Goal: Task Accomplishment & Management: Manage account settings

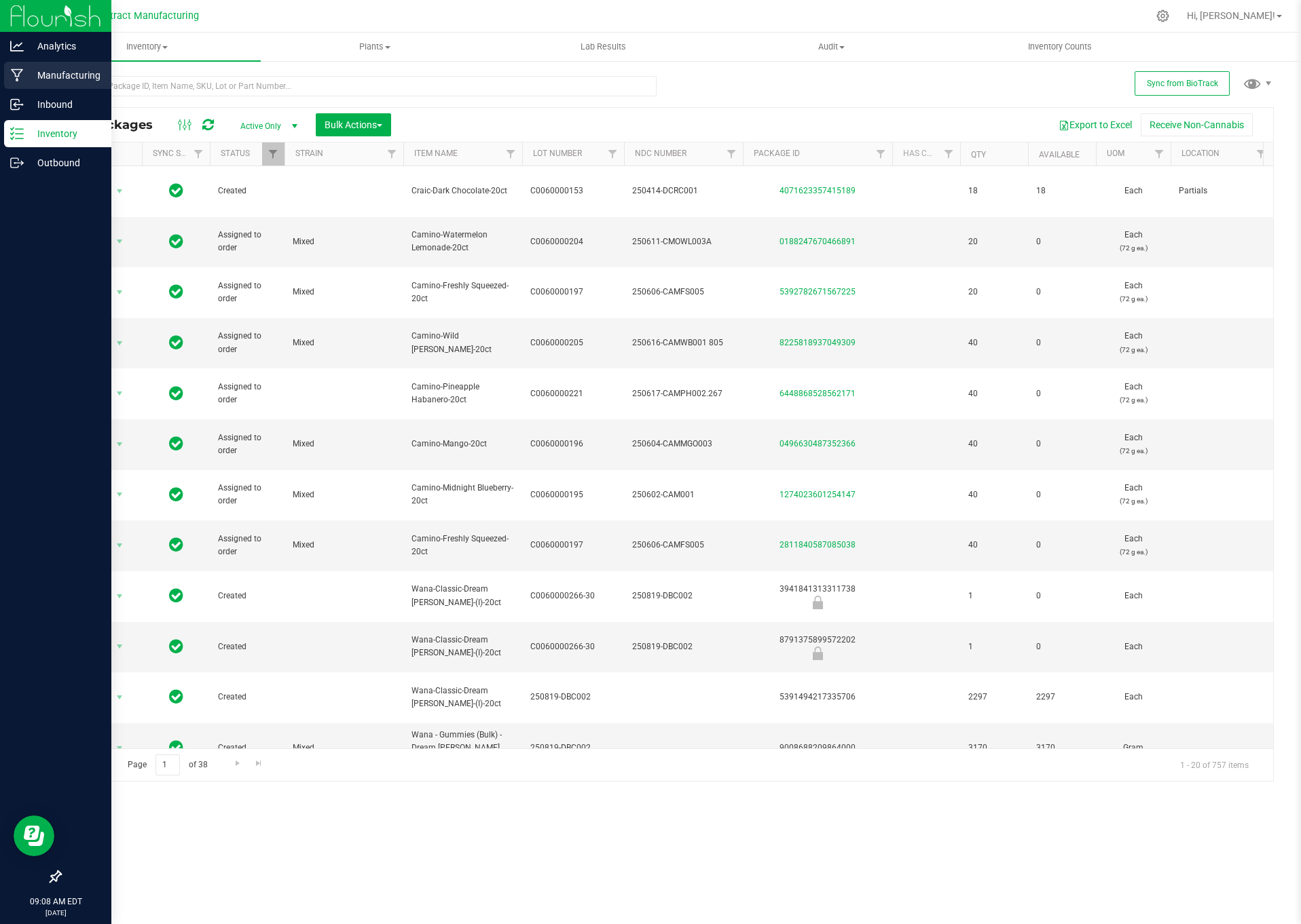
click at [64, 82] on p "Manufacturing" at bounding box center [64, 75] width 81 height 16
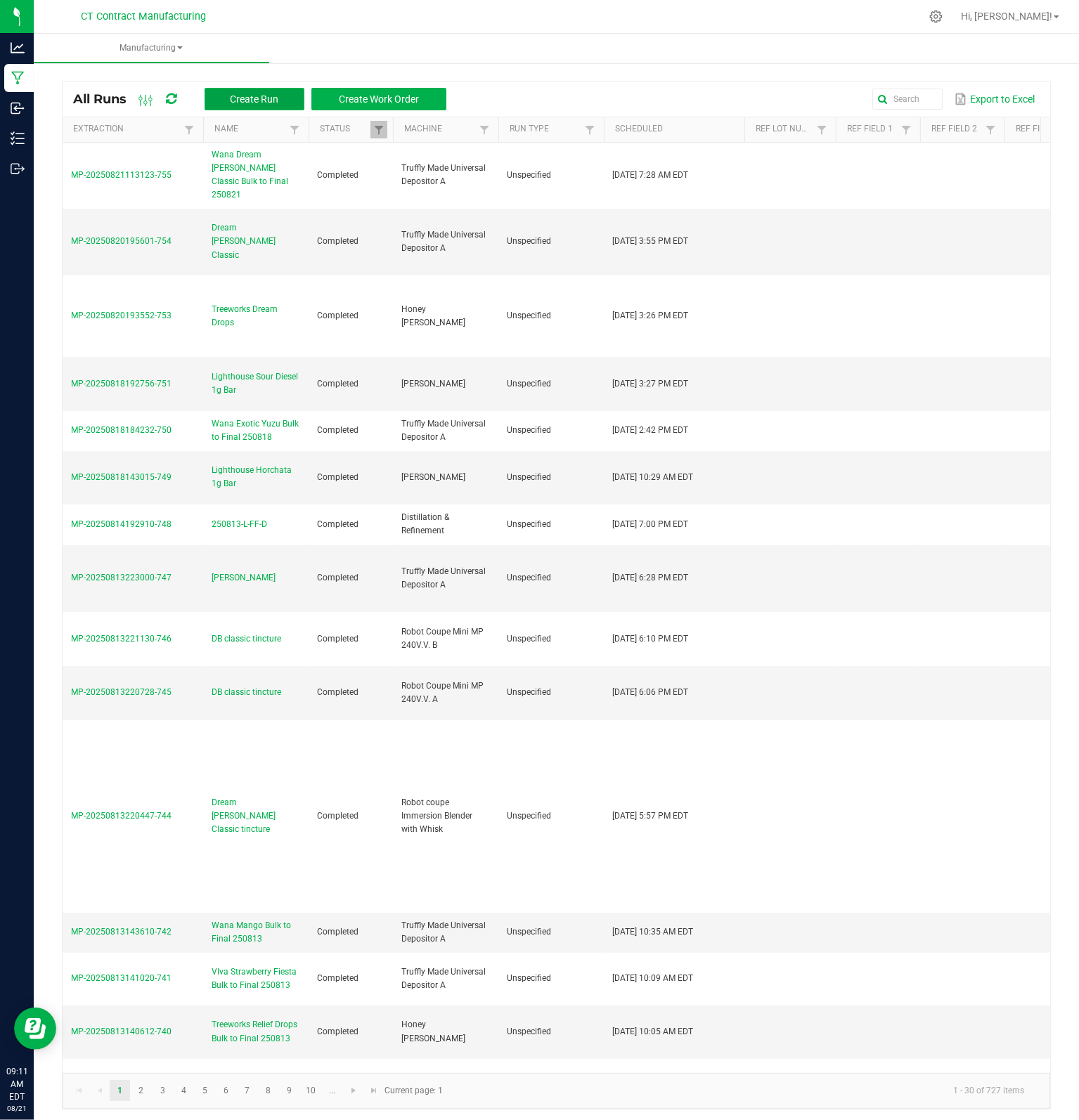
click at [248, 102] on span "Create Run" at bounding box center [255, 98] width 49 height 11
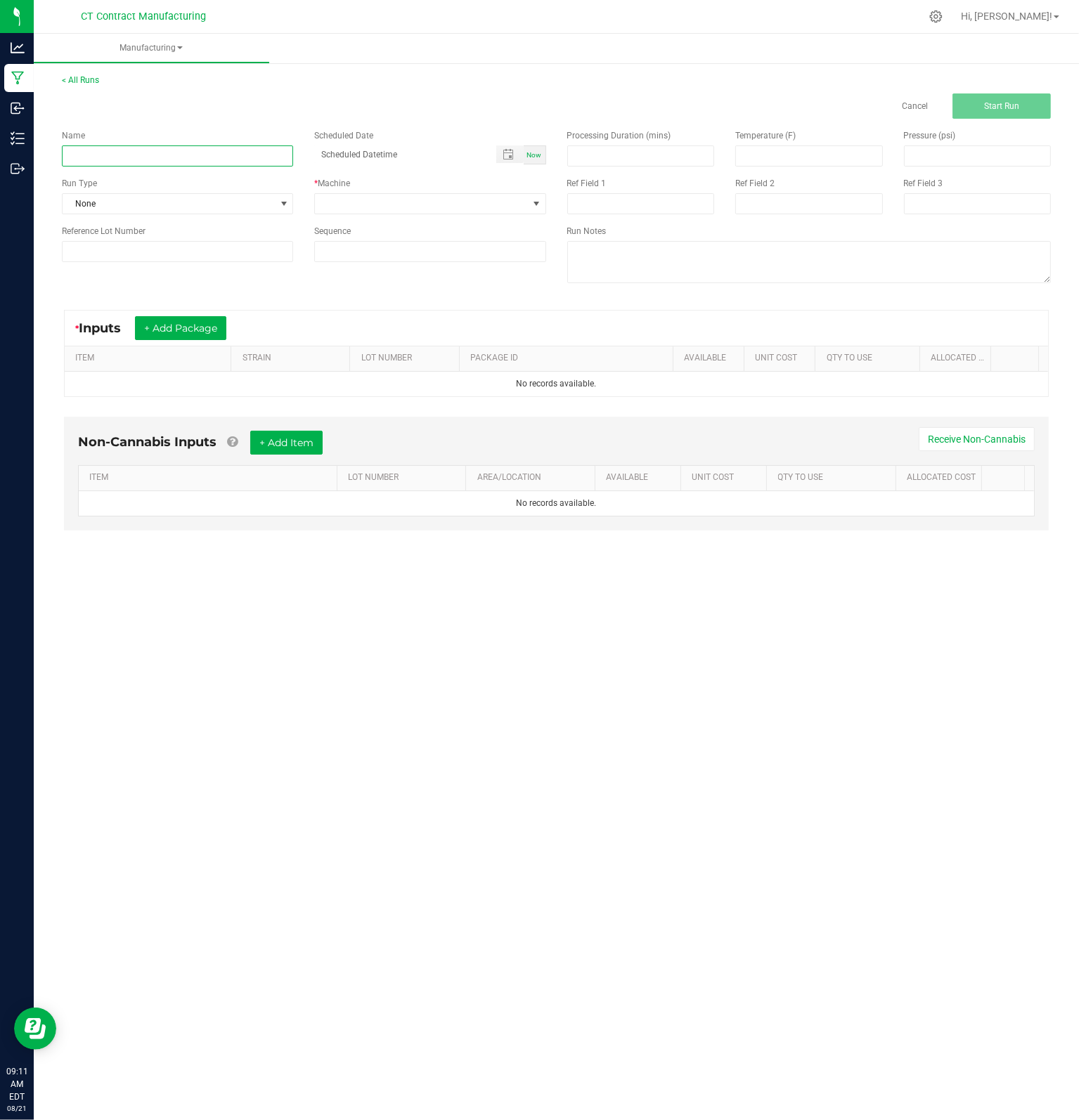
click at [146, 154] on input at bounding box center [177, 157] width 231 height 22
click at [106, 156] on input "250812-EXT-C" at bounding box center [177, 157] width 231 height 22
click at [511, 154] on span "Toggle popup" at bounding box center [507, 154] width 11 height 11
type input "250812-L-C"
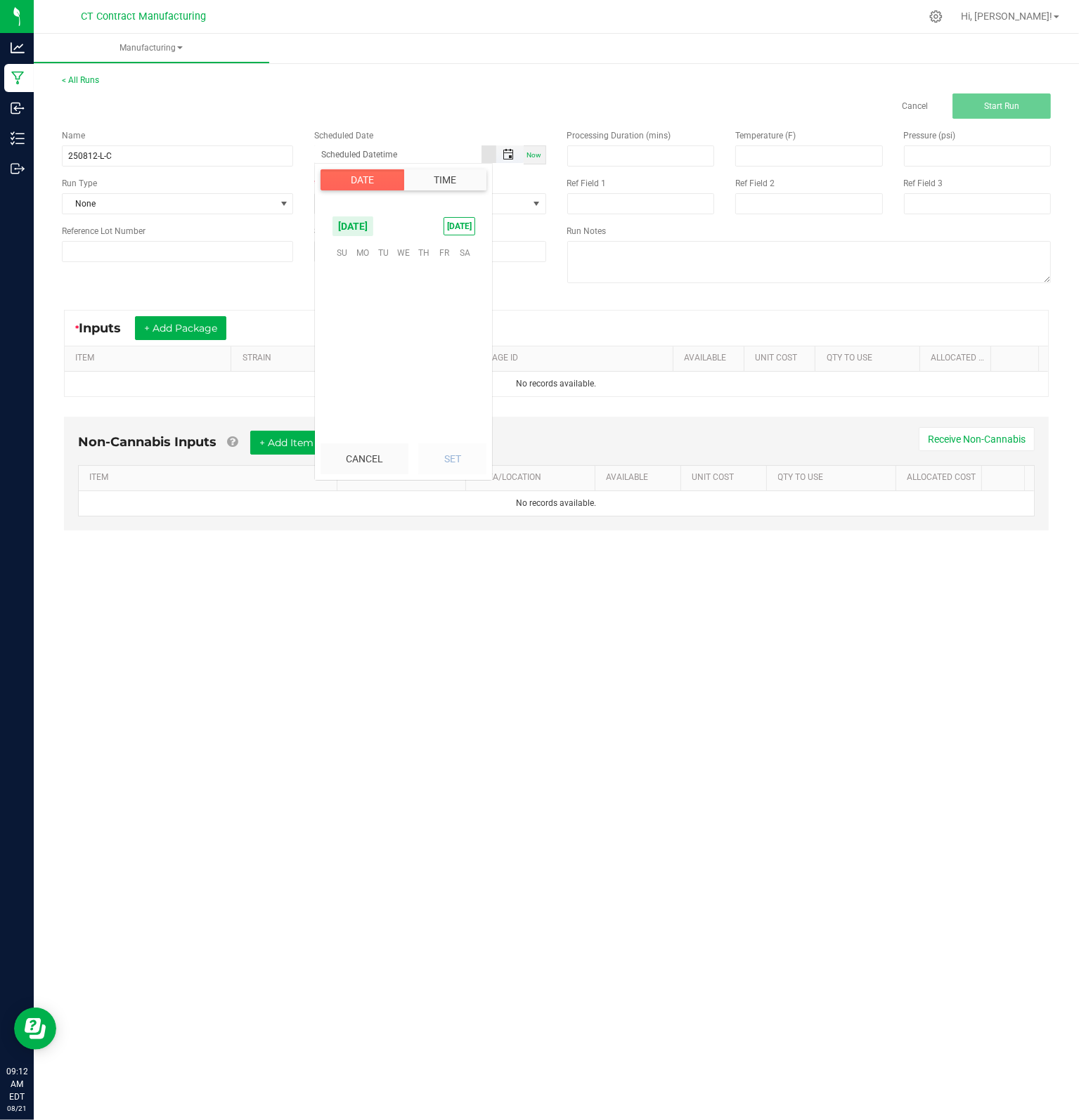
scroll to position [227746, 0]
click at [386, 318] on span "12" at bounding box center [383, 318] width 21 height 22
click at [462, 363] on span "PM" at bounding box center [468, 361] width 13 height 10
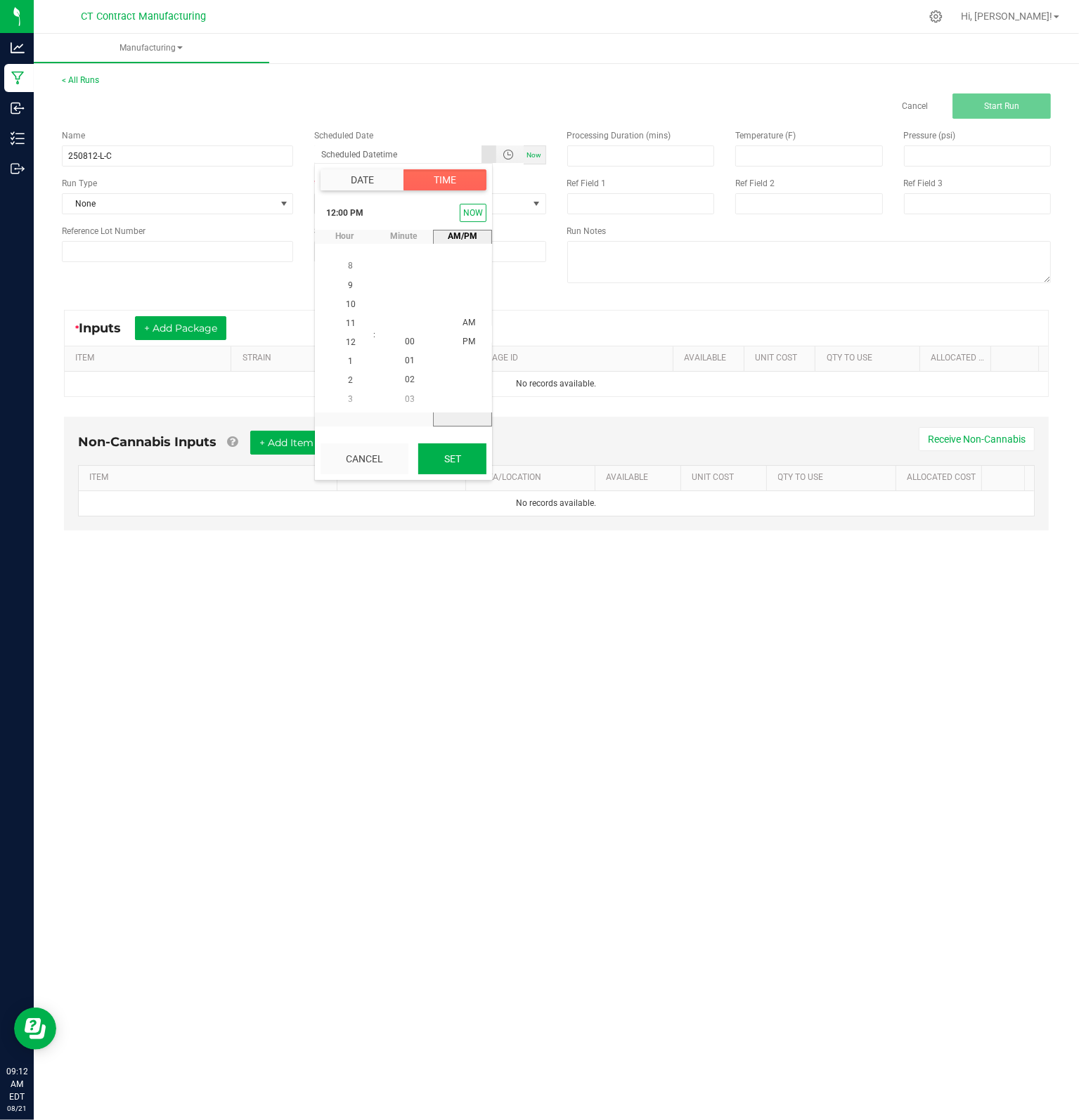
click at [463, 454] on button "Set" at bounding box center [452, 459] width 69 height 31
type input "[DATE] 12:00 PM"
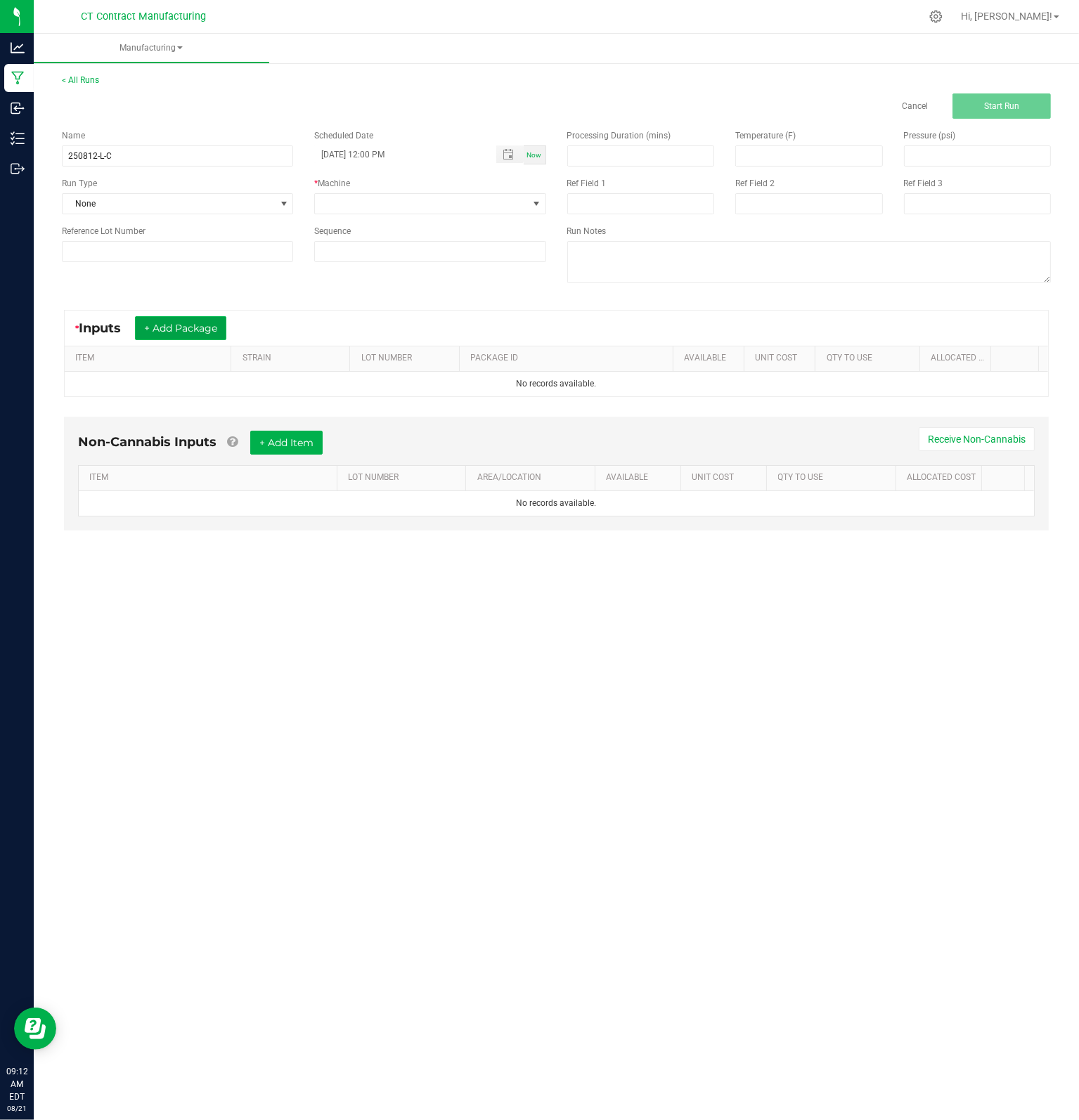
click at [195, 325] on button "+ Add Package" at bounding box center [180, 328] width 91 height 23
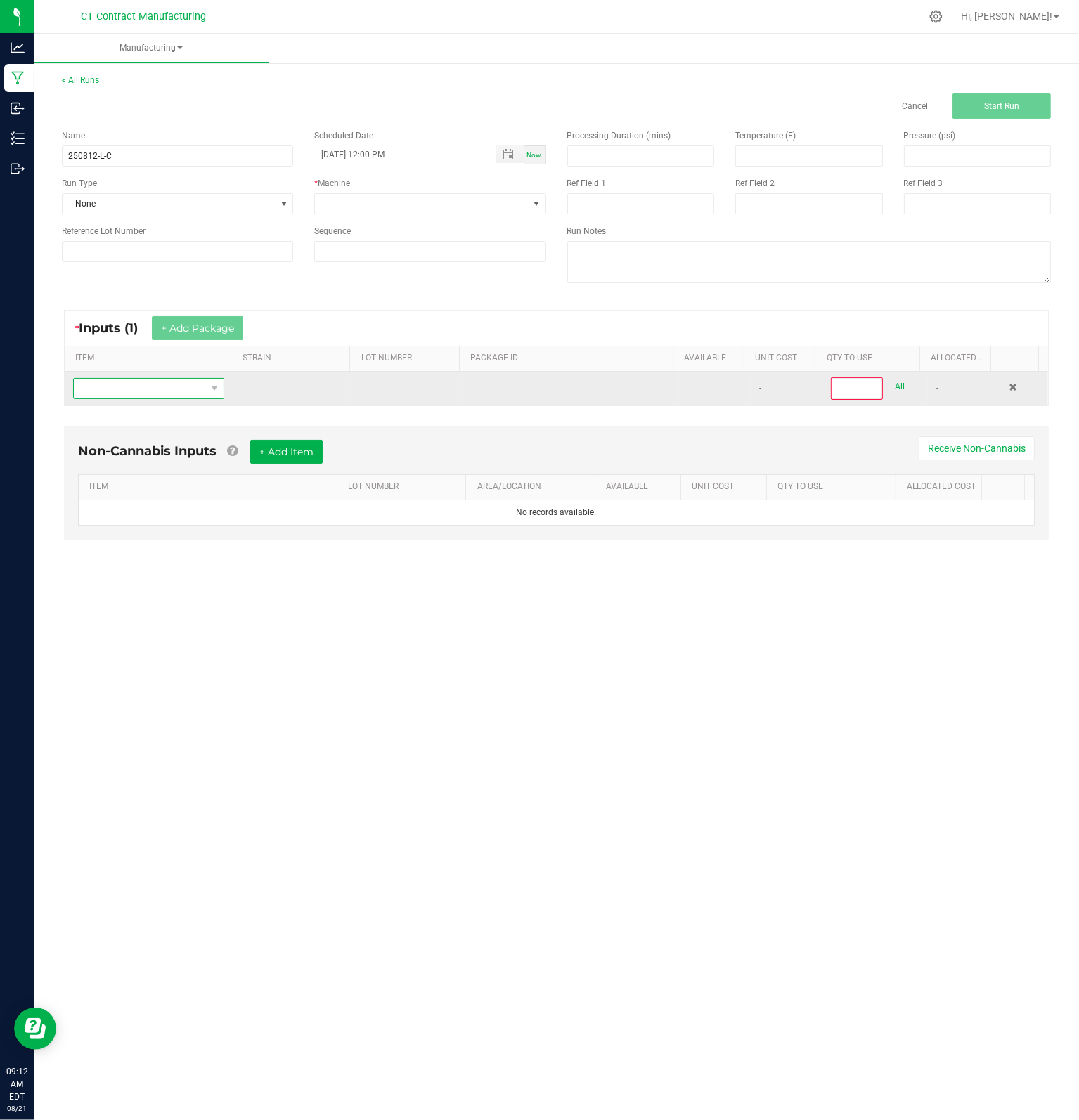
click at [161, 390] on span "NO DATA FOUND" at bounding box center [139, 389] width 132 height 20
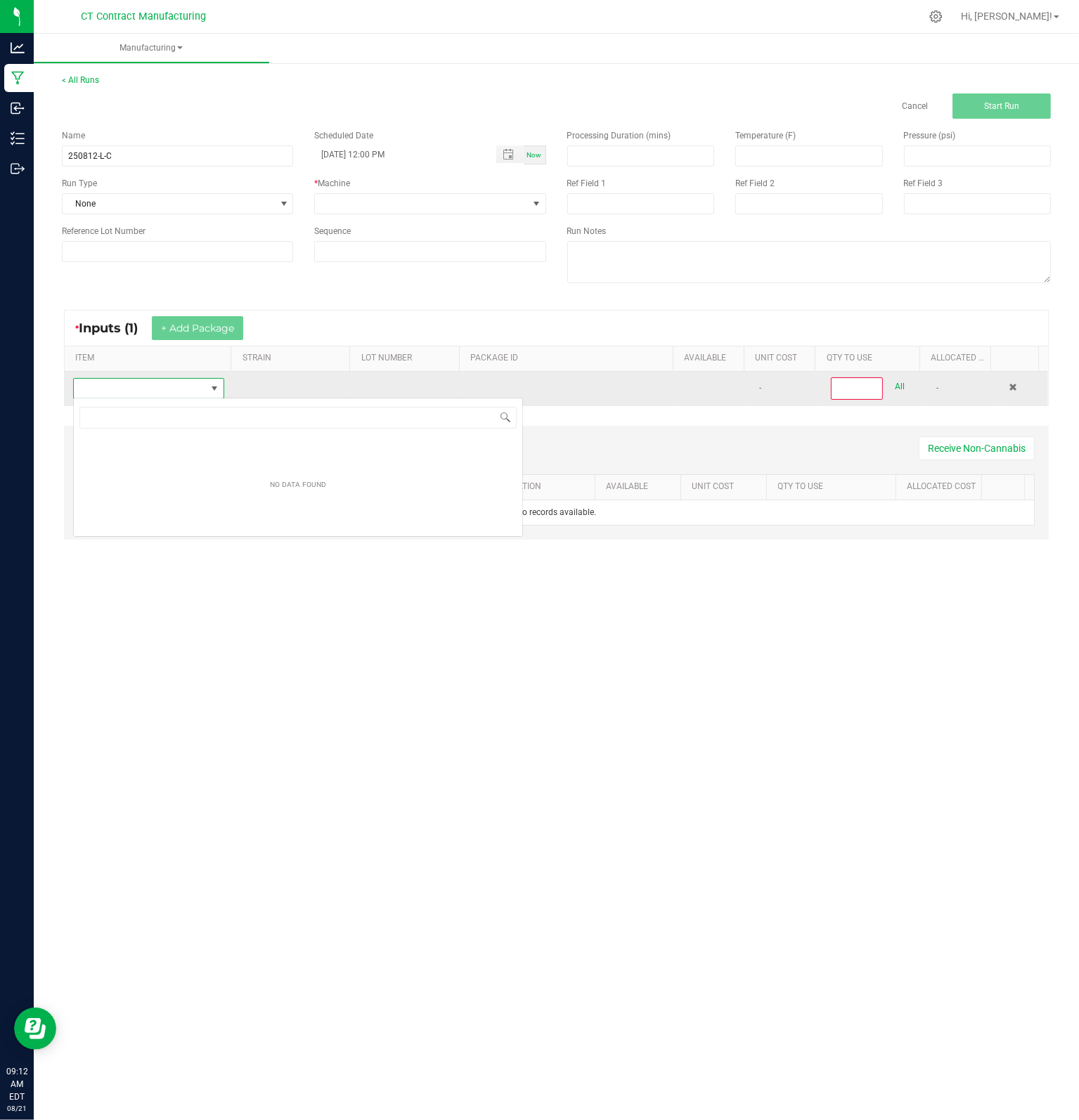
scroll to position [21, 149]
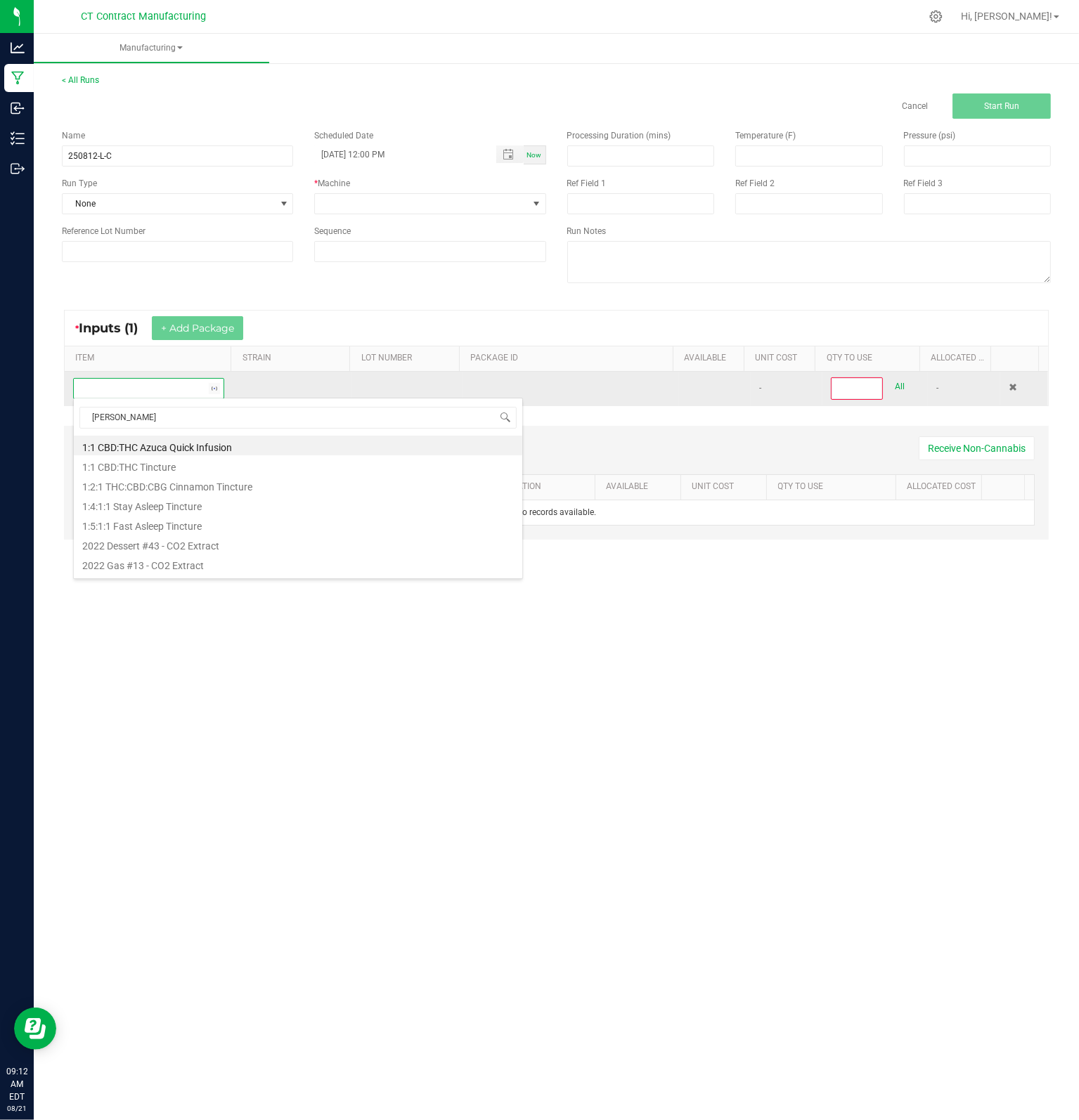
type input "FLOWER"
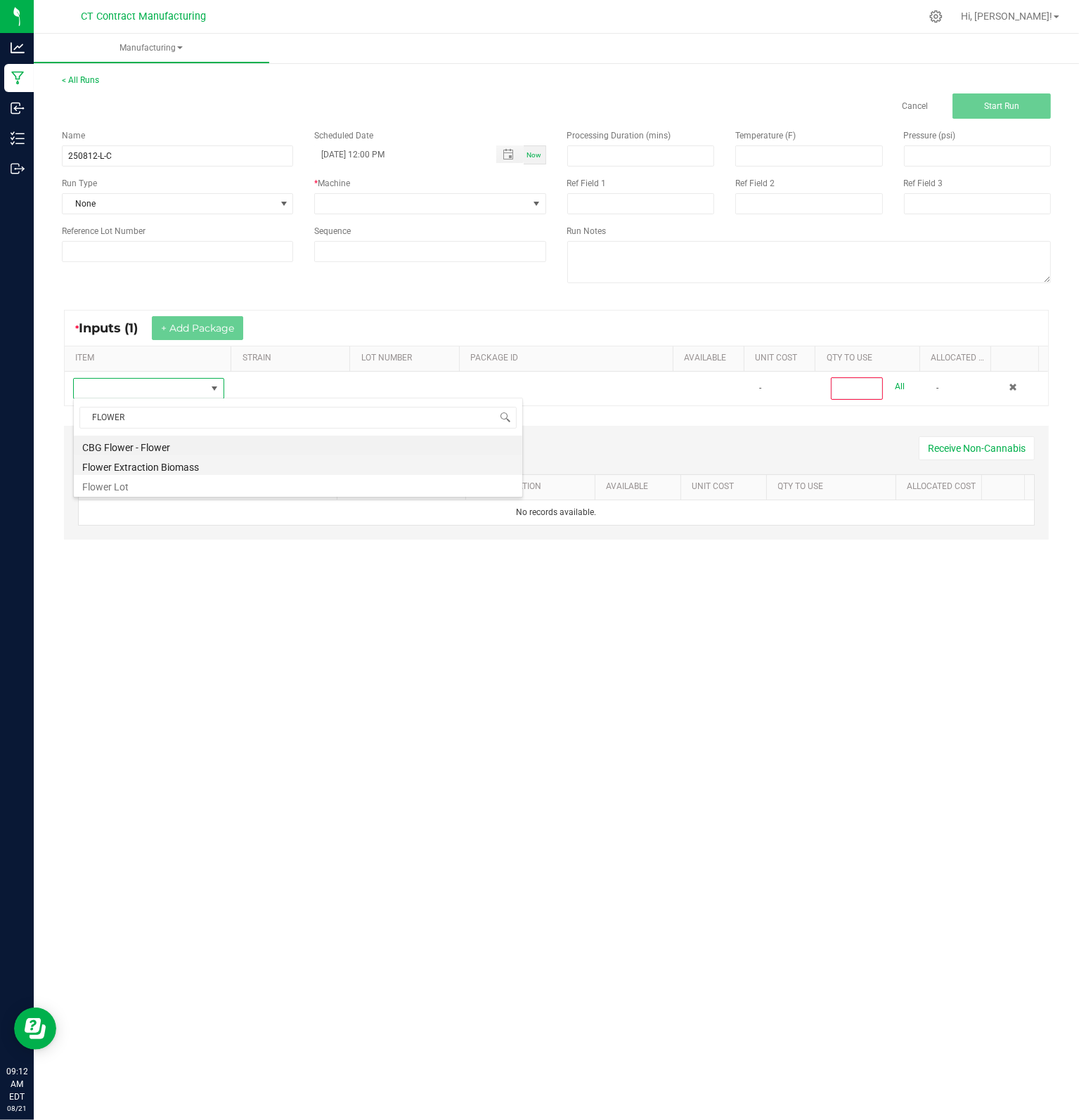
click at [230, 472] on li "Flower Extraction Biomass" at bounding box center [298, 465] width 448 height 20
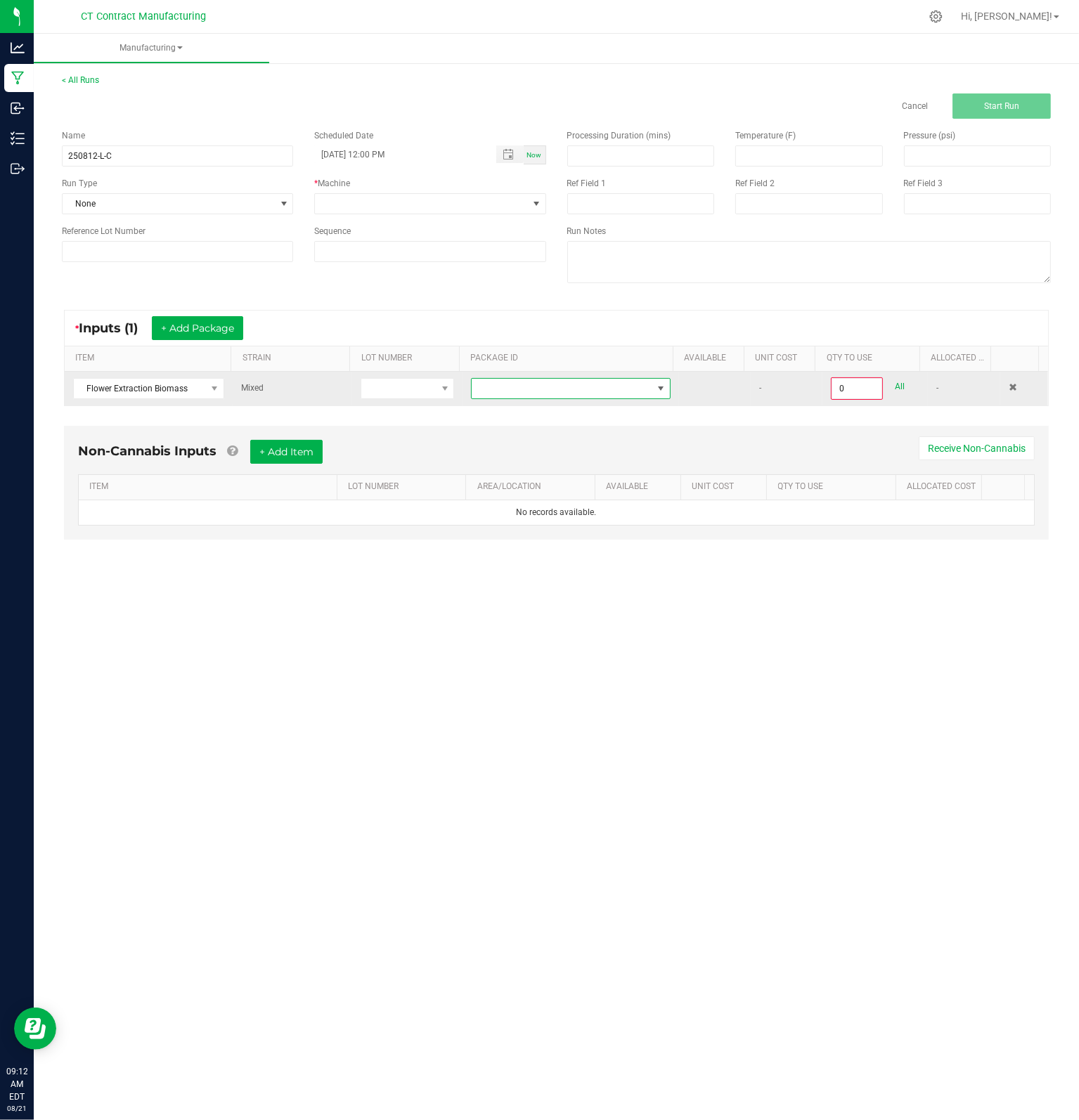
click at [565, 385] on span at bounding box center [562, 389] width 180 height 20
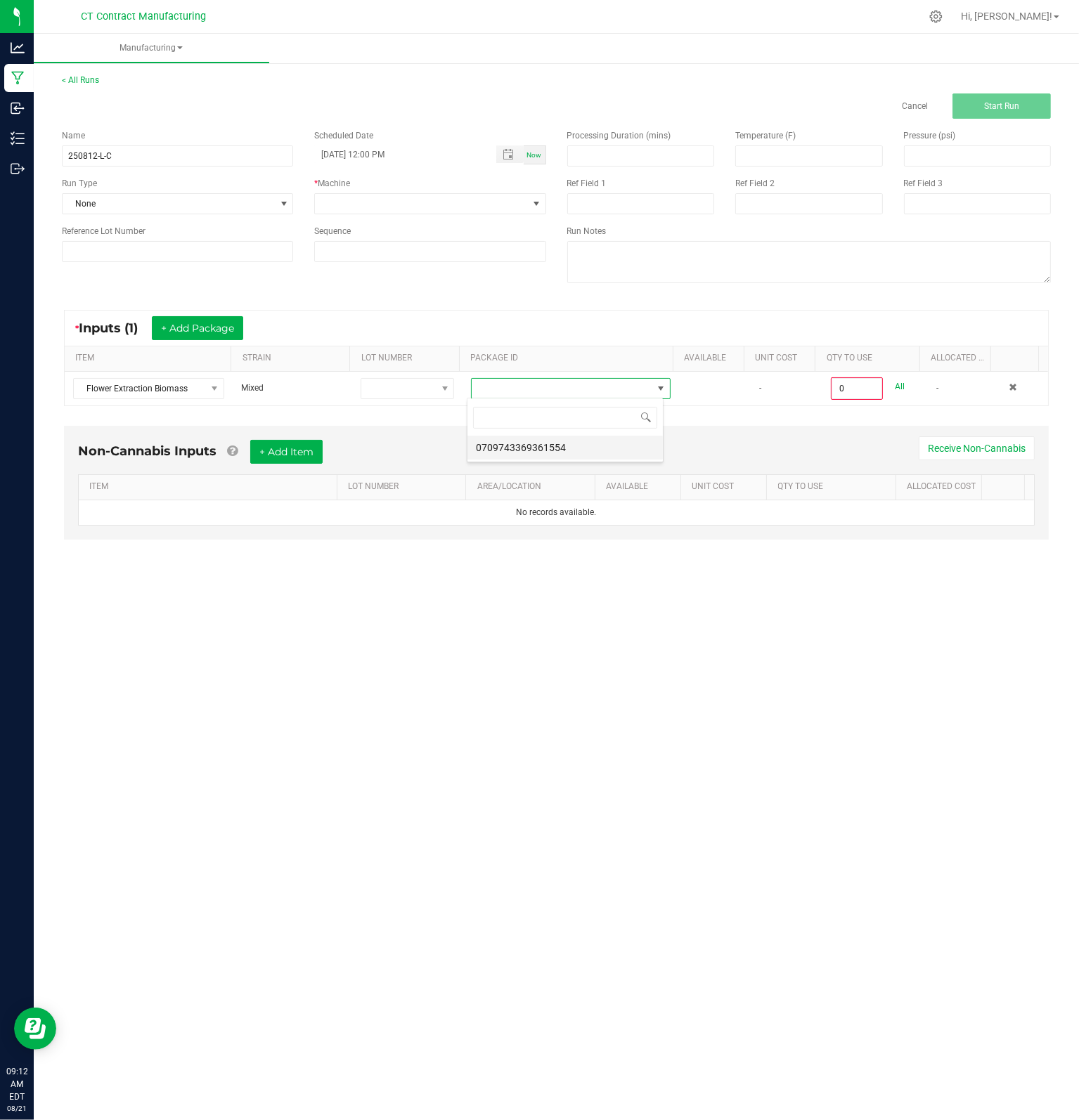
click at [561, 447] on li "0709743369361554" at bounding box center [565, 447] width 196 height 23
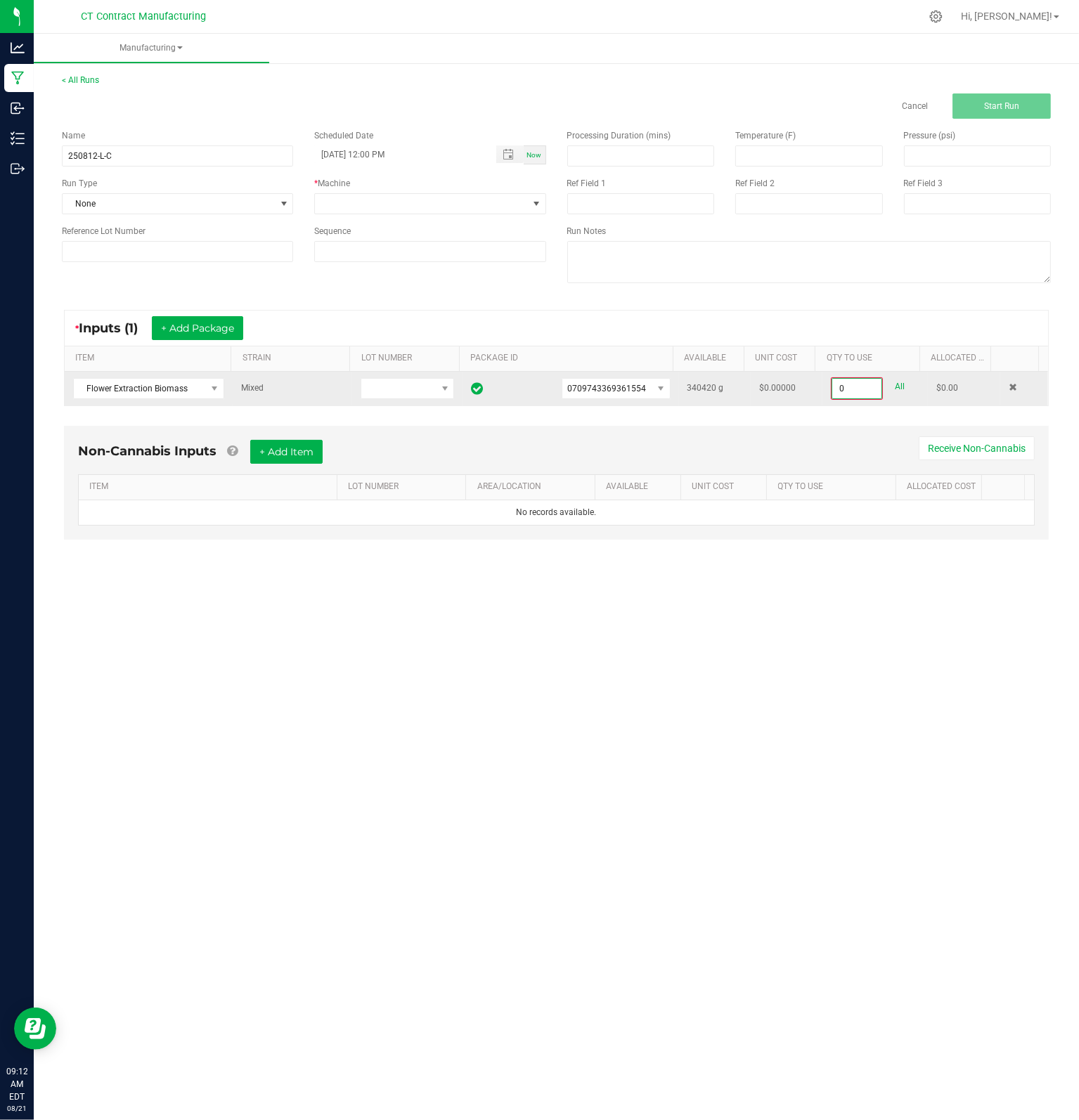
click at [851, 393] on input "0" at bounding box center [857, 389] width 49 height 20
type input "0"
click at [840, 387] on input "0" at bounding box center [857, 389] width 49 height 20
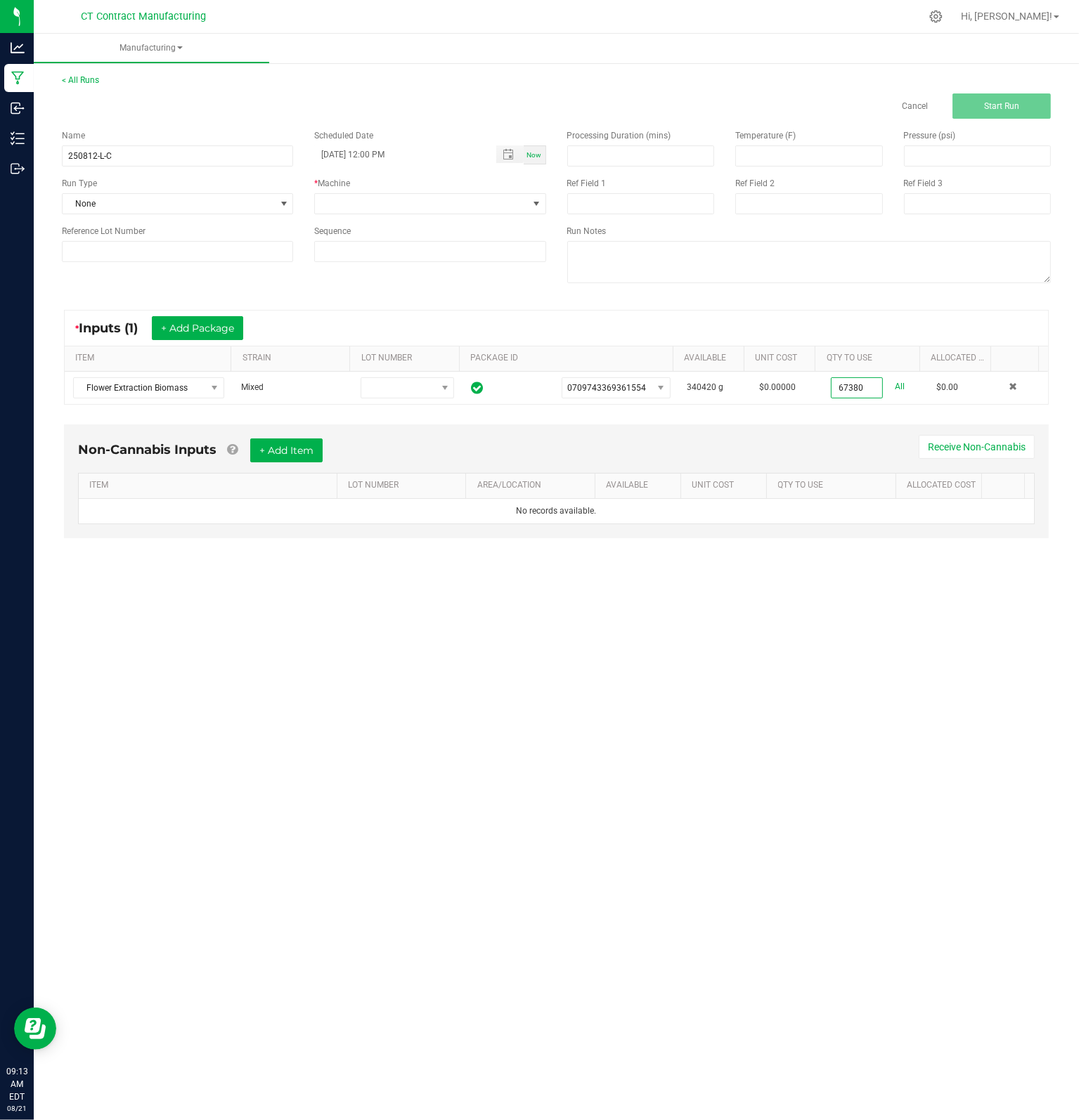
type input "67380.0000 g"
click at [868, 707] on div "Manufacturing < All Runs Cancel Start Run Name 250812-L-C Scheduled Date [DATE]…" at bounding box center [555, 576] width 1045 height 1086
click at [177, 327] on button "+ Add Package" at bounding box center [197, 328] width 91 height 23
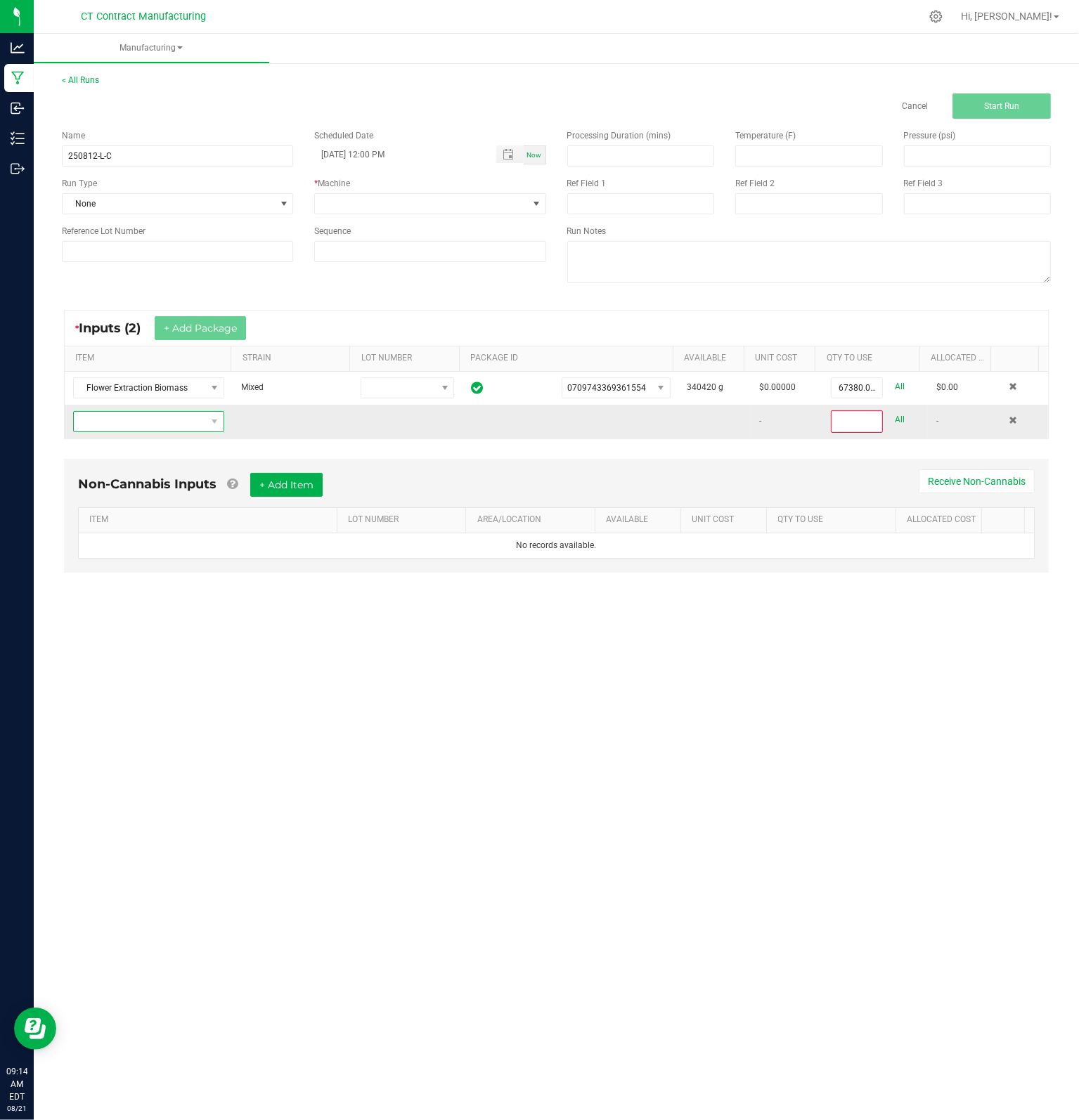
click at [135, 424] on span "NO DATA FOUND" at bounding box center [139, 422] width 132 height 20
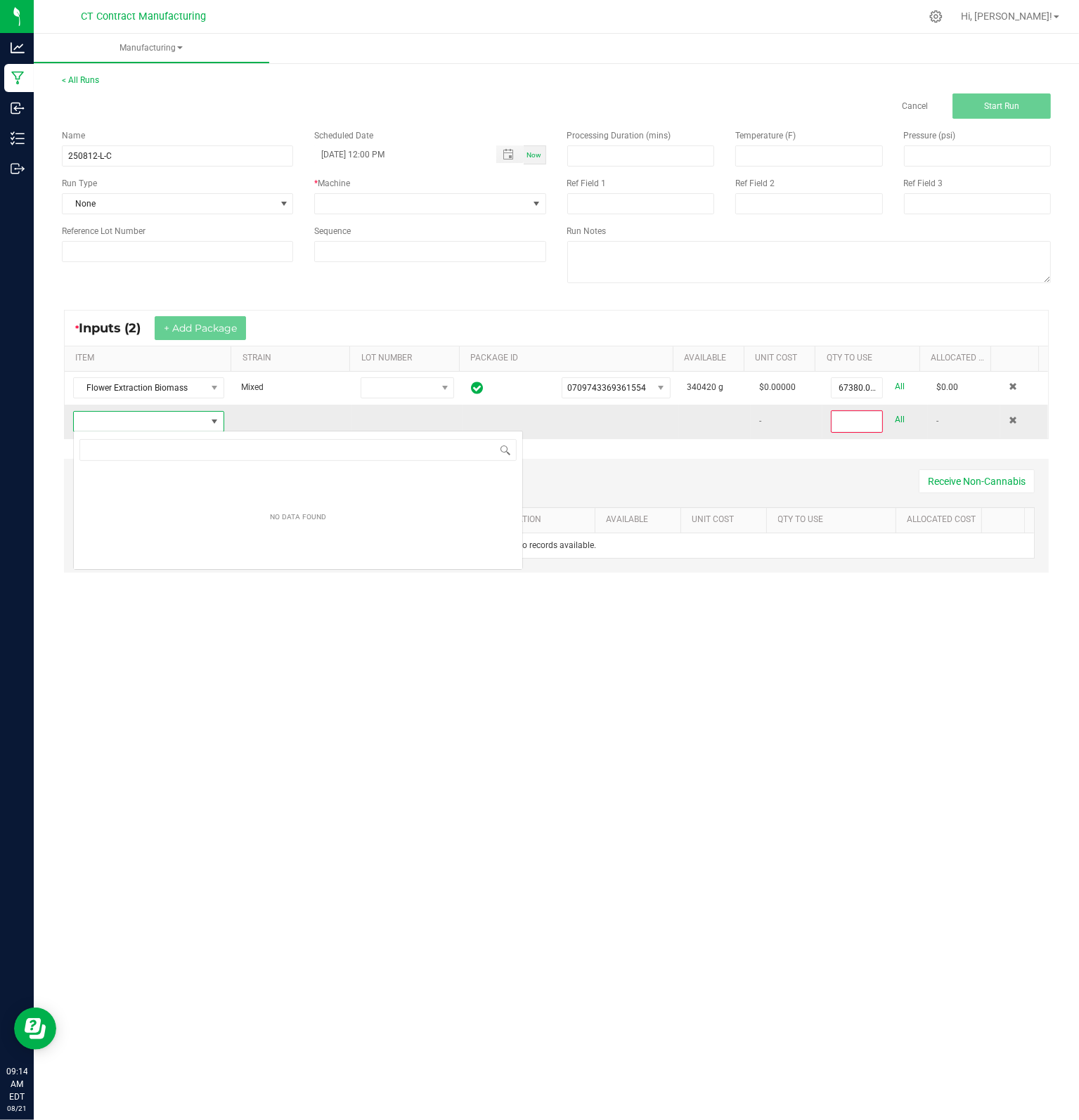
scroll to position [21, 149]
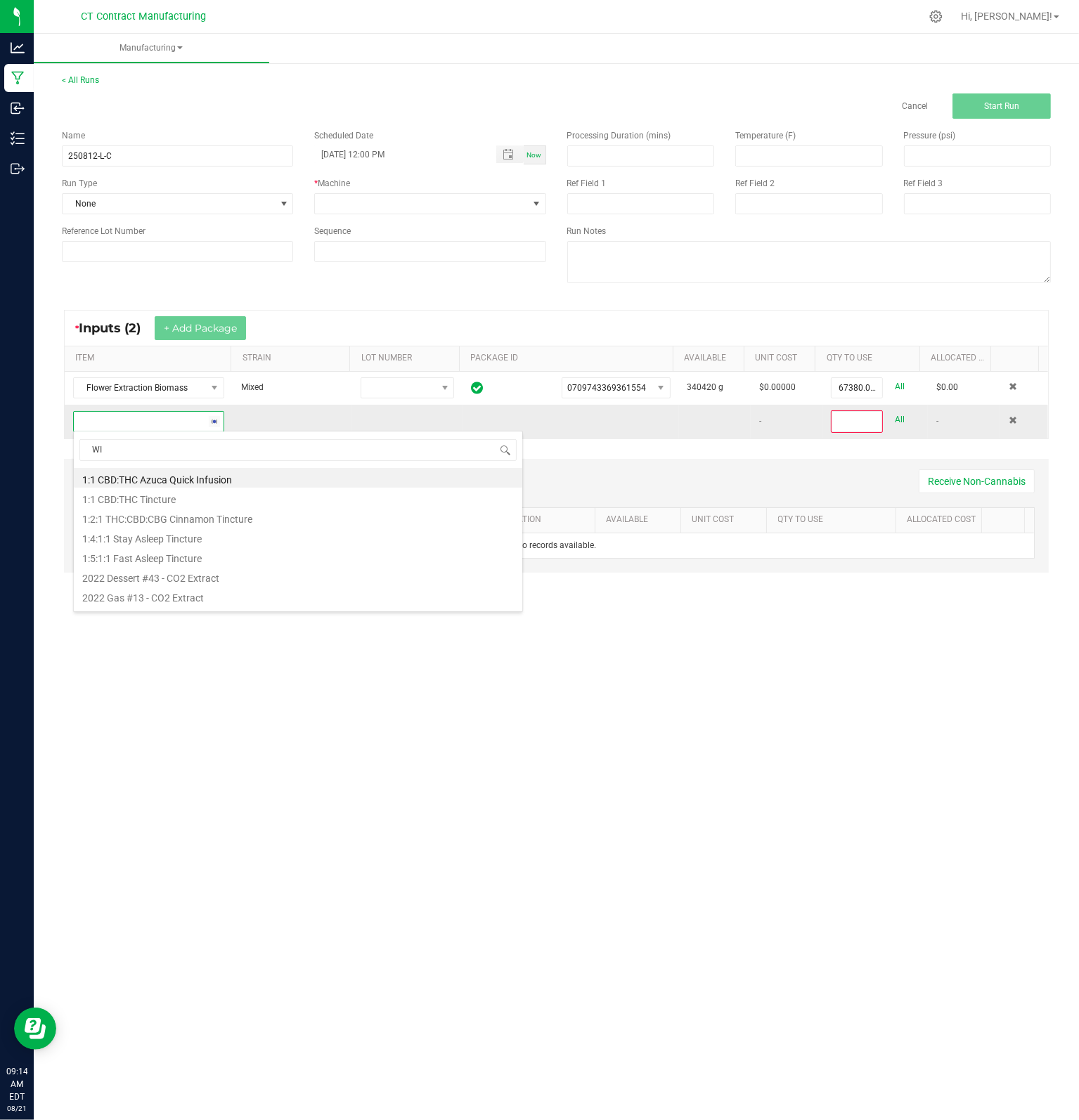
type input "WIP"
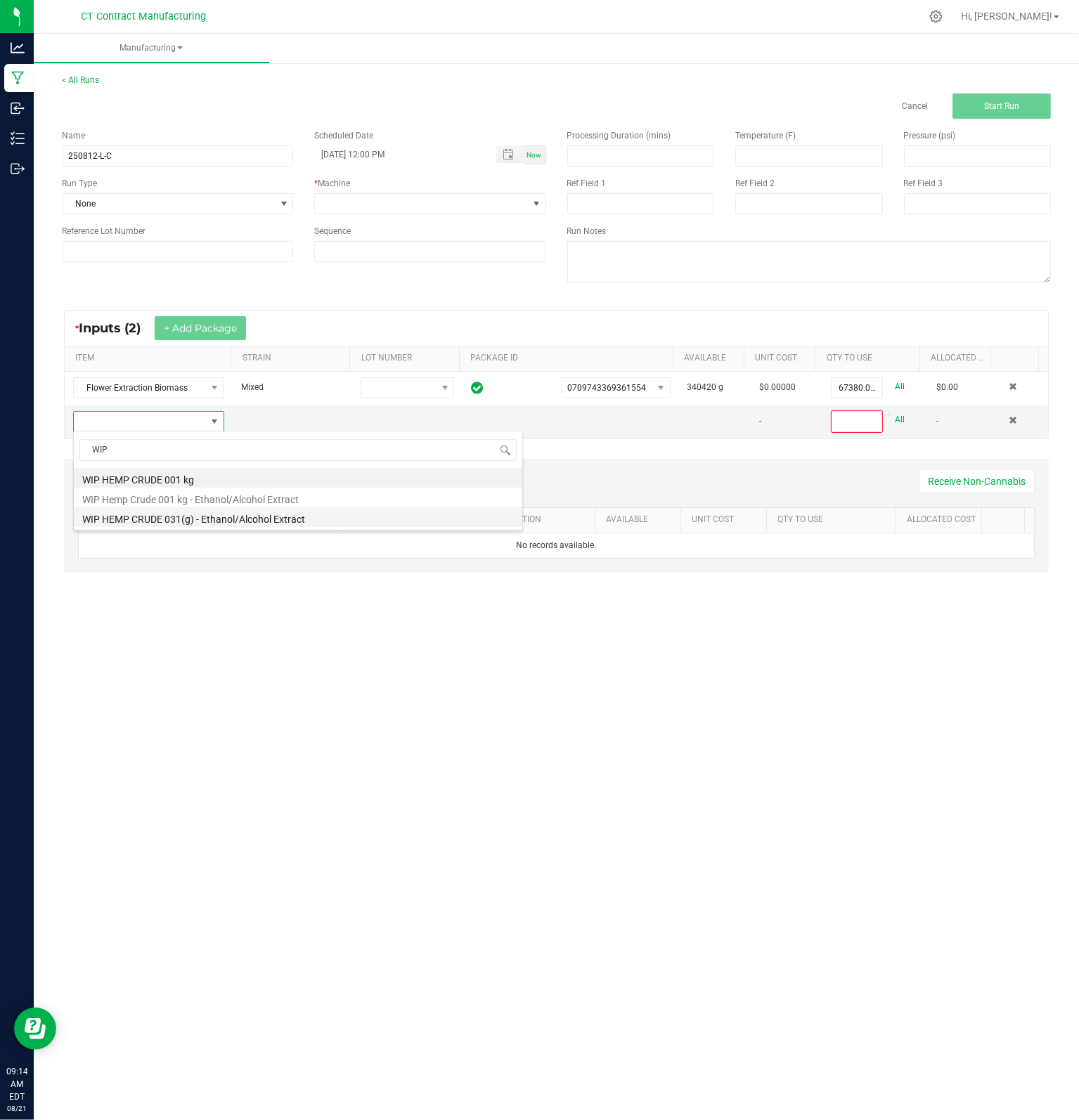
click at [288, 513] on li "WIP HEMP CRUDE 031(g) - Ethanol/Alcohol Extract" at bounding box center [298, 517] width 448 height 20
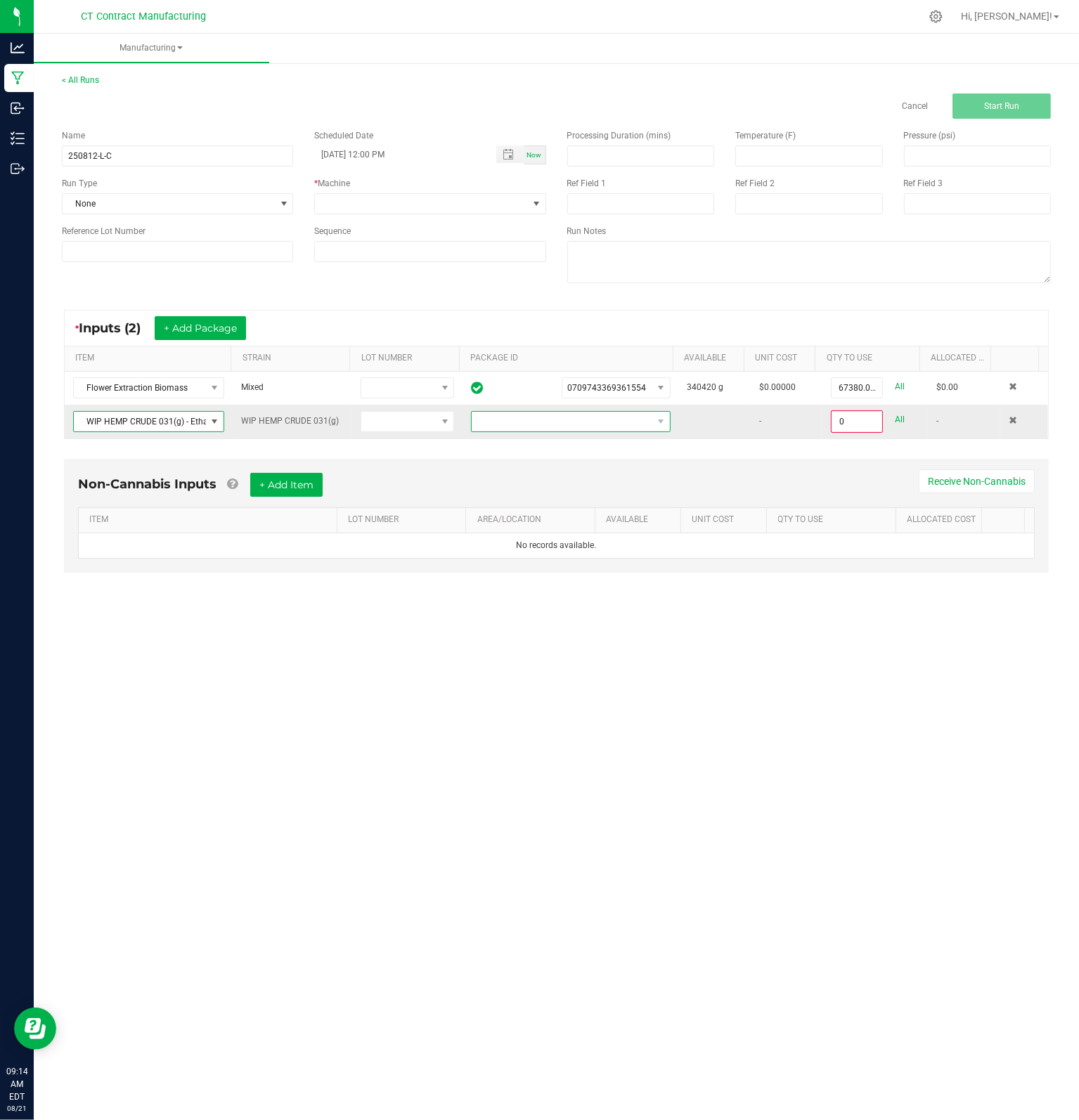
click at [574, 422] on span at bounding box center [562, 422] width 180 height 20
click at [573, 478] on li "1524968415845504" at bounding box center [565, 480] width 196 height 23
click at [836, 422] on input "0" at bounding box center [857, 422] width 49 height 20
type input "822937.0000 g"
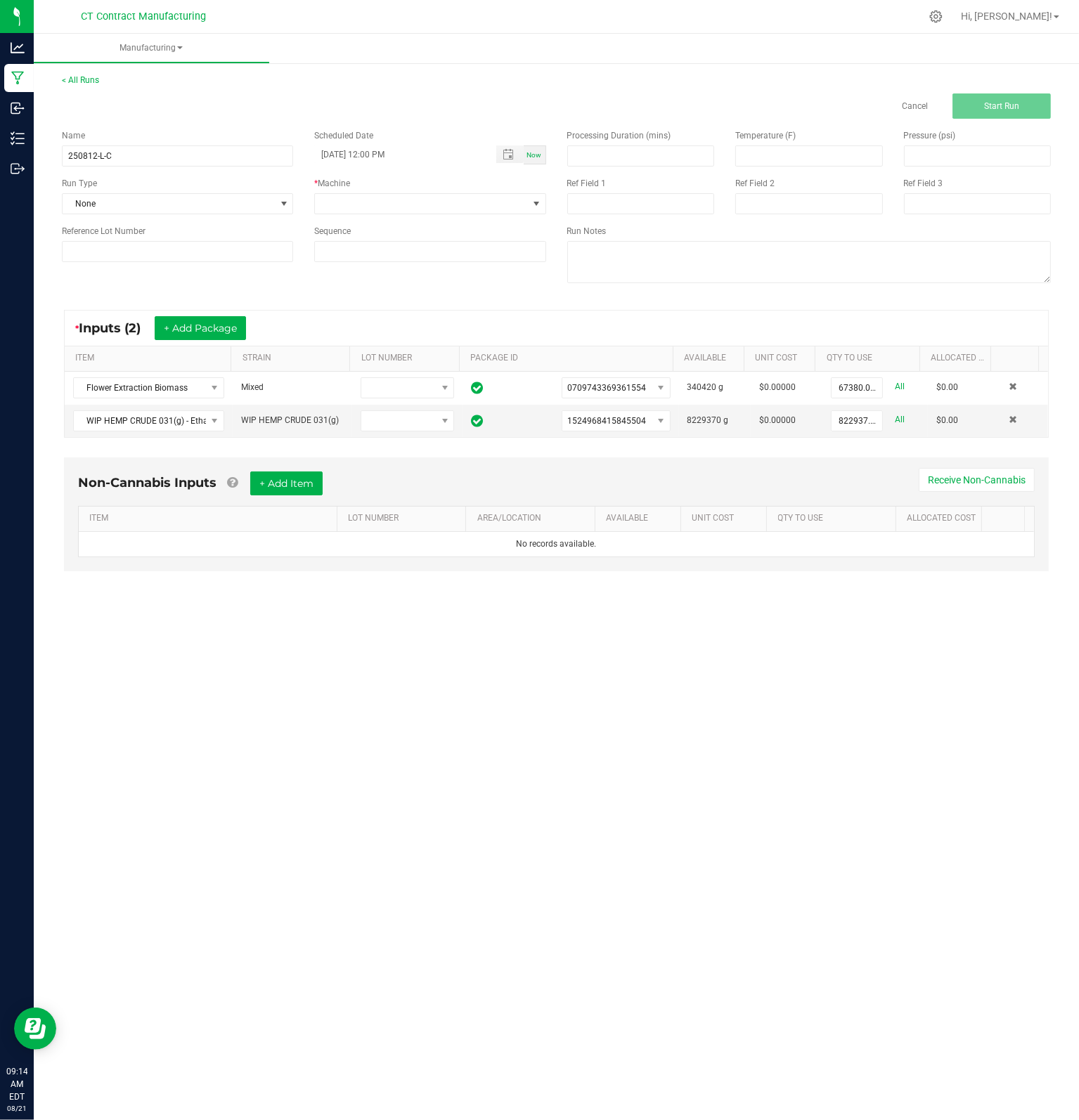
click at [775, 651] on div "Manufacturing < All Runs Cancel Start Run Name 250812-L-C Scheduled Date [DATE]…" at bounding box center [555, 576] width 1045 height 1086
click at [422, 206] on span at bounding box center [421, 204] width 212 height 20
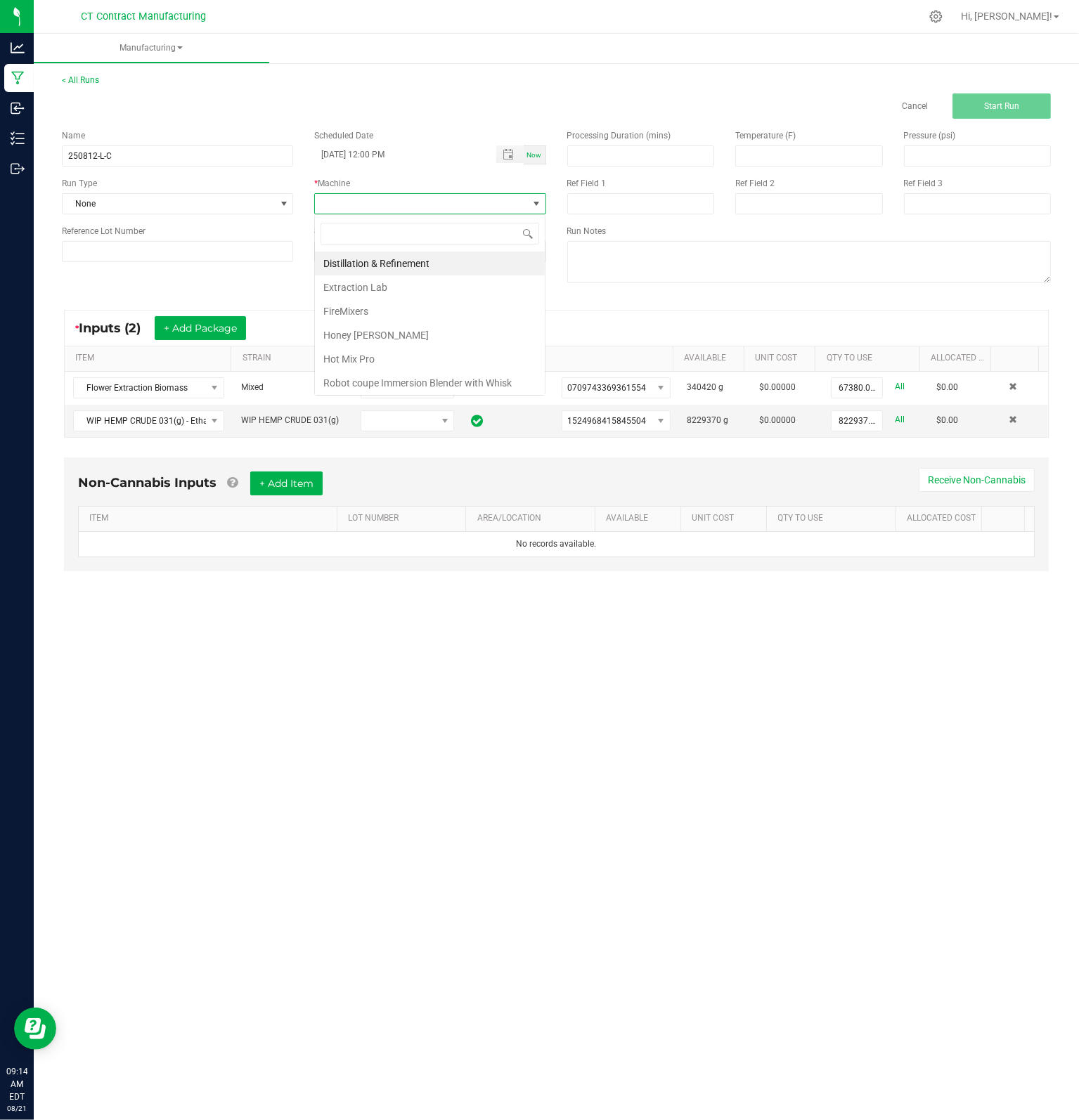
scroll to position [21, 230]
click at [392, 283] on li "Extraction Lab" at bounding box center [430, 287] width 230 height 23
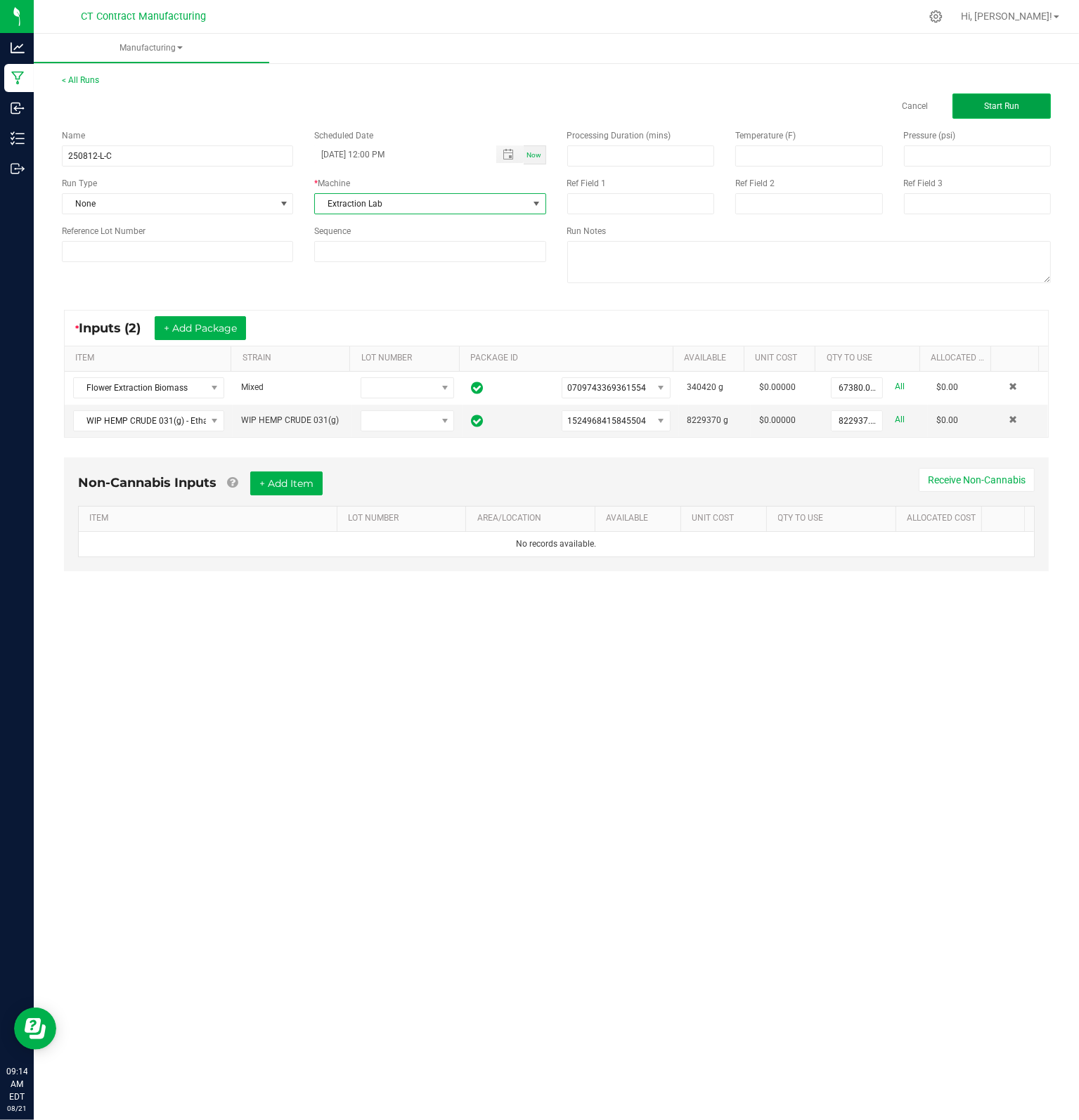
click at [1003, 109] on span "Start Run" at bounding box center [1002, 106] width 35 height 10
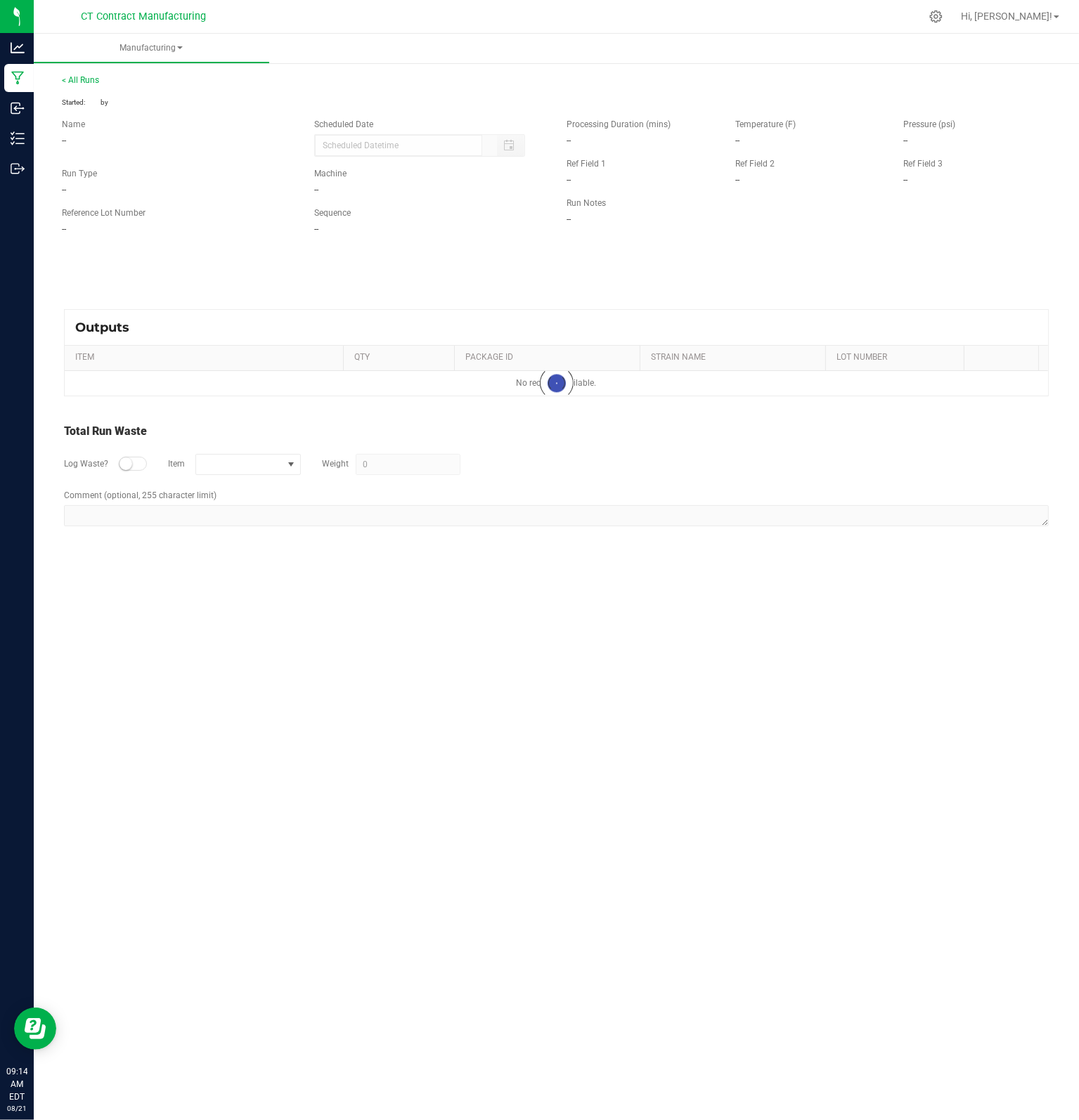
type input "[DATE] 12:00 PM"
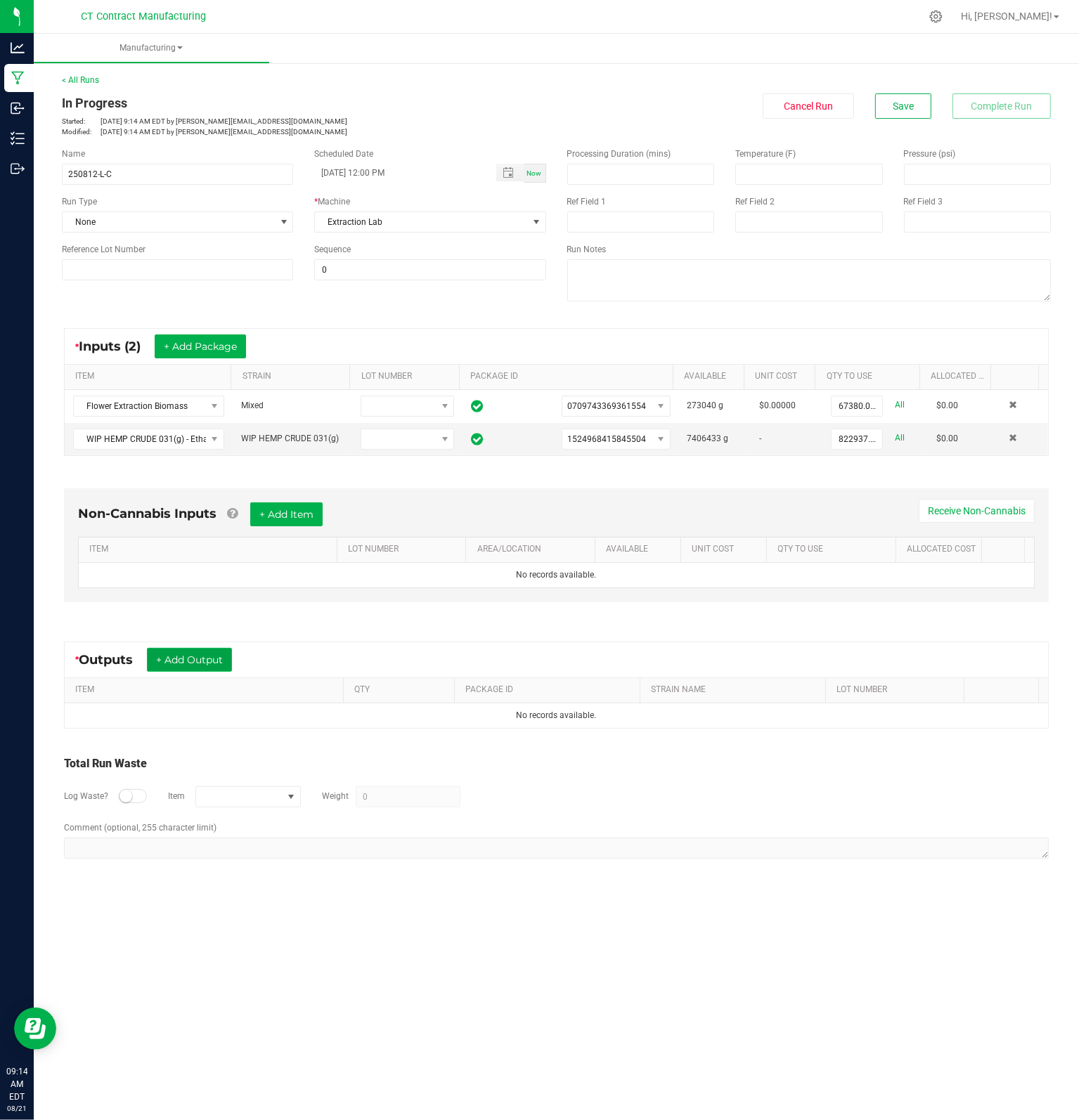
click at [207, 658] on button "+ Add Output" at bounding box center [189, 660] width 85 height 23
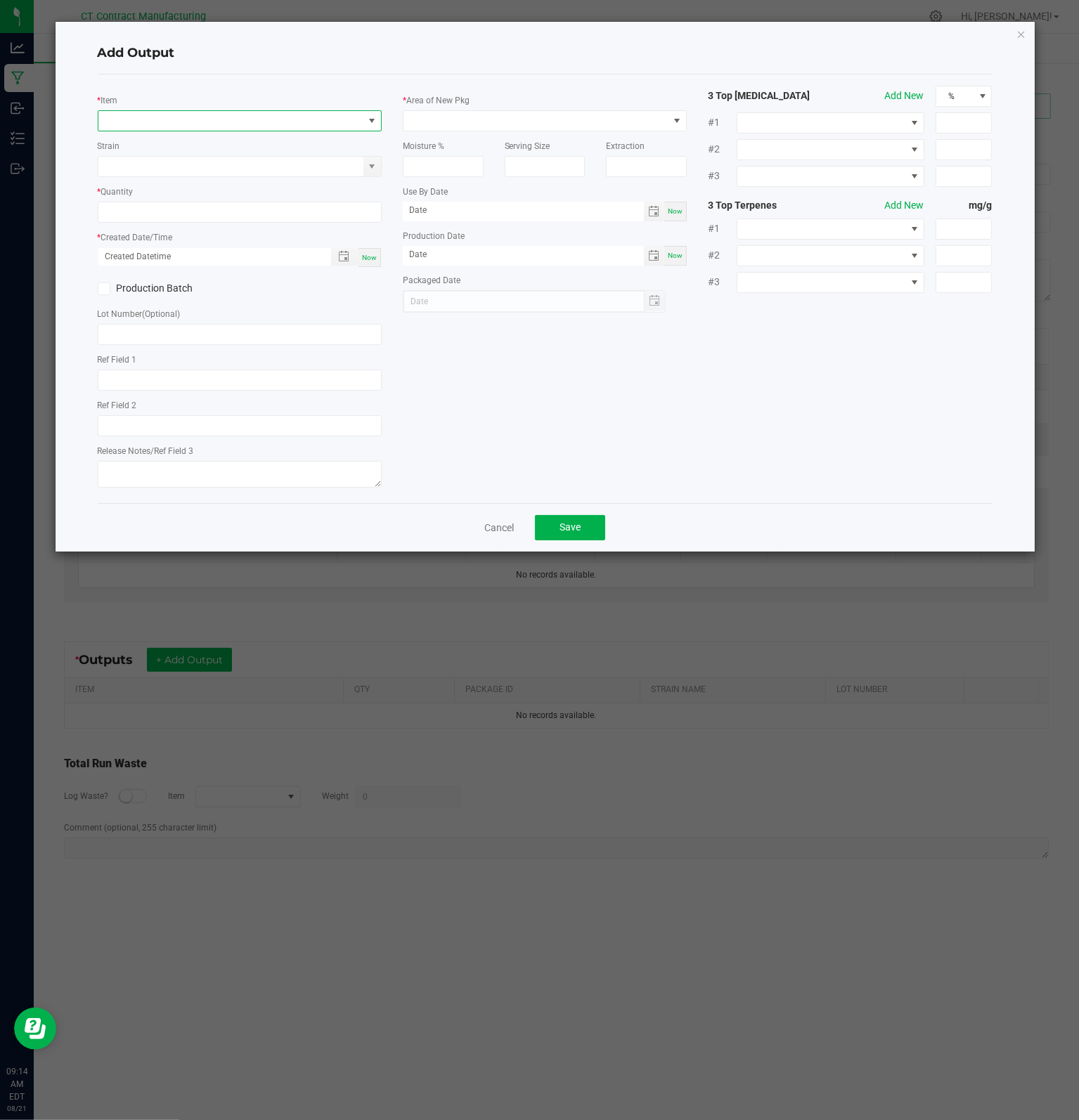
click at [256, 127] on span "NO DATA FOUND" at bounding box center [230, 120] width 265 height 20
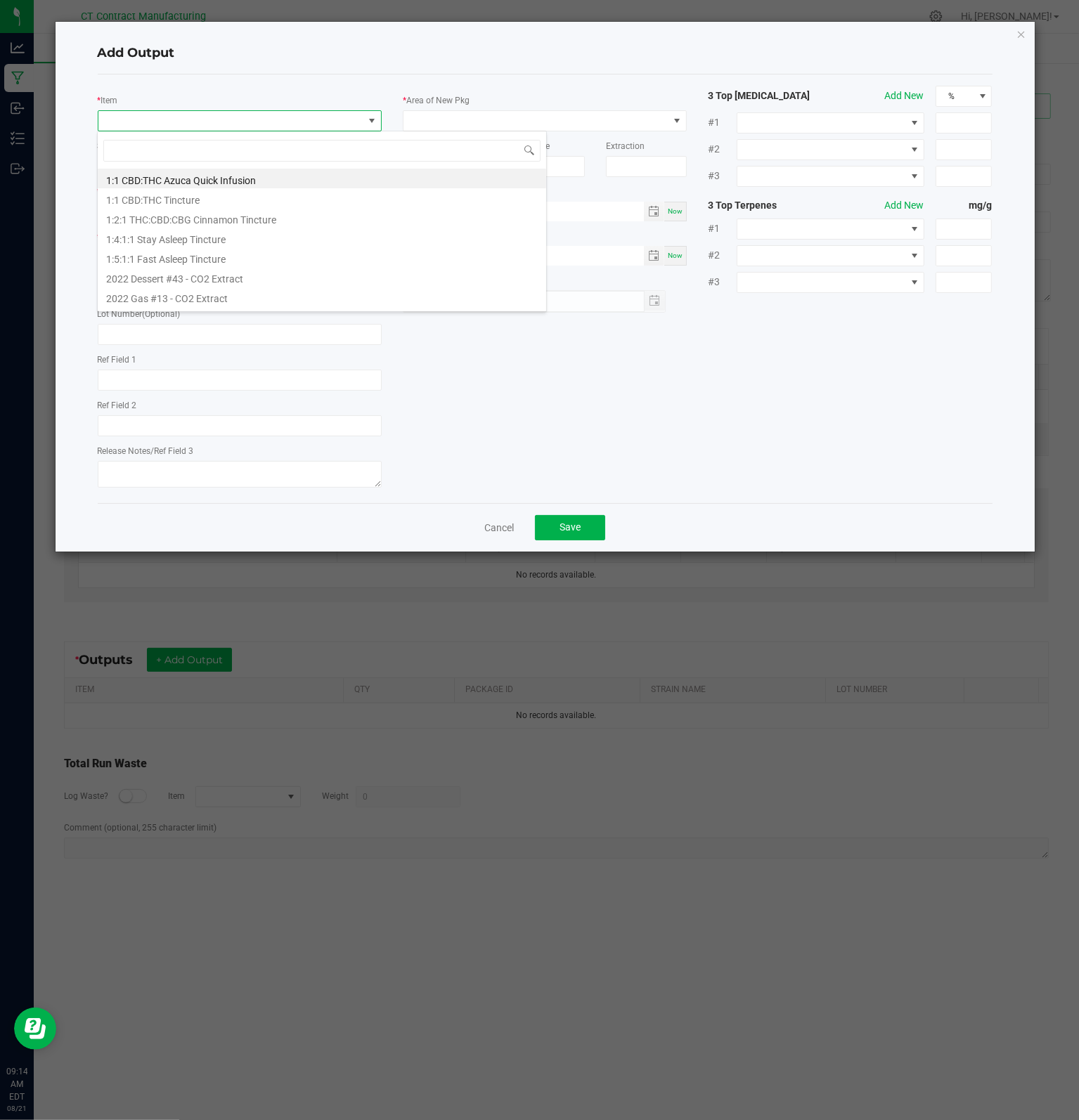
scroll to position [21, 284]
type input "CRUDE"
click at [137, 178] on li "Crude" at bounding box center [322, 178] width 448 height 20
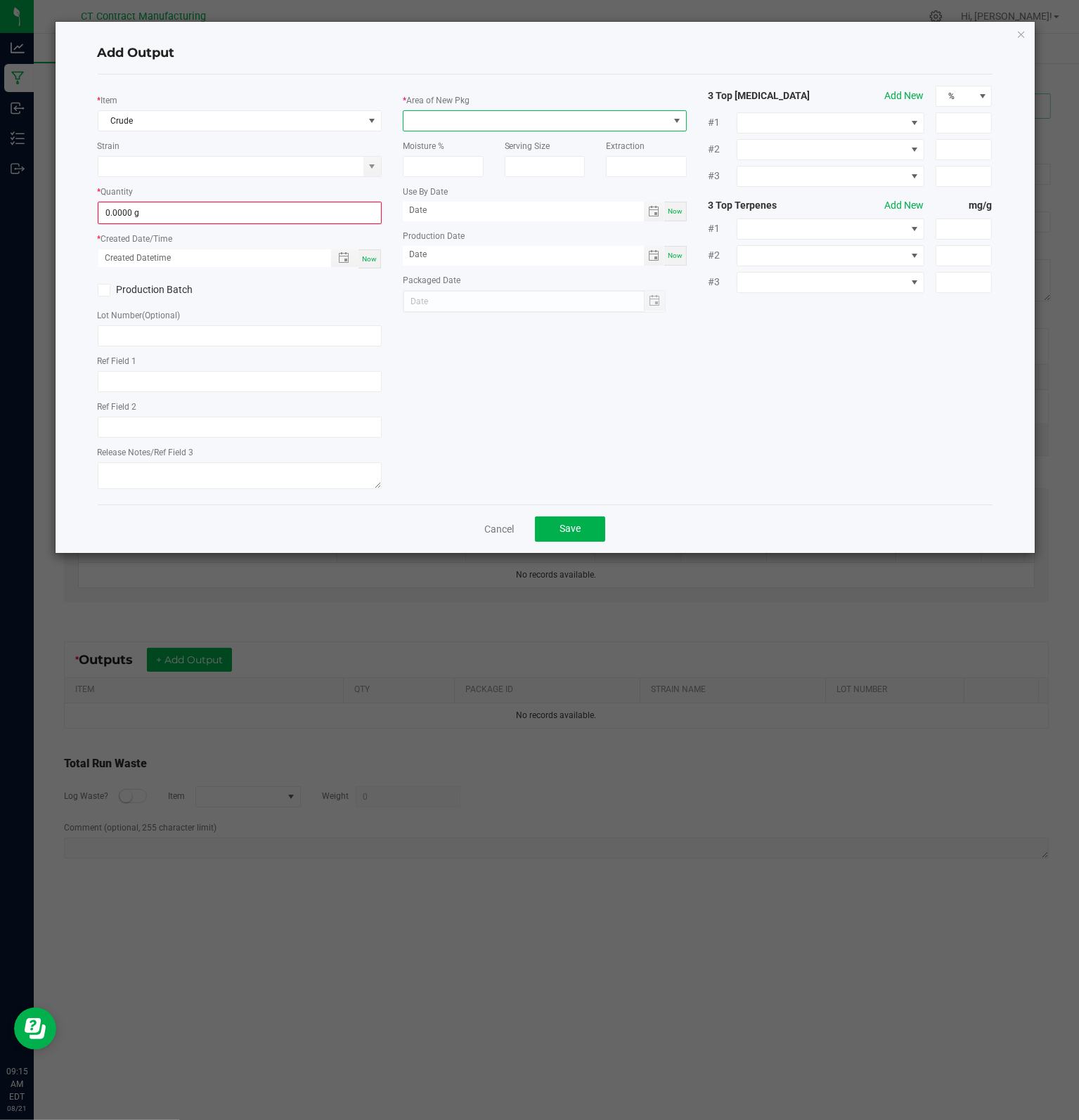
click at [477, 123] on span at bounding box center [536, 120] width 265 height 20
click at [434, 273] on li "Lab" at bounding box center [544, 276] width 283 height 23
click at [199, 217] on input "0" at bounding box center [239, 212] width 281 height 20
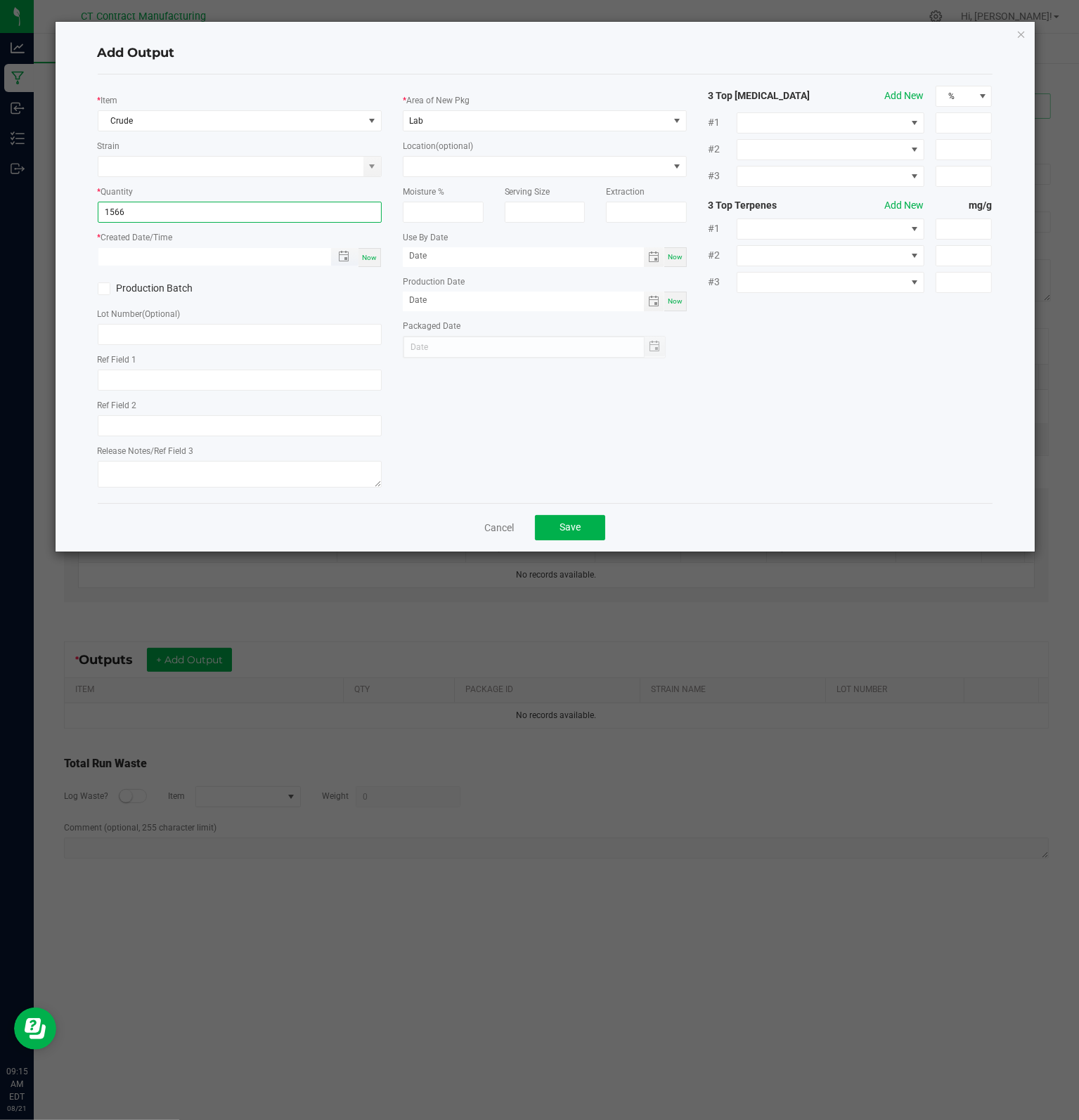
type input "1566.0000 g"
type input "month/day/year hour:minute AM"
click at [212, 254] on input "month/day/year hour:minute AM" at bounding box center [207, 257] width 217 height 18
click at [345, 259] on span "Toggle popup" at bounding box center [343, 256] width 11 height 11
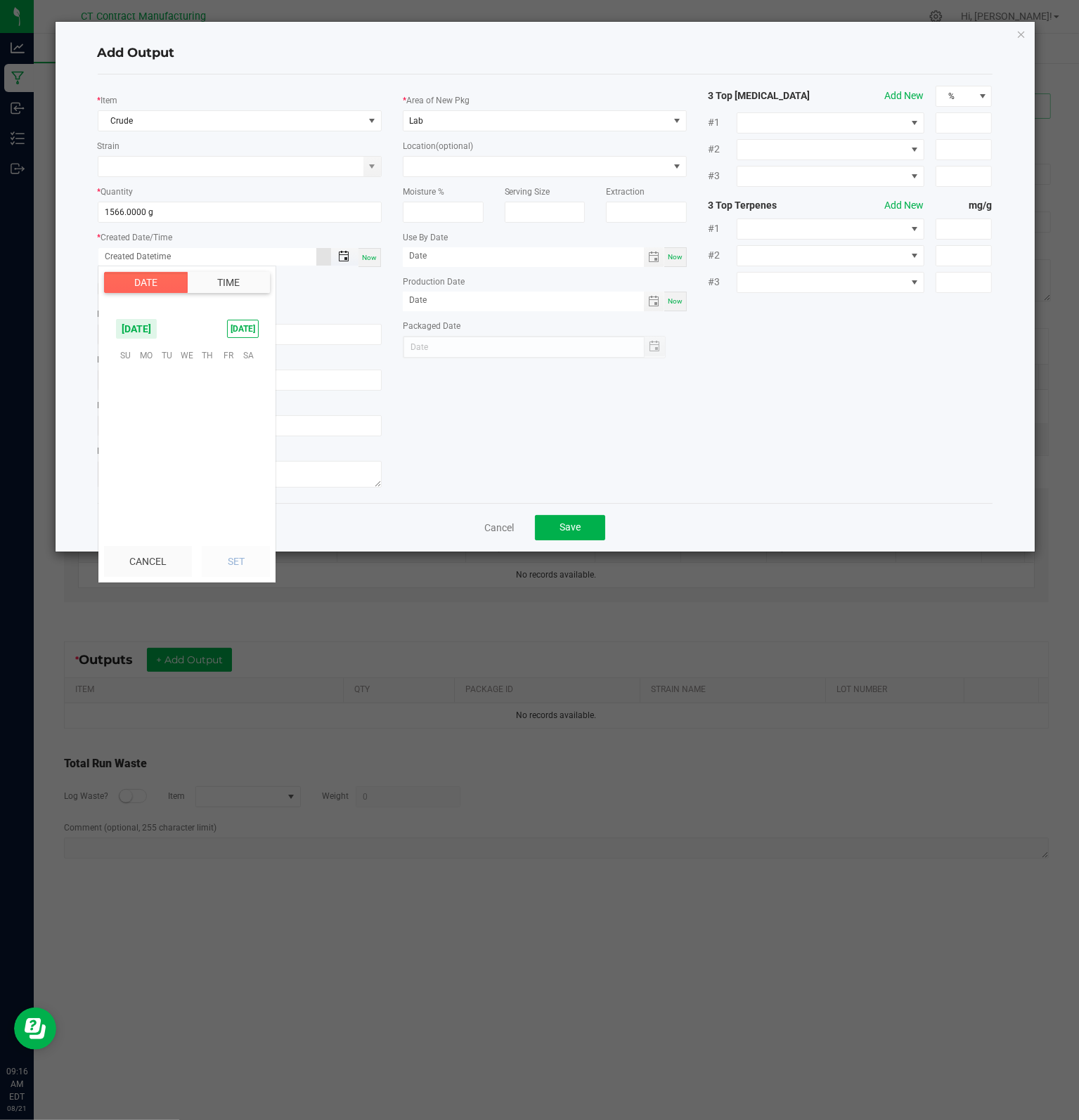
scroll to position [227746, 0]
click at [169, 442] on span "19" at bounding box center [166, 442] width 21 height 22
click at [248, 458] on span "PM" at bounding box center [252, 463] width 13 height 10
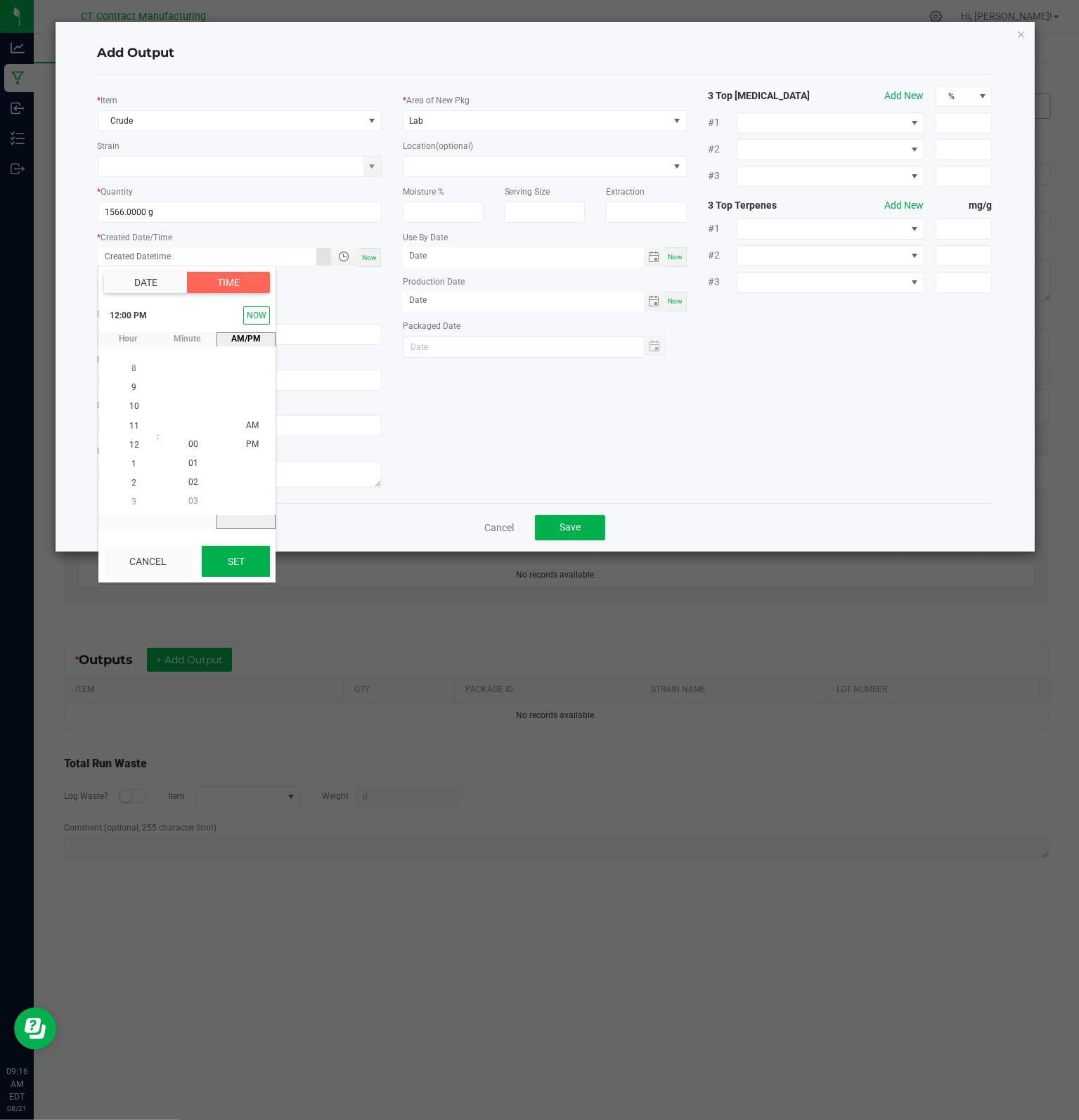
click at [248, 565] on button "Set" at bounding box center [236, 562] width 69 height 31
type input "[DATE] 12:00 PM"
type input "[DATE]"
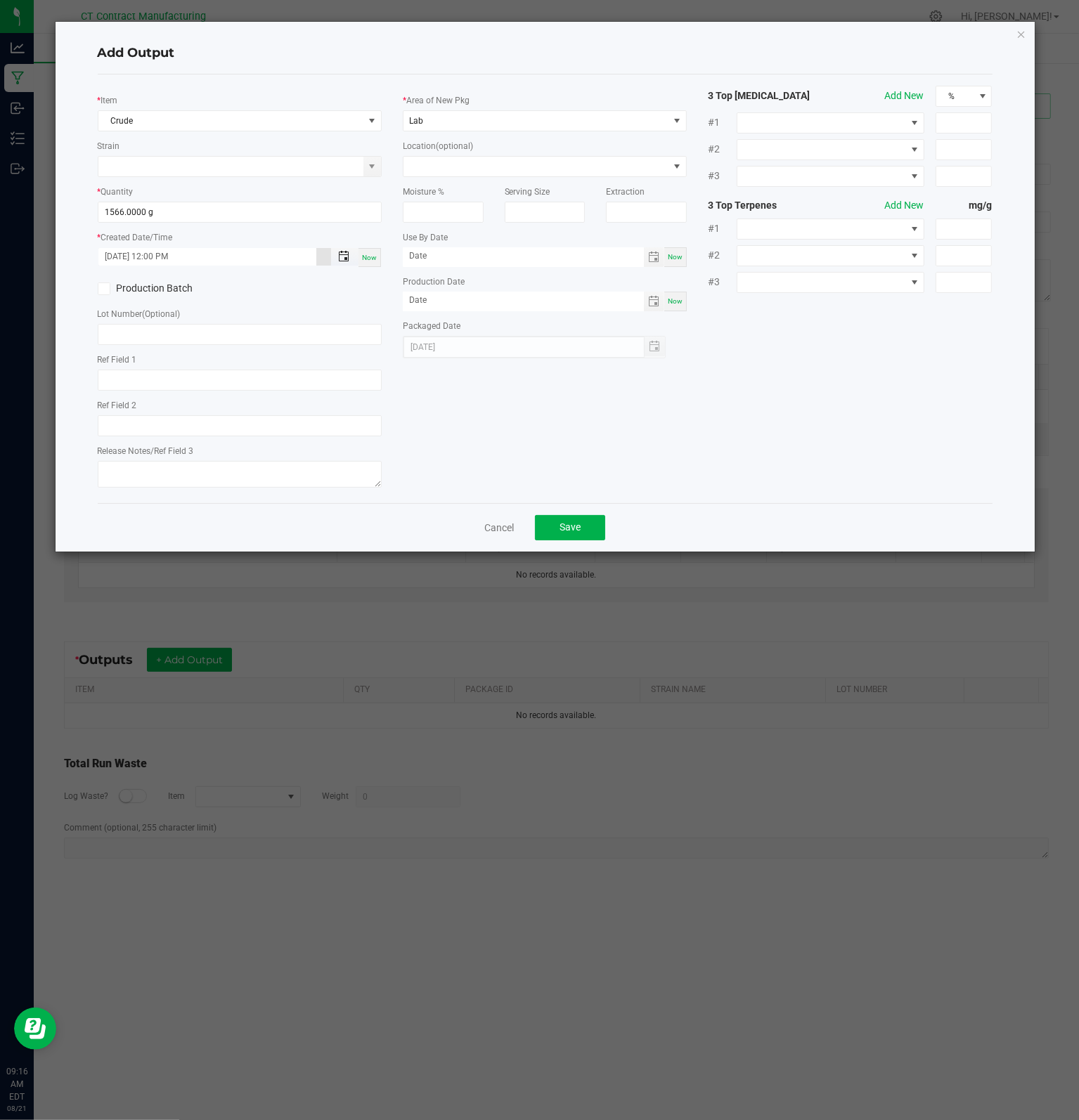
click at [345, 257] on span "Toggle popup" at bounding box center [343, 256] width 11 height 11
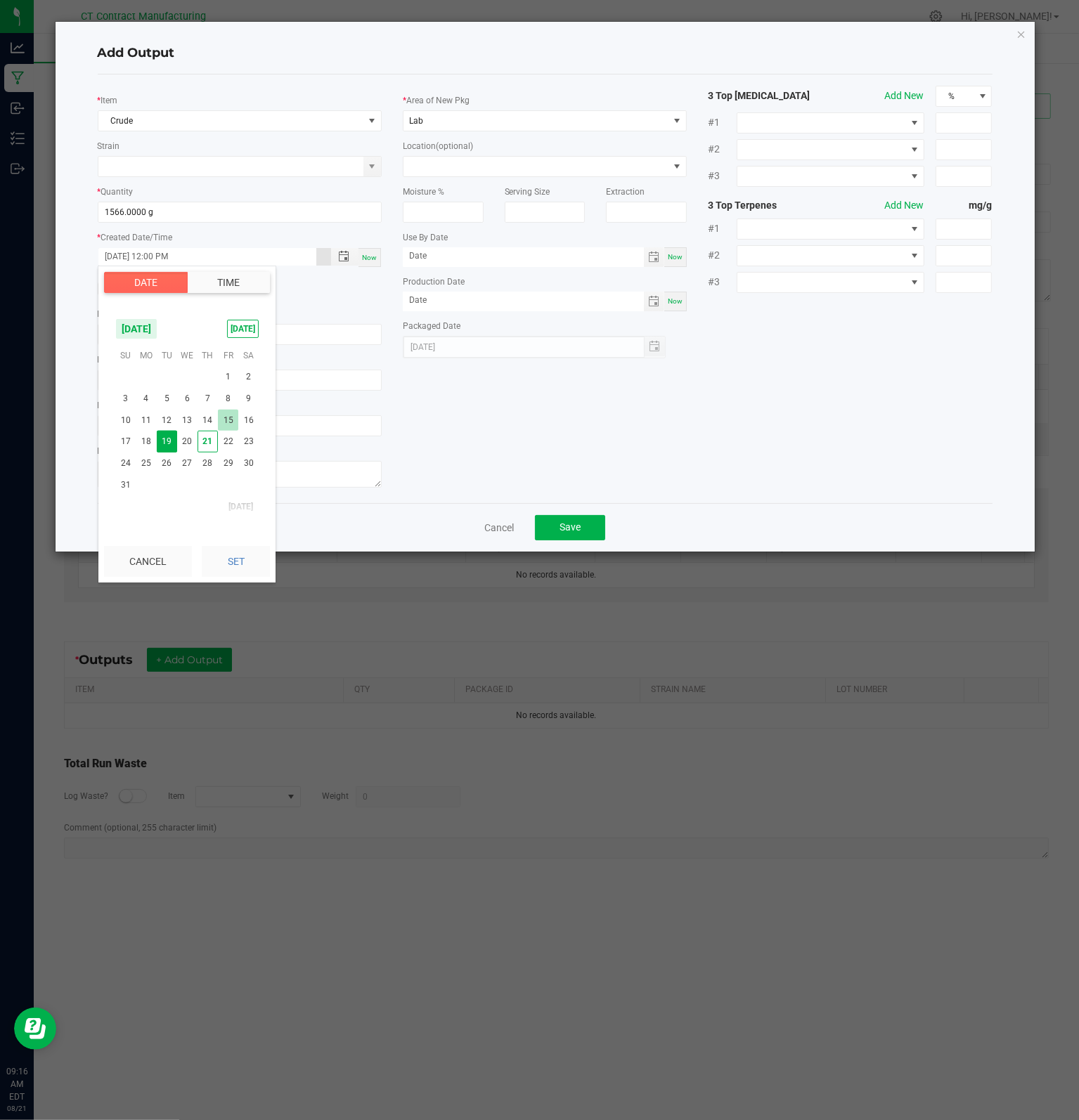
click at [226, 414] on span "15" at bounding box center [227, 420] width 21 height 22
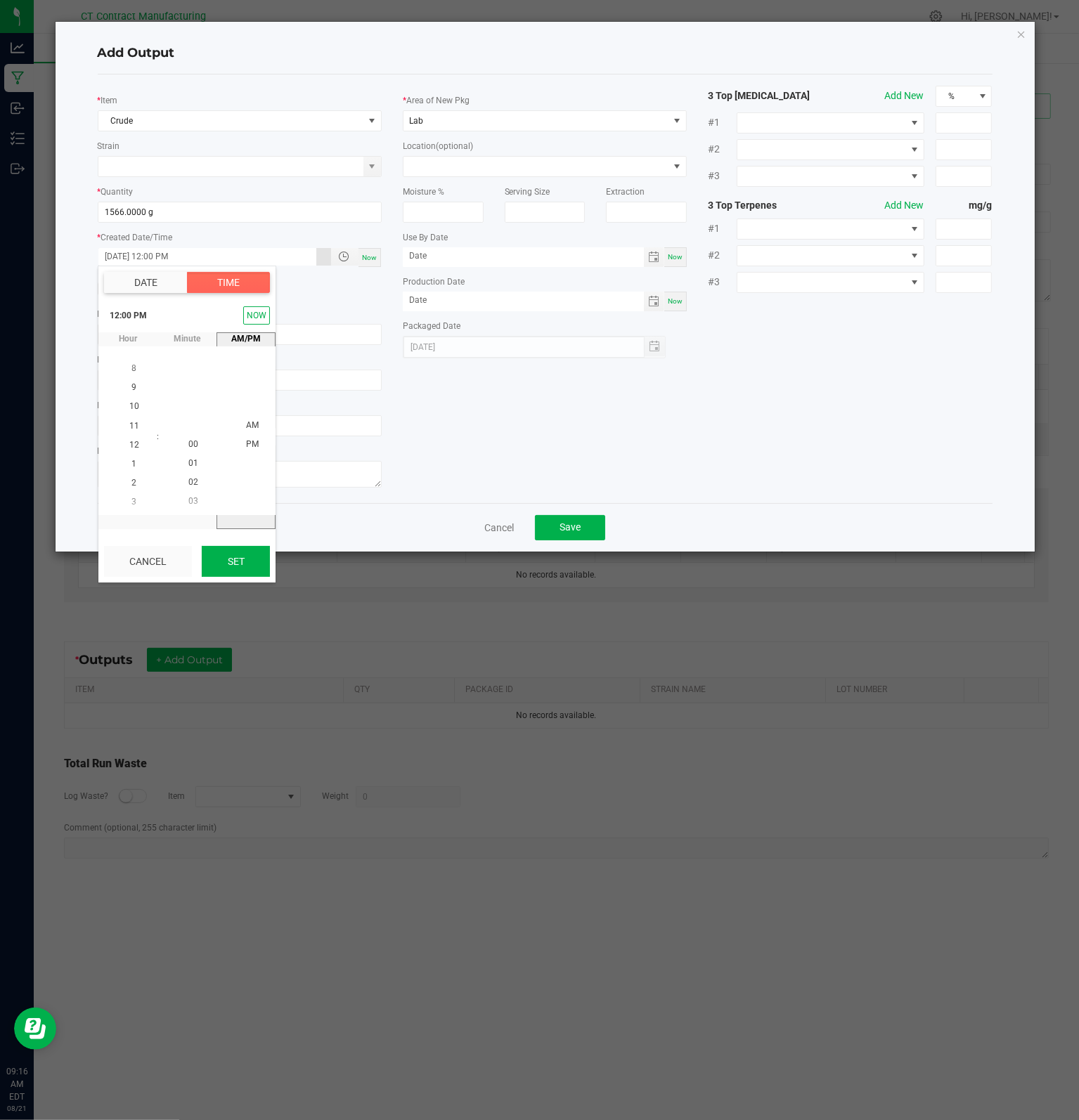
click at [239, 561] on button "Set" at bounding box center [236, 562] width 69 height 31
type input "[DATE] 12:00 PM"
type input "[DATE]"
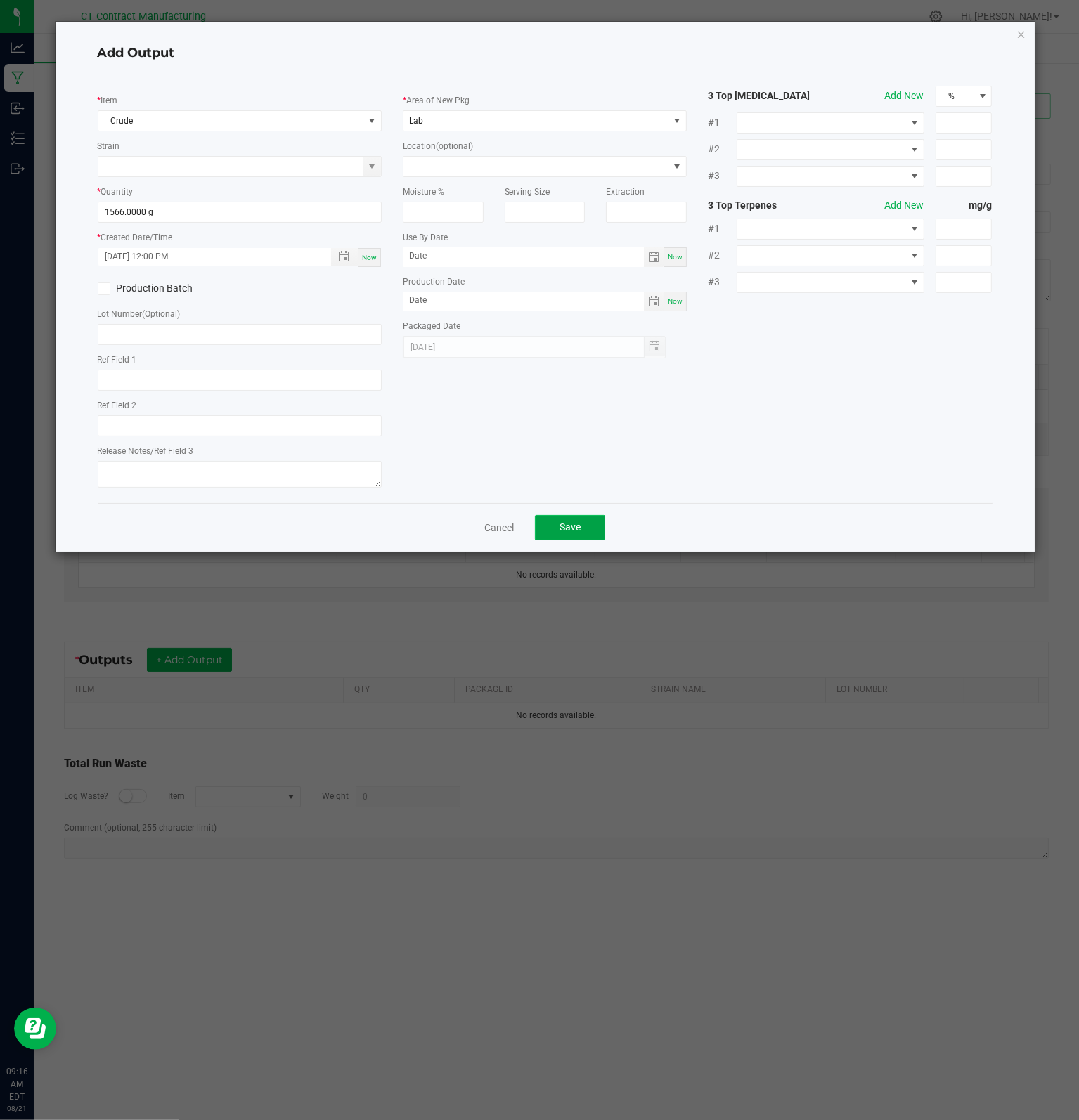
click at [579, 531] on span "Save" at bounding box center [570, 526] width 22 height 11
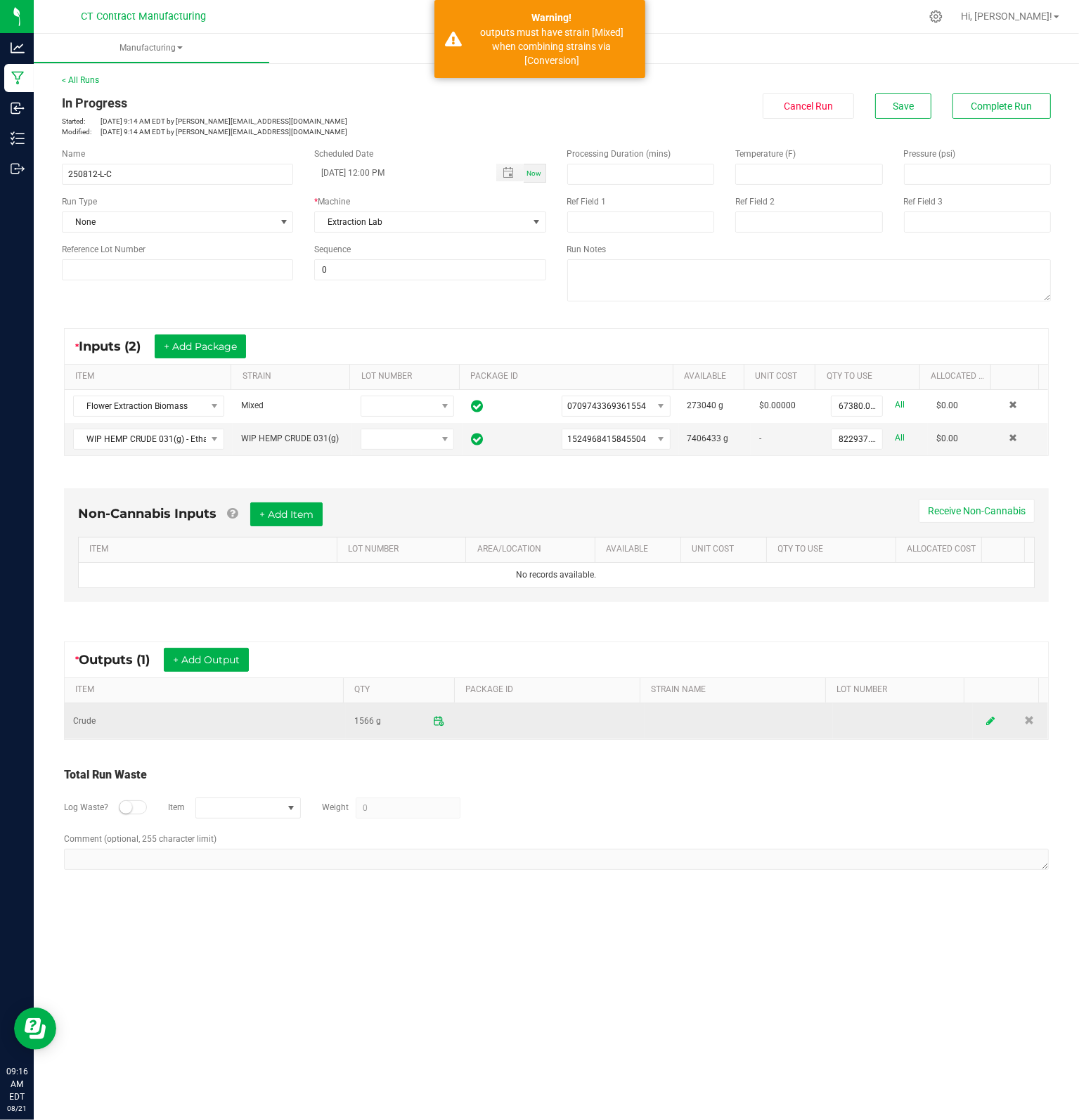
click at [980, 725] on link at bounding box center [991, 722] width 22 height 27
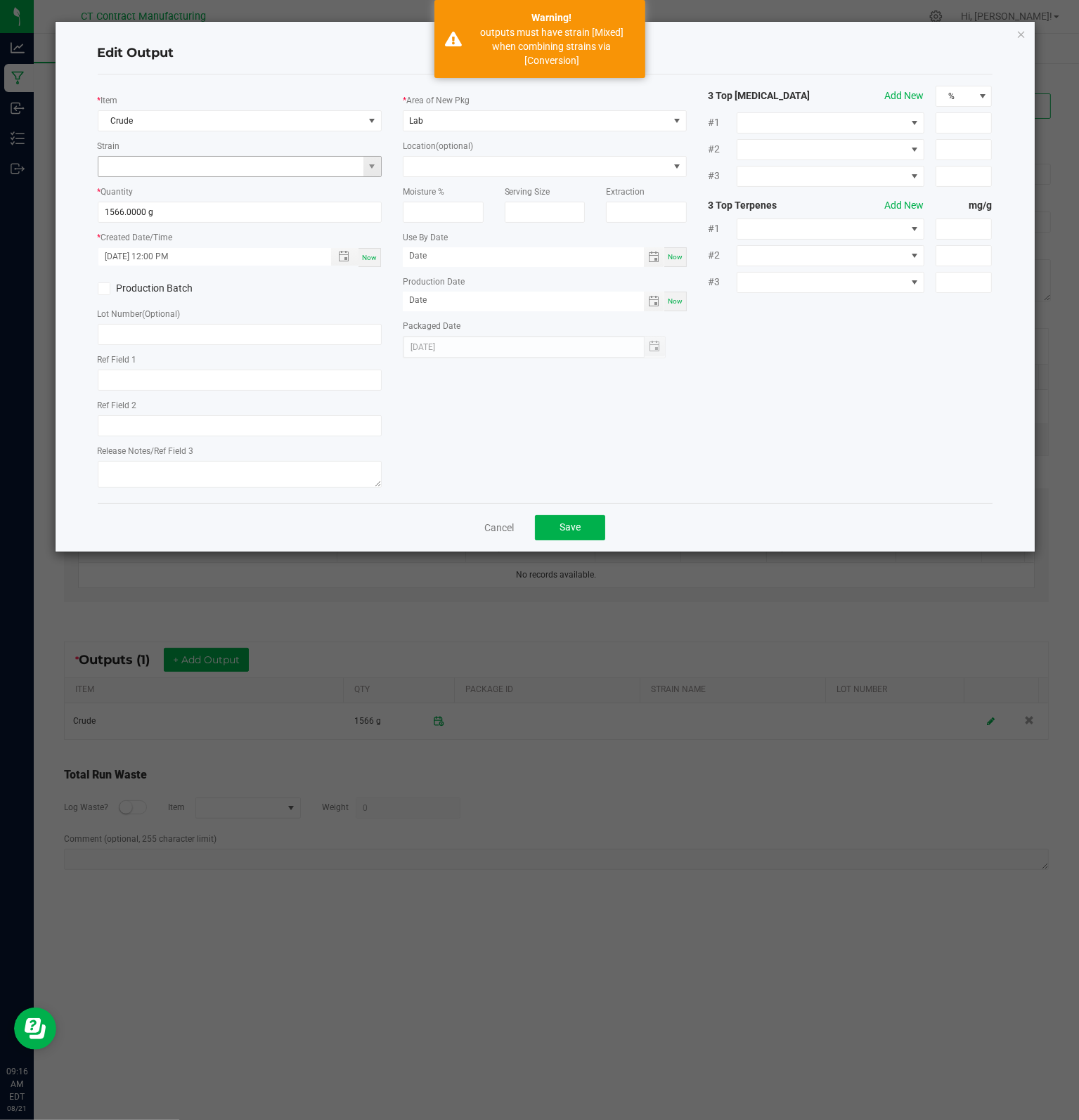
click at [193, 157] on input at bounding box center [230, 166] width 265 height 20
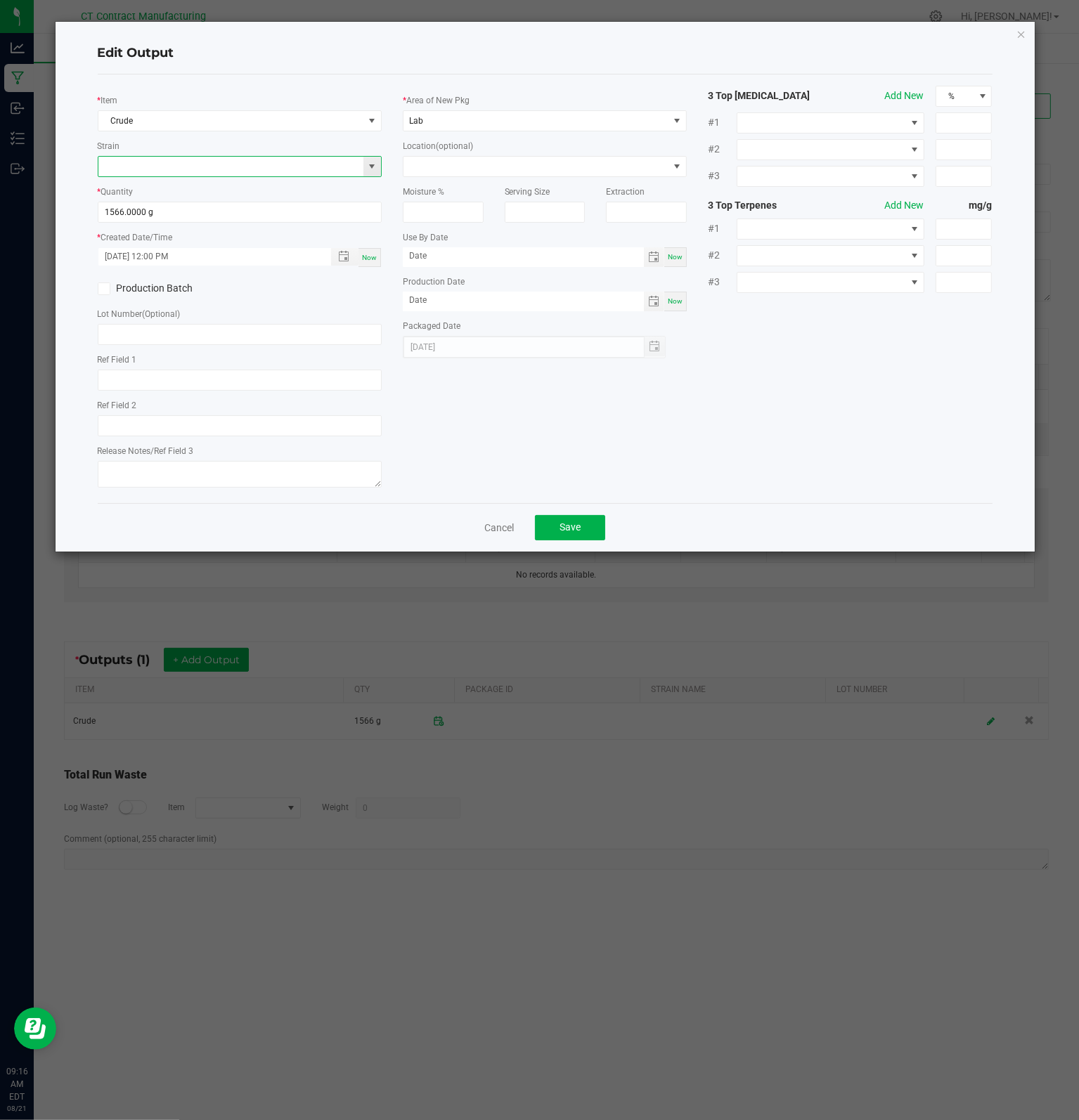
click at [371, 165] on span at bounding box center [371, 165] width 11 height 11
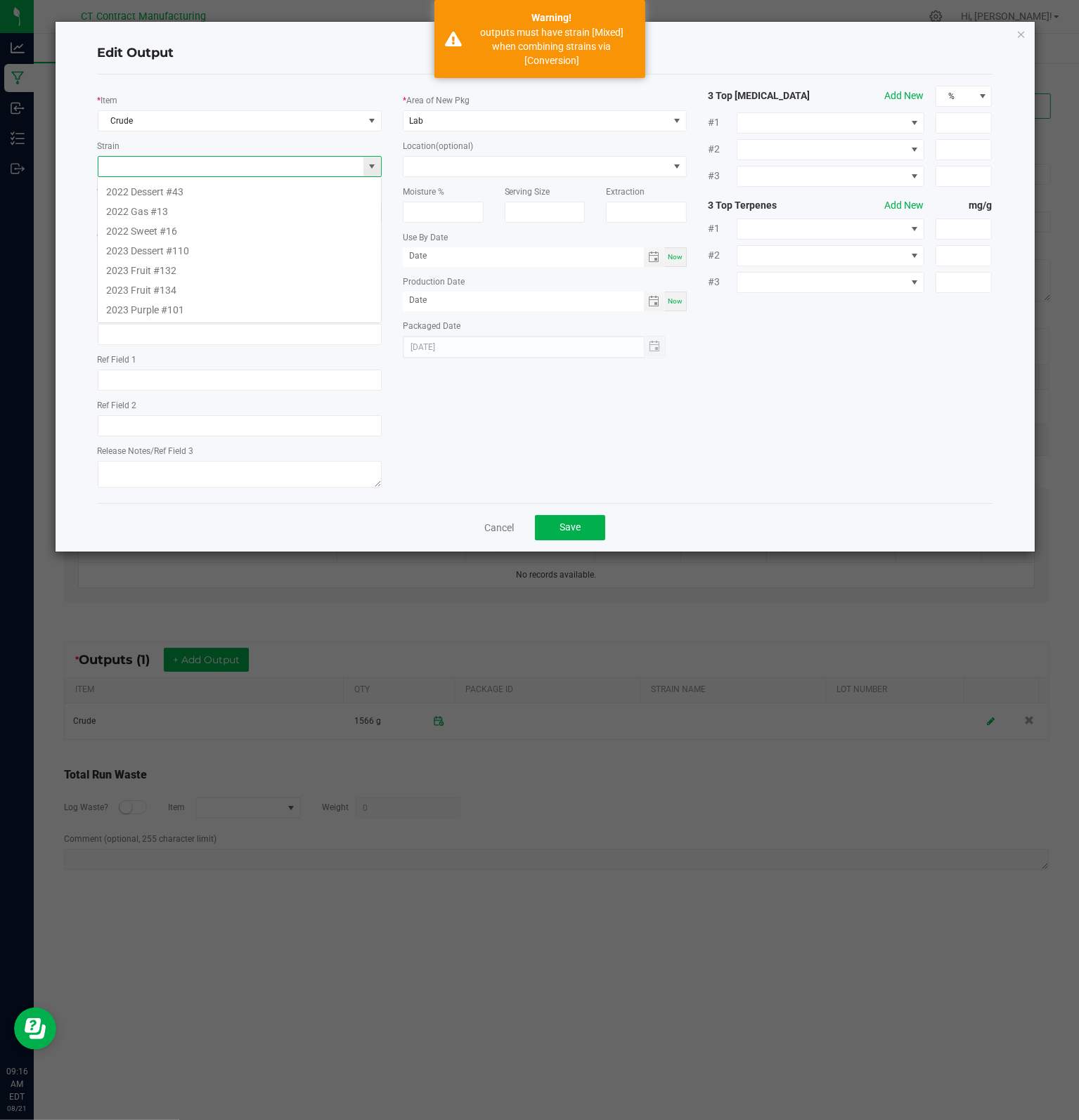
scroll to position [21, 284]
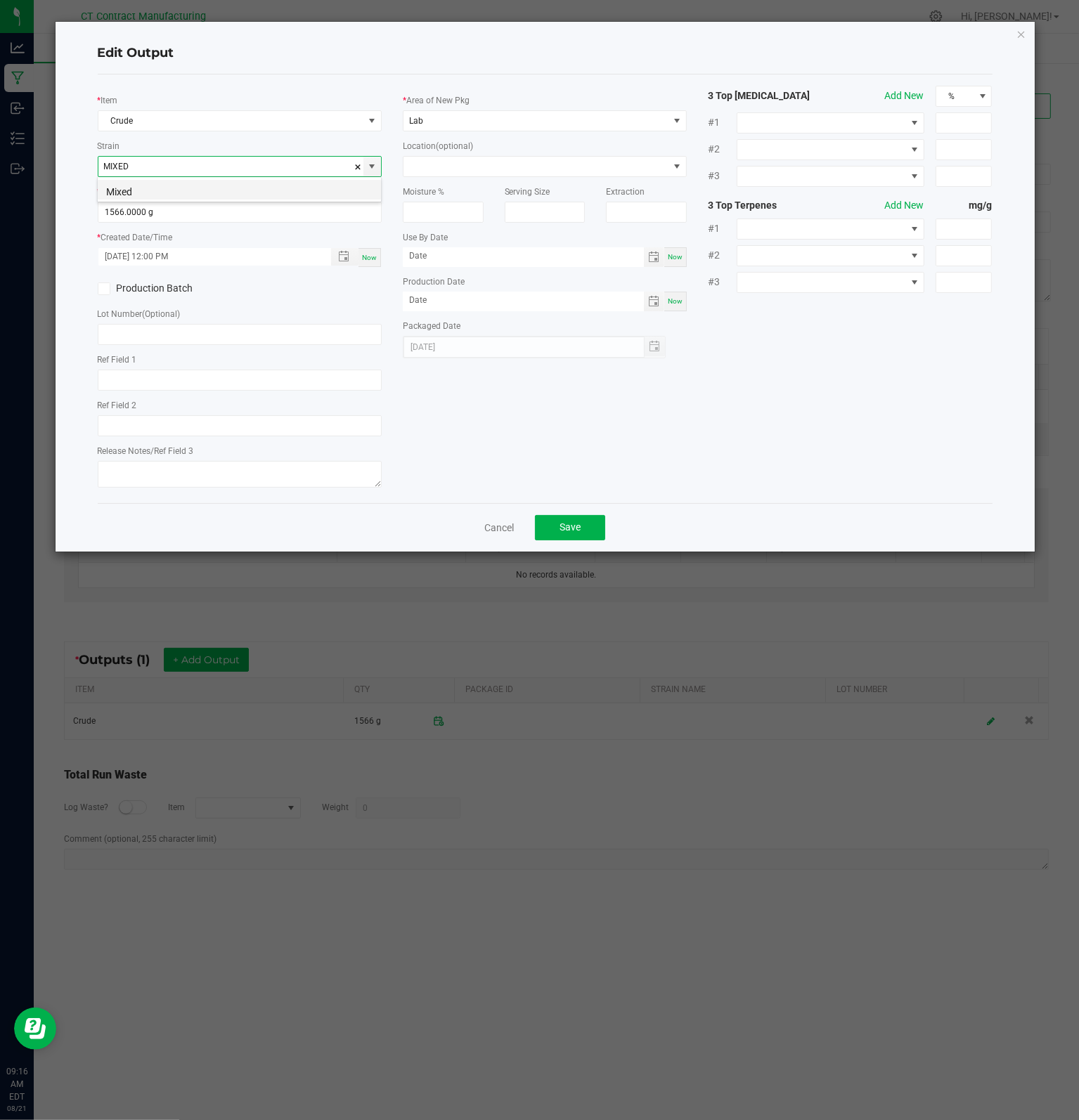
click at [288, 193] on li "Mixed" at bounding box center [239, 190] width 283 height 20
type input "Mixed"
click at [586, 526] on button "Save" at bounding box center [570, 528] width 70 height 25
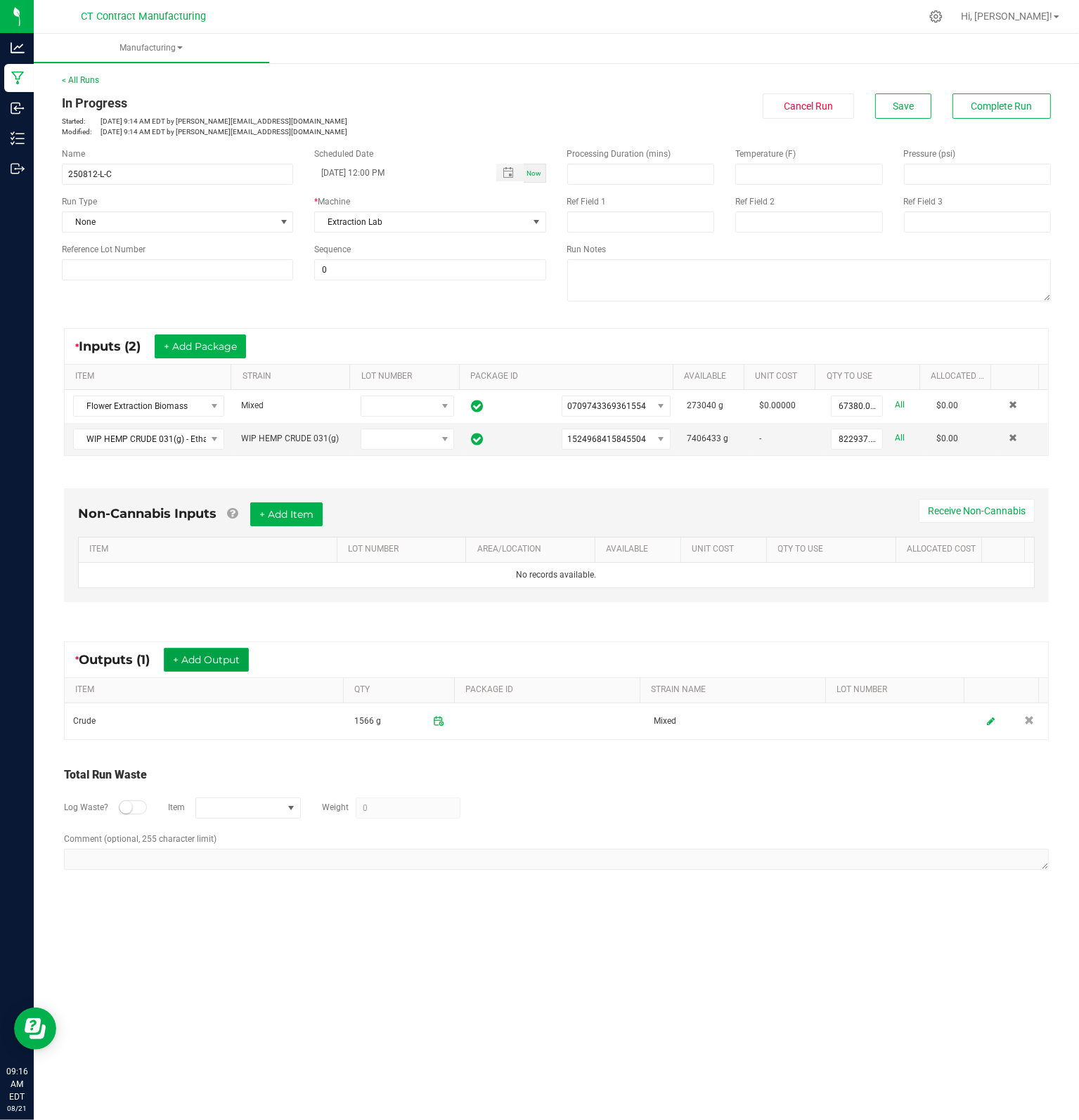
click at [209, 660] on button "+ Add Output" at bounding box center [206, 660] width 85 height 23
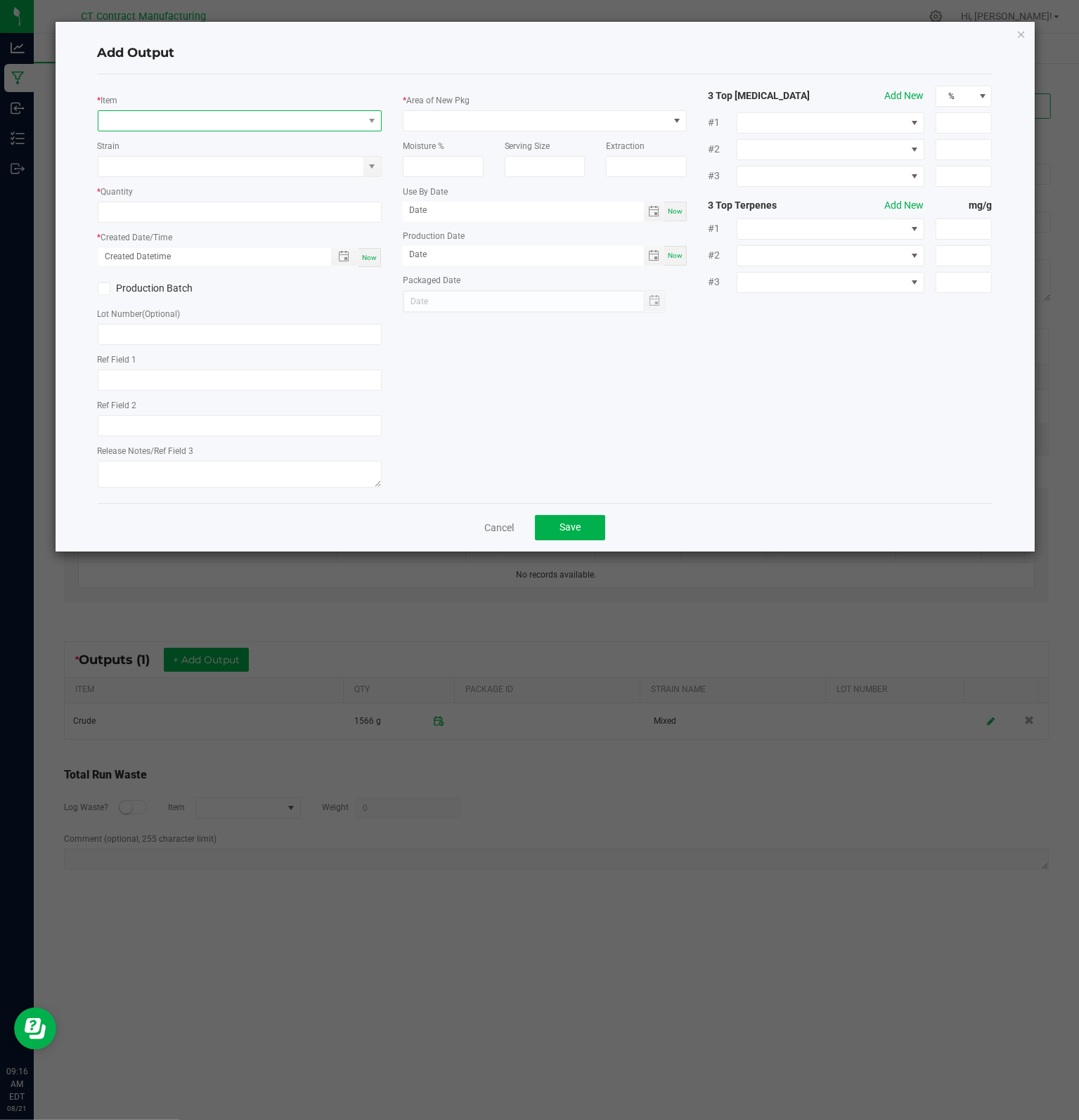
click at [239, 116] on span "NO DATA FOUND" at bounding box center [230, 120] width 265 height 20
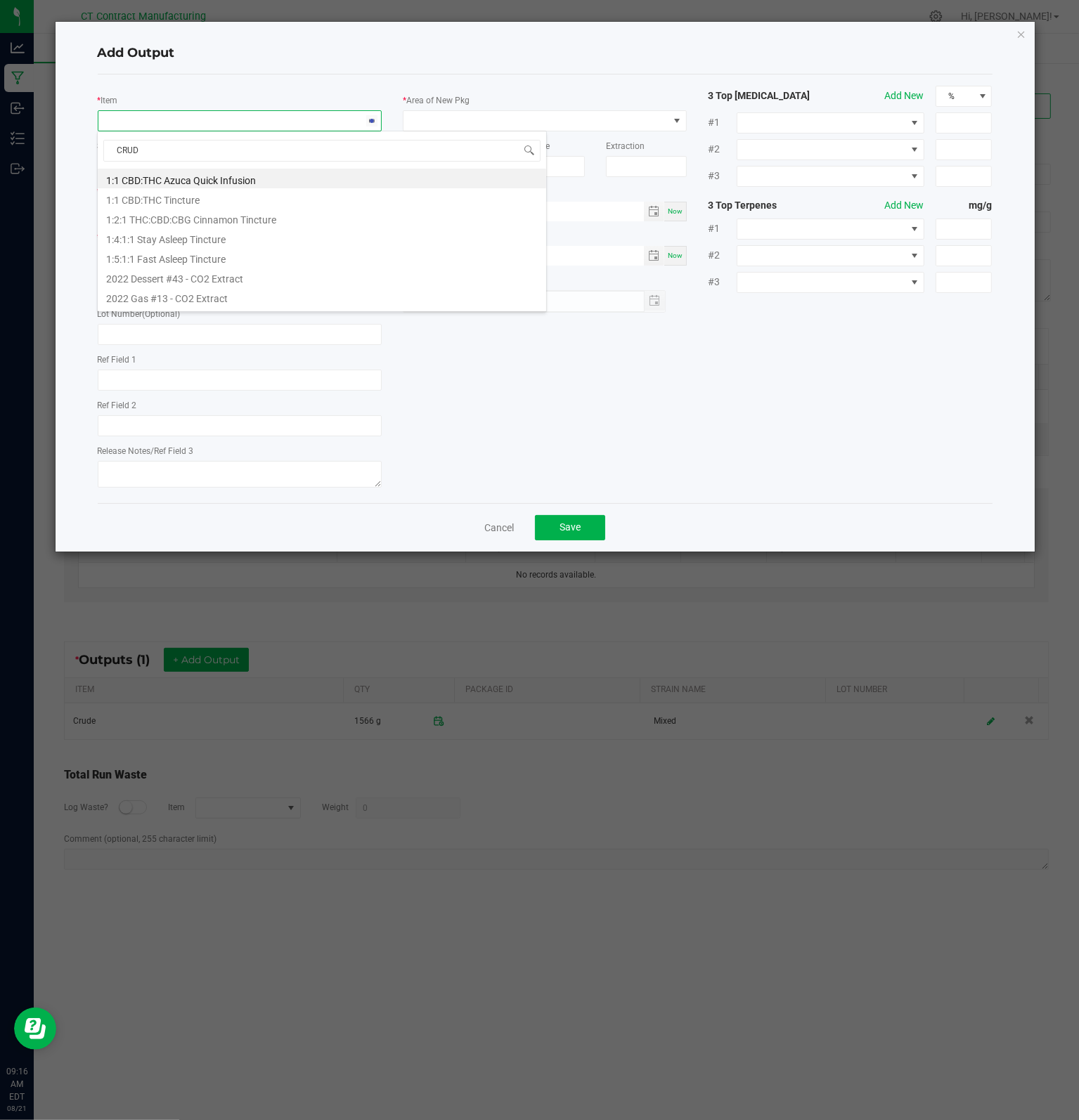
type input "CRUDE"
click at [161, 182] on li "Crude" at bounding box center [322, 178] width 448 height 20
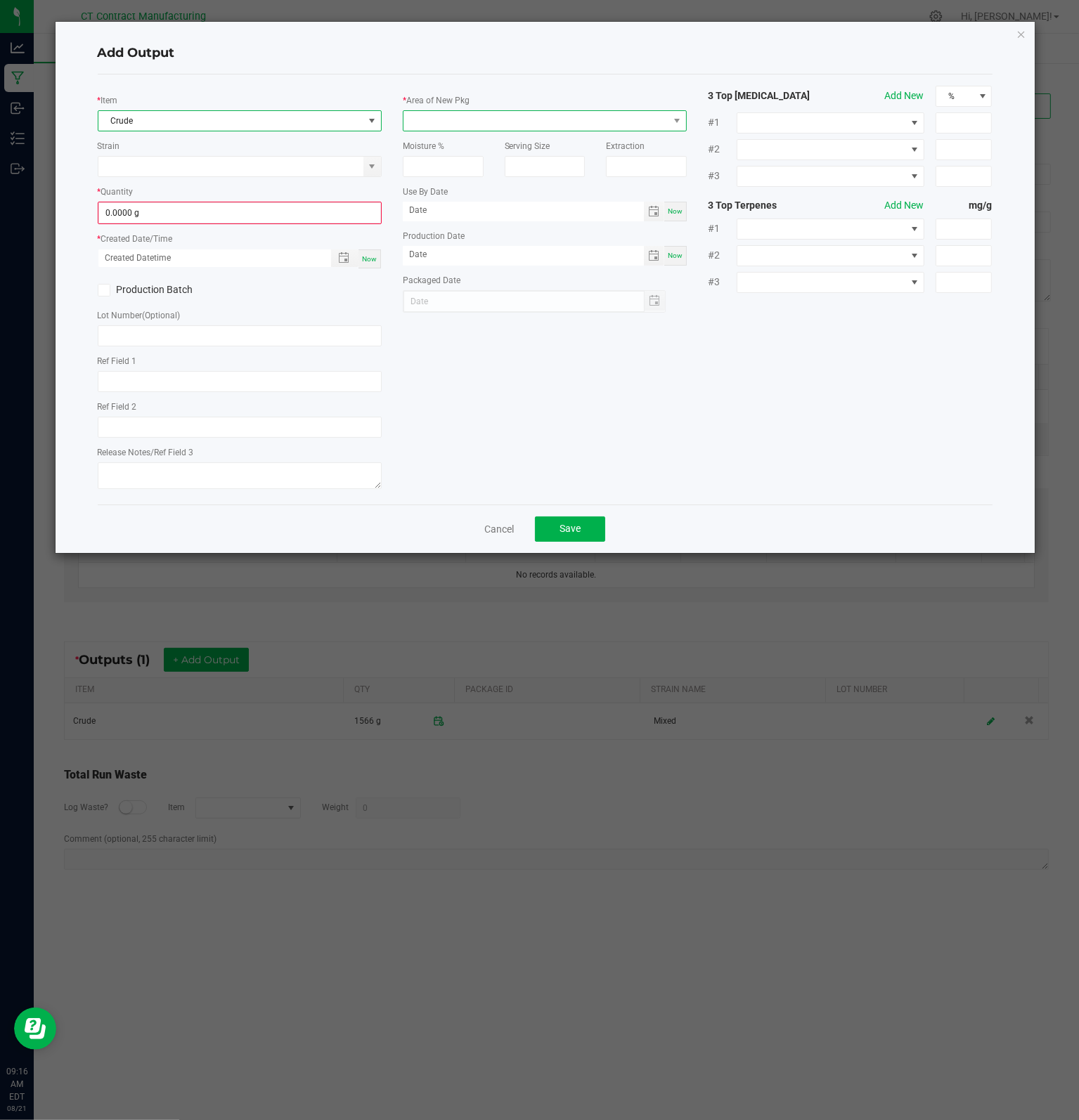
click at [420, 118] on span at bounding box center [536, 120] width 265 height 20
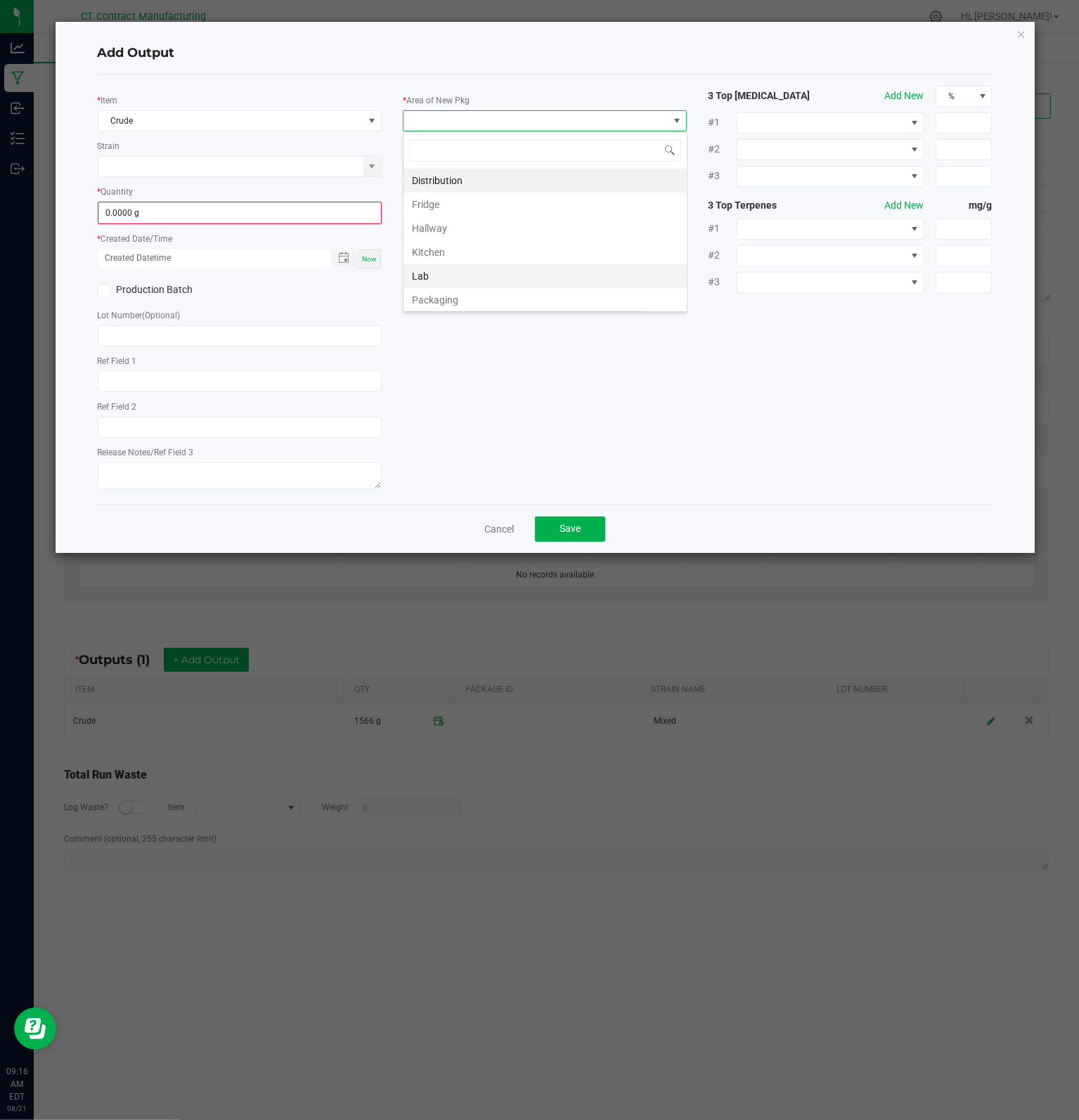
click at [442, 270] on li "Lab" at bounding box center [544, 276] width 283 height 23
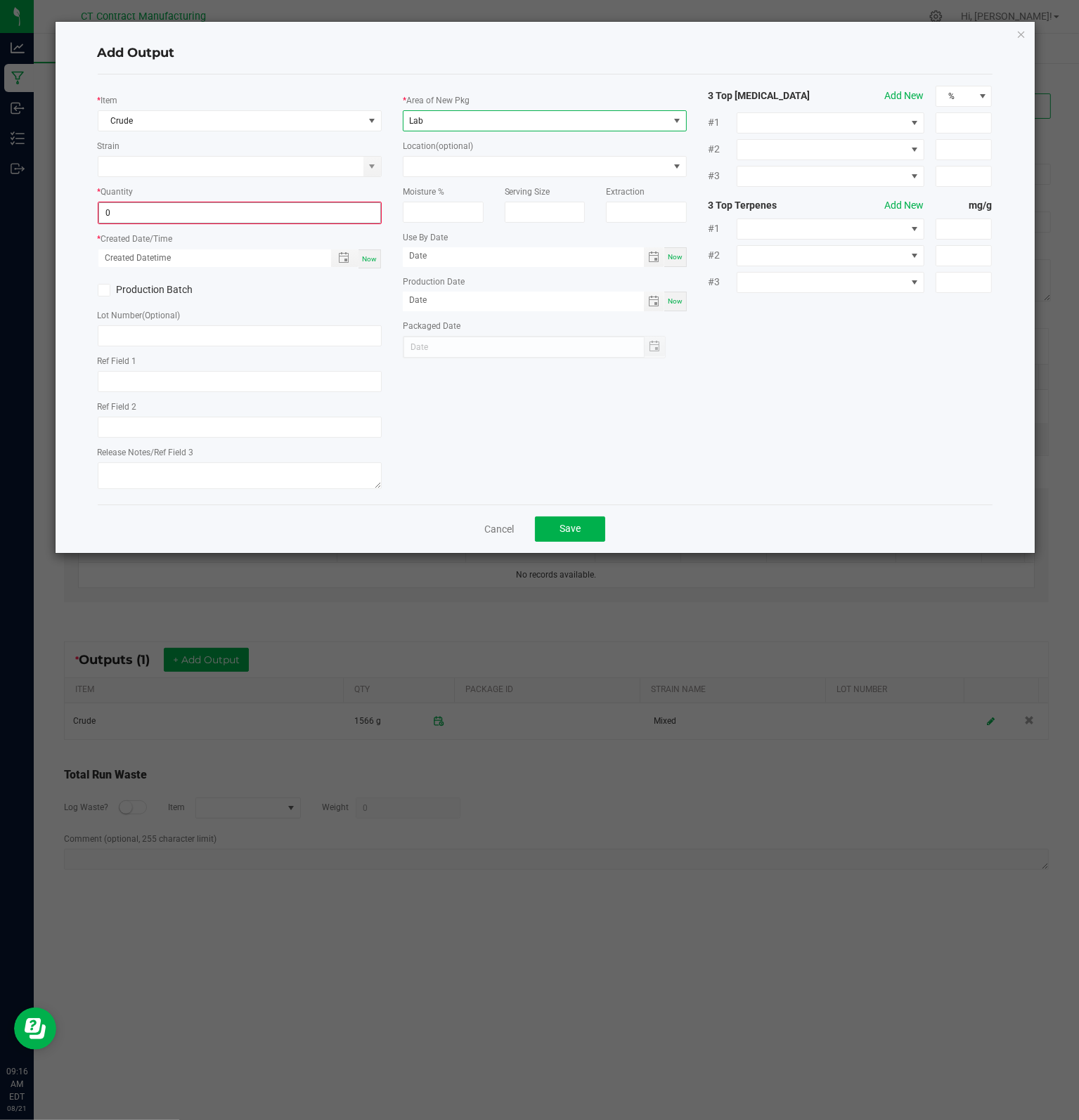
click at [123, 210] on input "0" at bounding box center [239, 212] width 281 height 20
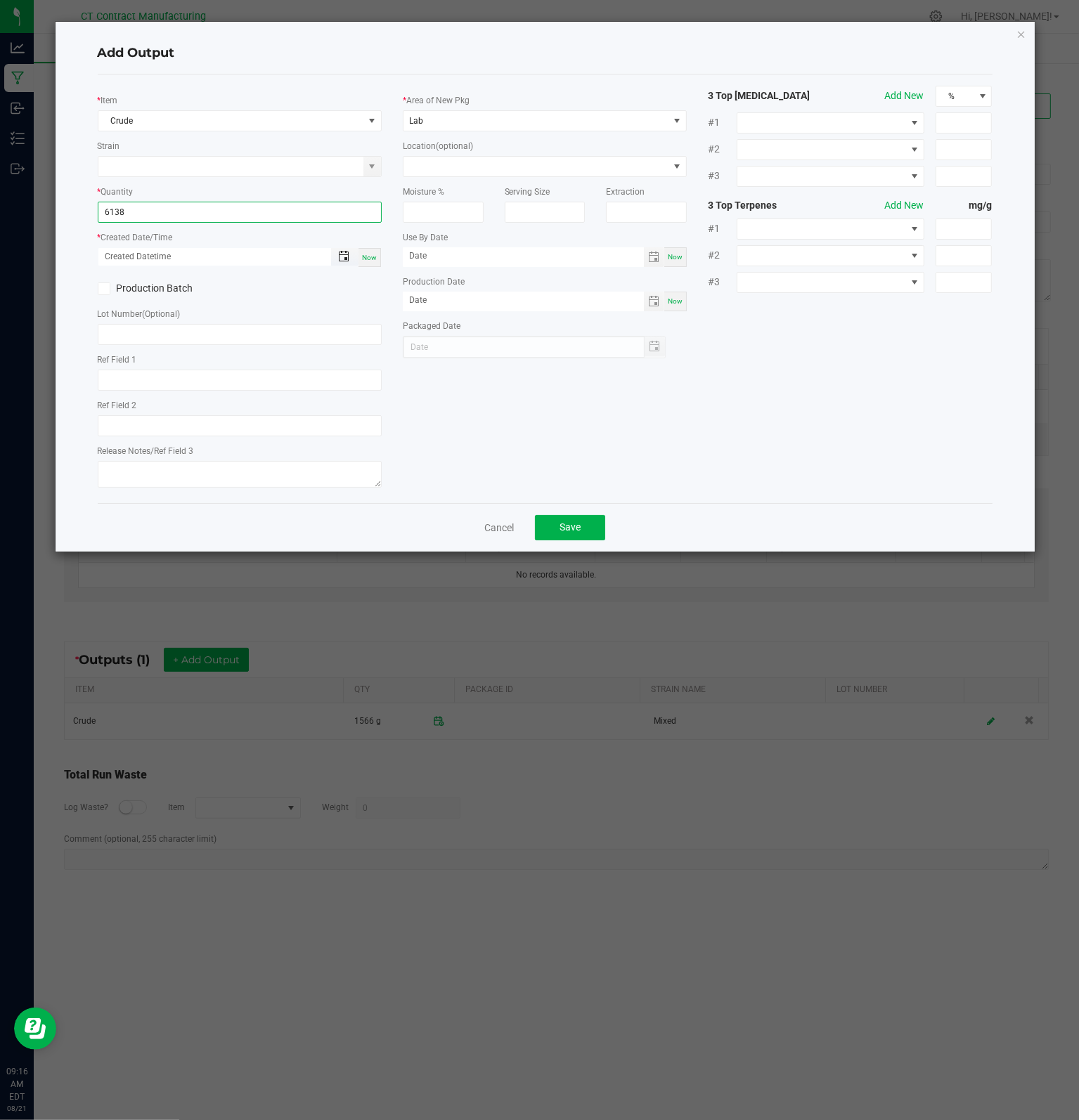
click at [342, 257] on span "Toggle popup" at bounding box center [343, 256] width 11 height 11
type input "6138.0000 g"
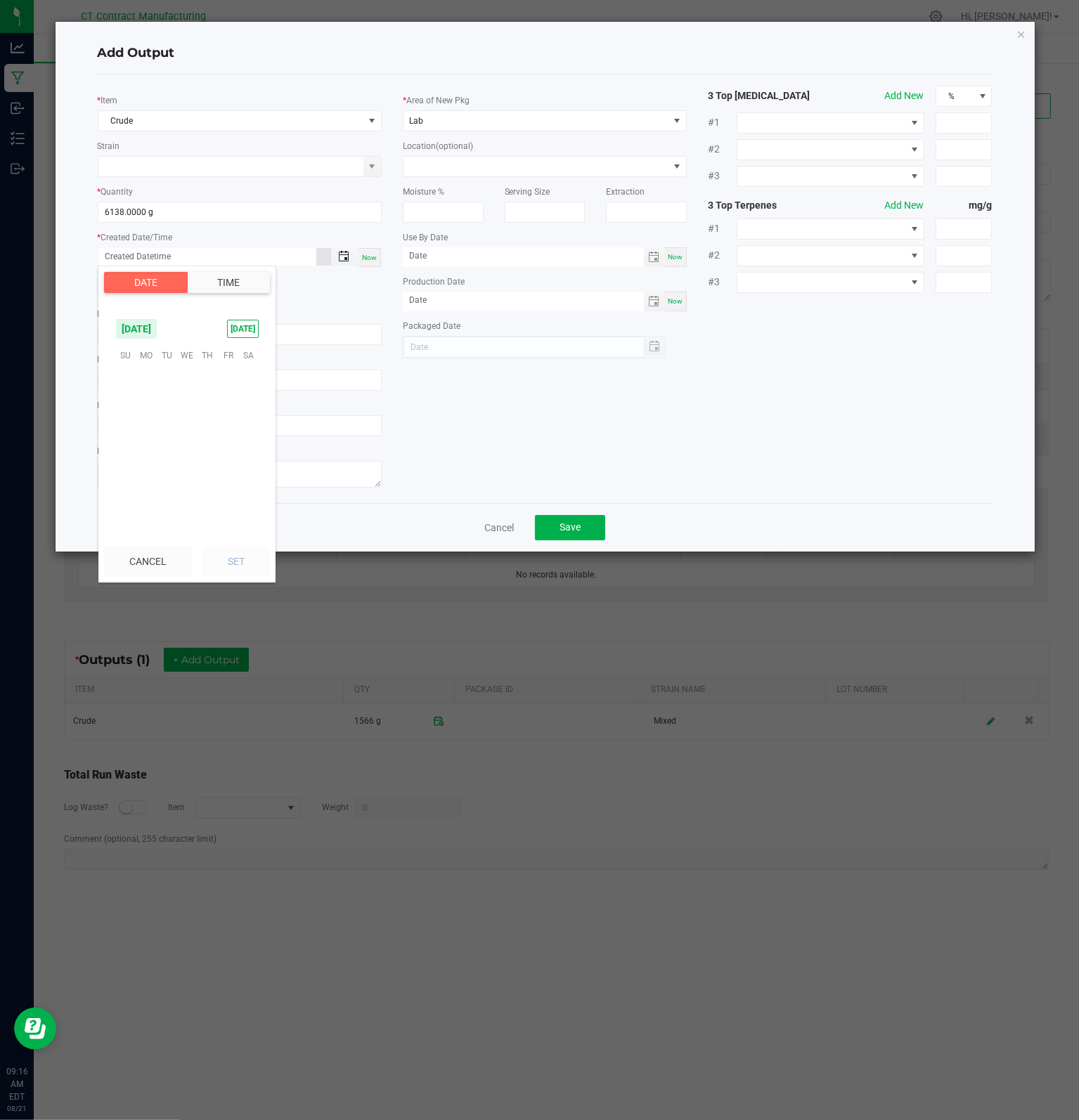
scroll to position [227746, 0]
click at [233, 417] on span "15" at bounding box center [227, 420] width 21 height 22
click at [248, 461] on span "PM" at bounding box center [252, 463] width 13 height 10
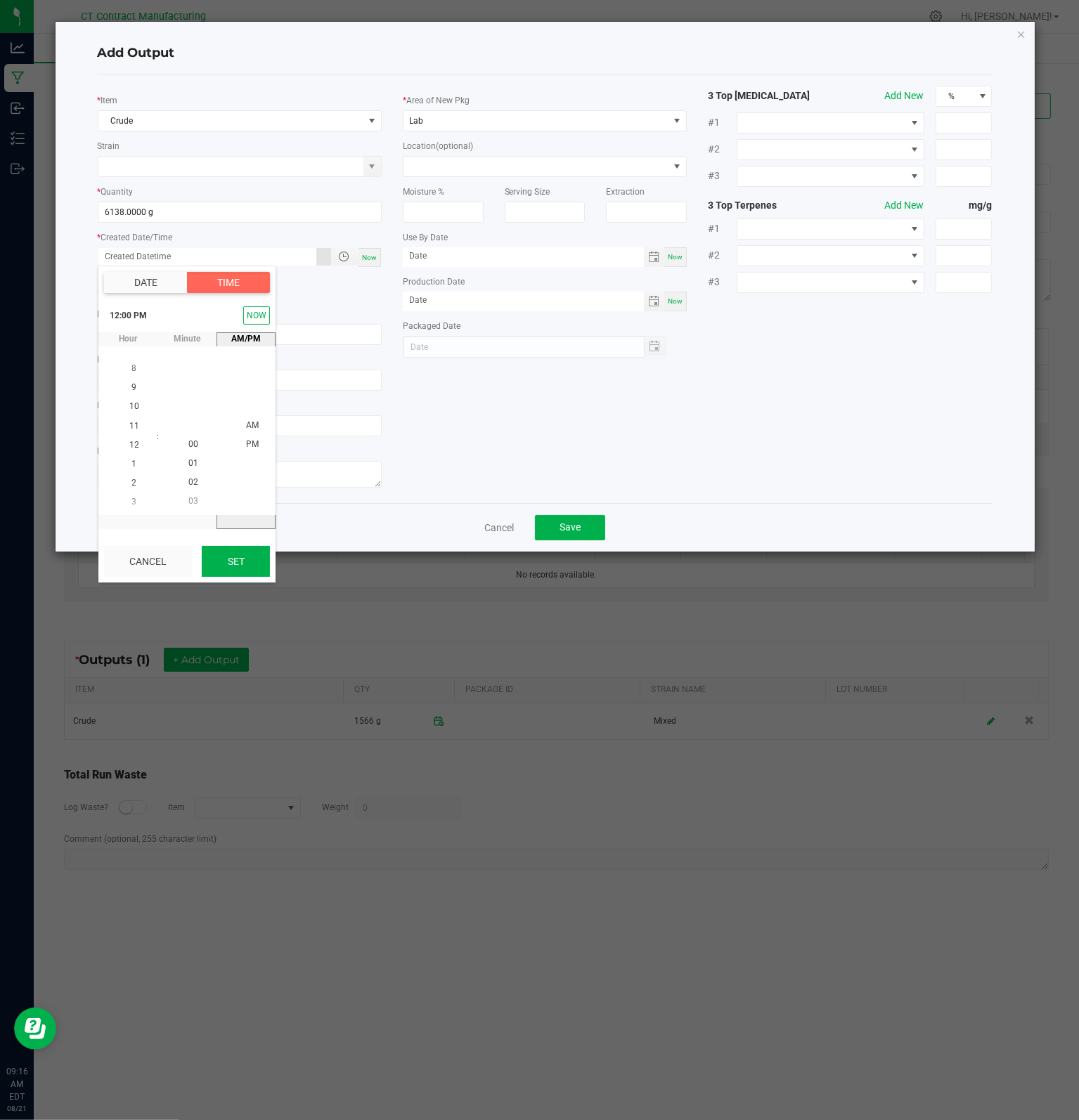
click at [248, 571] on button "Set" at bounding box center [236, 562] width 69 height 31
type input "[DATE] 12:00 PM"
type input "[DATE]"
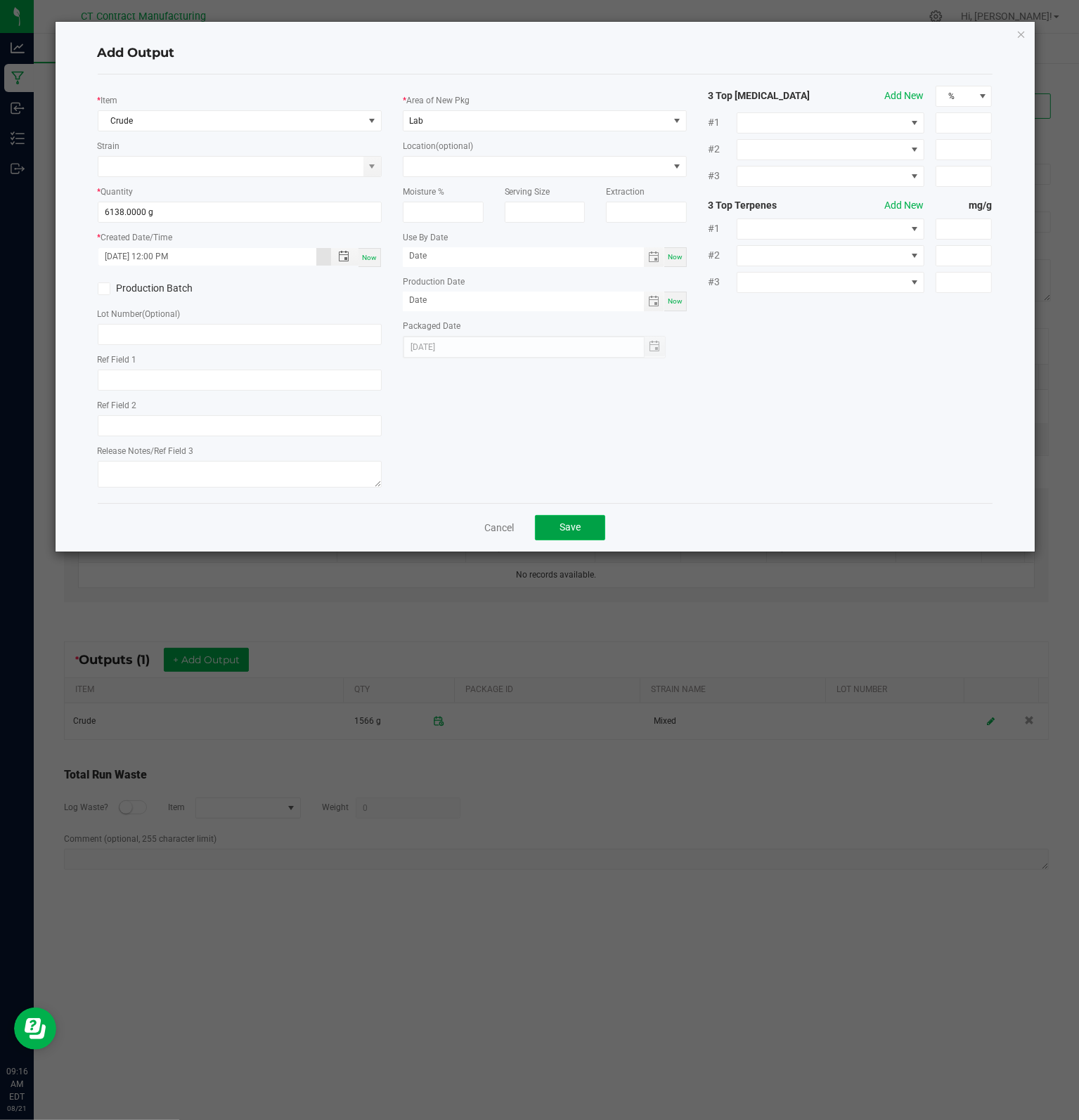
click at [578, 531] on span "Save" at bounding box center [570, 526] width 22 height 11
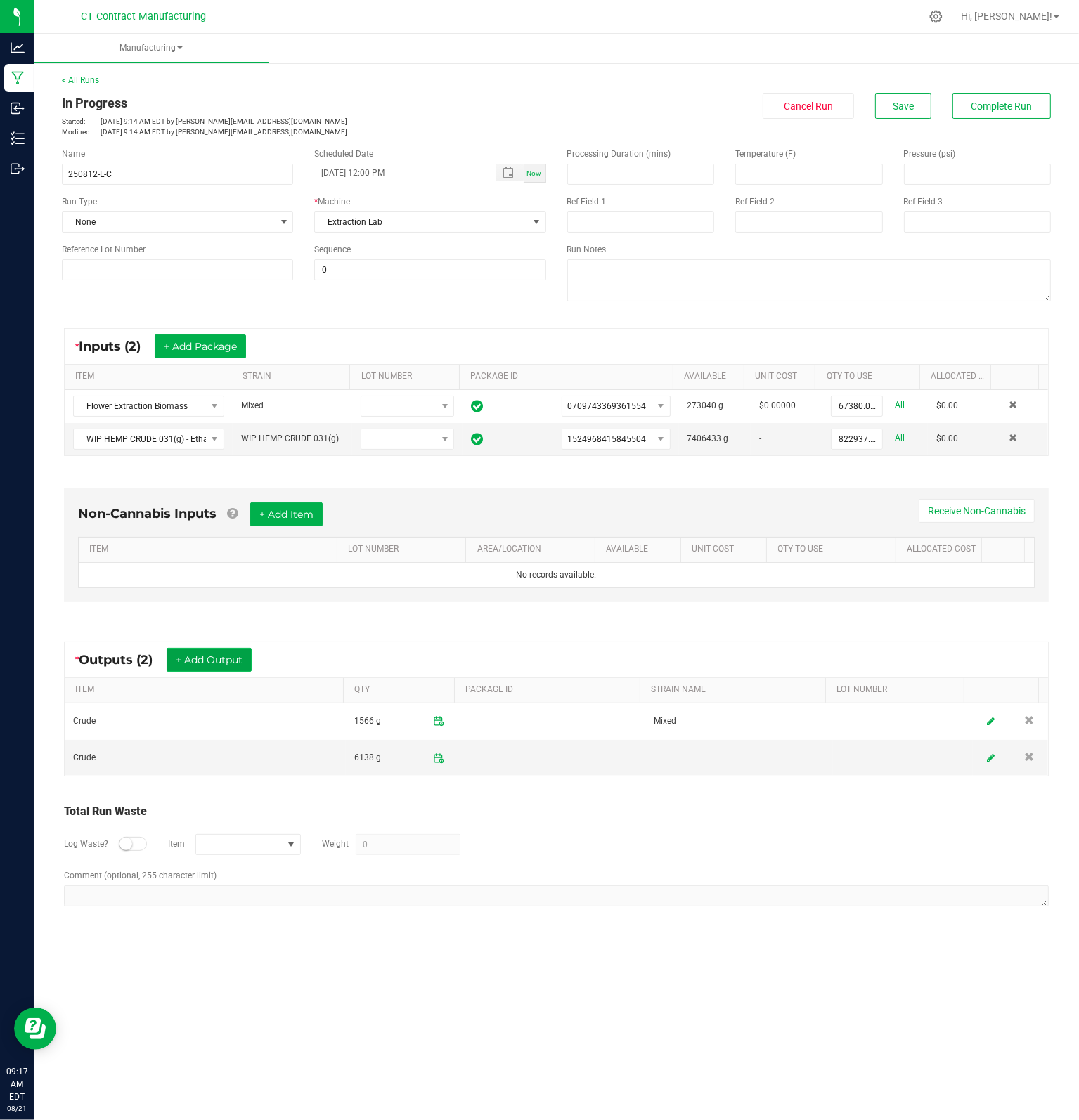
click at [220, 661] on button "+ Add Output" at bounding box center [209, 660] width 85 height 23
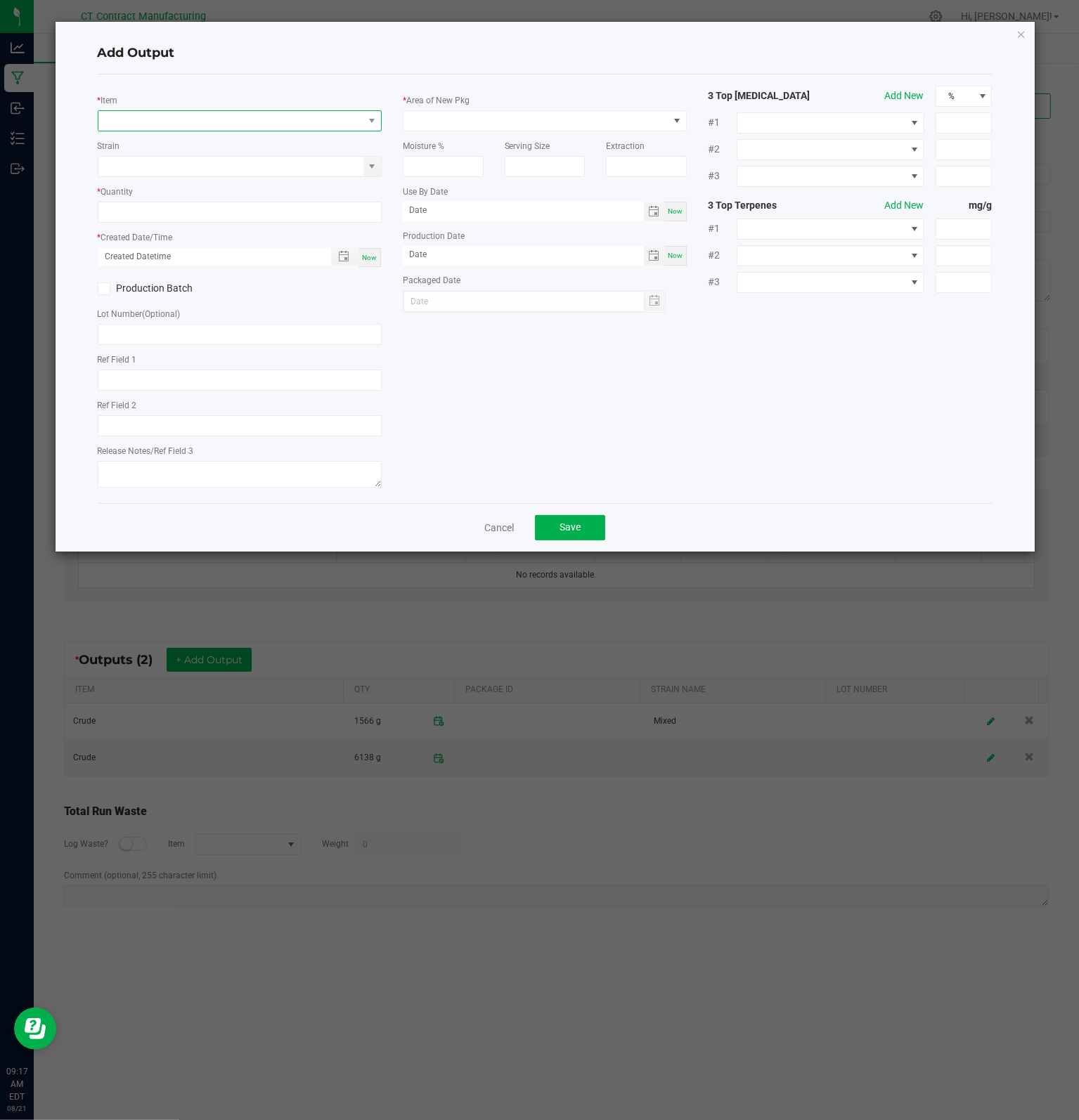
click at [213, 125] on span "NO DATA FOUND" at bounding box center [230, 120] width 265 height 20
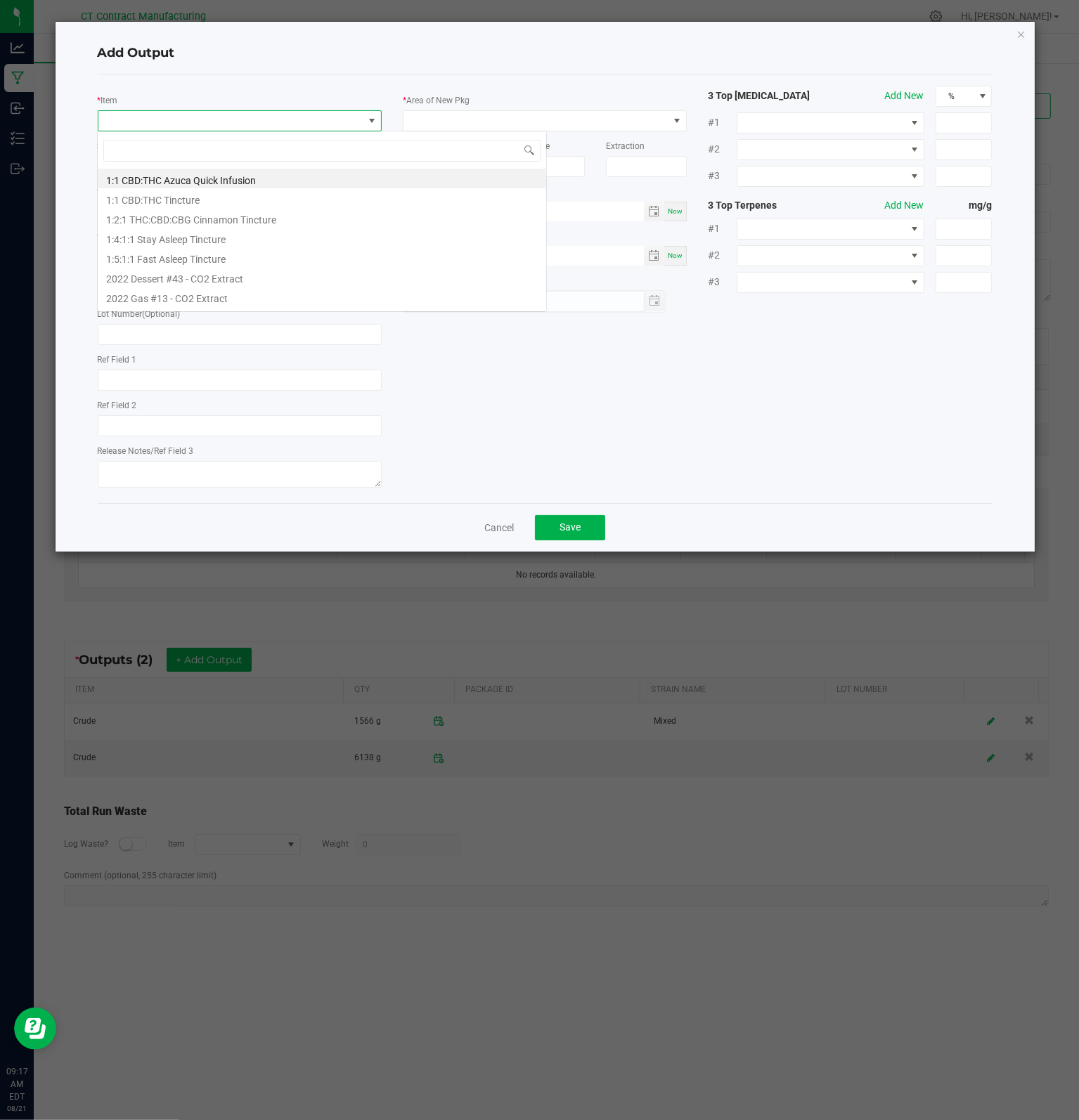
scroll to position [21, 284]
type input "CRUDE"
click at [152, 183] on li "Crude" at bounding box center [322, 178] width 448 height 20
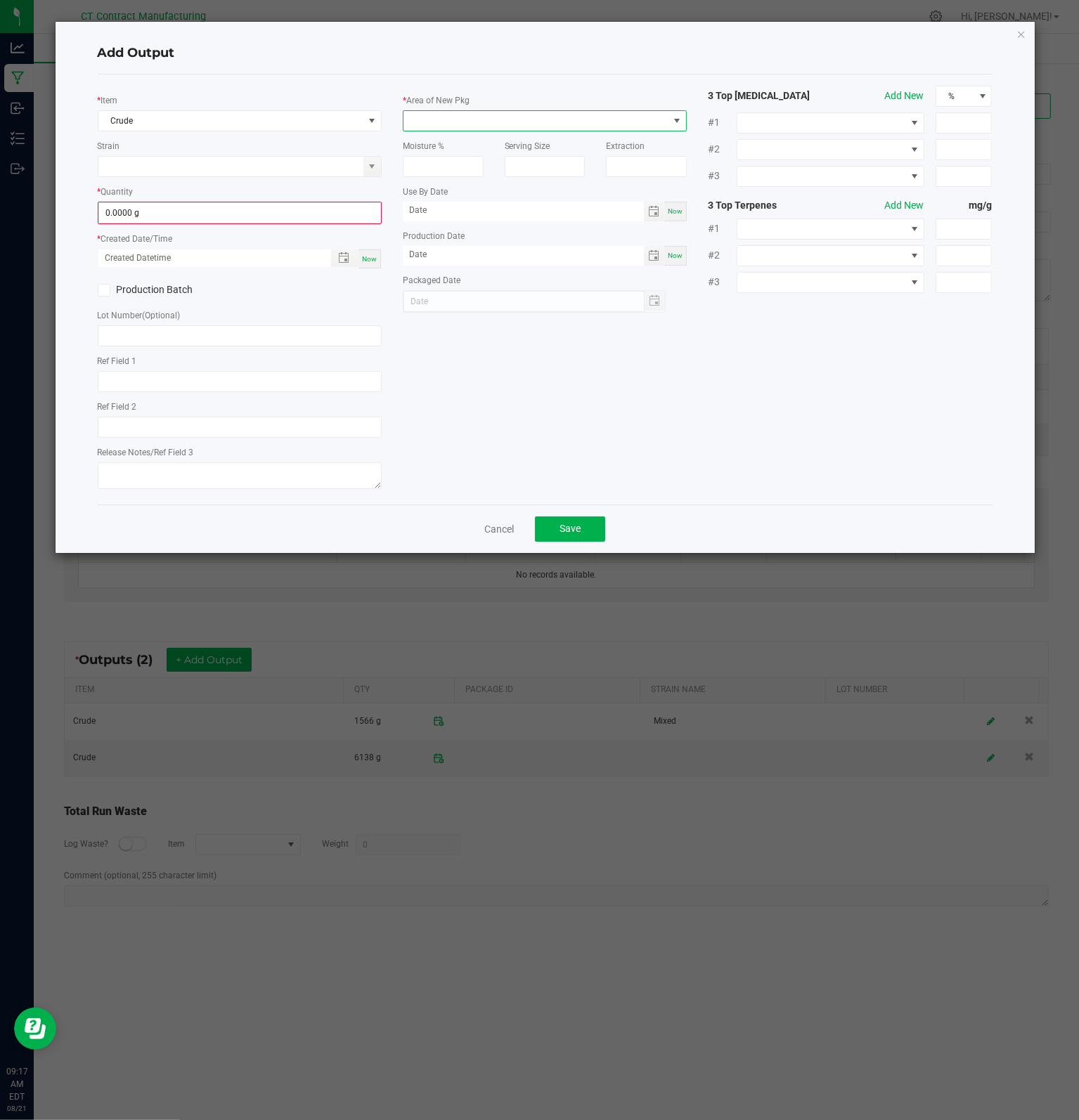
click at [433, 118] on span at bounding box center [536, 120] width 265 height 20
click at [430, 276] on li "Lab" at bounding box center [544, 276] width 283 height 23
click at [185, 217] on input "0" at bounding box center [239, 212] width 281 height 20
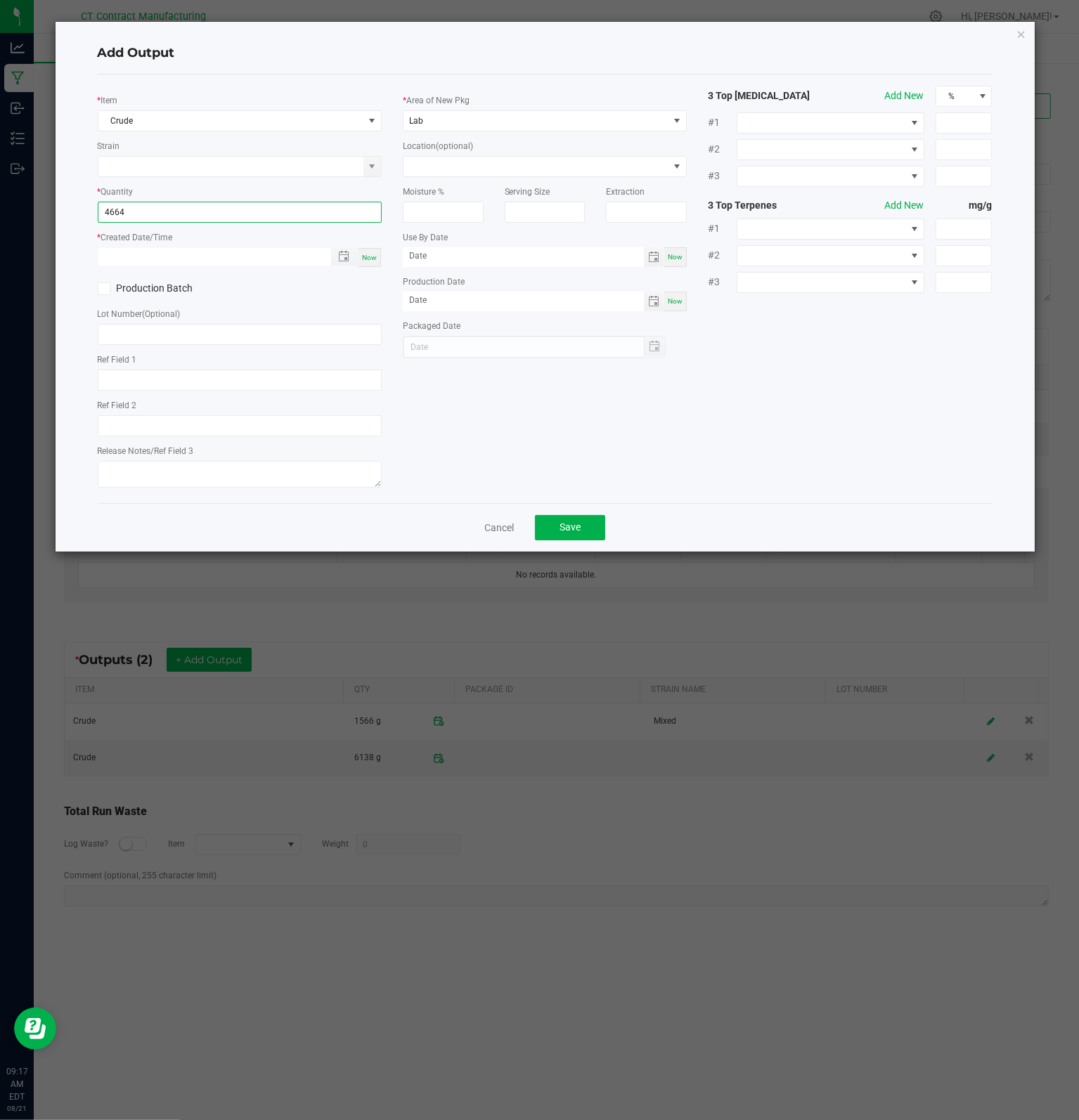
type input "4664.0000 g"
type input "month/day/year hour:minute AM"
click at [206, 260] on input "month/day/year hour:minute AM" at bounding box center [207, 257] width 217 height 18
click at [347, 262] on span "Toggle popup" at bounding box center [343, 256] width 11 height 11
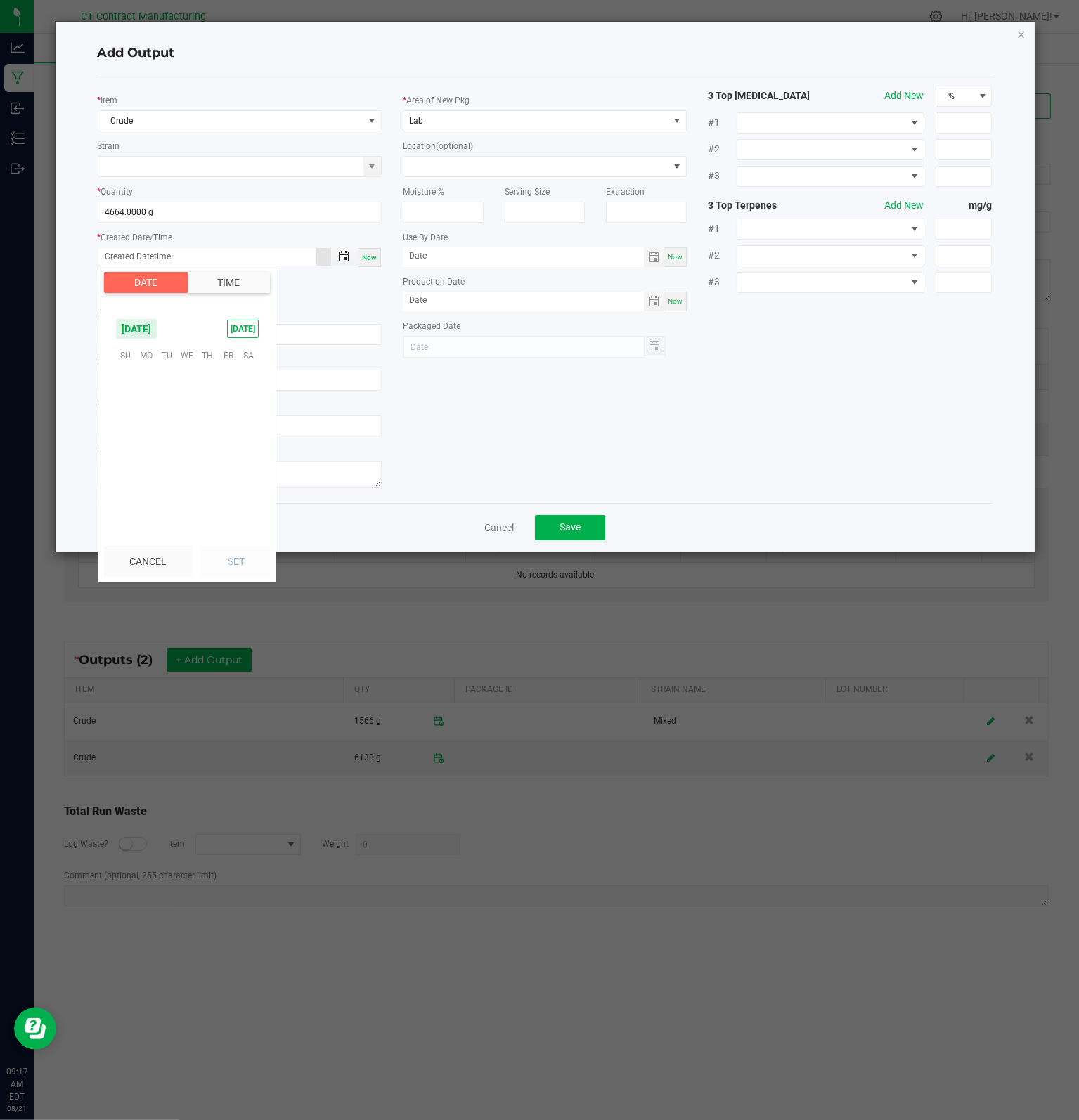
scroll to position [227746, 0]
click at [143, 447] on span "18" at bounding box center [146, 442] width 21 height 22
click at [246, 462] on span "PM" at bounding box center [252, 463] width 13 height 10
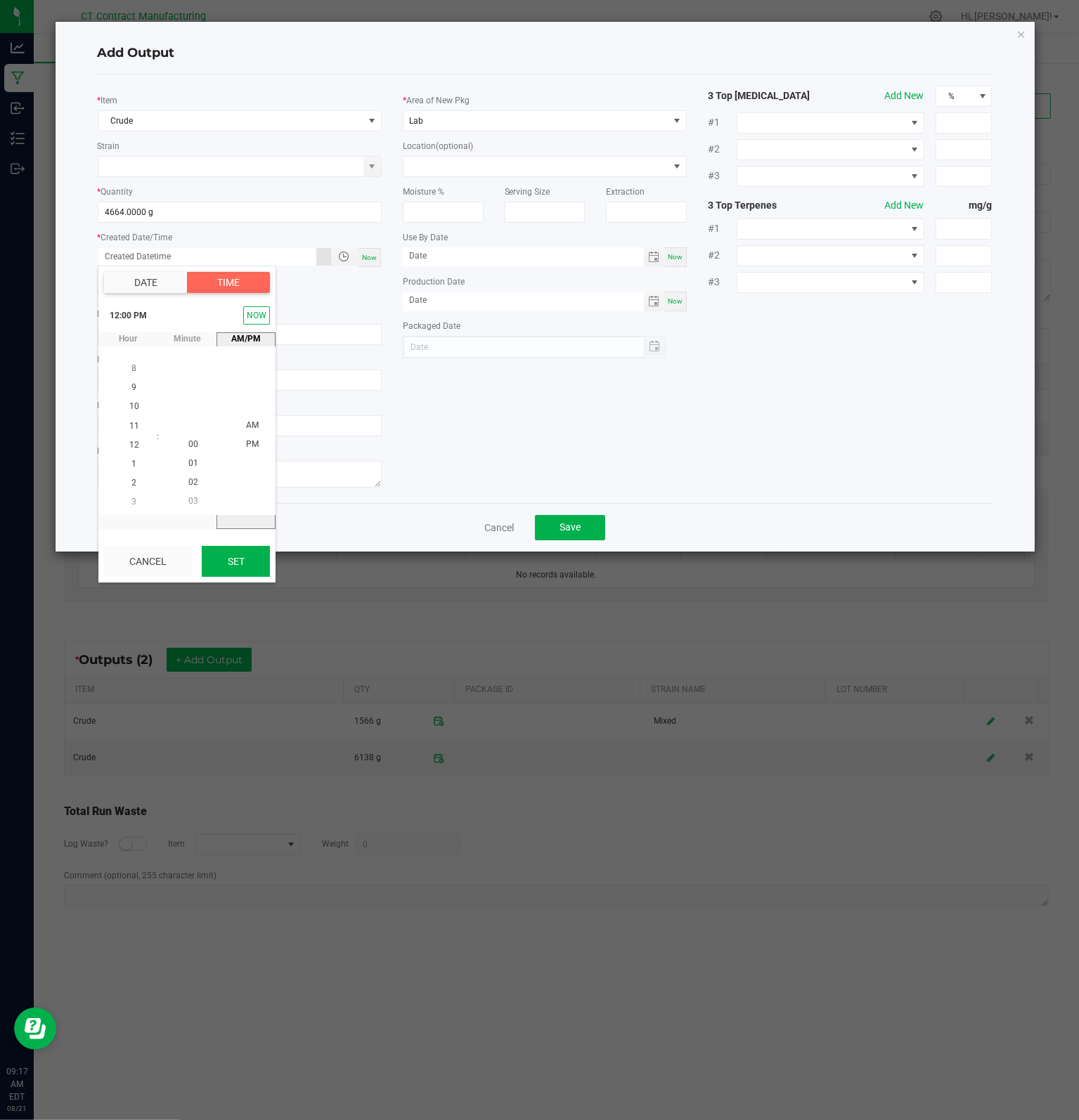
click at [234, 551] on button "Set" at bounding box center [236, 562] width 69 height 31
type input "[DATE] 12:00 PM"
type input "[DATE]"
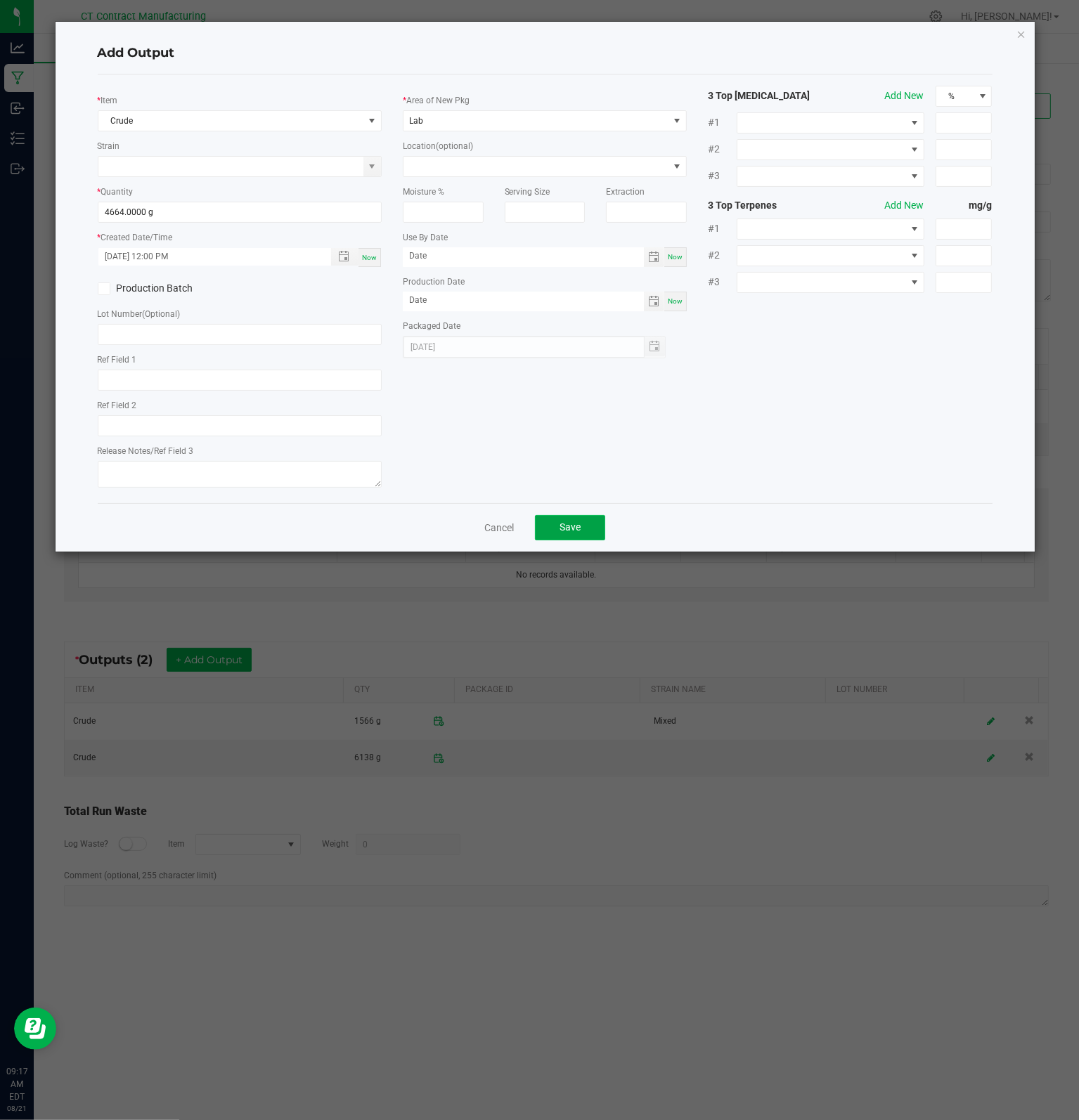
click at [570, 520] on button "Save" at bounding box center [570, 528] width 70 height 25
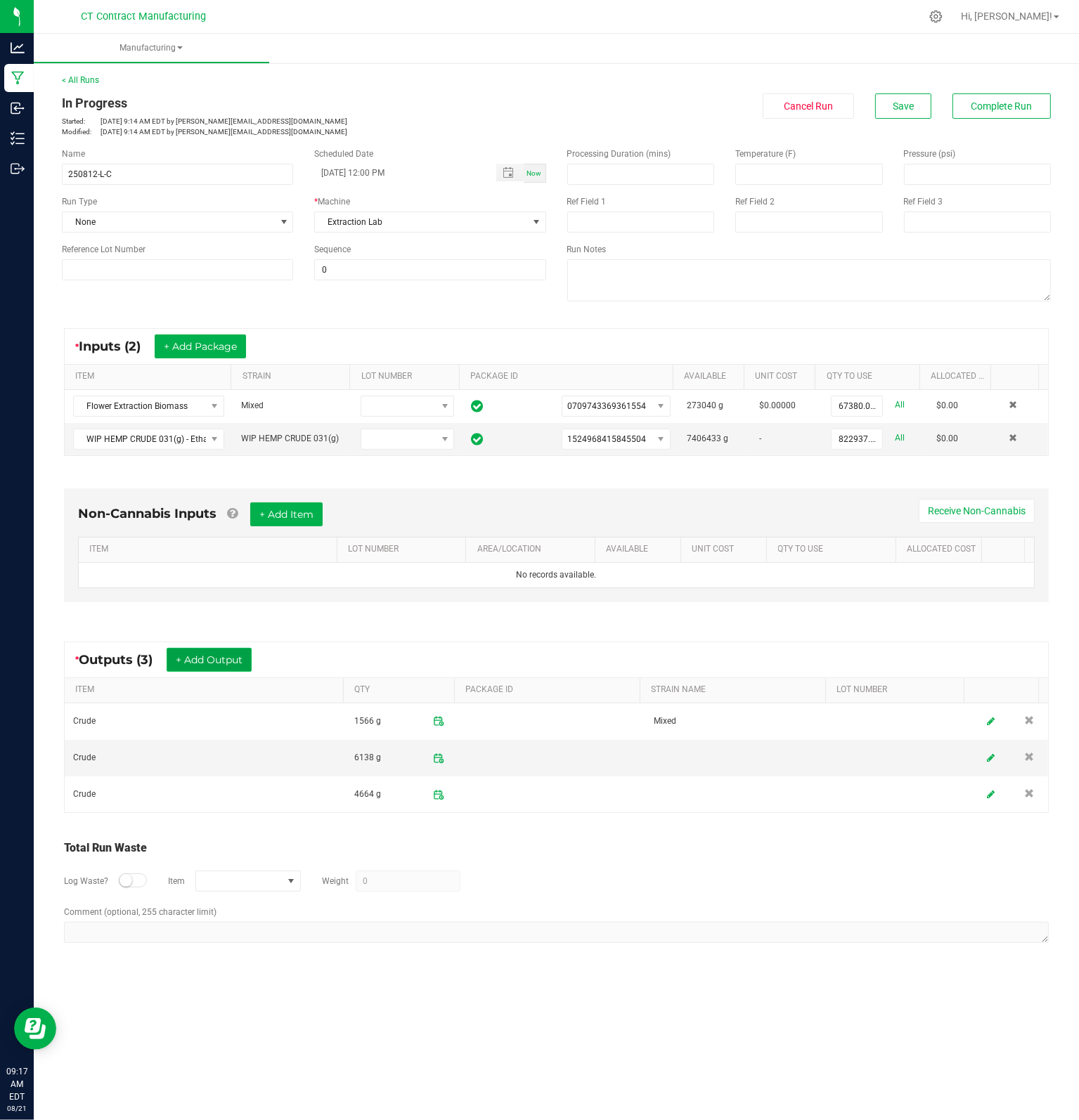
click at [206, 658] on button "+ Add Output" at bounding box center [209, 660] width 85 height 23
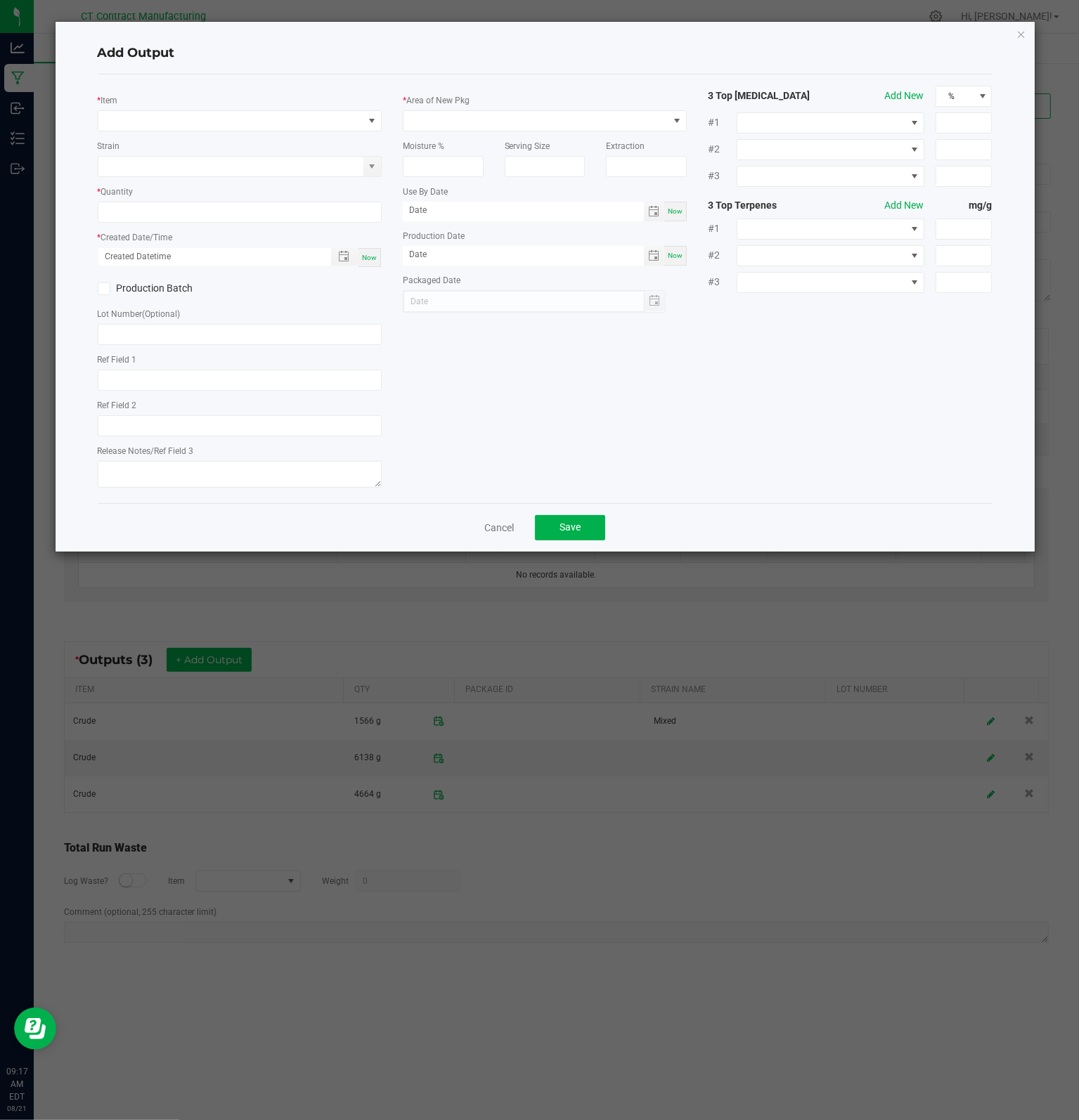
click at [233, 130] on div "* Item Strain * Quantity * Created Date/Time Now Production Batch Lot Number (O…" at bounding box center [239, 289] width 305 height 406
click at [233, 124] on span "NO DATA FOUND" at bounding box center [230, 120] width 265 height 20
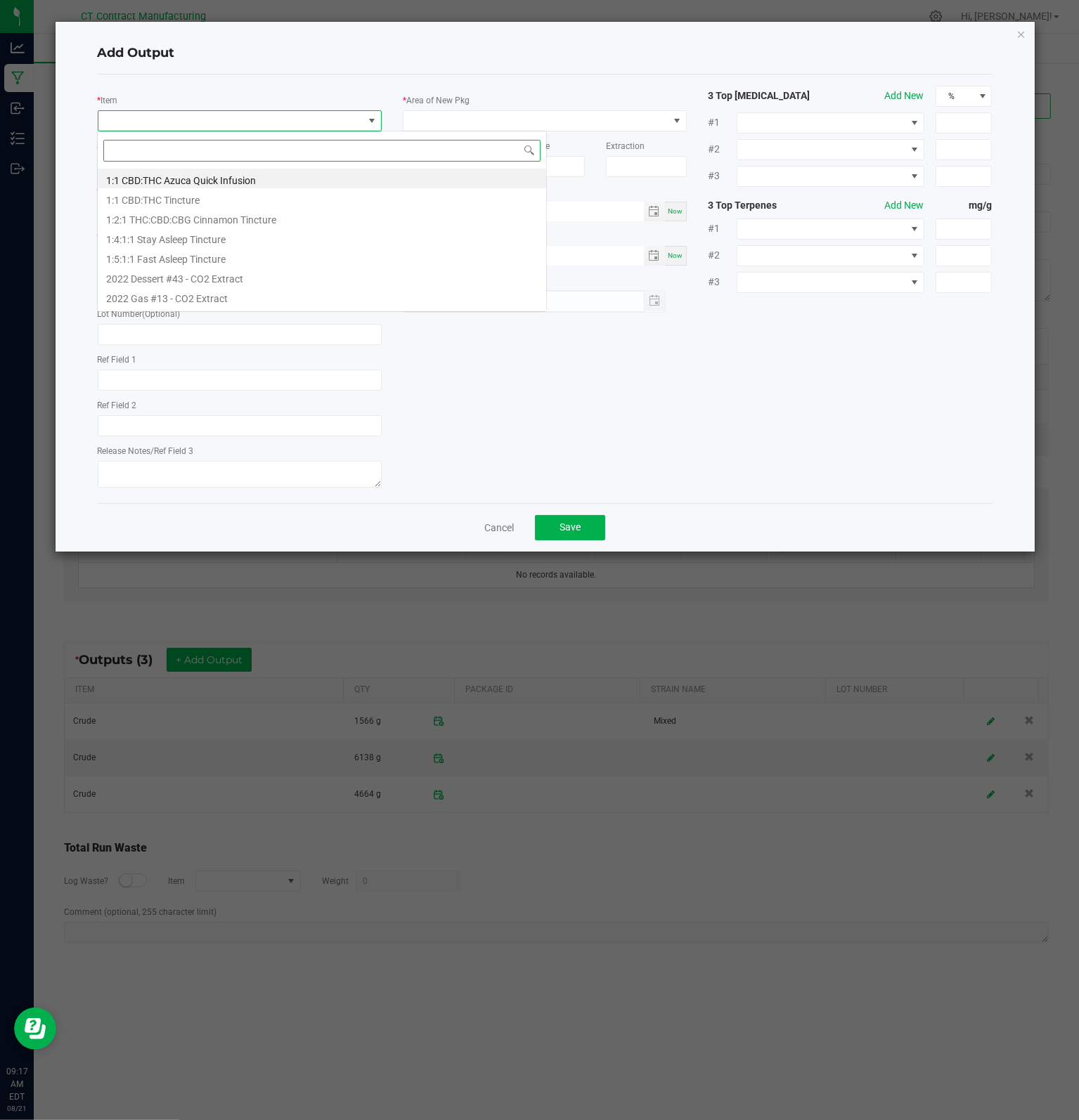
scroll to position [21, 284]
type input "CRUDE"
click at [169, 175] on li "Crude" at bounding box center [322, 178] width 448 height 20
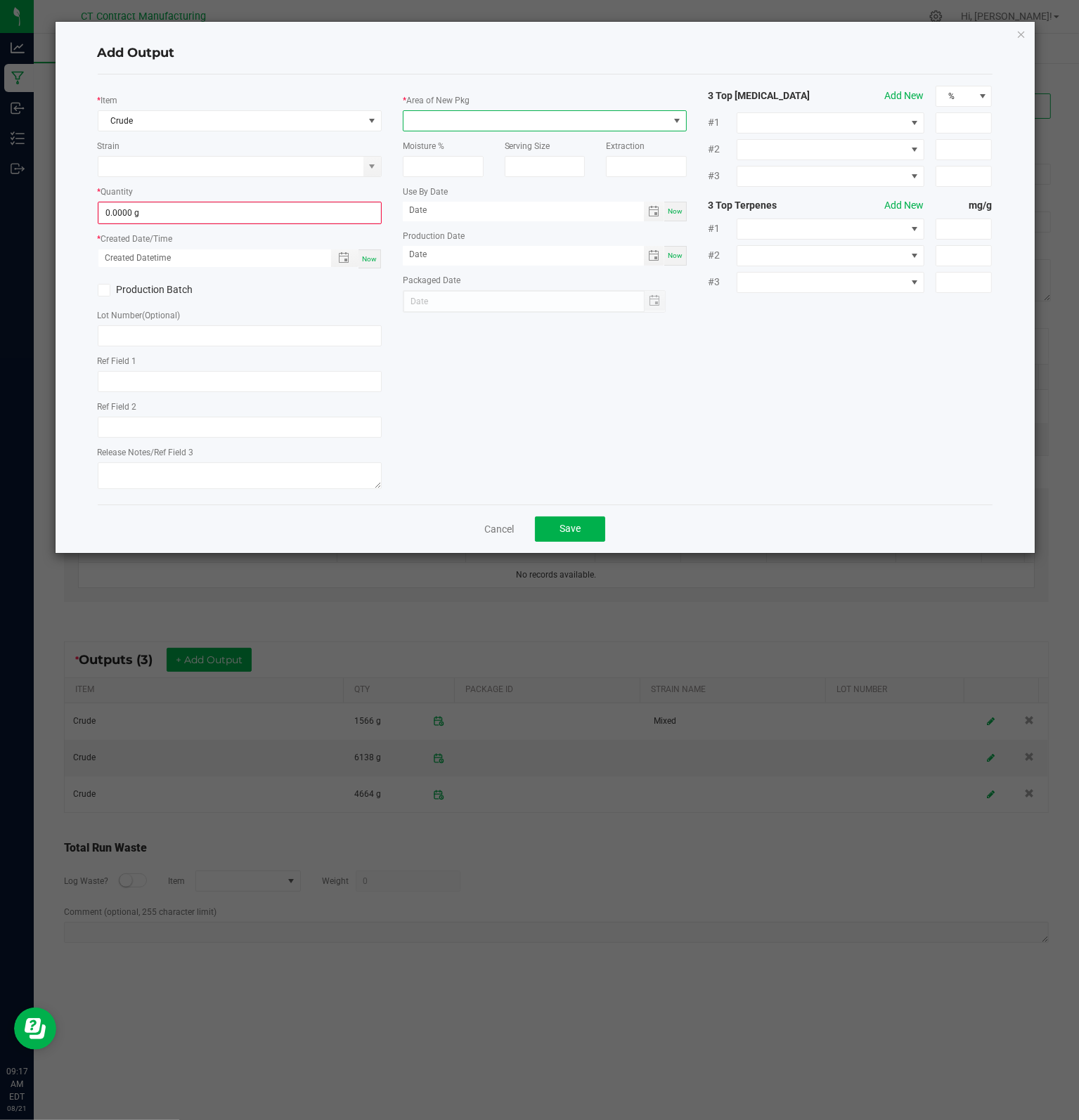
click at [485, 120] on span at bounding box center [536, 120] width 265 height 20
click at [432, 272] on li "Lab" at bounding box center [544, 276] width 283 height 23
click at [174, 209] on input "0" at bounding box center [239, 212] width 281 height 20
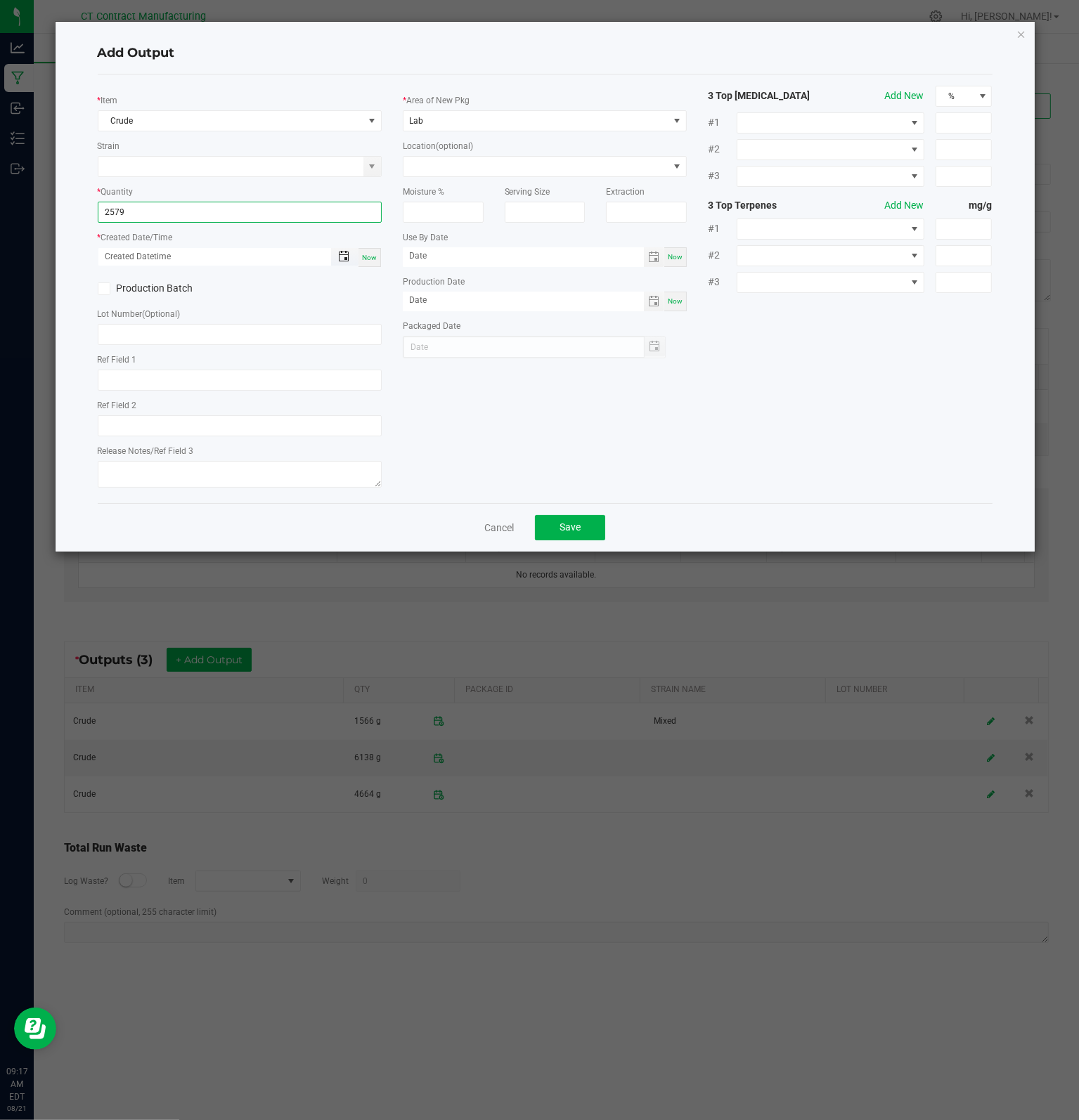
click at [347, 257] on span "Toggle popup" at bounding box center [343, 256] width 11 height 11
type input "2579.0000 g"
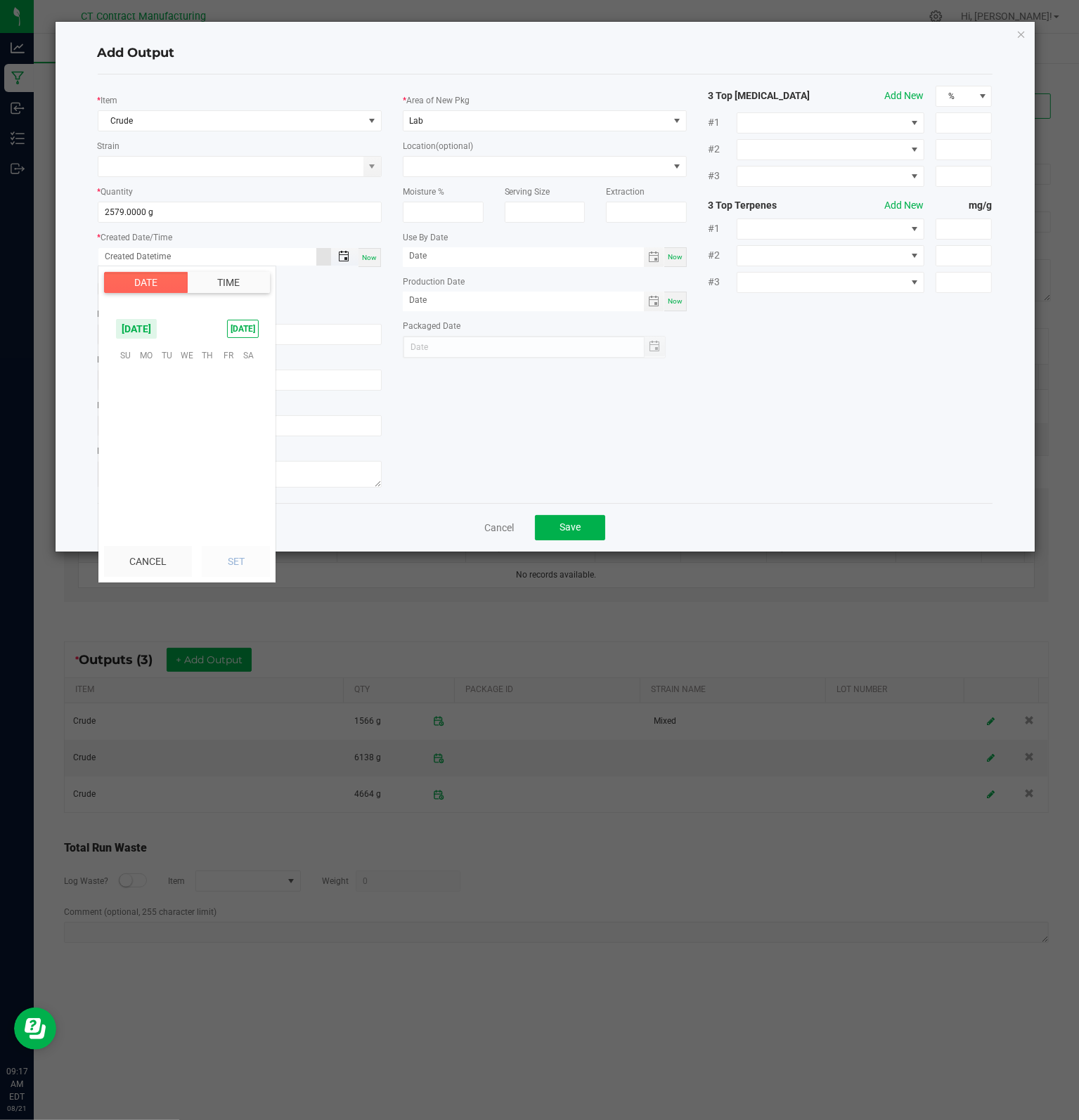
scroll to position [227746, 0]
click at [171, 442] on span "19" at bounding box center [166, 442] width 21 height 22
click at [246, 461] on span "PM" at bounding box center [252, 463] width 13 height 10
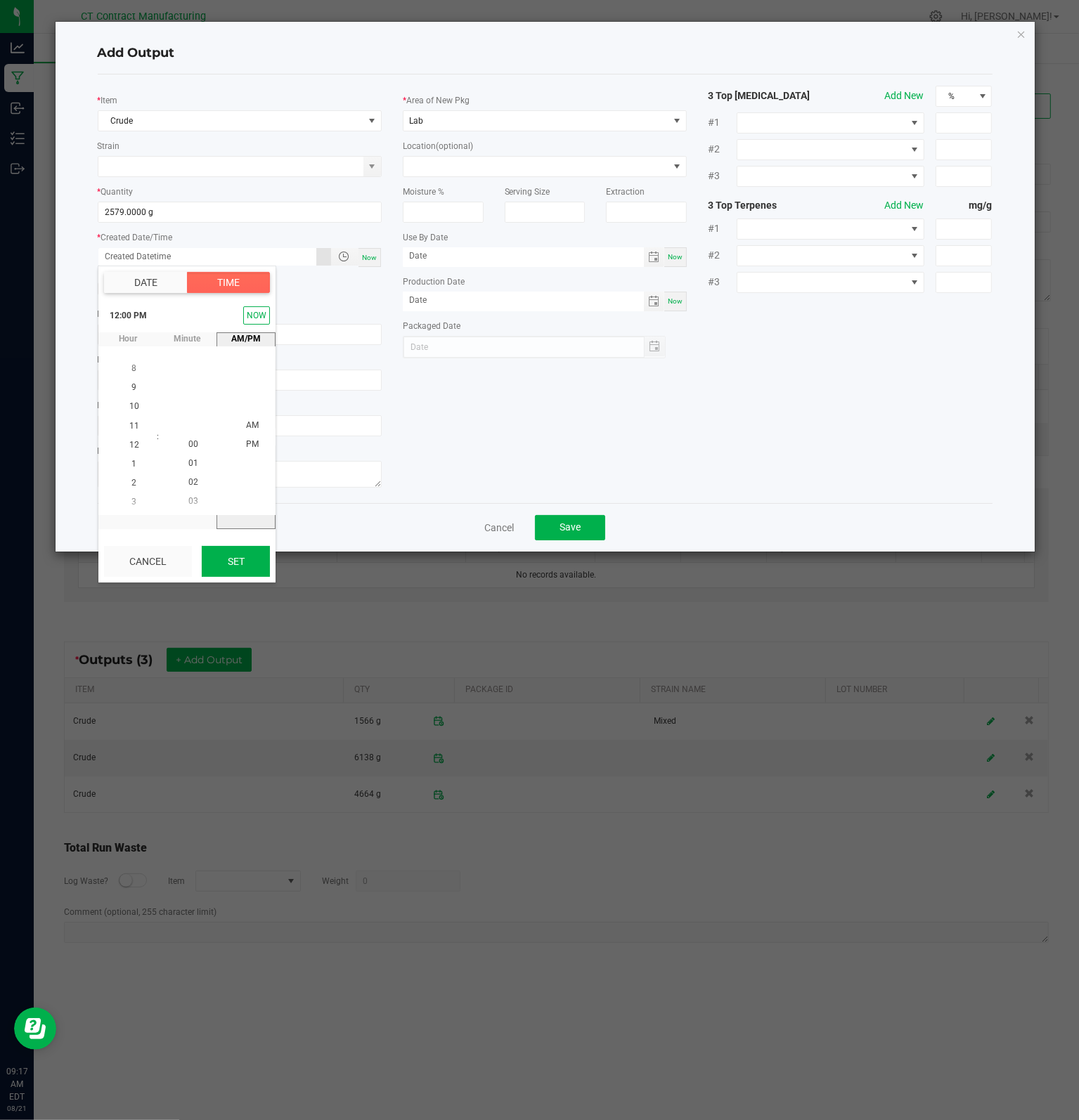
click at [238, 576] on button "Set" at bounding box center [236, 562] width 69 height 31
type input "[DATE] 12:00 PM"
type input "[DATE]"
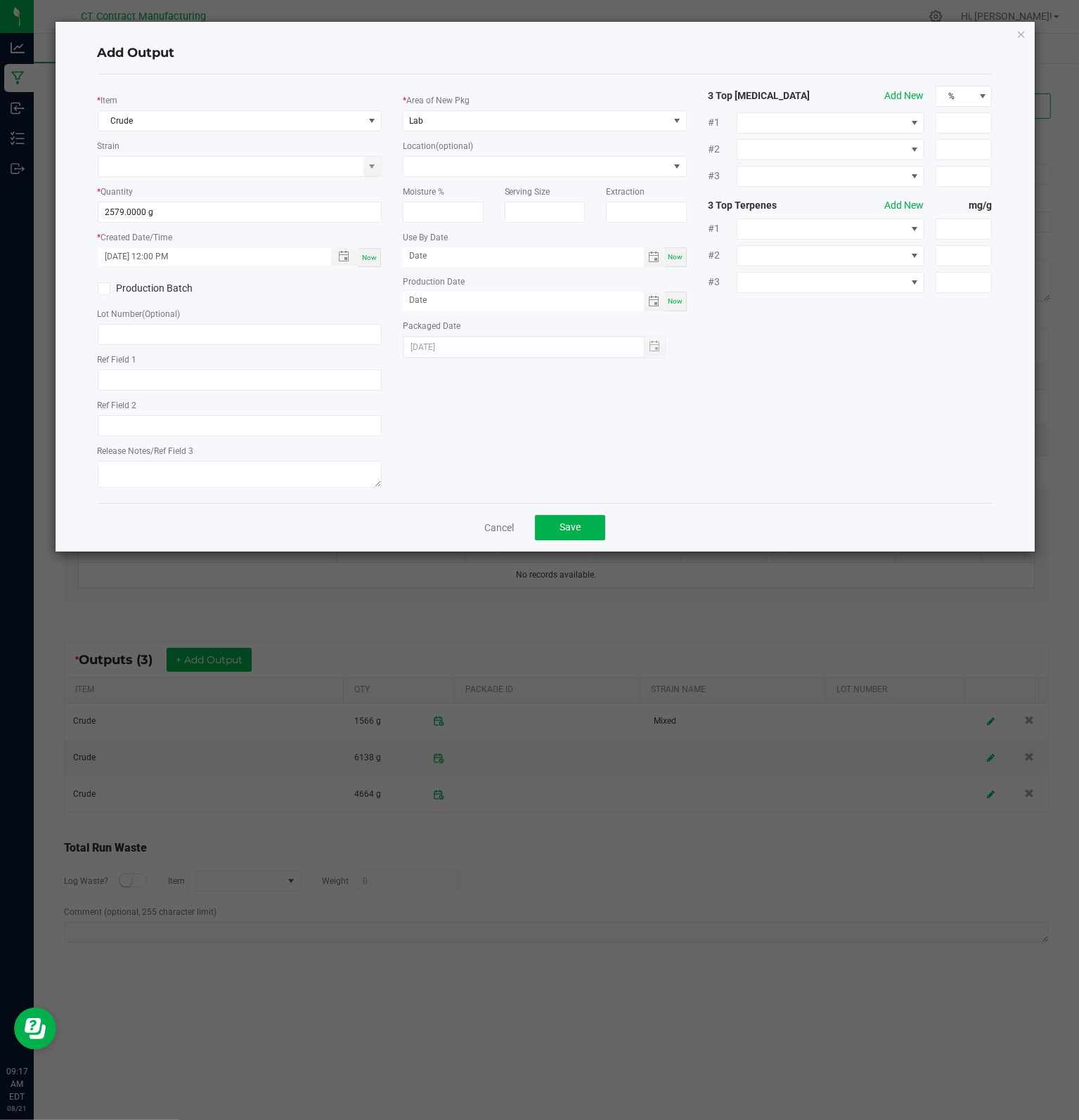
click at [509, 467] on div "* Item Crude Strain * Quantity 2579.0000 g * Created Date/Time [DATE] 12:00 PM …" at bounding box center [544, 289] width 915 height 406
click at [288, 175] on input at bounding box center [230, 166] width 265 height 20
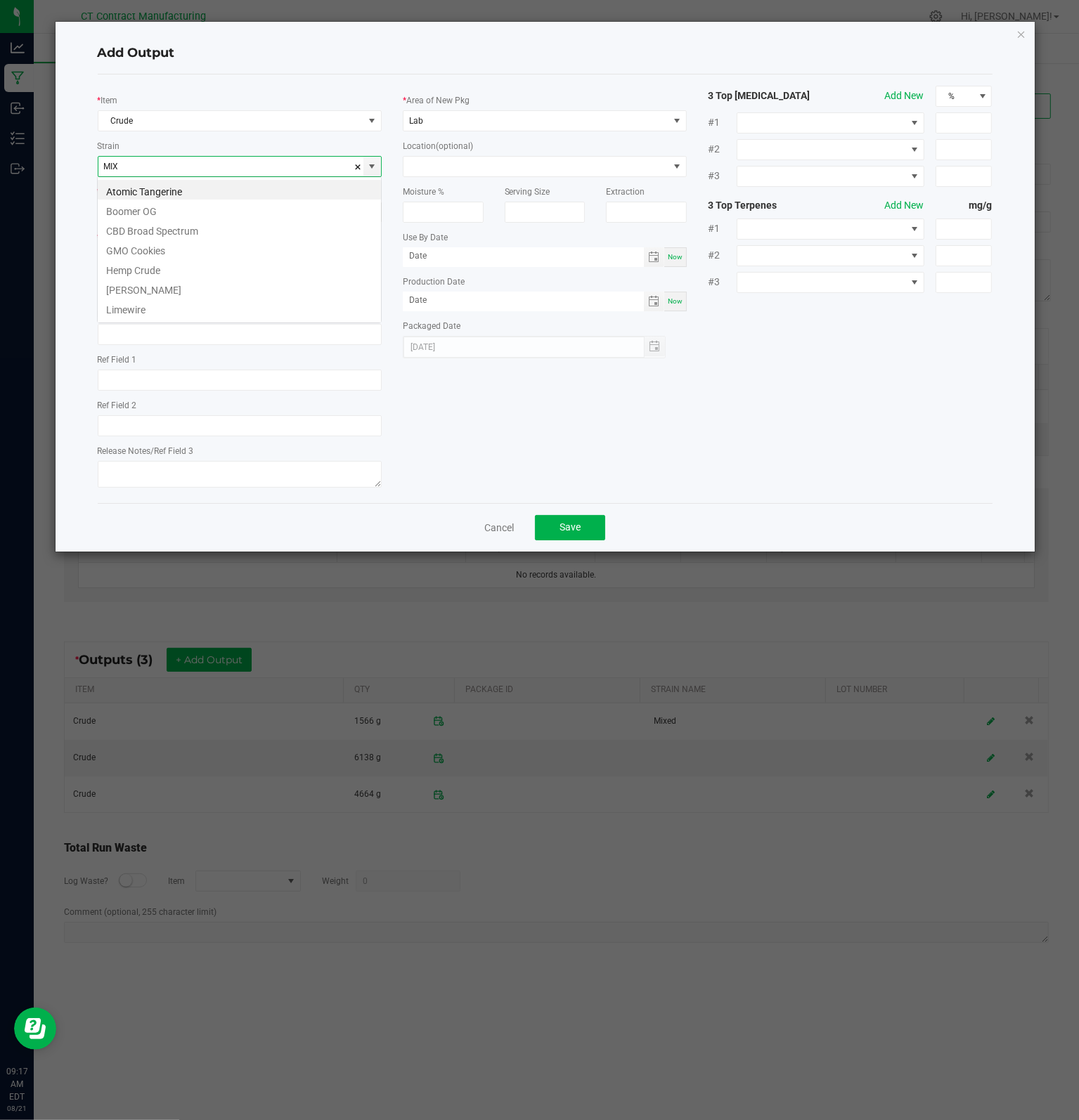
scroll to position [21, 284]
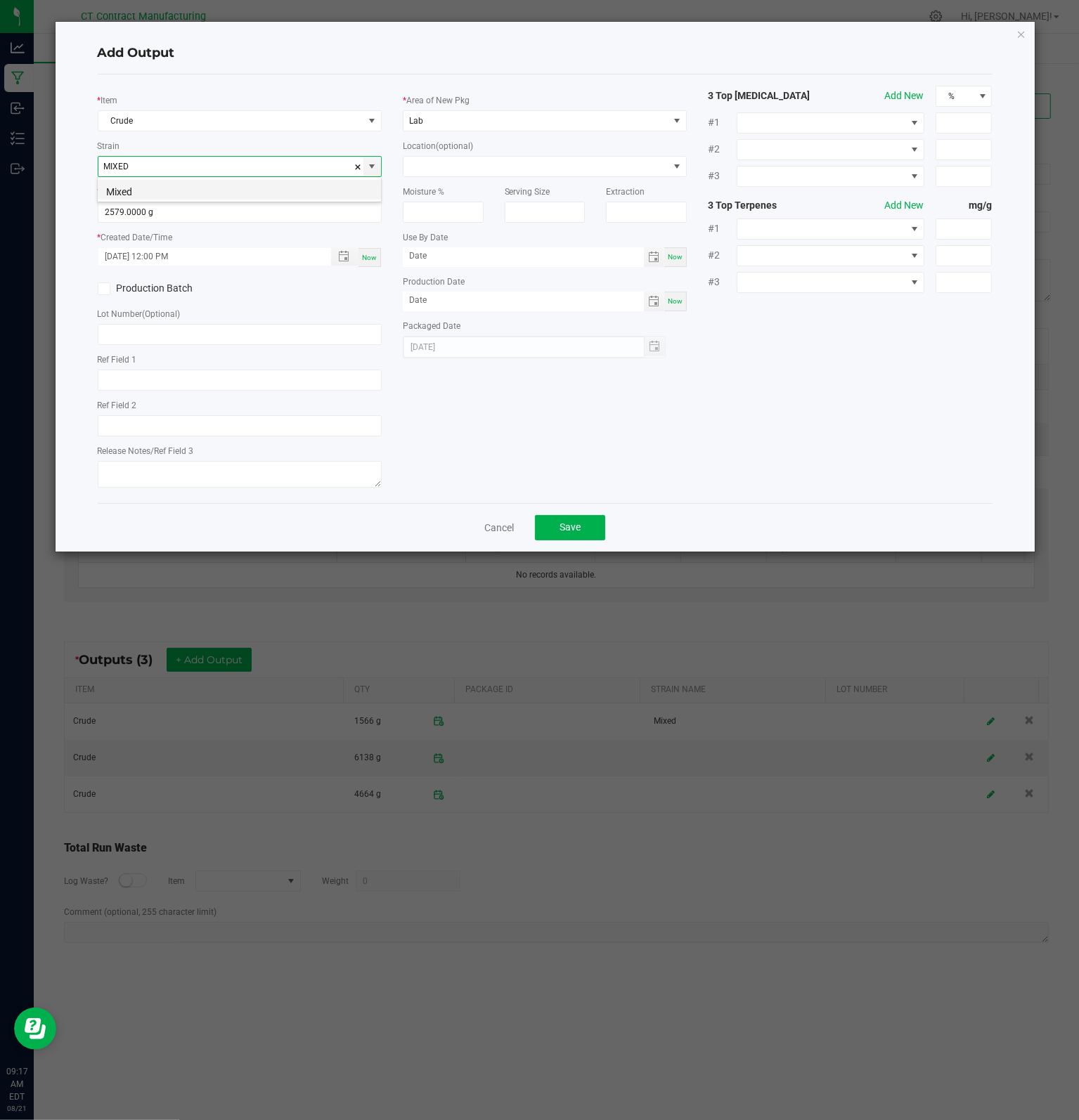
click at [245, 187] on li "Mixed" at bounding box center [239, 190] width 283 height 20
type input "Mixed"
click at [554, 525] on button "Save" at bounding box center [570, 528] width 70 height 25
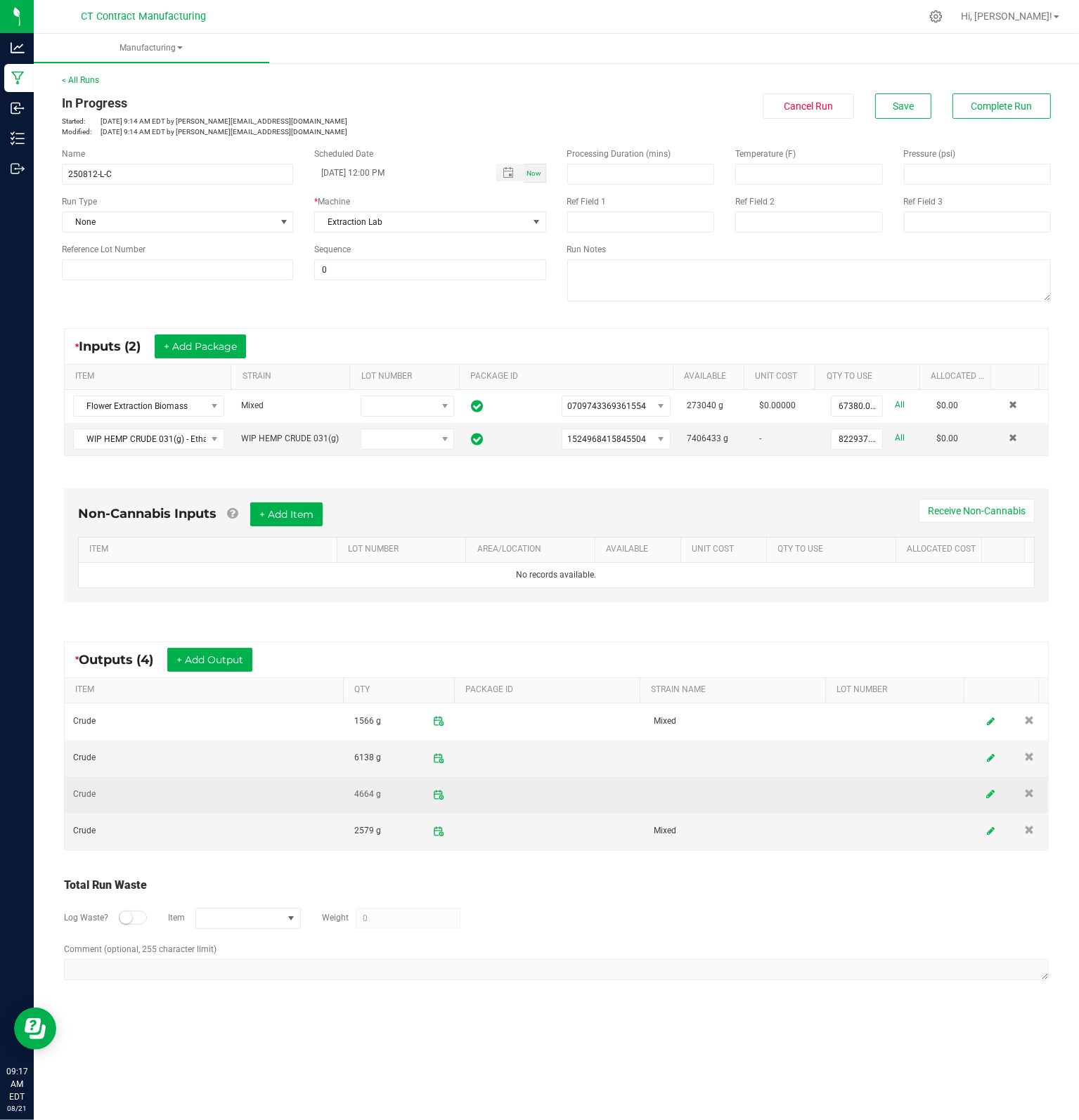
click at [987, 791] on icon at bounding box center [991, 795] width 9 height 10
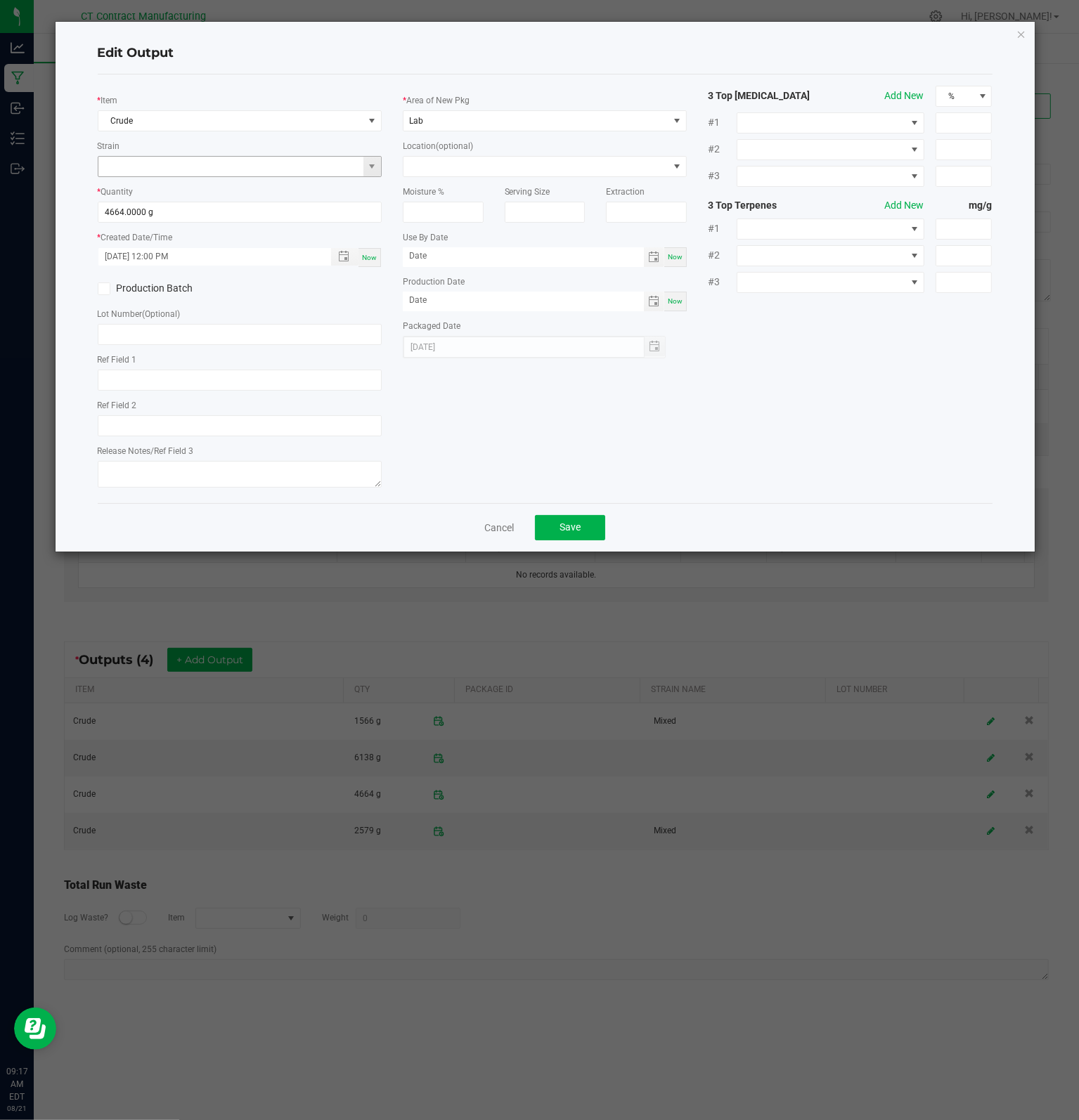
click at [228, 167] on input at bounding box center [230, 166] width 265 height 20
click at [228, 183] on li "Mixed" at bounding box center [239, 190] width 283 height 20
type input "Mixed"
click at [579, 532] on span "Save" at bounding box center [570, 526] width 22 height 11
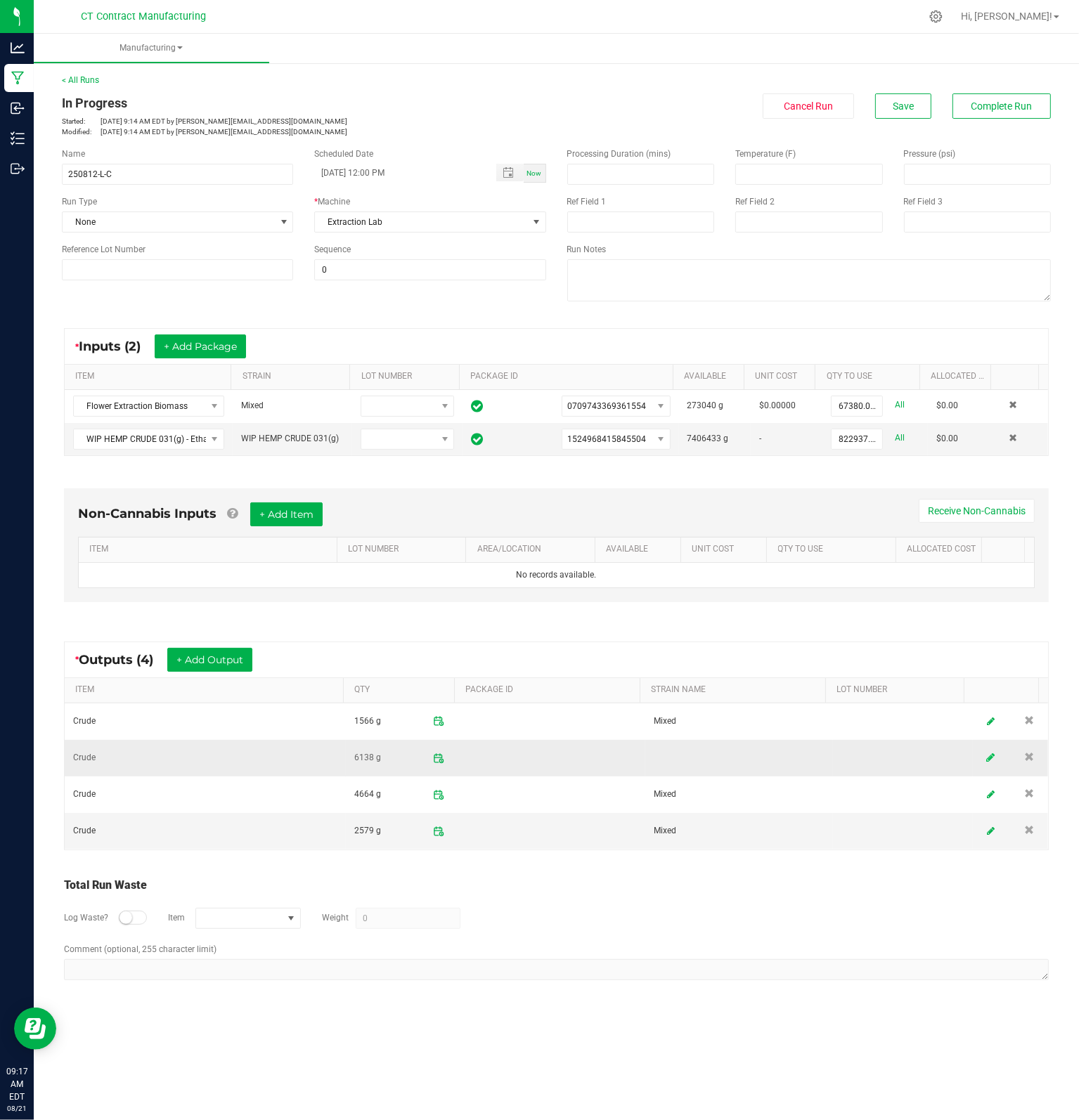
click at [984, 763] on link at bounding box center [991, 758] width 22 height 27
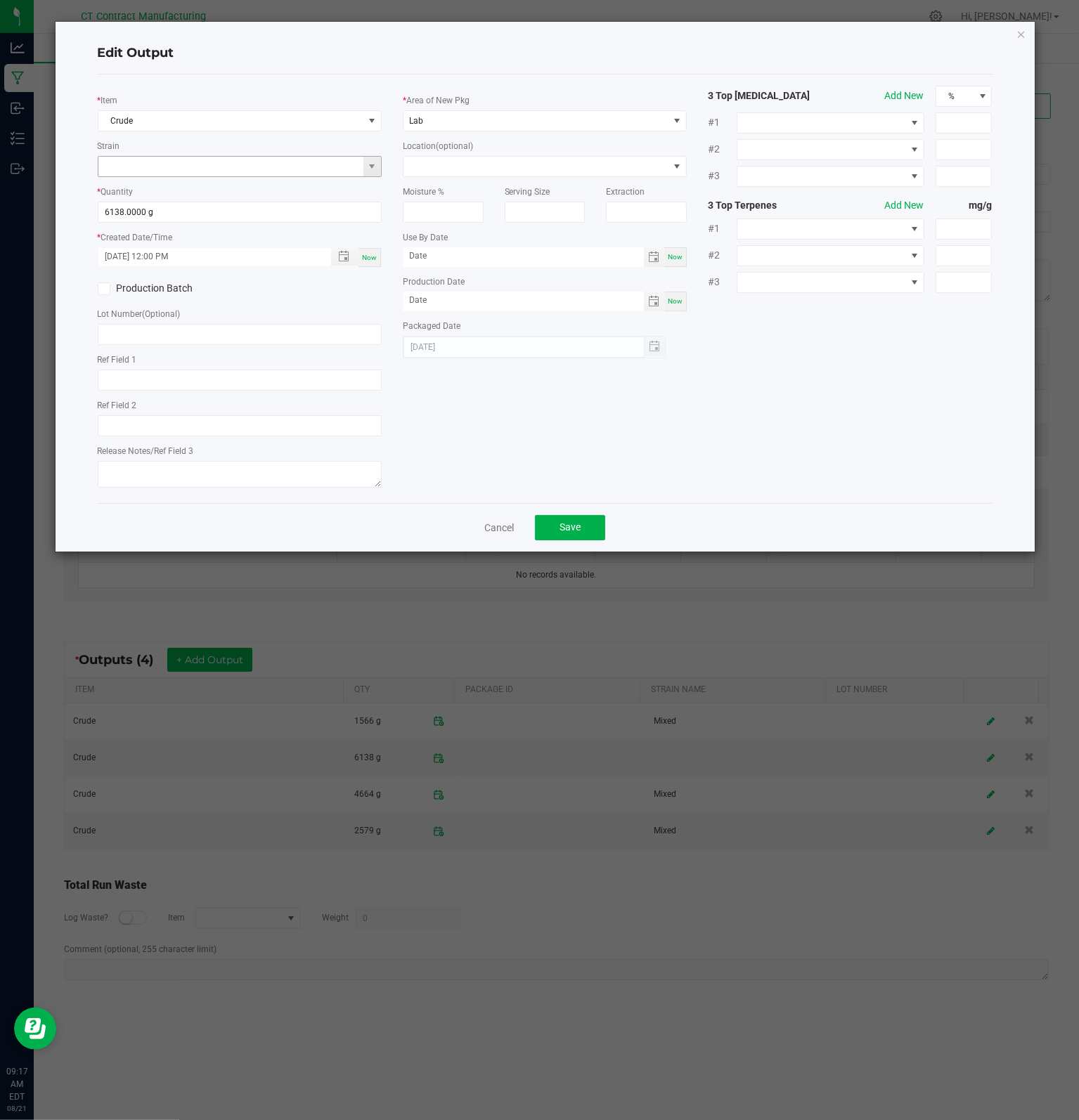
click at [270, 161] on input at bounding box center [230, 166] width 265 height 20
click at [260, 188] on li "Mixed" at bounding box center [239, 190] width 283 height 20
type input "Mixed"
click at [576, 522] on span "Save" at bounding box center [570, 526] width 22 height 11
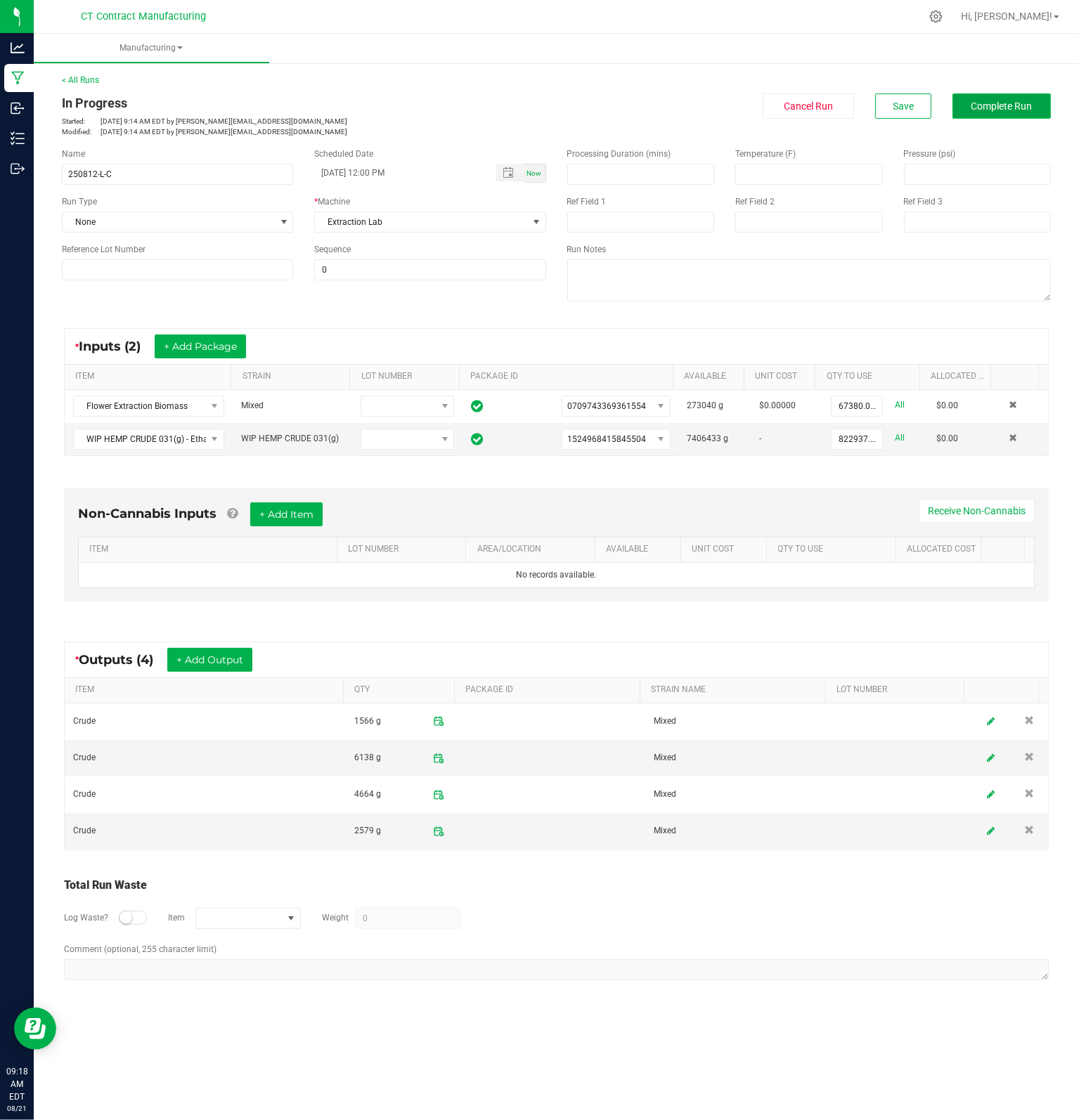
click at [991, 112] on button "Complete Run" at bounding box center [1001, 106] width 98 height 25
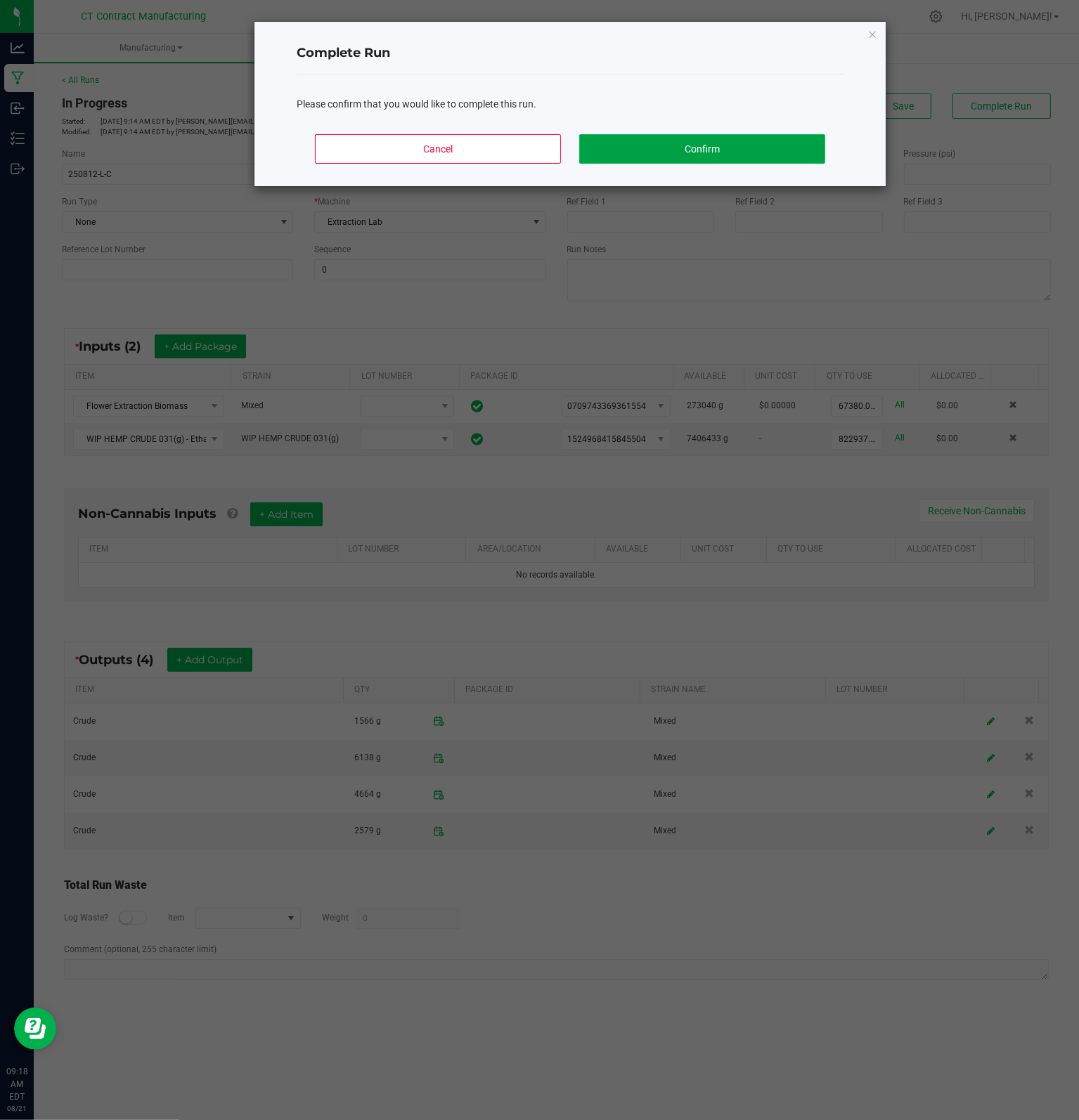
click at [690, 149] on button "Confirm" at bounding box center [701, 149] width 246 height 29
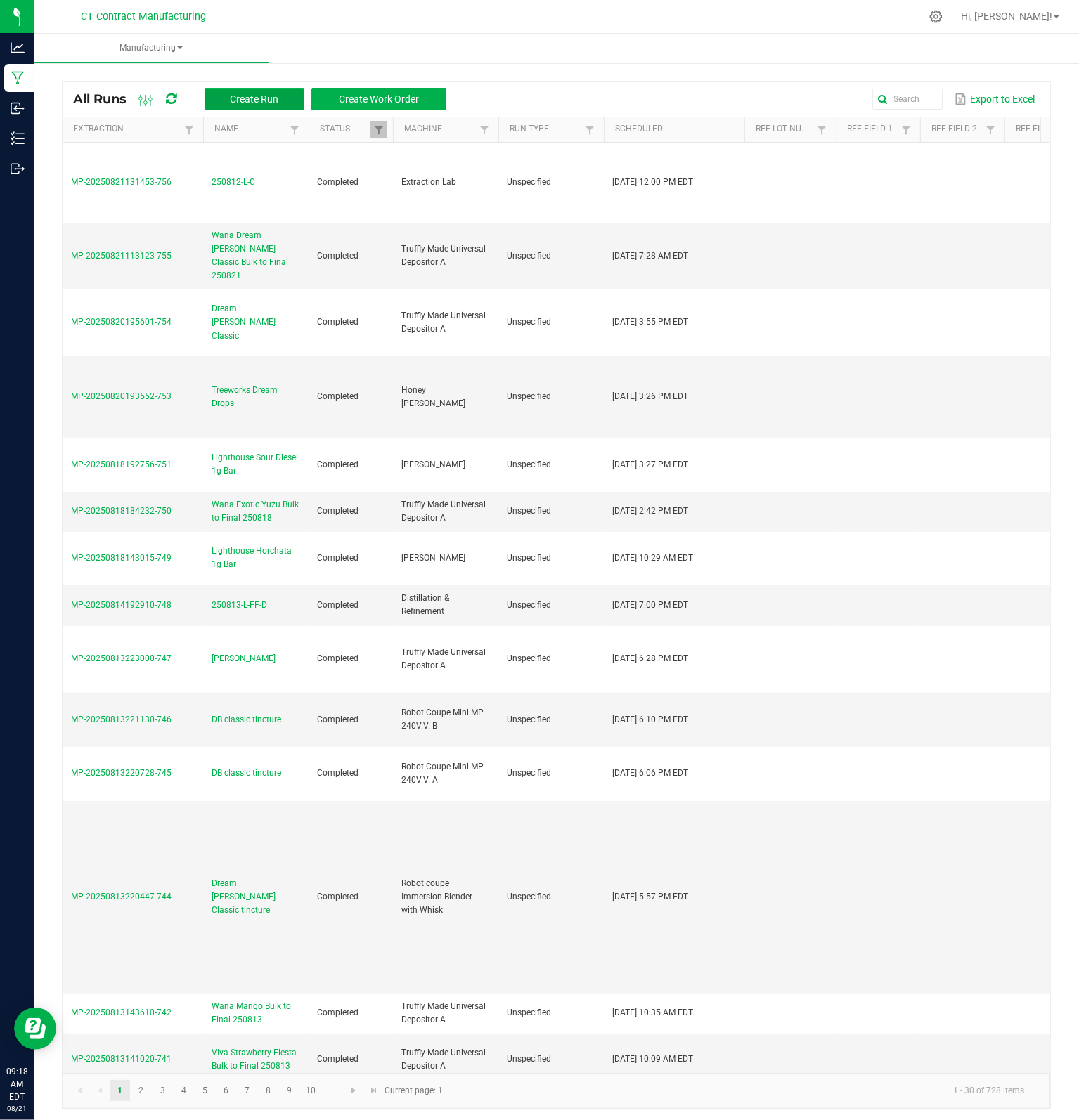
click at [262, 101] on span "Create Run" at bounding box center [255, 98] width 49 height 11
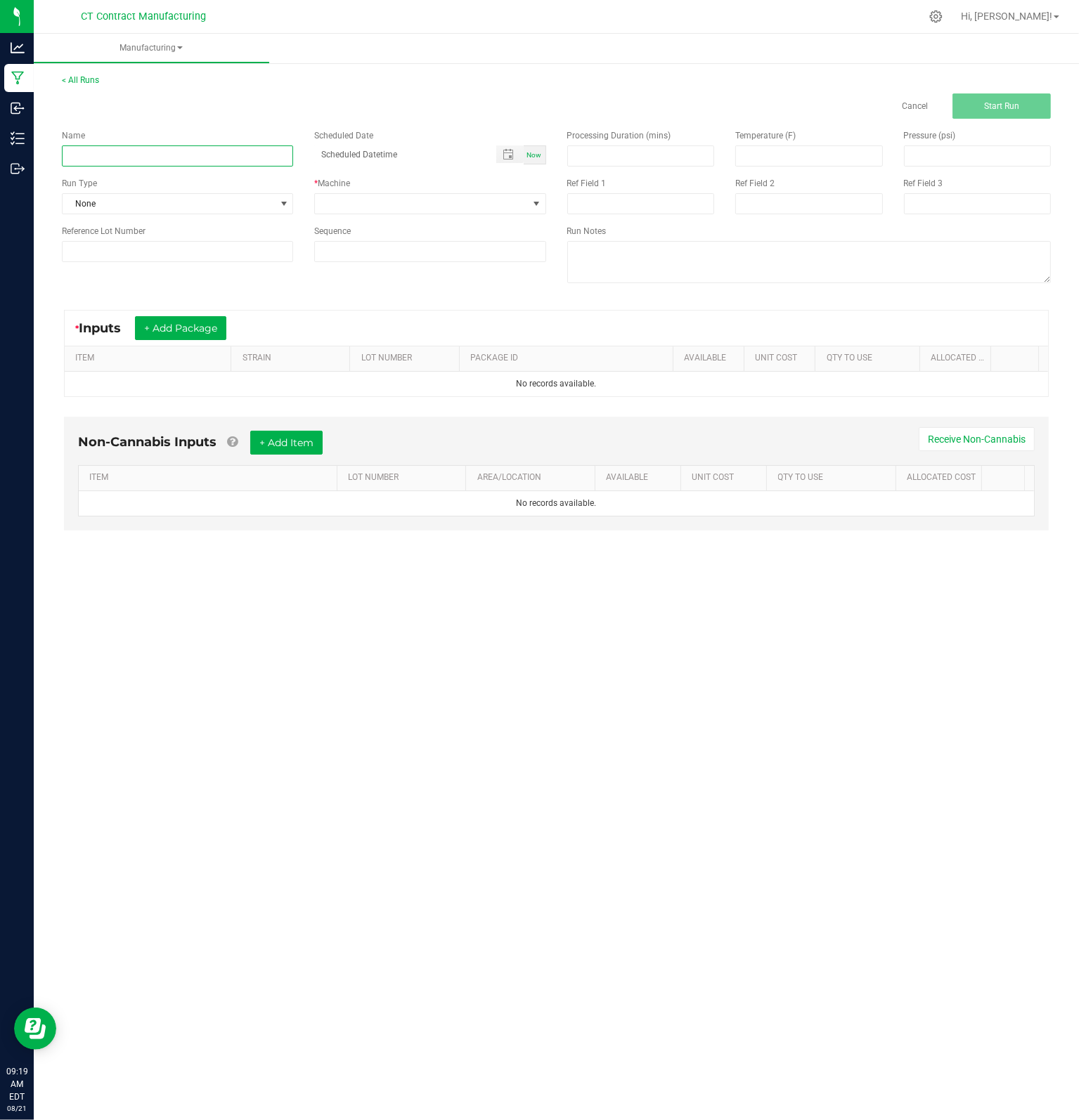
click at [156, 161] on input at bounding box center [177, 157] width 231 height 22
type input "250819-[PERSON_NAME]"
click at [380, 194] on span at bounding box center [421, 204] width 212 height 20
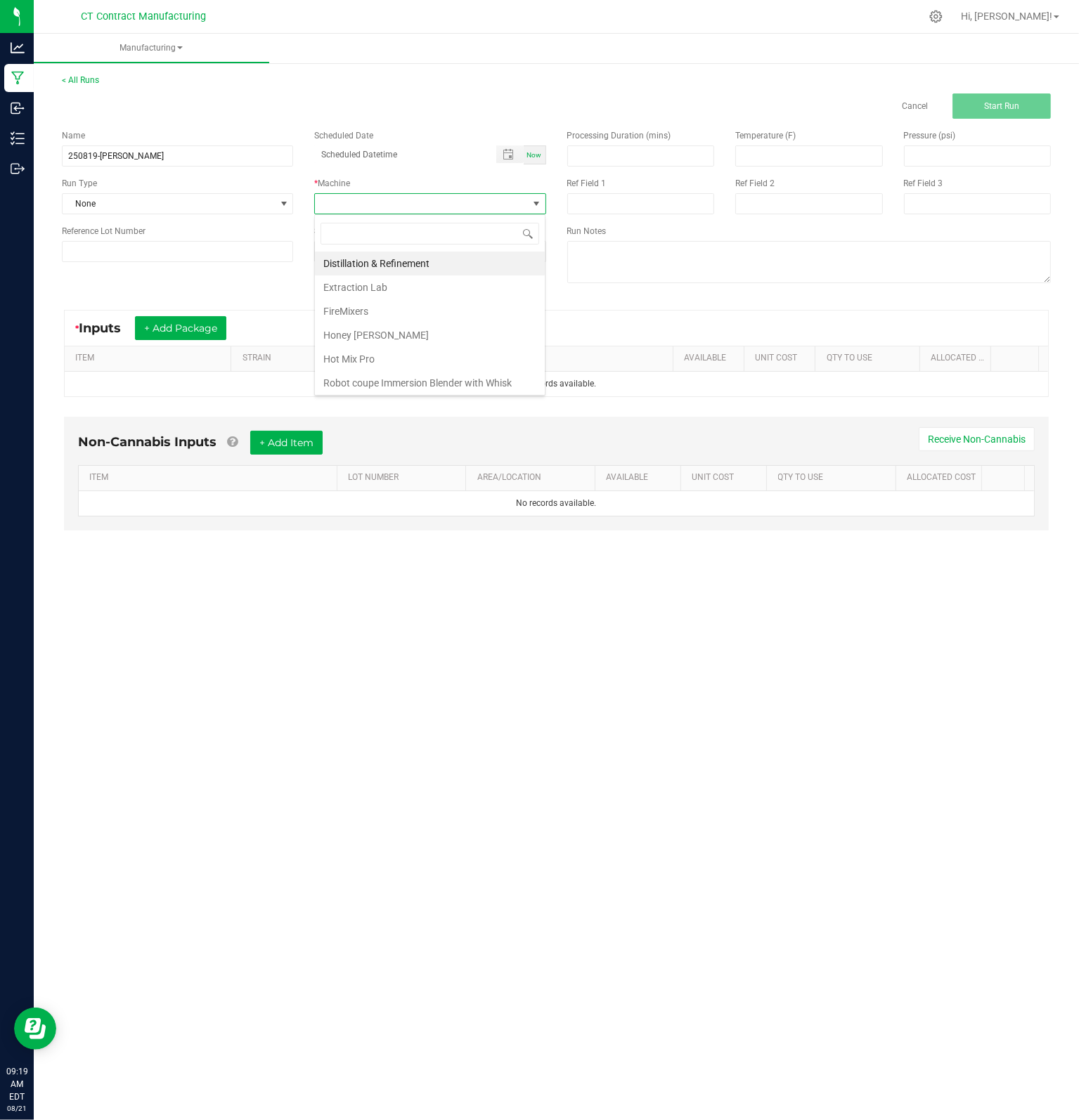
scroll to position [21, 230]
click at [391, 267] on li "Distillation & Refinement" at bounding box center [430, 263] width 230 height 23
click at [505, 158] on span "Toggle popup" at bounding box center [507, 154] width 11 height 11
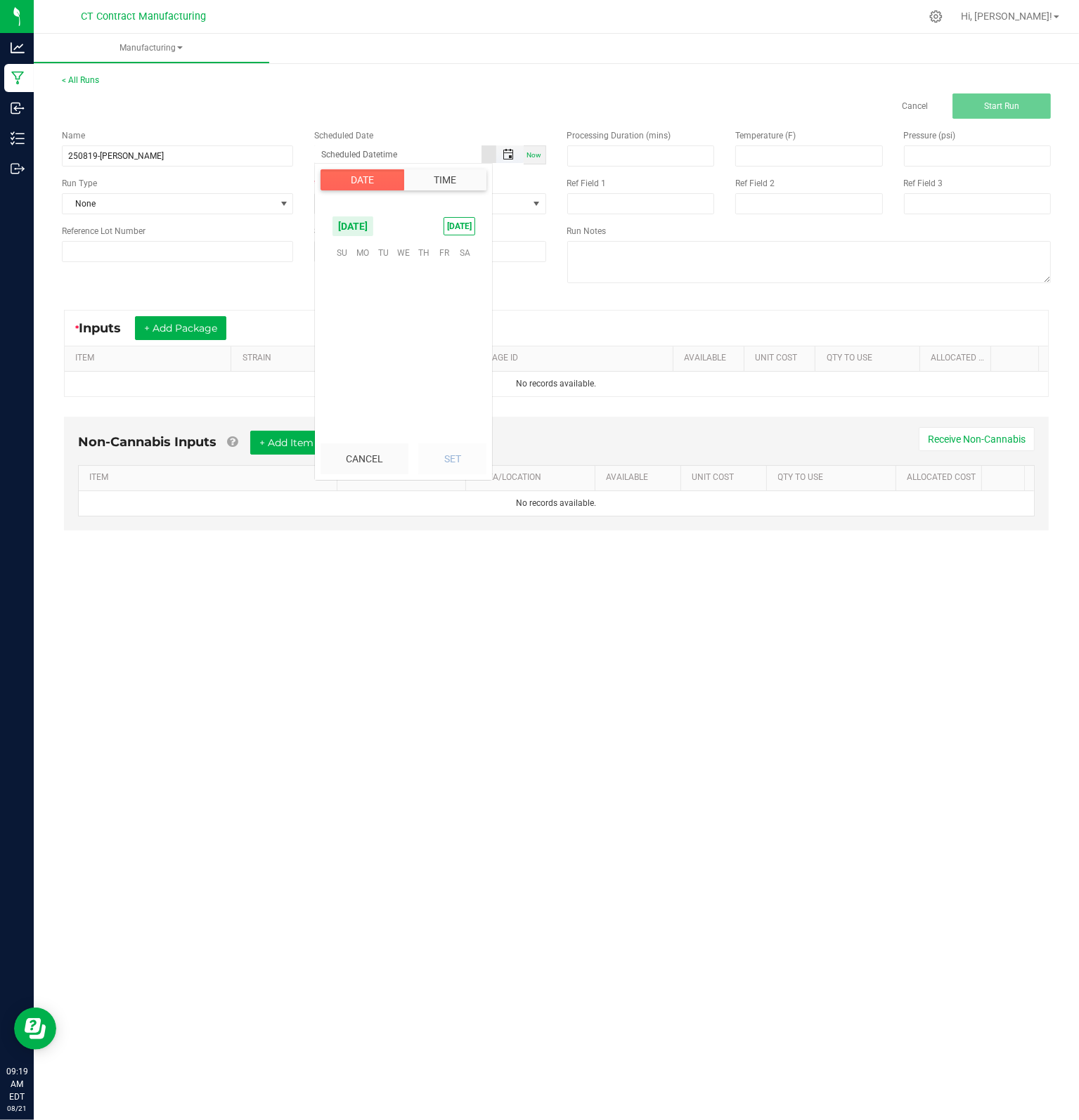
scroll to position [227746, 0]
click at [385, 339] on span "19" at bounding box center [383, 340] width 21 height 22
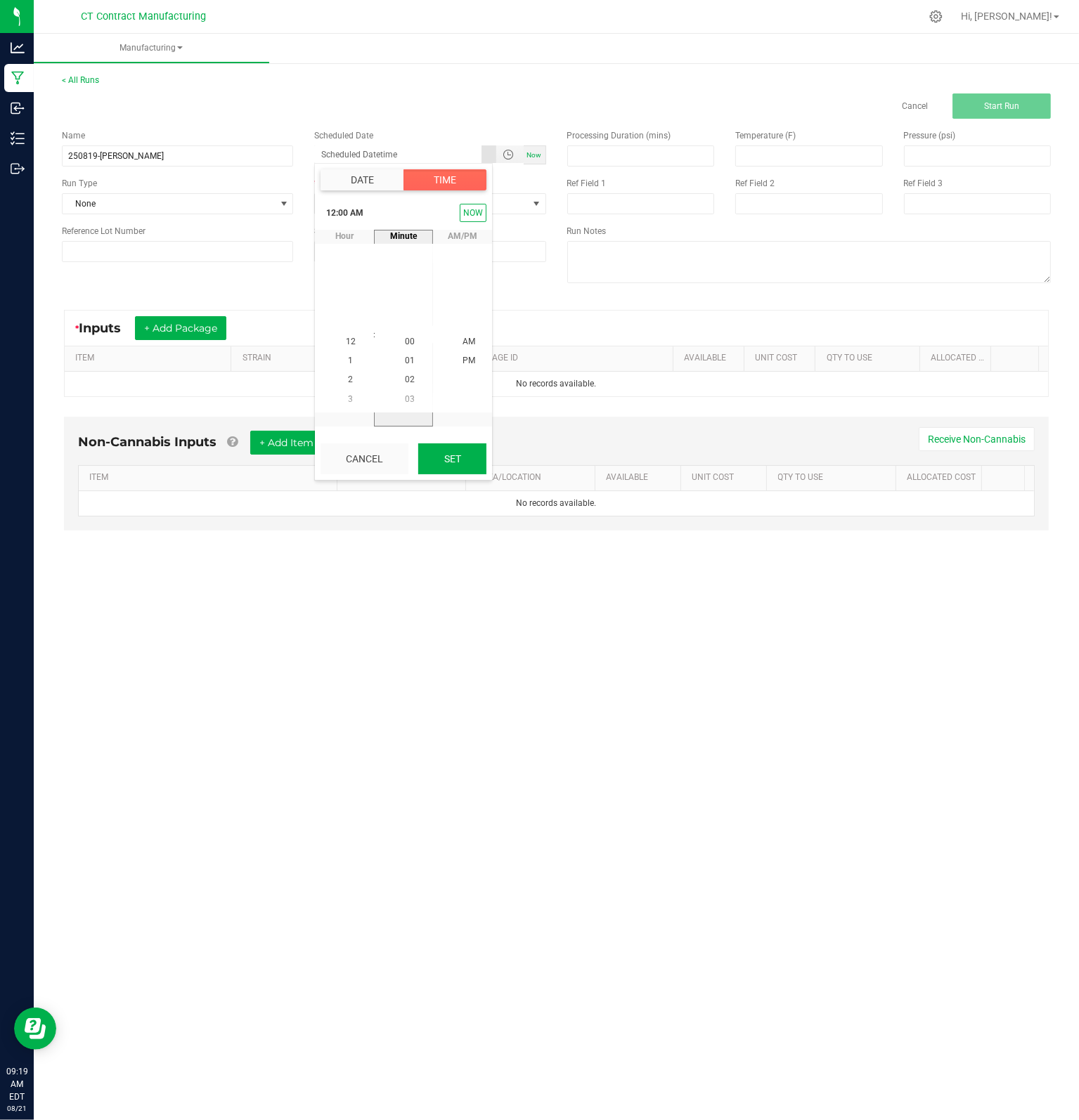
click at [451, 467] on button "Set" at bounding box center [452, 459] width 69 height 31
type input "[DATE] 12:00 AM"
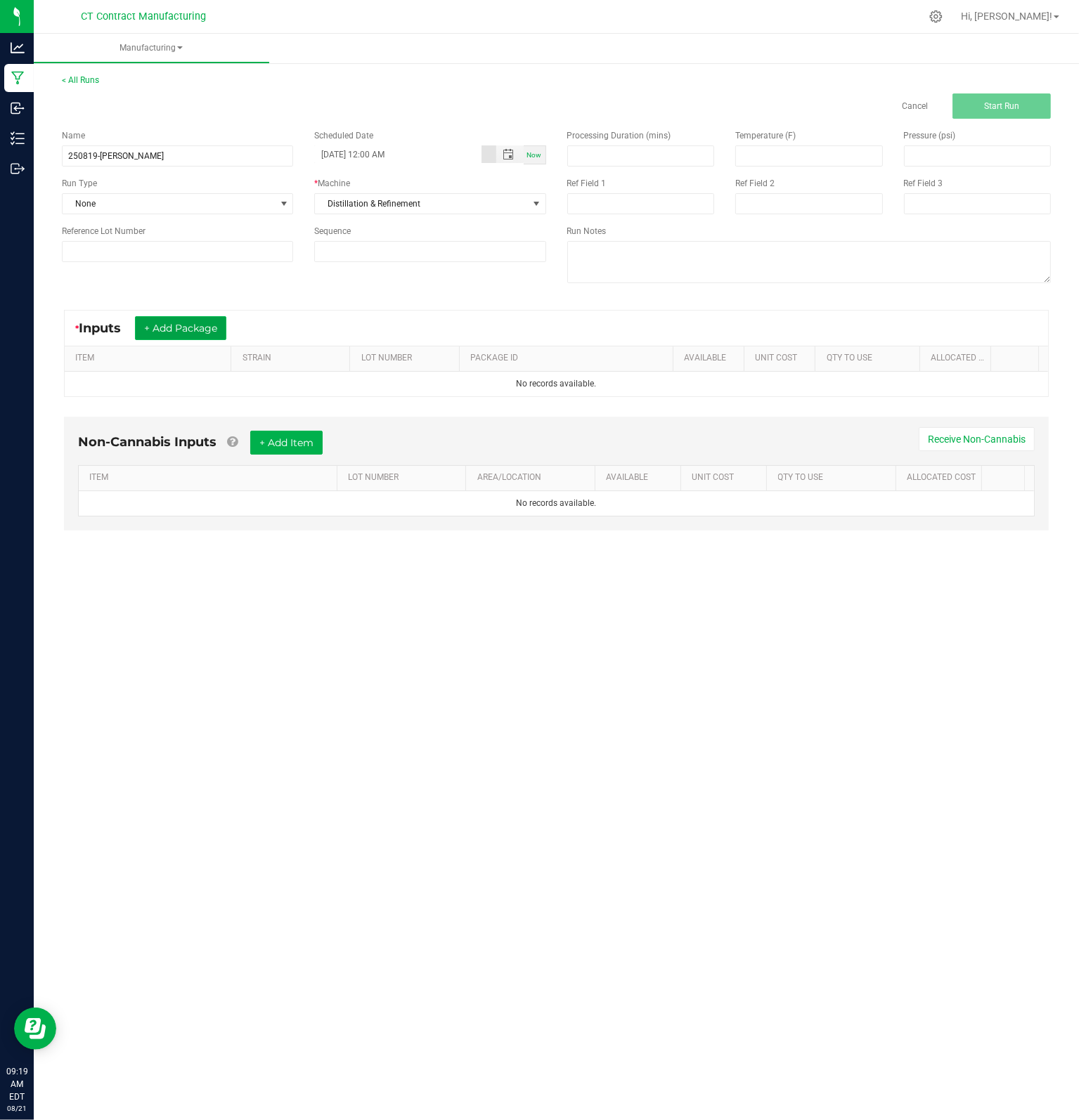
click at [194, 335] on button "+ Add Package" at bounding box center [180, 328] width 91 height 23
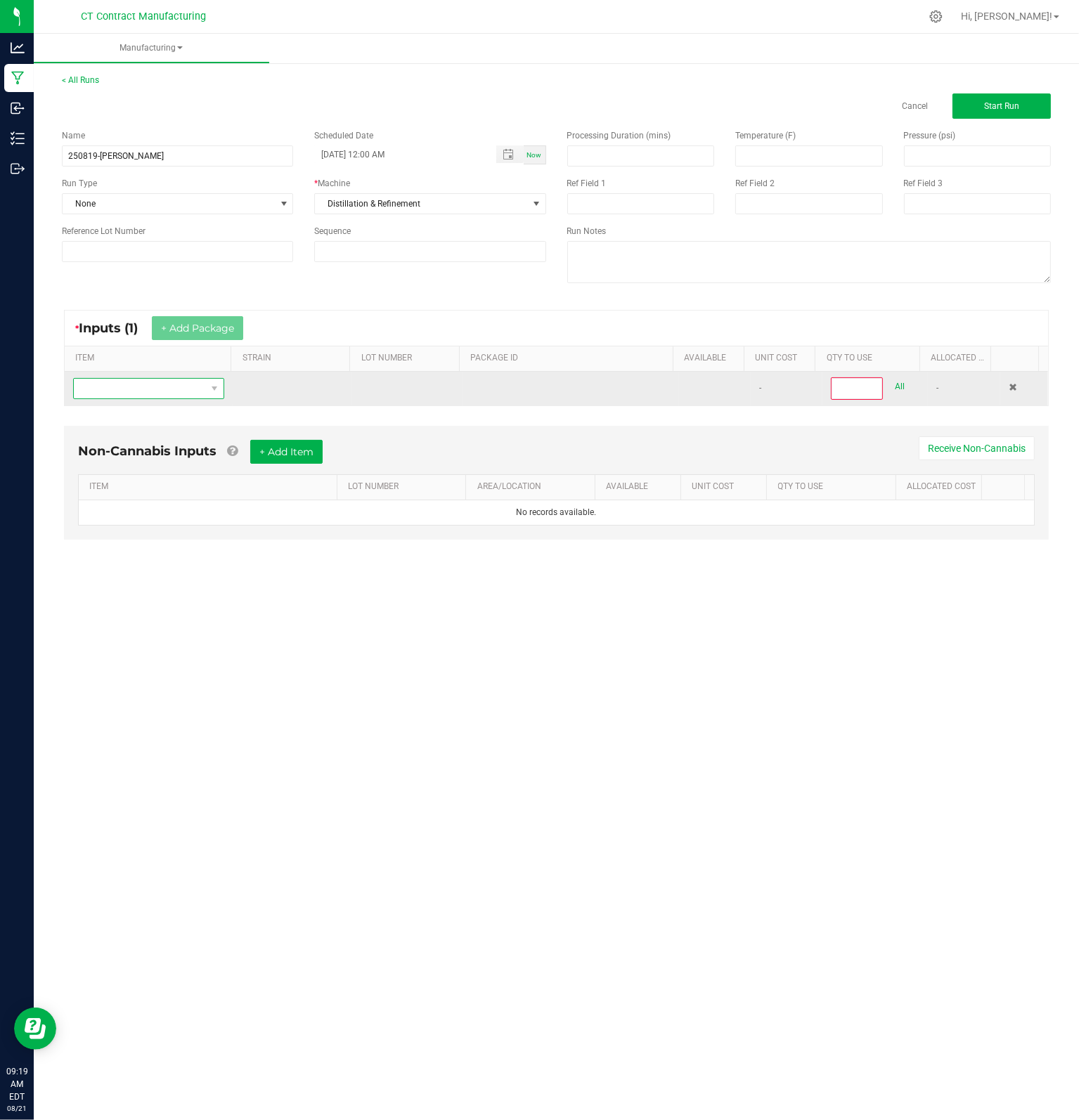
click at [160, 392] on span "NO DATA FOUND" at bounding box center [139, 389] width 132 height 20
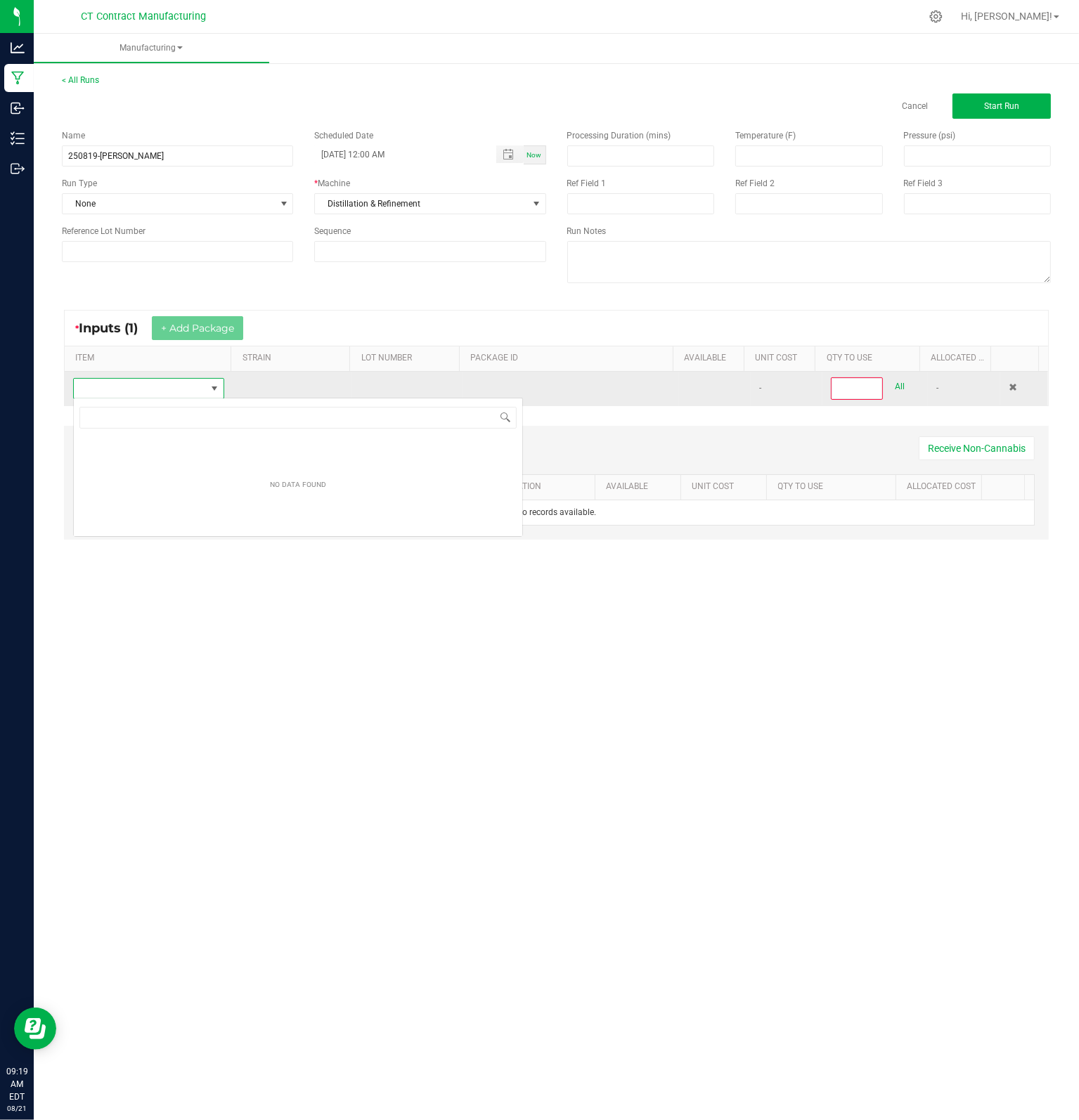
scroll to position [21, 149]
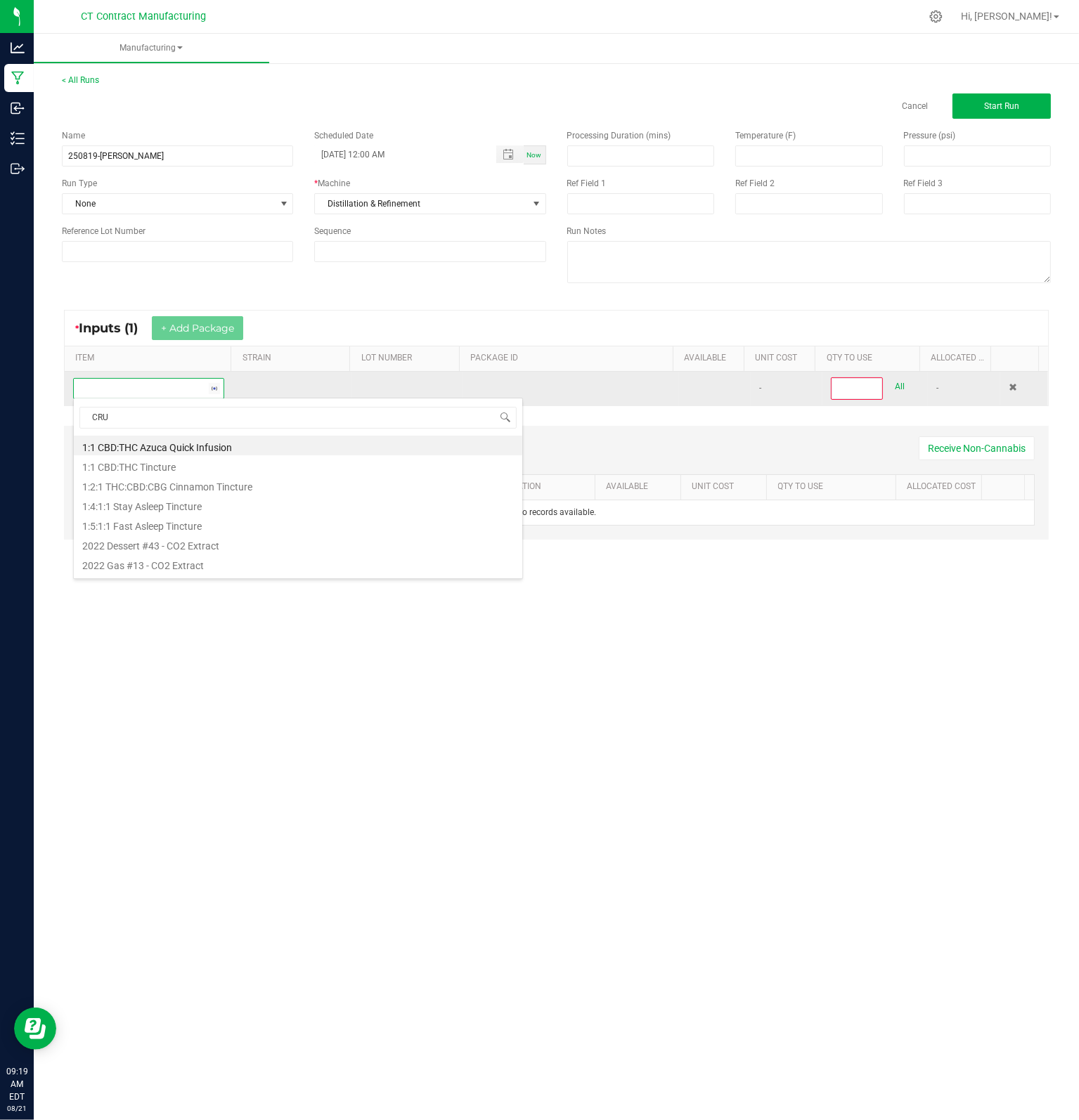
type input "CRUD"
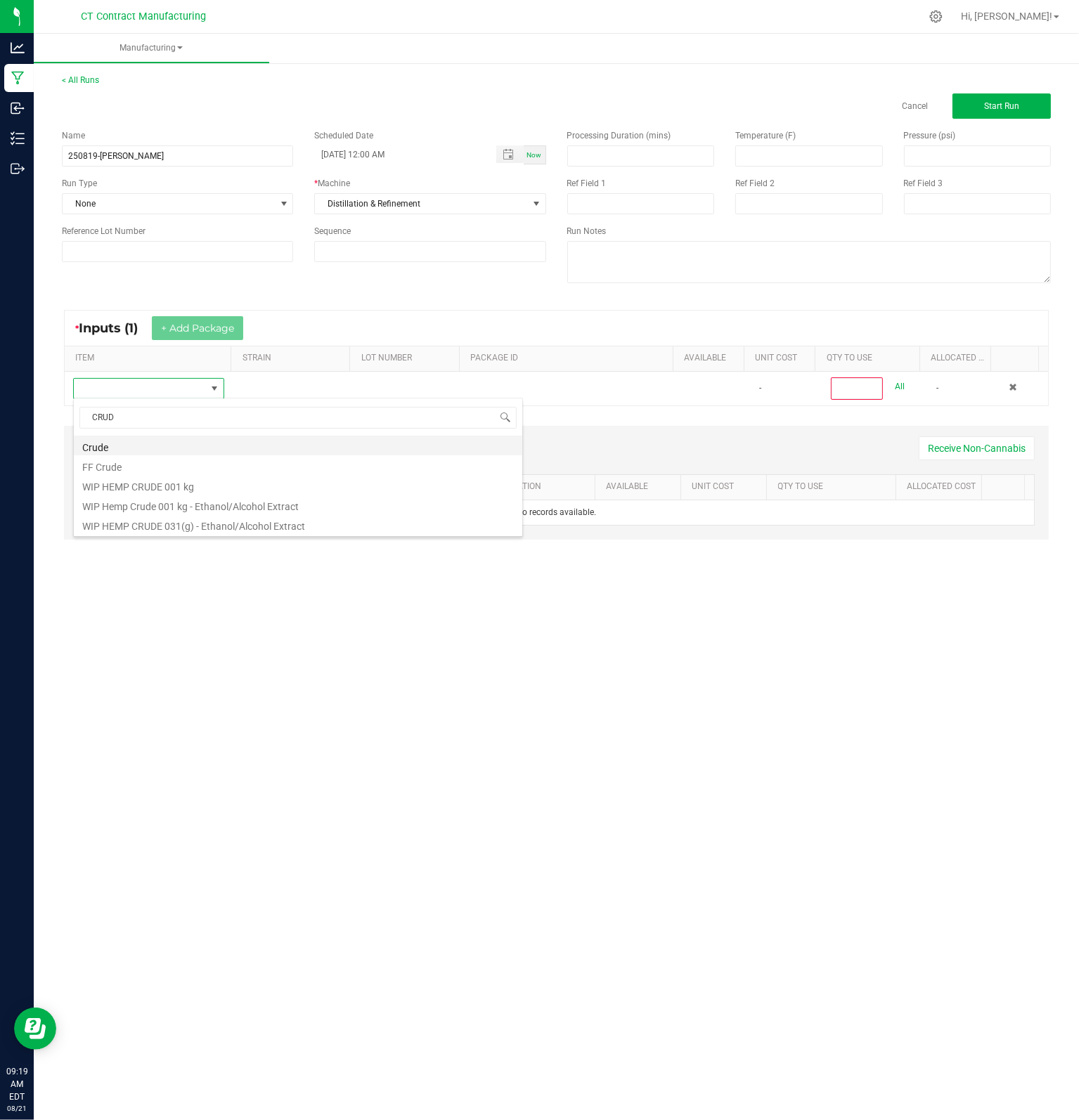
click at [124, 447] on li "Crude" at bounding box center [298, 445] width 448 height 20
type input "0"
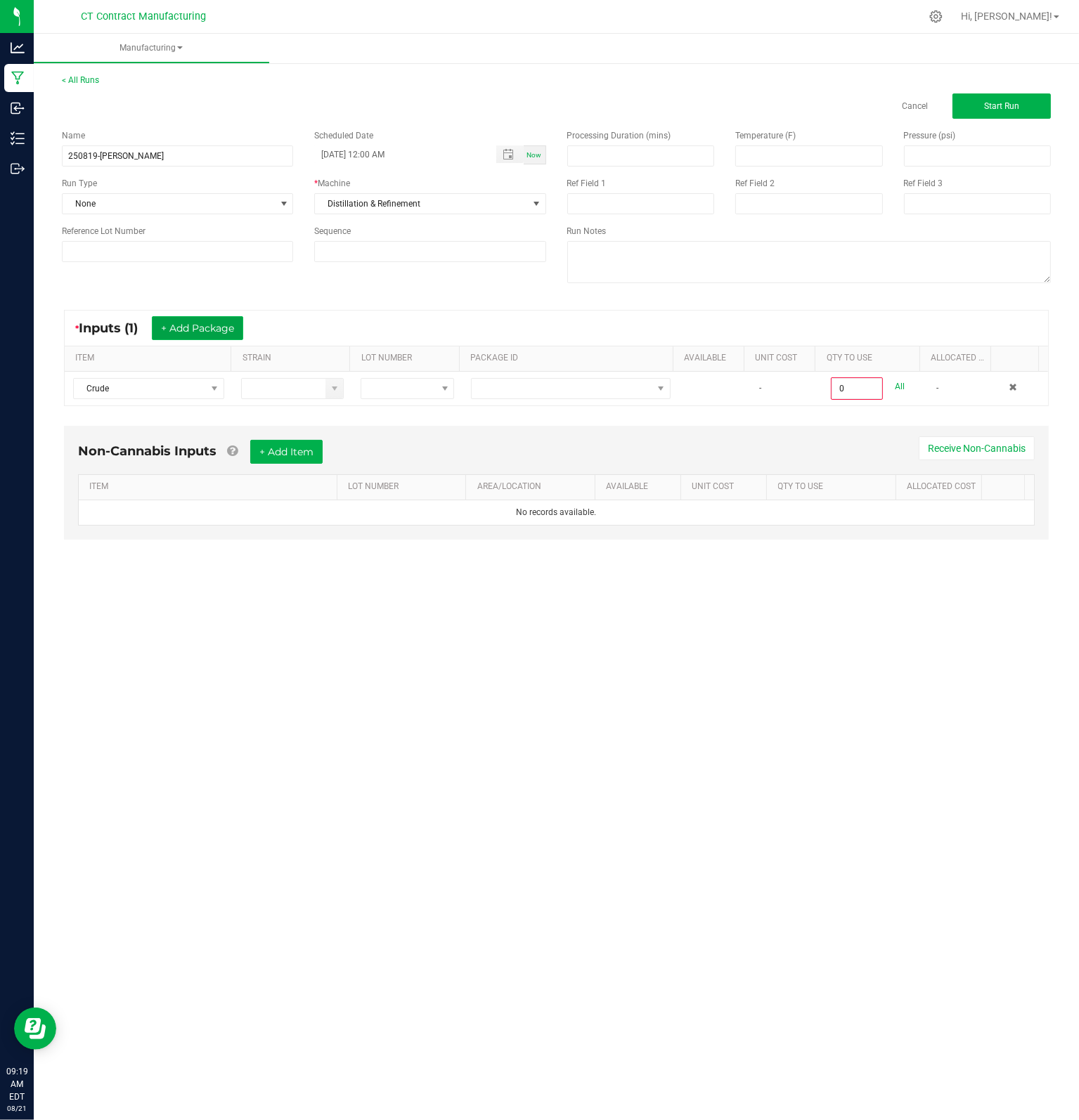
click at [185, 331] on button "+ Add Package" at bounding box center [197, 328] width 91 height 23
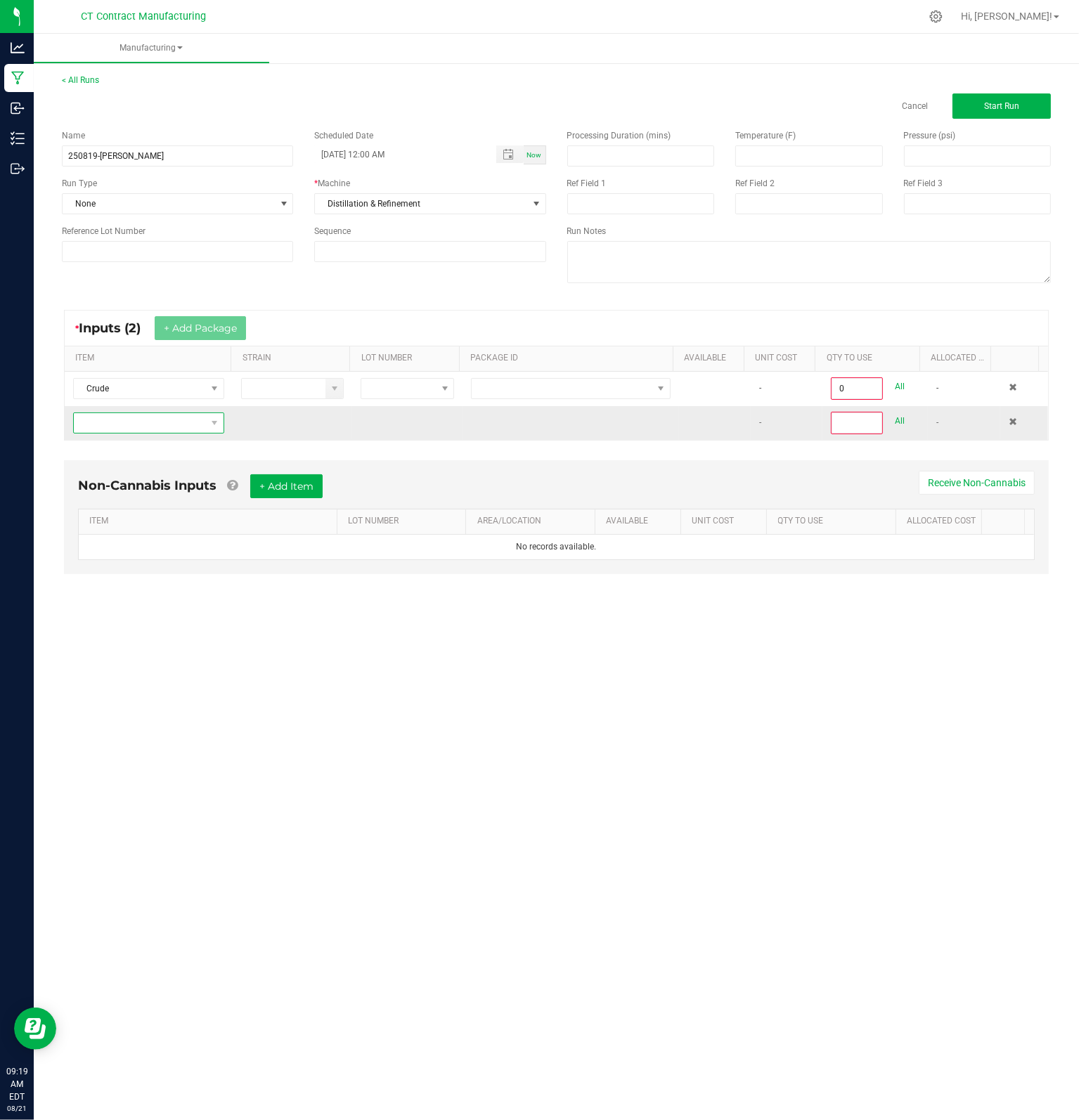
click at [133, 422] on span "NO DATA FOUND" at bounding box center [139, 423] width 132 height 20
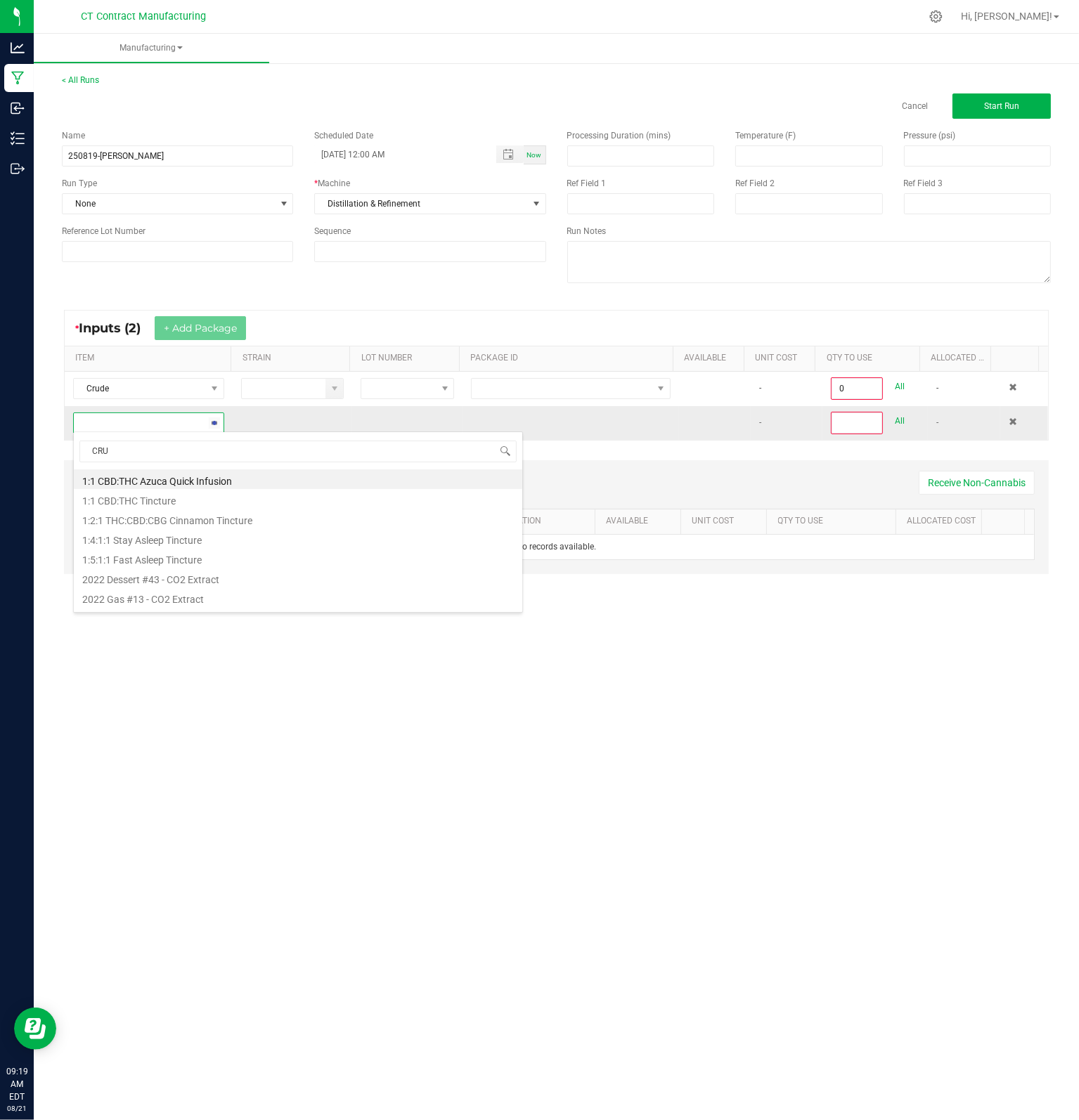
type input "CRUD"
click at [124, 480] on li "Crude" at bounding box center [298, 479] width 448 height 20
type input "0"
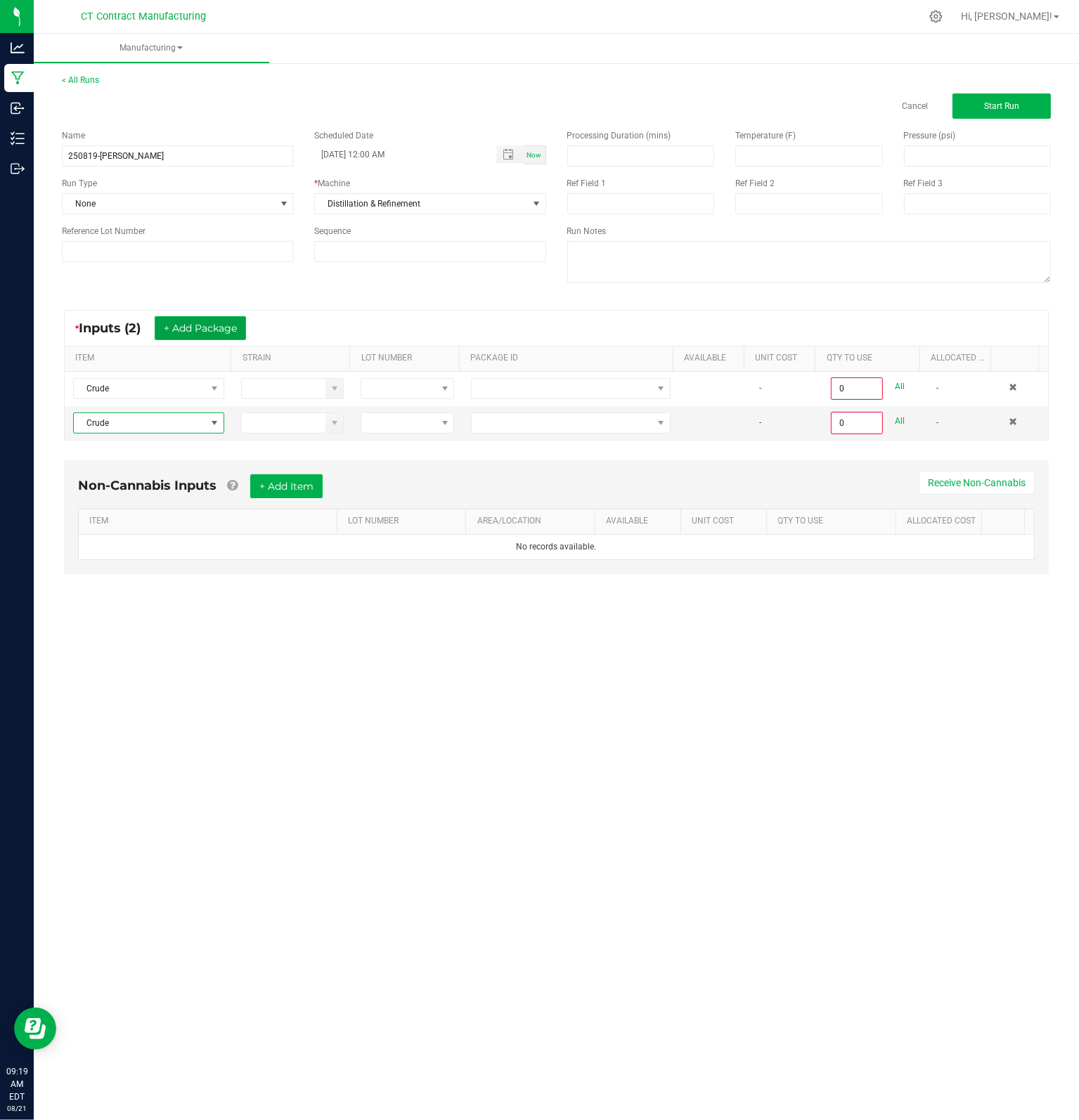
click at [203, 330] on button "+ Add Package" at bounding box center [200, 328] width 91 height 23
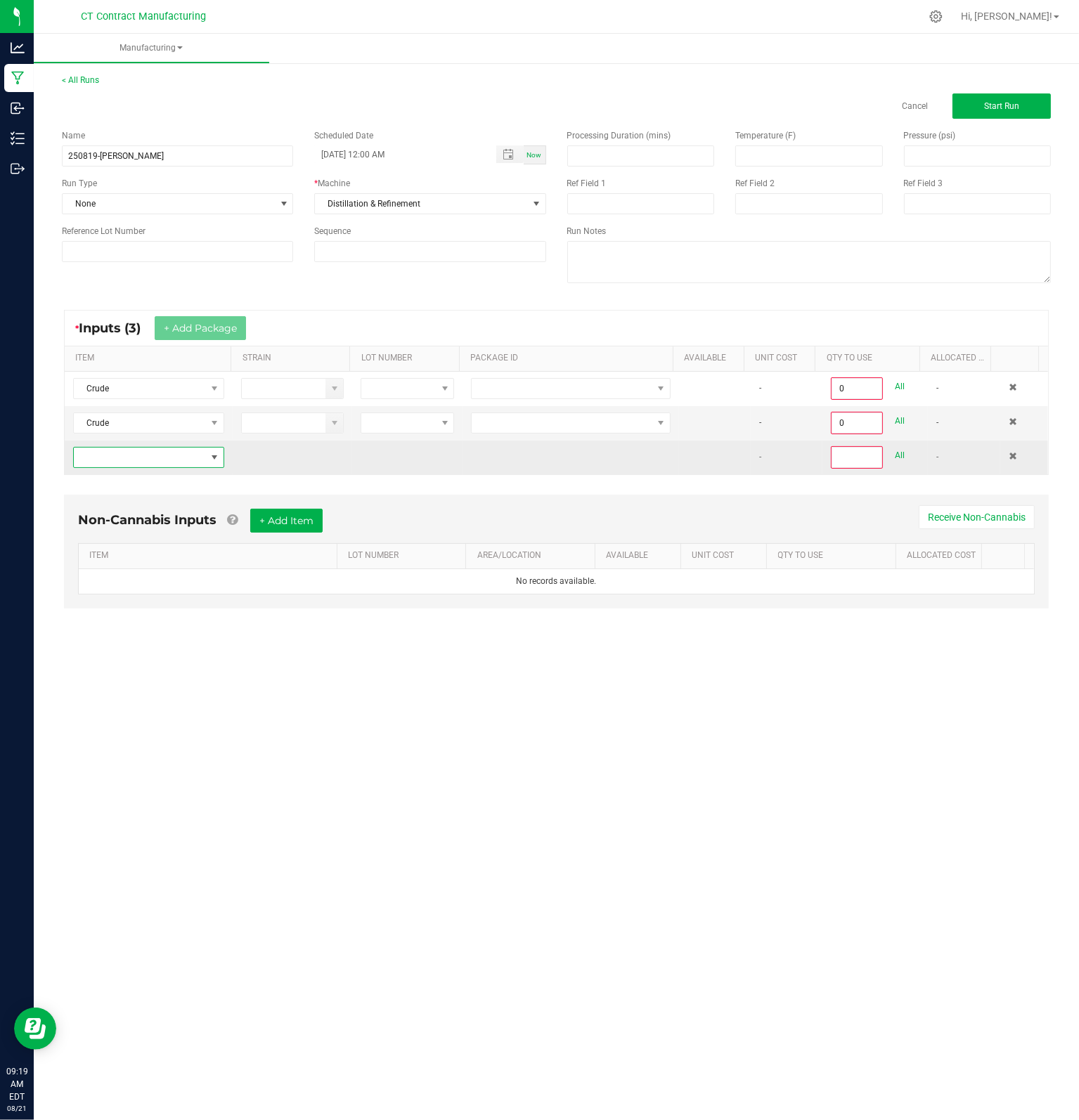
click at [135, 453] on span "NO DATA FOUND" at bounding box center [139, 457] width 132 height 20
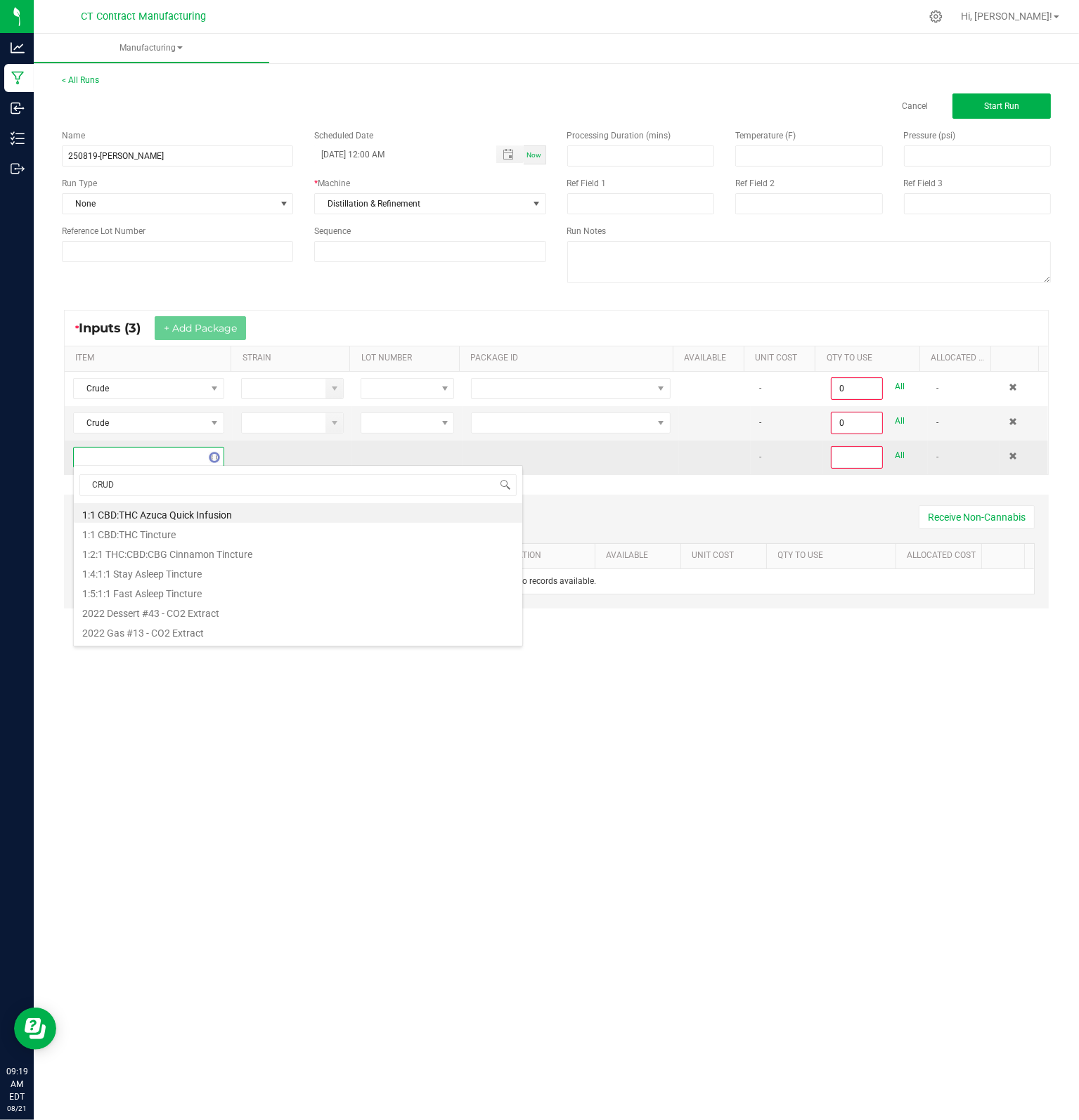
type input "CRUDE"
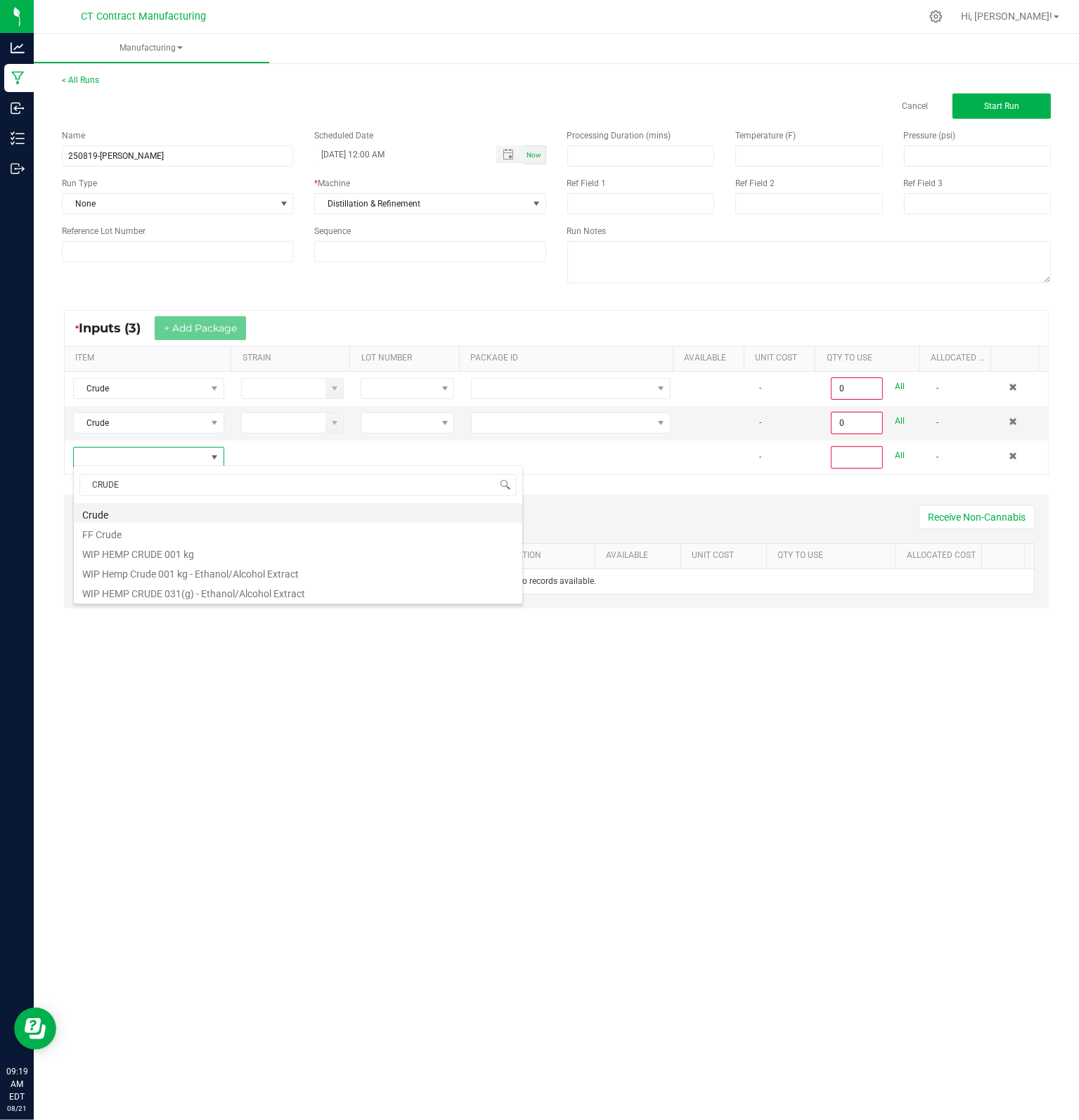
click at [129, 512] on li "Crude" at bounding box center [298, 513] width 448 height 20
type input "0"
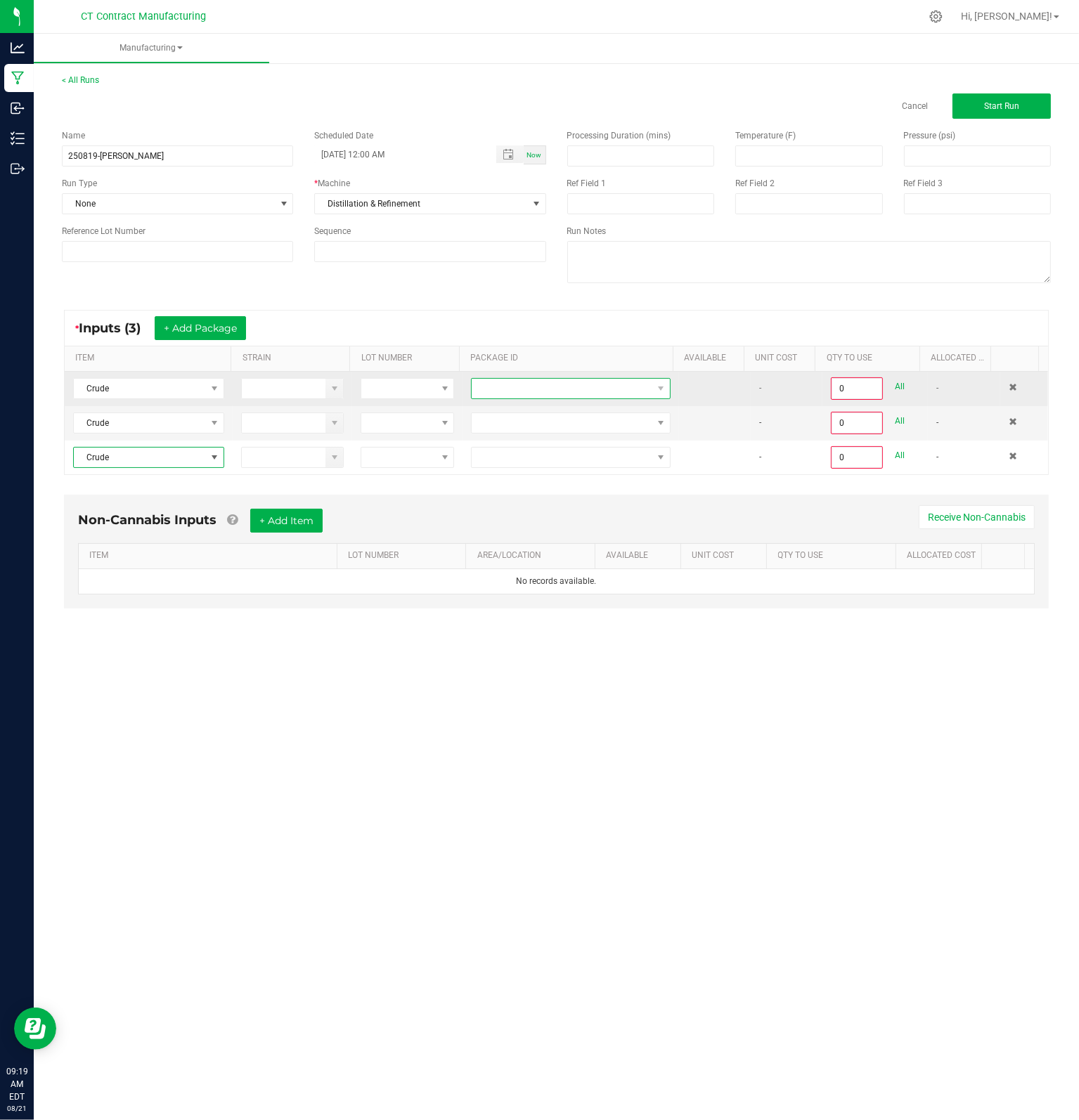
click at [496, 392] on span at bounding box center [562, 389] width 180 height 20
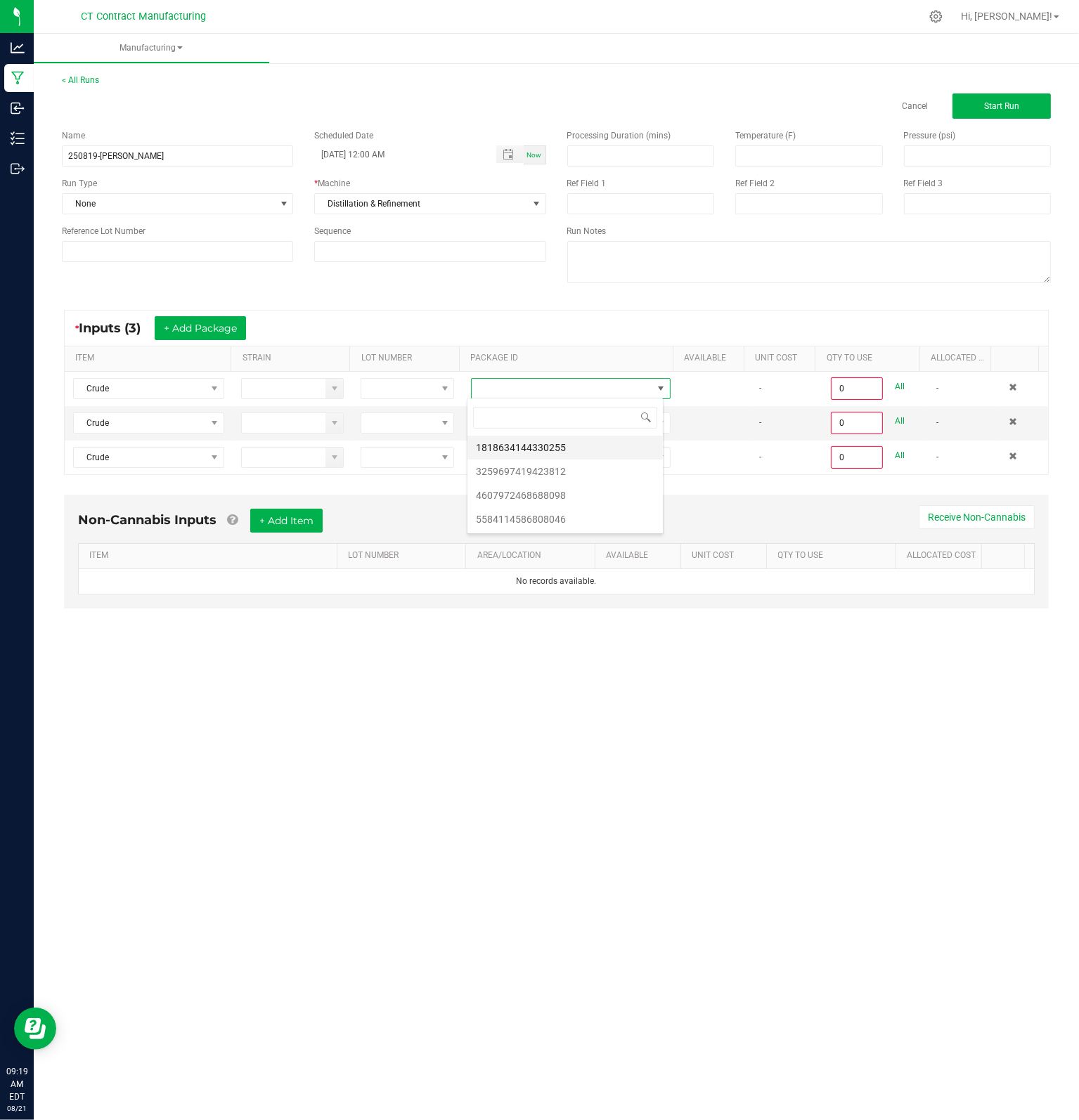
click at [546, 444] on li "1818634144330255" at bounding box center [565, 447] width 196 height 23
type input "0.0000 g"
click at [556, 431] on span at bounding box center [562, 423] width 180 height 20
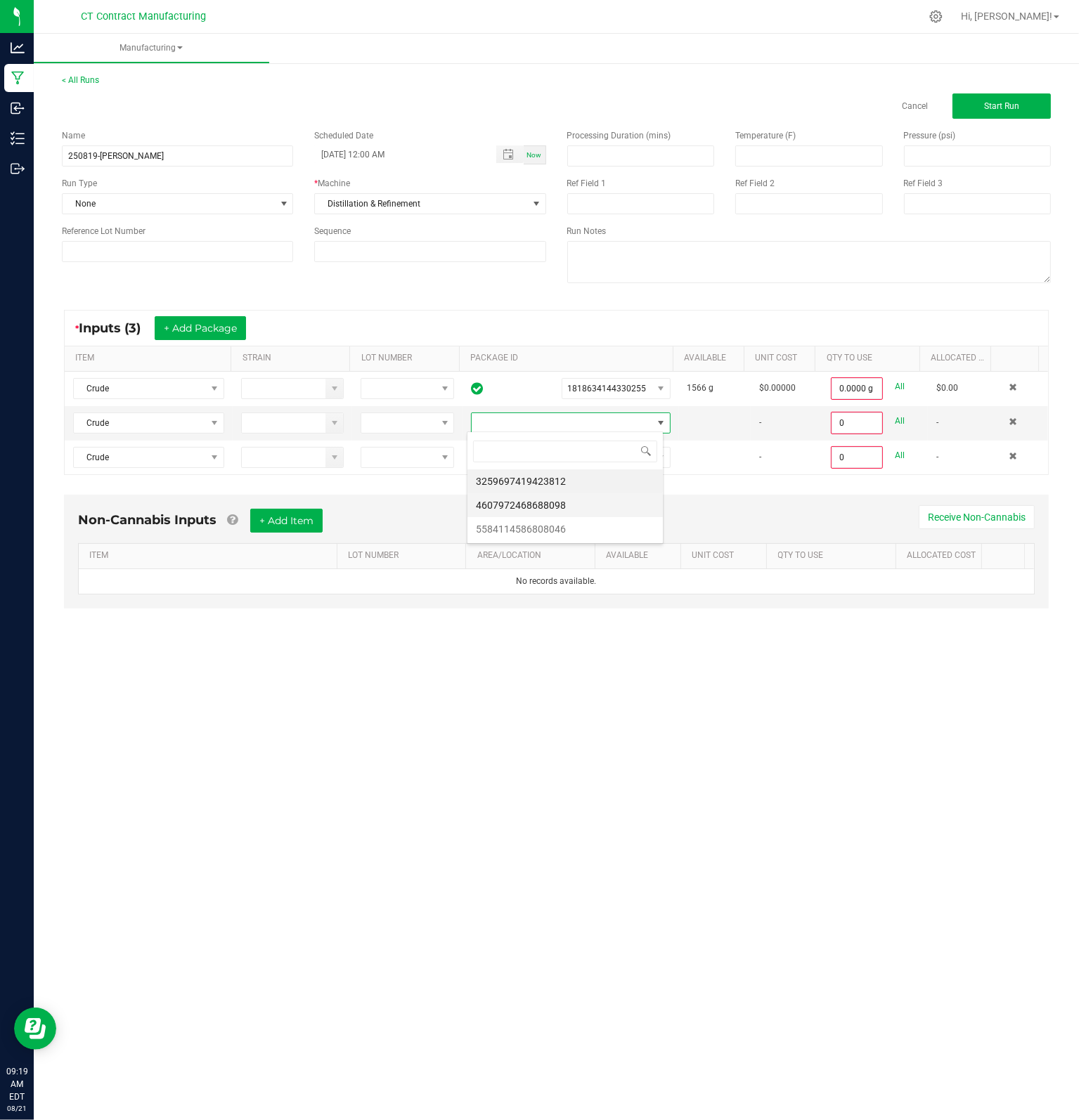
drag, startPoint x: 548, startPoint y: 484, endPoint x: 565, endPoint y: 509, distance: 30.2
click at [565, 509] on ul "3259697419423812 4607972468688098 5584114586808046" at bounding box center [565, 504] width 196 height 71
click at [565, 509] on li "4607972468688098" at bounding box center [565, 505] width 196 height 23
type input "0.0000 g"
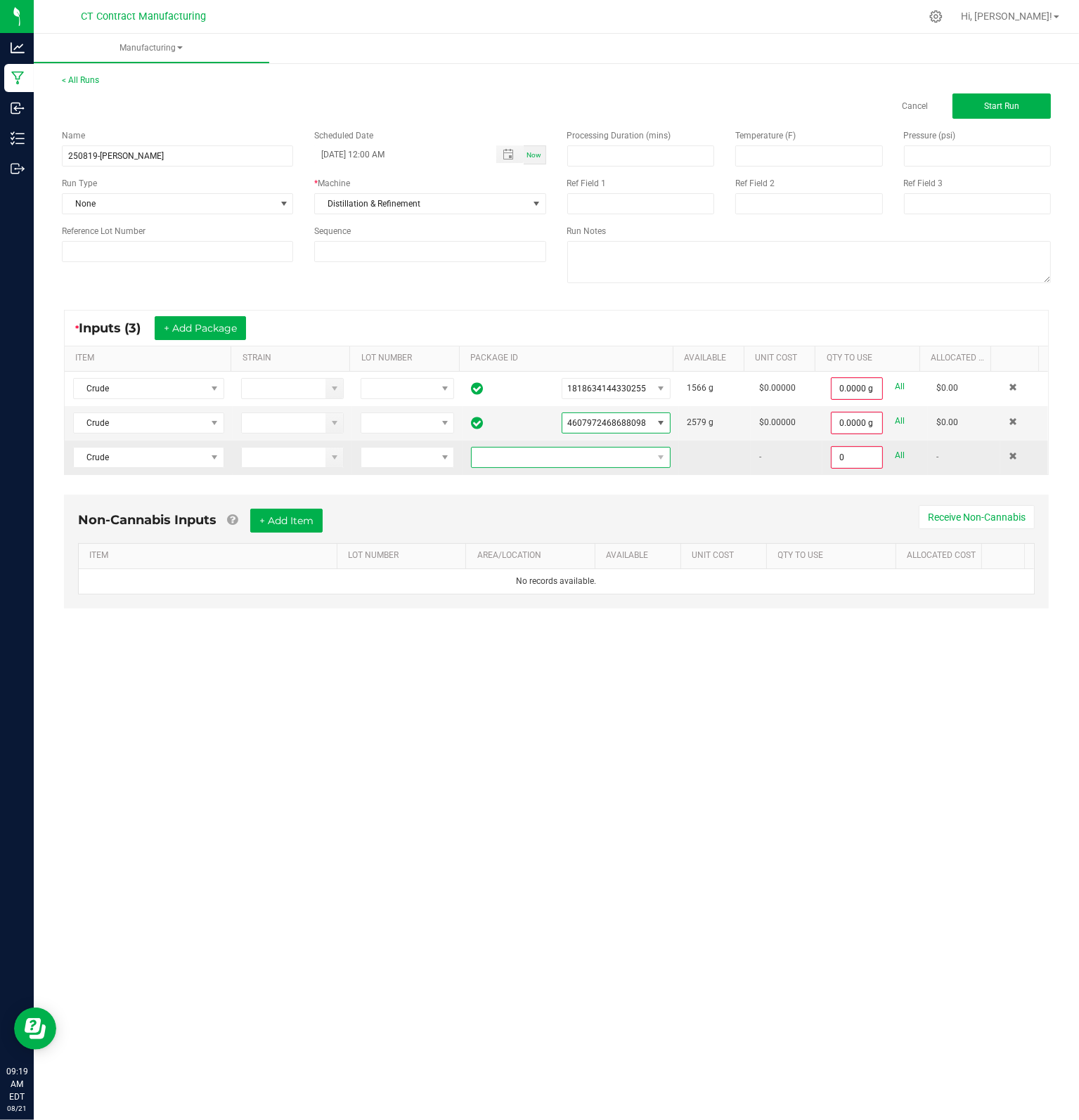
click at [621, 453] on span at bounding box center [562, 457] width 180 height 20
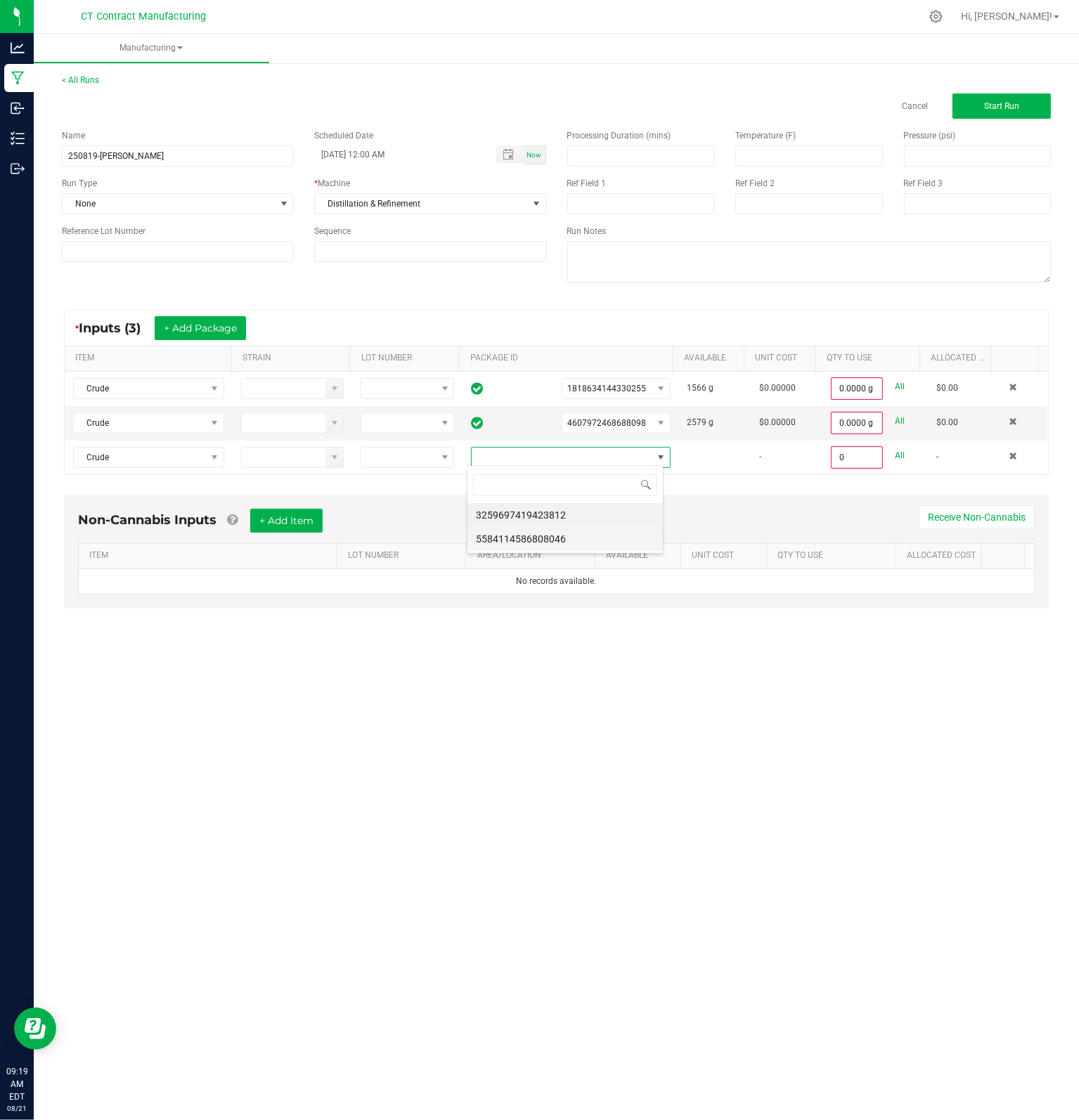
click at [569, 539] on li "5584114586808046" at bounding box center [565, 538] width 196 height 23
type input "0.0000 g"
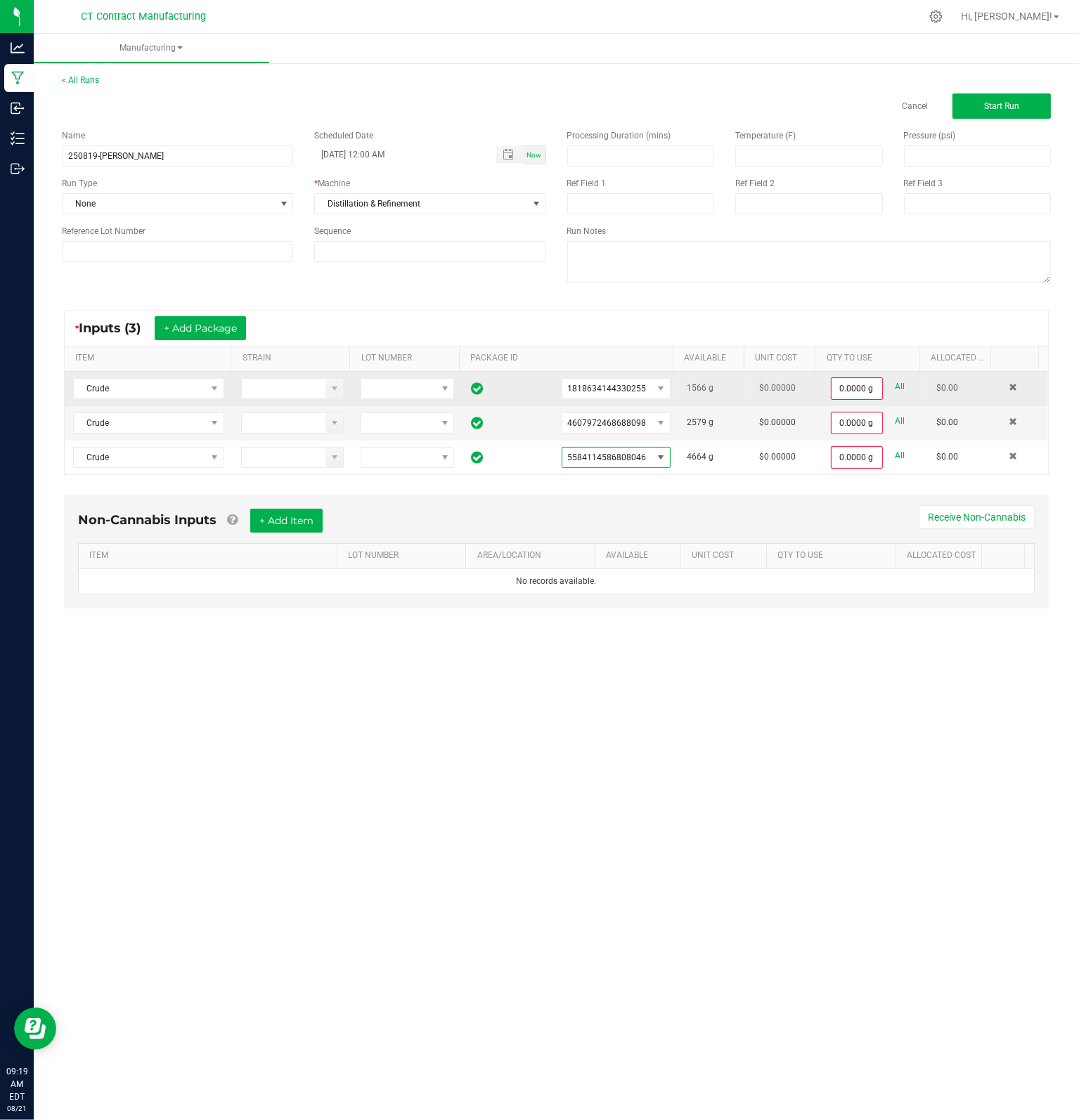
click at [895, 388] on link "All" at bounding box center [900, 386] width 10 height 19
type input "1566.0000 g"
click at [895, 424] on link "All" at bounding box center [900, 419] width 10 height 19
type input "2579.0000 g"
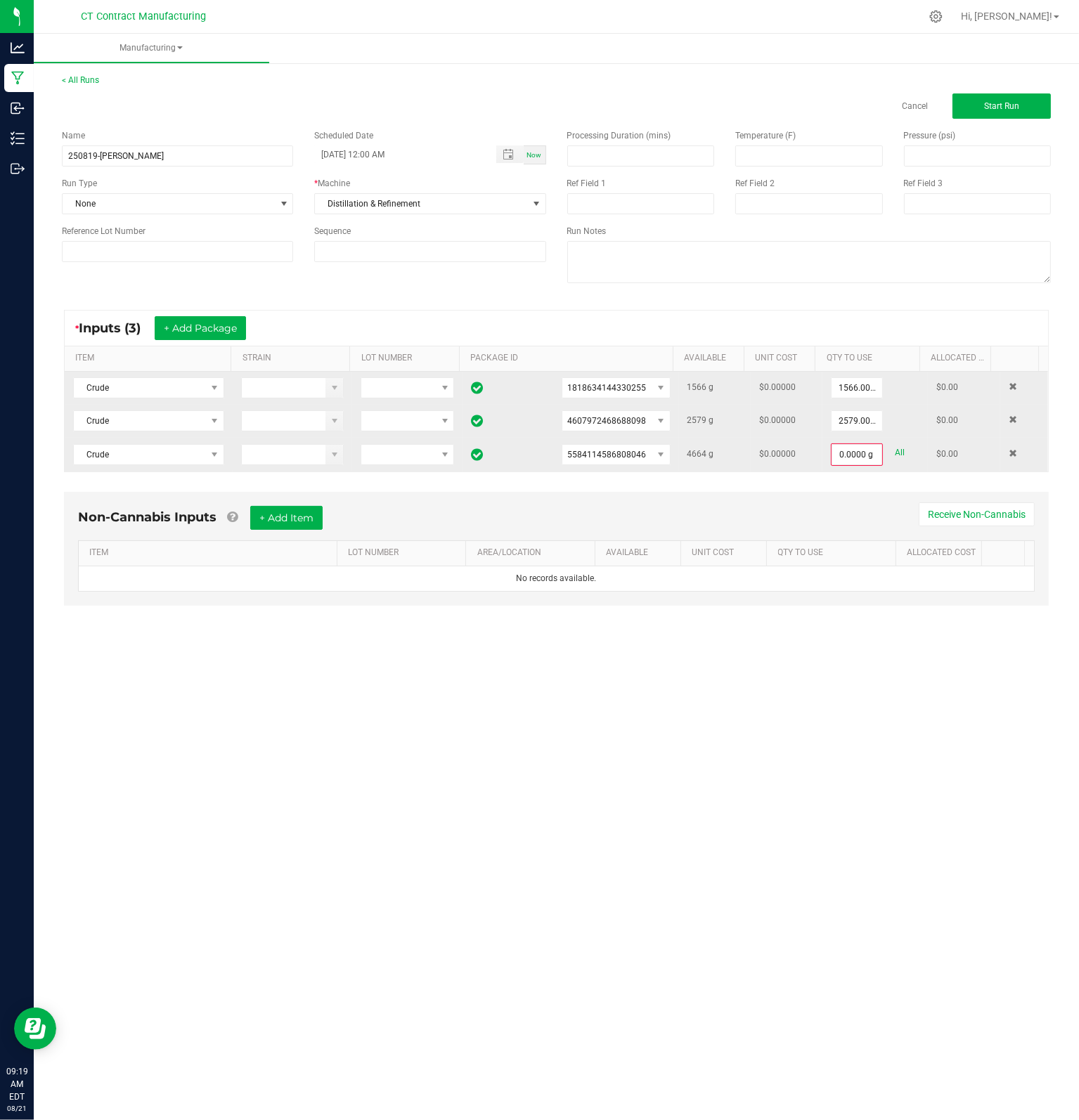
click at [895, 456] on link "All" at bounding box center [900, 452] width 10 height 19
type input "4664.0000 g"
click at [1005, 108] on span "Start Run" at bounding box center [1002, 106] width 35 height 10
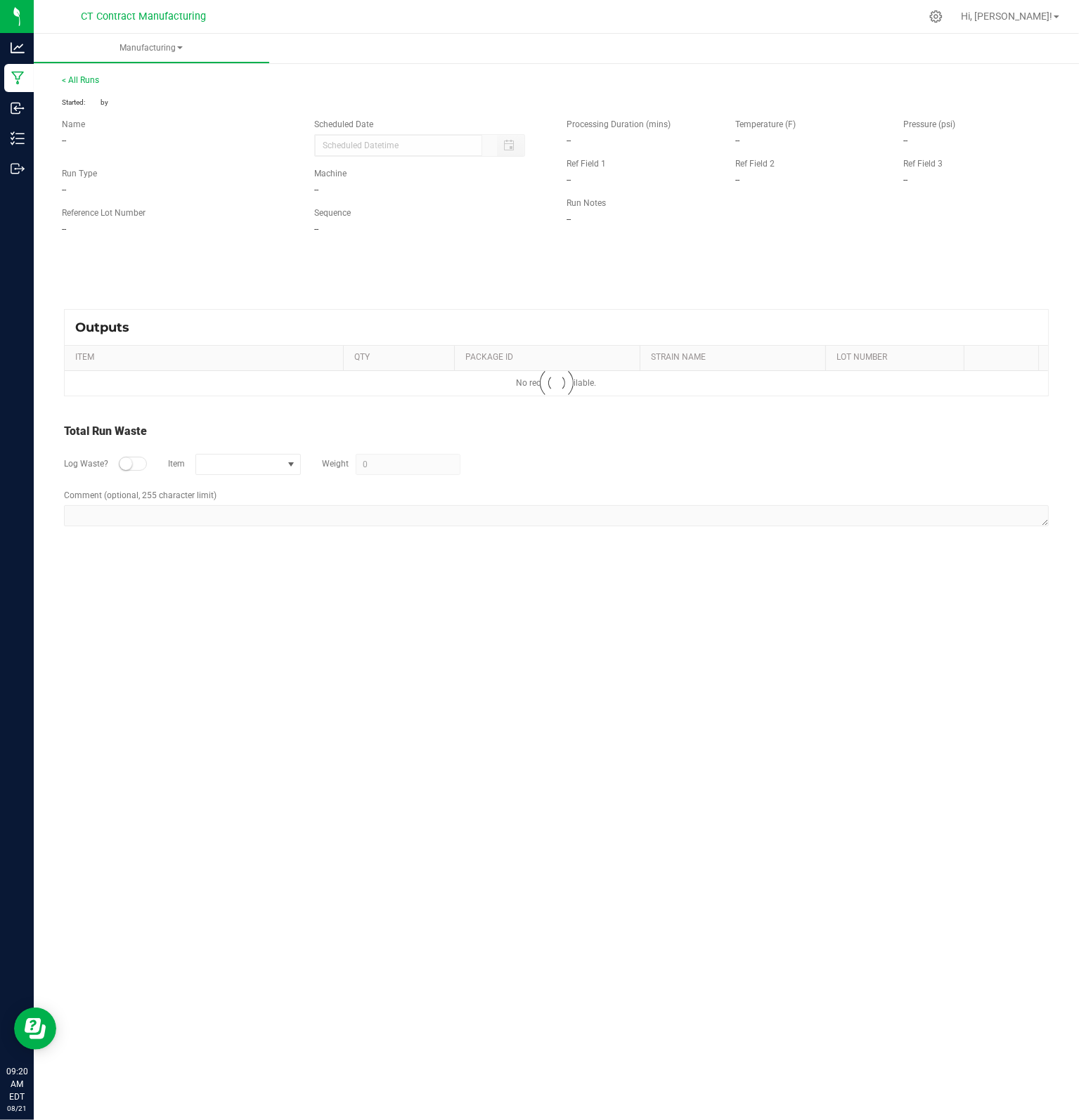
type input "[DATE] 12:00 AM"
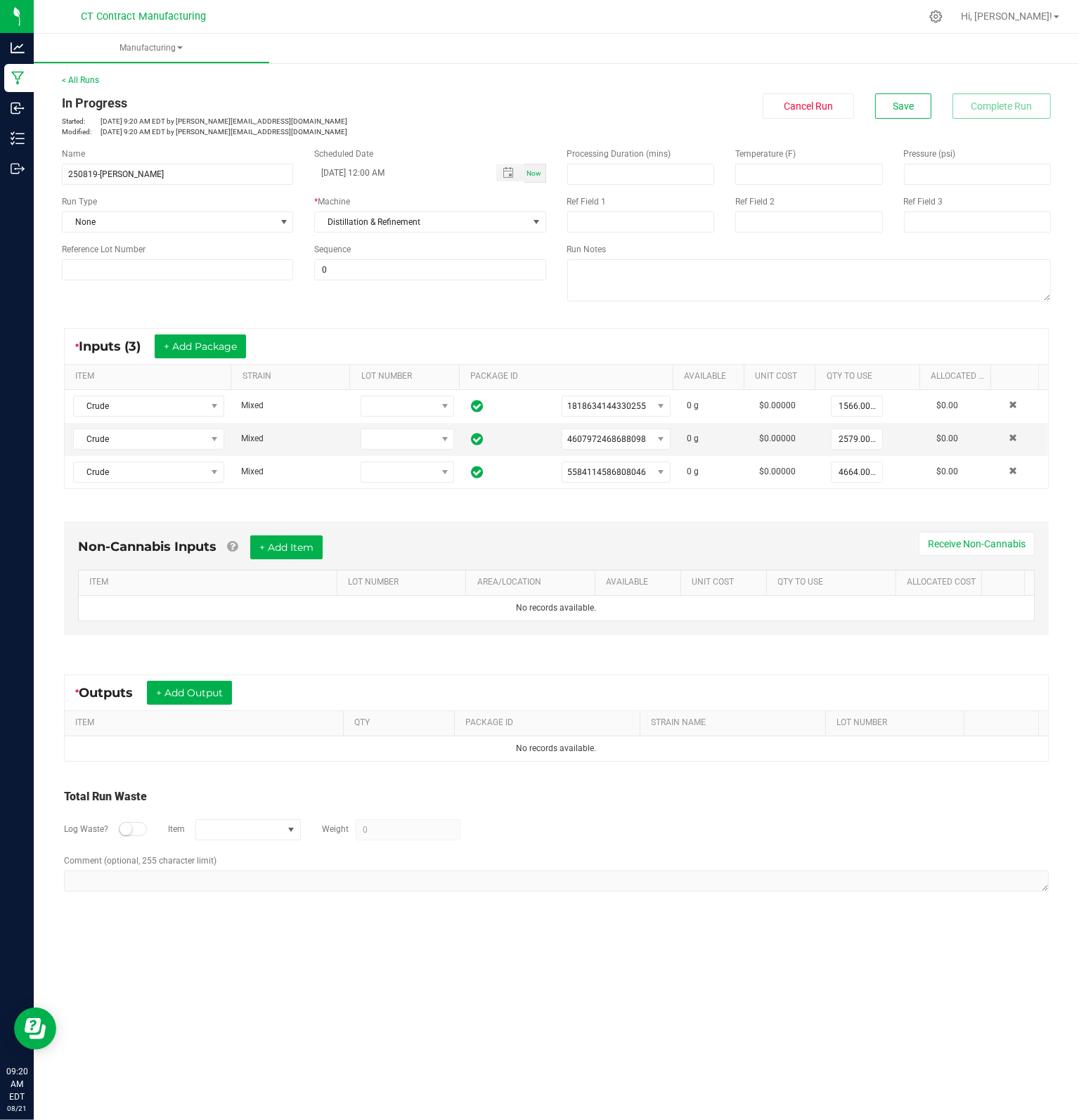
click at [187, 701] on div "* Outputs + Add Output" at bounding box center [556, 693] width 983 height 35
click at [187, 689] on button "+ Add Output" at bounding box center [189, 692] width 85 height 23
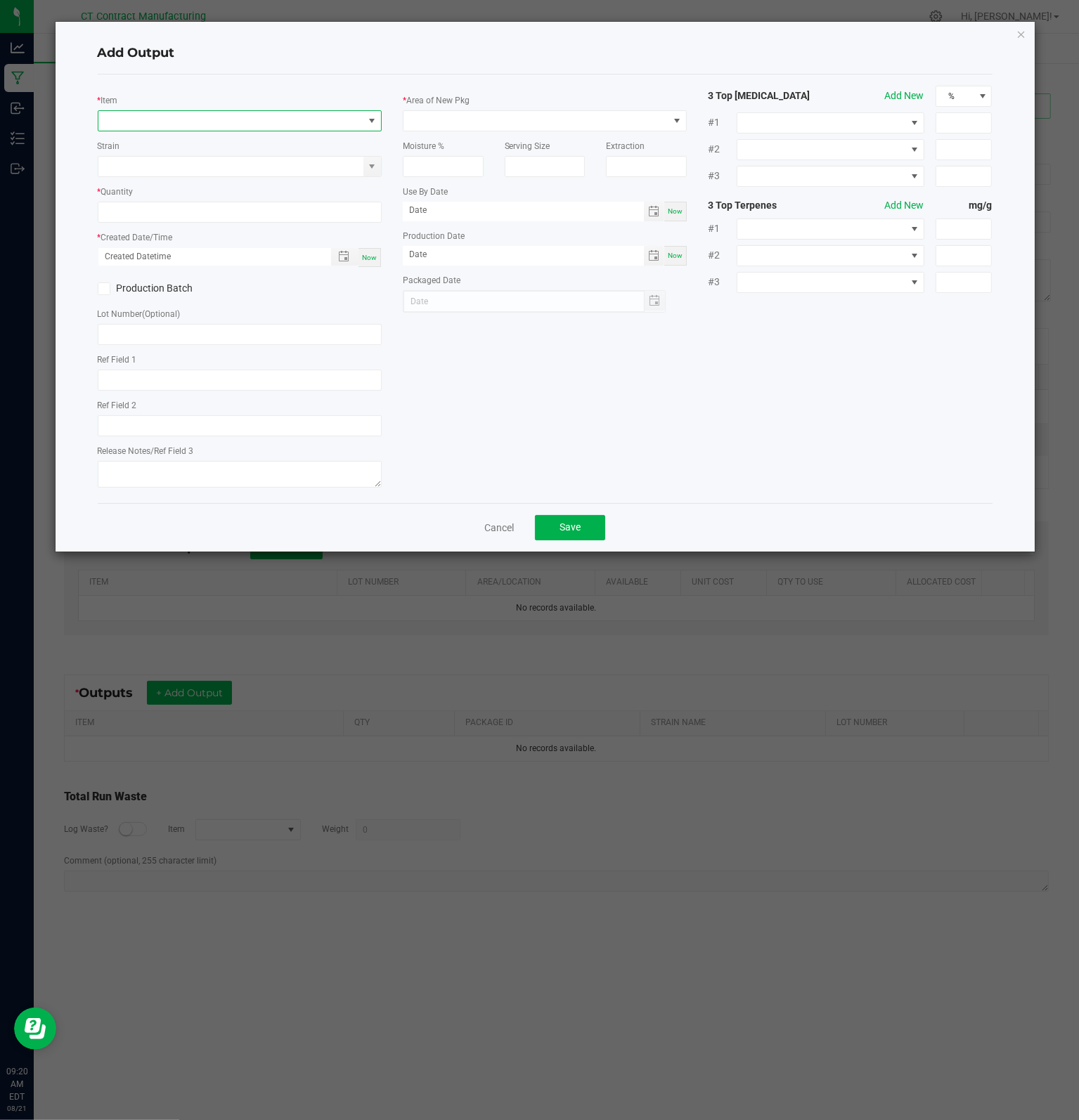
click at [216, 121] on span "NO DATA FOUND" at bounding box center [230, 120] width 265 height 20
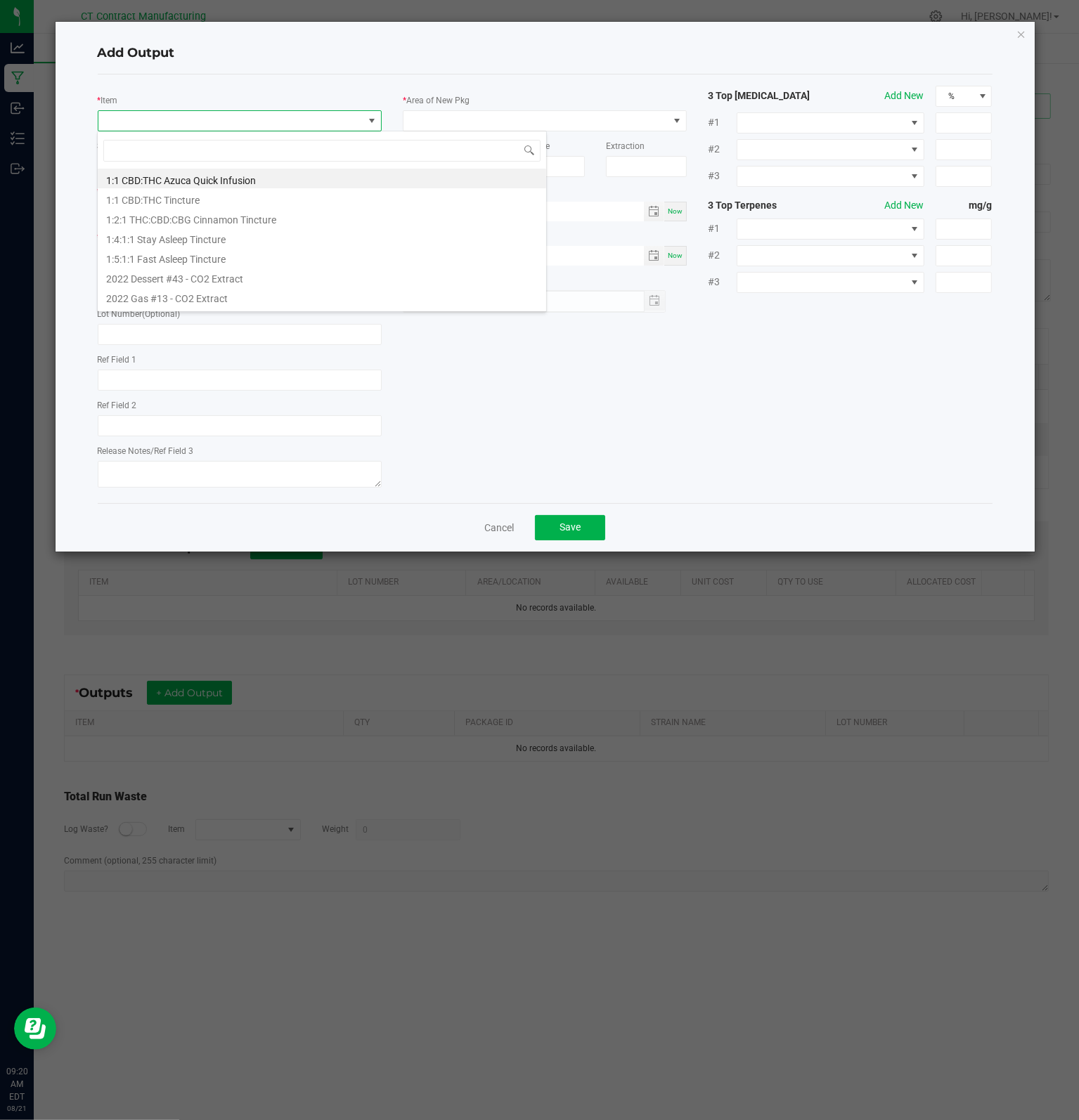
scroll to position [21, 284]
type input "DISTIL"
click at [157, 181] on li "Distillate" at bounding box center [322, 178] width 448 height 20
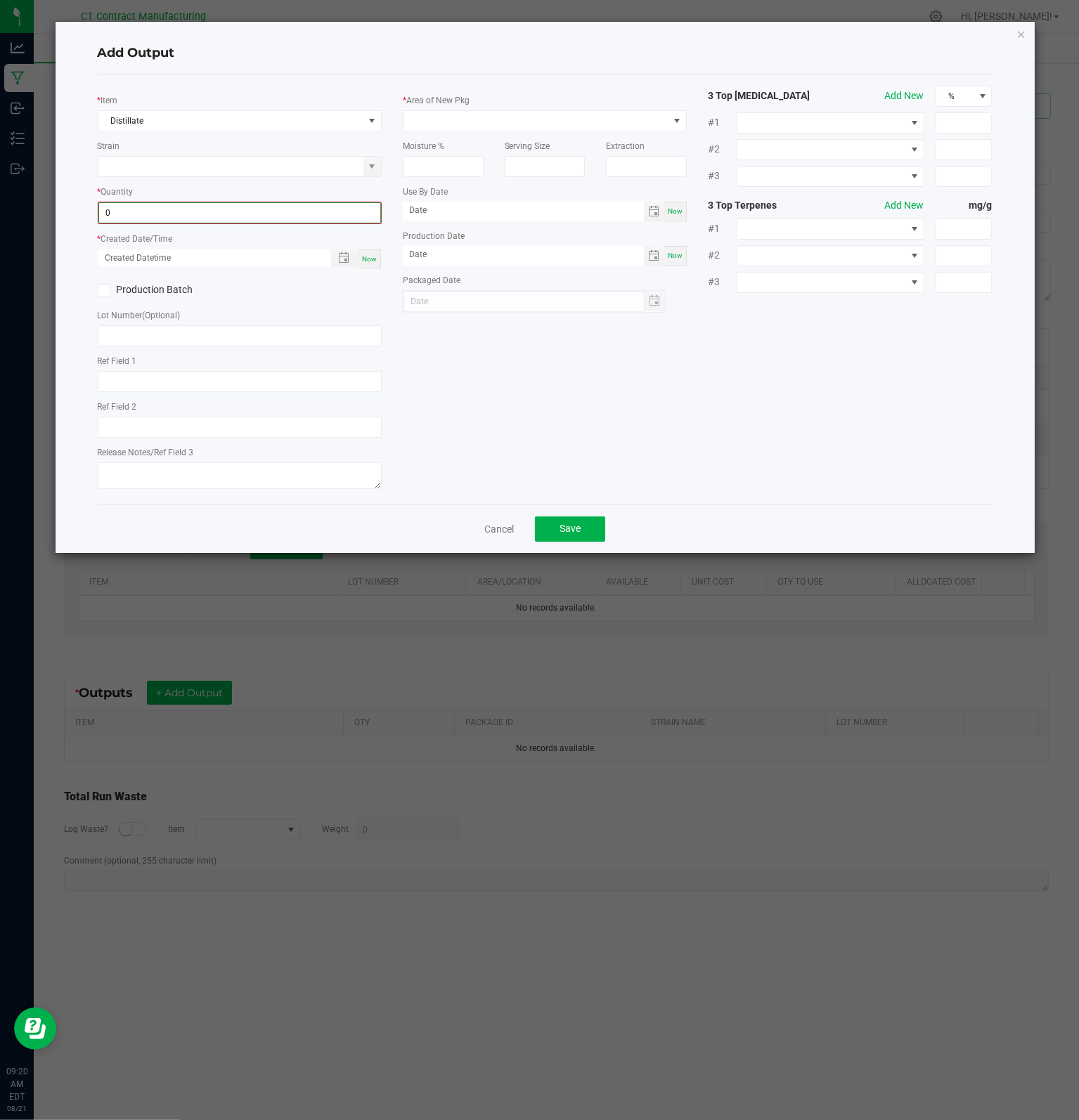
click at [149, 210] on input "0" at bounding box center [239, 212] width 281 height 20
click at [345, 260] on span "Toggle popup" at bounding box center [343, 256] width 11 height 11
type input "4168.0000 g"
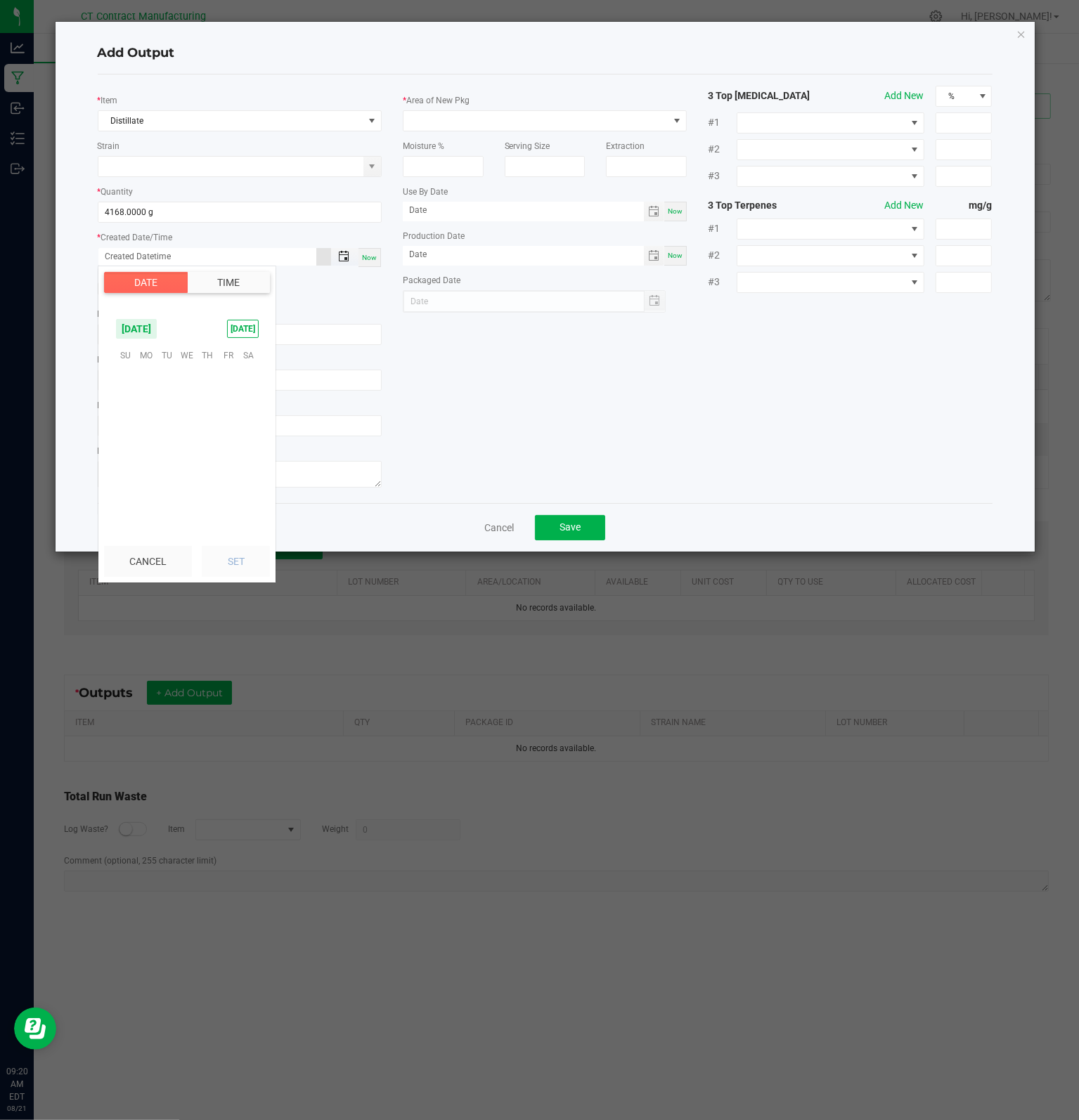
scroll to position [227746, 0]
click at [169, 442] on span "19" at bounding box center [166, 442] width 21 height 22
click at [246, 467] on span "PM" at bounding box center [252, 463] width 13 height 10
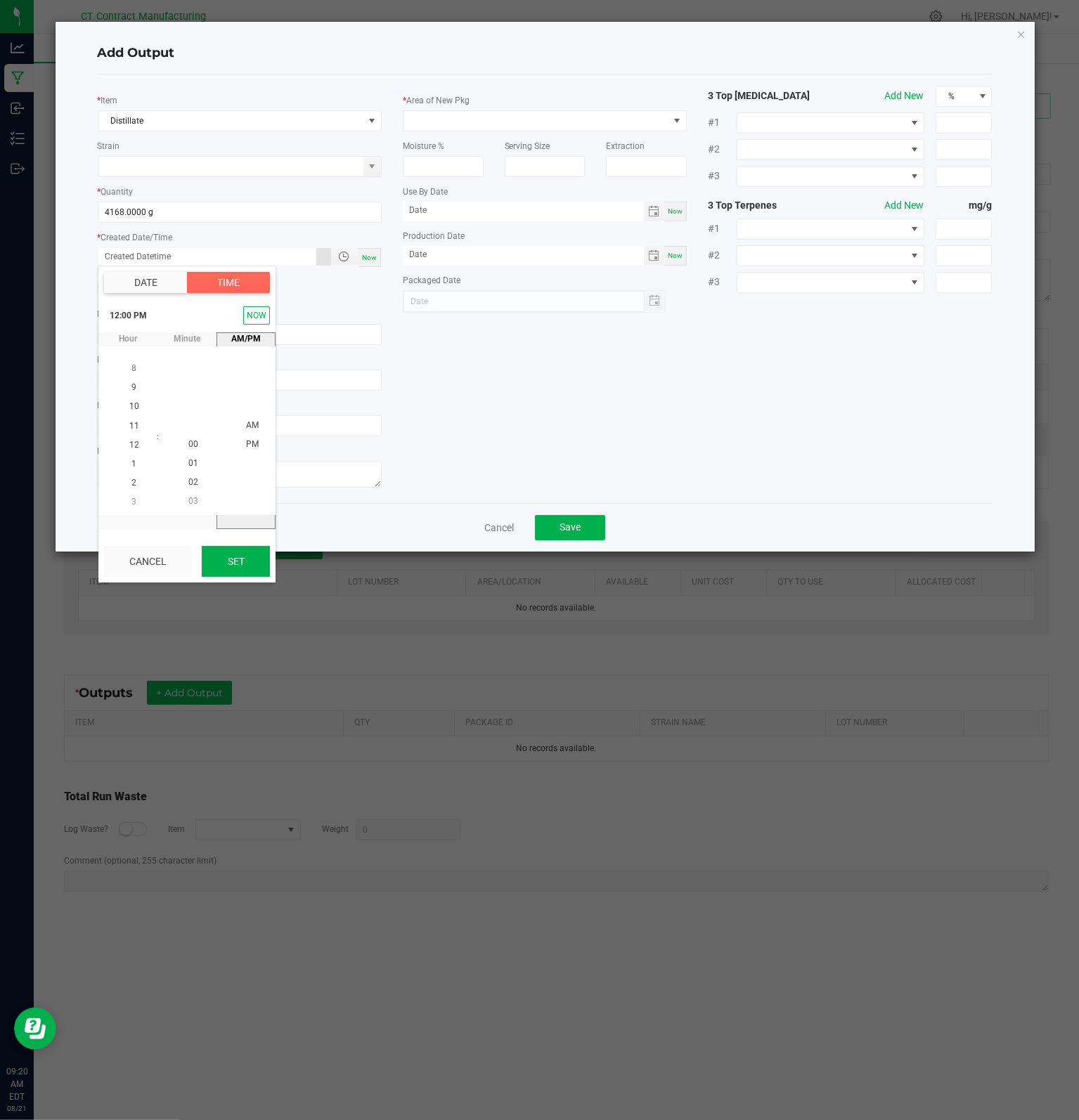
click at [239, 553] on button "Set" at bounding box center [236, 562] width 69 height 31
type input "[DATE] 12:00 PM"
type input "[DATE]"
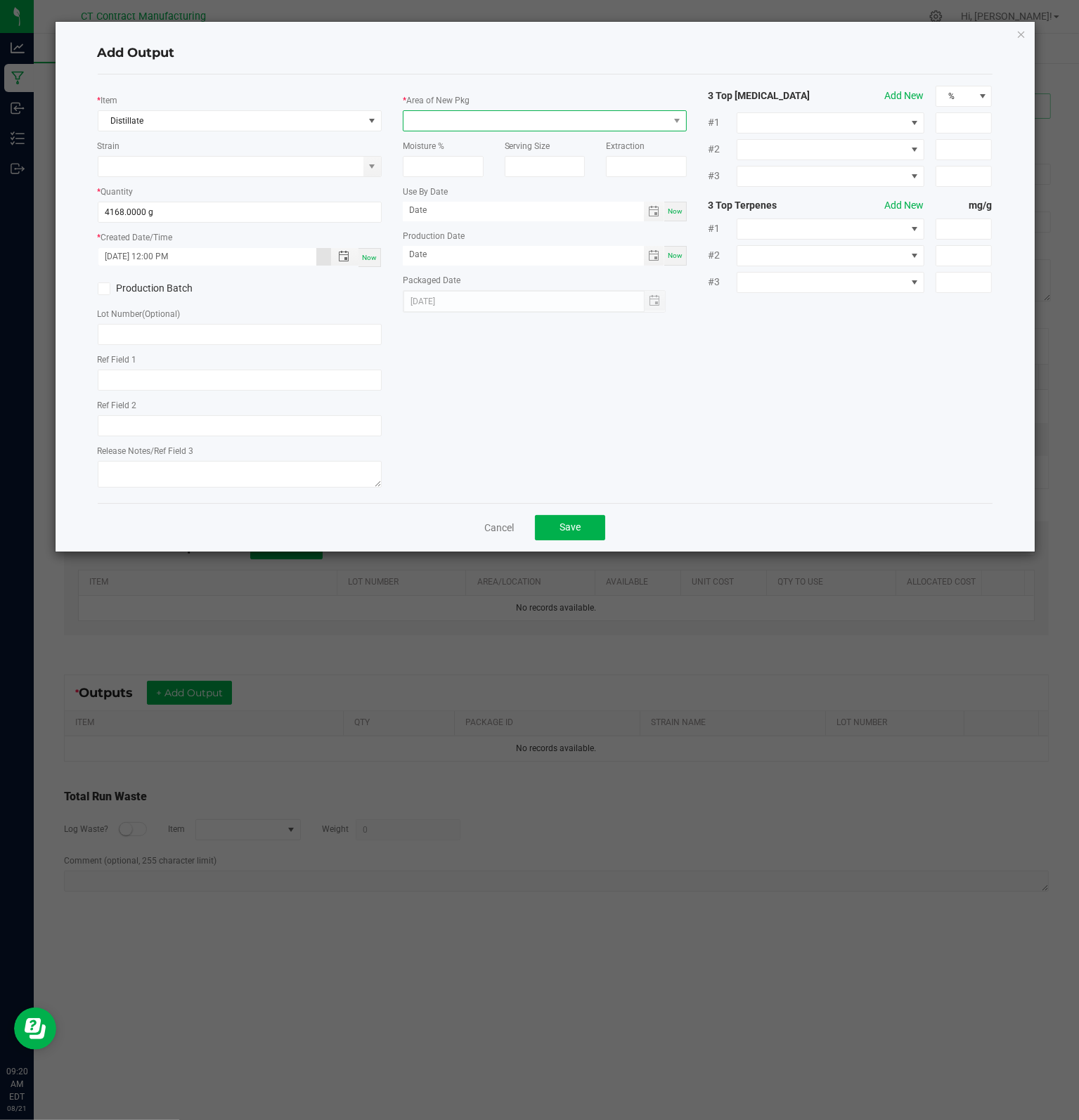
click at [472, 116] on span at bounding box center [536, 120] width 265 height 20
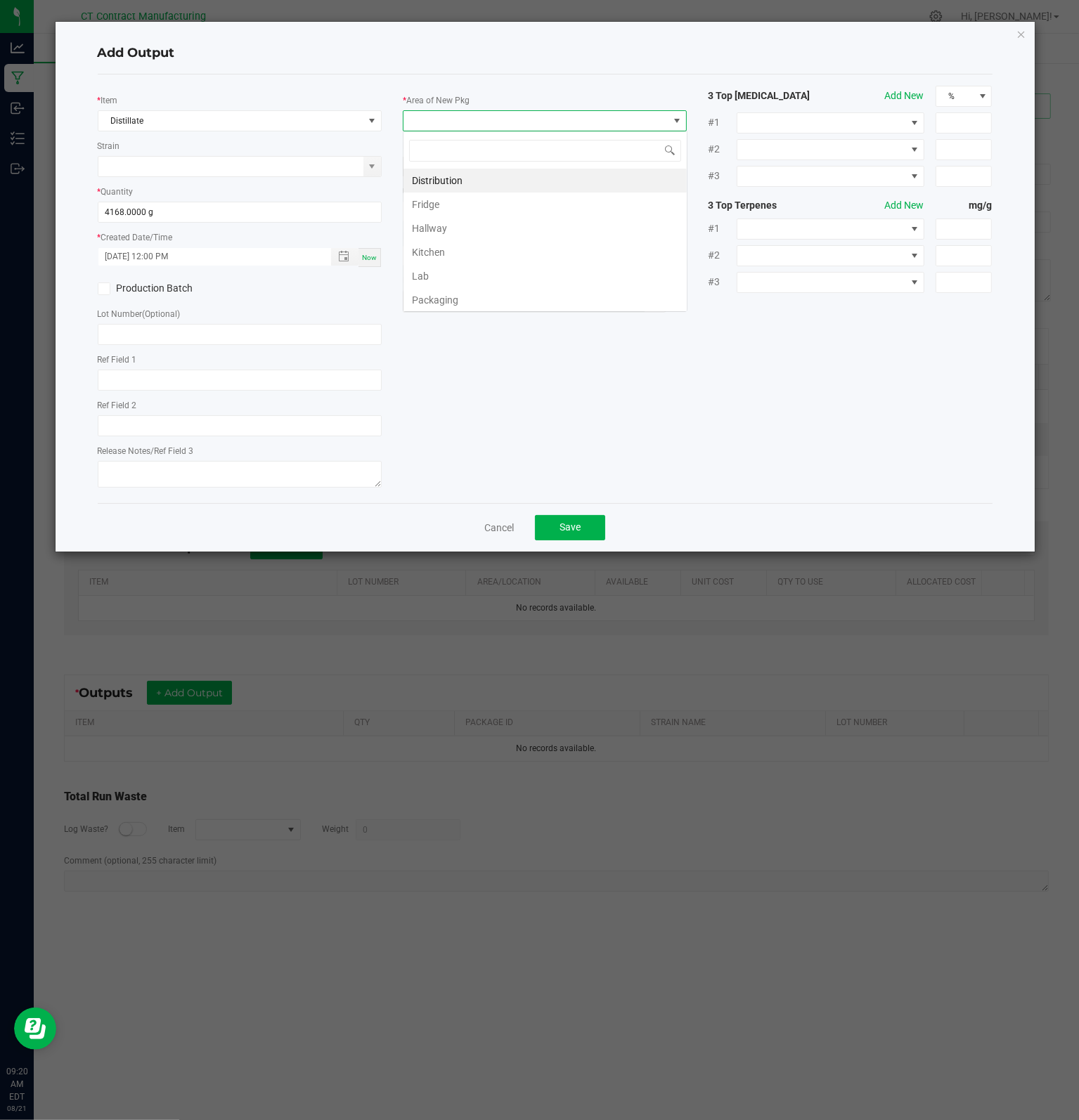
scroll to position [21, 284]
click at [445, 275] on li "Lab" at bounding box center [544, 276] width 283 height 23
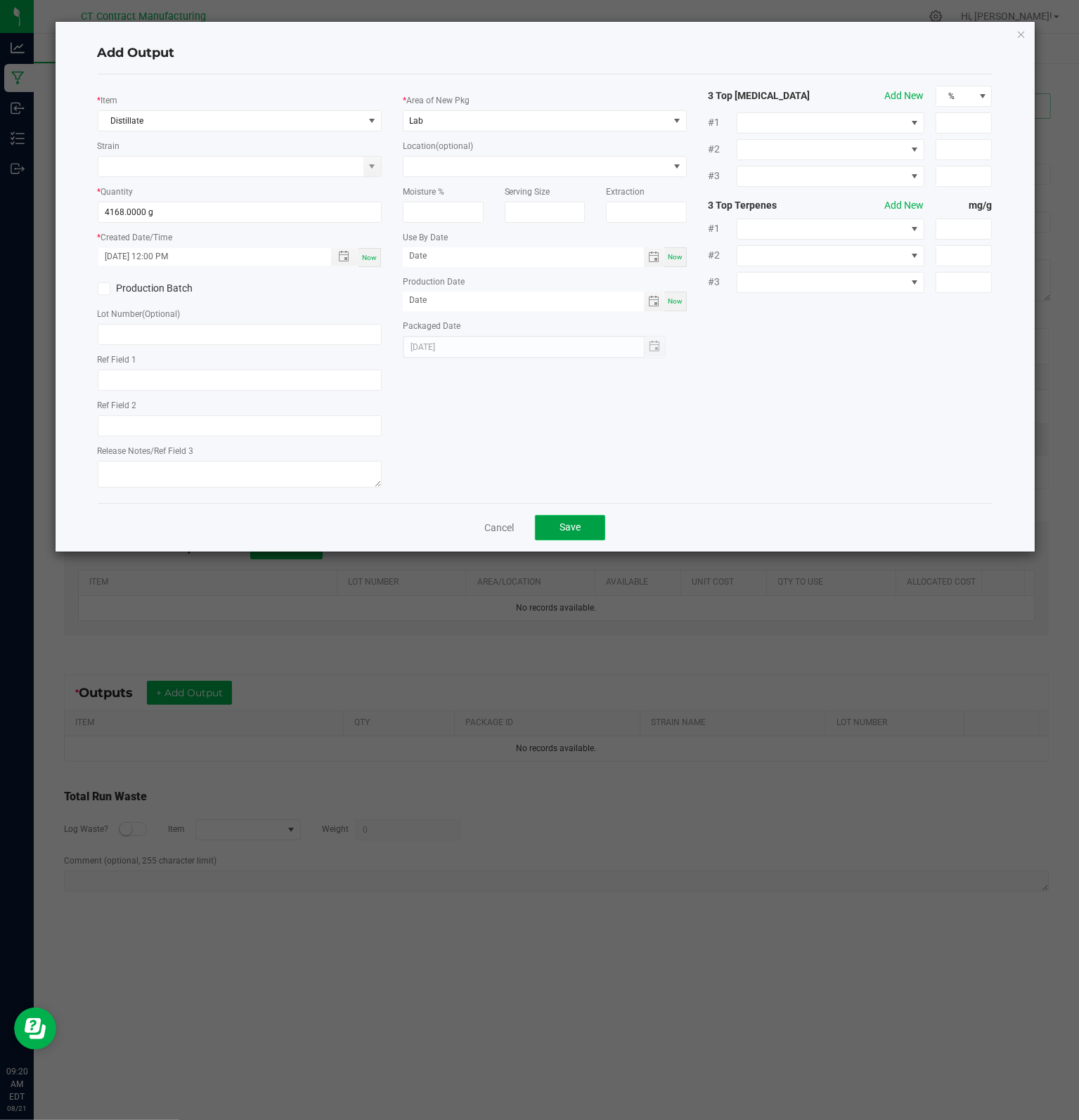
click at [587, 524] on button "Save" at bounding box center [570, 528] width 70 height 25
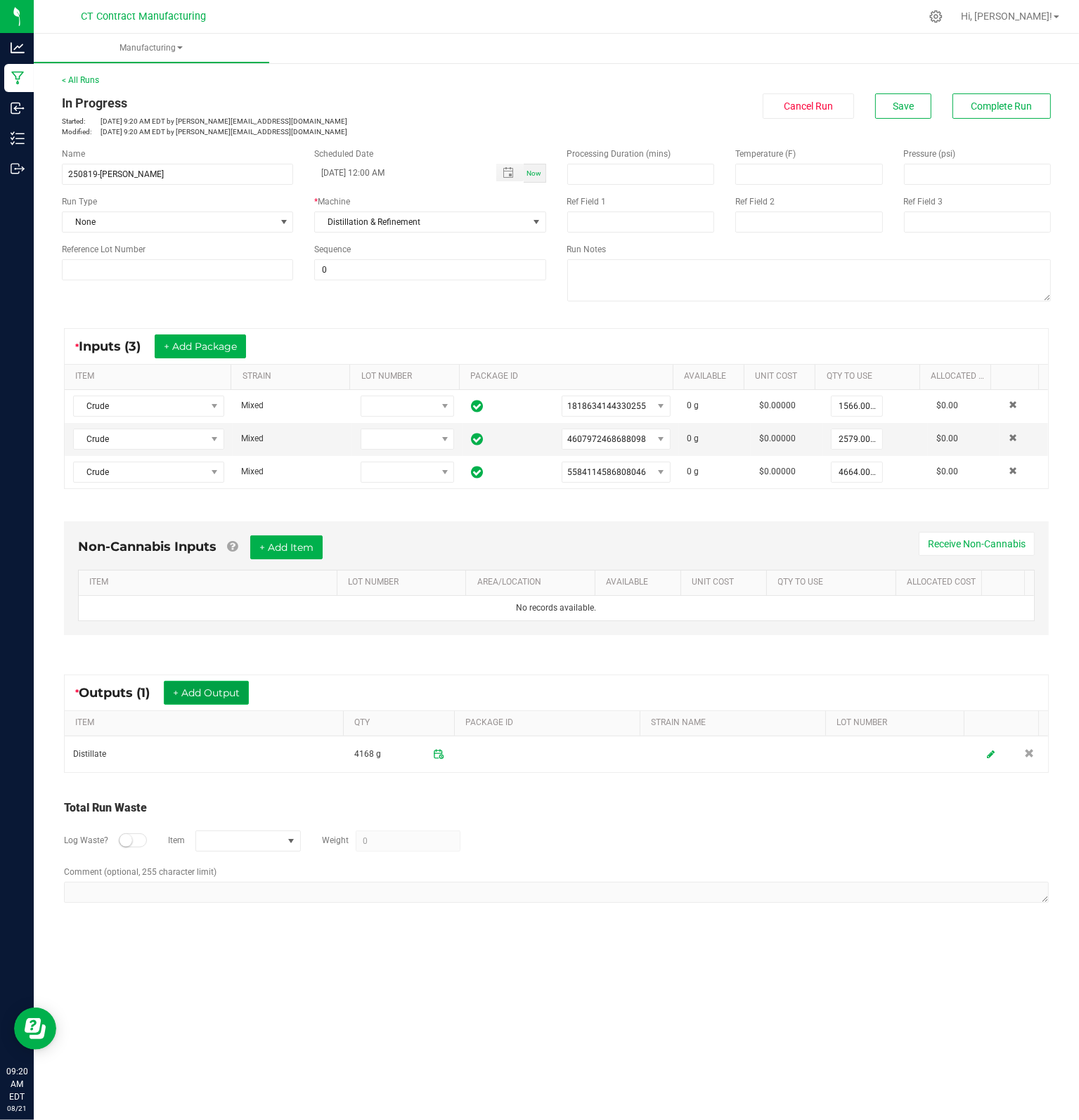
click at [205, 696] on button "+ Add Output" at bounding box center [206, 692] width 85 height 23
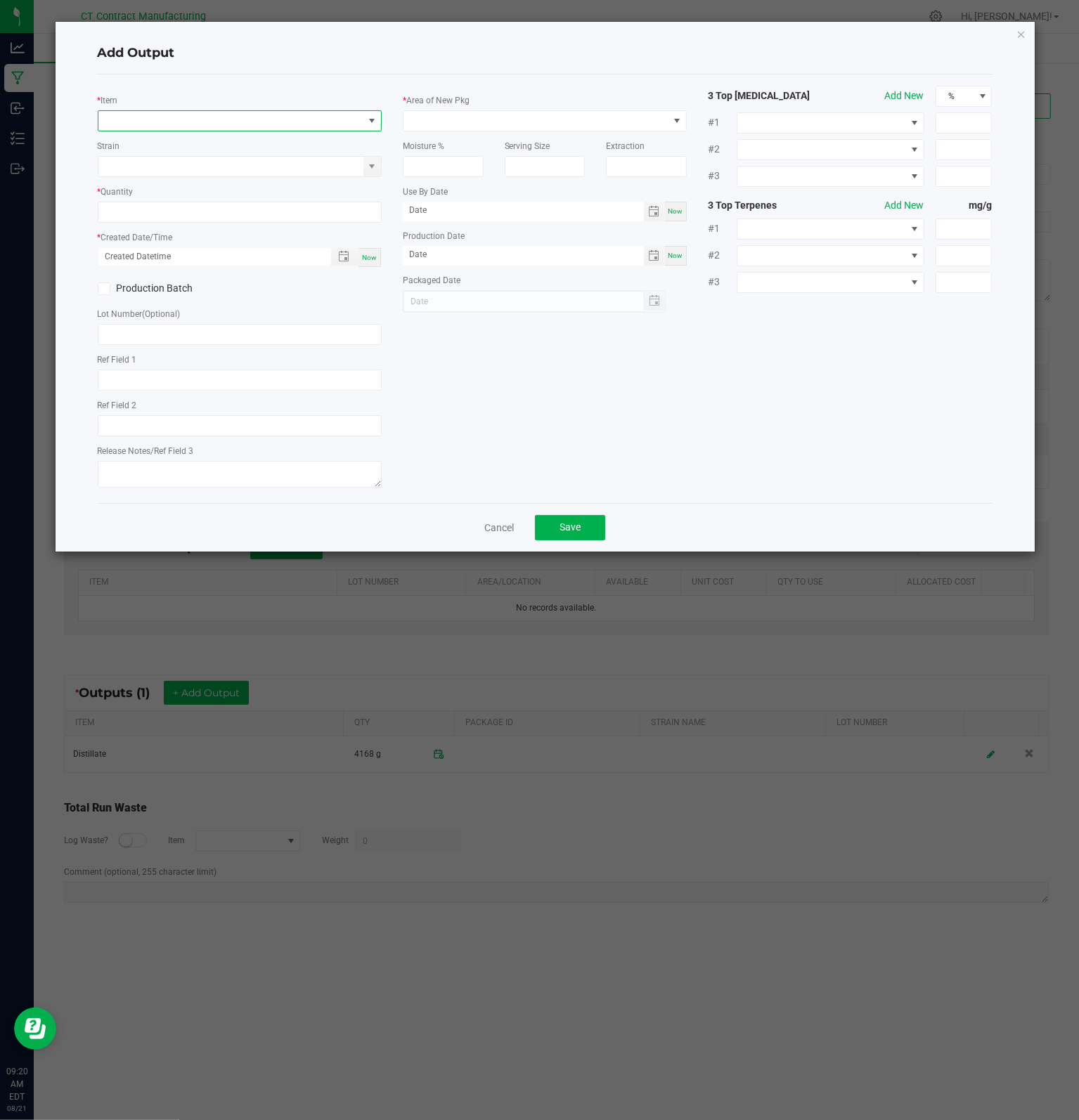
click at [188, 116] on span "NO DATA FOUND" at bounding box center [230, 120] width 265 height 20
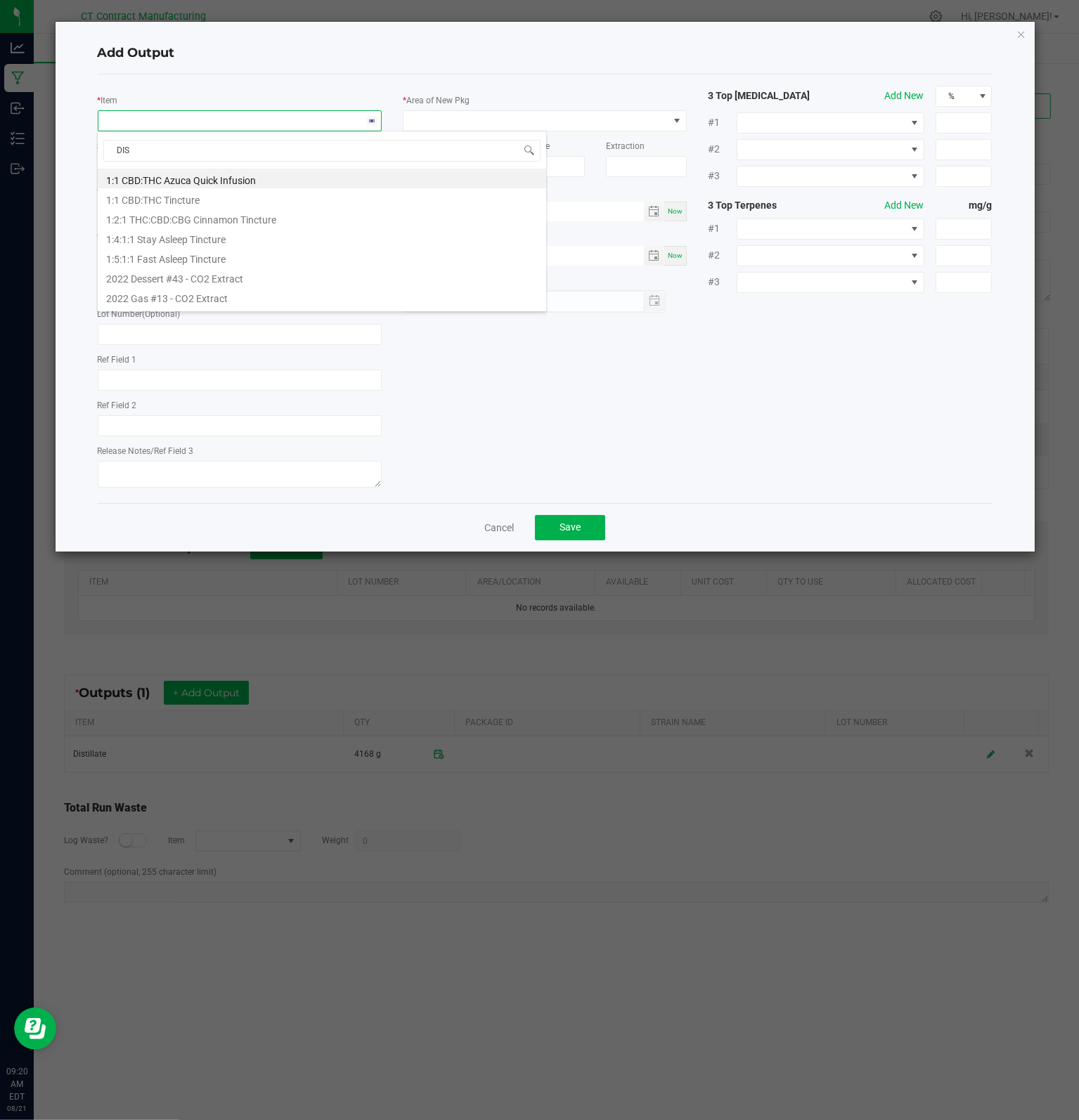
type input "DIST"
click at [168, 181] on li "Distillate" at bounding box center [322, 178] width 448 height 20
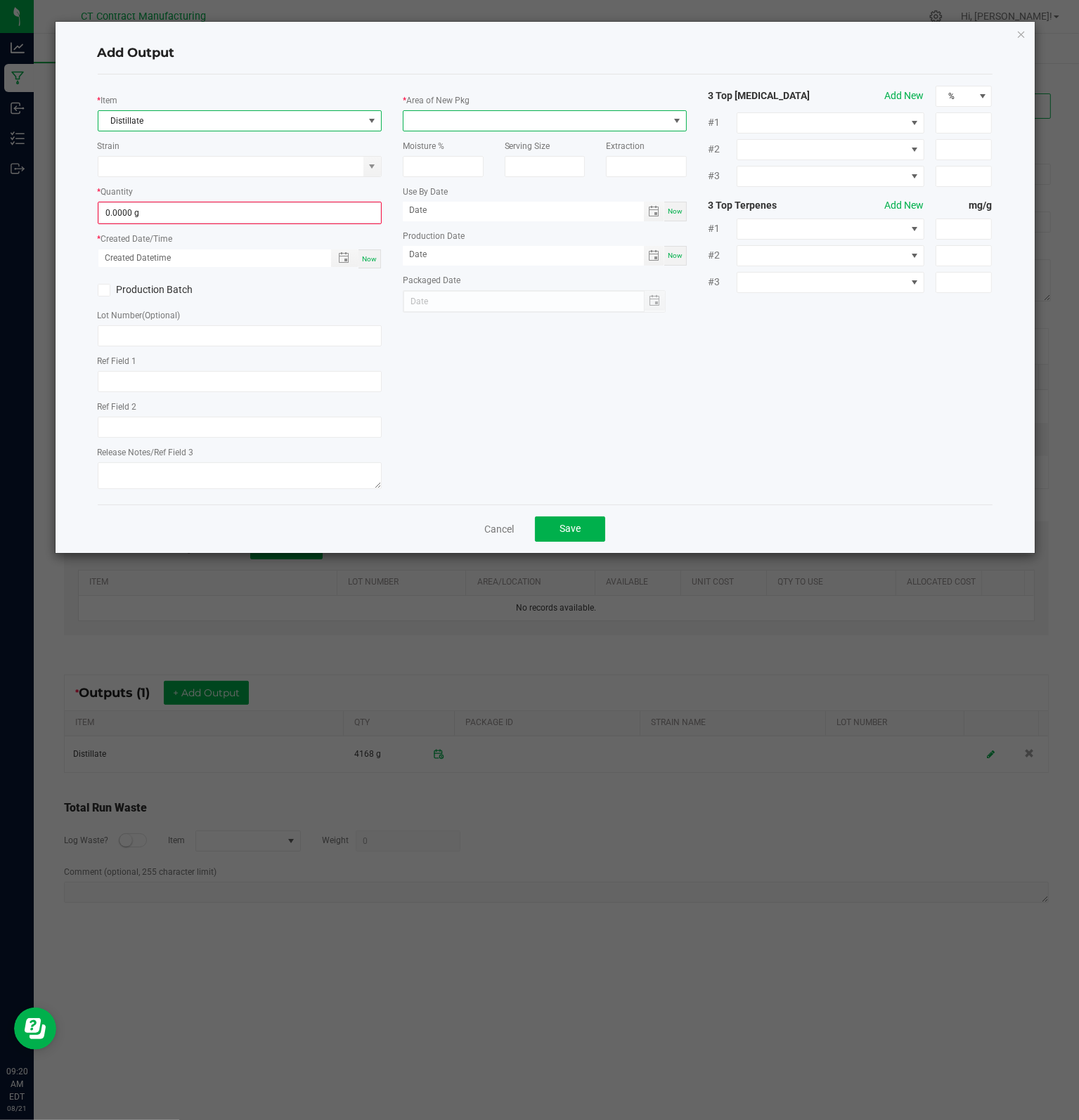
click at [435, 124] on span at bounding box center [536, 120] width 265 height 20
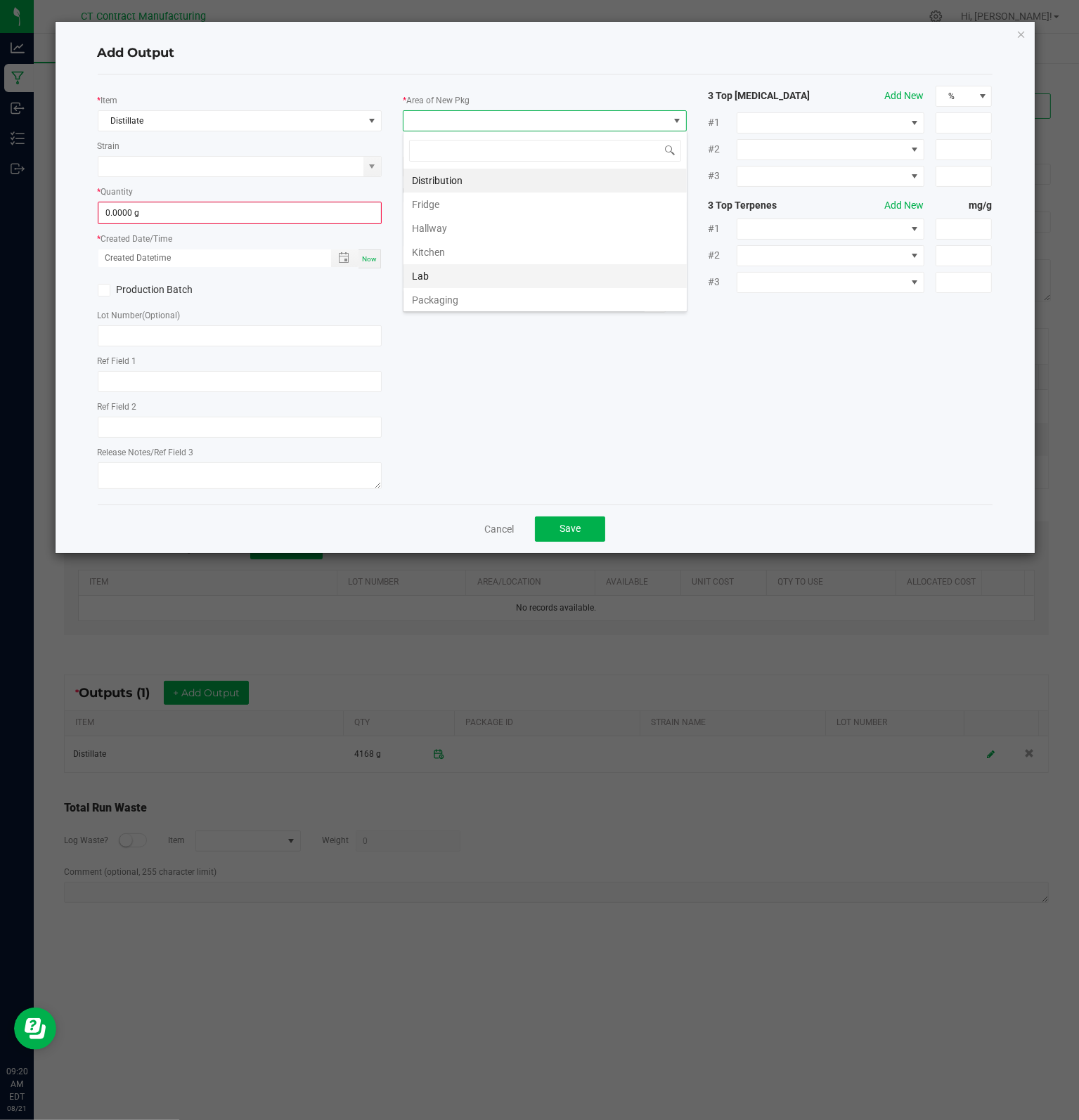
click at [442, 276] on li "Lab" at bounding box center [544, 276] width 283 height 23
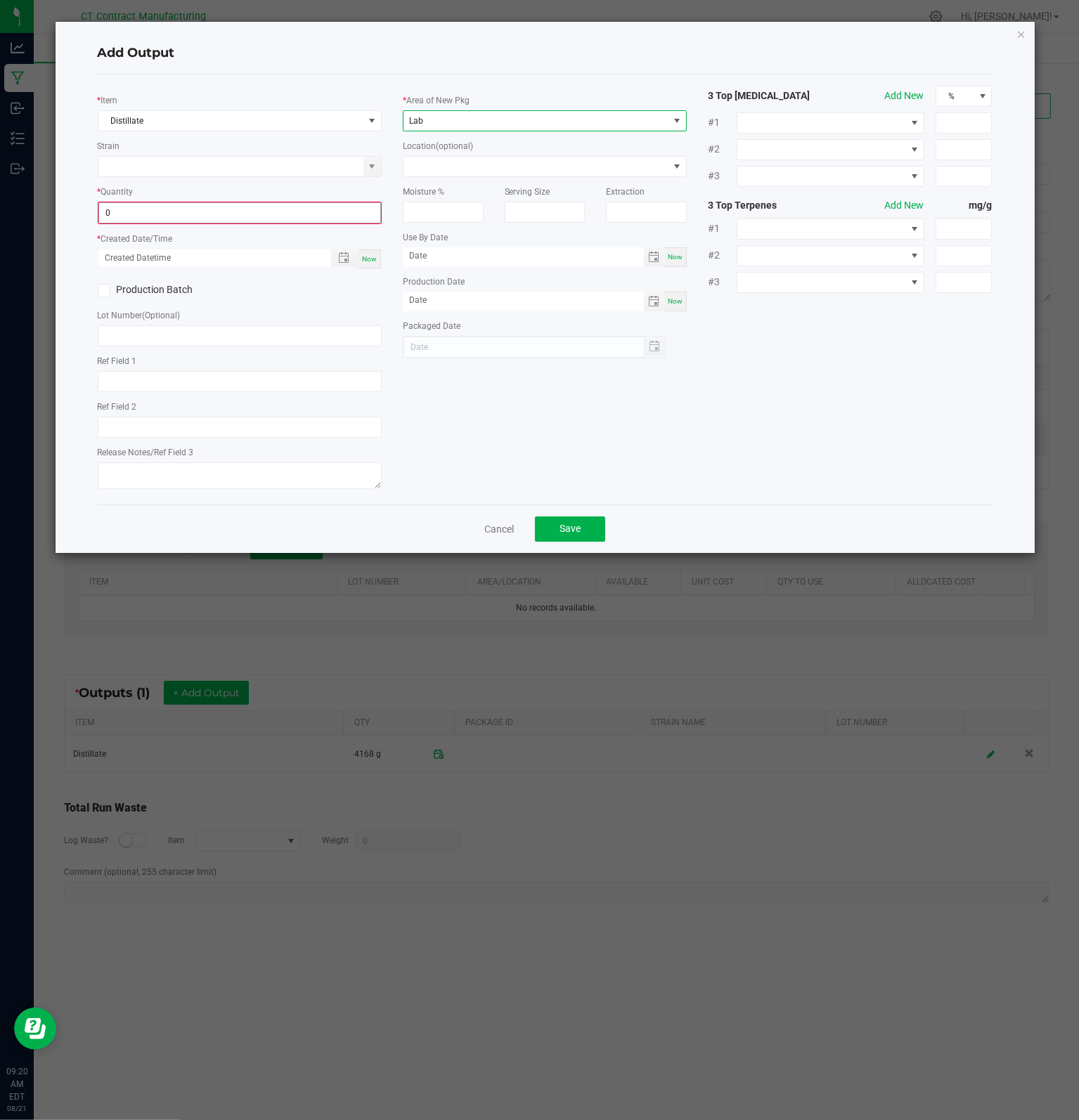
click at [136, 210] on input "0" at bounding box center [239, 212] width 281 height 20
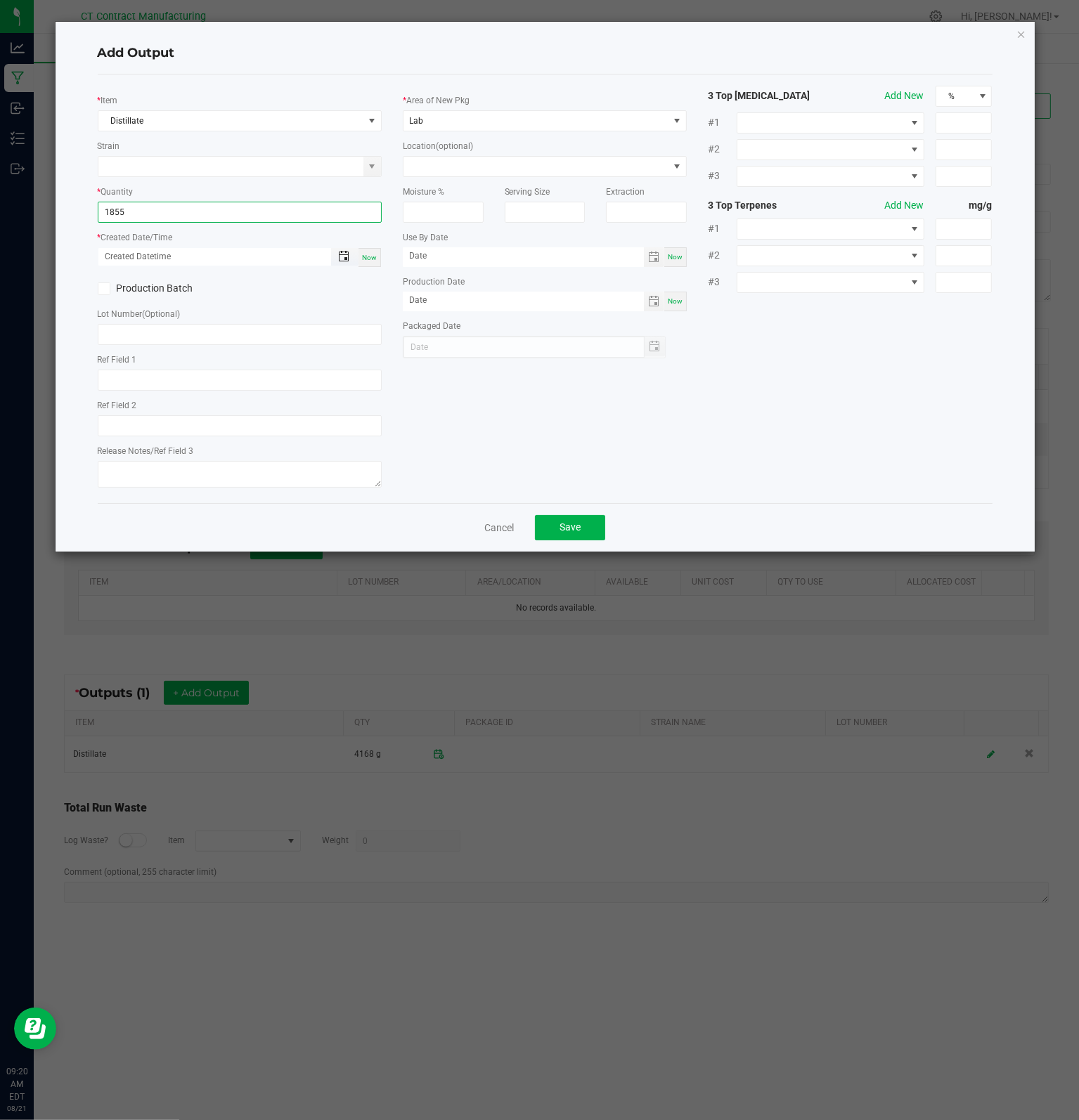
click at [342, 254] on span "Toggle popup" at bounding box center [343, 256] width 11 height 11
type input "1855.0000 g"
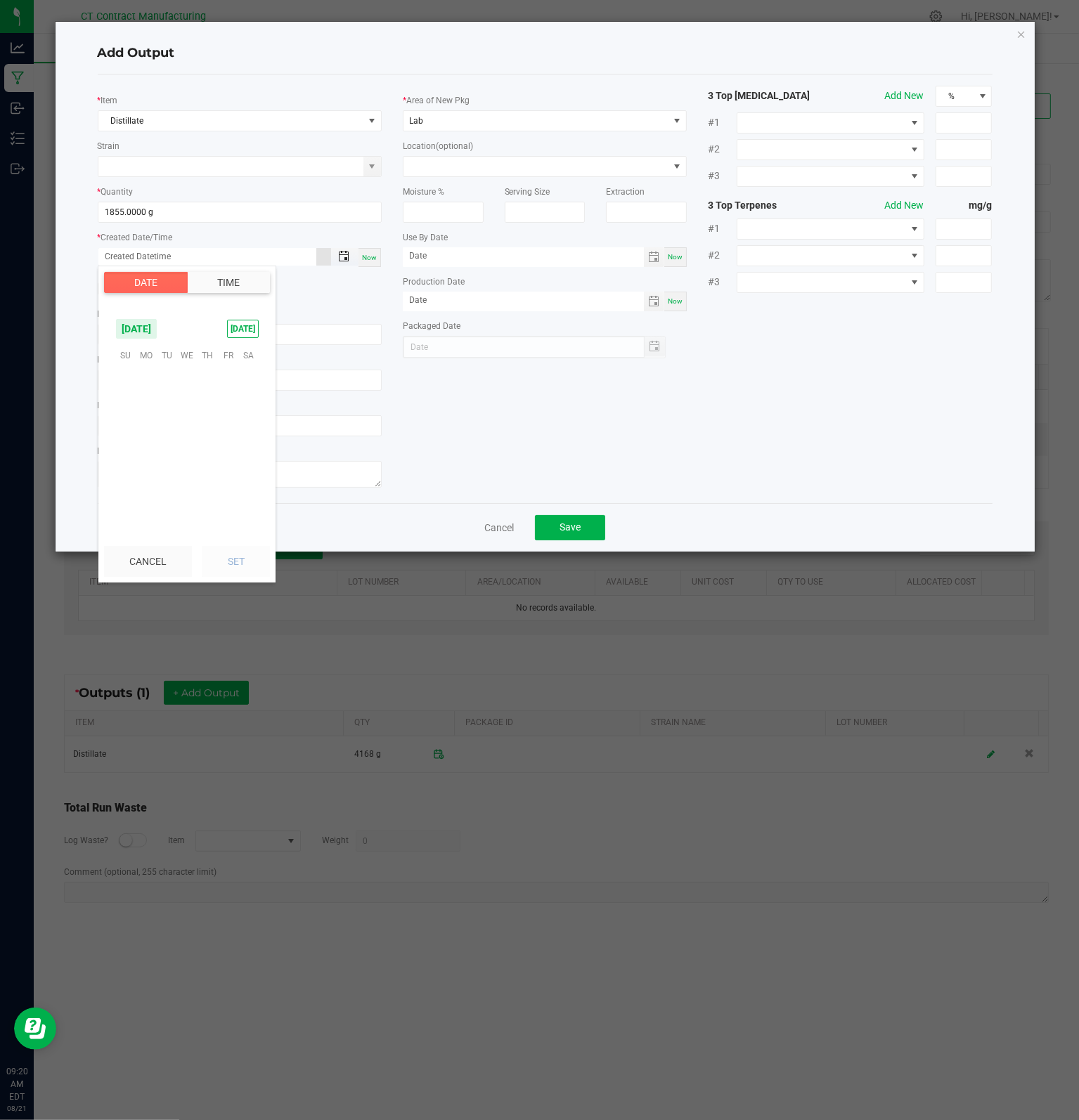
scroll to position [227746, 0]
click at [188, 440] on span "20" at bounding box center [187, 442] width 21 height 22
click at [246, 462] on span "PM" at bounding box center [252, 463] width 13 height 10
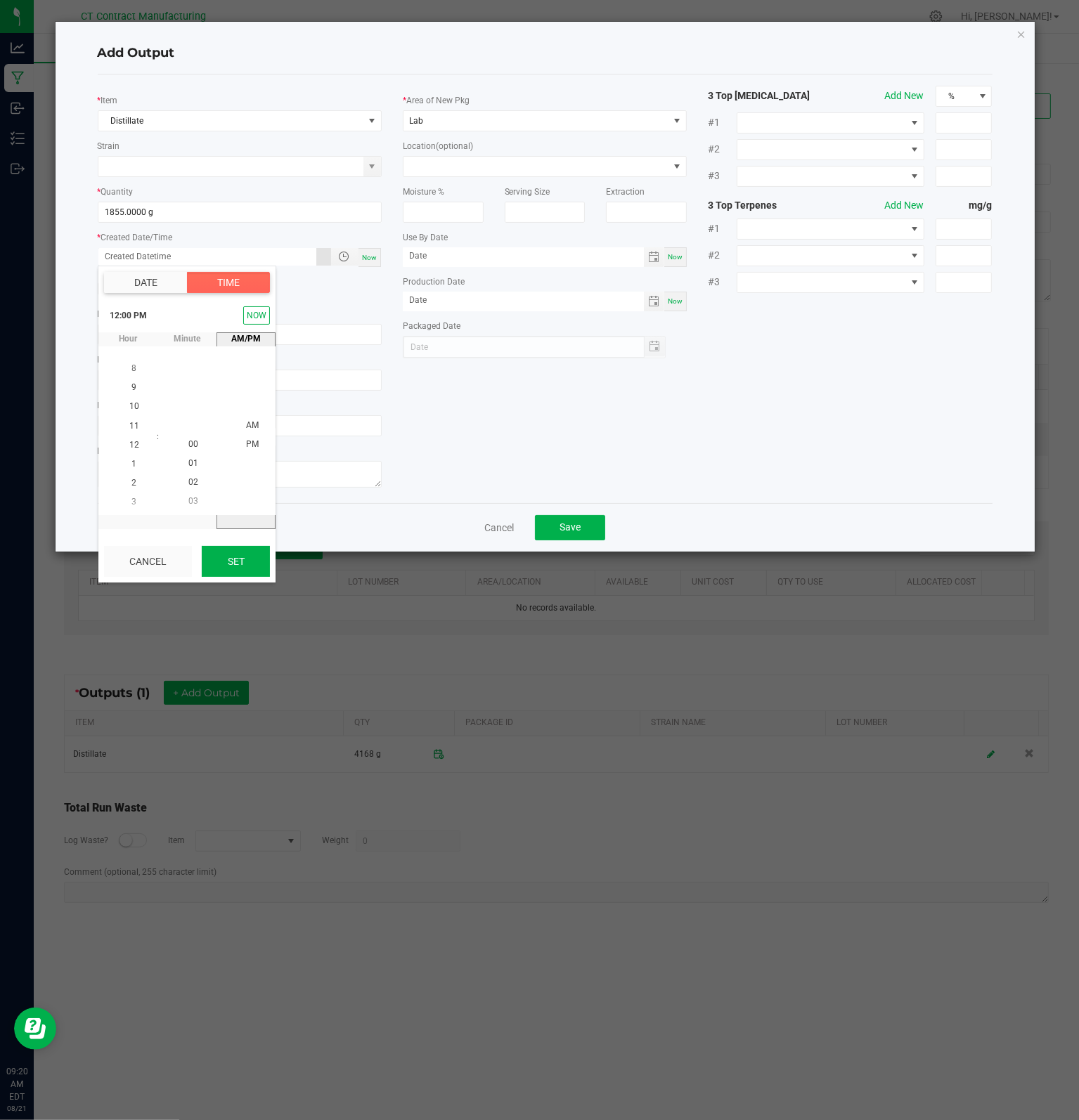
click at [231, 560] on button "Set" at bounding box center [236, 562] width 69 height 31
type input "[DATE] 12:00 PM"
type input "[DATE]"
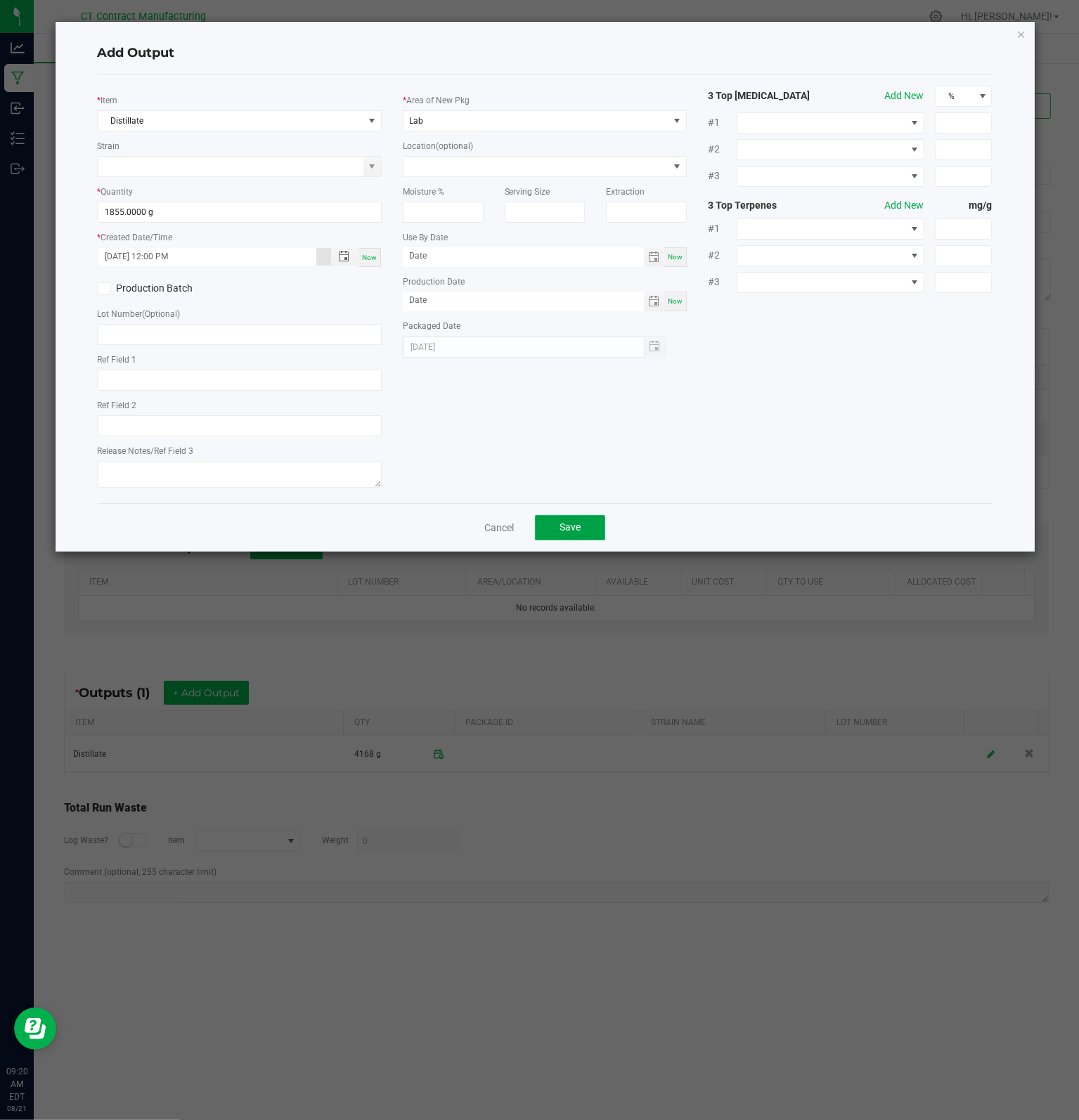
click at [590, 522] on button "Save" at bounding box center [570, 528] width 70 height 25
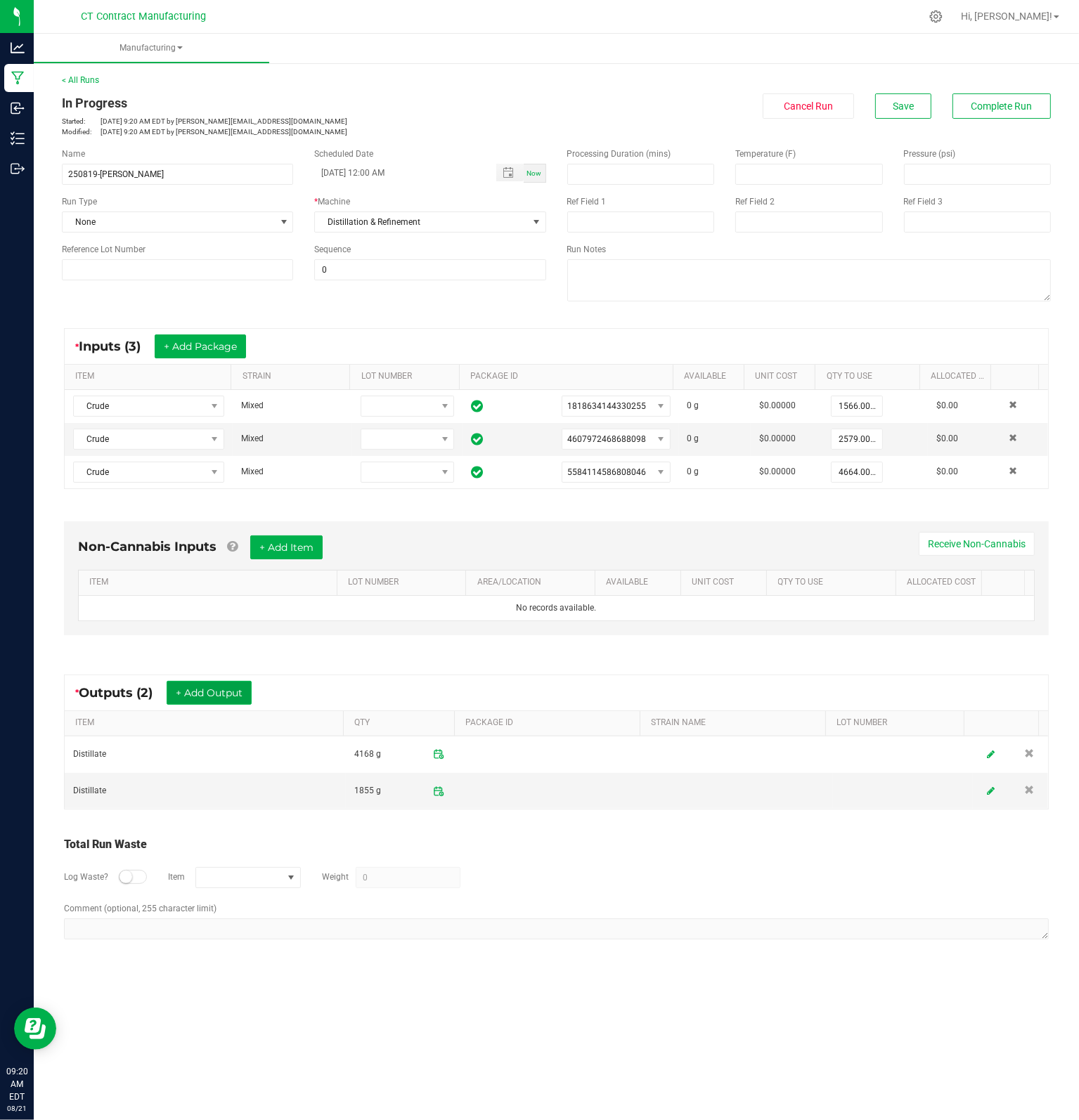
click at [245, 695] on button "+ Add Output" at bounding box center [209, 692] width 85 height 23
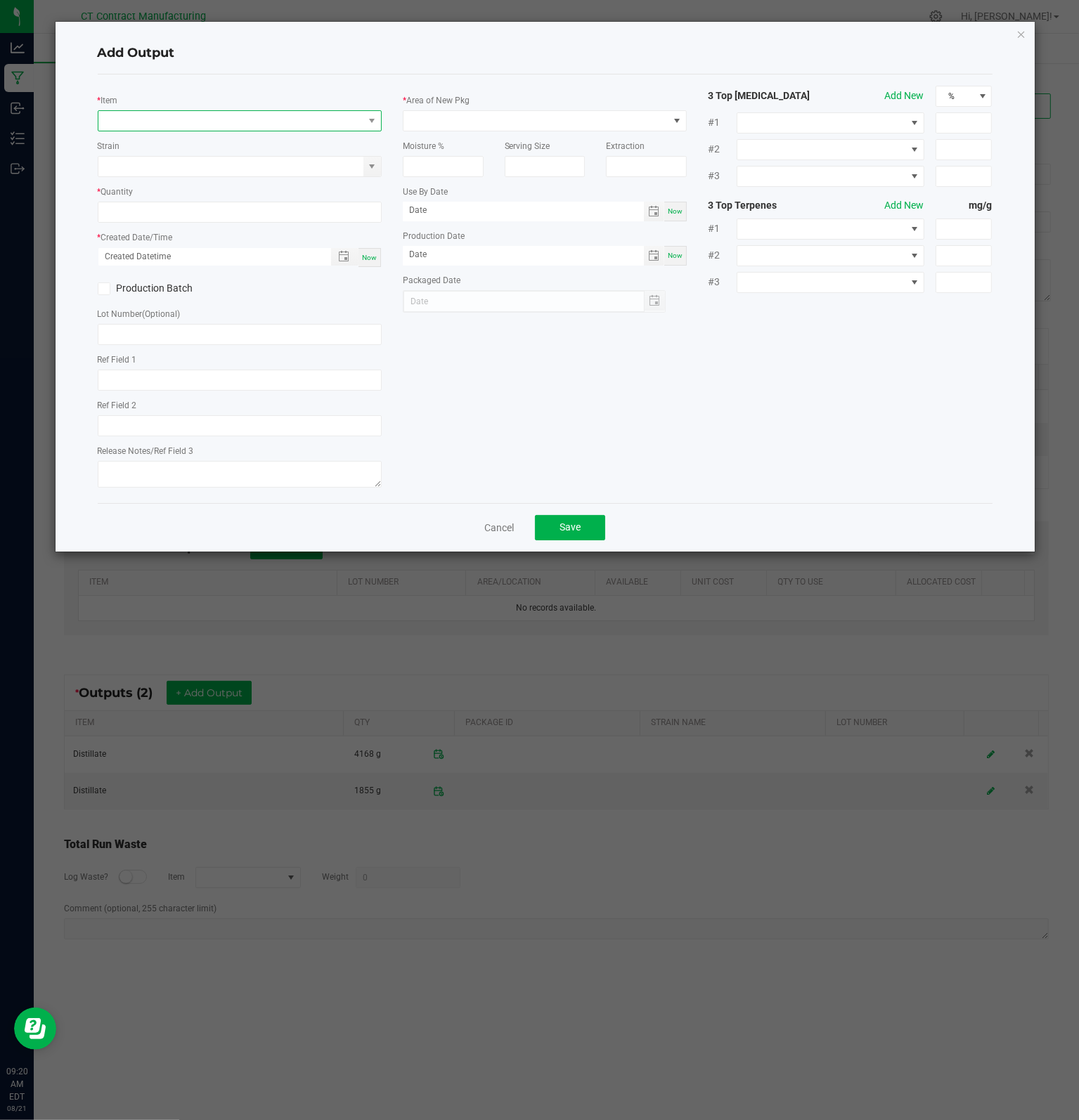
click at [218, 115] on span "NO DATA FOUND" at bounding box center [230, 120] width 265 height 20
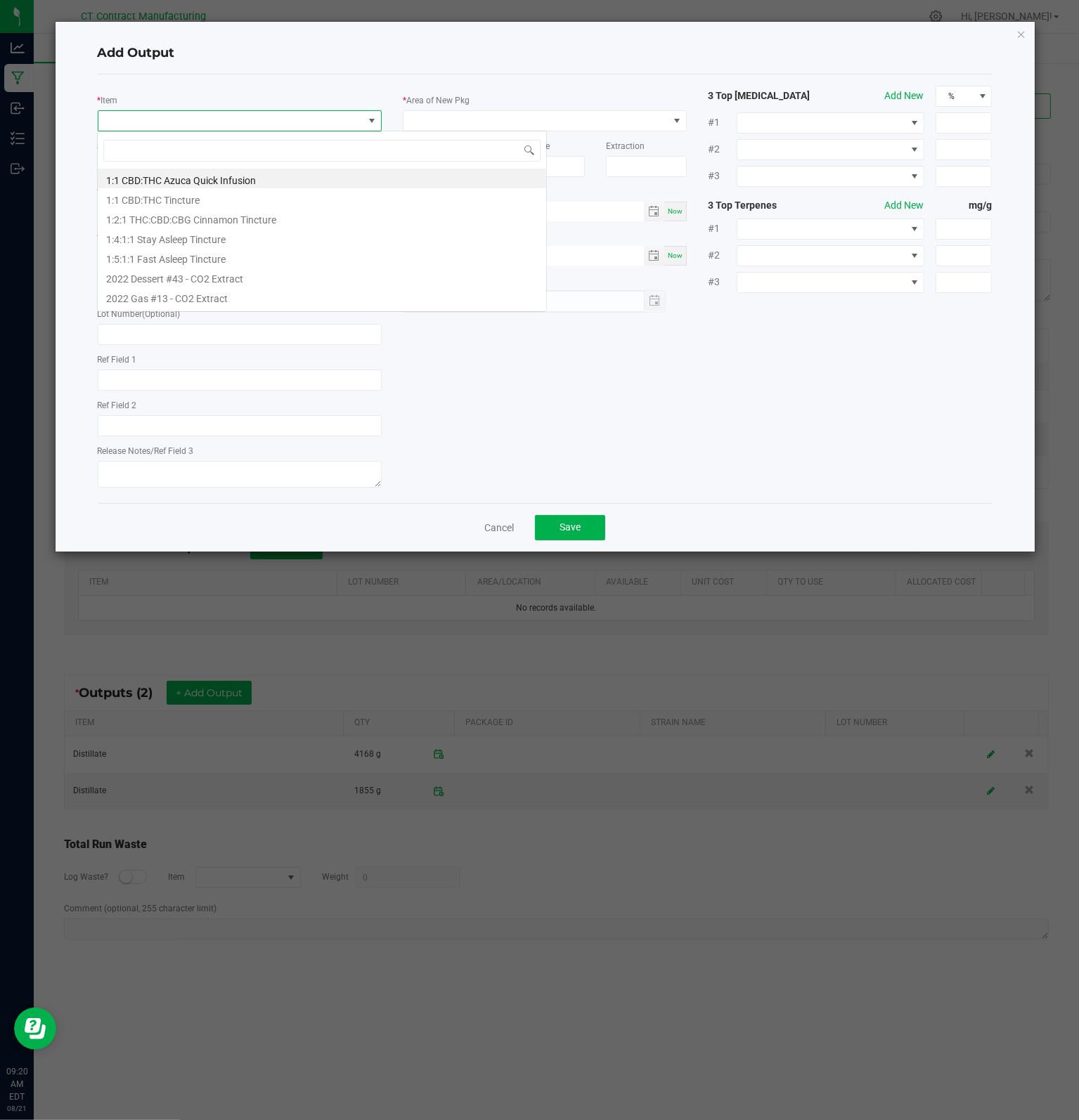
scroll to position [21, 284]
type input "BY"
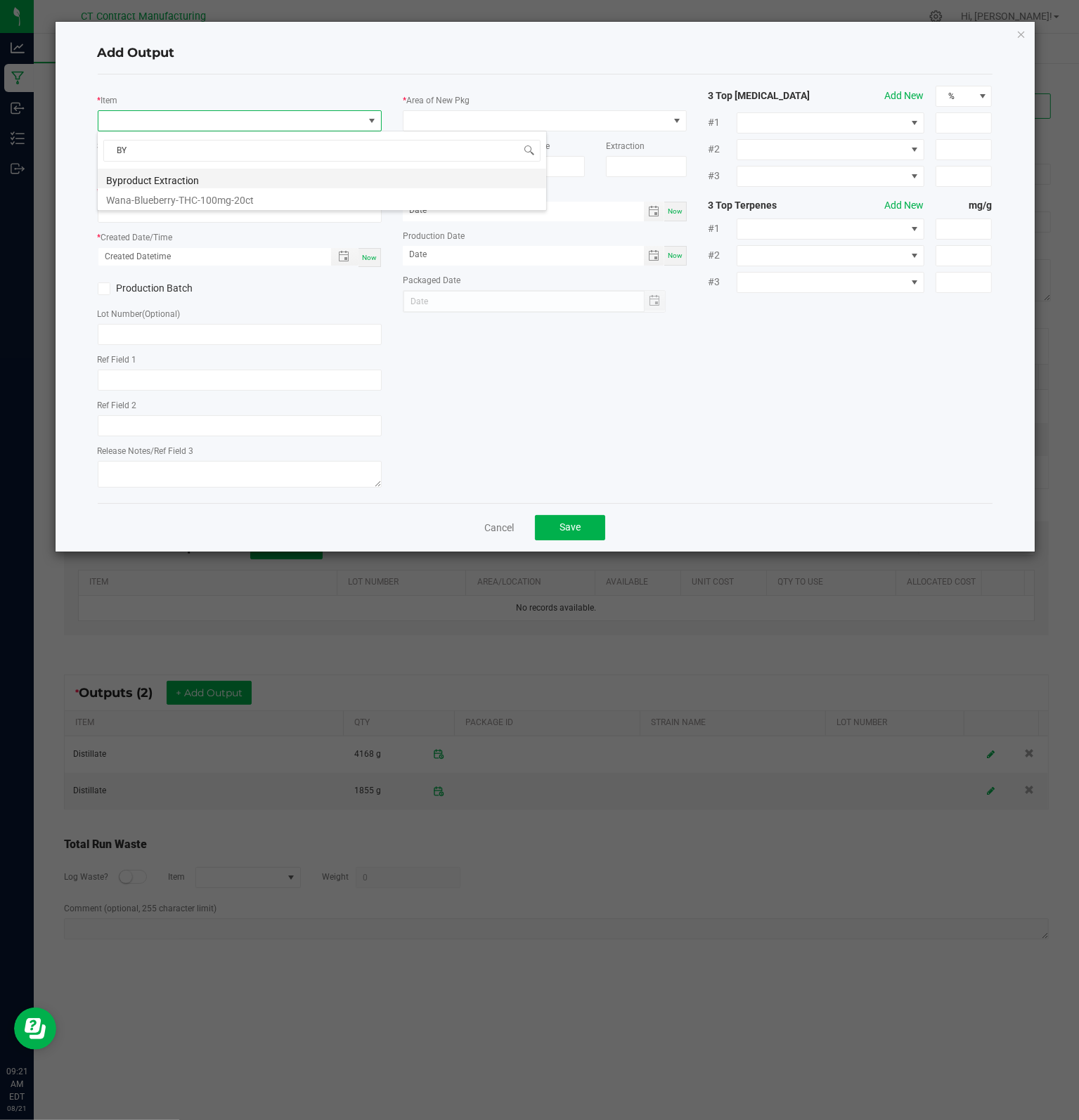
click at [193, 183] on li "Byproduct Extraction" at bounding box center [322, 178] width 448 height 20
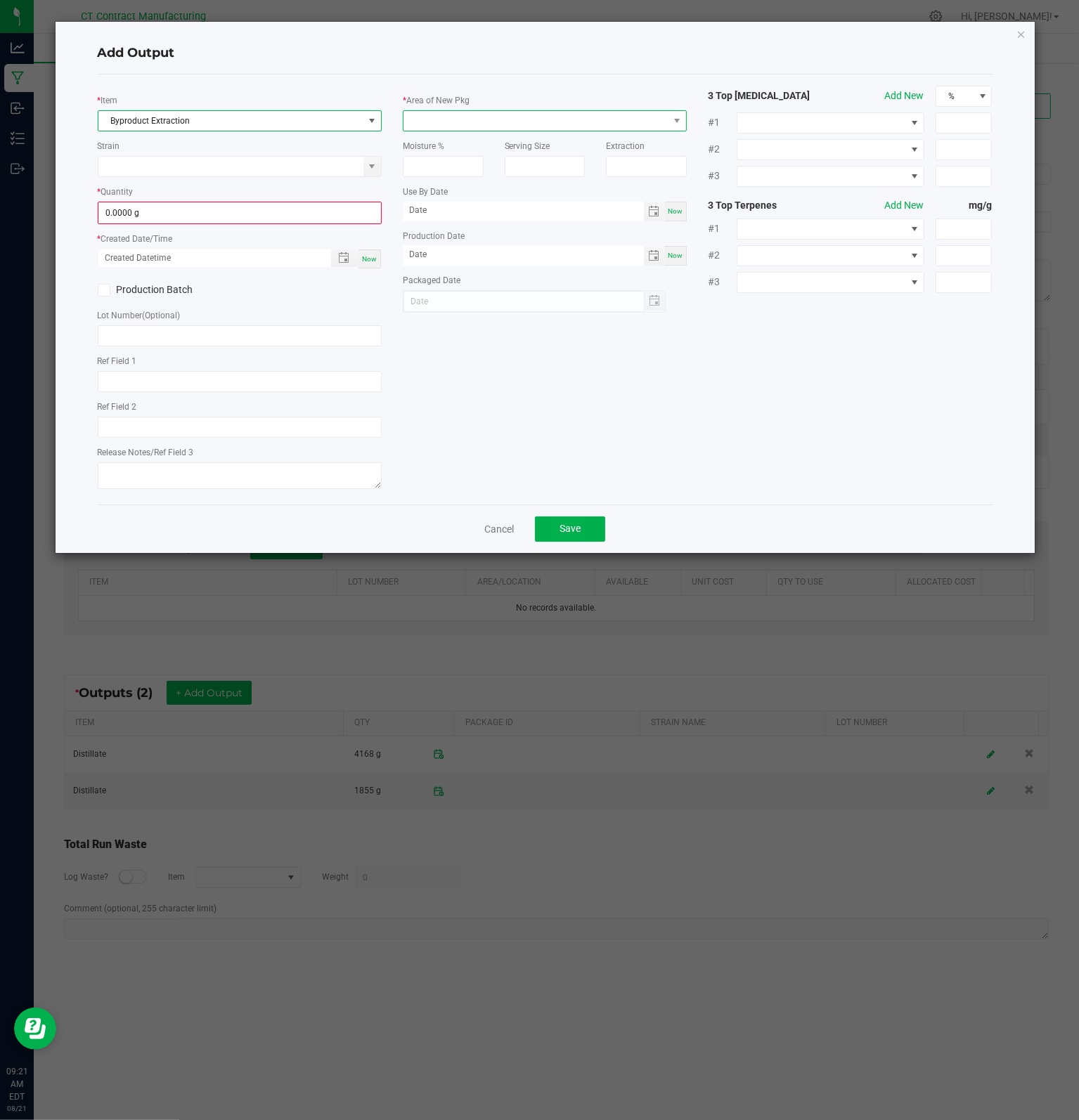
click at [460, 128] on span at bounding box center [536, 120] width 265 height 20
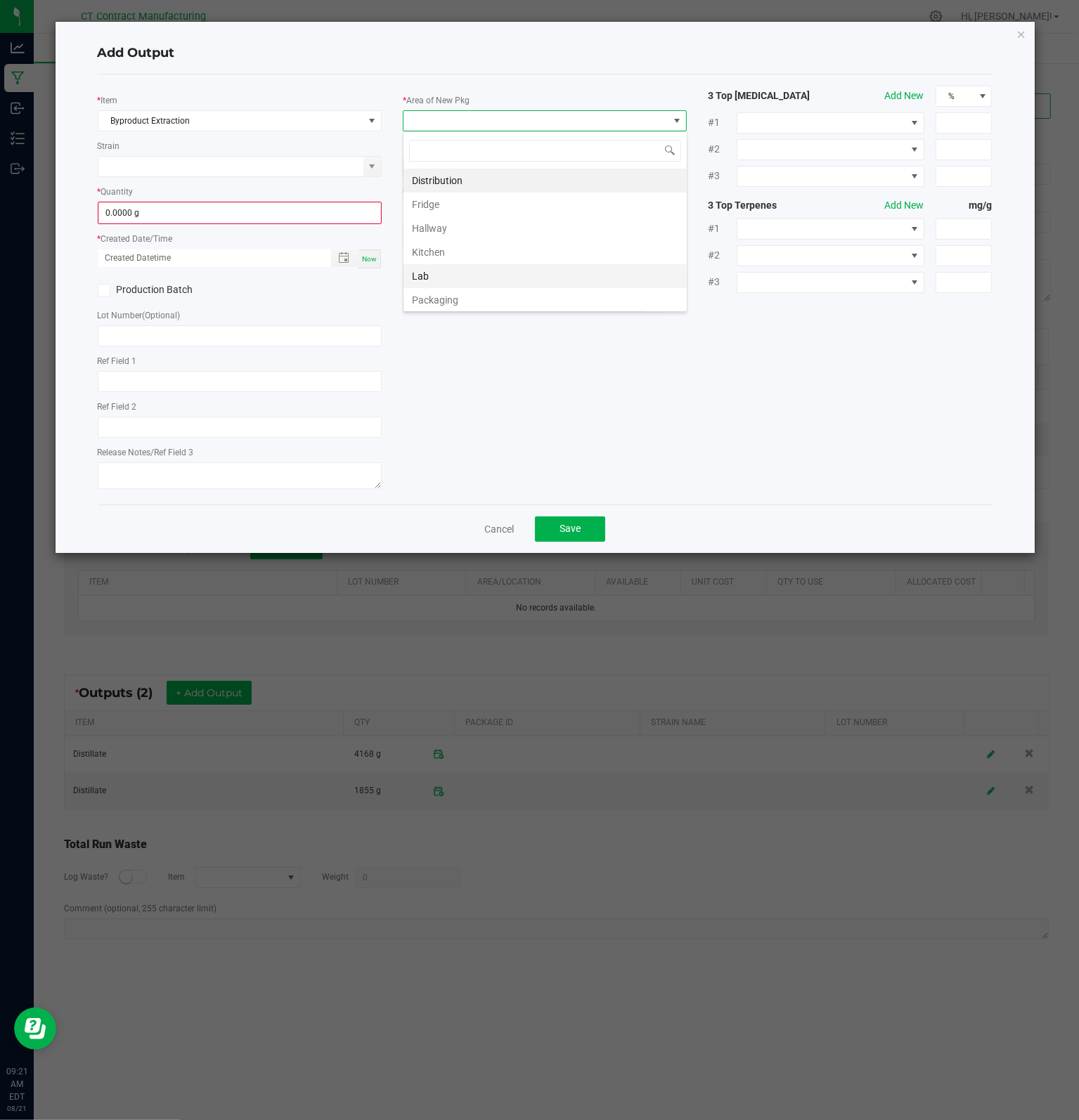
click at [439, 279] on li "Lab" at bounding box center [544, 276] width 283 height 23
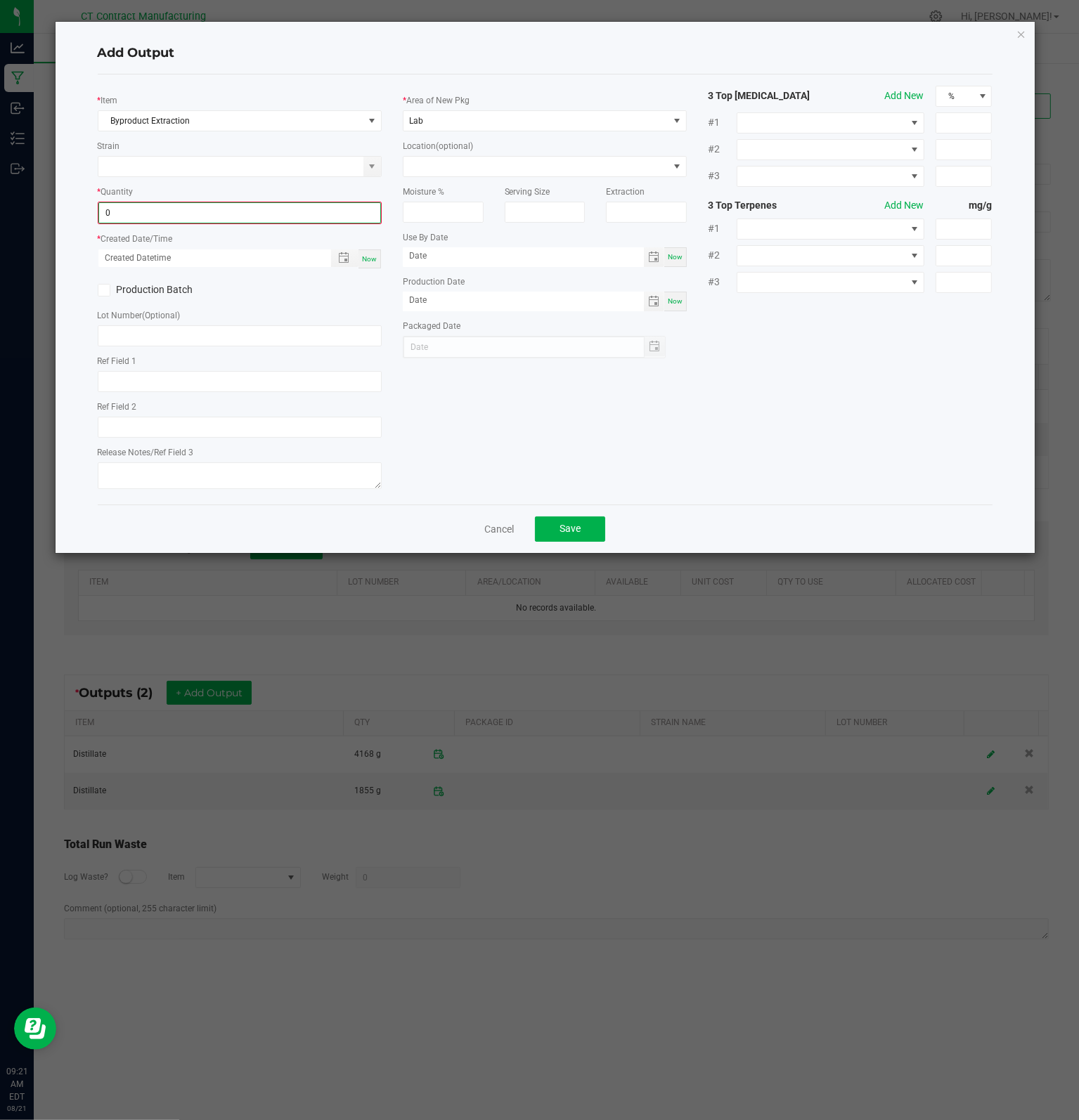
click at [165, 209] on input "0" at bounding box center [239, 212] width 281 height 20
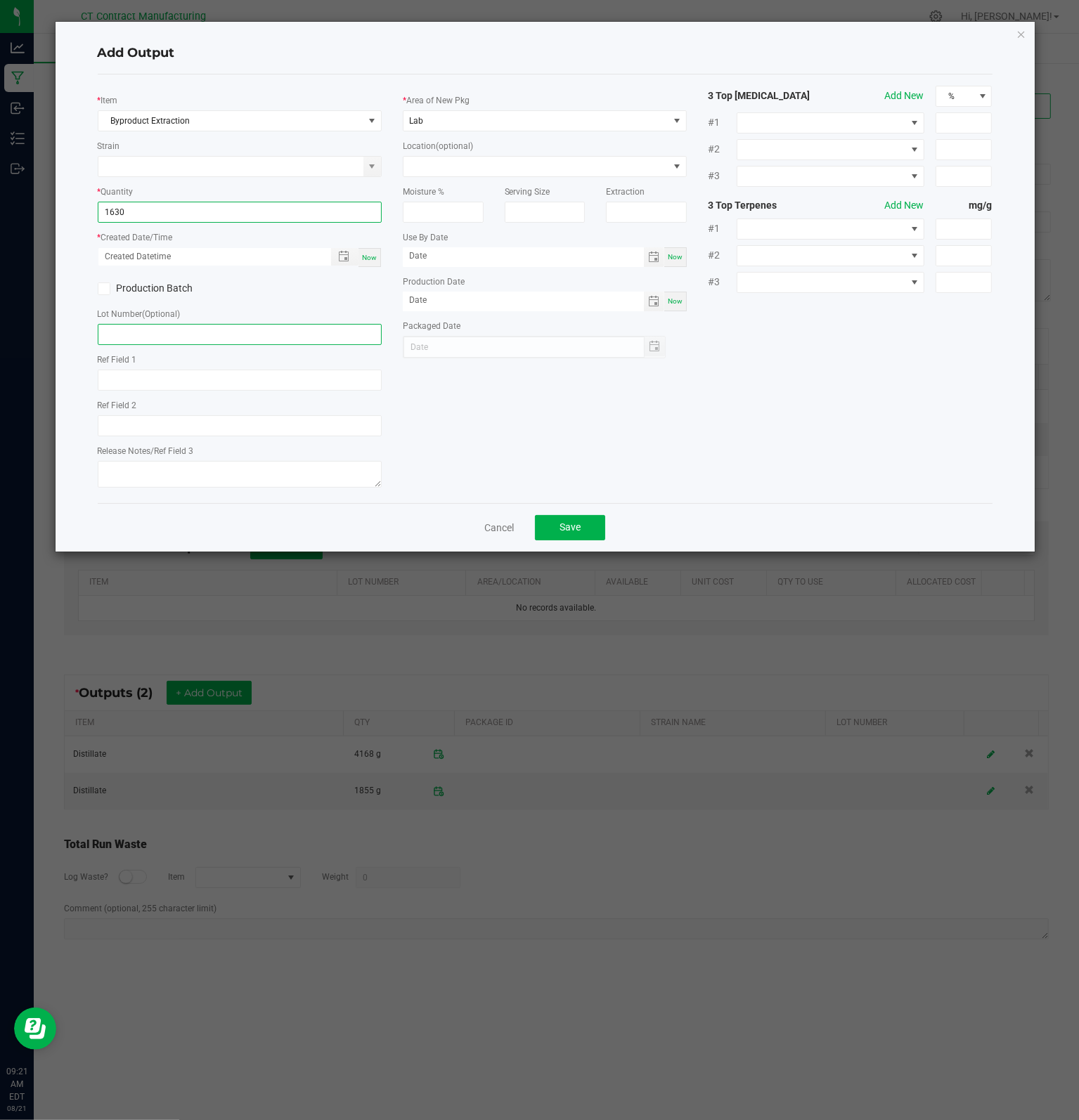
type input "1630.0000 g"
click at [143, 339] on input "text" at bounding box center [240, 335] width 284 height 22
type input "F"
type input "for reprocess"
click at [584, 437] on div "* Item Byproduct Extraction Strain * Quantity 1630.0000 g * Created Date/Time N…" at bounding box center [544, 289] width 915 height 406
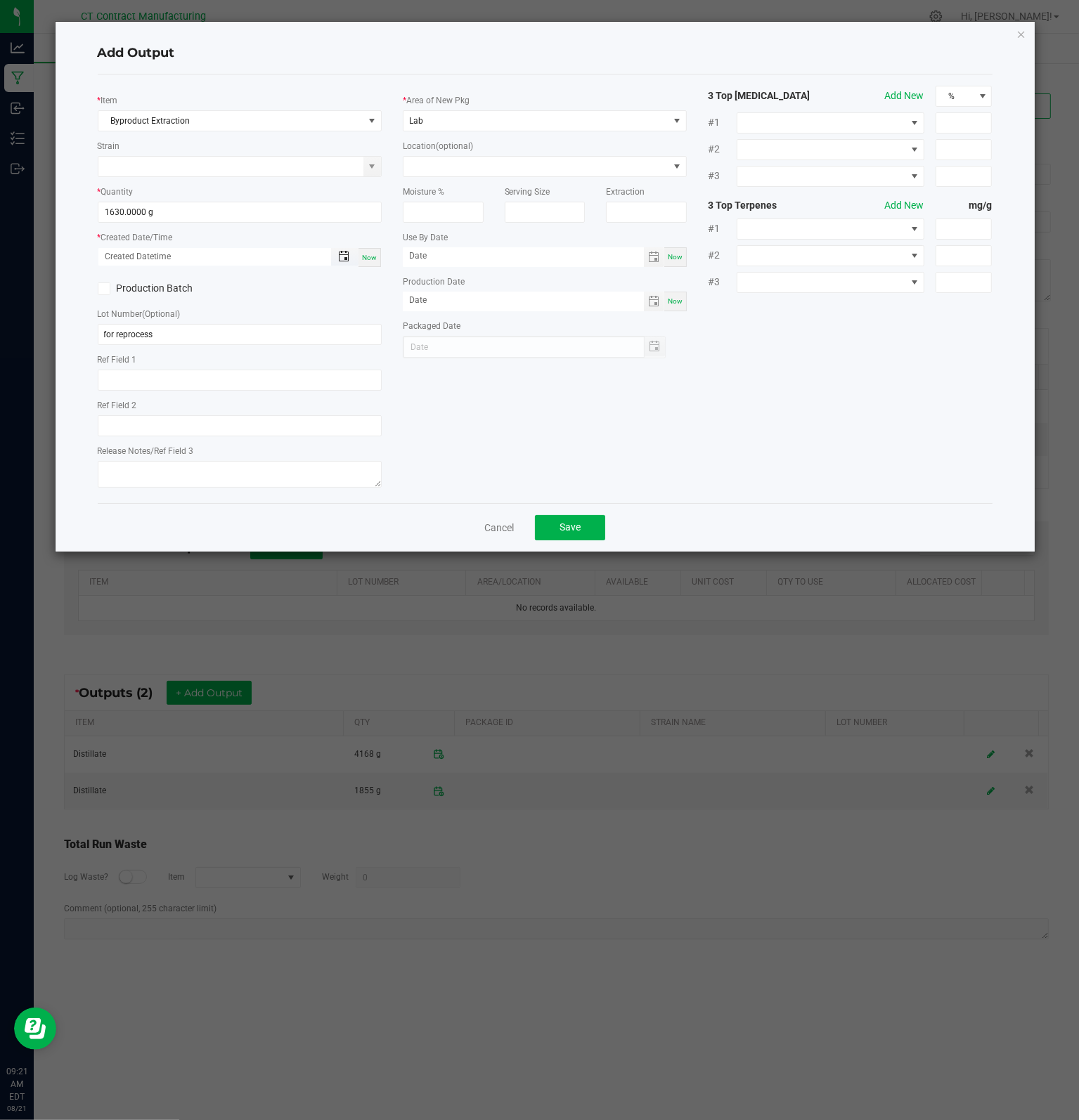
click at [345, 258] on span "Toggle popup" at bounding box center [343, 256] width 11 height 11
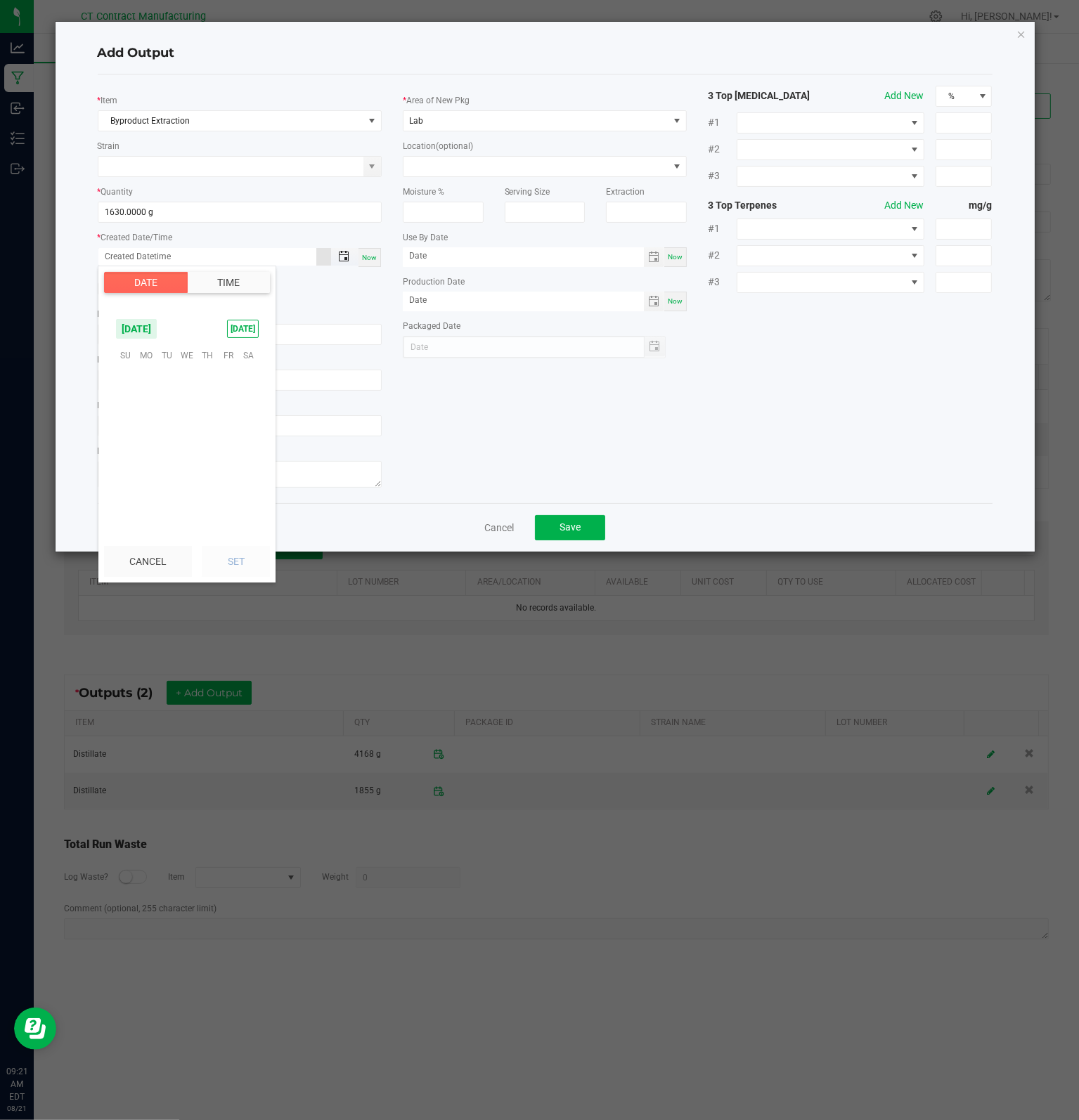
scroll to position [227746, 0]
click at [186, 442] on span "20" at bounding box center [187, 442] width 21 height 22
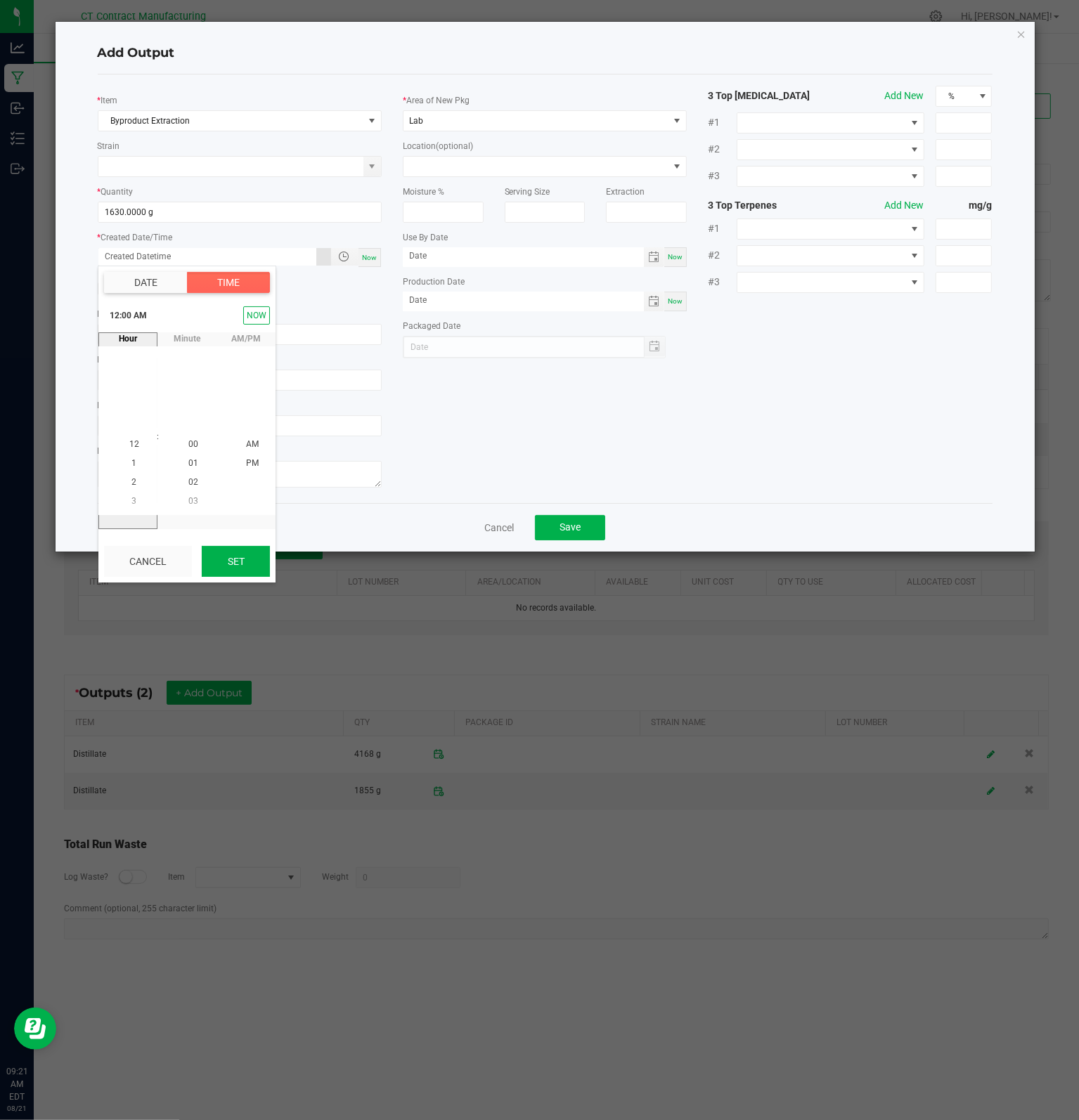
click at [238, 569] on button "Set" at bounding box center [236, 562] width 69 height 31
type input "[DATE] 12:00 AM"
type input "[DATE]"
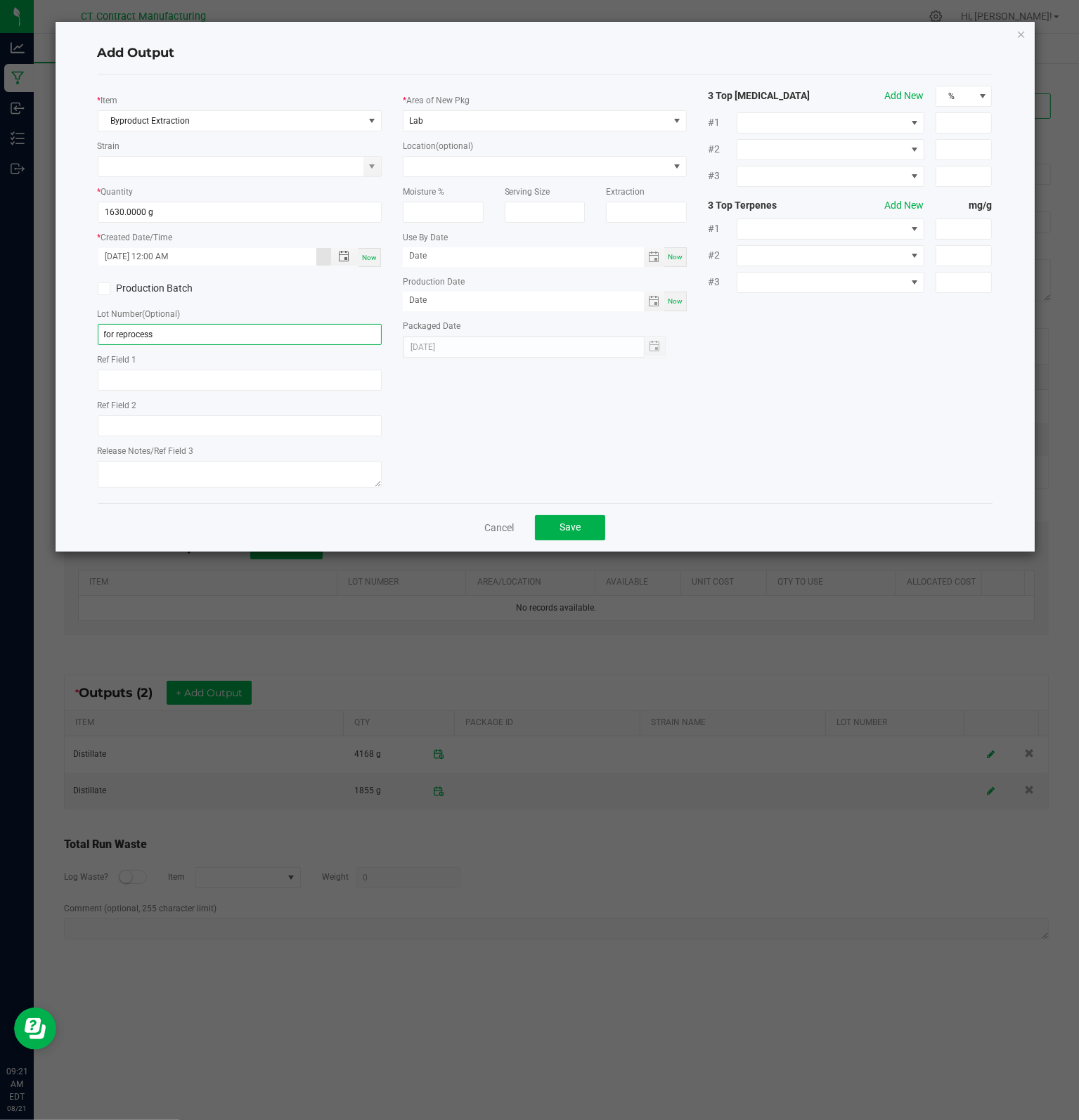
click at [183, 338] on input "for reprocess" at bounding box center [240, 335] width 284 height 22
click at [580, 529] on span "Save" at bounding box center [570, 526] width 22 height 11
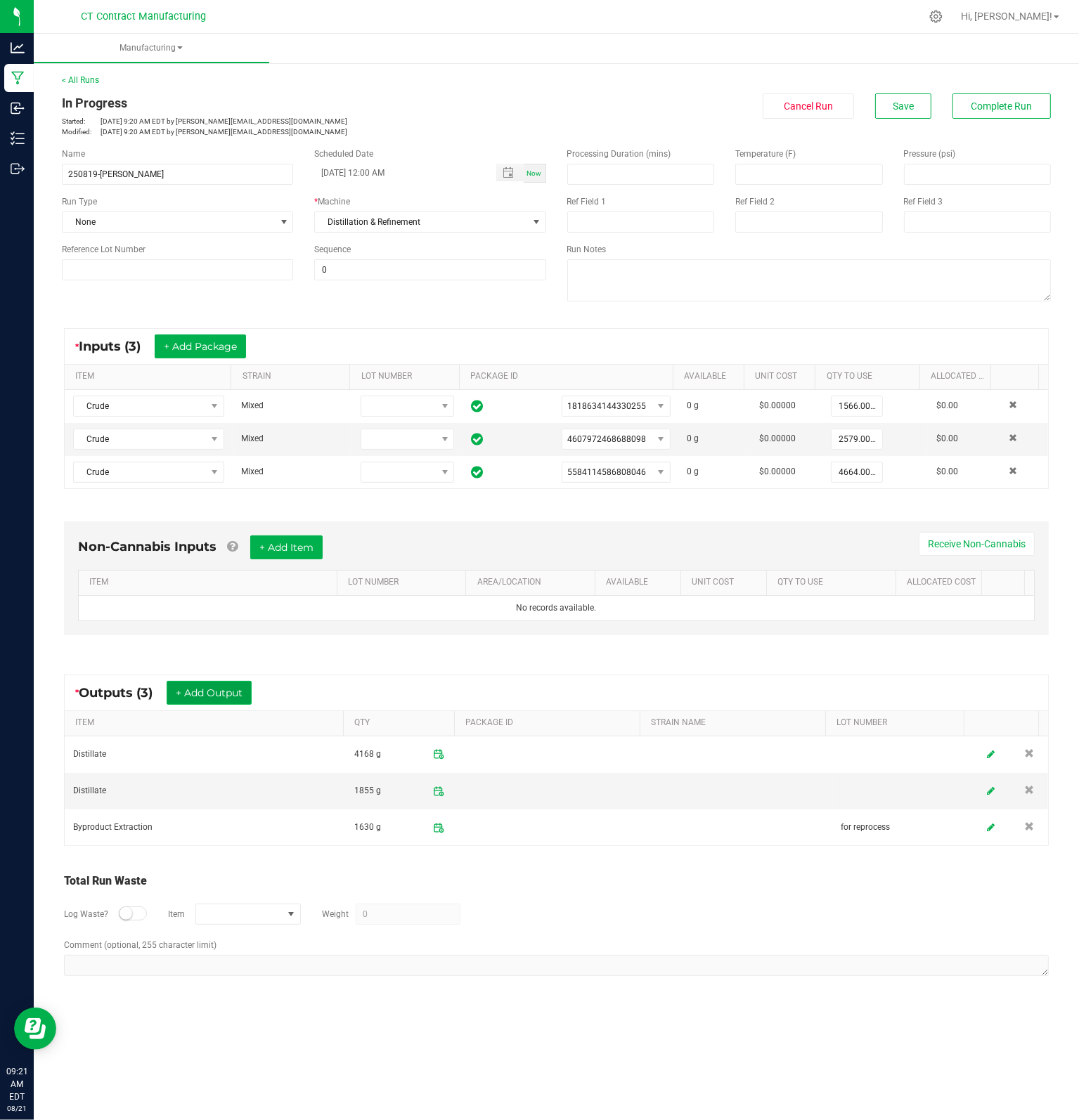
click at [211, 688] on button "+ Add Output" at bounding box center [209, 692] width 85 height 23
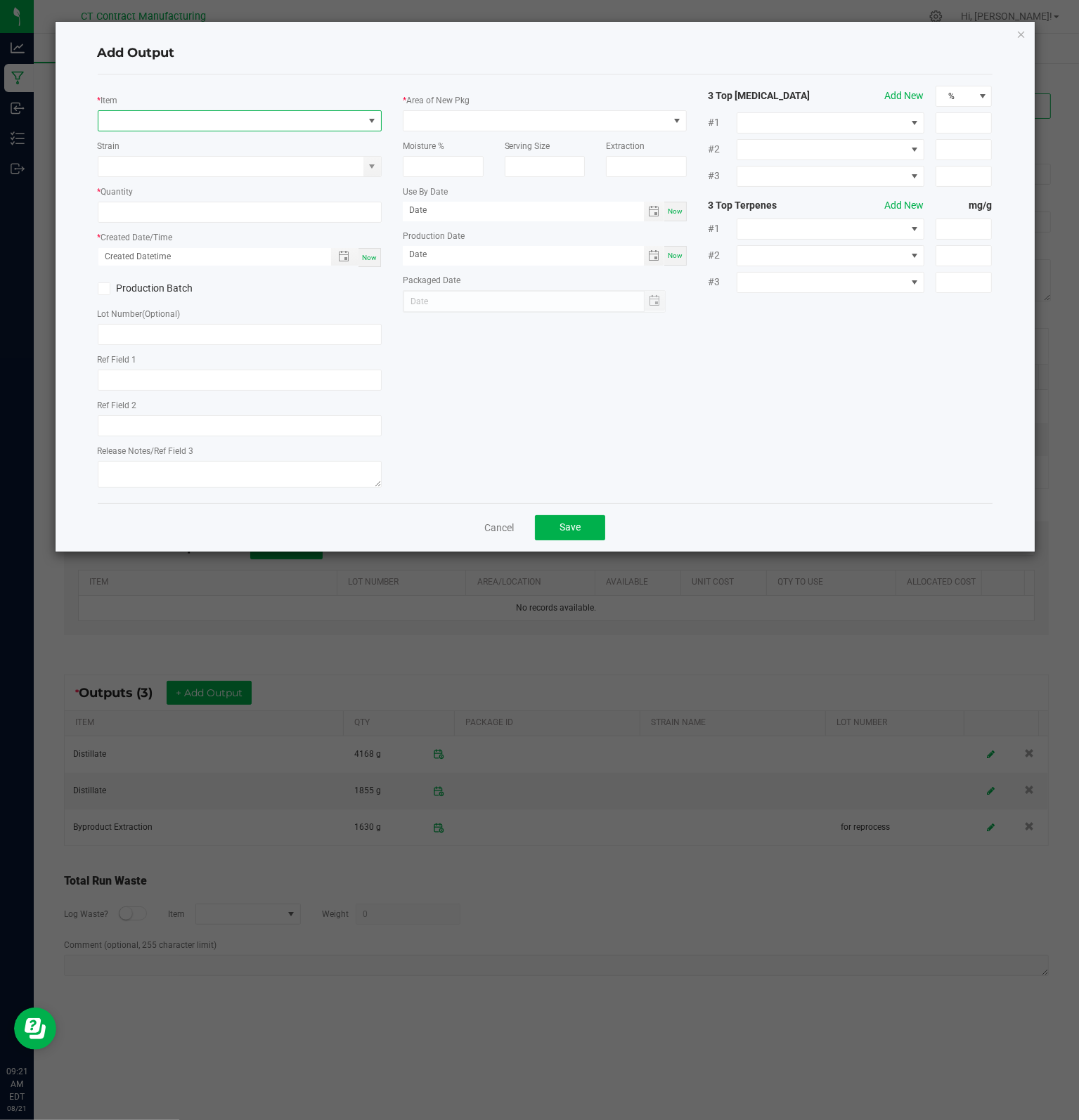
click at [213, 125] on span "NO DATA FOUND" at bounding box center [230, 120] width 265 height 20
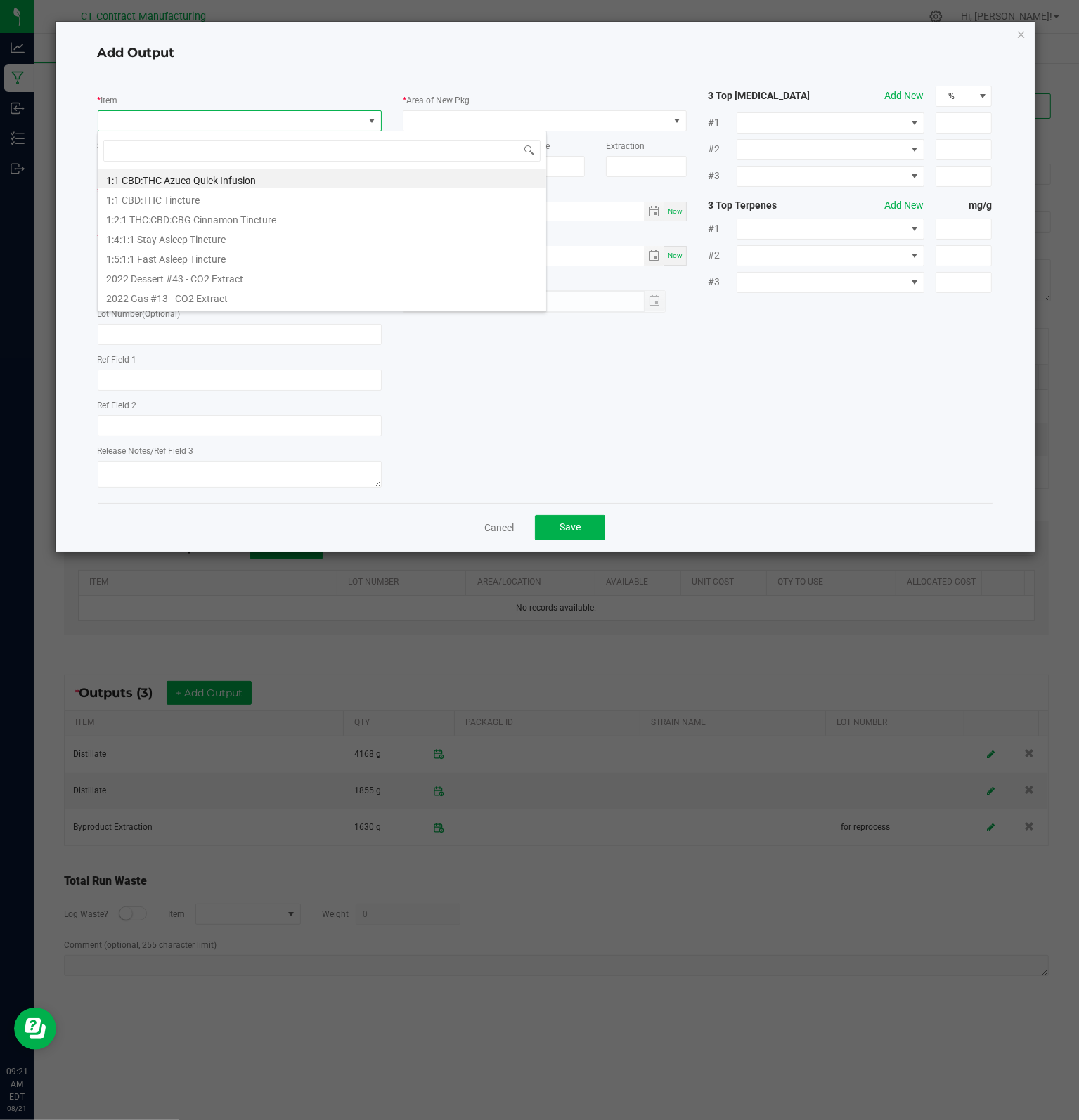
scroll to position [21, 284]
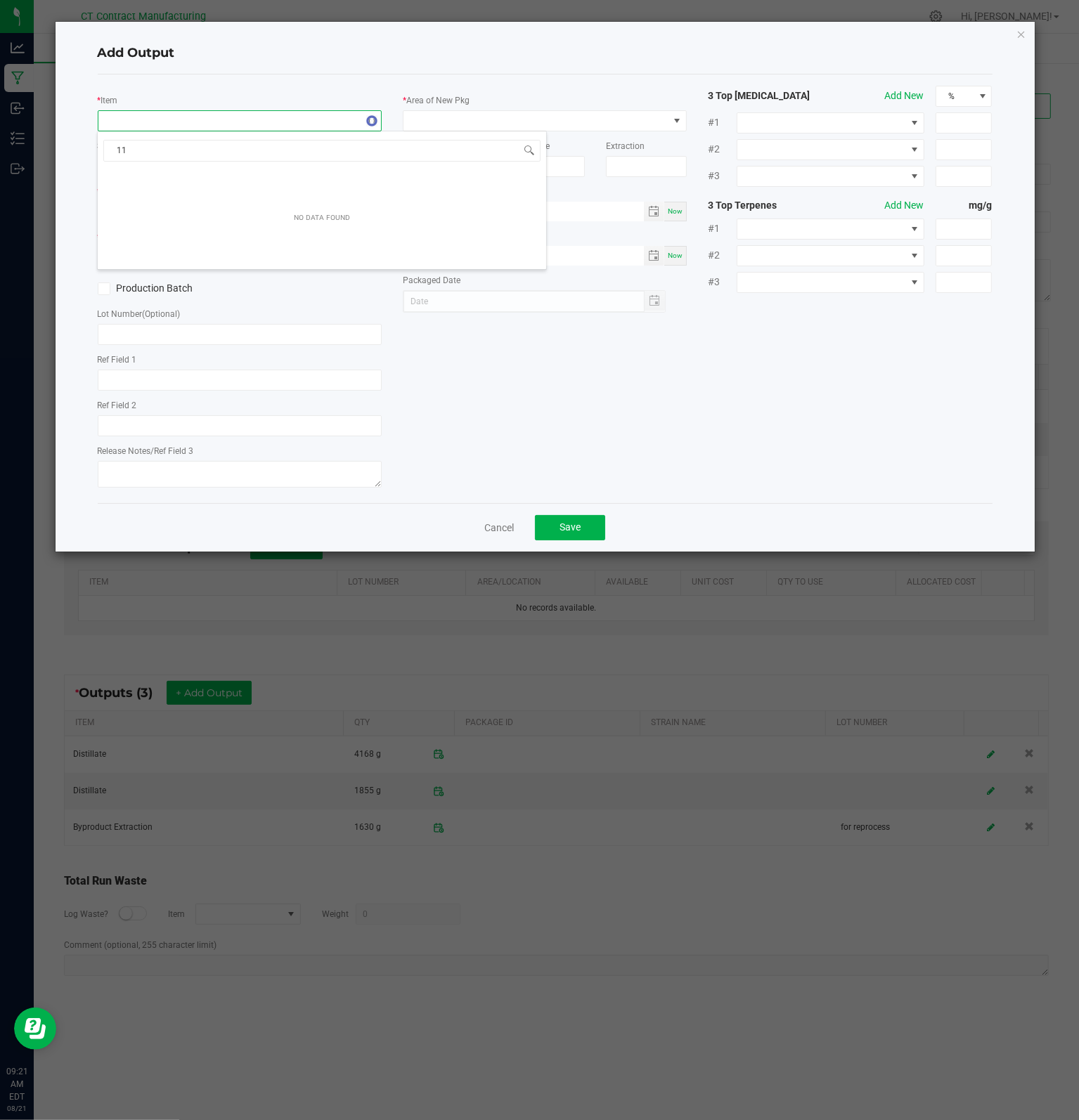
type input "1"
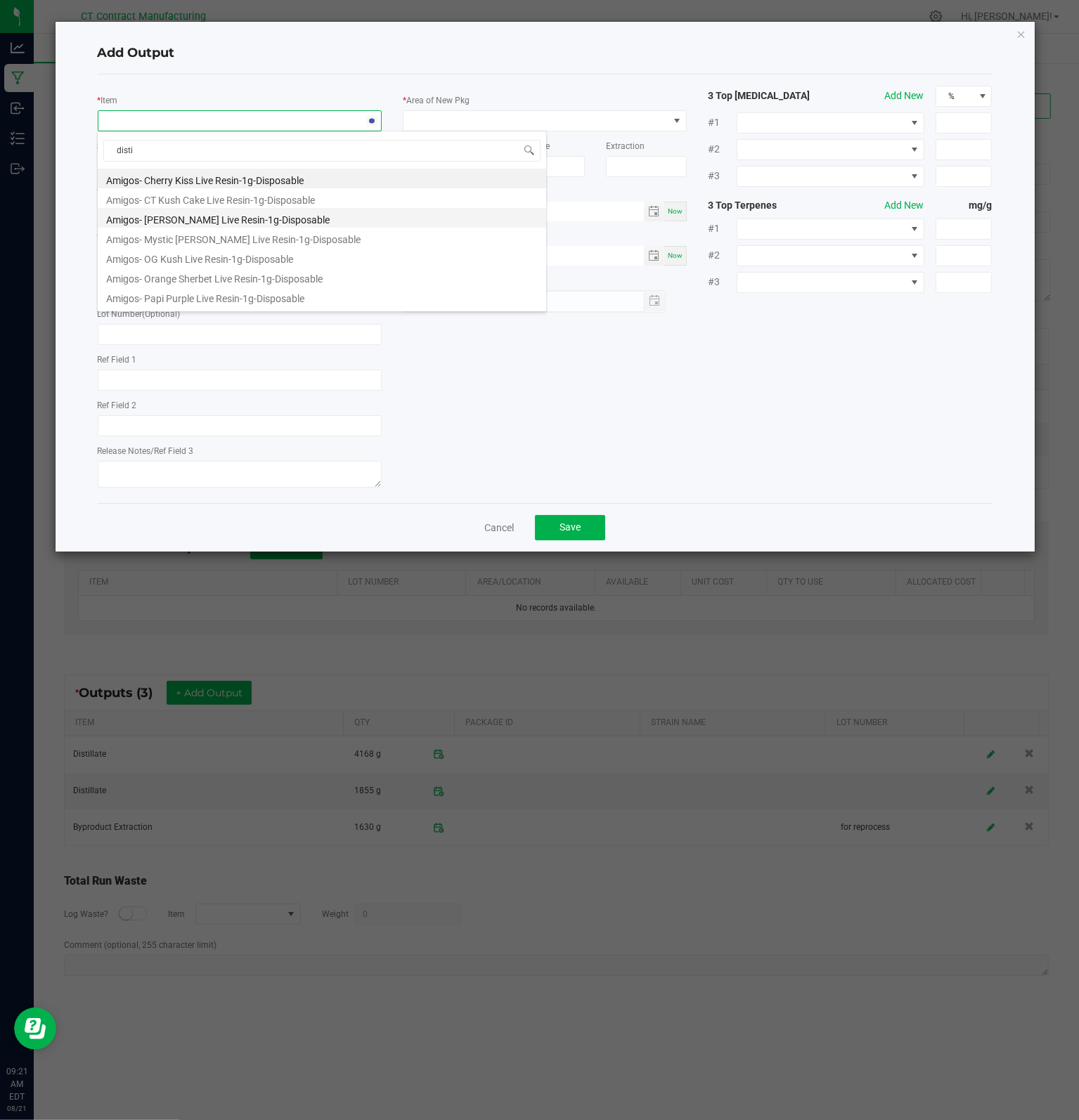
type input "distil"
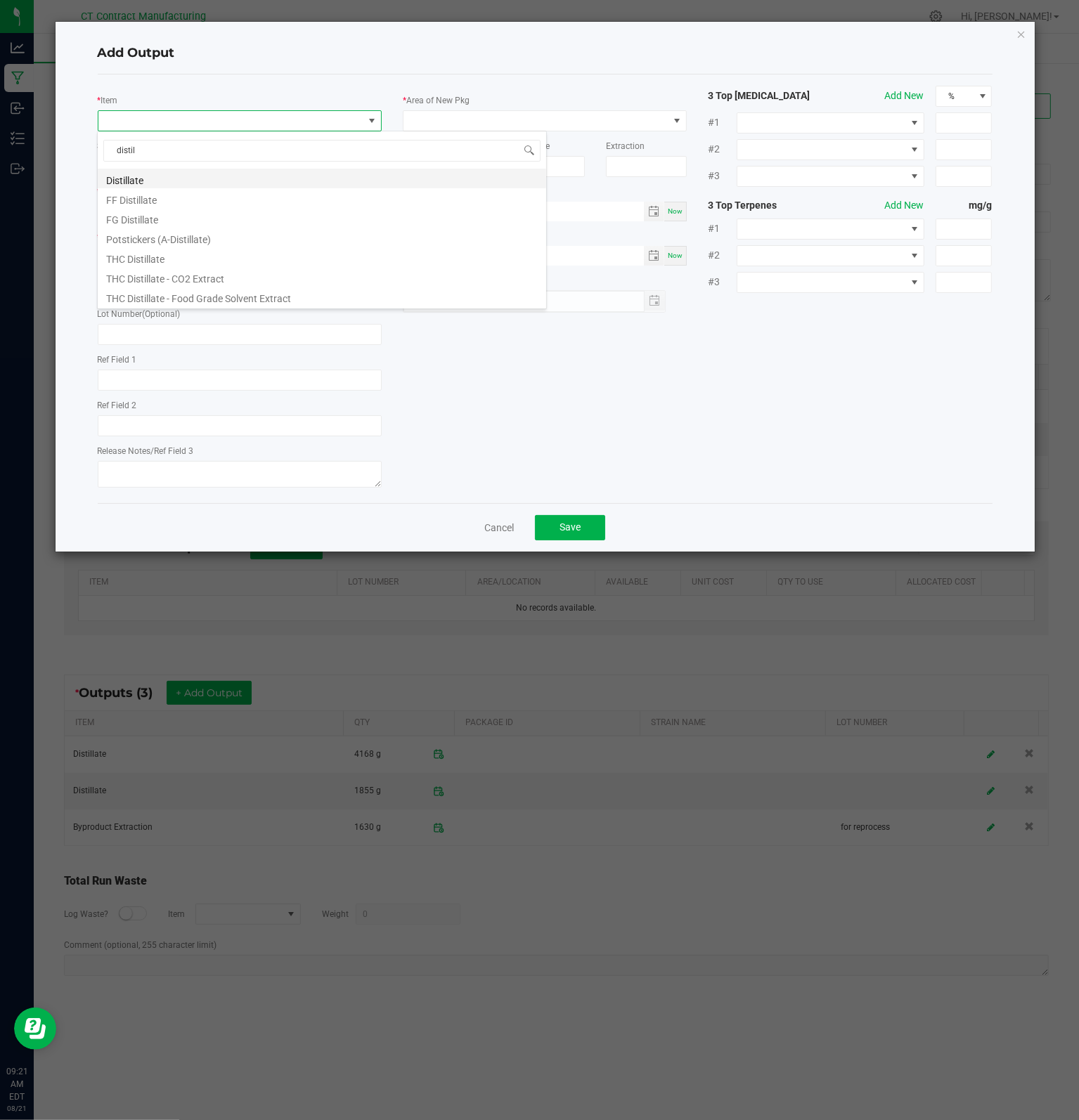
click at [134, 176] on li "Distillate" at bounding box center [322, 178] width 448 height 20
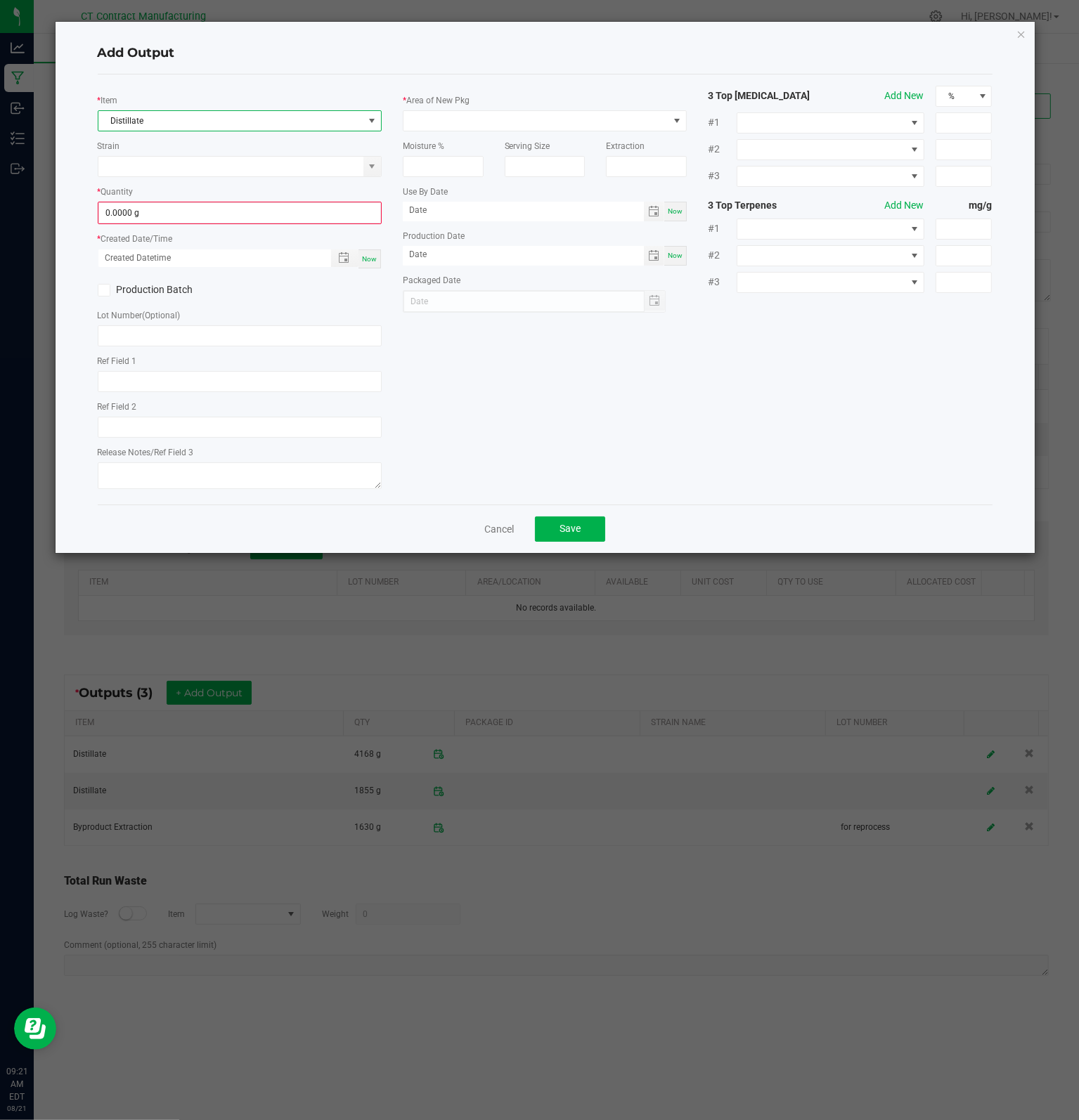
click at [441, 106] on label "Area of New Pkg" at bounding box center [438, 100] width 64 height 13
click at [446, 118] on span at bounding box center [536, 120] width 265 height 20
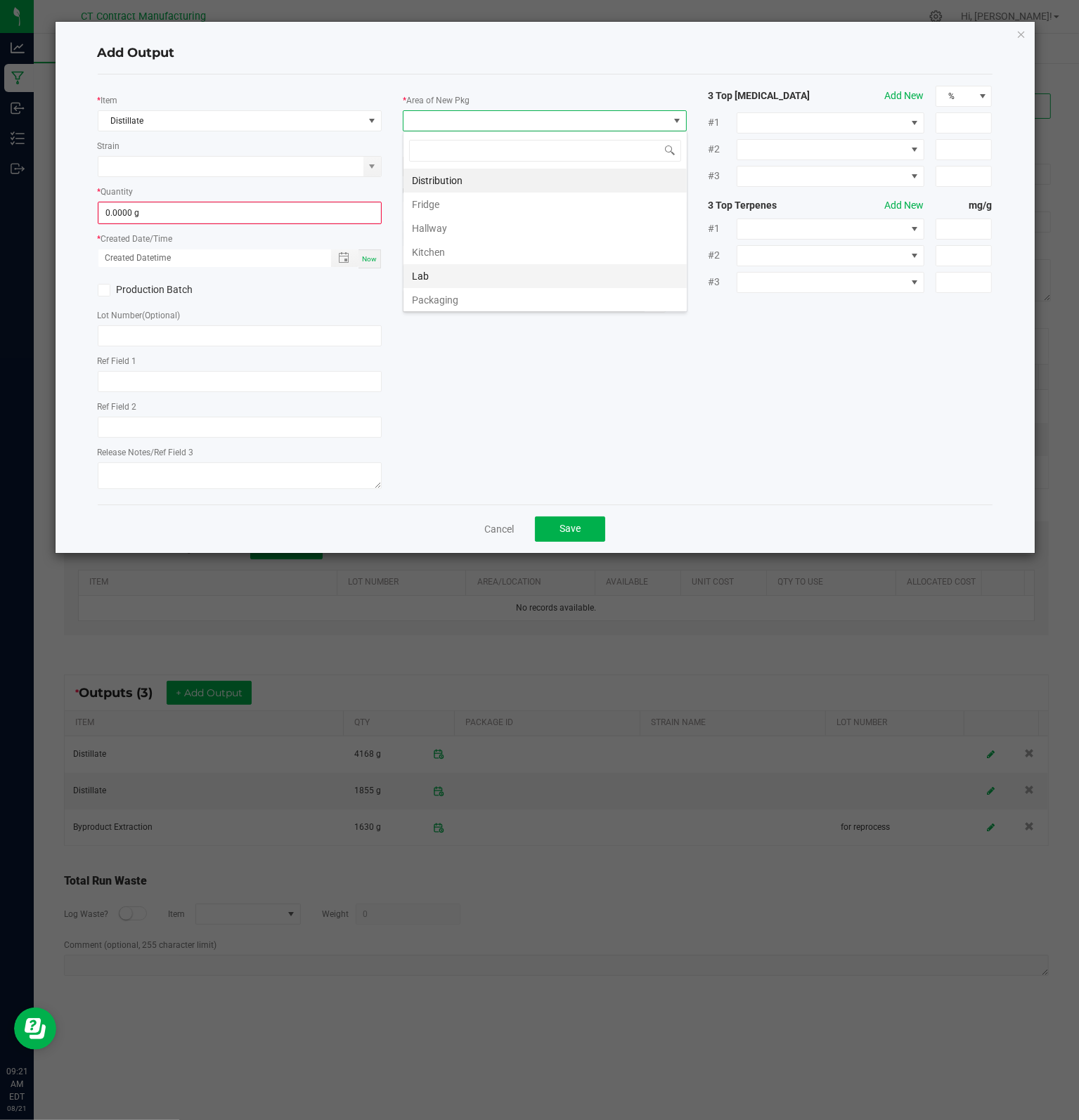
click at [441, 276] on li "Lab" at bounding box center [544, 276] width 283 height 23
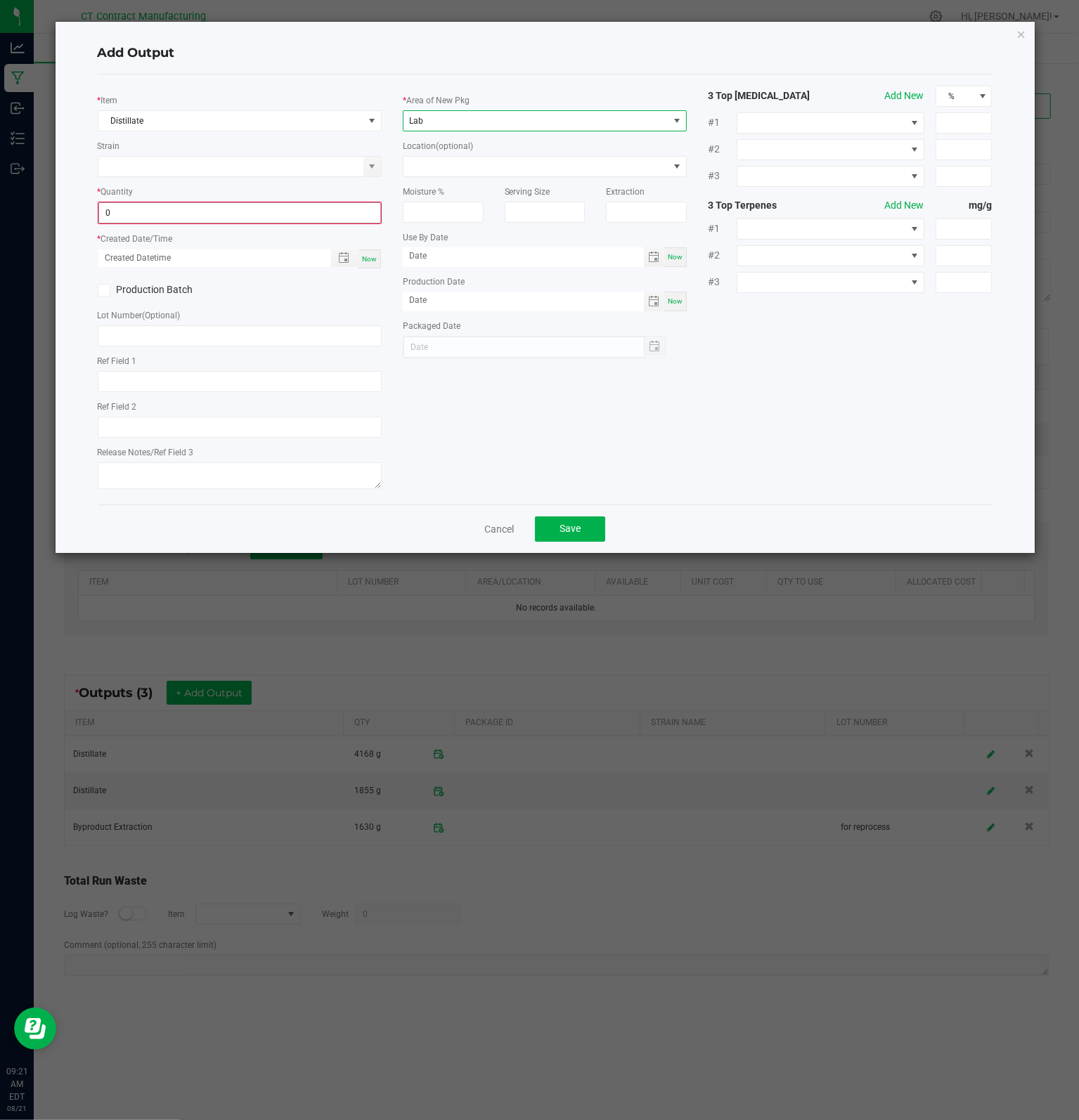
click at [150, 211] on input "0" at bounding box center [239, 212] width 281 height 20
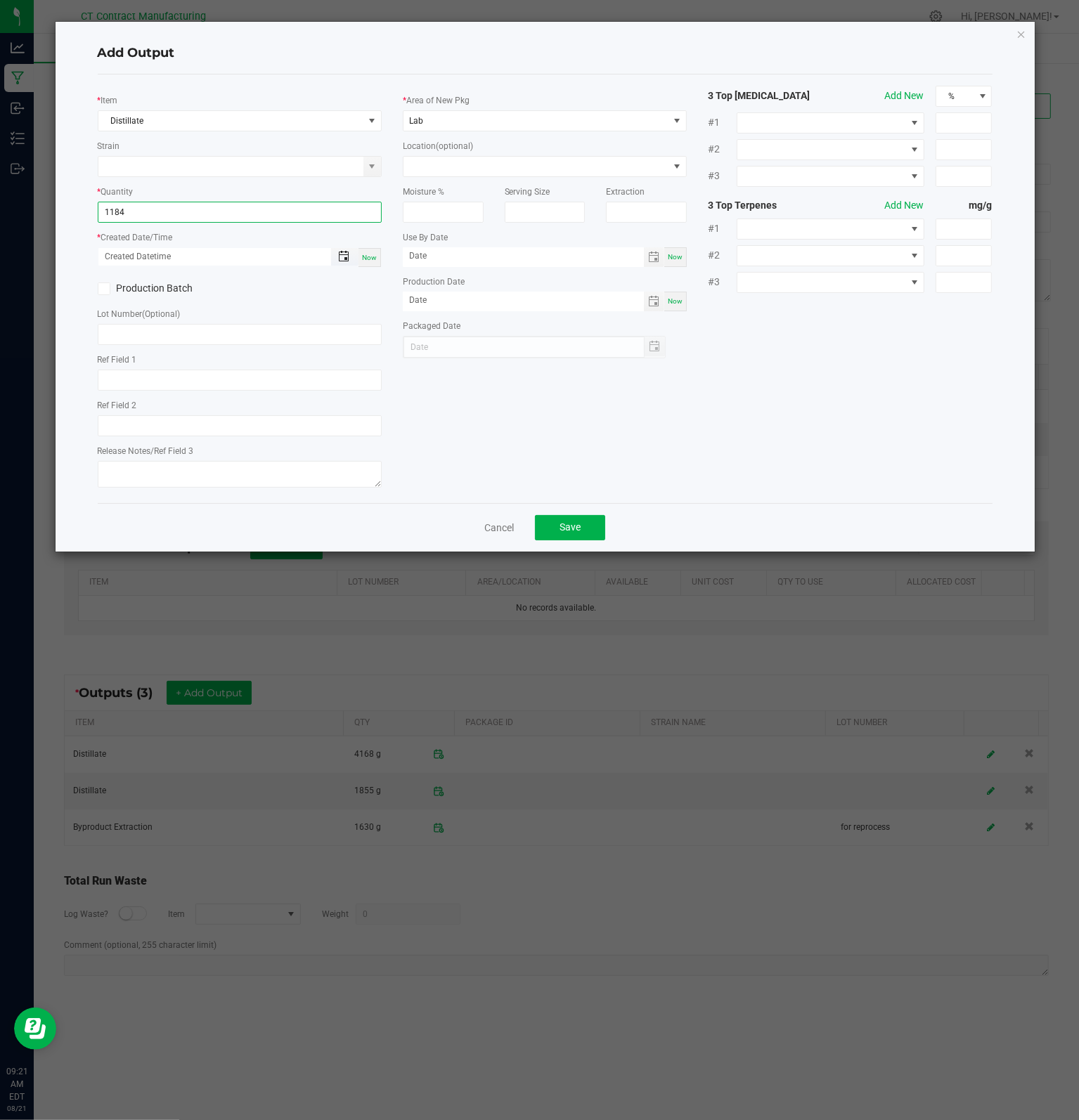
click at [340, 256] on span "Toggle popup" at bounding box center [343, 256] width 11 height 11
type input "1184.0000 g"
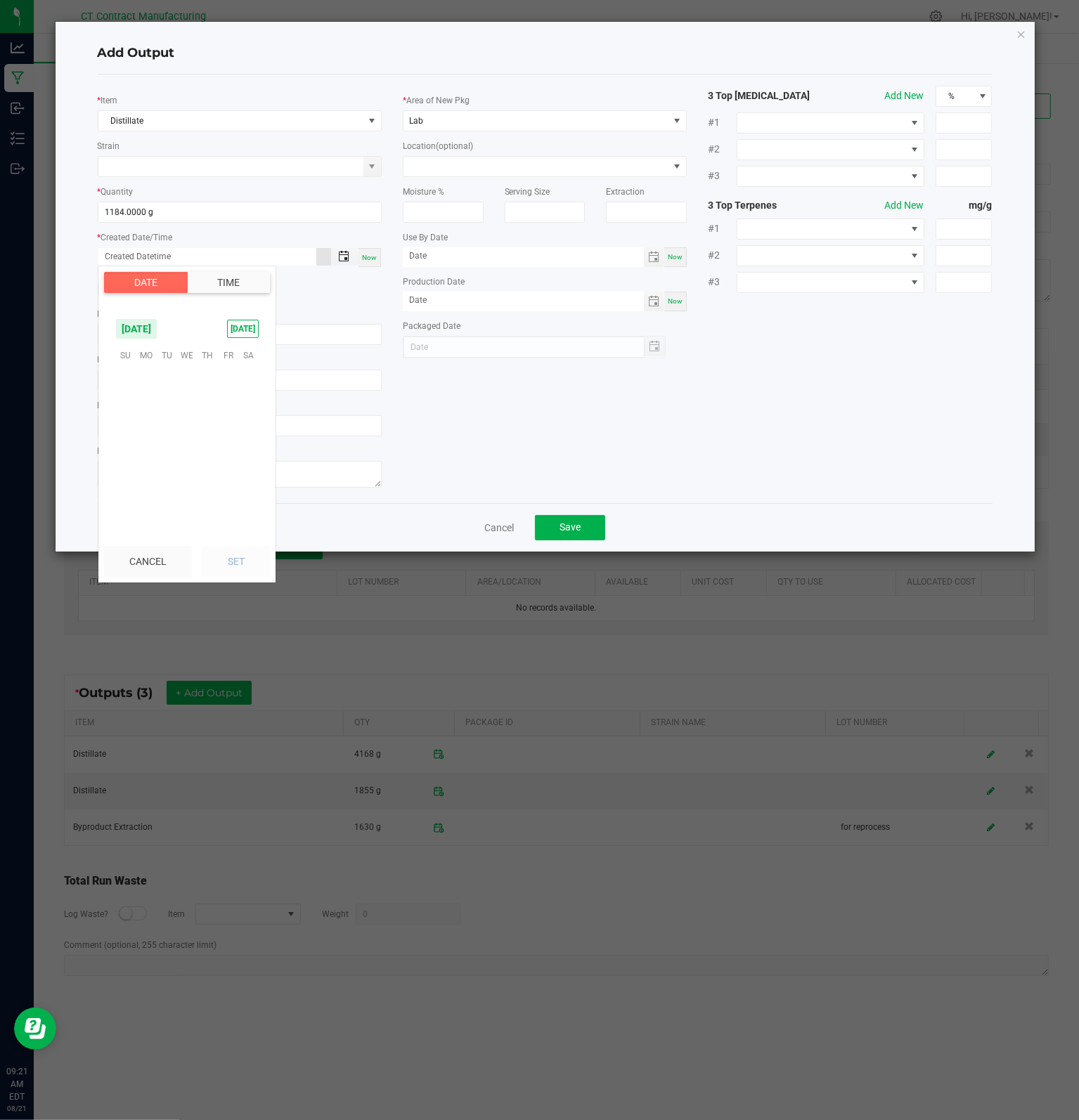
scroll to position [227746, 0]
click at [185, 443] on span "20" at bounding box center [187, 442] width 21 height 22
click at [235, 467] on li "PM" at bounding box center [252, 463] width 33 height 19
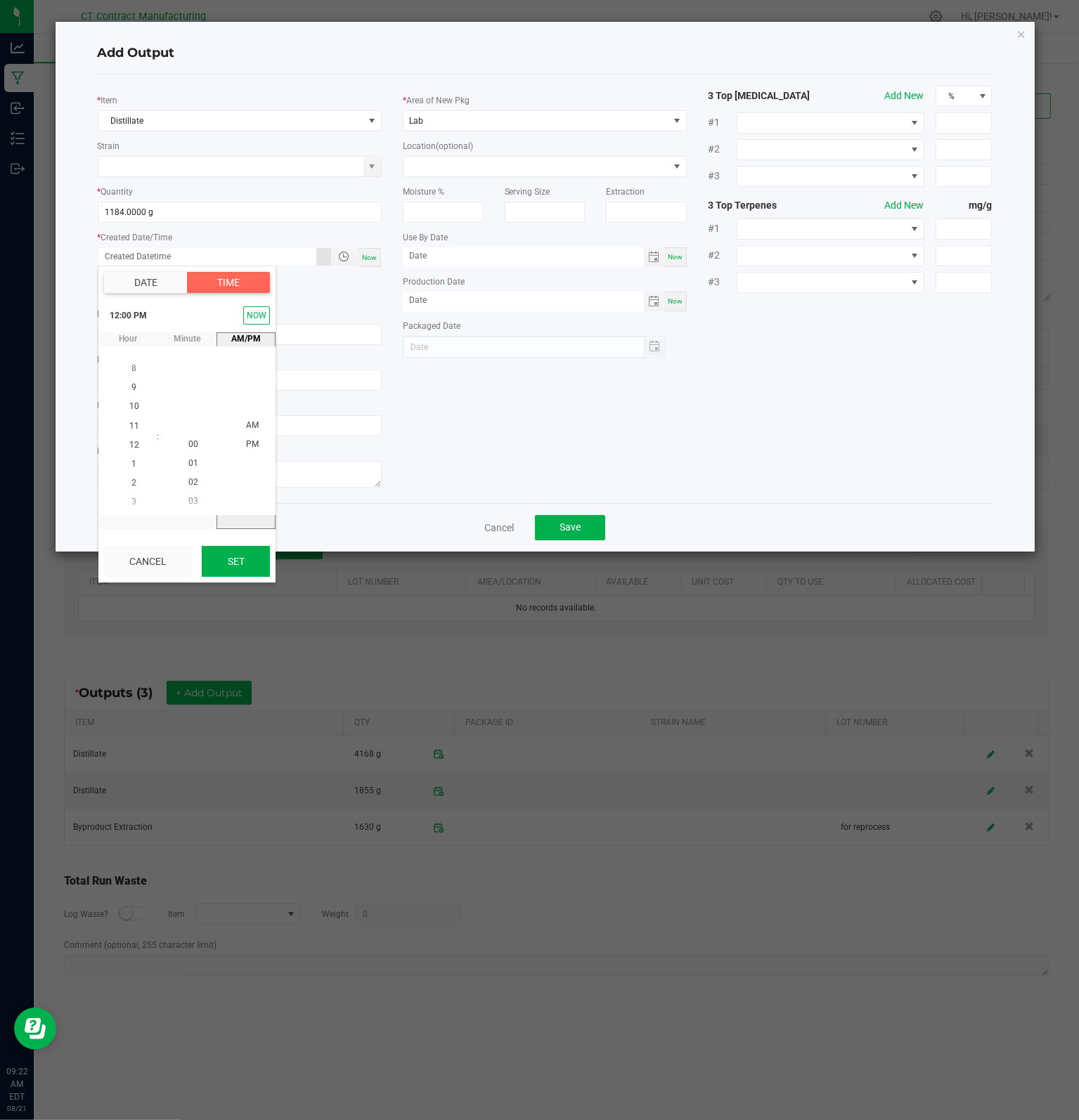
click at [236, 565] on button "Set" at bounding box center [236, 562] width 69 height 31
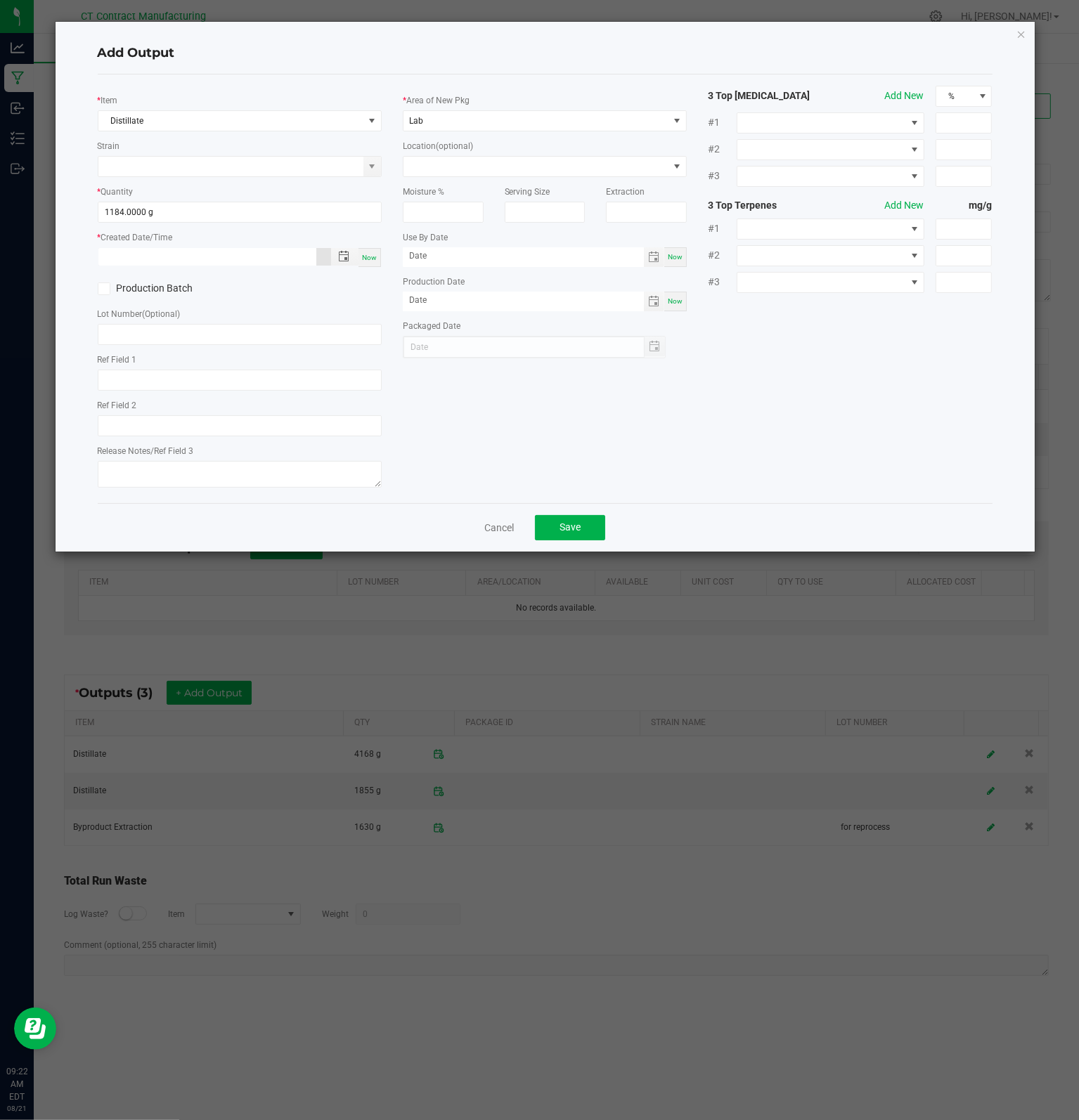
type input "[DATE] 12:00 PM"
type input "[DATE]"
click at [456, 167] on span at bounding box center [536, 166] width 265 height 20
click at [497, 411] on div "* Item Distillate Strain * Quantity 1184.0000 g * Created Date/Time [DATE] 12:0…" at bounding box center [544, 289] width 915 height 406
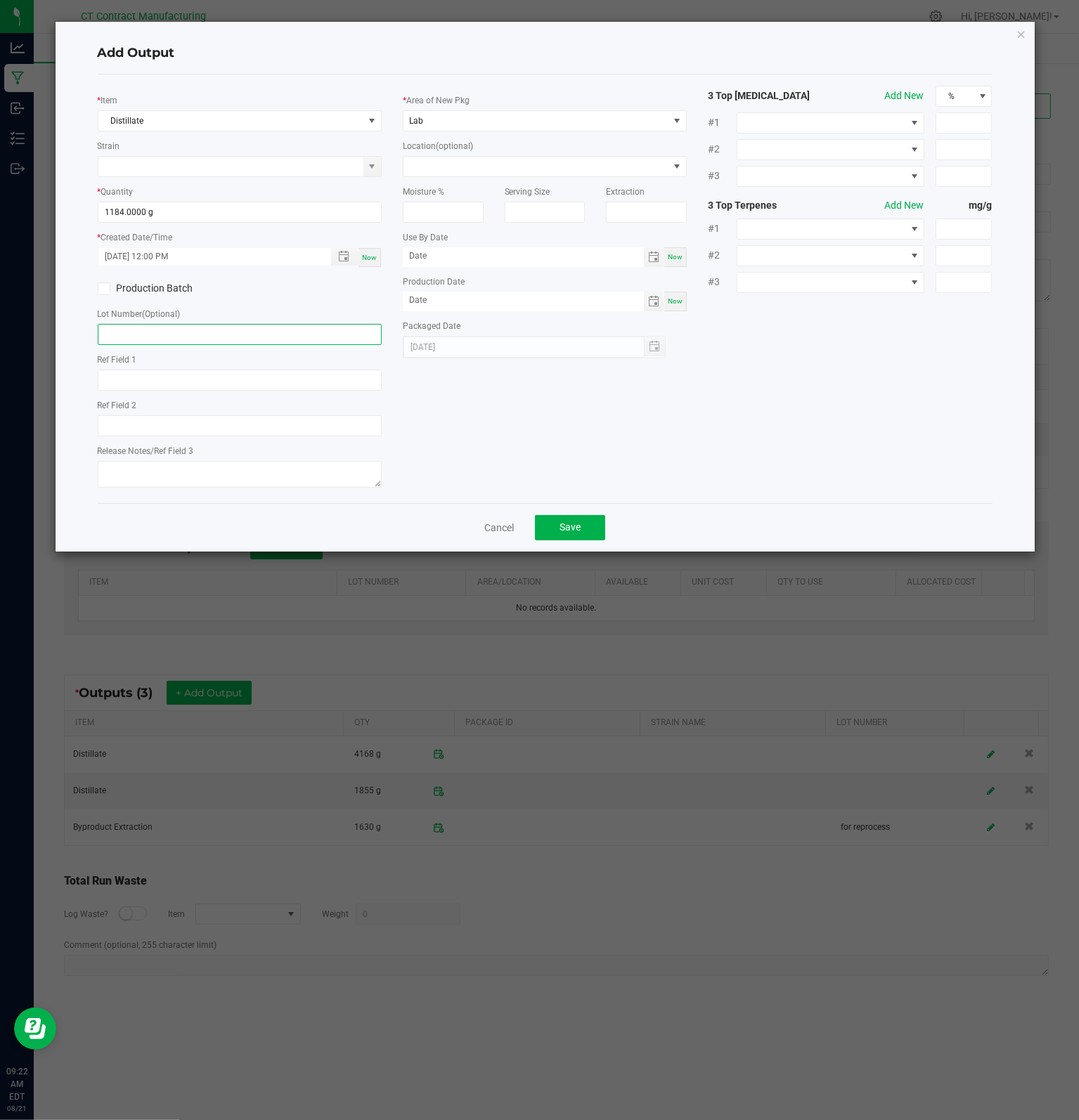
click at [161, 332] on input "text" at bounding box center [240, 335] width 284 height 22
type input "**not for reprocess**"
click at [559, 407] on div "* Item Distillate Strain * Quantity 1184.0000 g * Created Date/Time [DATE] 12:0…" at bounding box center [544, 289] width 915 height 406
click at [577, 537] on button "Save" at bounding box center [570, 528] width 70 height 25
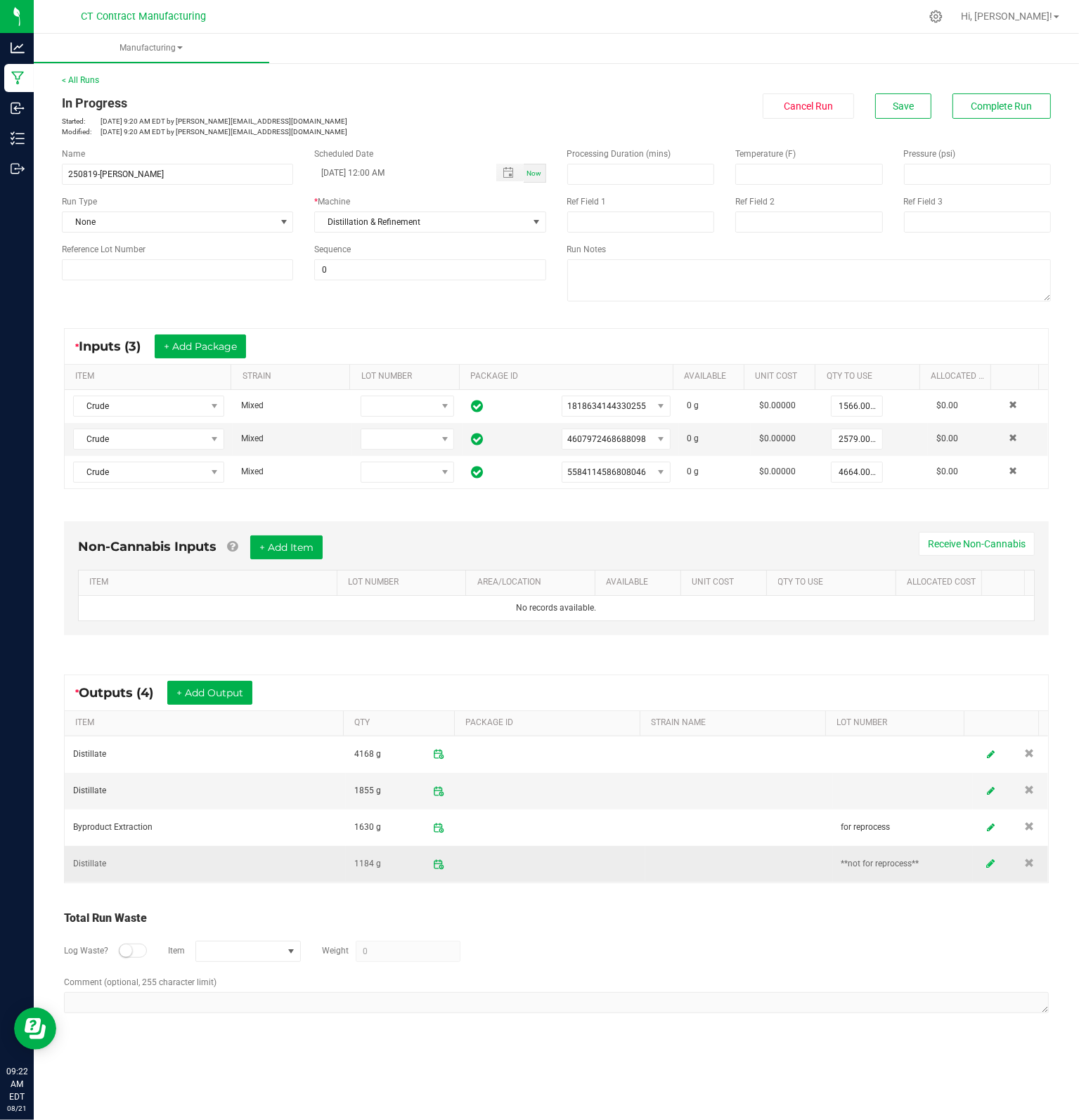
click at [987, 863] on icon at bounding box center [991, 864] width 9 height 10
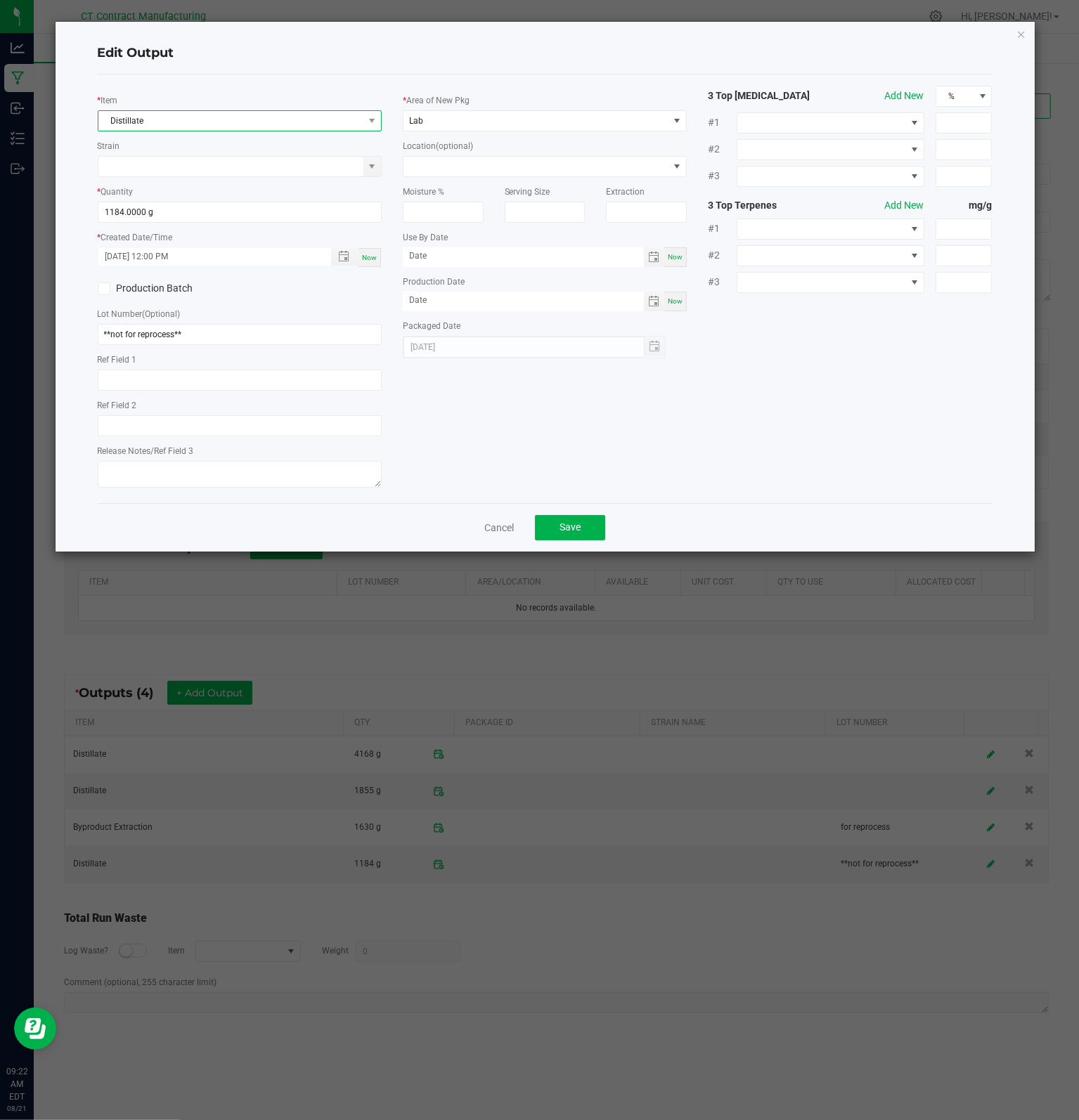
click at [210, 117] on span "Distillate" at bounding box center [230, 120] width 265 height 20
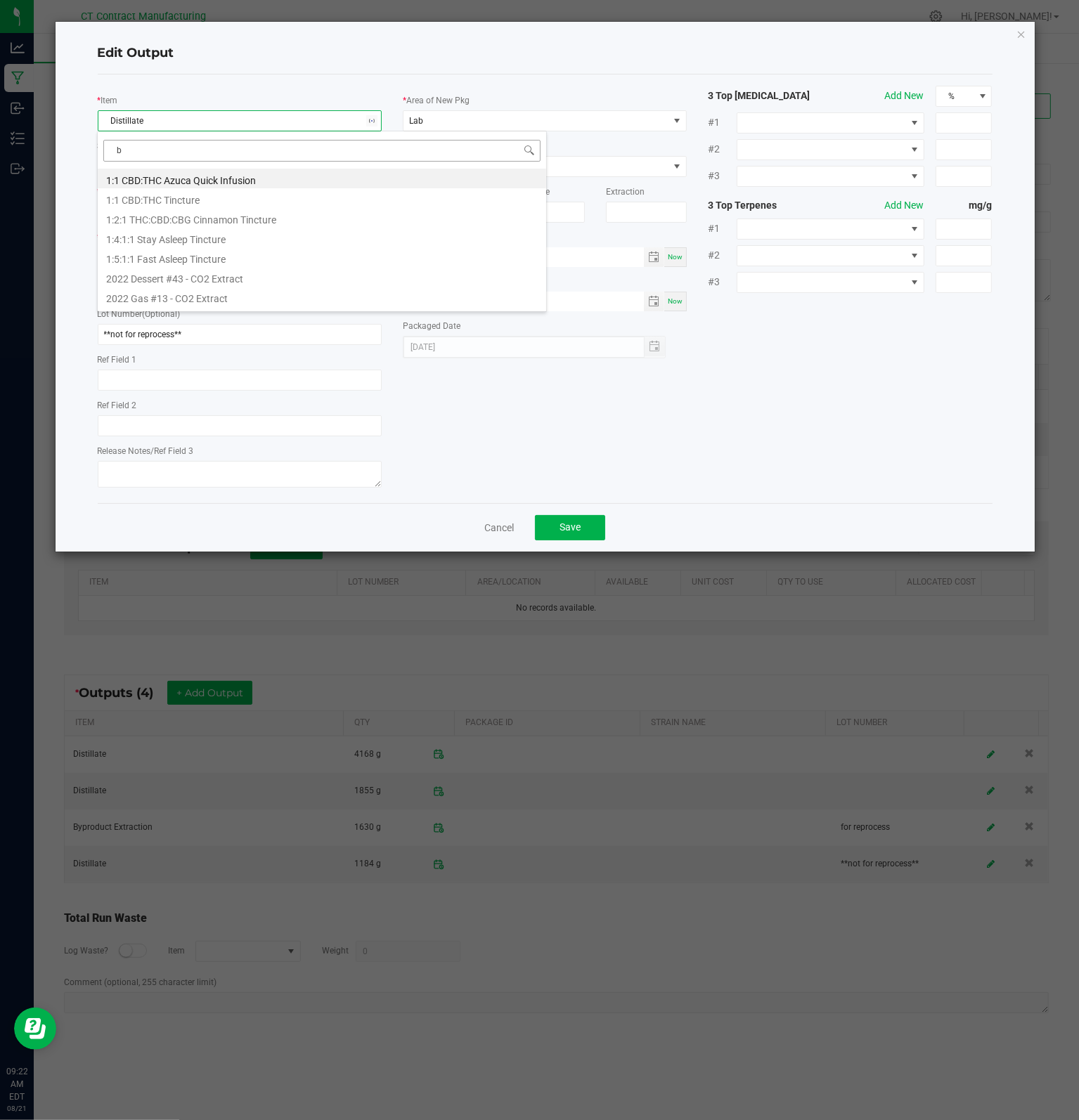
type input "by"
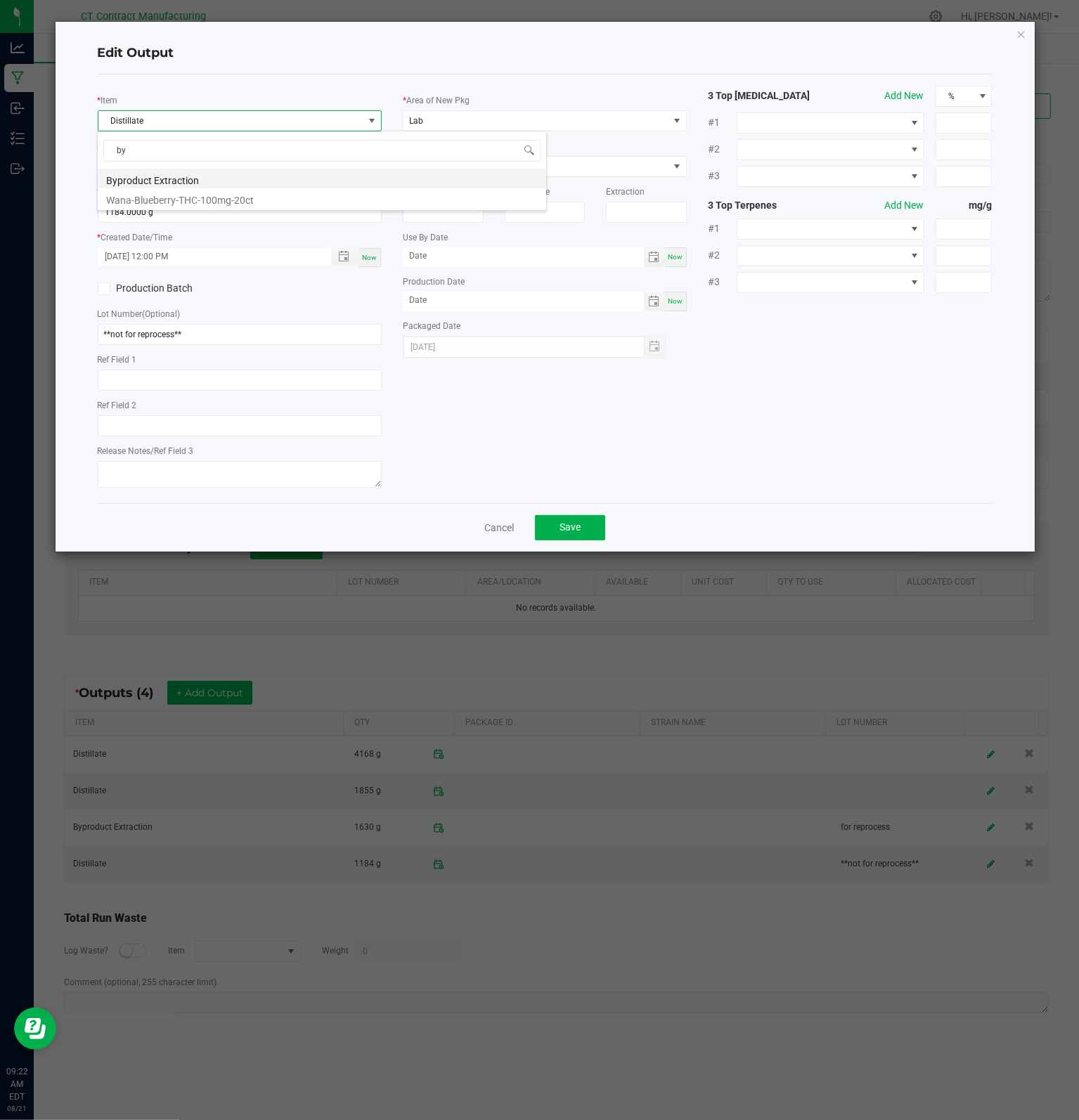
click at [183, 172] on li "Byproduct Extraction" at bounding box center [322, 178] width 448 height 20
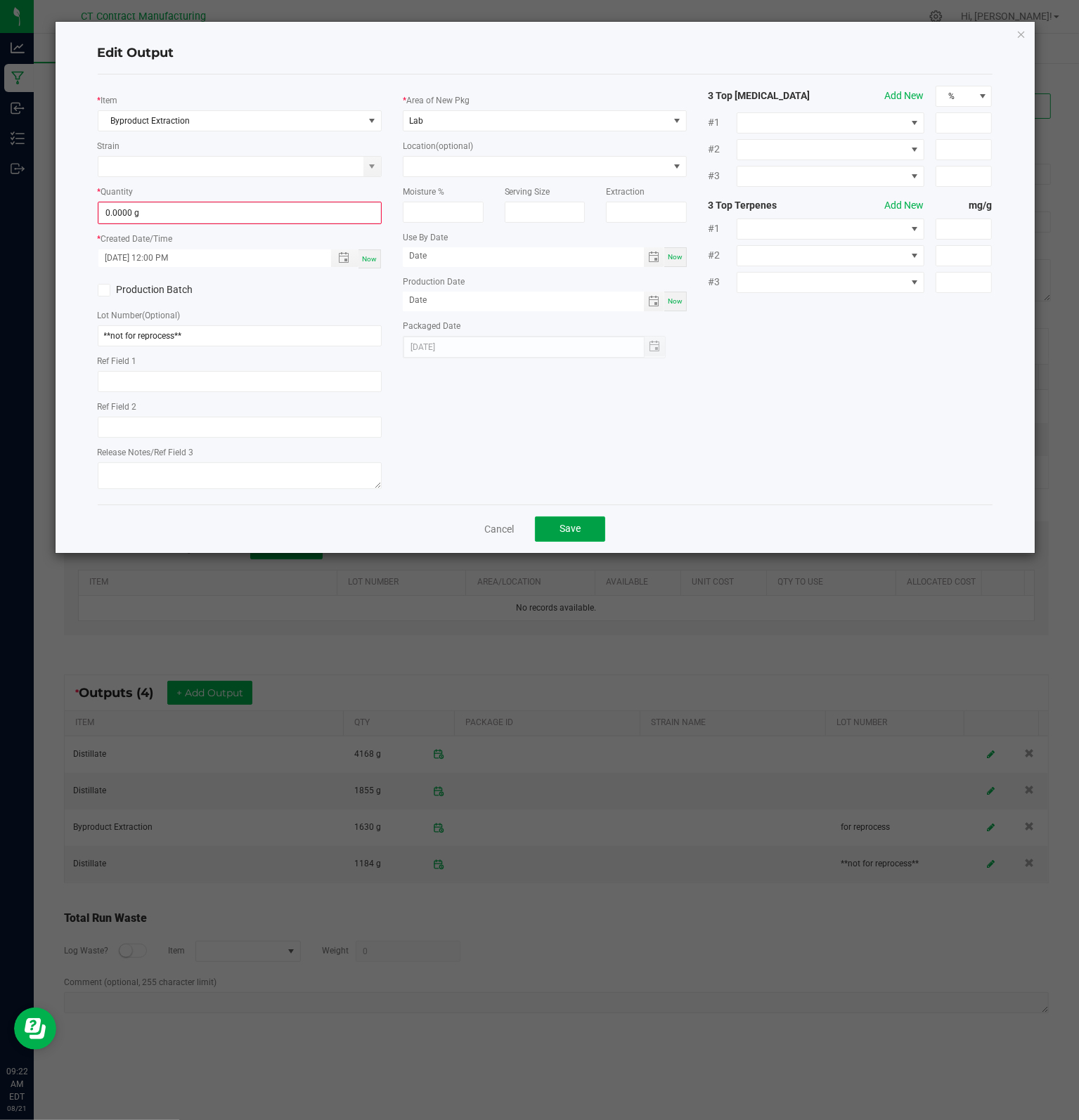
drag, startPoint x: 574, startPoint y: 535, endPoint x: 758, endPoint y: 459, distance: 199.1
click at [758, 459] on div "Edit Output * Item Byproduct Extraction Strain * Quantity 0.0000 g * Created Da…" at bounding box center [545, 287] width 979 height 532
click at [158, 209] on input "0" at bounding box center [239, 212] width 281 height 20
type input "1184.0000 g"
click at [568, 532] on span "Save" at bounding box center [570, 526] width 22 height 11
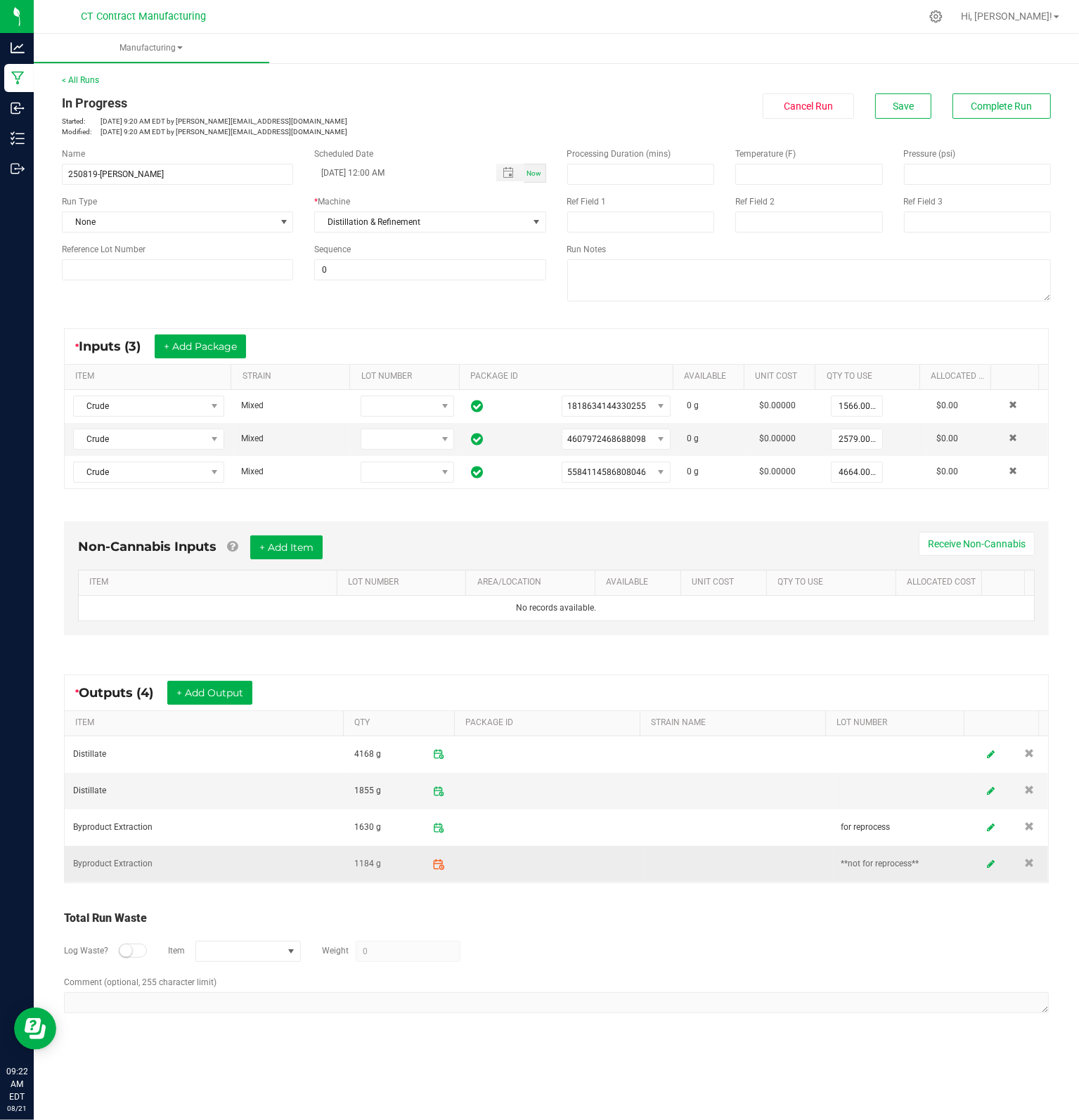
click at [440, 860] on icon at bounding box center [440, 861] width 0 height 2
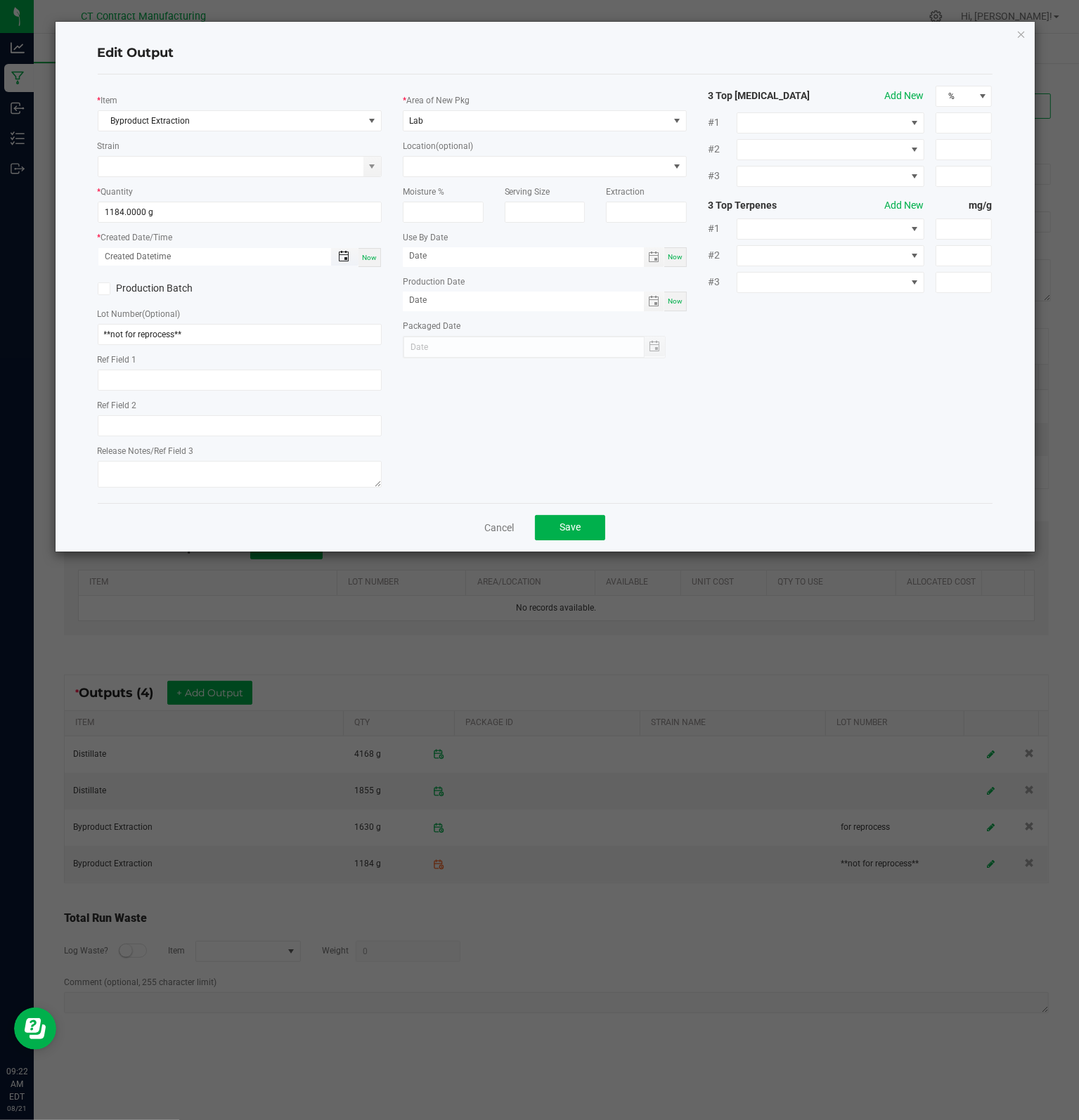
click at [348, 257] on span "Toggle popup" at bounding box center [343, 256] width 11 height 11
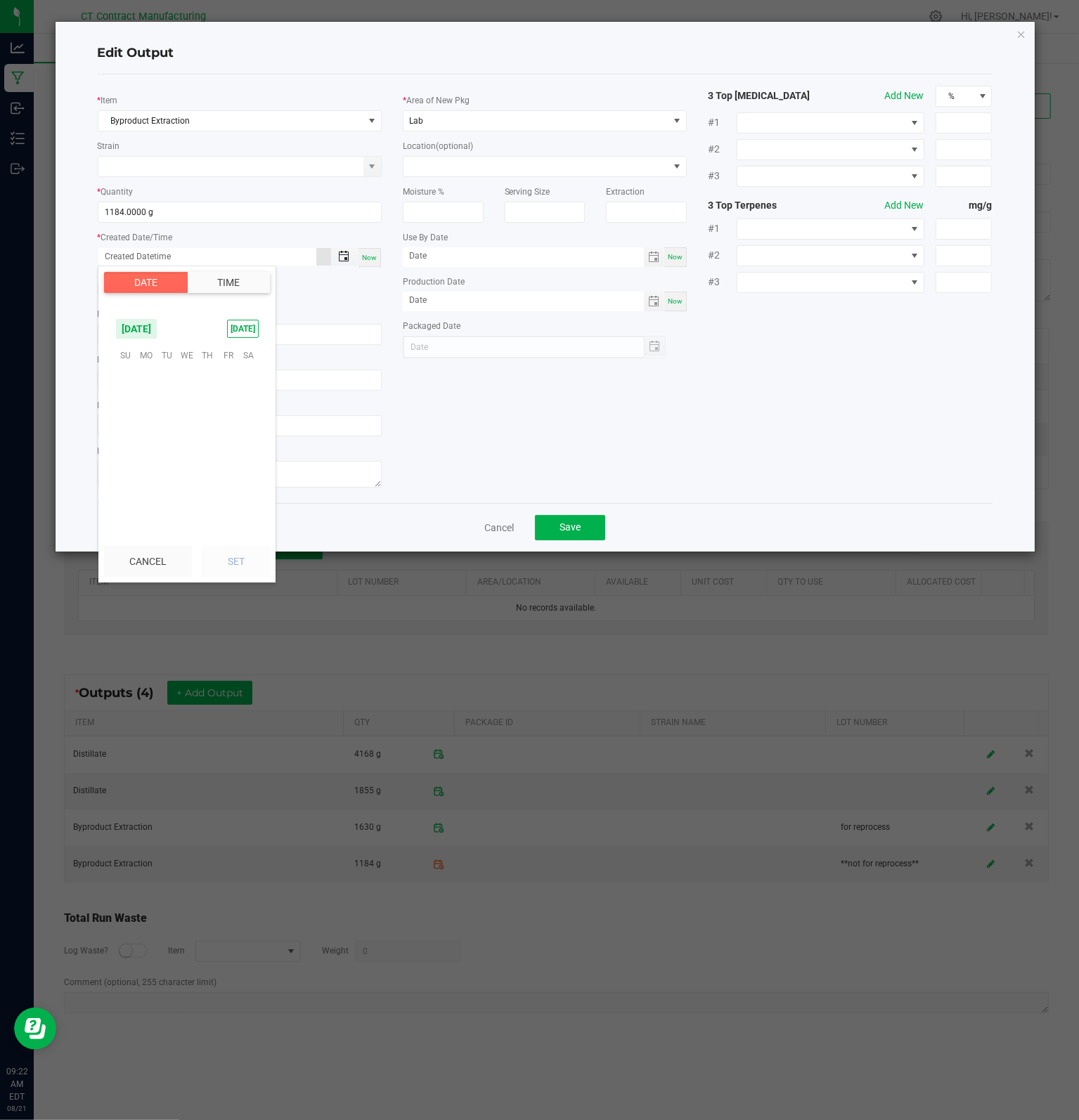
scroll to position [227746, 0]
click at [190, 439] on span "20" at bounding box center [187, 442] width 21 height 22
click at [250, 464] on span "PM" at bounding box center [252, 463] width 13 height 10
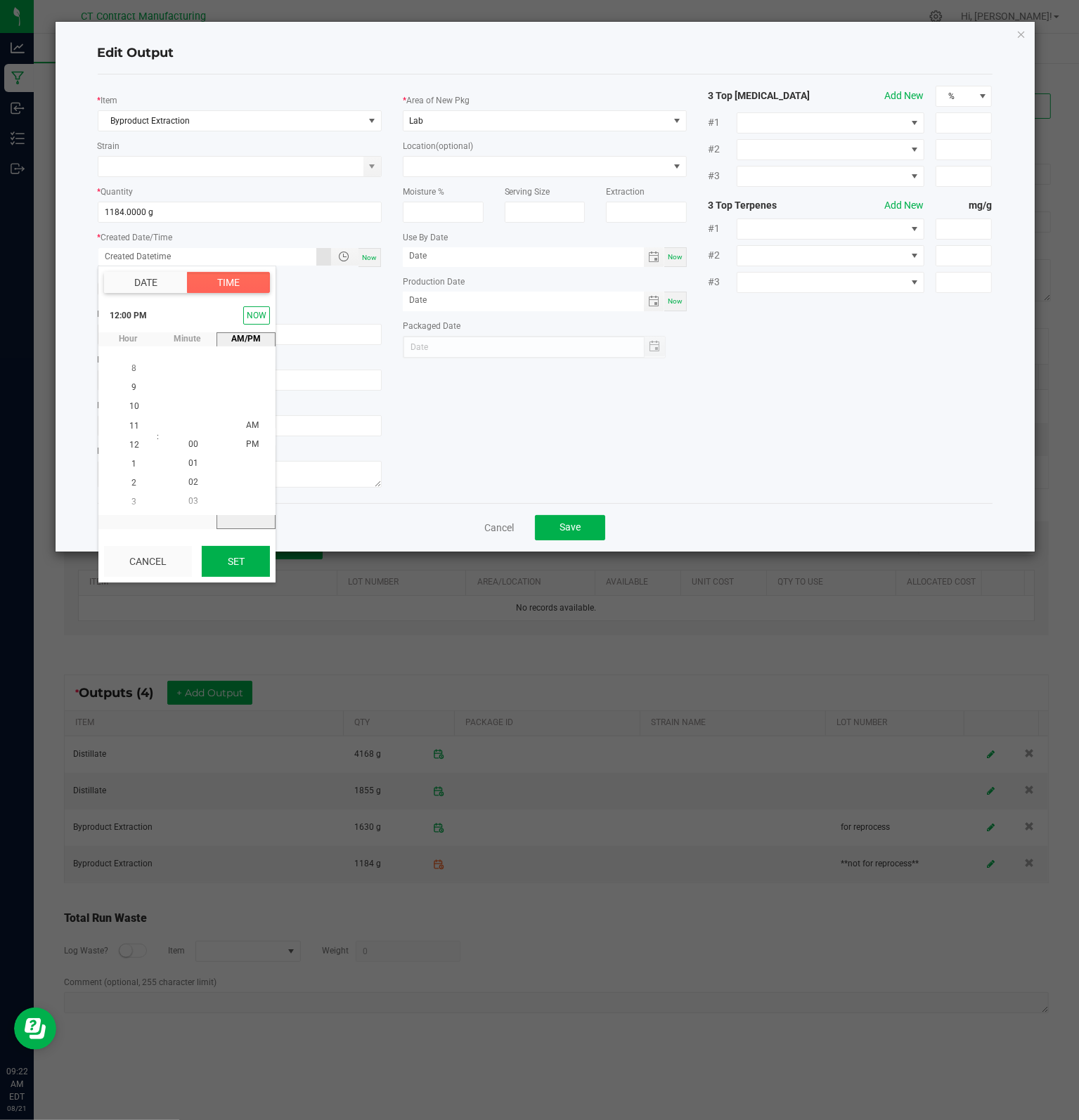
click at [245, 550] on button "Set" at bounding box center [236, 562] width 69 height 31
type input "[DATE] 12:00 PM"
type input "[DATE]"
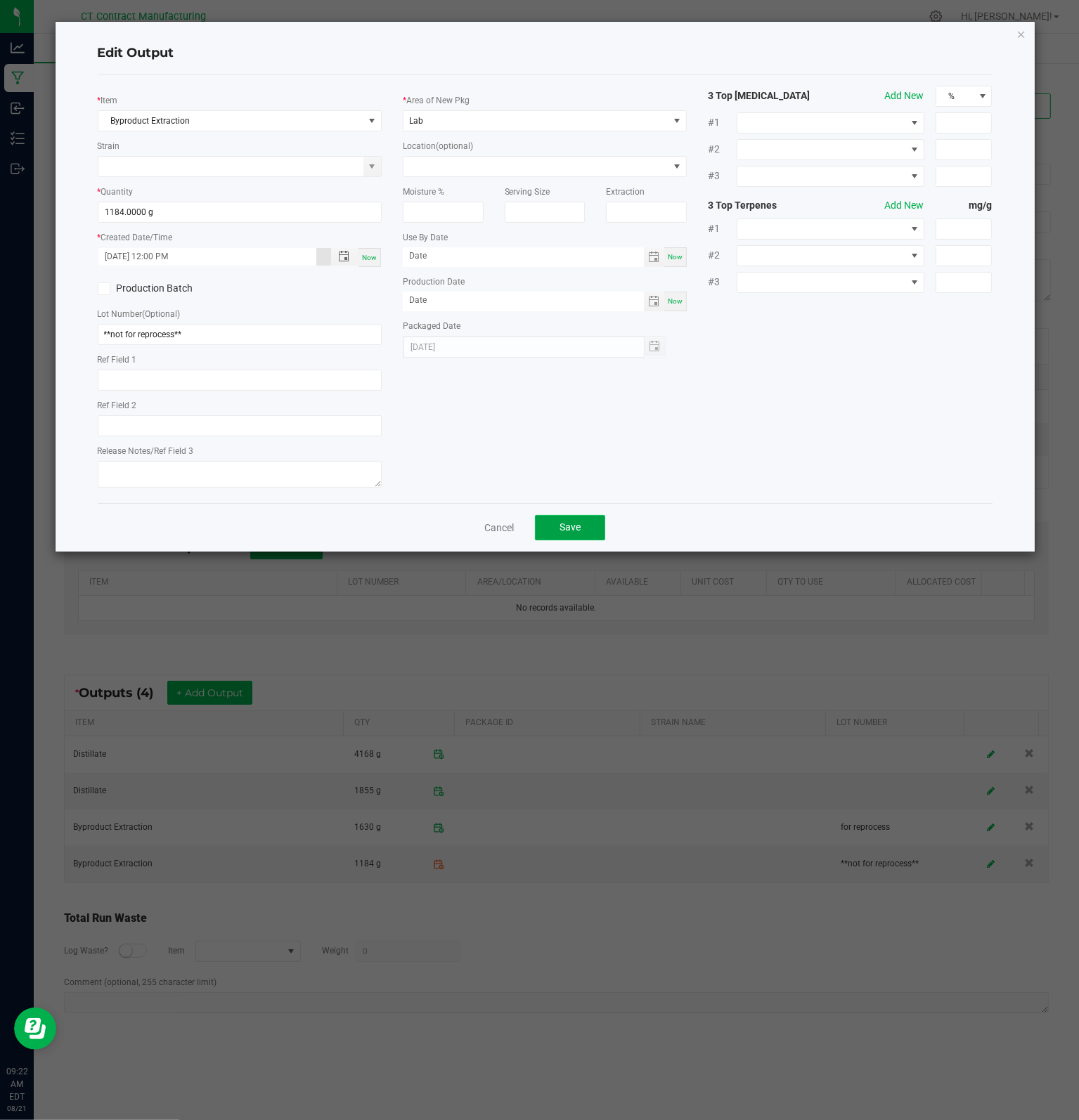
click at [576, 533] on span "Save" at bounding box center [570, 526] width 22 height 11
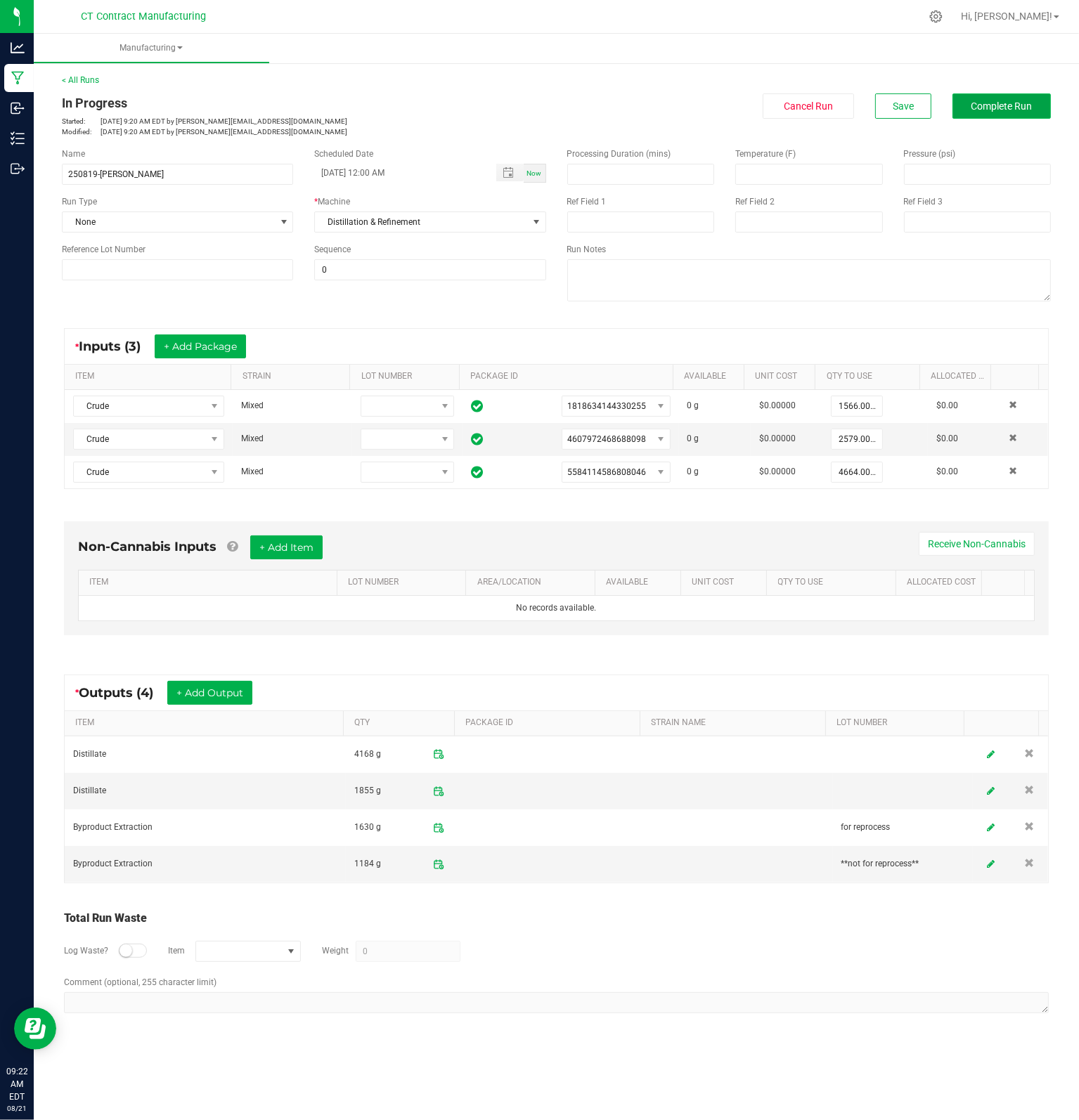
click at [1002, 106] on span "Complete Run" at bounding box center [1002, 106] width 61 height 11
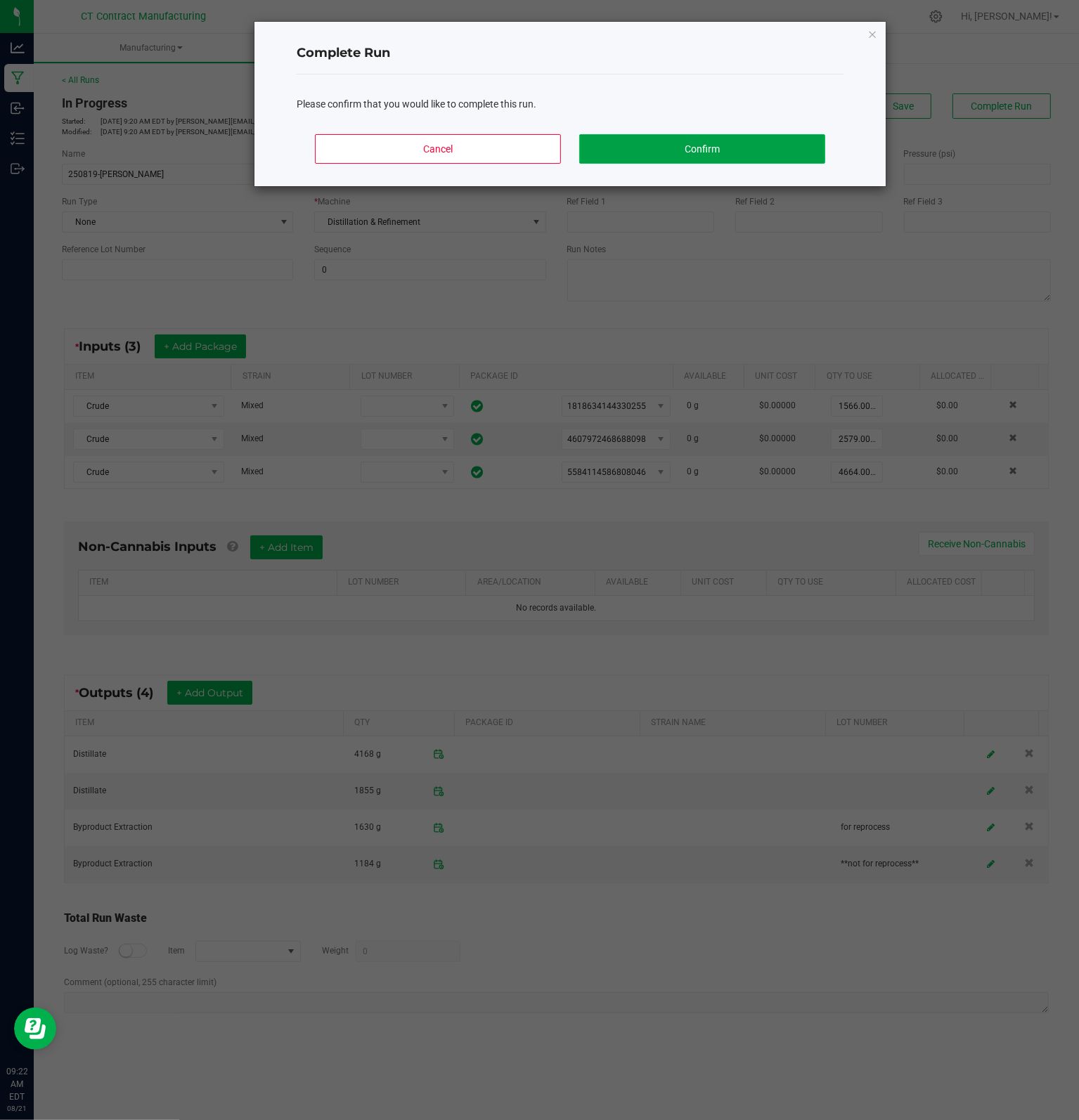
click at [681, 156] on button "Confirm" at bounding box center [701, 149] width 246 height 29
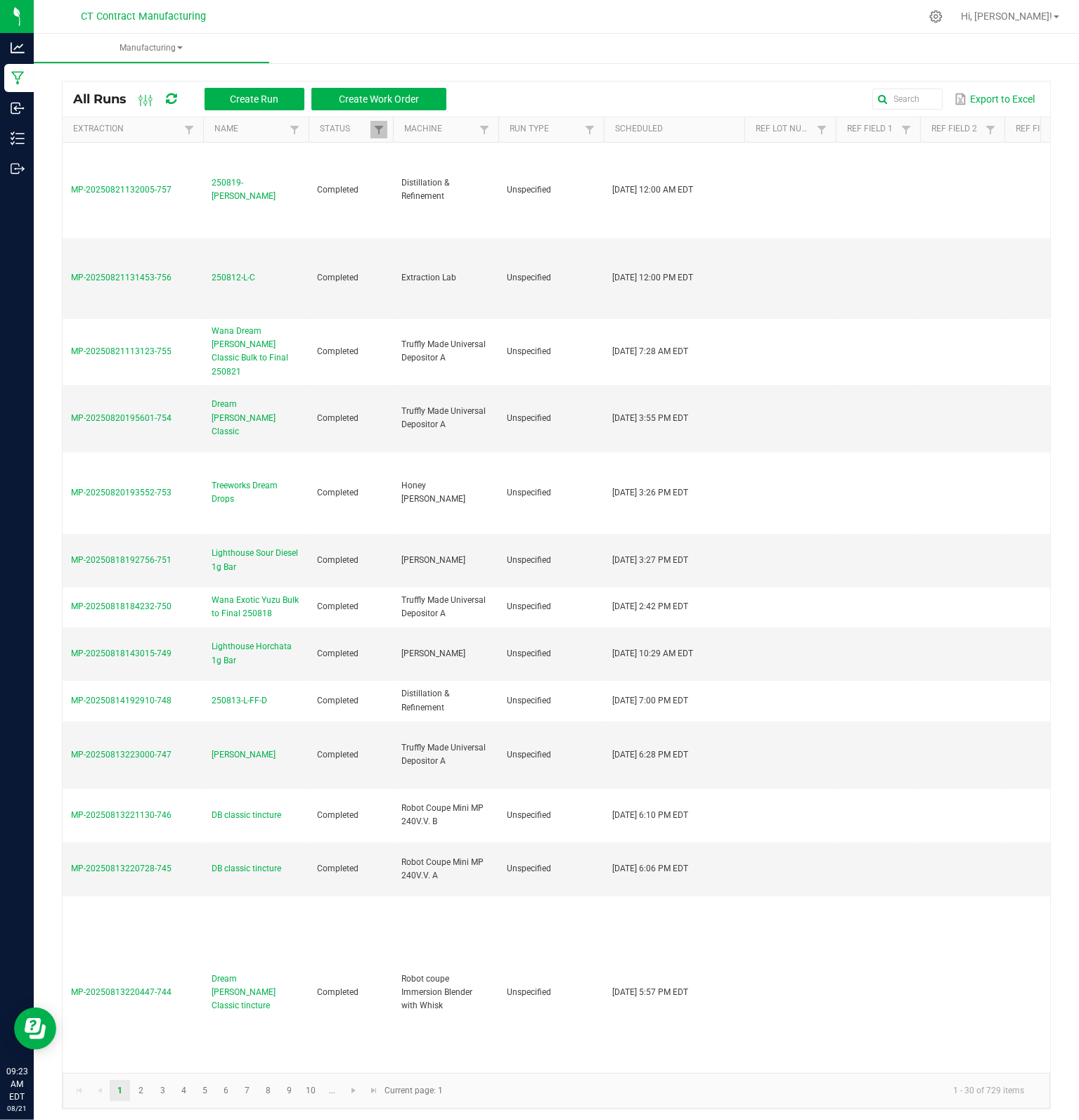
click at [258, 111] on div "All Runs Create Run Create Work Order Export to Excel" at bounding box center [556, 99] width 987 height 35
click at [259, 103] on span "Create Run" at bounding box center [255, 98] width 49 height 11
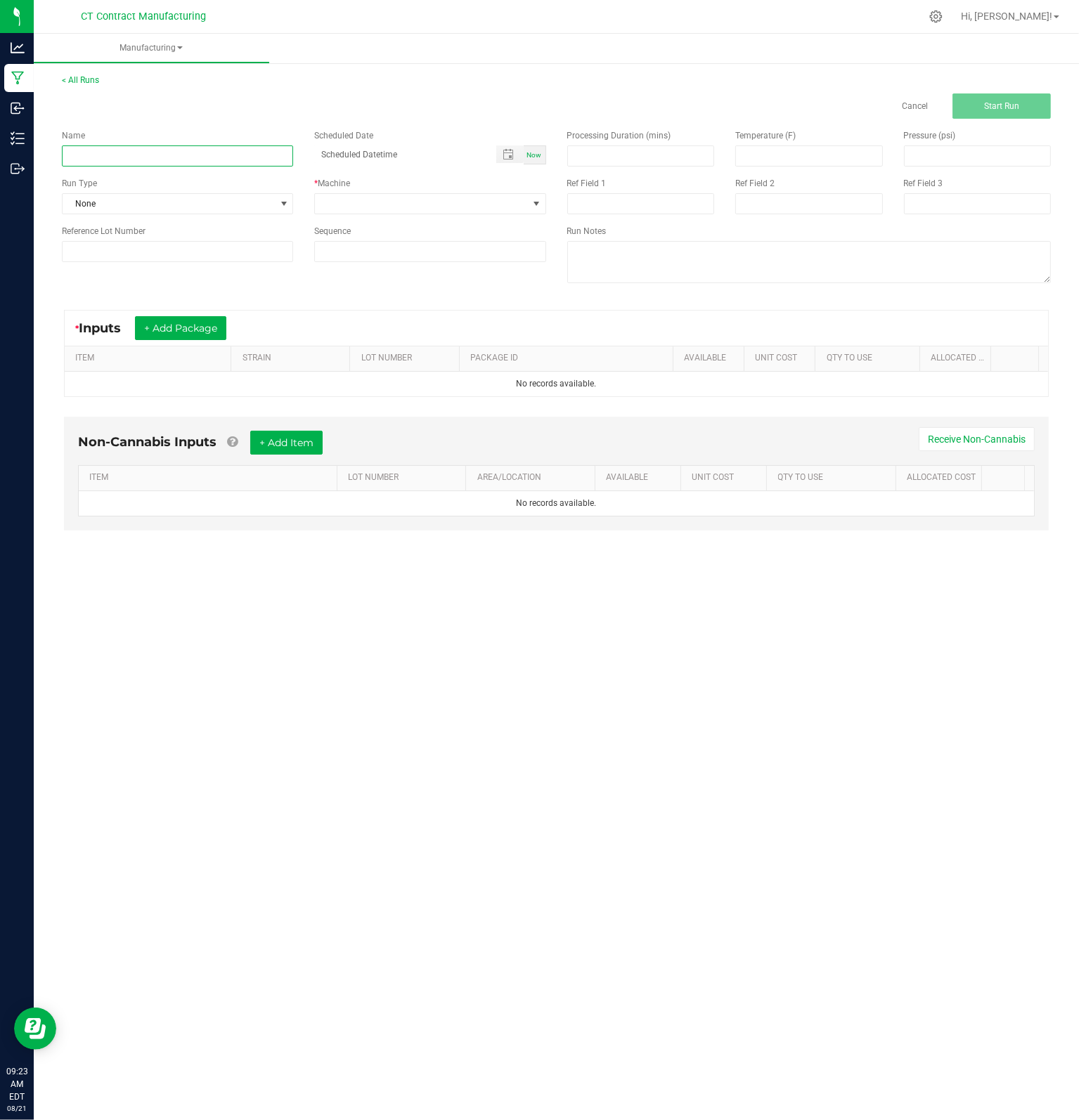
click at [178, 152] on input at bounding box center [177, 157] width 231 height 22
click at [351, 203] on span at bounding box center [421, 204] width 212 height 20
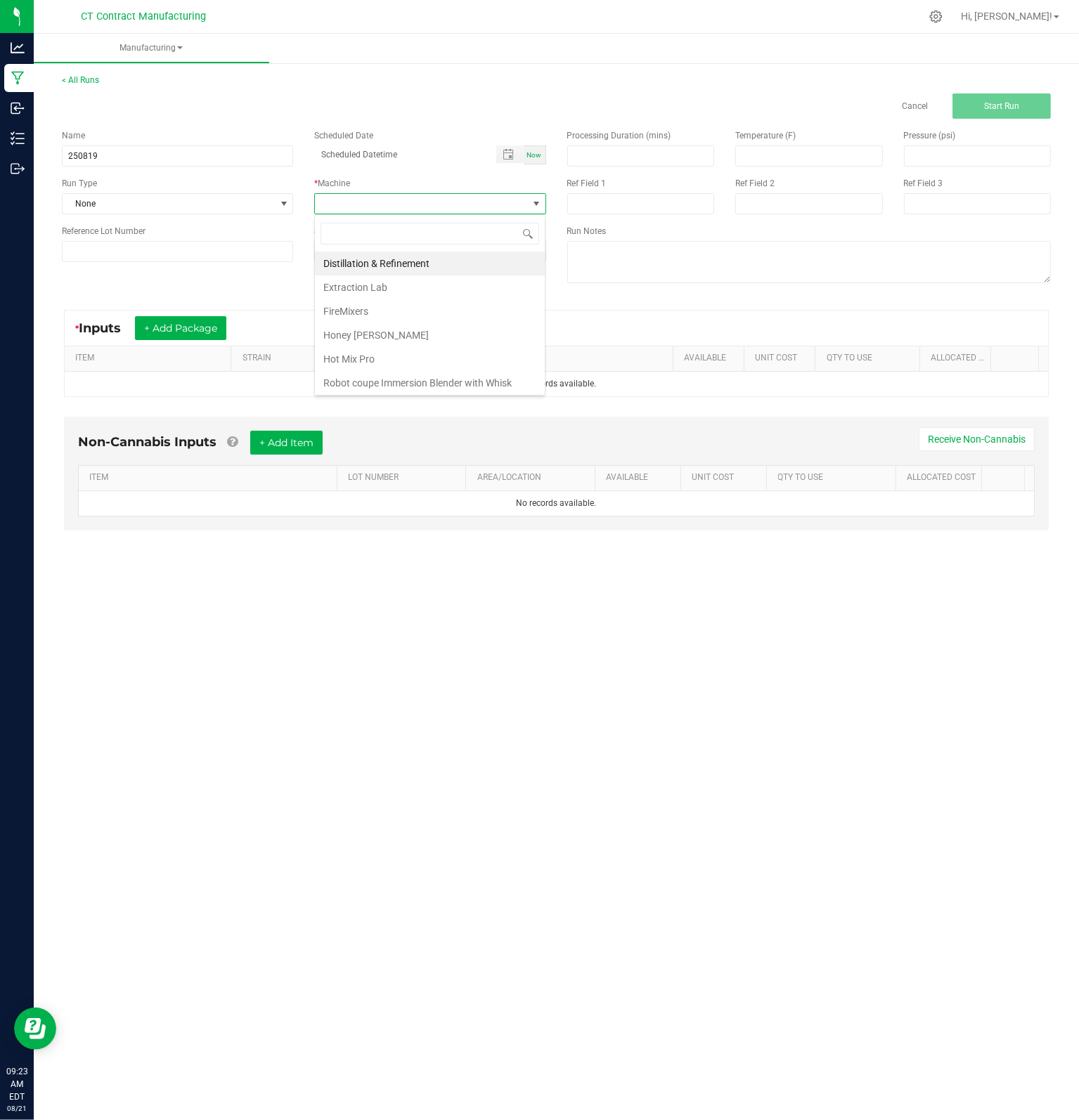
scroll to position [21, 230]
click at [410, 263] on li "Distillation & Refinement" at bounding box center [430, 263] width 230 height 23
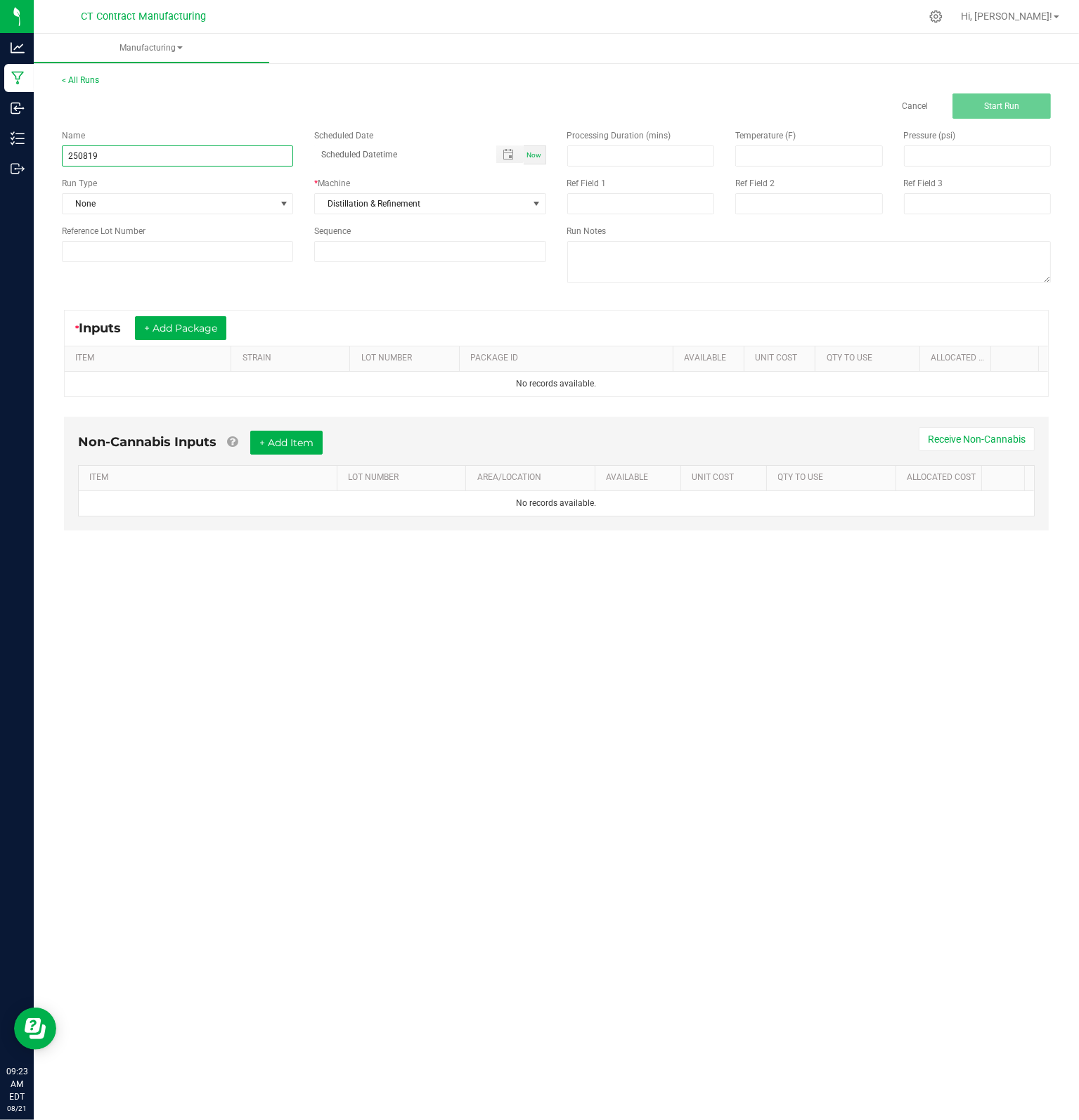
click at [123, 150] on input "250819" at bounding box center [177, 157] width 231 height 22
type input "250819-[PERSON_NAME]"
click at [203, 325] on button "+ Add Package" at bounding box center [180, 328] width 91 height 23
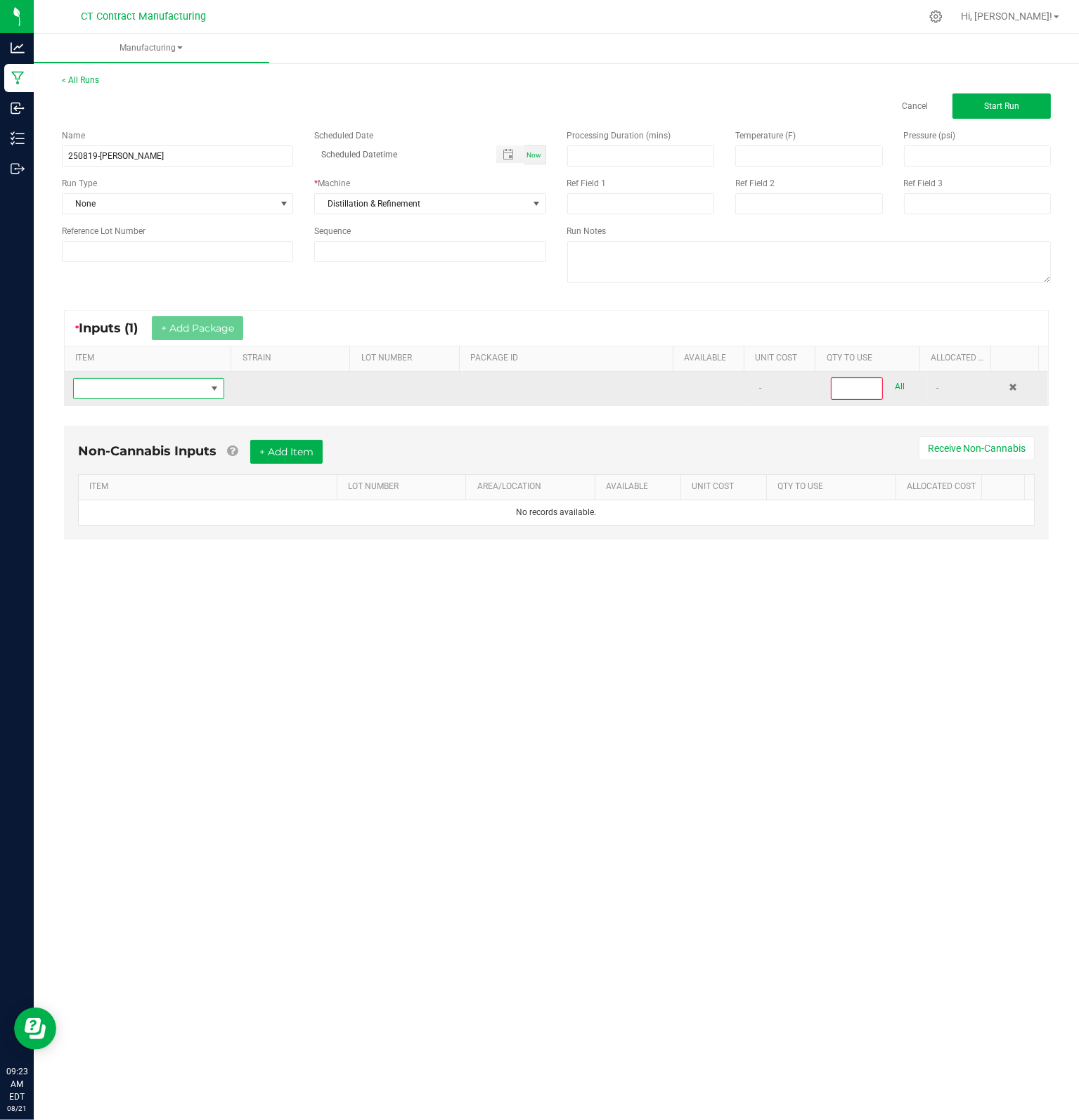
click at [149, 392] on span "NO DATA FOUND" at bounding box center [139, 389] width 132 height 20
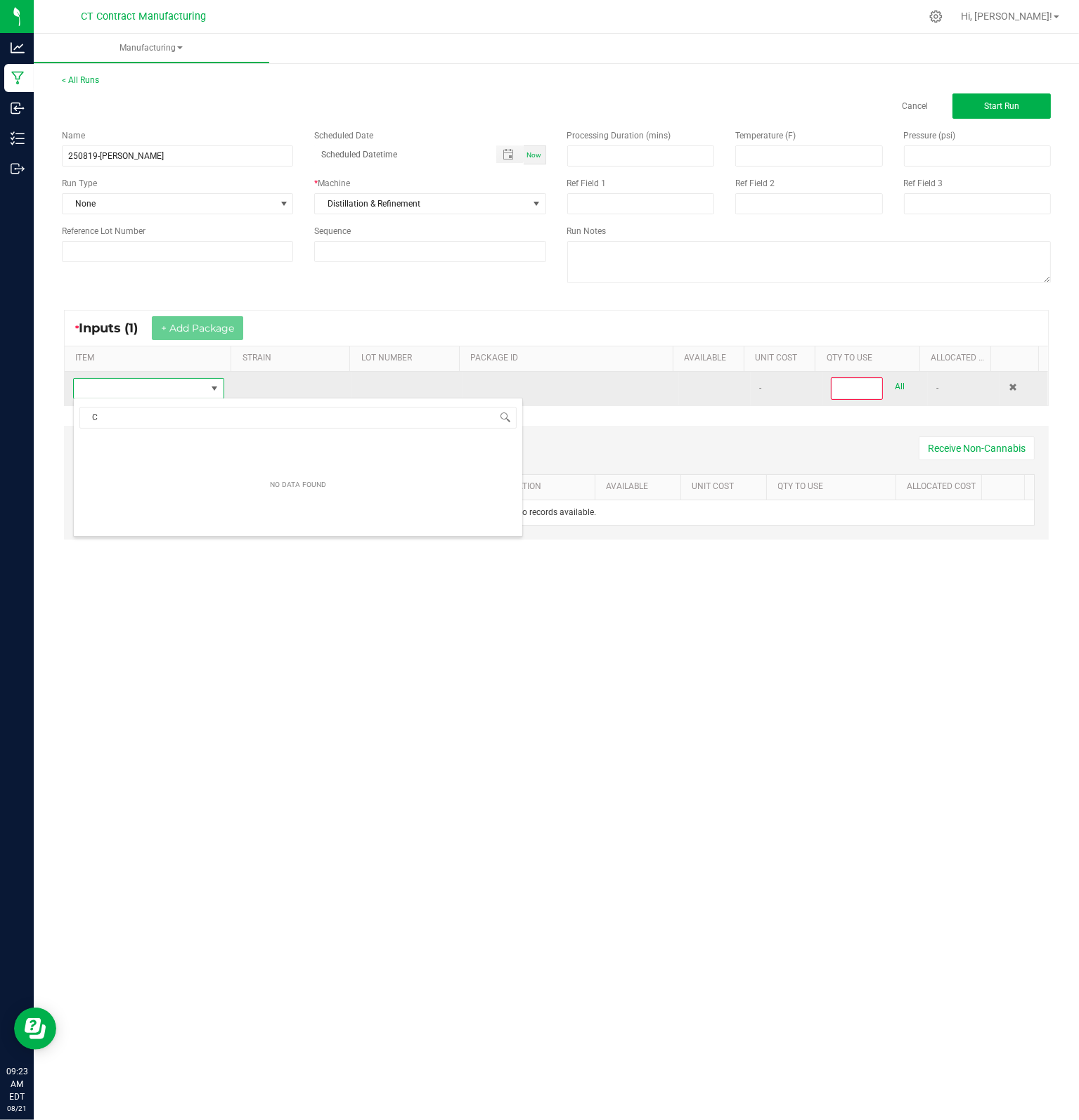
scroll to position [21, 149]
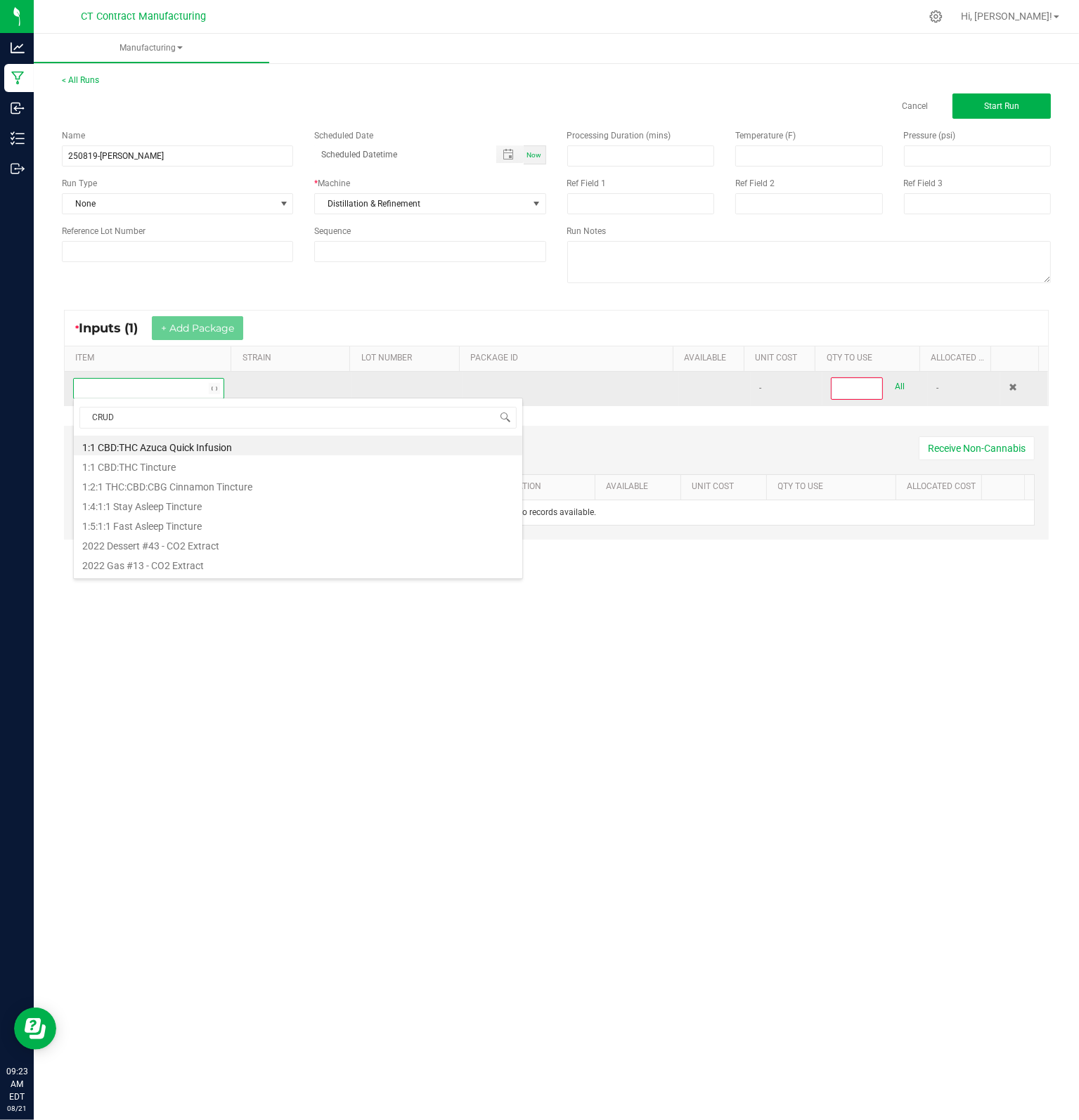
type input "CRUDE"
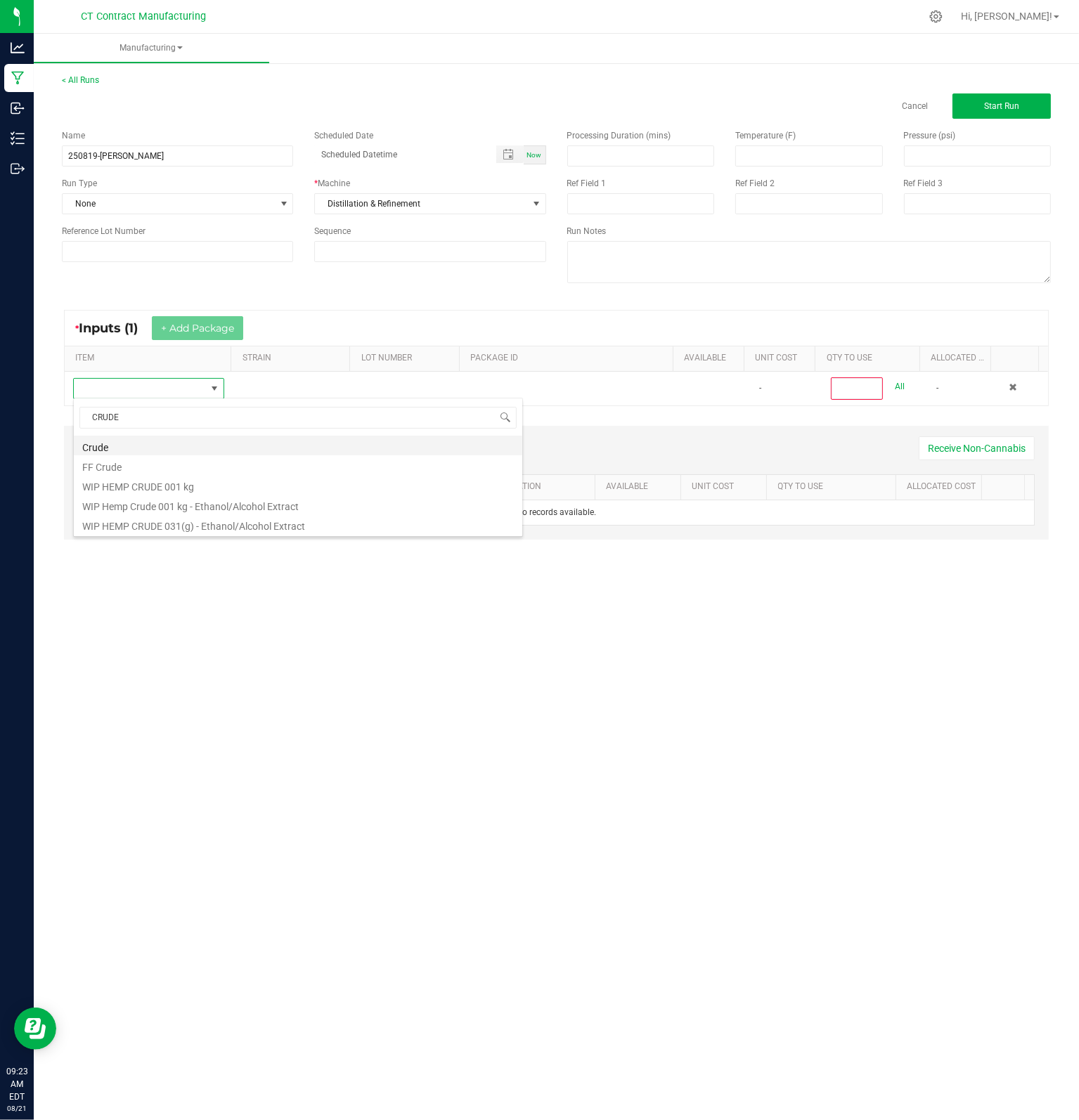
click at [132, 447] on li "Crude" at bounding box center [298, 445] width 448 height 20
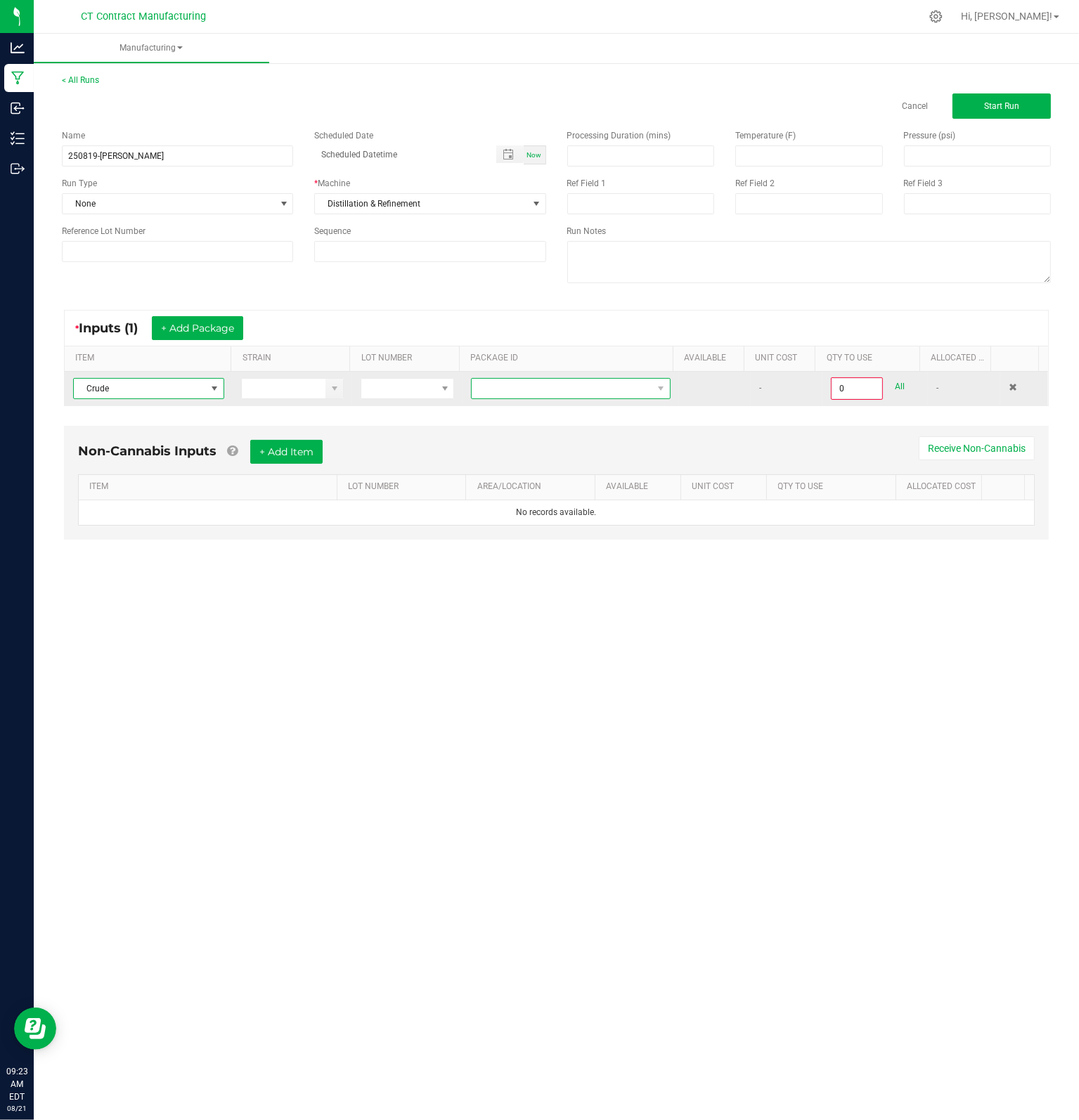
click at [581, 386] on span at bounding box center [562, 389] width 180 height 20
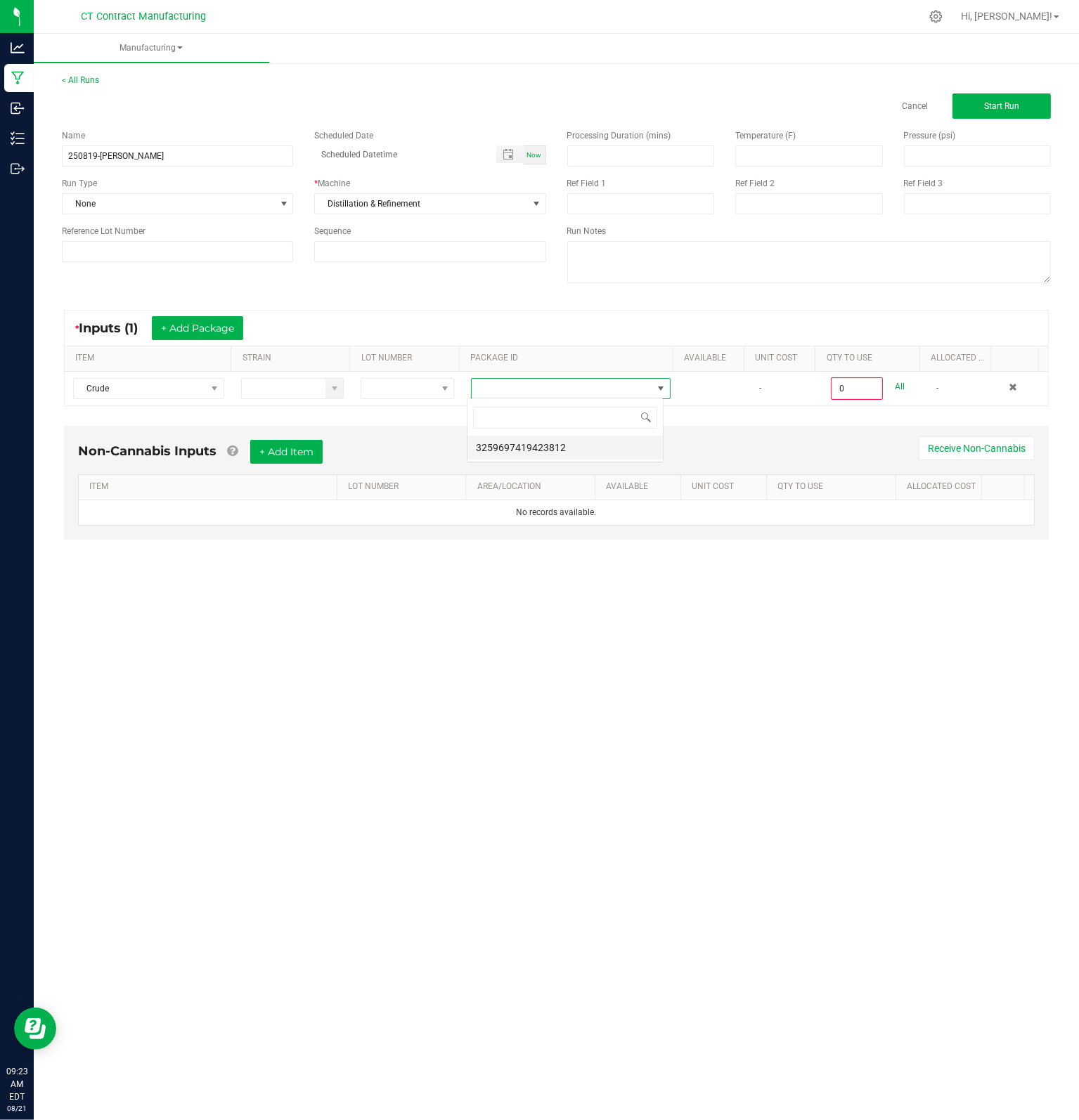
scroll to position [21, 197]
click at [528, 456] on li "3259697419423812" at bounding box center [565, 447] width 196 height 23
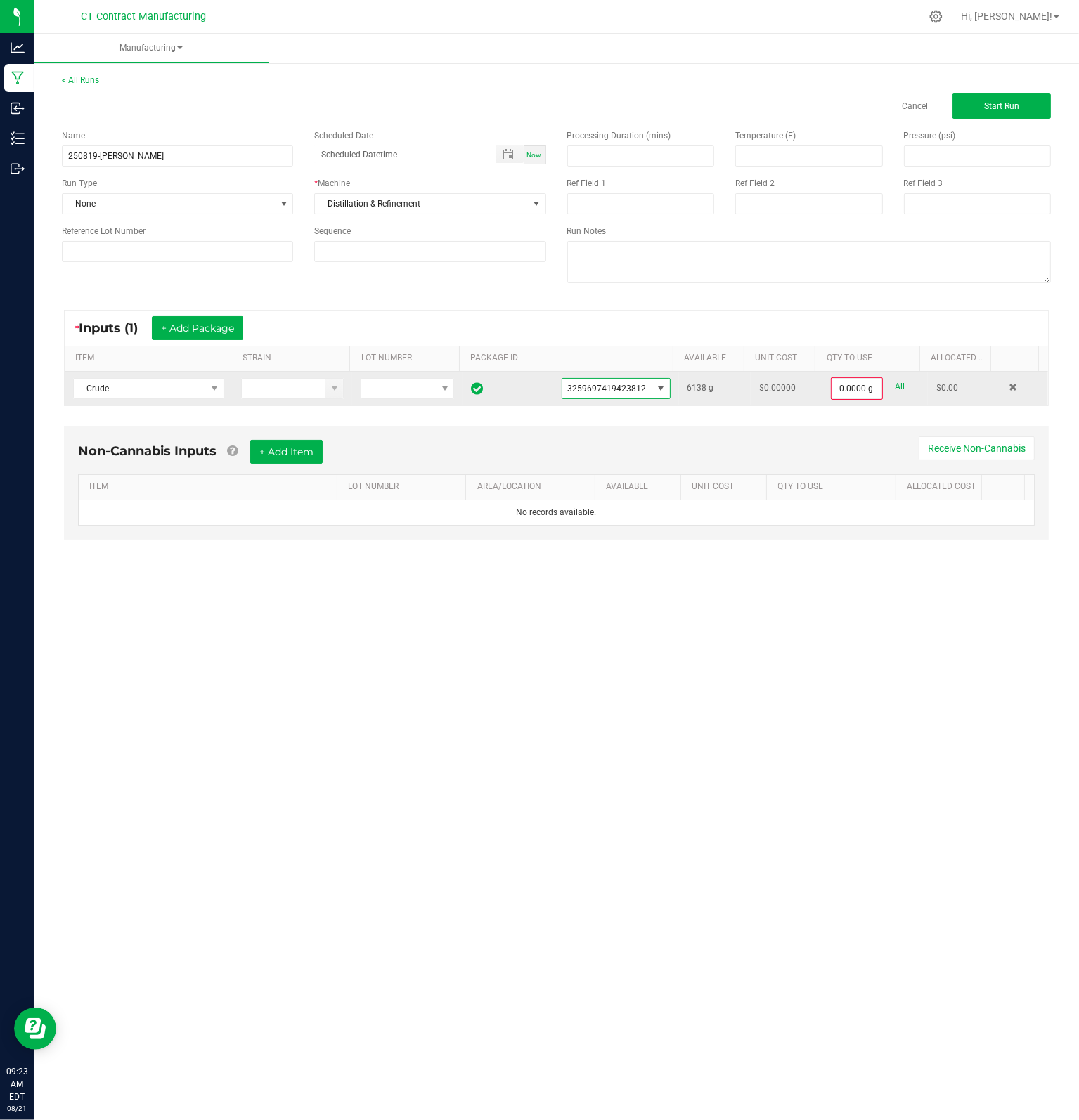
click at [896, 387] on div "0.0000 g All" at bounding box center [874, 388] width 88 height 23
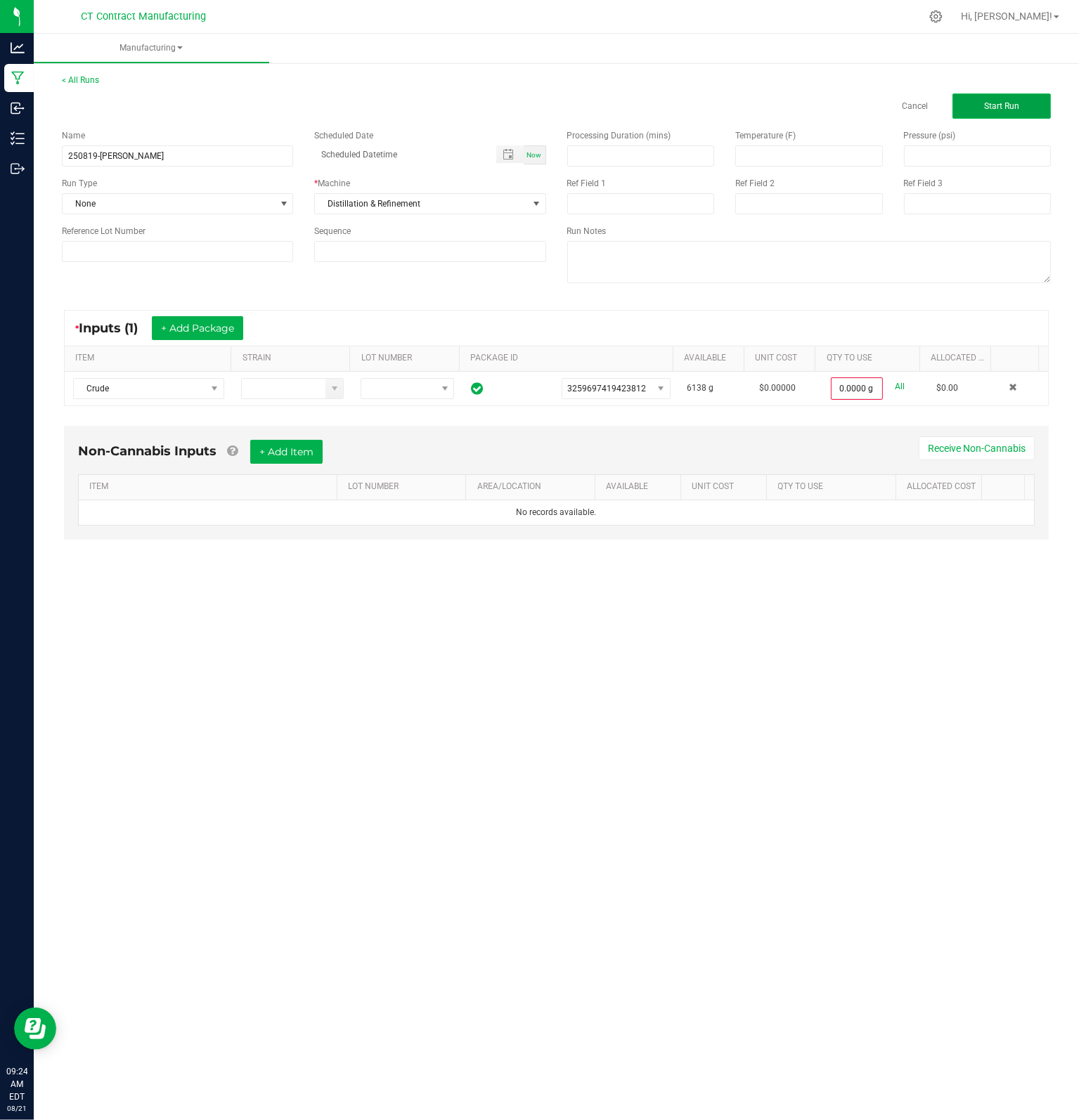
click at [1011, 107] on span "Start Run" at bounding box center [1002, 106] width 35 height 10
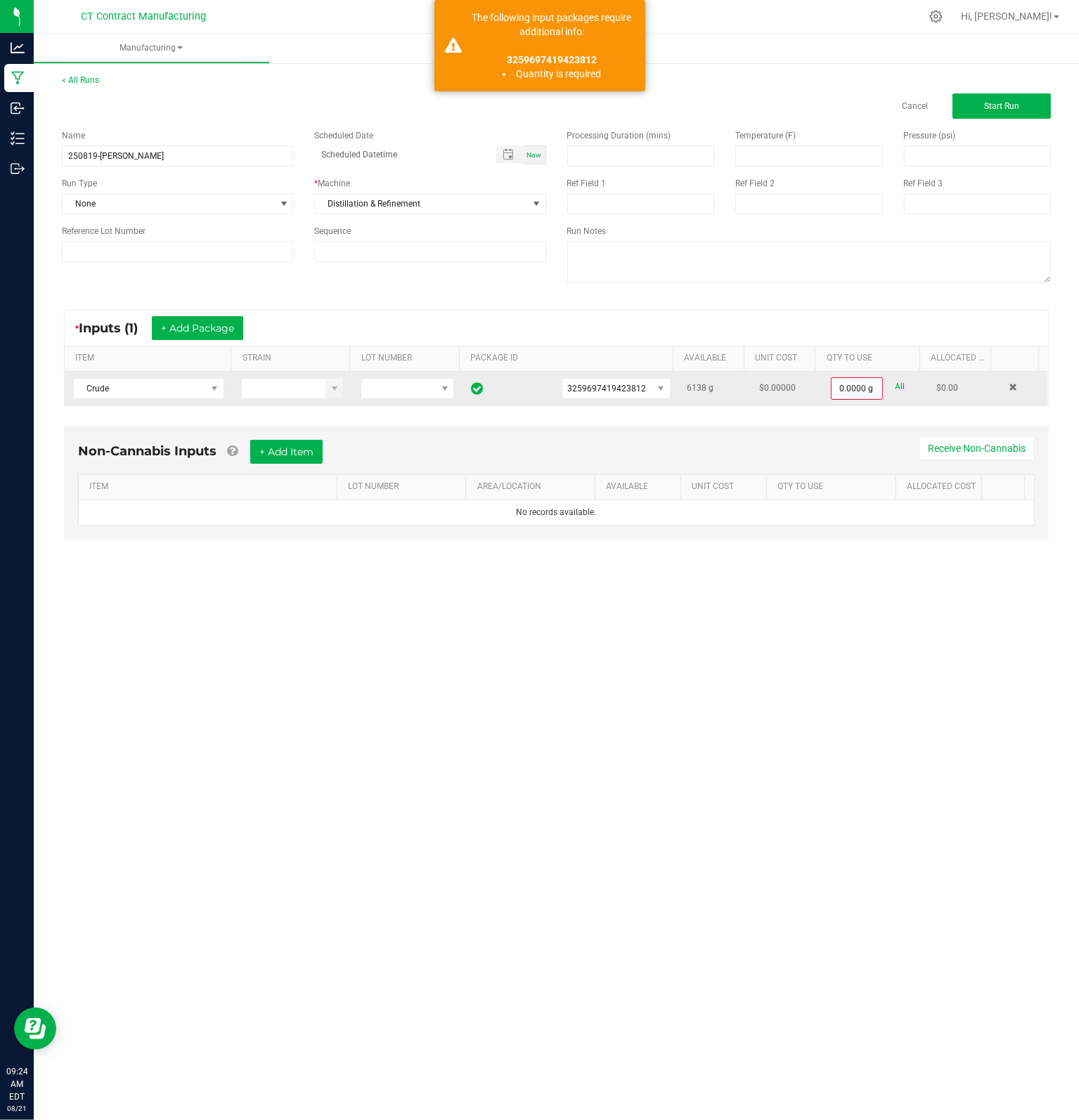
click at [895, 386] on link "All" at bounding box center [900, 386] width 10 height 19
type input "6138.0000 g"
click at [995, 111] on button "Start Run" at bounding box center [1001, 106] width 98 height 25
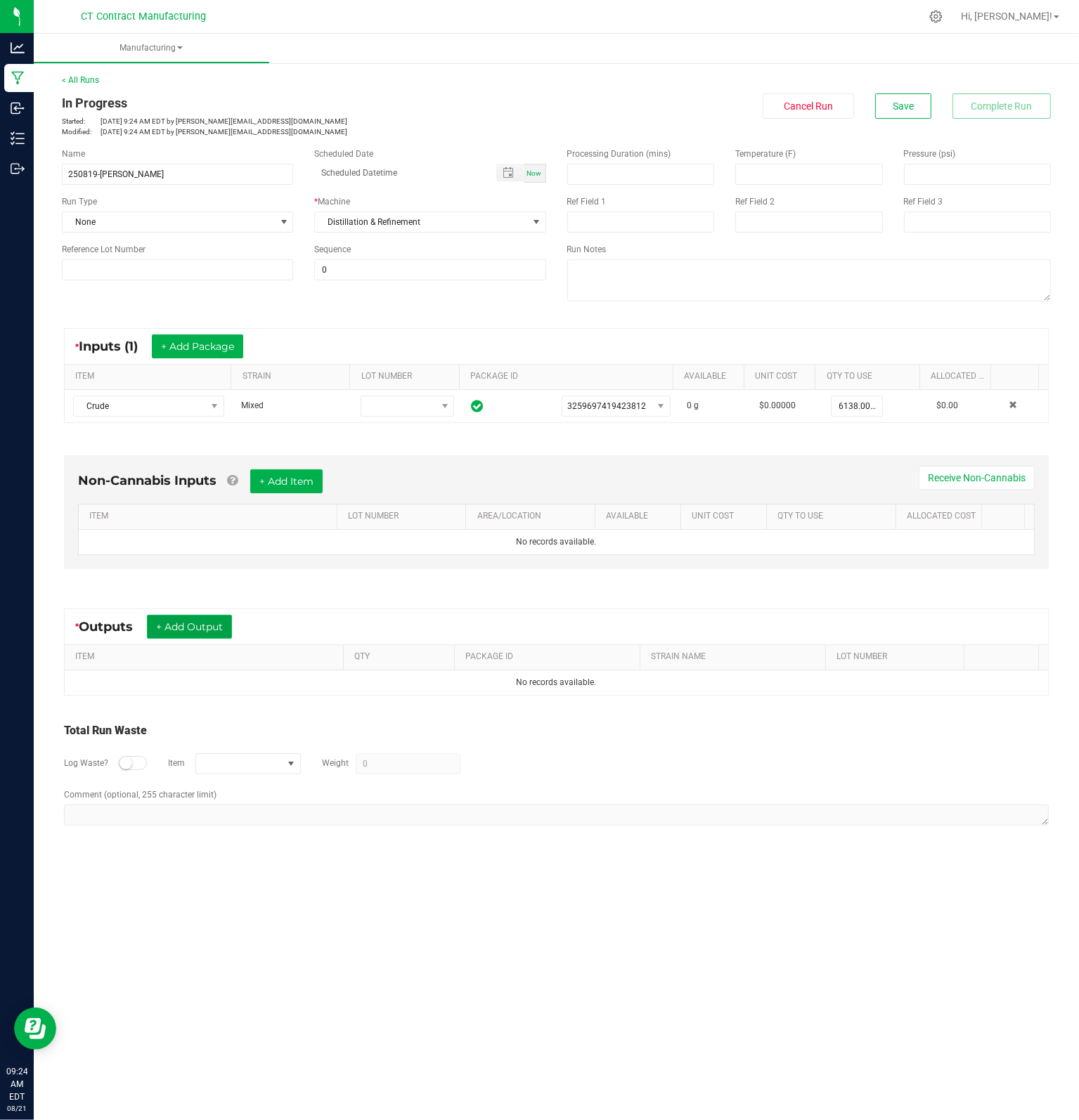
click at [198, 622] on button "+ Add Output" at bounding box center [189, 627] width 85 height 23
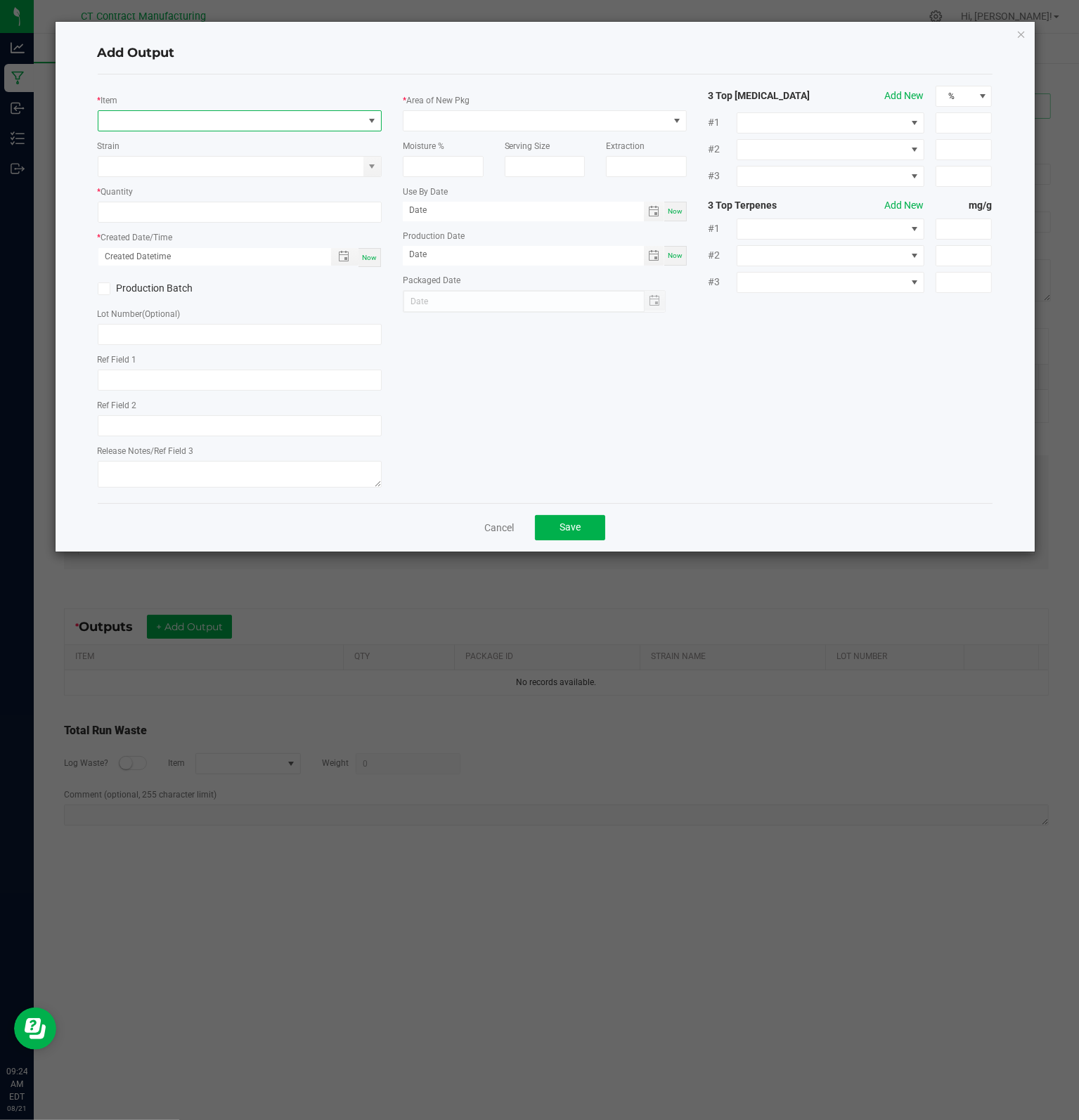
click at [222, 123] on span "NO DATA FOUND" at bounding box center [230, 120] width 265 height 20
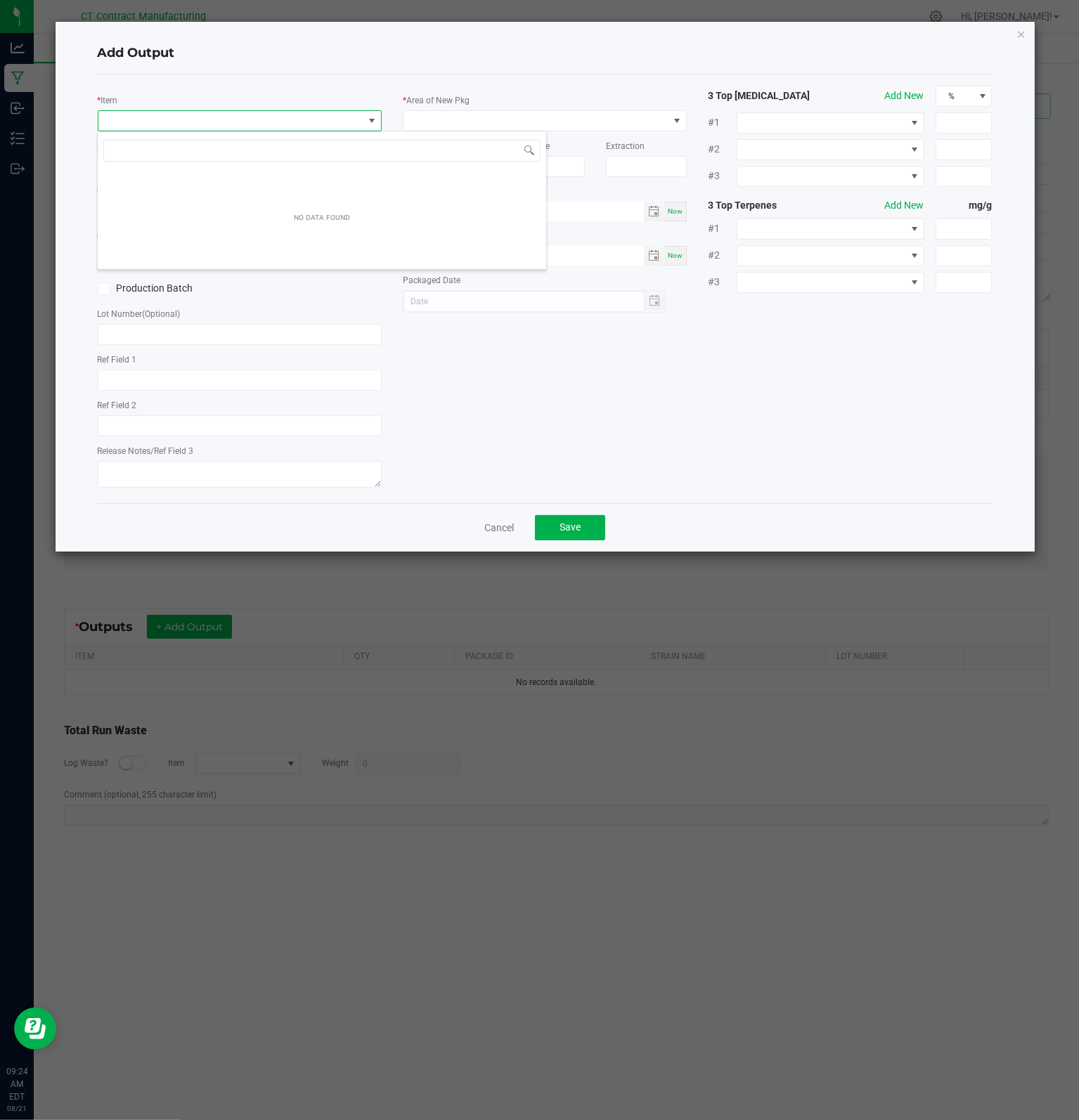
scroll to position [21, 284]
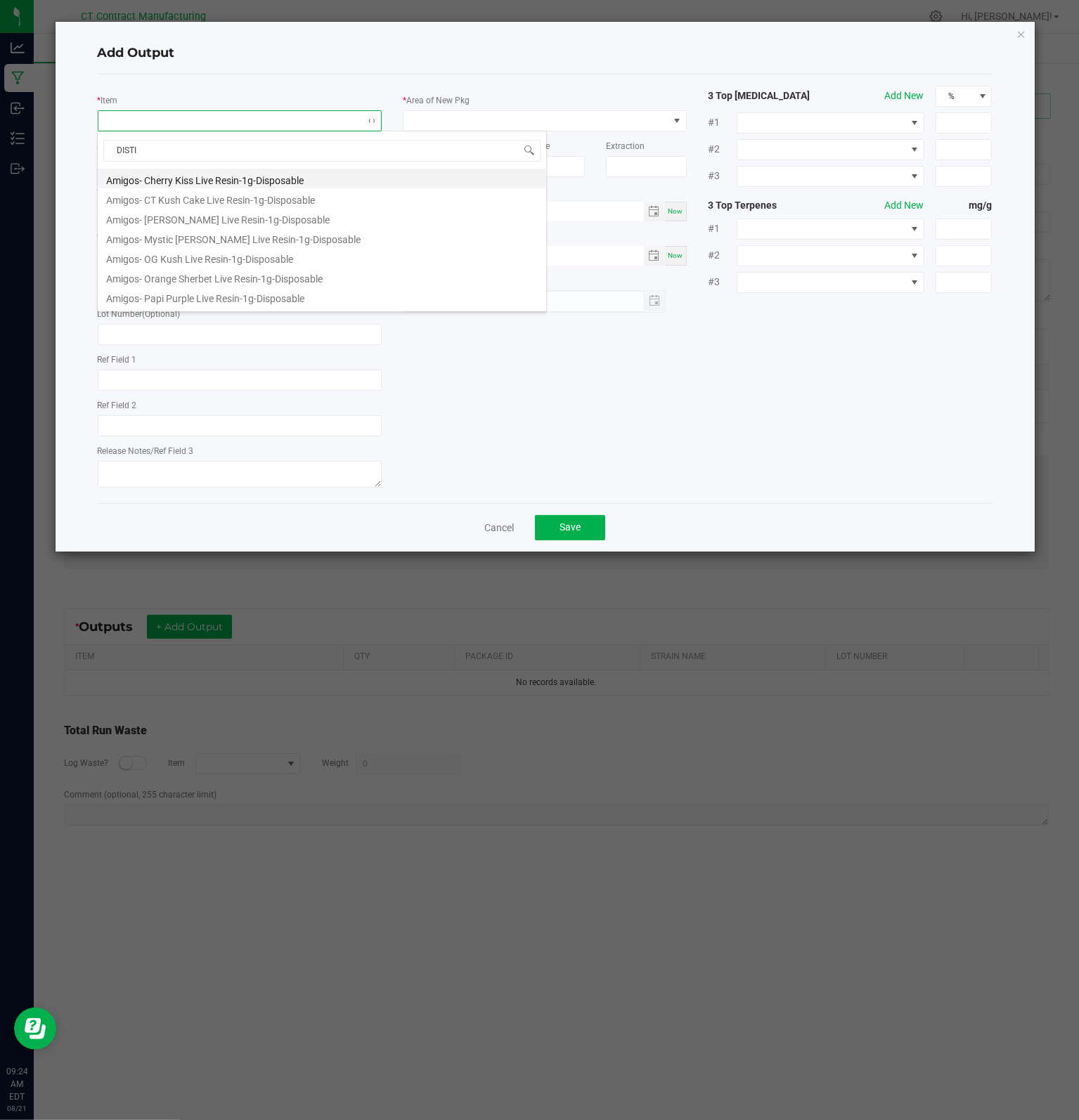
type input "DISTIL"
click at [145, 183] on li "Distillate" at bounding box center [322, 178] width 448 height 20
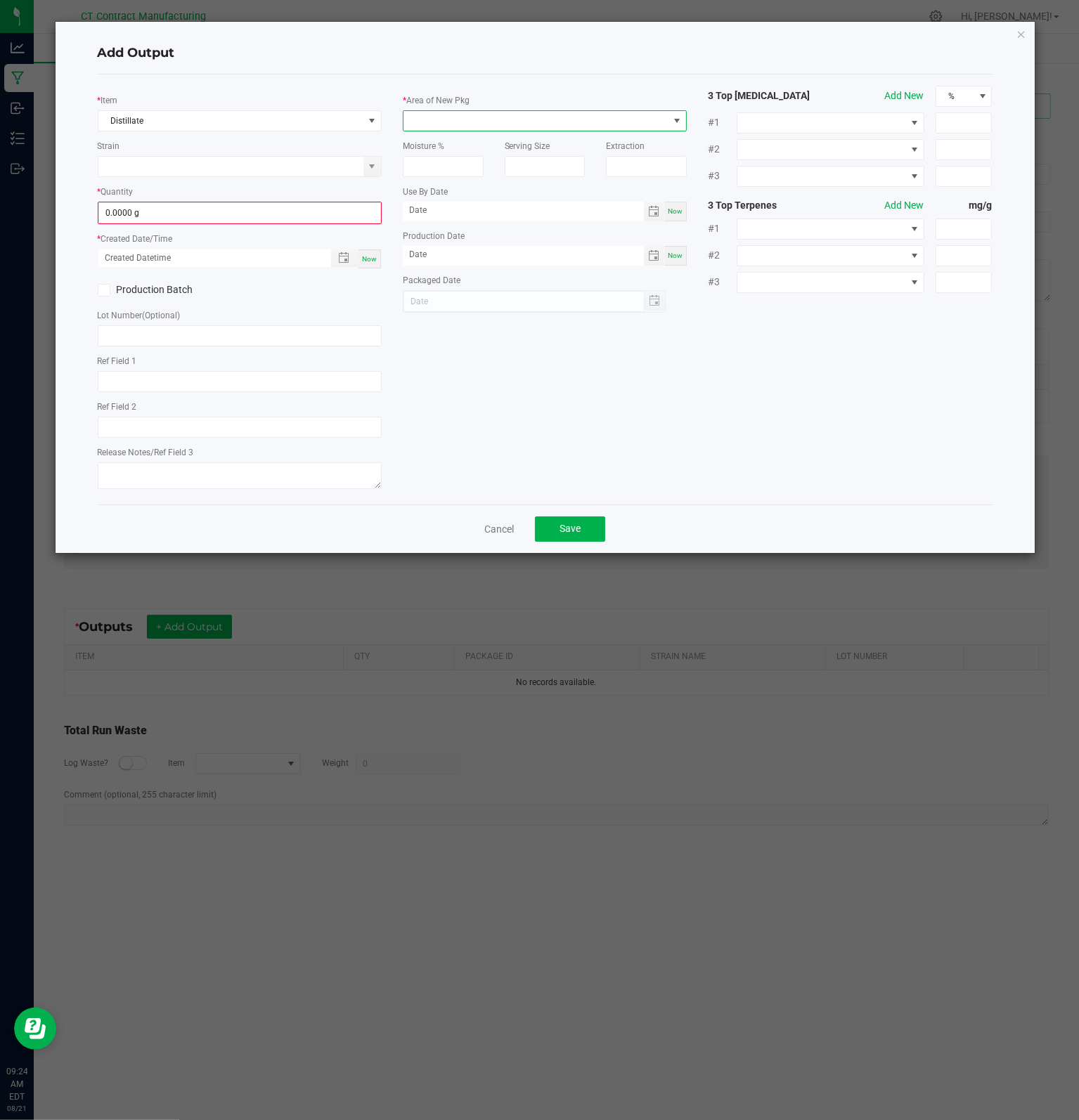
click at [467, 123] on span at bounding box center [536, 120] width 265 height 20
click at [440, 272] on li "Lab" at bounding box center [544, 276] width 283 height 23
click at [156, 203] on input "0" at bounding box center [239, 212] width 281 height 20
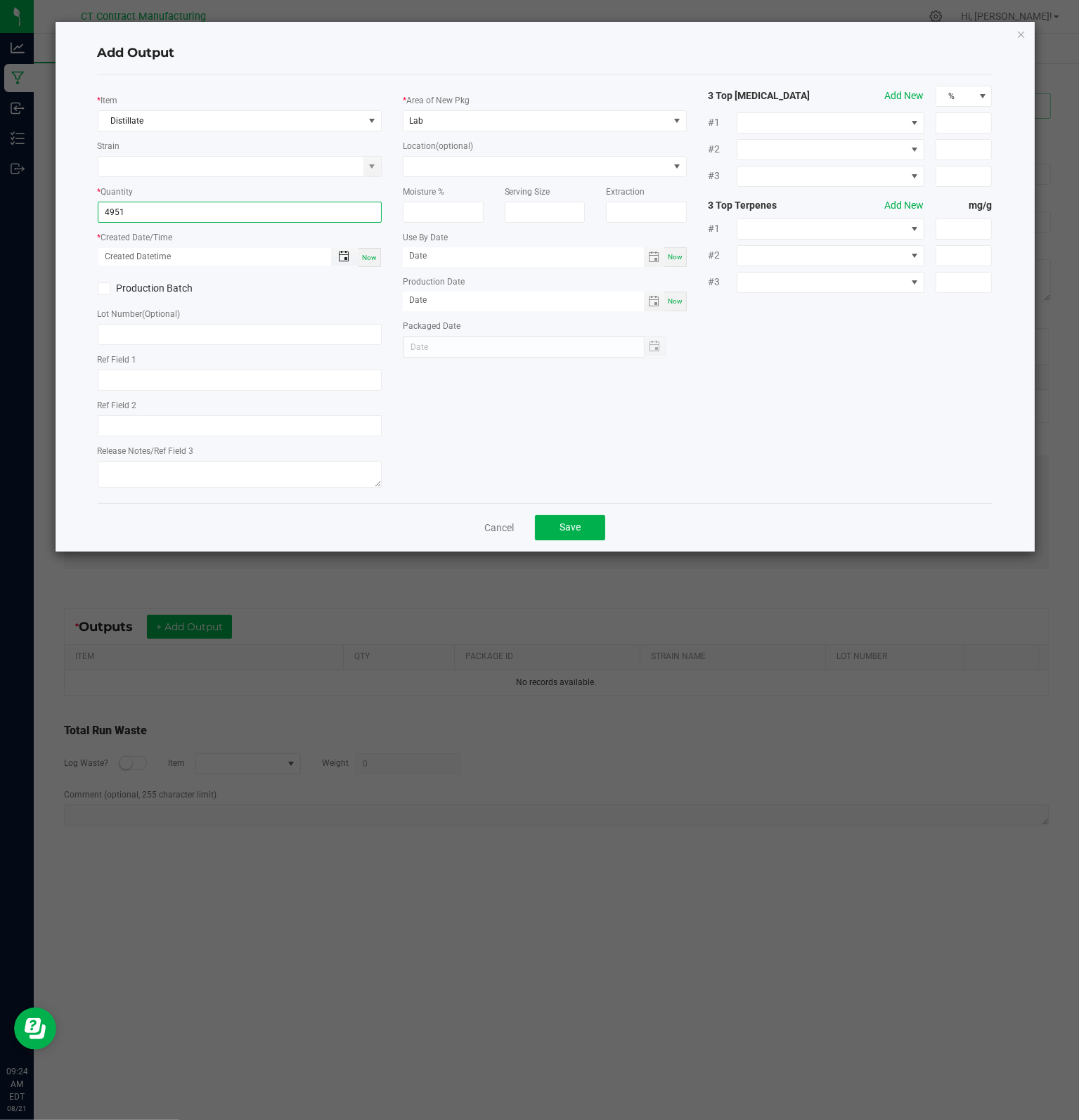
click at [343, 259] on span "Toggle popup" at bounding box center [343, 256] width 11 height 11
type input "4951.0000 g"
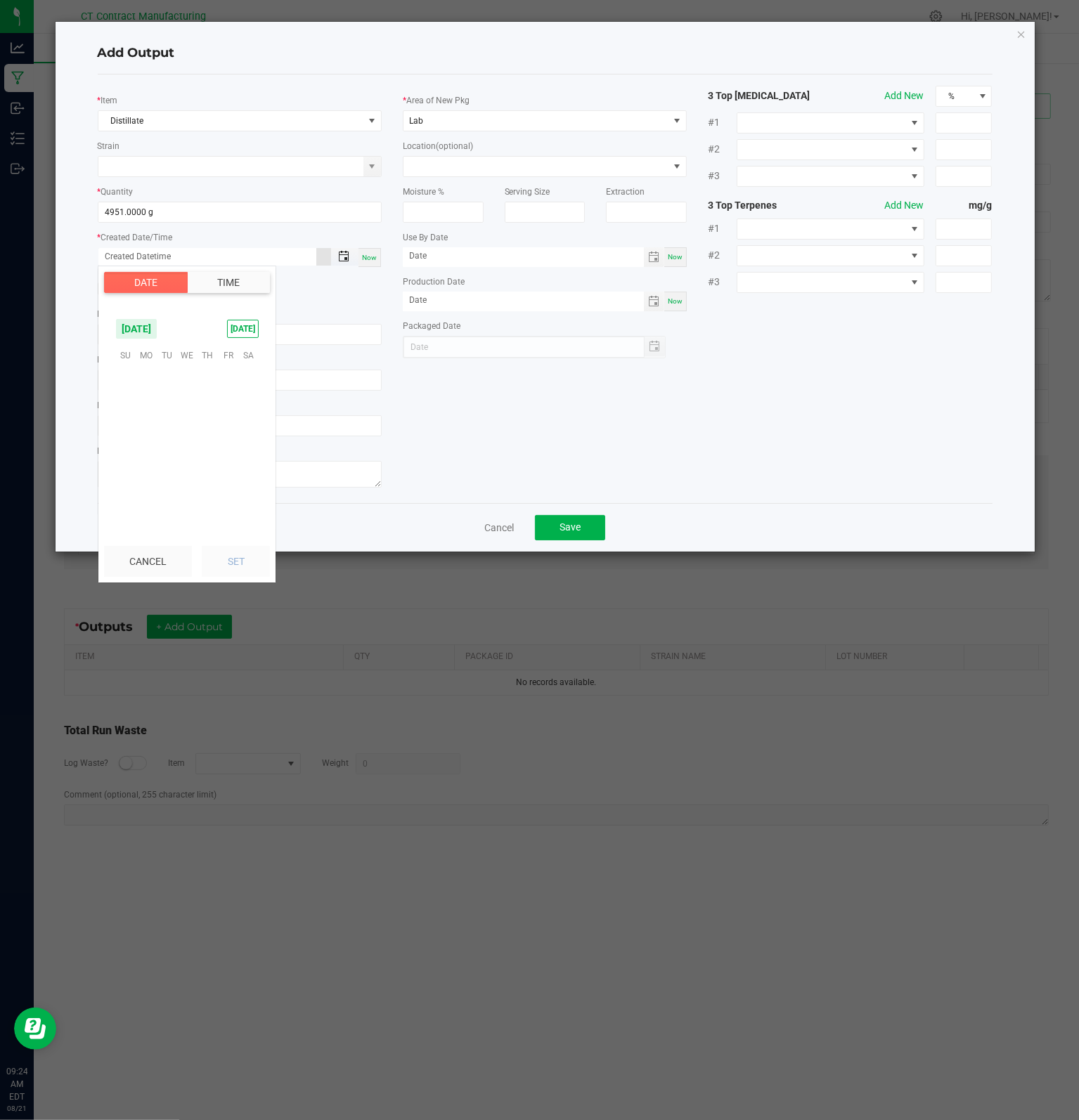
scroll to position [227746, 0]
click at [190, 440] on span "20" at bounding box center [187, 442] width 21 height 22
click at [247, 461] on span "PM" at bounding box center [252, 463] width 13 height 10
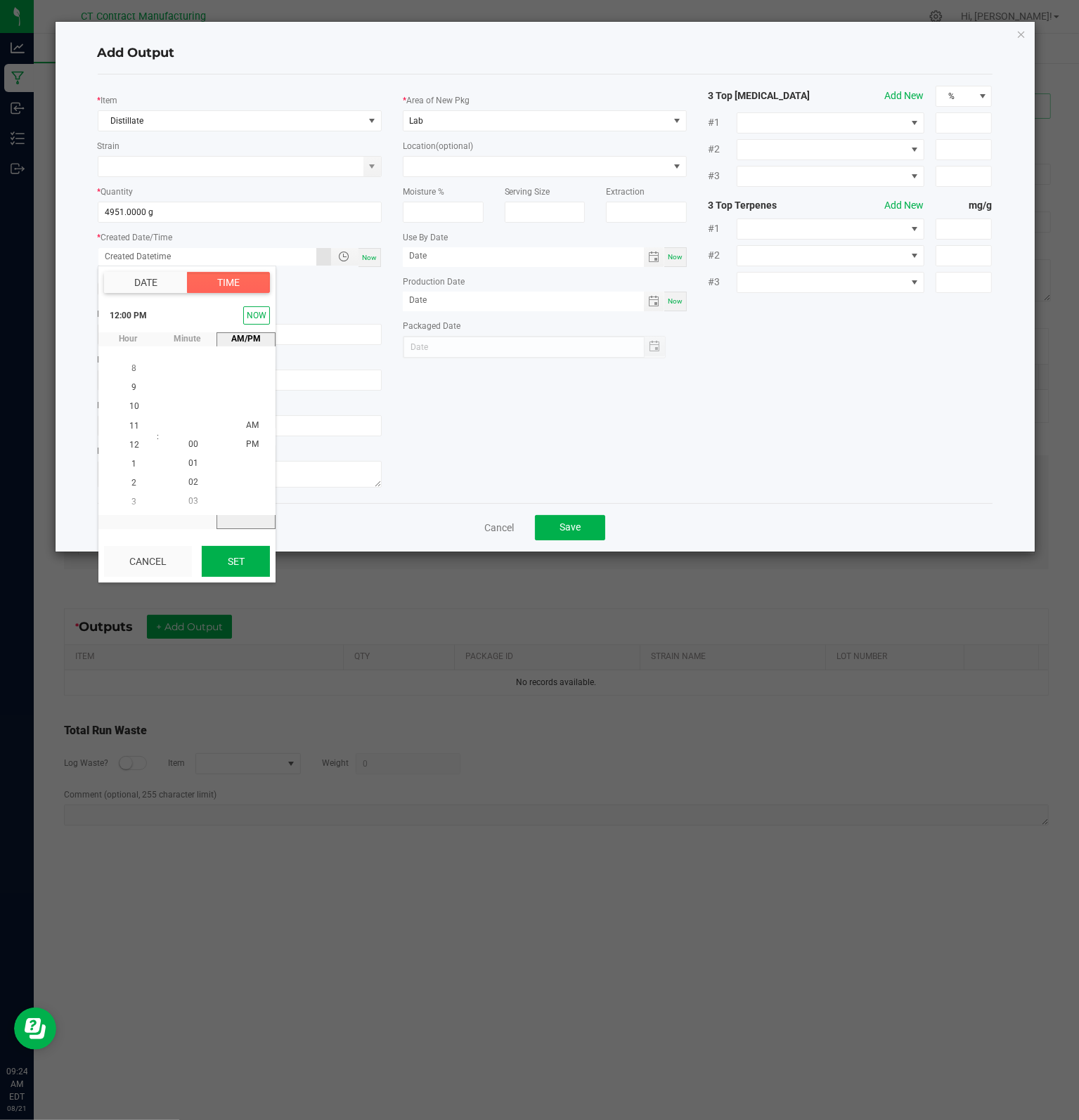
click at [225, 561] on button "Set" at bounding box center [236, 562] width 69 height 31
type input "[DATE] 12:00 PM"
type input "[DATE]"
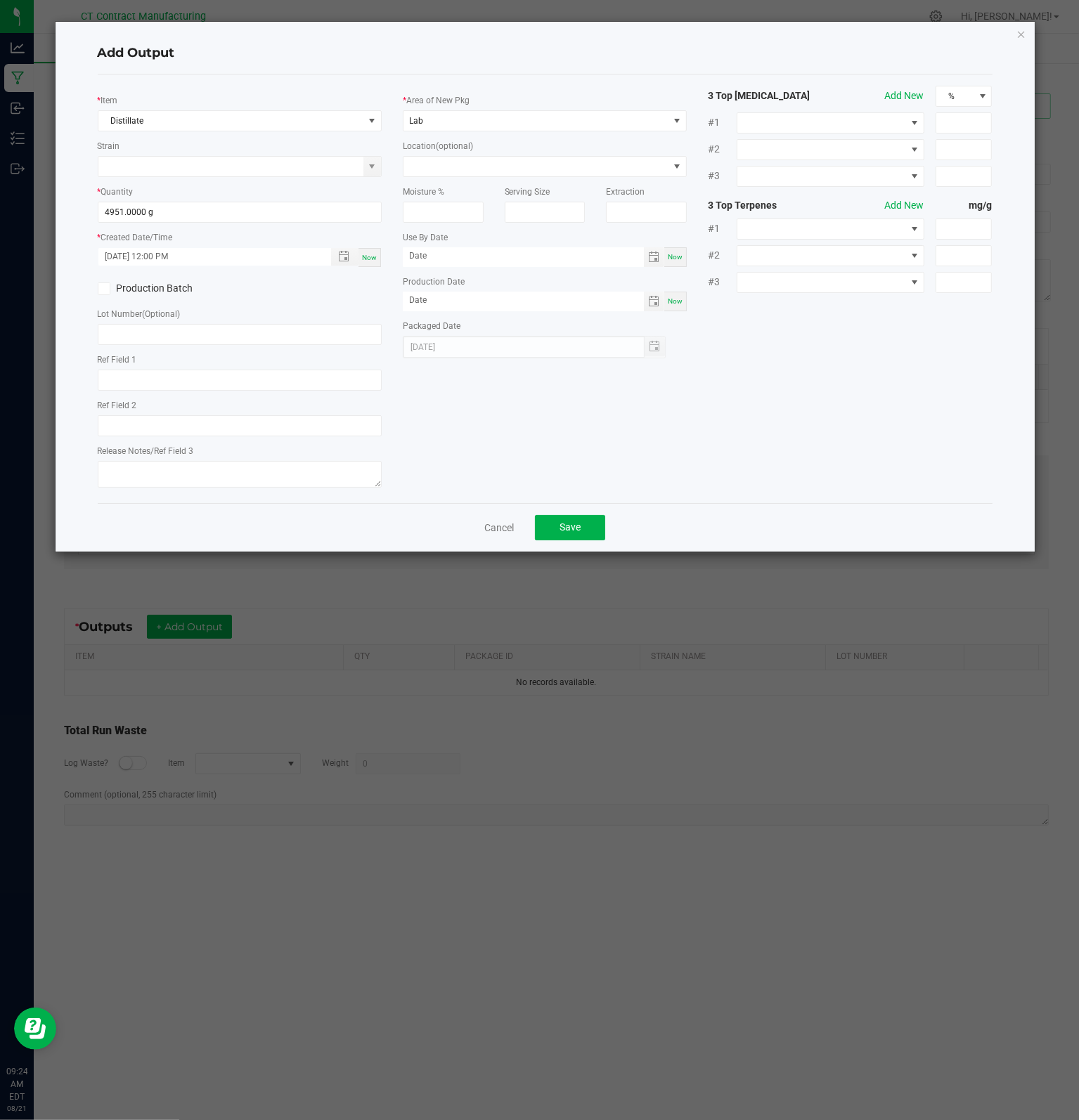
click at [548, 439] on div "* Item Distillate Strain * Quantity 4951.0000 g * Created Date/Time [DATE] 12:0…" at bounding box center [544, 289] width 915 height 406
click at [589, 528] on button "Save" at bounding box center [570, 528] width 70 height 25
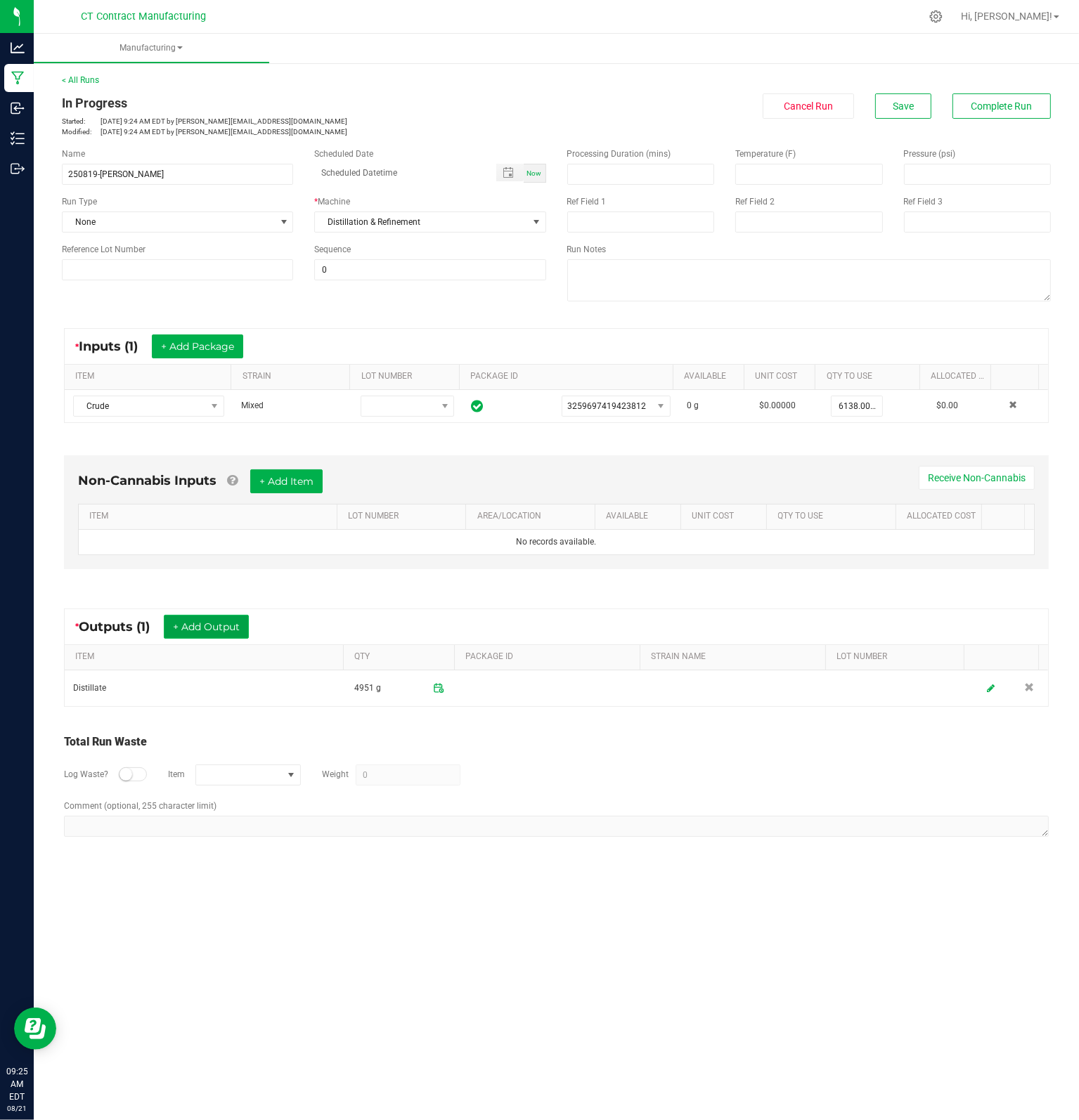
click at [203, 631] on button "+ Add Output" at bounding box center [206, 627] width 85 height 23
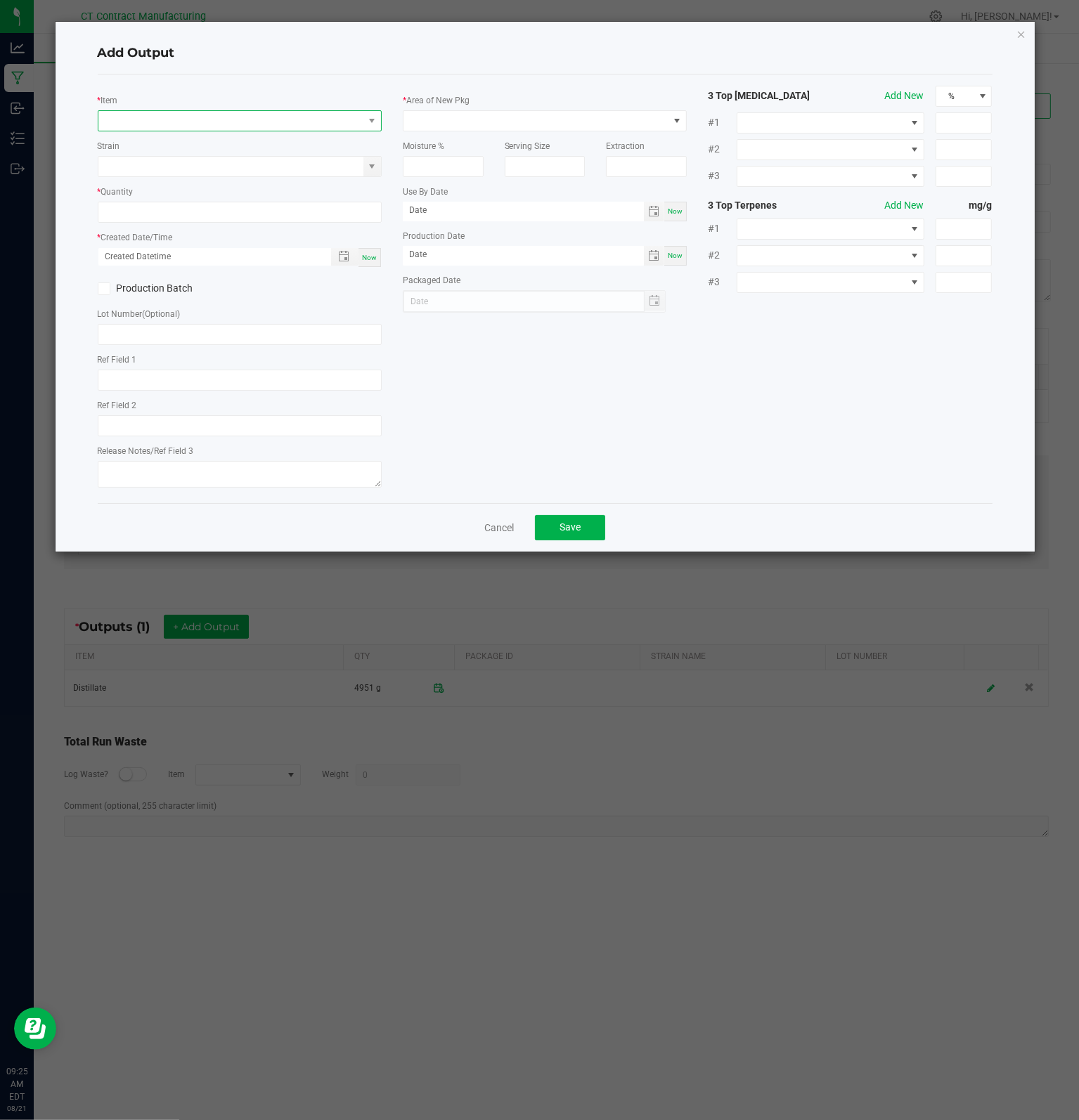
click at [236, 120] on span "NO DATA FOUND" at bounding box center [230, 120] width 265 height 20
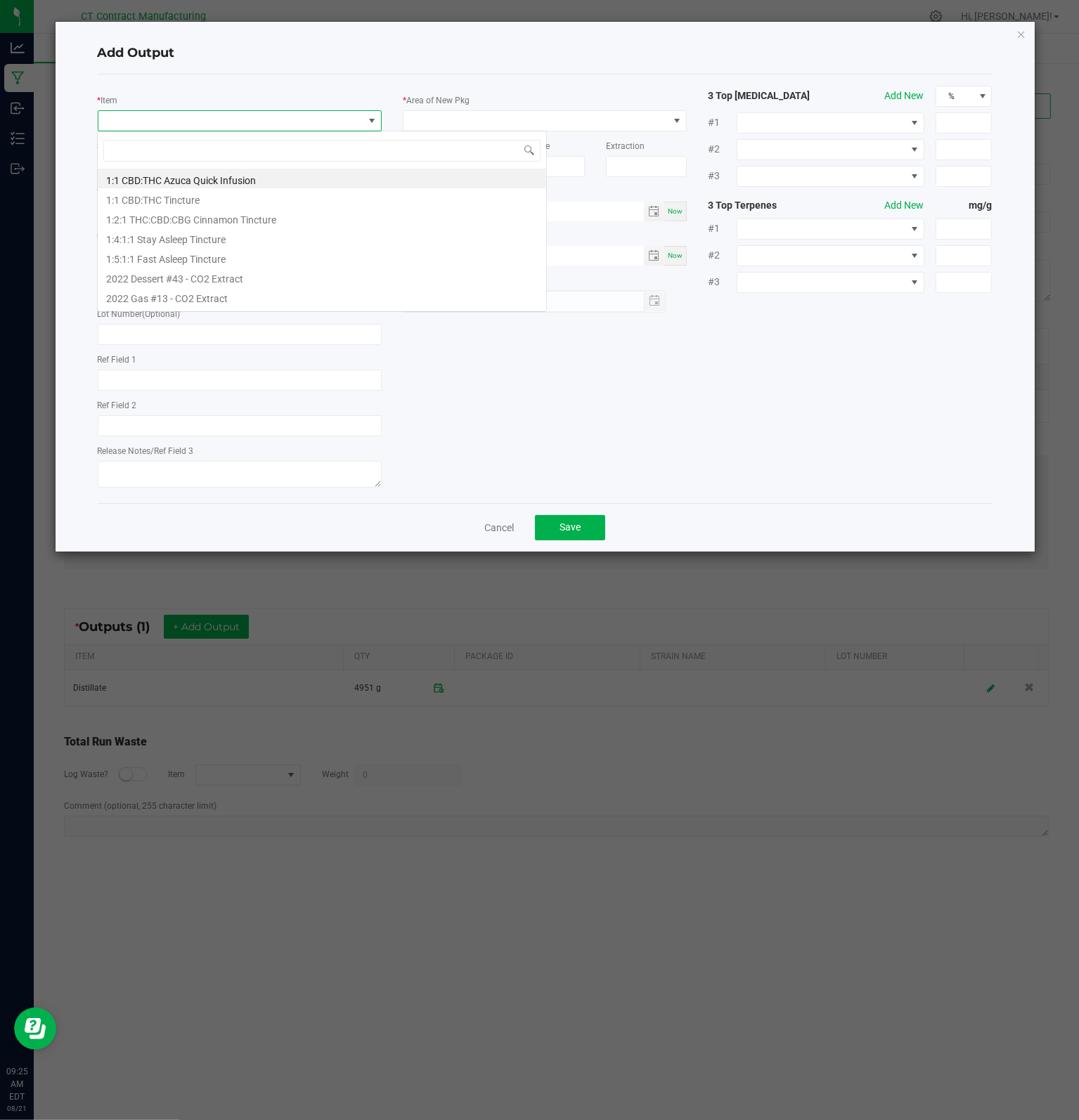
scroll to position [21, 284]
type input "BYPRO"
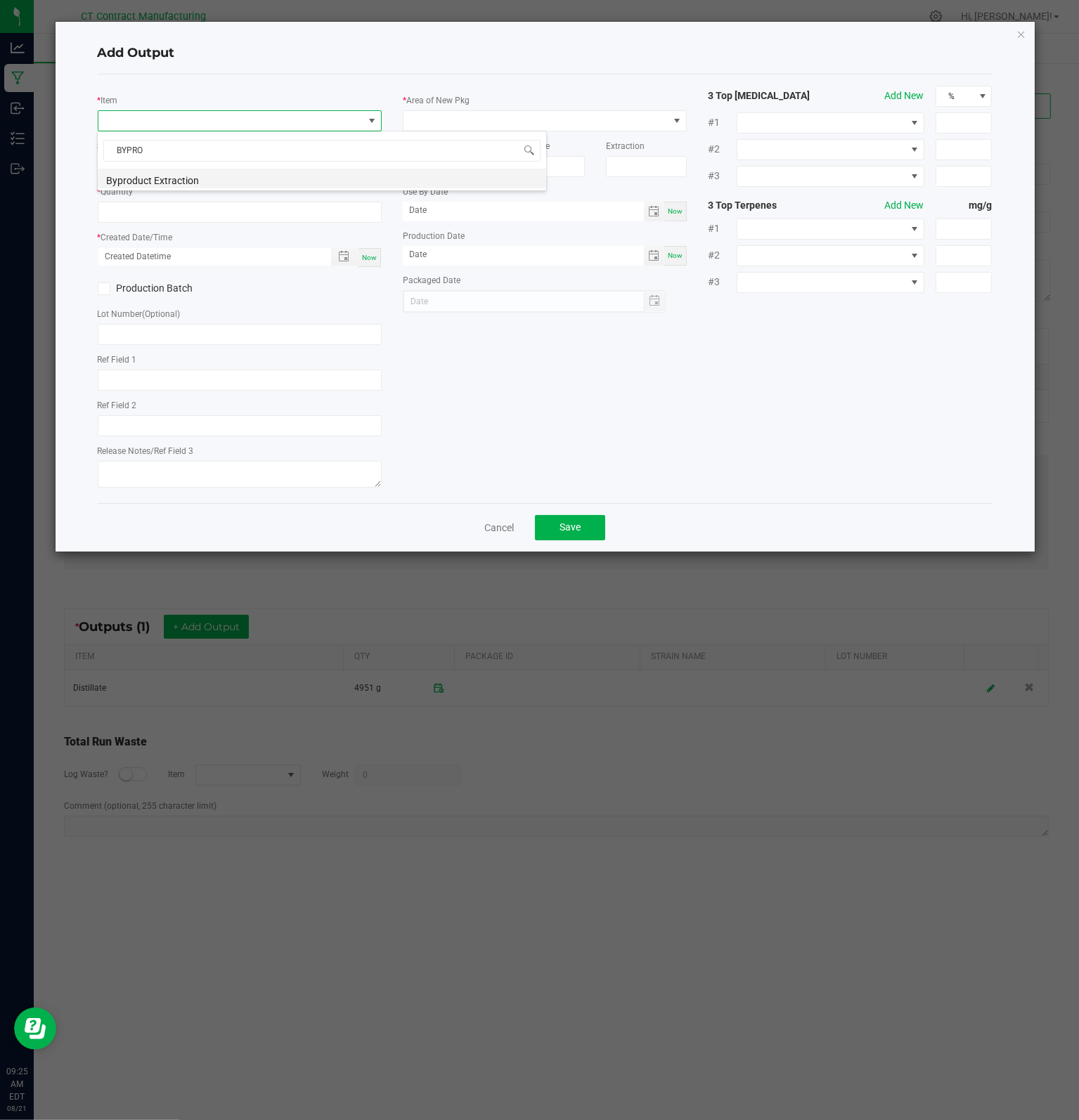
click at [141, 181] on li "Byproduct Extraction" at bounding box center [322, 178] width 448 height 20
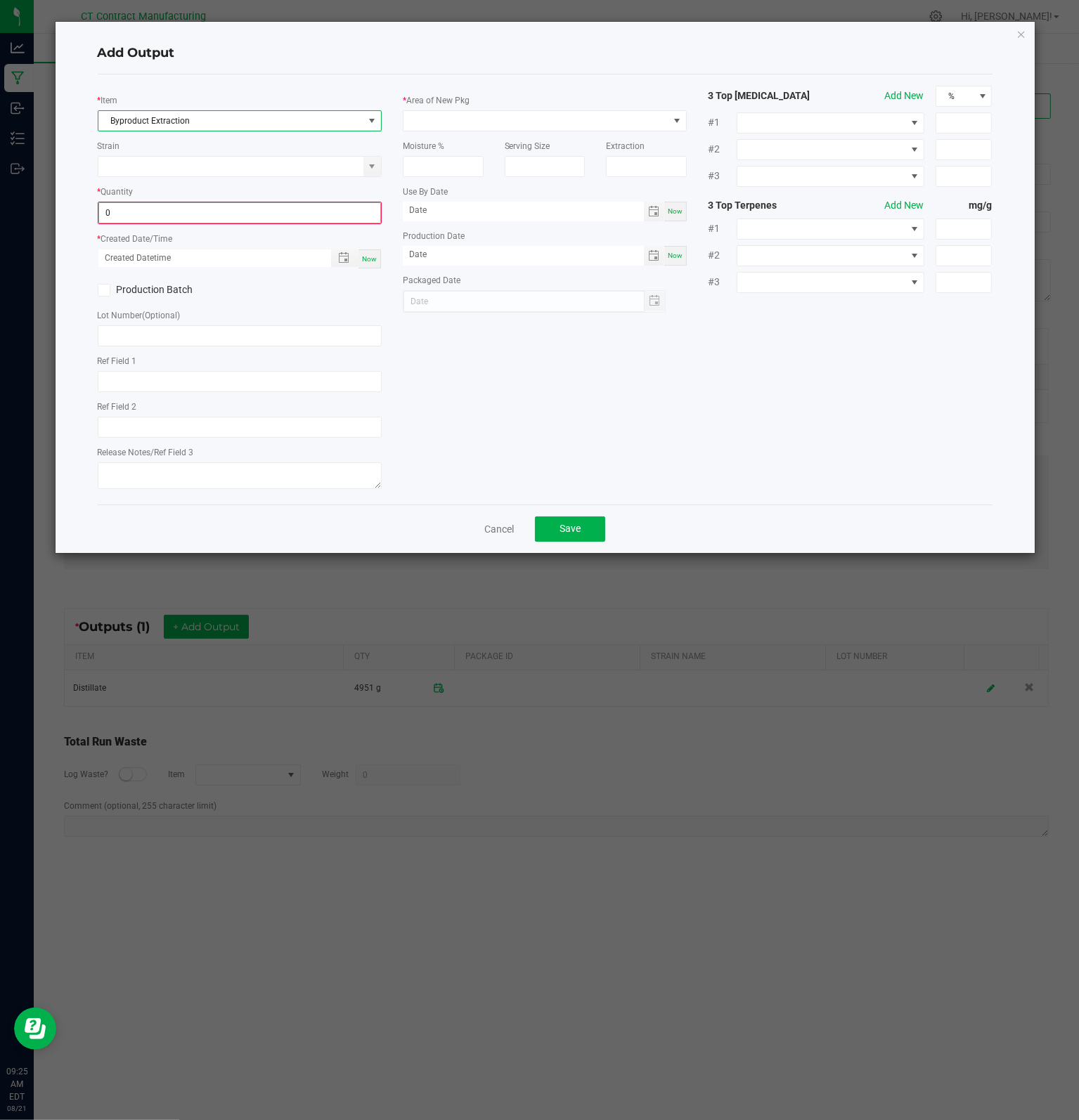
click at [178, 210] on input "0" at bounding box center [239, 212] width 281 height 20
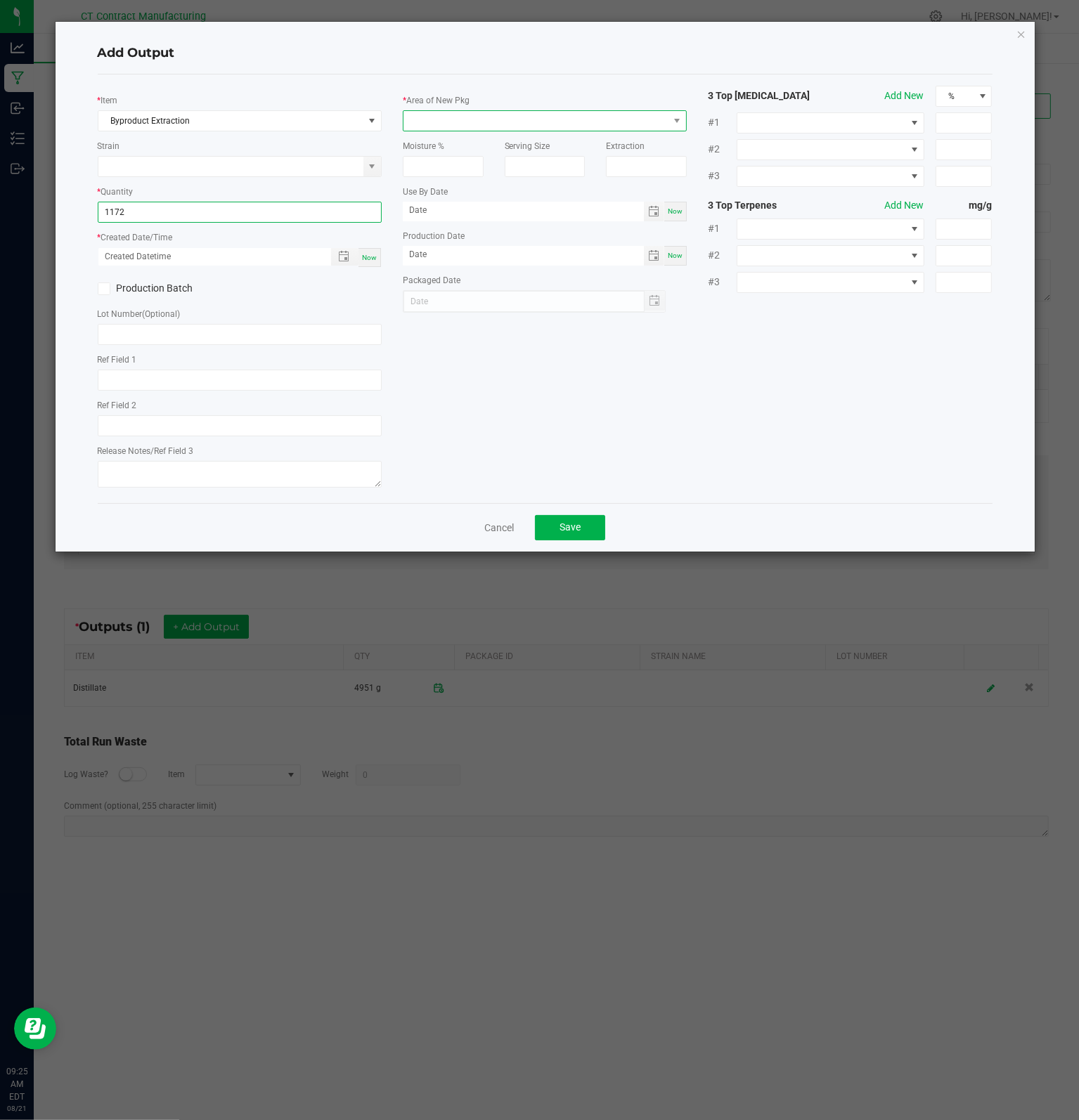
type input "1172.0000 g"
click at [469, 118] on span at bounding box center [536, 120] width 265 height 20
click at [443, 277] on li "Lab" at bounding box center [544, 276] width 283 height 23
click at [346, 259] on span "Toggle popup" at bounding box center [343, 256] width 11 height 11
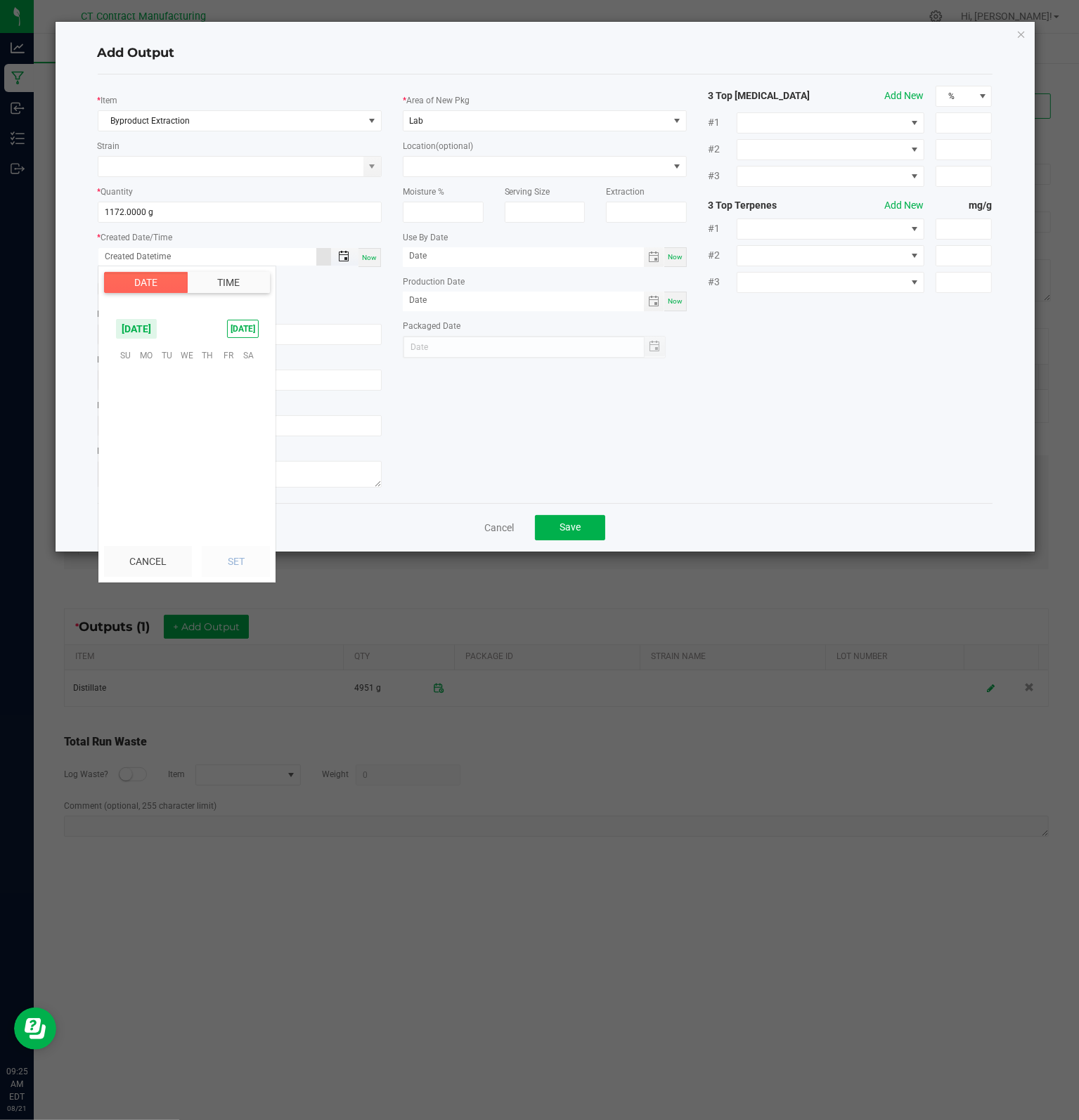
scroll to position [227746, 0]
click at [188, 442] on span "20" at bounding box center [187, 442] width 21 height 22
click at [252, 462] on span "PM" at bounding box center [252, 463] width 13 height 10
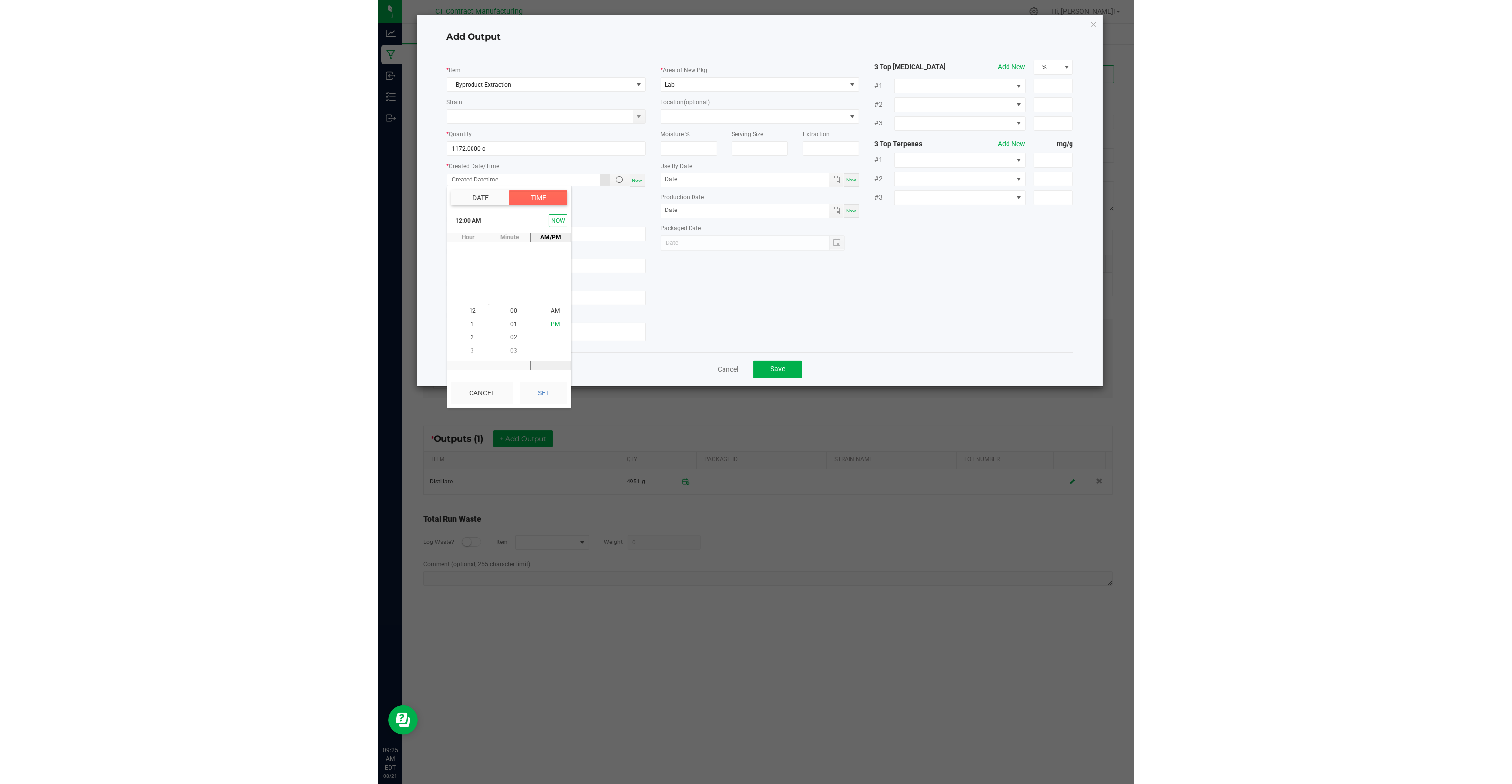
scroll to position [13, 0]
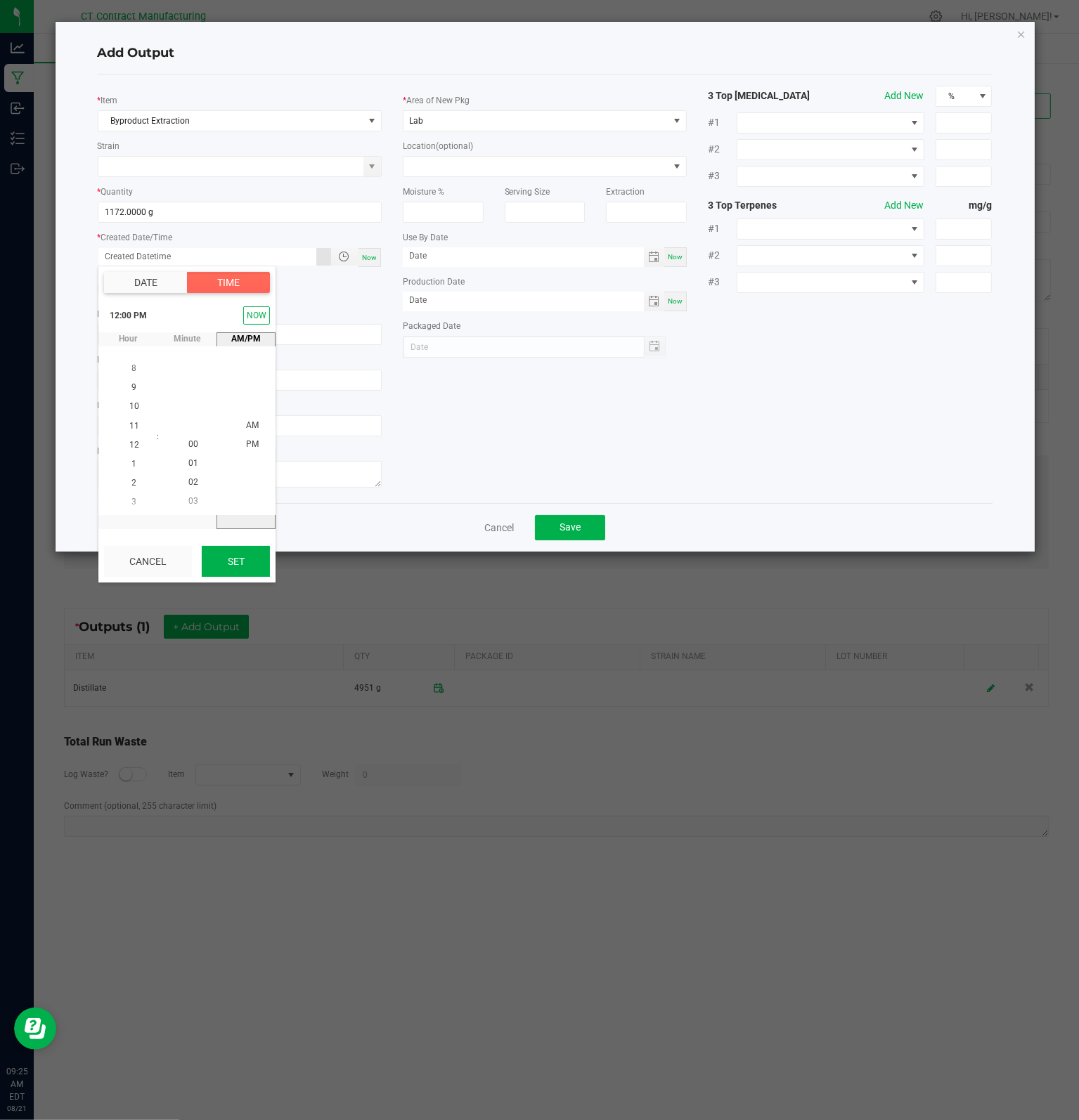
click at [233, 553] on button "Set" at bounding box center [236, 562] width 69 height 31
type input "[DATE] 12:00 PM"
type input "[DATE]"
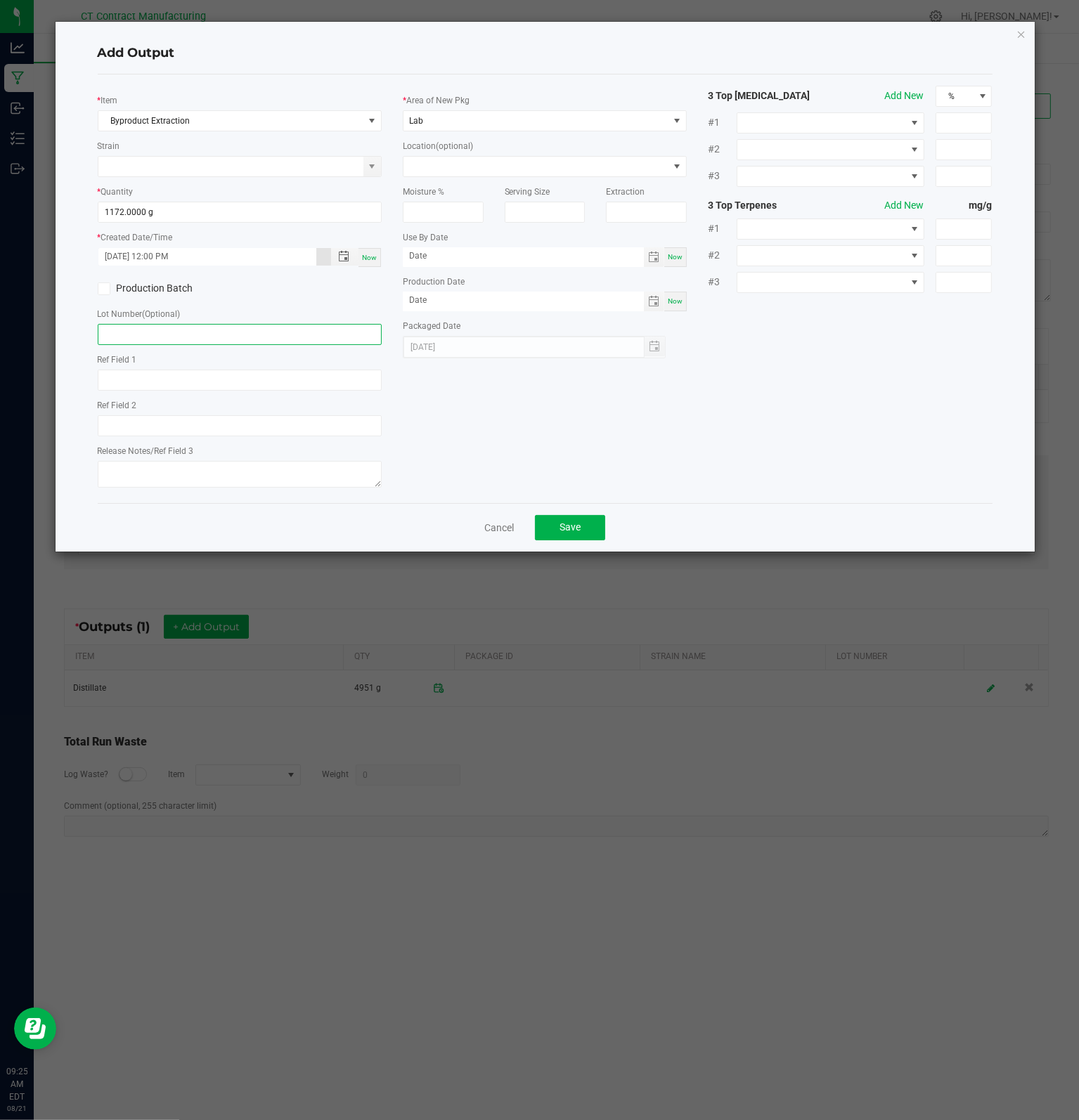
click at [163, 332] on input "text" at bounding box center [240, 335] width 284 height 22
type input "N"
type input "**not for reprocess**"
click at [516, 411] on div "* Item Byproduct Extraction Strain * Quantity 1172.0000 g * Created Date/Time […" at bounding box center [544, 289] width 915 height 406
click at [569, 531] on span "Save" at bounding box center [570, 526] width 22 height 11
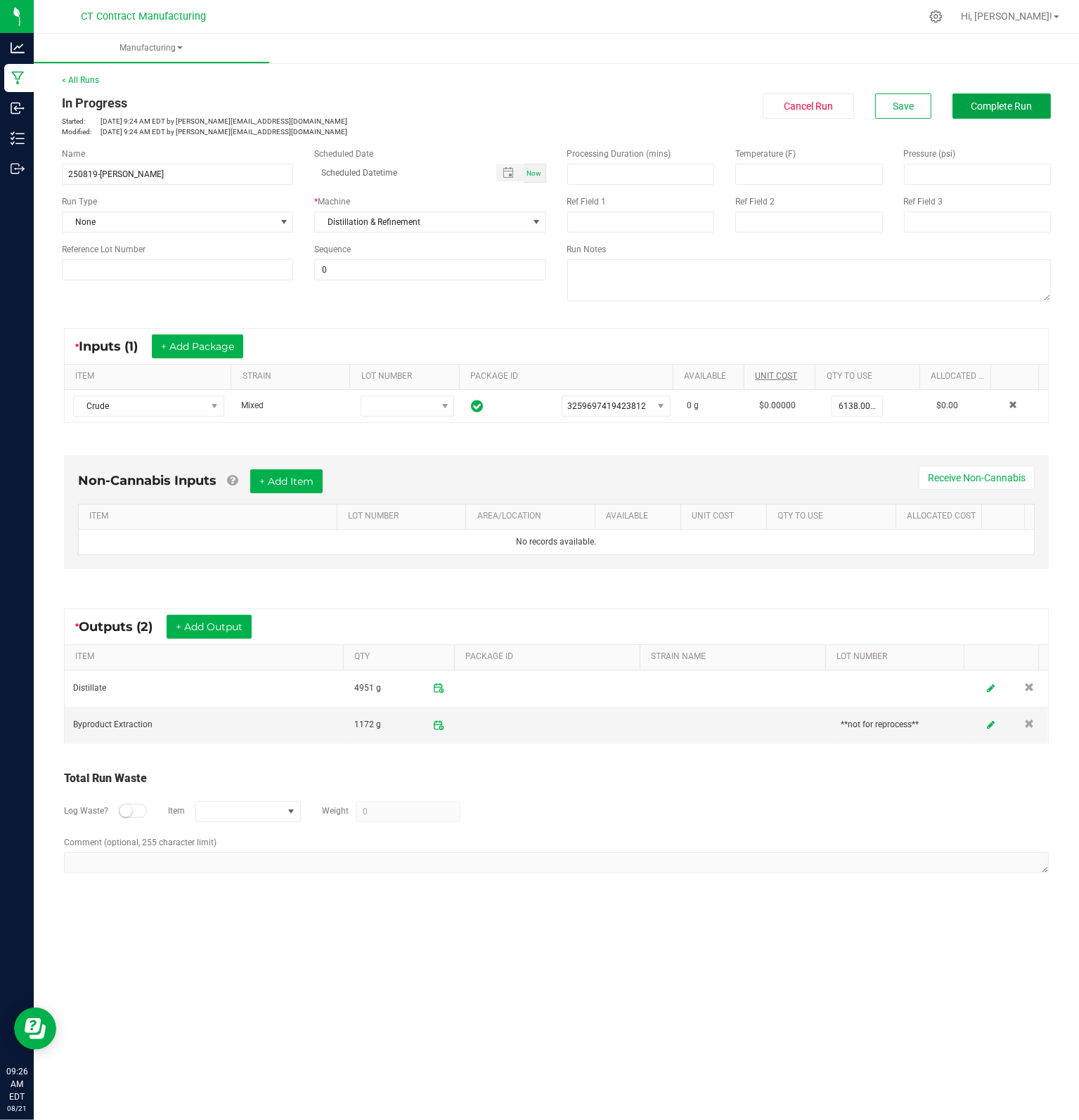
drag, startPoint x: 1010, startPoint y: 109, endPoint x: 785, endPoint y: 378, distance: 350.7
click at [785, 378] on manufacturing-process-run "< All Runs In Progress Started: [DATE] 9:24 AM EDT by [EMAIL_ADDRESS][DOMAIN_NA…" at bounding box center [556, 481] width 989 height 816
click at [1023, 103] on span "Complete Run" at bounding box center [1002, 106] width 61 height 11
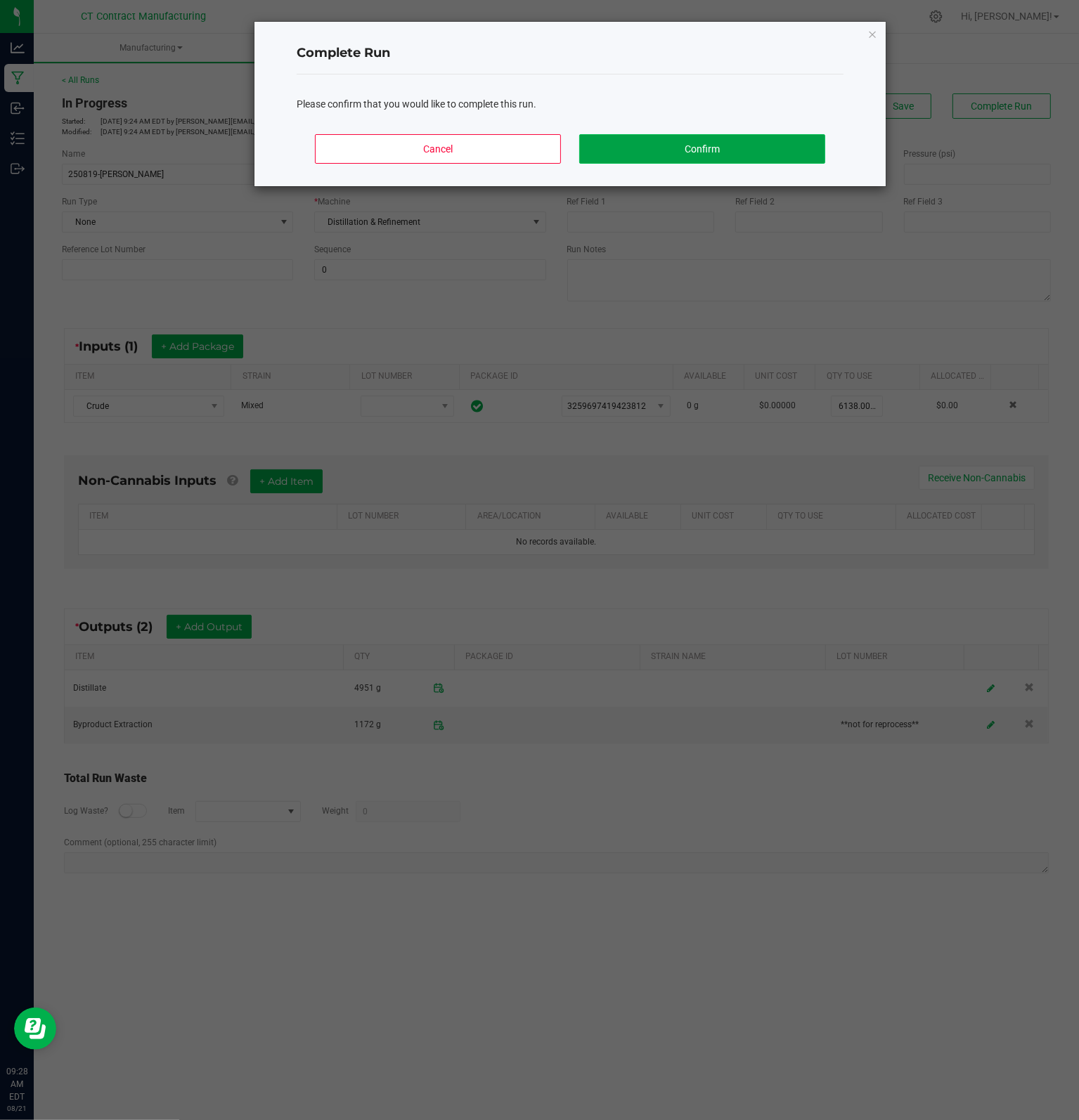
click at [714, 152] on button "Confirm" at bounding box center [701, 149] width 246 height 29
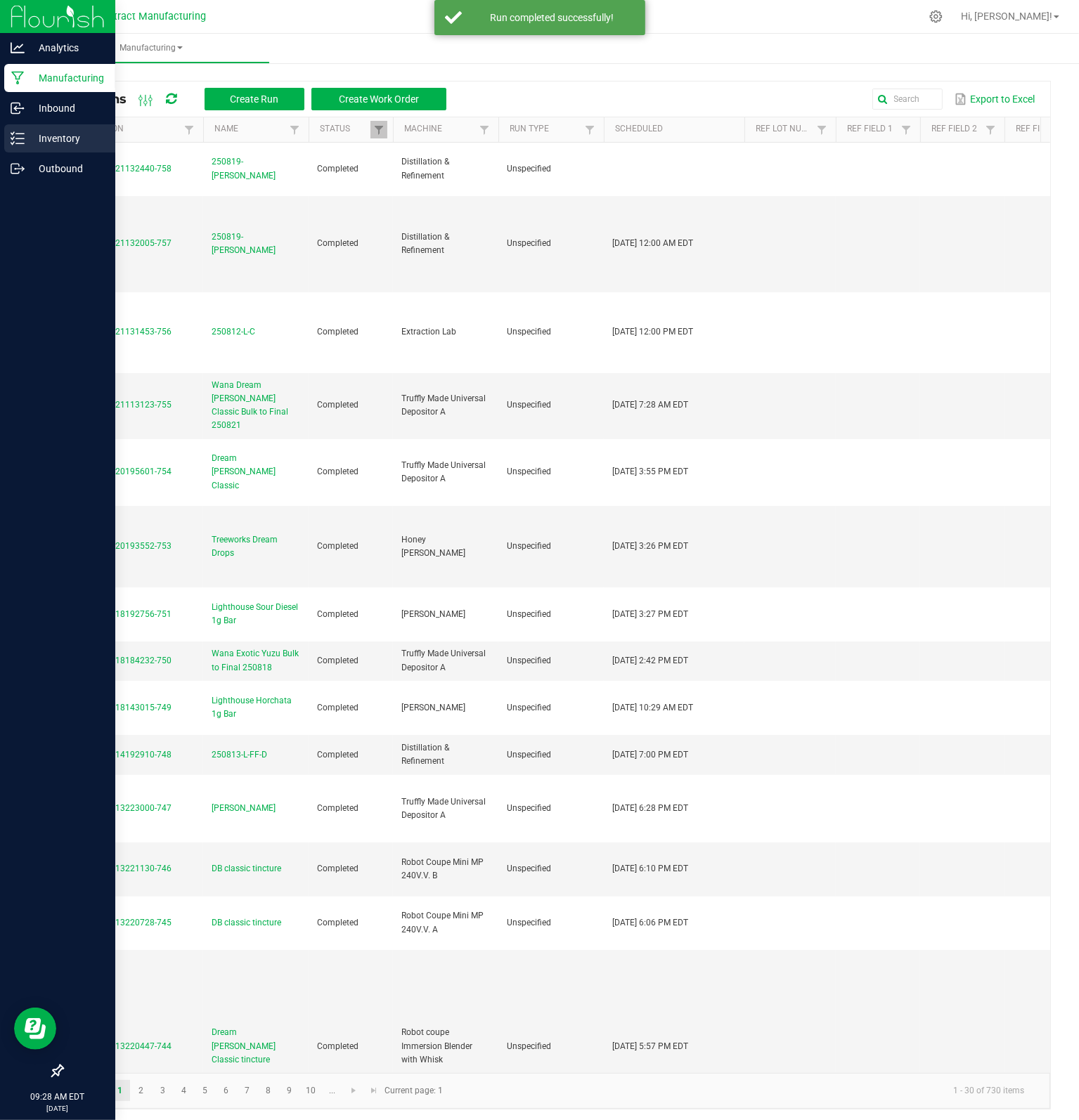
click at [64, 136] on p "Inventory" at bounding box center [67, 138] width 84 height 17
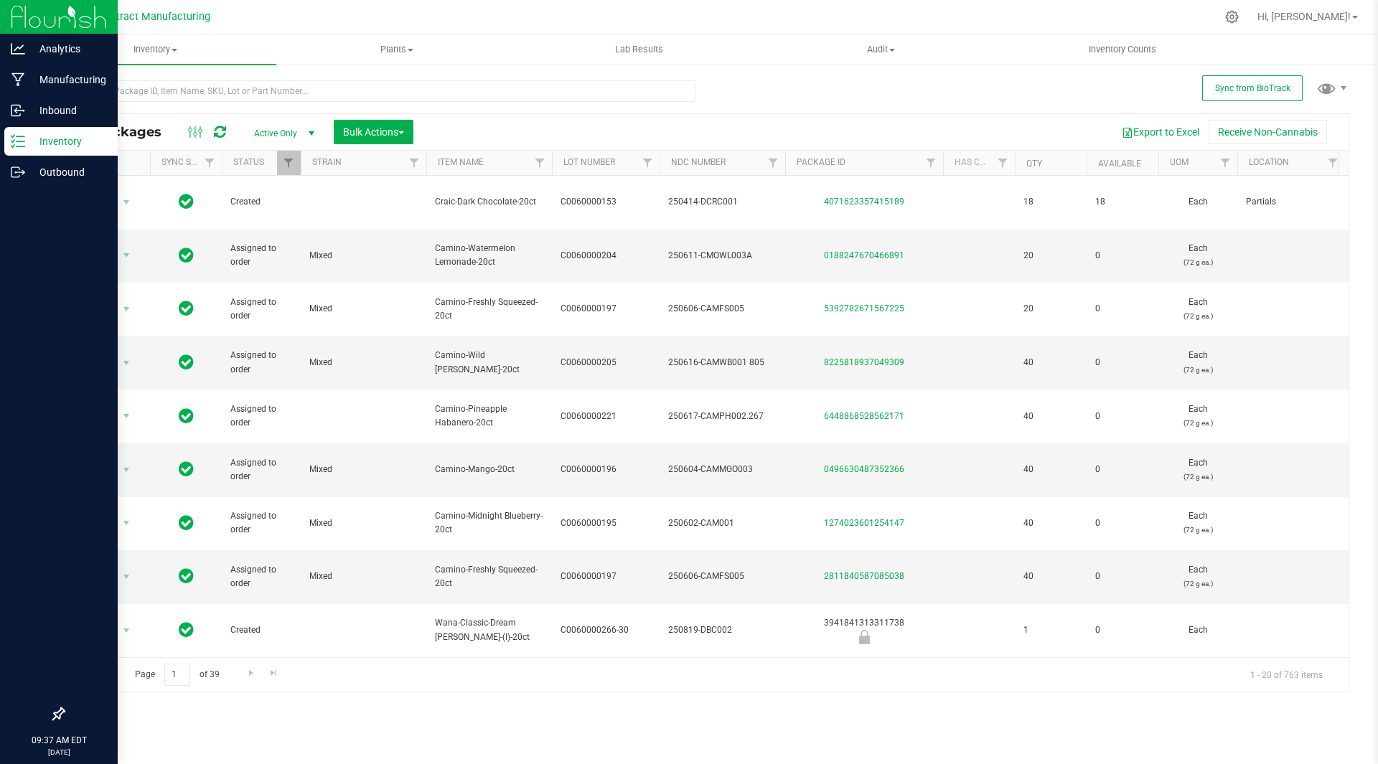
click at [67, 141] on p "Inventory" at bounding box center [68, 141] width 86 height 17
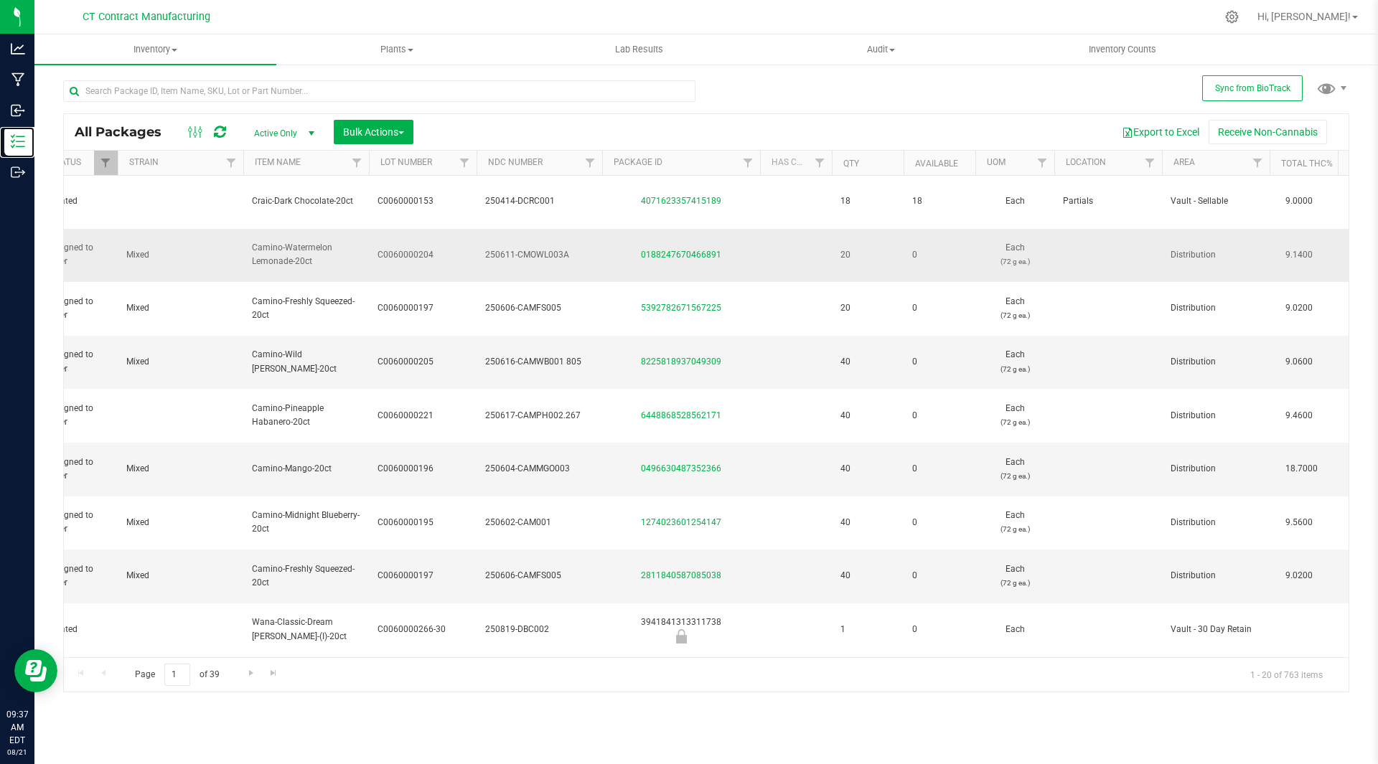
scroll to position [0, 186]
click at [1254, 158] on span "Filter" at bounding box center [1254, 162] width 11 height 11
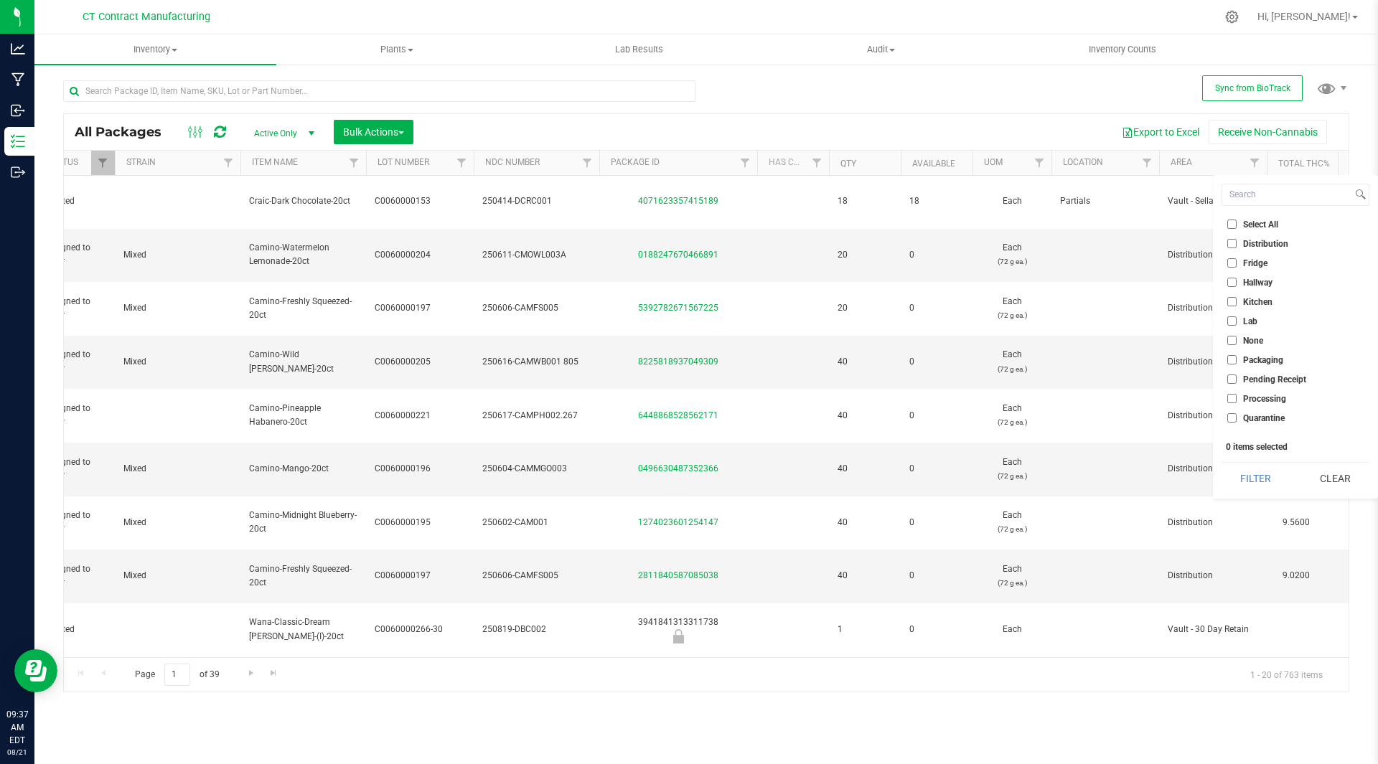
click at [1235, 319] on input "Lab" at bounding box center [1231, 320] width 9 height 9
checkbox input "true"
click at [1257, 479] on button "Filter" at bounding box center [1255, 479] width 69 height 32
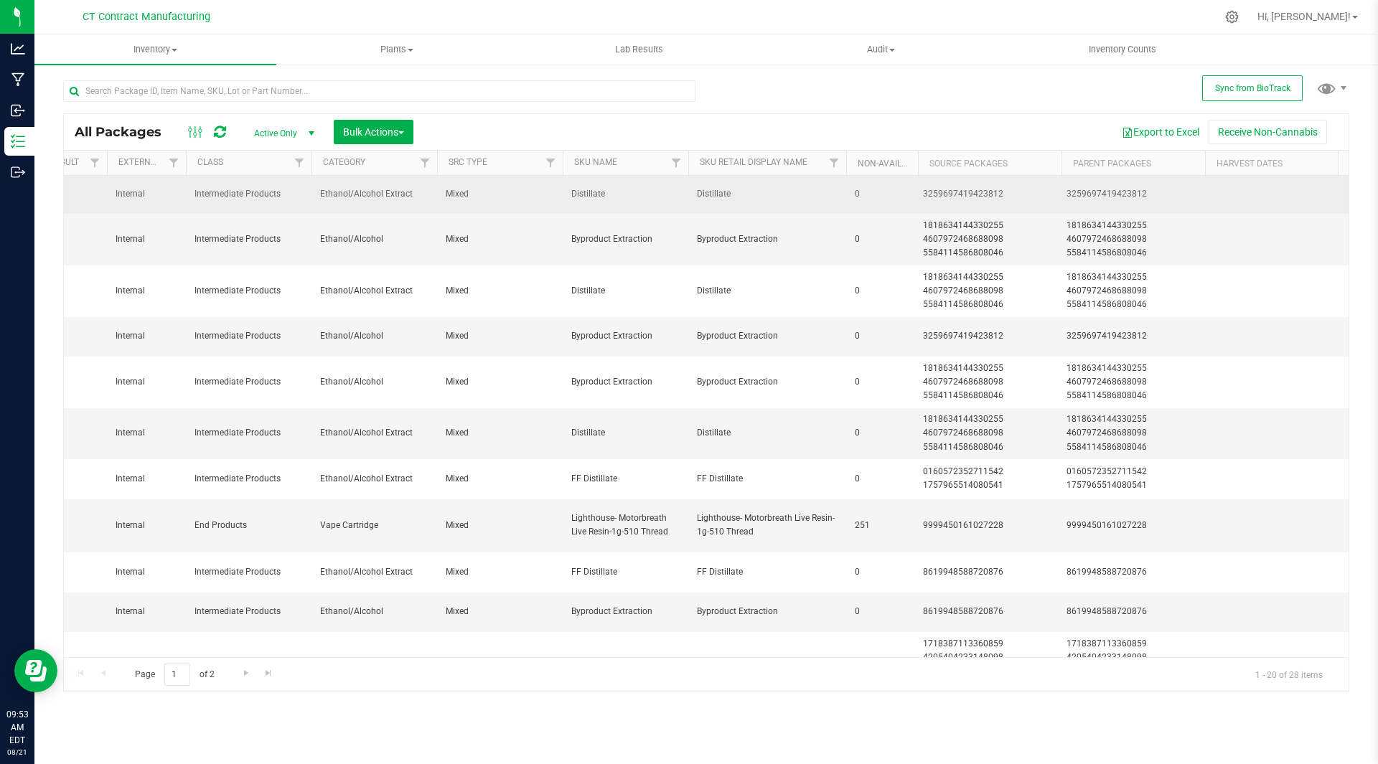
click at [972, 189] on div "3259697419423812" at bounding box center [990, 194] width 134 height 14
copy div "3259697419423812"
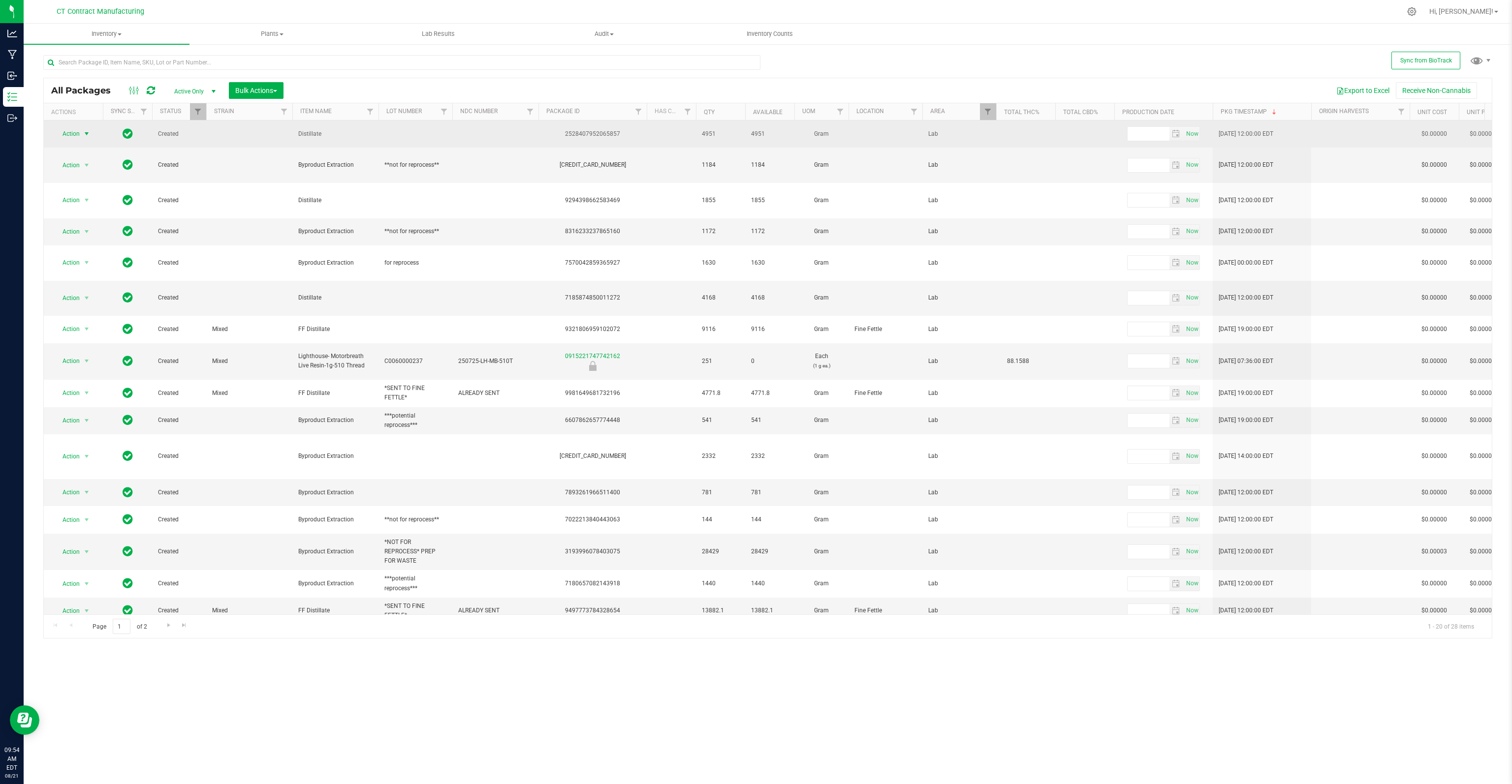
click at [81, 130] on span "select" at bounding box center [87, 134] width 12 height 14
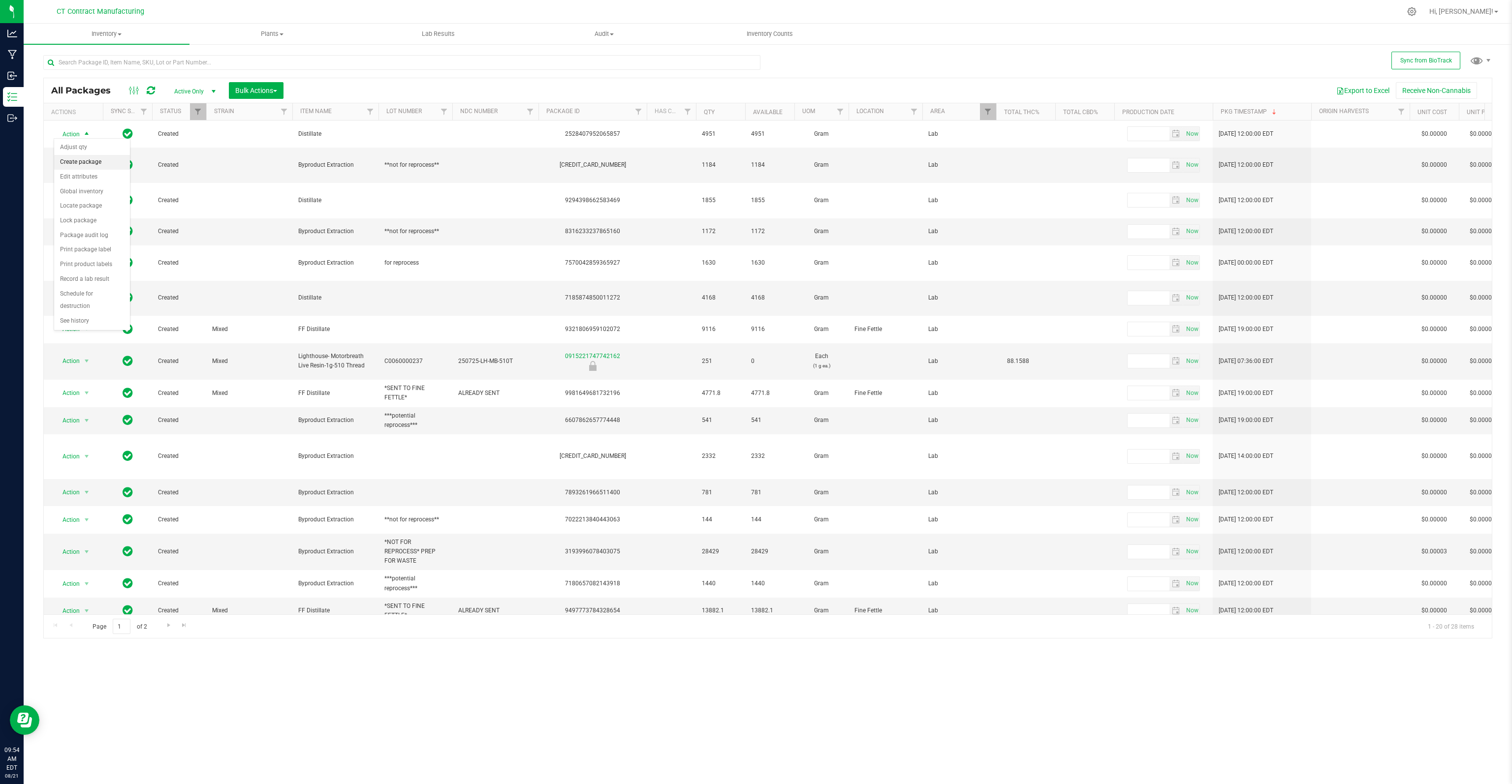
click at [88, 164] on li "Create package" at bounding box center [92, 162] width 76 height 15
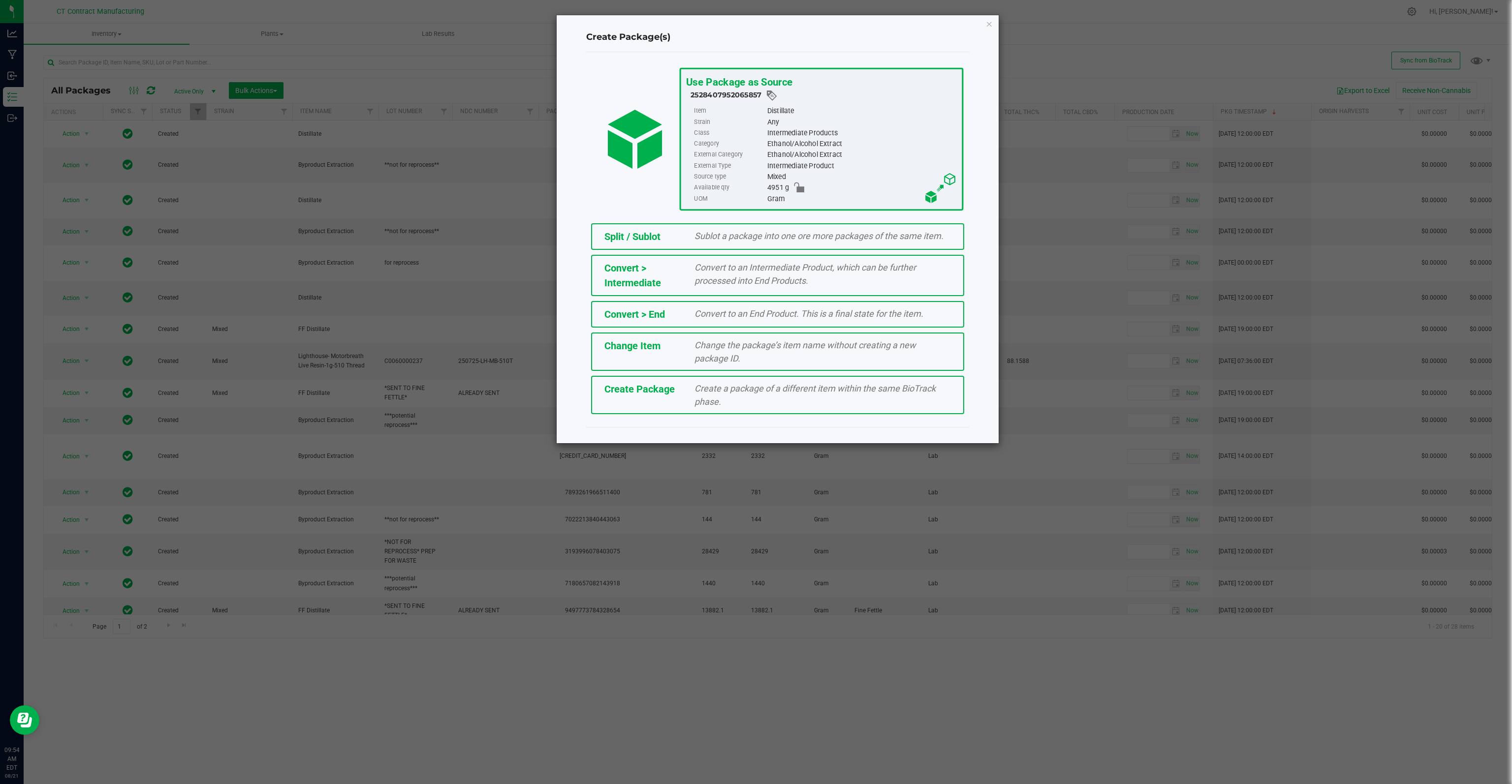
click at [640, 234] on span "Split / Sublot" at bounding box center [632, 236] width 56 height 12
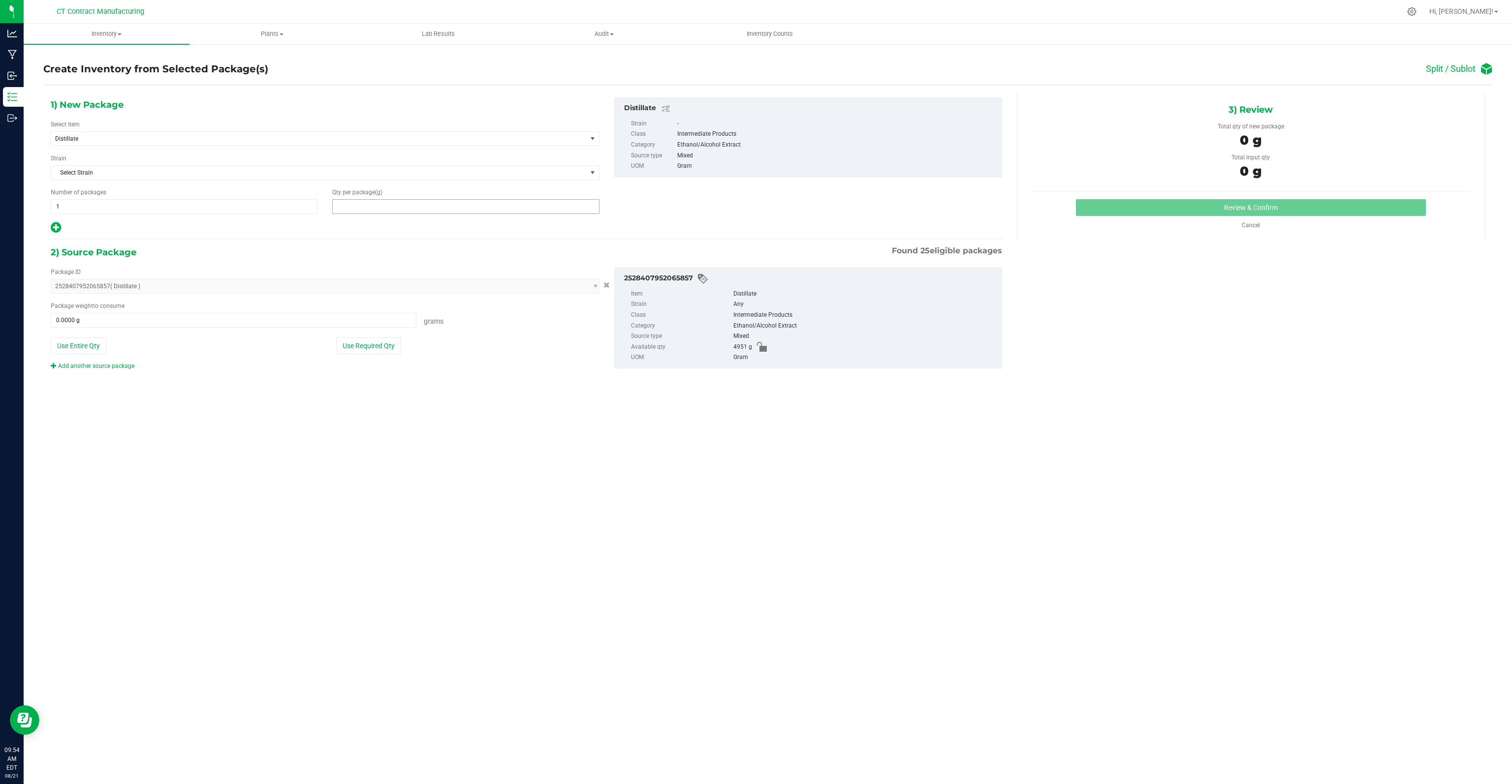
click at [363, 204] on span at bounding box center [465, 207] width 267 height 15
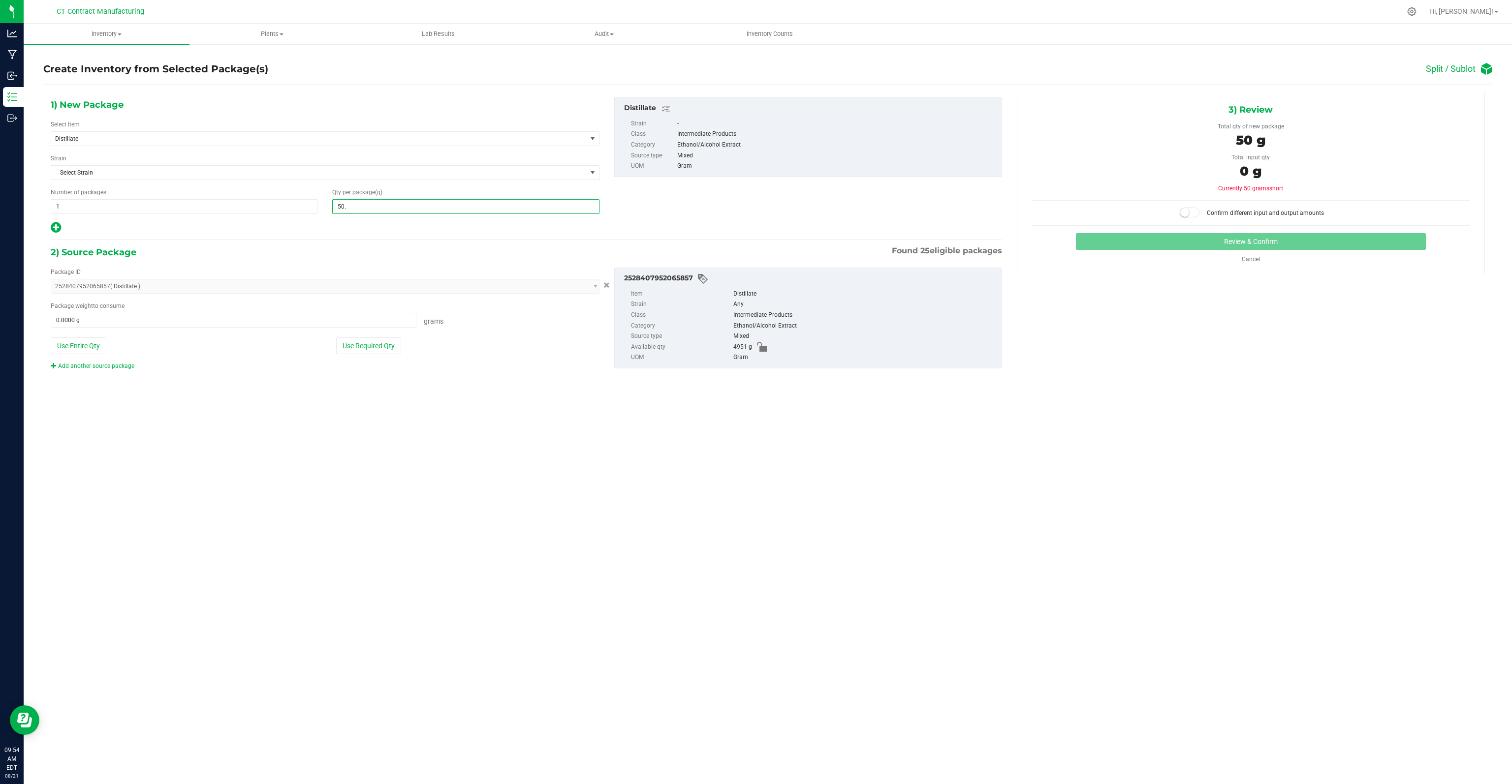
type input "50.9"
type input "50.9000"
click at [133, 325] on span at bounding box center [233, 320] width 365 height 15
type input "50.9"
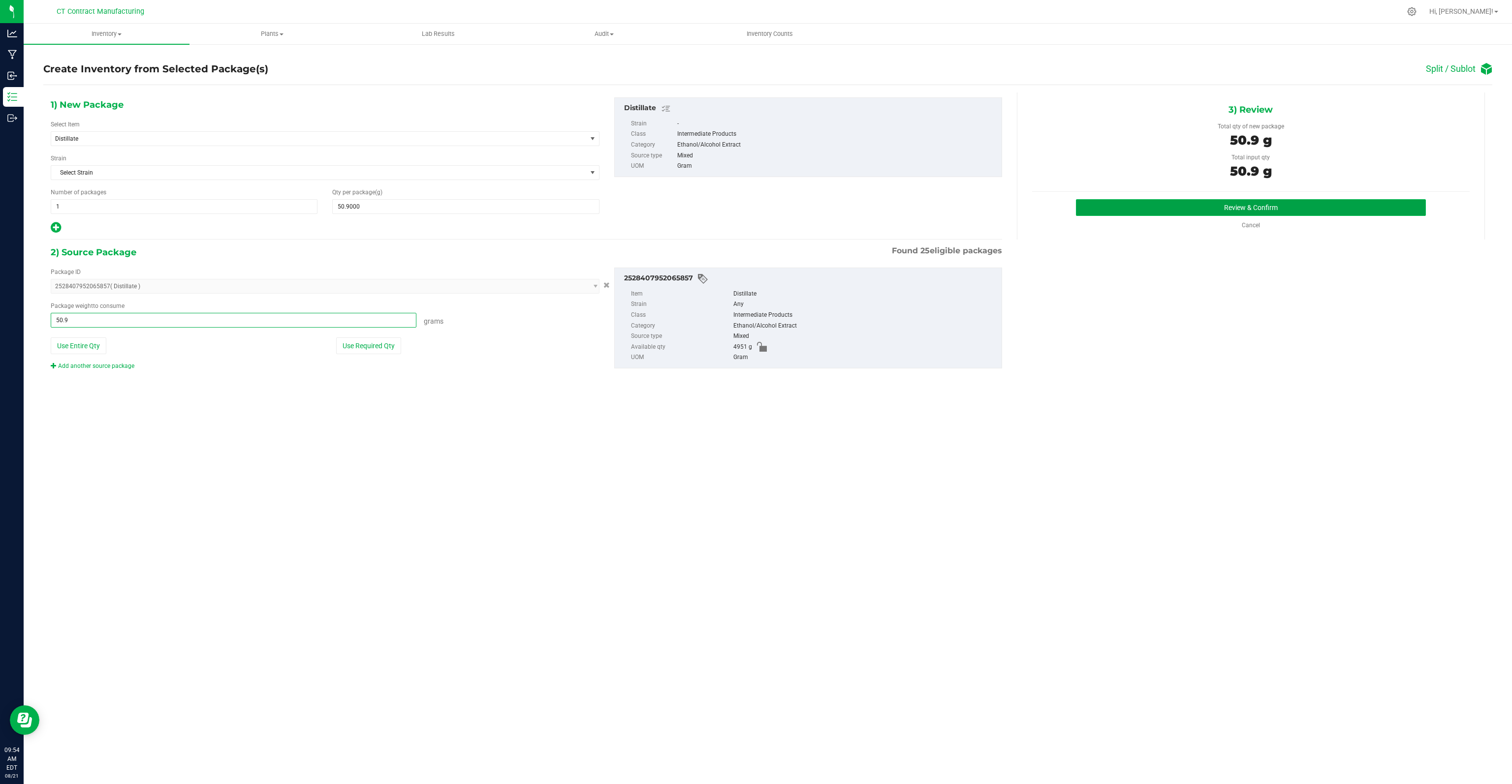
type input "50.9000 g"
click at [944, 207] on button "Review & Confirm" at bounding box center [1251, 208] width 350 height 16
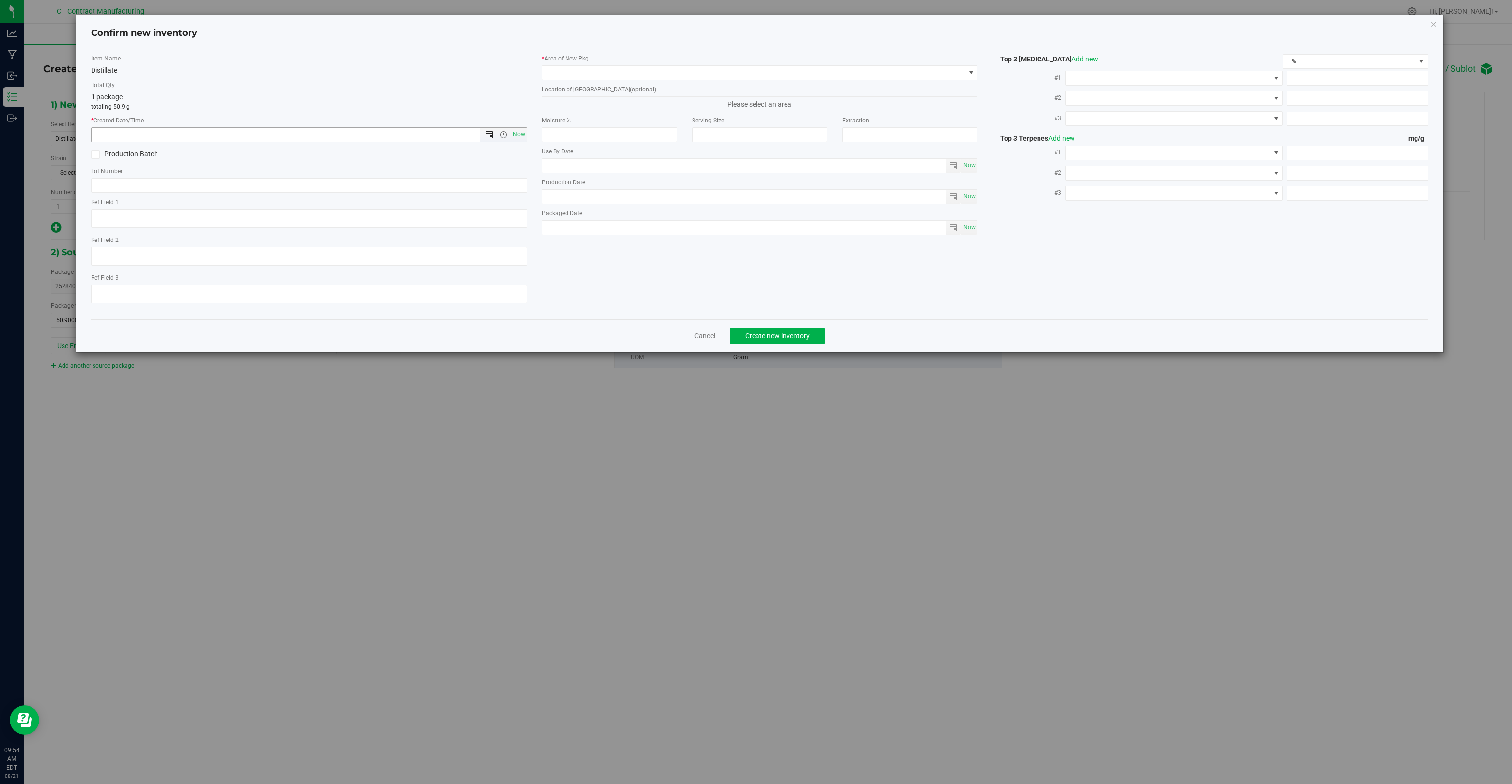
click at [488, 135] on span "Open the date view" at bounding box center [489, 134] width 8 height 8
click at [141, 234] on link "20" at bounding box center [143, 234] width 14 height 15
type input "8/20/2025 9:54 AM"
click at [636, 72] on span at bounding box center [754, 73] width 422 height 14
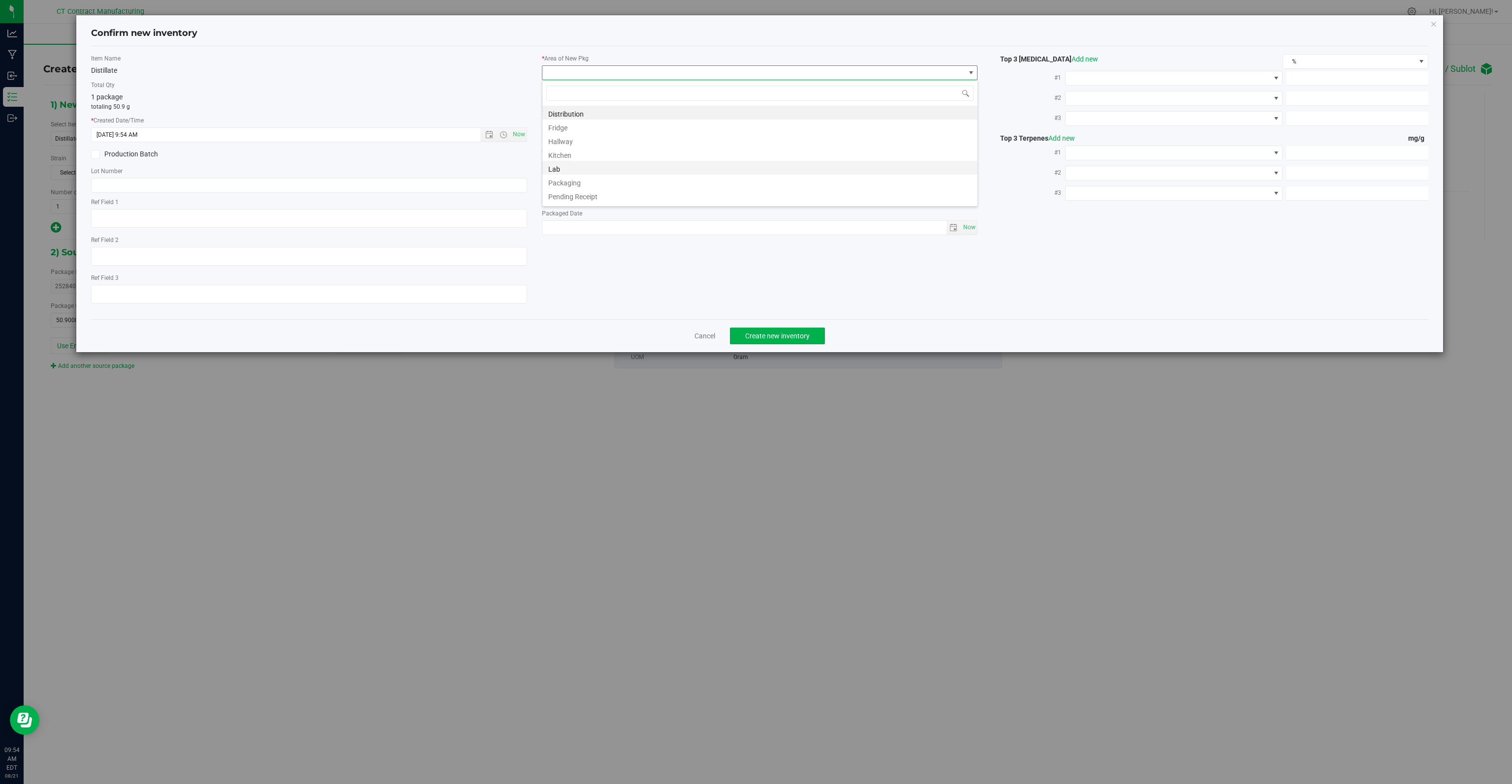
click at [568, 171] on li "Lab" at bounding box center [760, 168] width 435 height 14
click at [677, 103] on span "Fine Fettle" at bounding box center [754, 103] width 422 height 14
click at [680, 71] on span "Lab" at bounding box center [754, 73] width 422 height 14
click at [563, 134] on li "Hallway" at bounding box center [760, 140] width 435 height 14
click at [597, 71] on span "Hallway" at bounding box center [754, 73] width 422 height 14
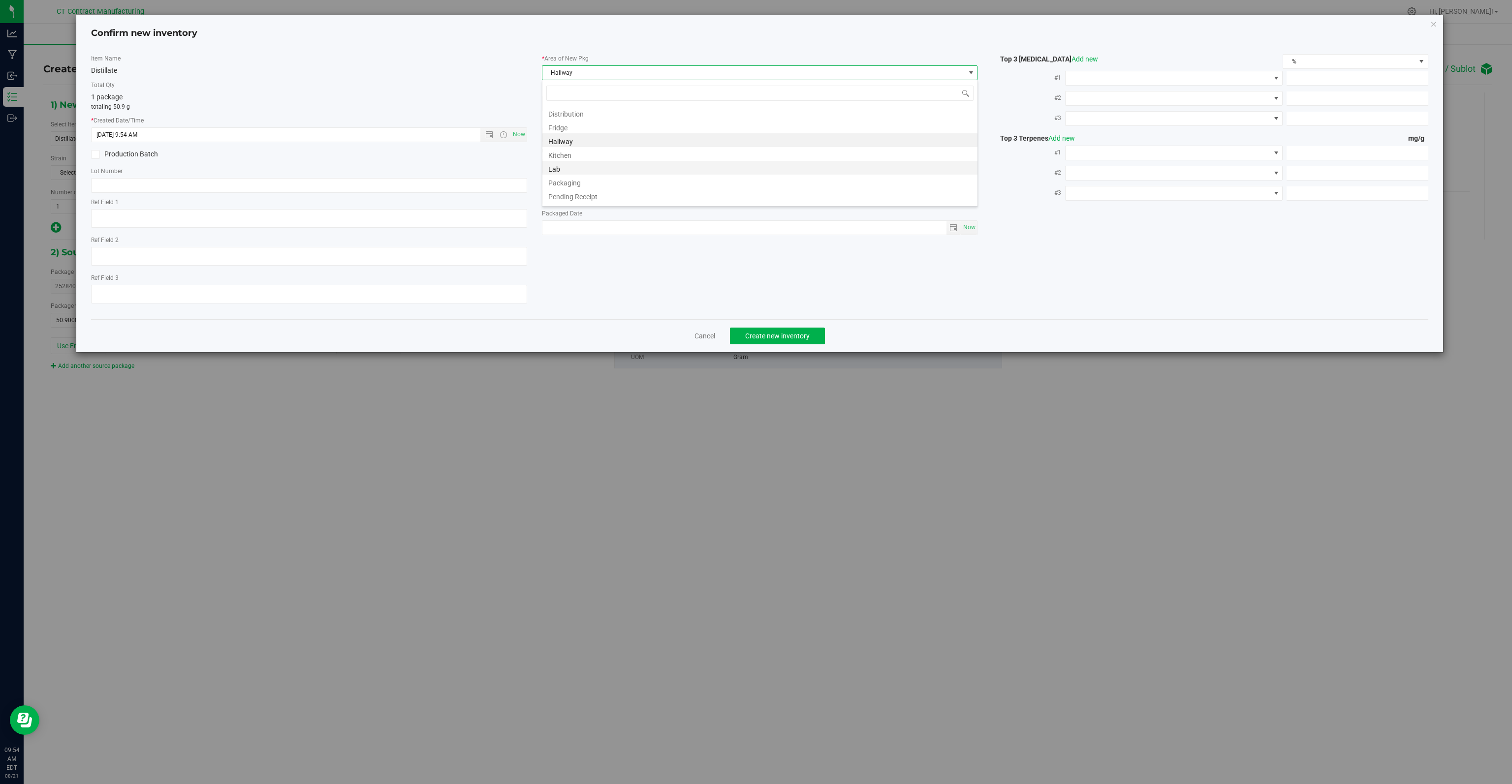
click at [566, 169] on li "Lab" at bounding box center [760, 168] width 435 height 14
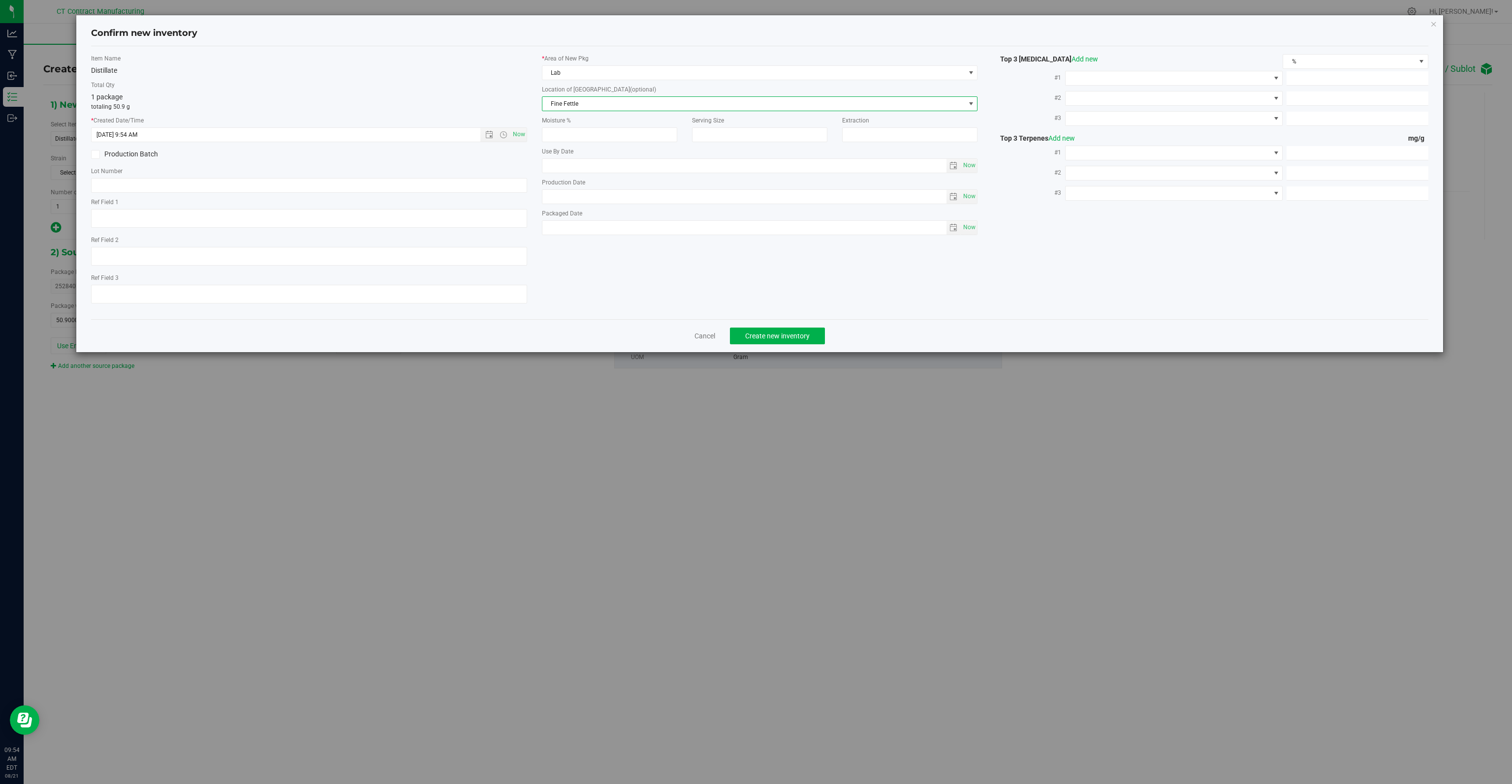
click at [601, 109] on span "Fine Fettle" at bounding box center [754, 103] width 422 height 14
click at [563, 125] on li "Fine Fettle" at bounding box center [760, 120] width 435 height 15
click at [580, 103] on span "Fine Fettle" at bounding box center [754, 103] width 422 height 14
click at [944, 104] on span "select" at bounding box center [970, 103] width 8 height 8
click at [944, 71] on span "Lab" at bounding box center [754, 73] width 422 height 14
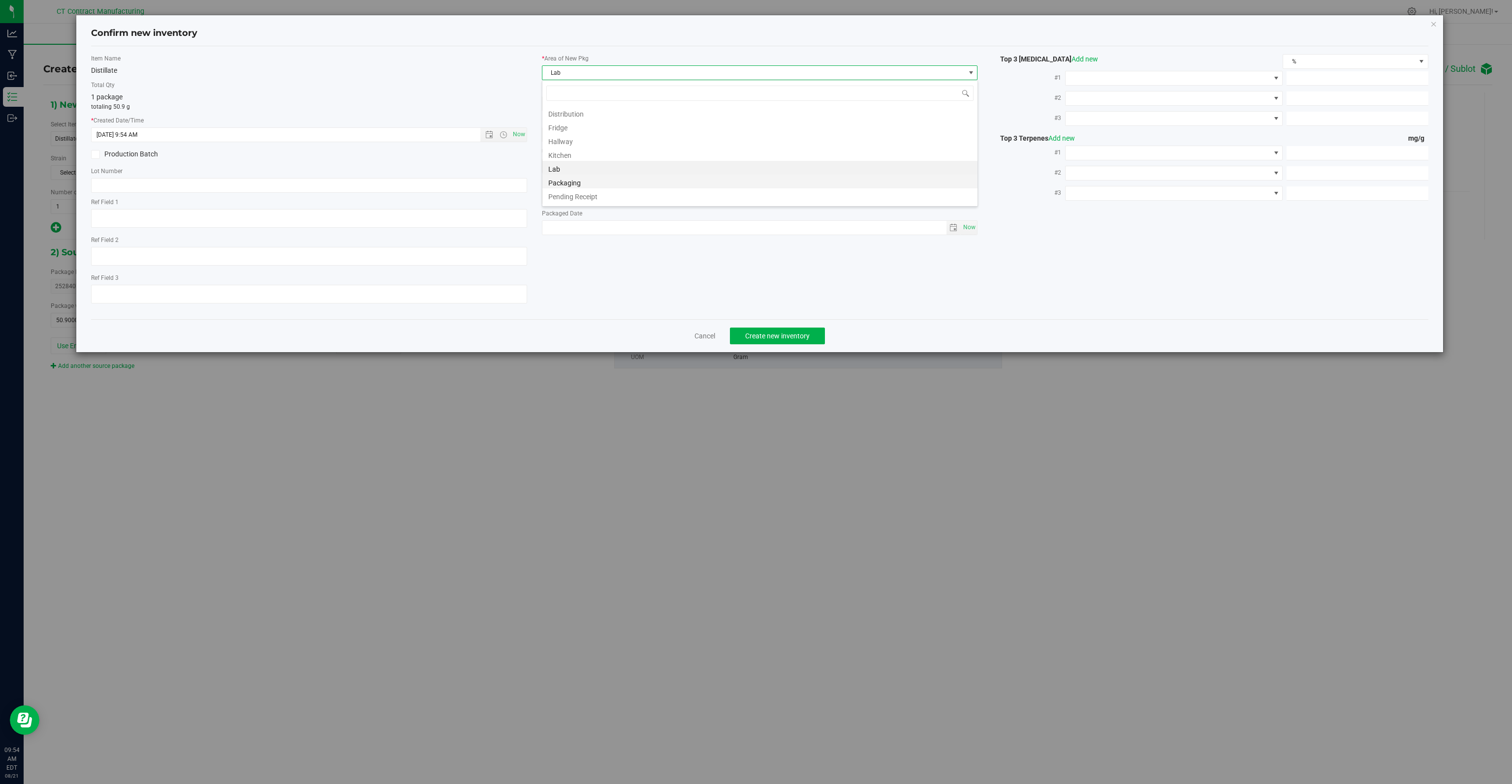
scroll to position [7, 0]
click at [586, 201] on li "Processing" at bounding box center [760, 202] width 435 height 14
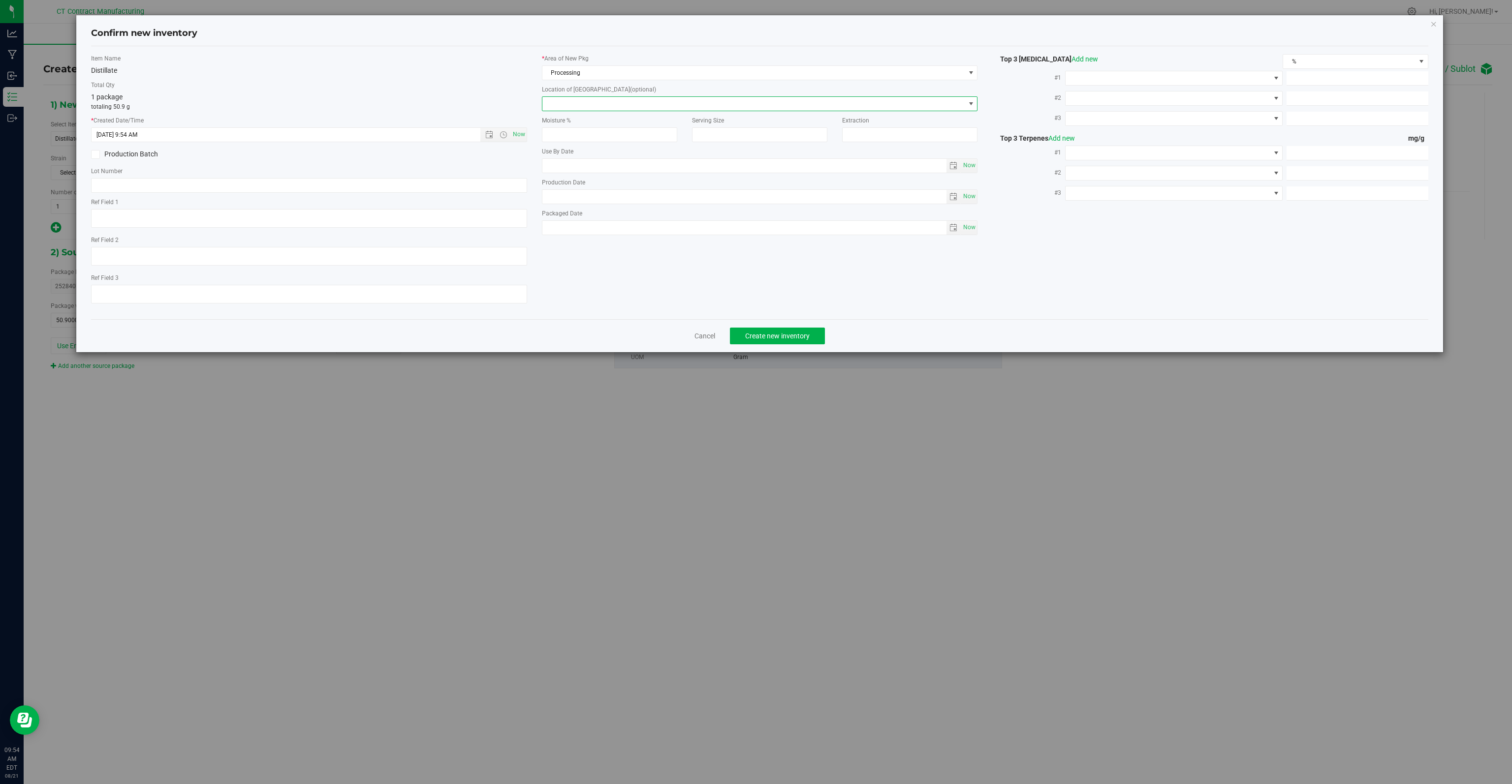
click at [620, 101] on span at bounding box center [754, 103] width 422 height 14
click at [638, 87] on label "Location of New Pkg (optional)" at bounding box center [759, 89] width 435 height 9
click at [658, 73] on span "Processing" at bounding box center [754, 73] width 422 height 14
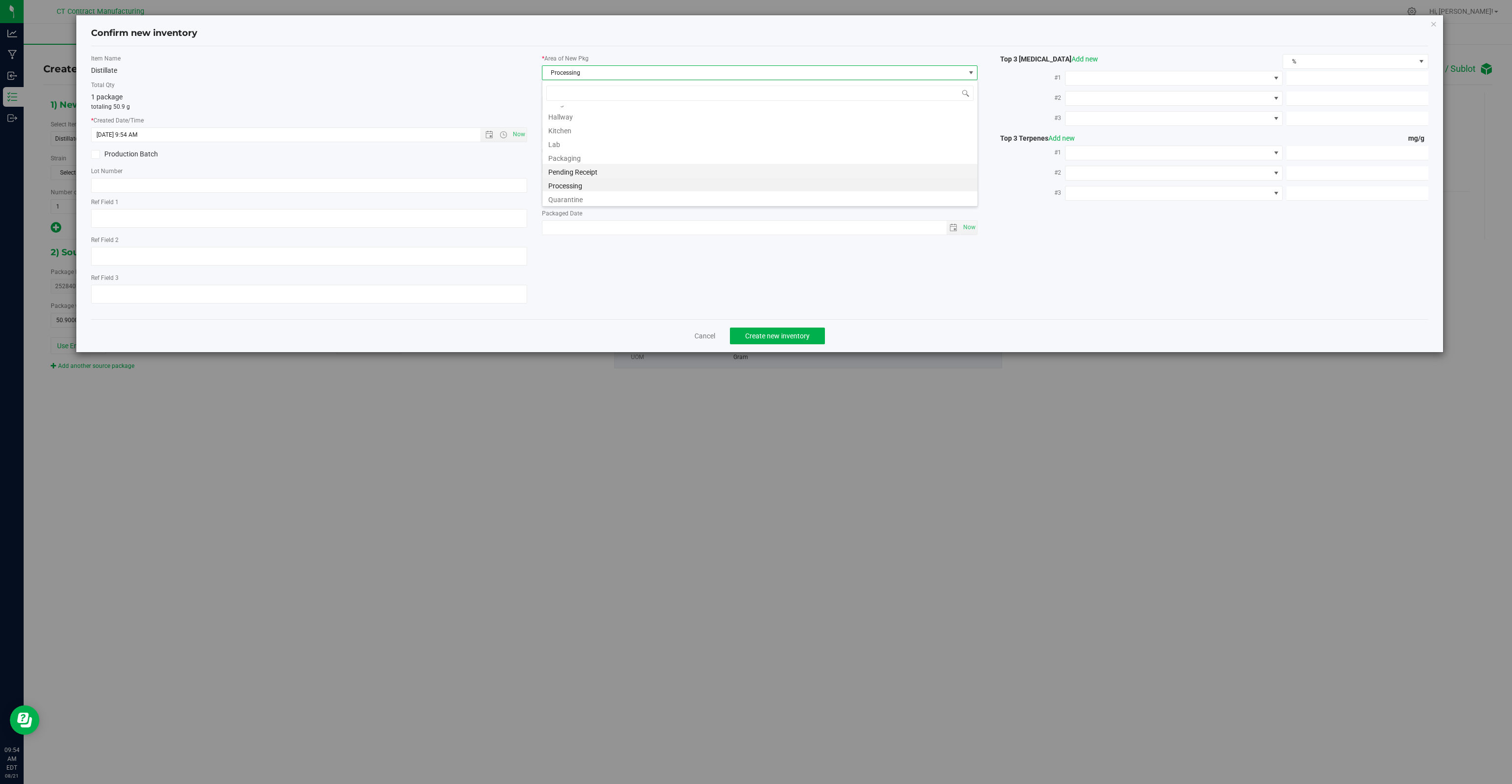
scroll to position [23, 0]
click at [564, 149] on li "Lab" at bounding box center [760, 144] width 435 height 14
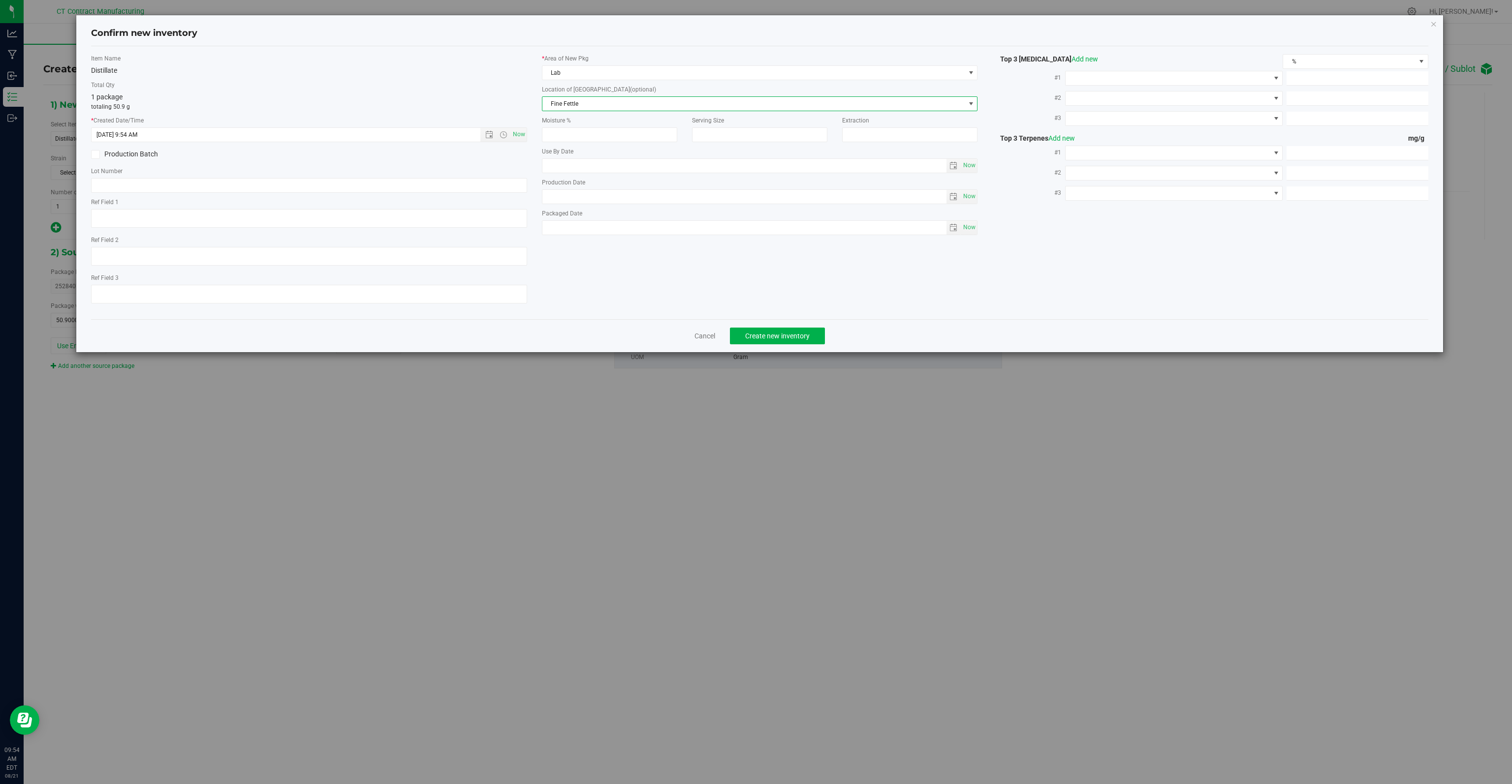
click at [592, 106] on span "Fine Fettle" at bounding box center [754, 103] width 422 height 14
click at [591, 73] on span "Lab" at bounding box center [754, 73] width 422 height 14
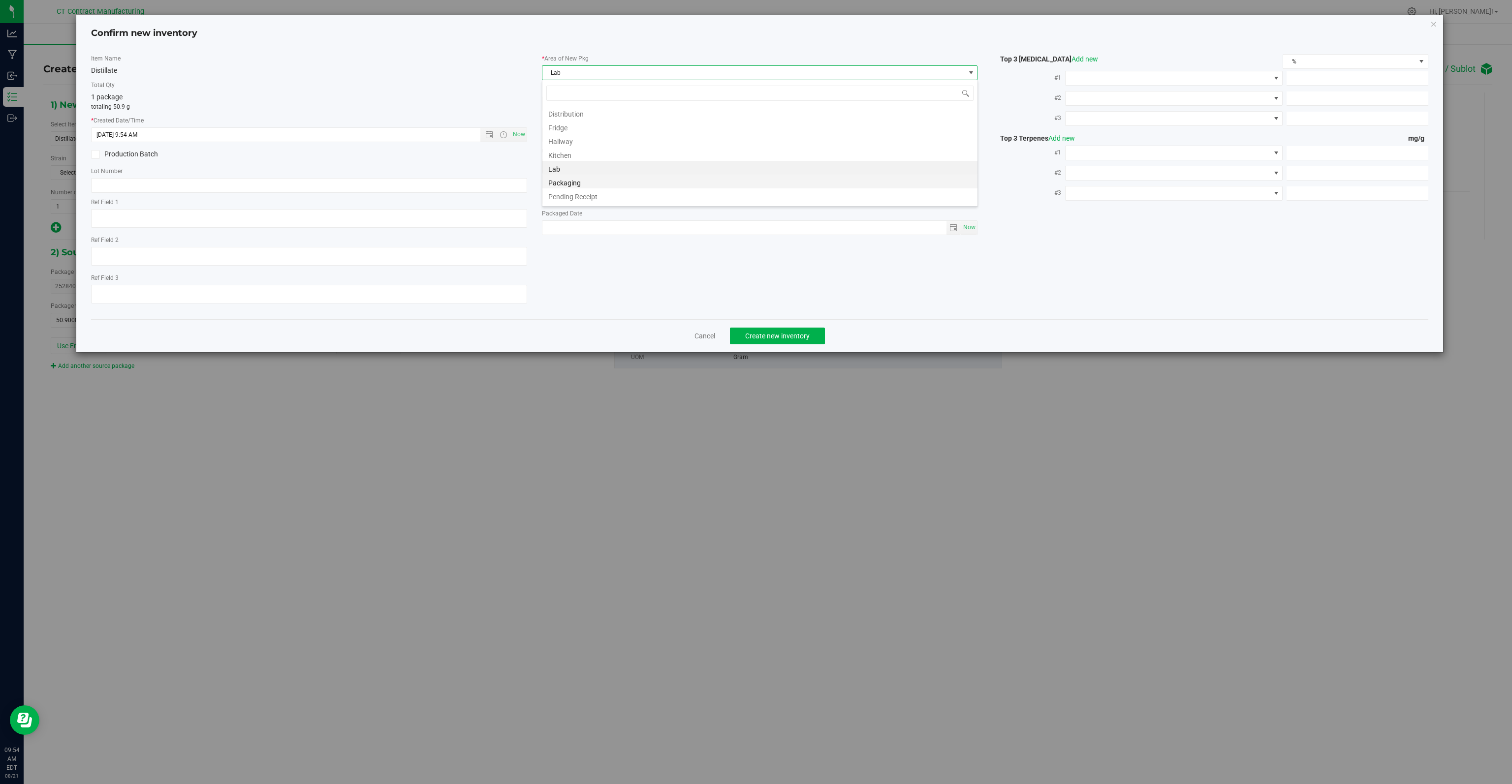
scroll to position [53, 0]
click at [586, 160] on li "Processing" at bounding box center [760, 156] width 435 height 14
click at [660, 283] on div "Item Name Distillate Total Qty 1 package totaling 50.9 g * Created Date/Time 8/…" at bounding box center [759, 182] width 1352 height 257
click at [775, 337] on span "Create new inventory" at bounding box center [778, 335] width 64 height 8
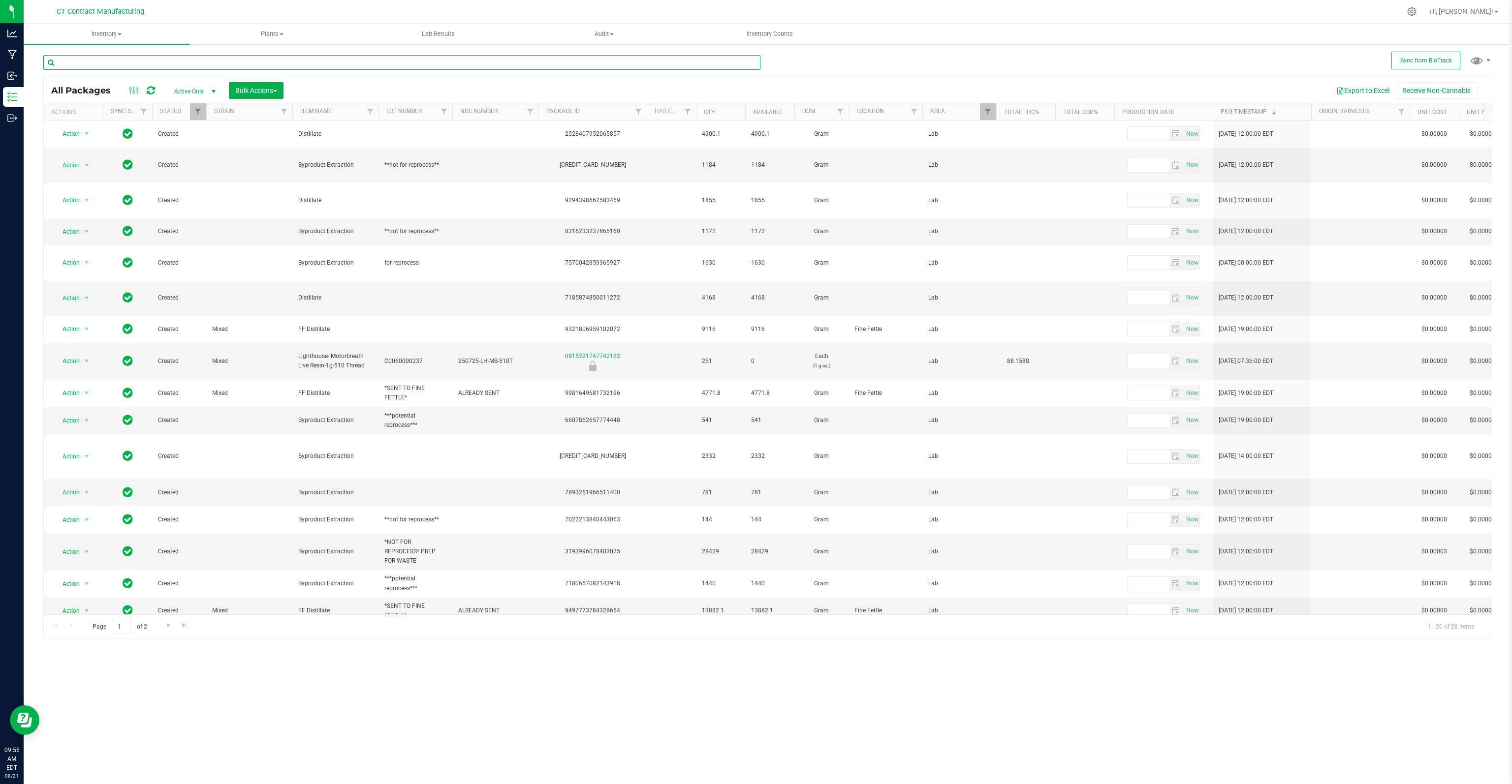
click at [87, 65] on input "text" at bounding box center [402, 62] width 717 height 15
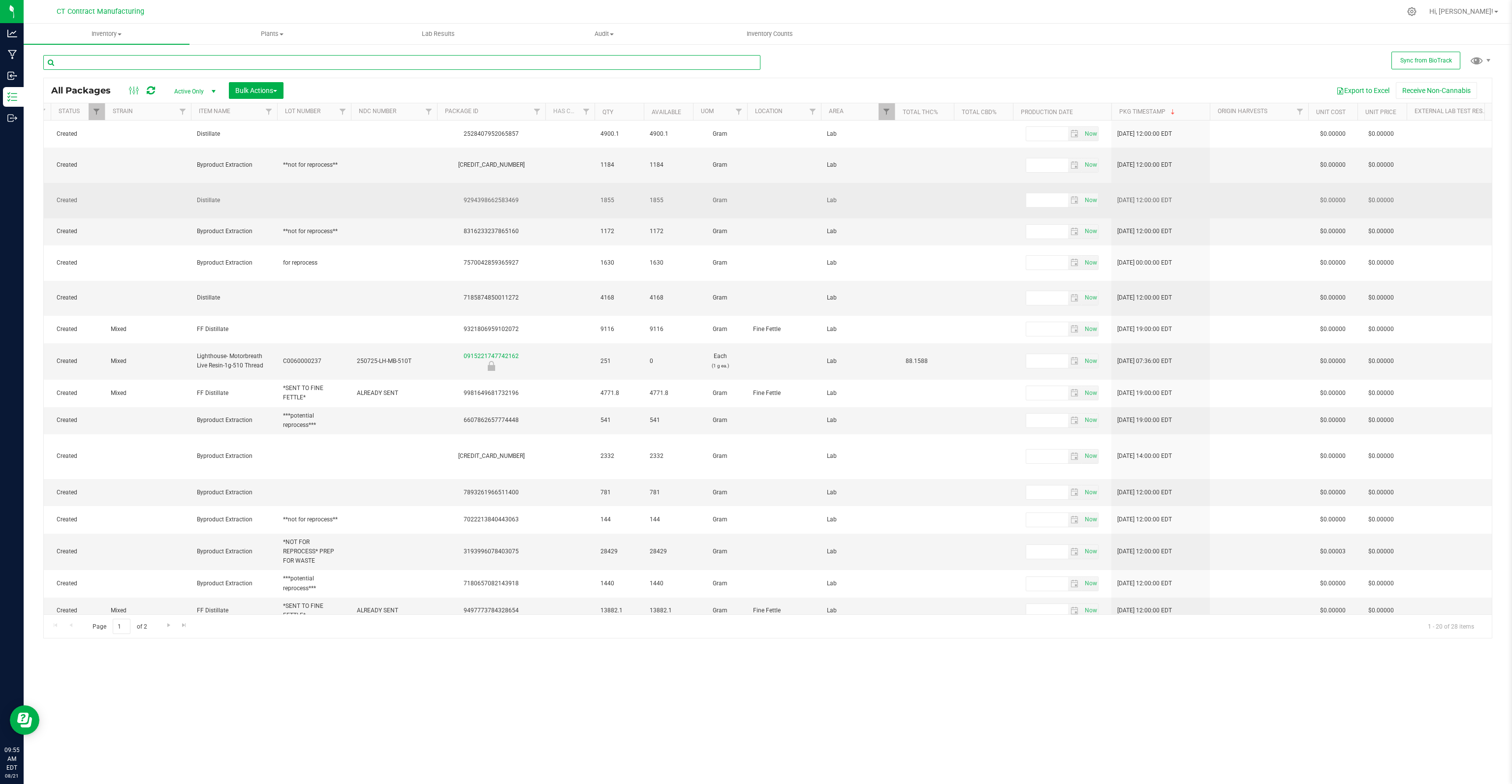
scroll to position [0, 99]
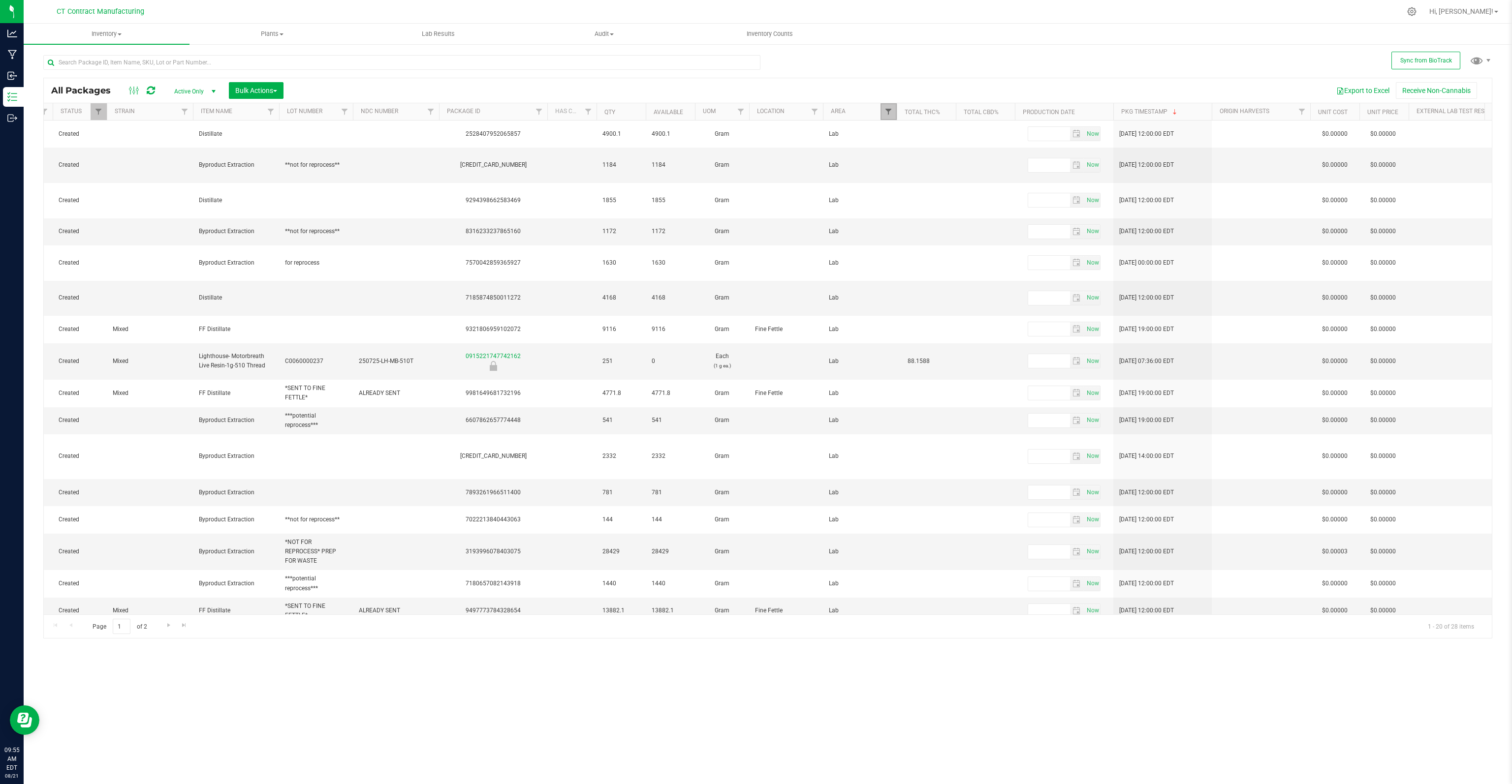
click at [889, 109] on span "Filter" at bounding box center [888, 111] width 8 height 8
click at [893, 272] on input "Processing" at bounding box center [892, 273] width 6 height 6
checkbox input "true"
click at [891, 219] on input "Lab" at bounding box center [892, 219] width 6 height 6
checkbox input "false"
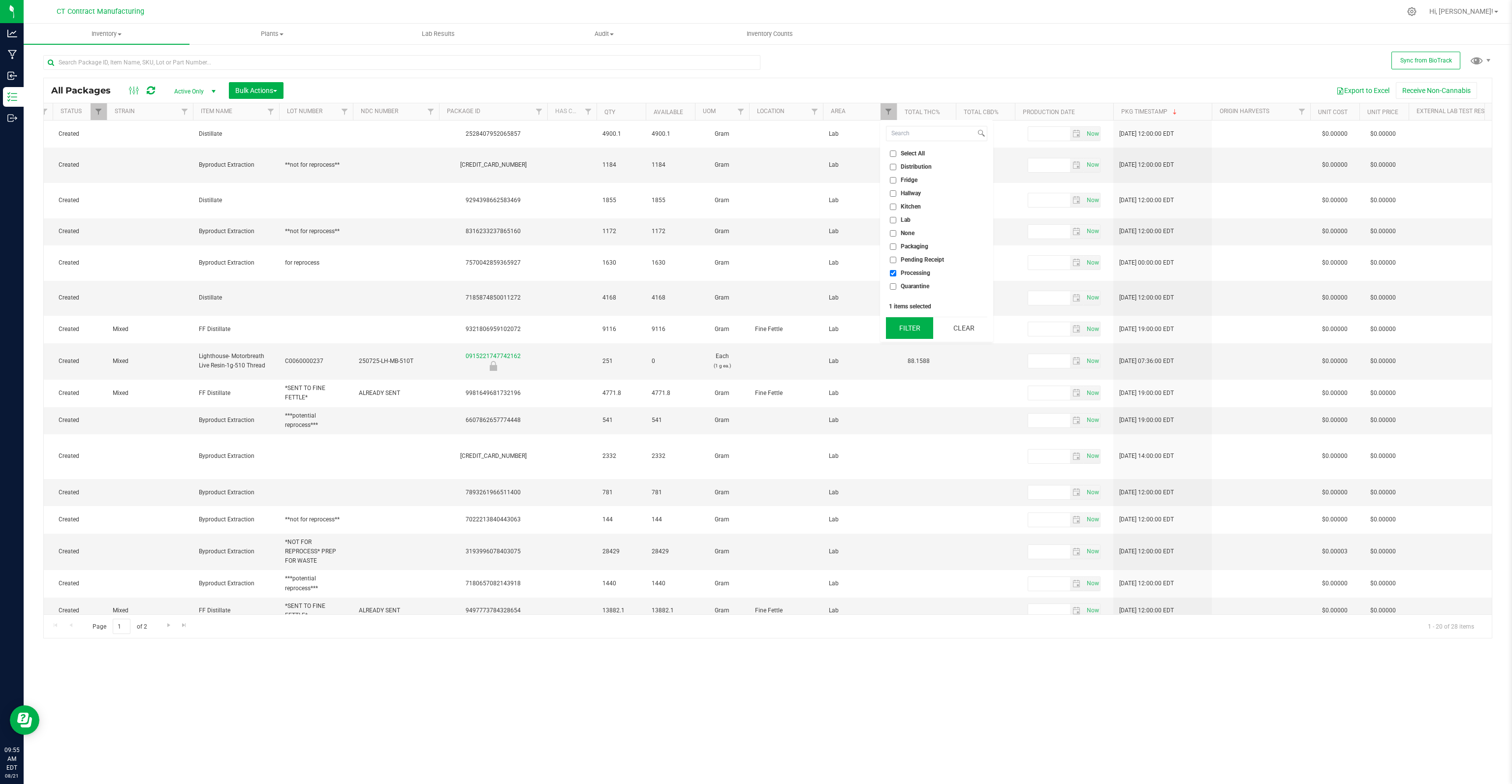
click at [902, 334] on button "Filter" at bounding box center [909, 328] width 47 height 22
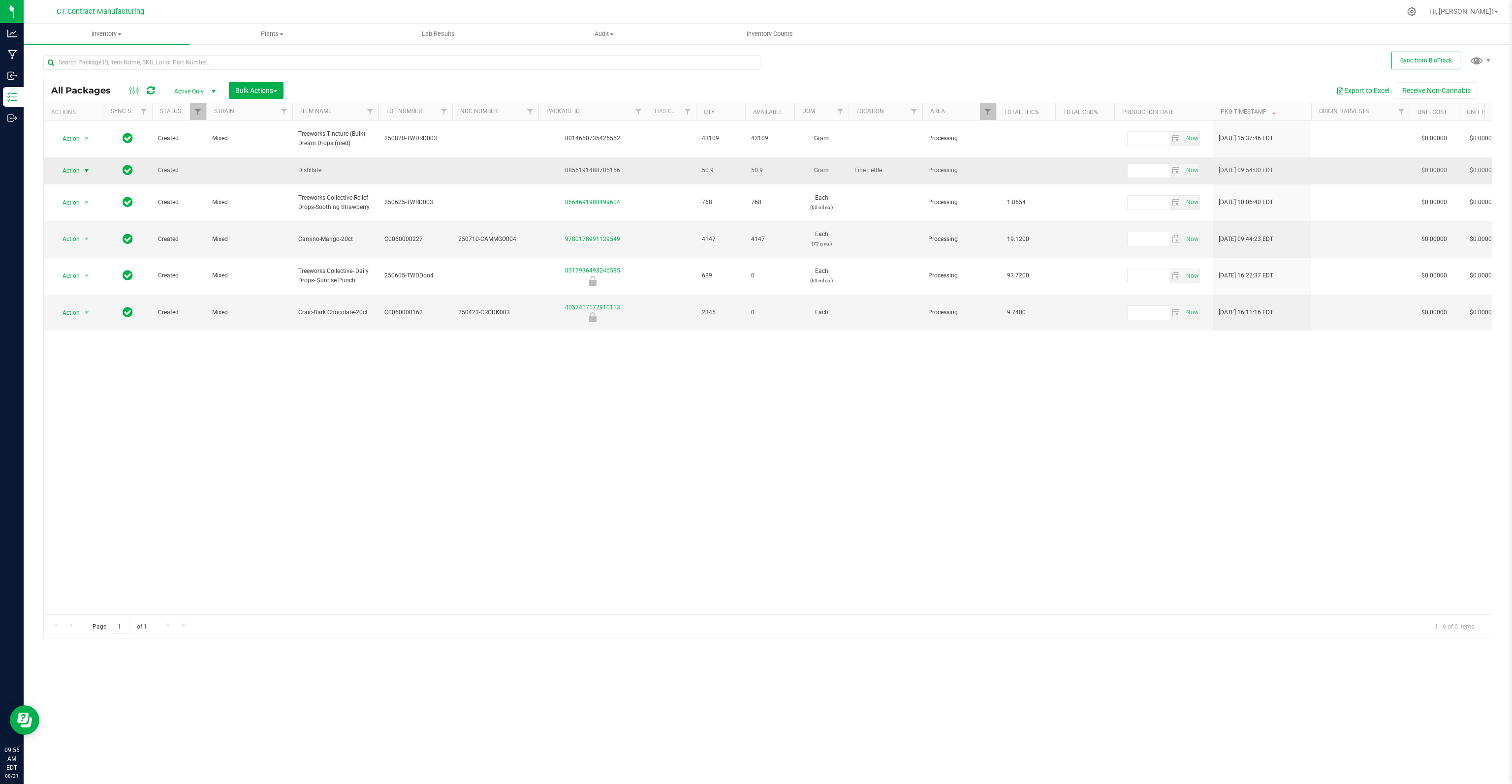
click at [84, 167] on span "select" at bounding box center [86, 170] width 8 height 8
click at [89, 241] on li "Locate package" at bounding box center [92, 242] width 76 height 15
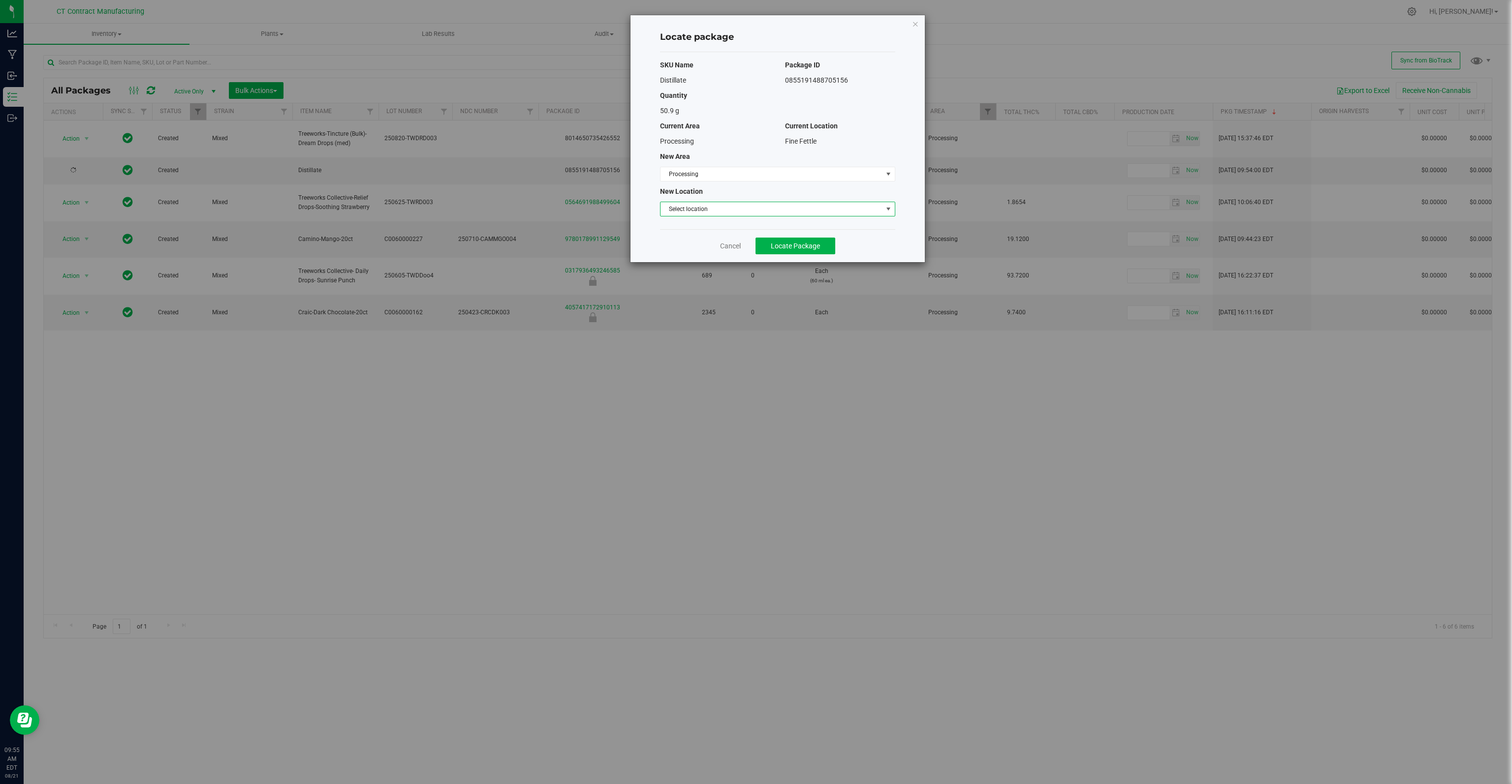
click at [719, 208] on span "Select location" at bounding box center [771, 209] width 222 height 14
click at [714, 175] on span "Processing" at bounding box center [771, 174] width 222 height 14
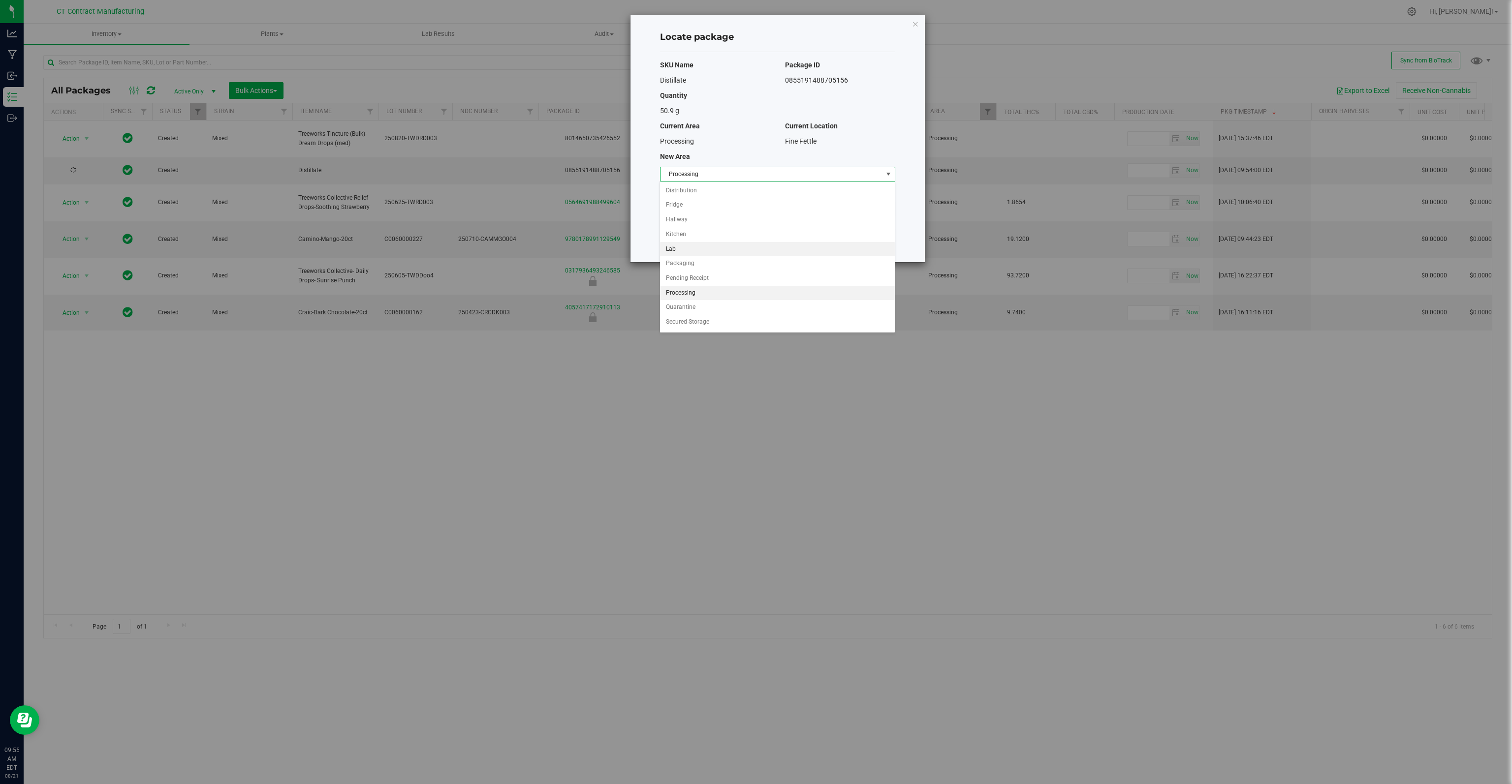
click at [682, 248] on li "Lab" at bounding box center [777, 249] width 235 height 15
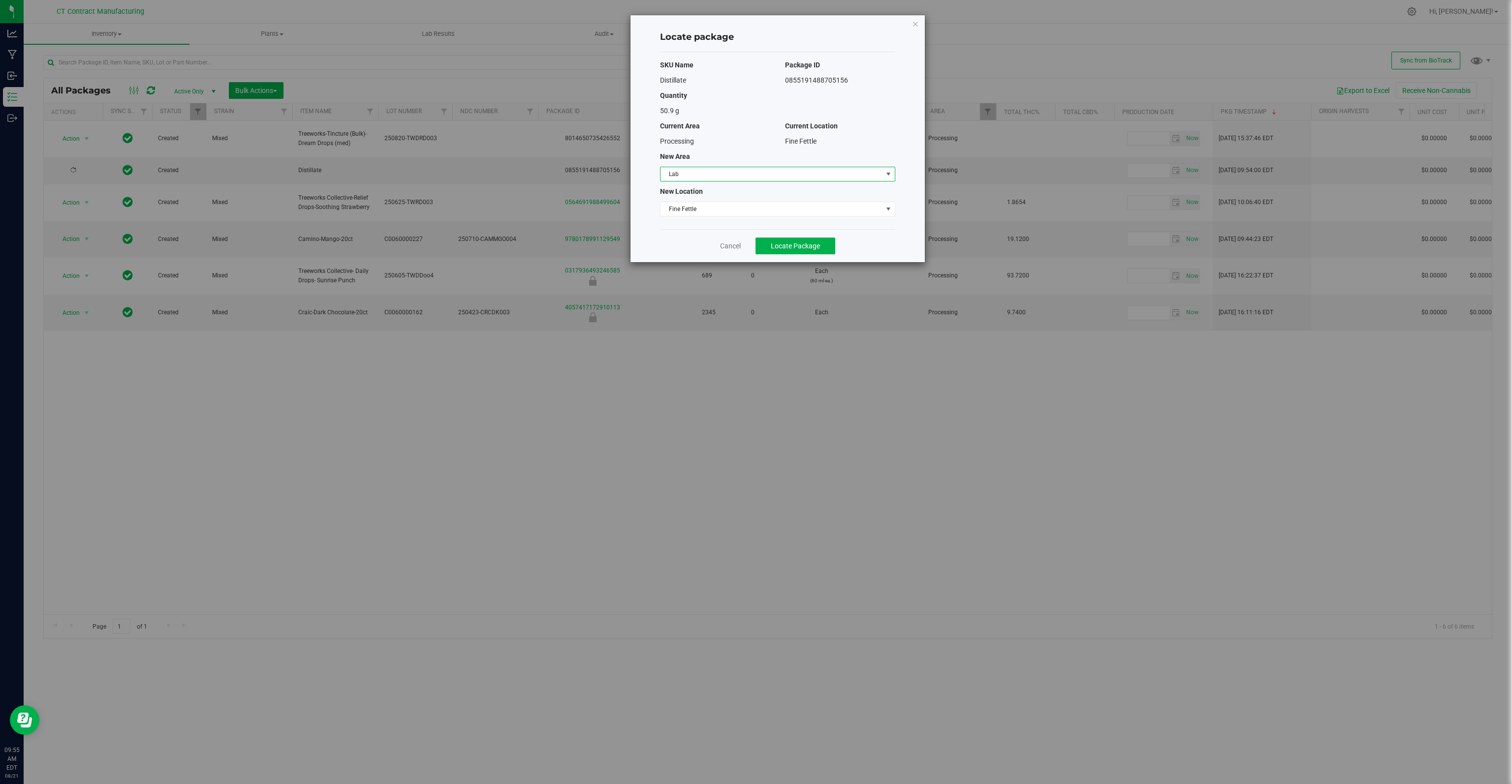
click at [697, 216] on div "SKU Name Package ID Distillate 0855191488705156 Quantity 50.9 g Current Area Cu…" at bounding box center [777, 140] width 235 height 177
click at [697, 205] on span "Fine Fettle" at bounding box center [771, 209] width 222 height 14
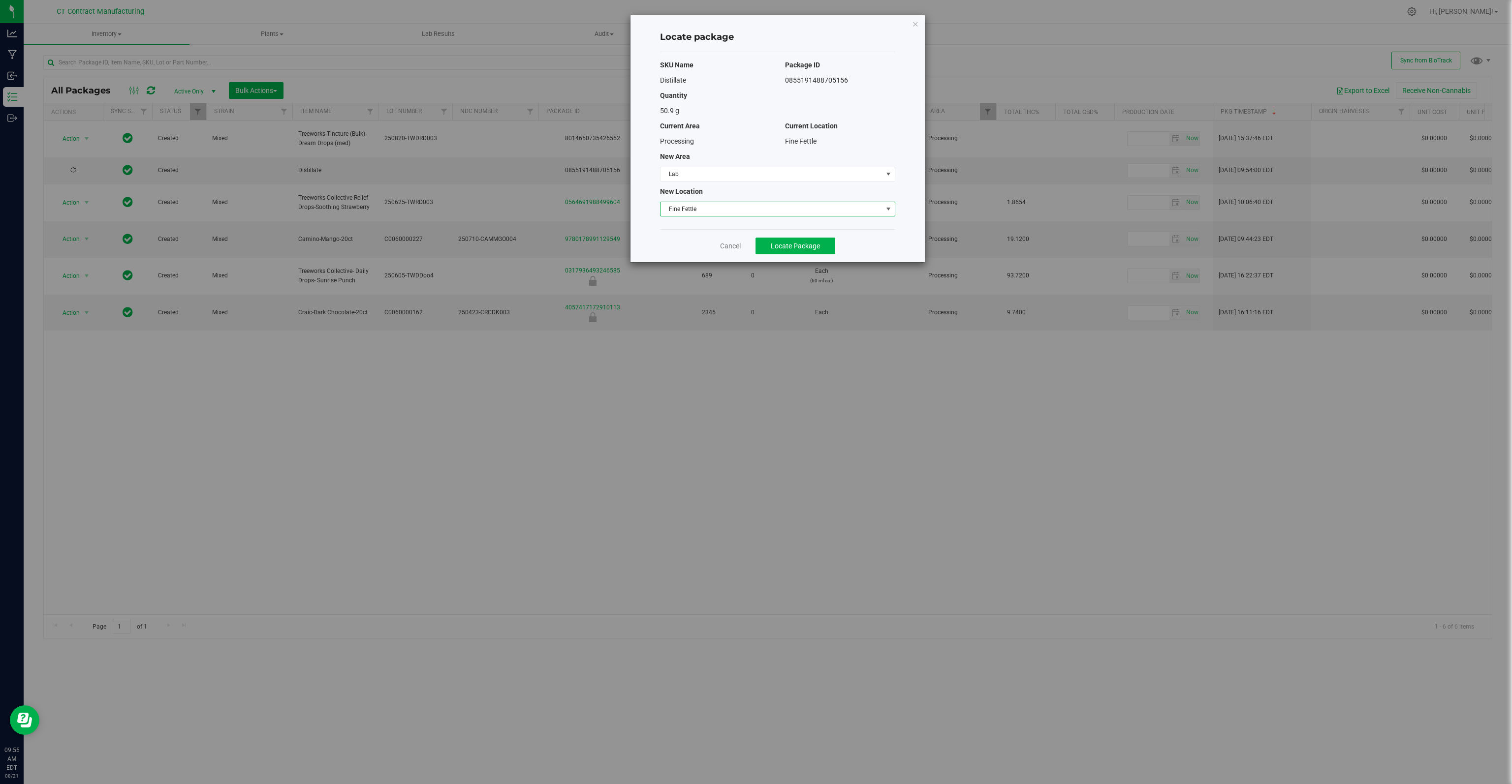
click at [697, 204] on span "Fine Fettle" at bounding box center [771, 209] width 222 height 14
click at [653, 232] on div "Locate package SKU Name Package ID Distillate 0855191488705156 Quantity 50.9 g …" at bounding box center [777, 138] width 294 height 247
click at [793, 243] on span "Locate Package" at bounding box center [795, 245] width 49 height 8
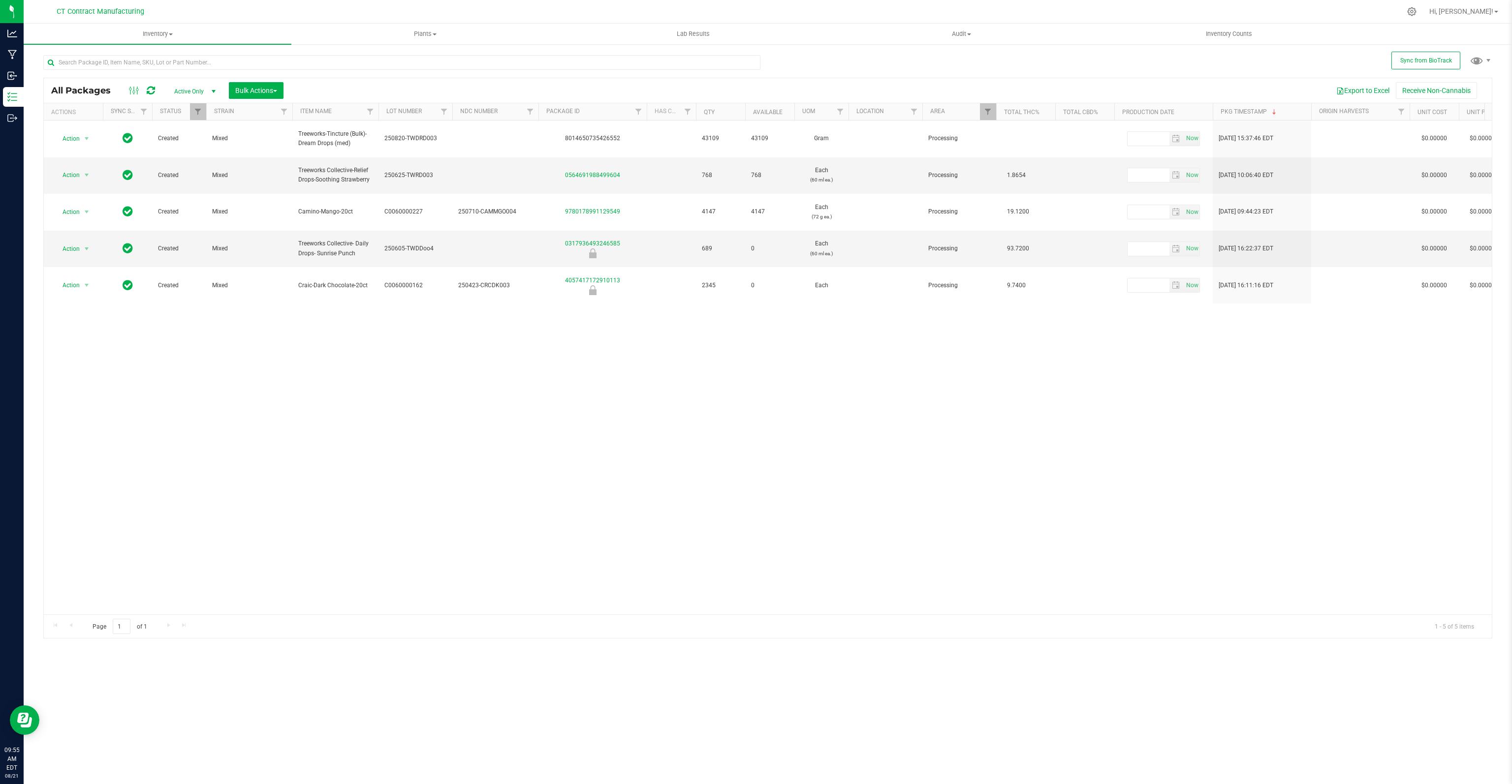
click at [202, 89] on span "Active Only" at bounding box center [193, 91] width 54 height 14
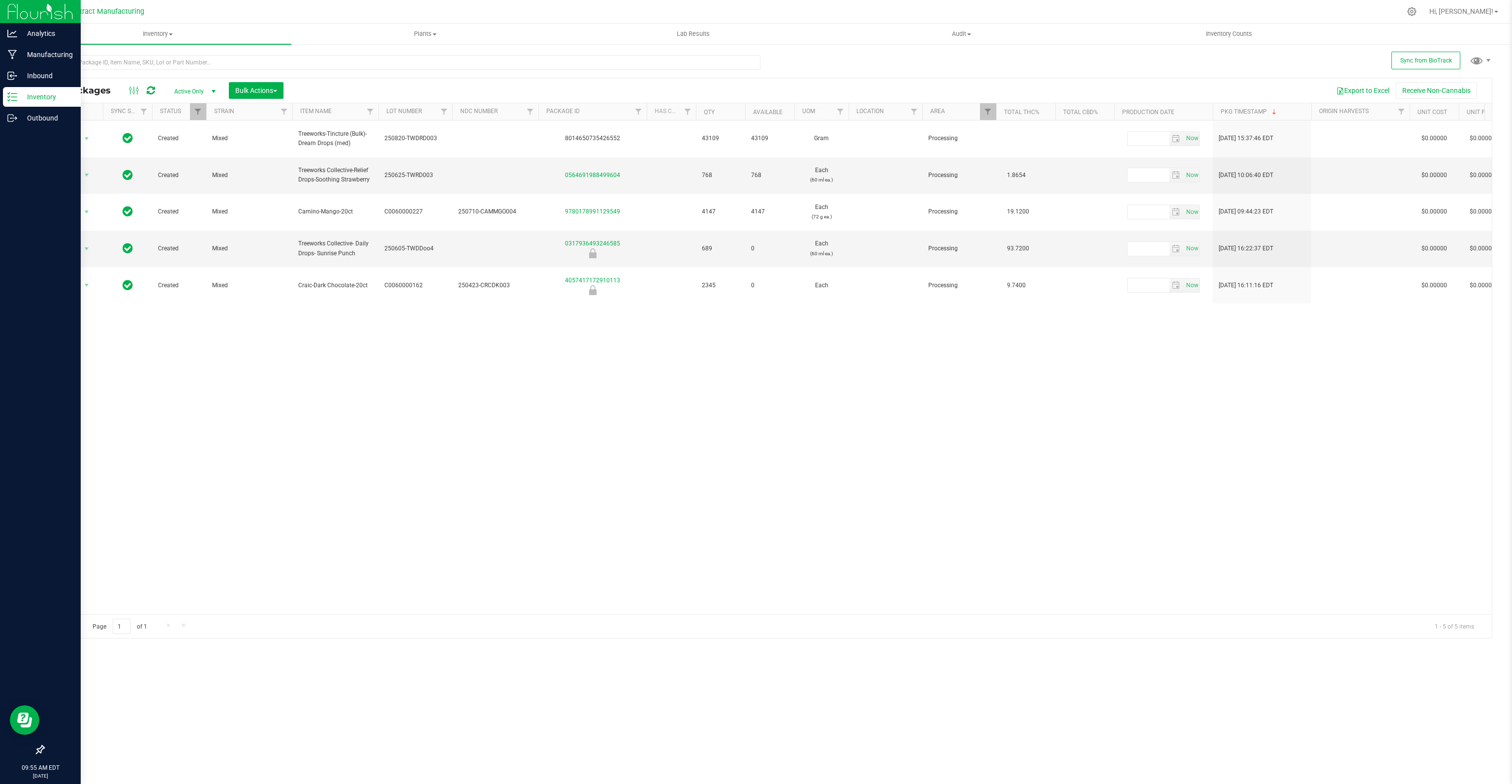
click at [20, 101] on p "Inventory" at bounding box center [47, 97] width 59 height 12
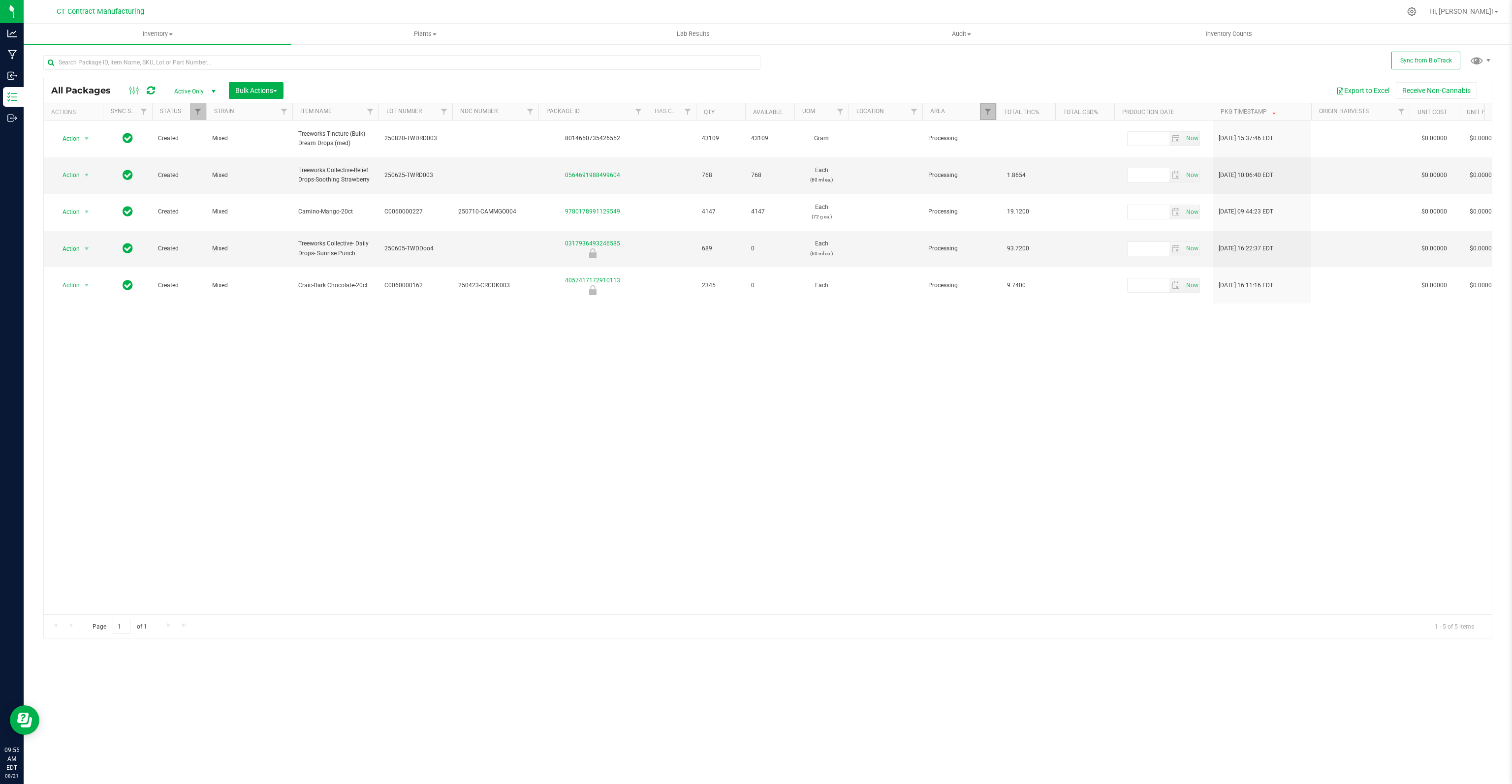
click at [944, 117] on link "Filter" at bounding box center [988, 112] width 16 height 16
click at [944, 271] on input "Processing" at bounding box center [992, 273] width 6 height 6
checkbox input "false"
click at [944, 221] on label "Lab" at bounding box center [1000, 219] width 21 height 6
click at [944, 221] on input "Lab" at bounding box center [992, 219] width 6 height 6
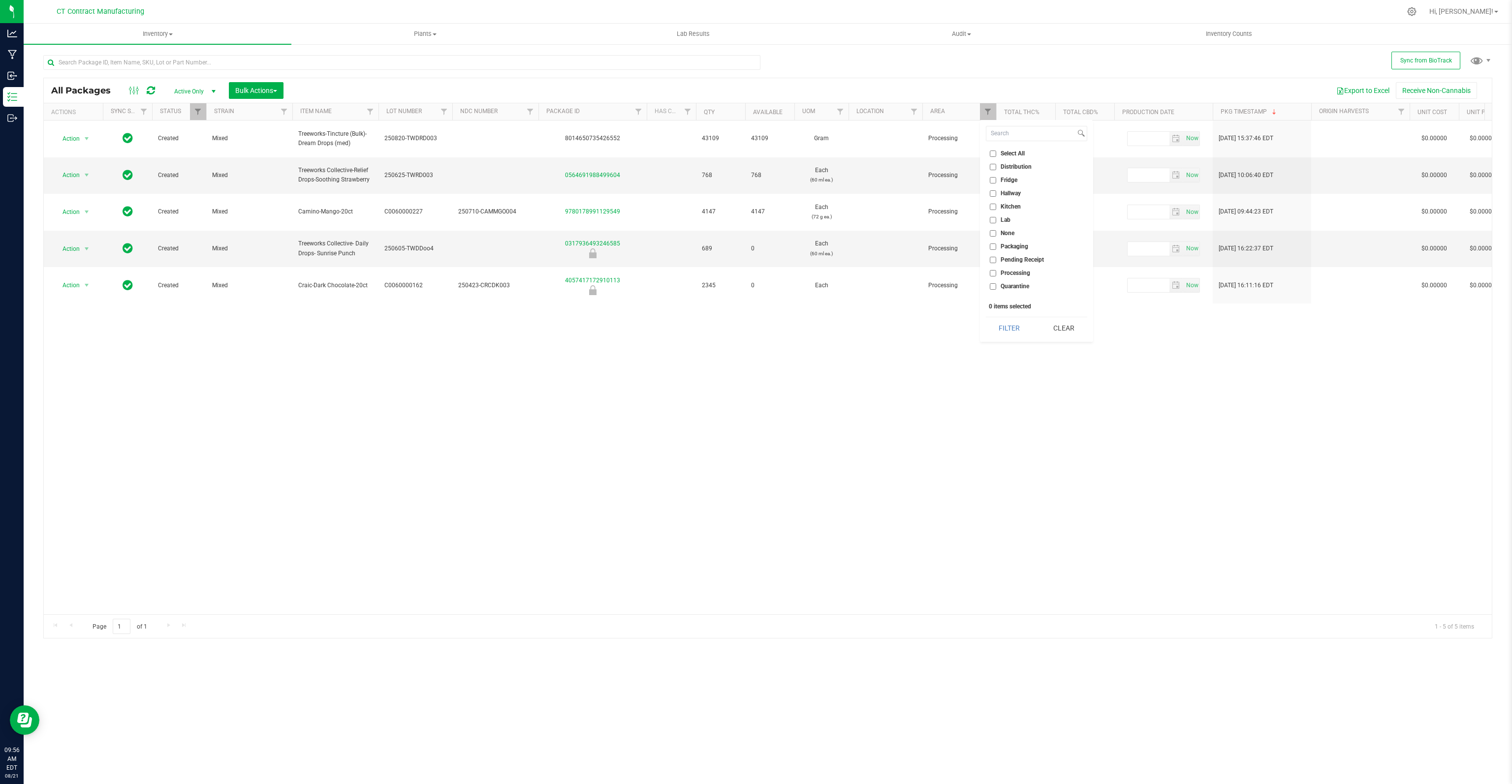
checkbox input "true"
click at [944, 331] on button "Filter" at bounding box center [1009, 328] width 47 height 22
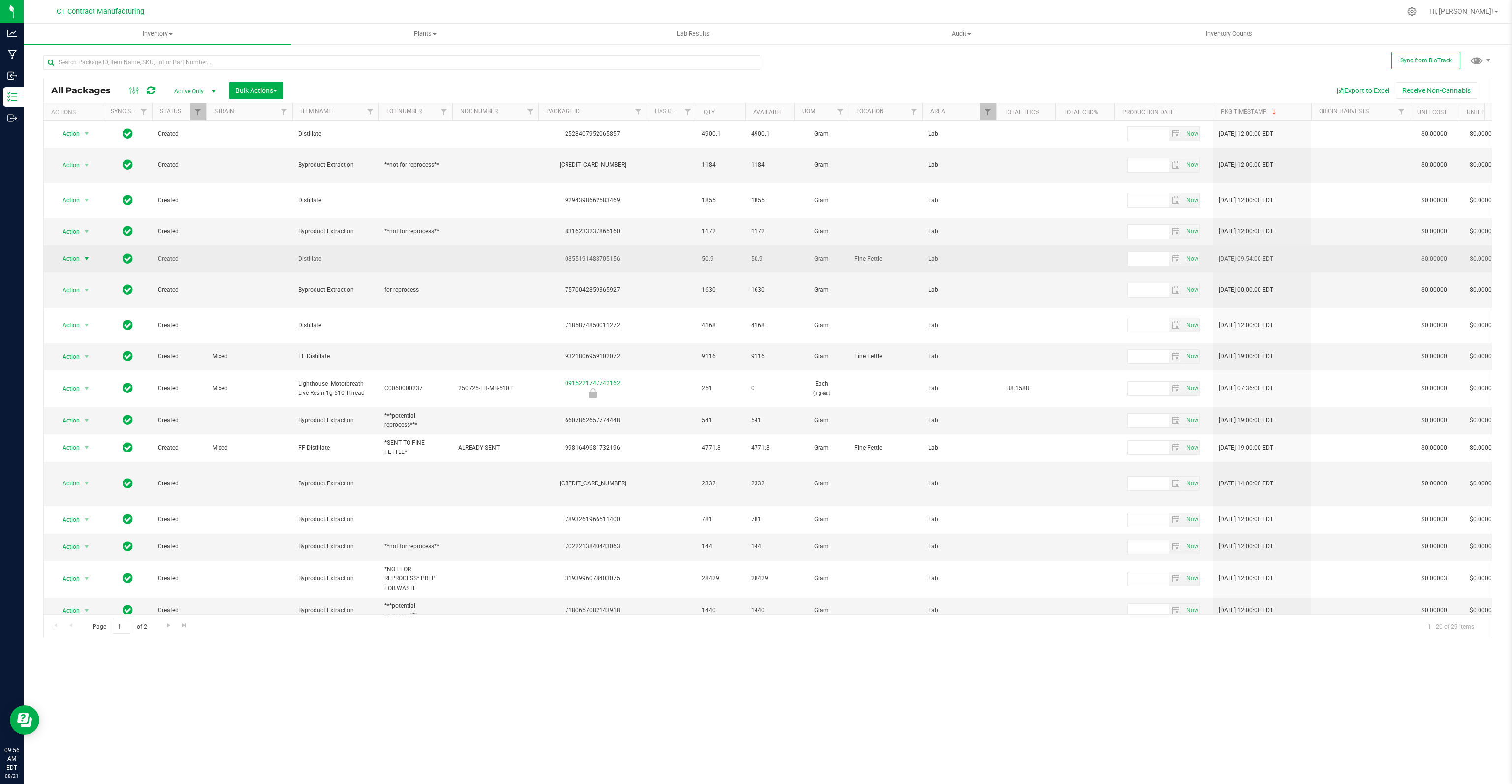
click at [85, 255] on span "select" at bounding box center [86, 258] width 8 height 8
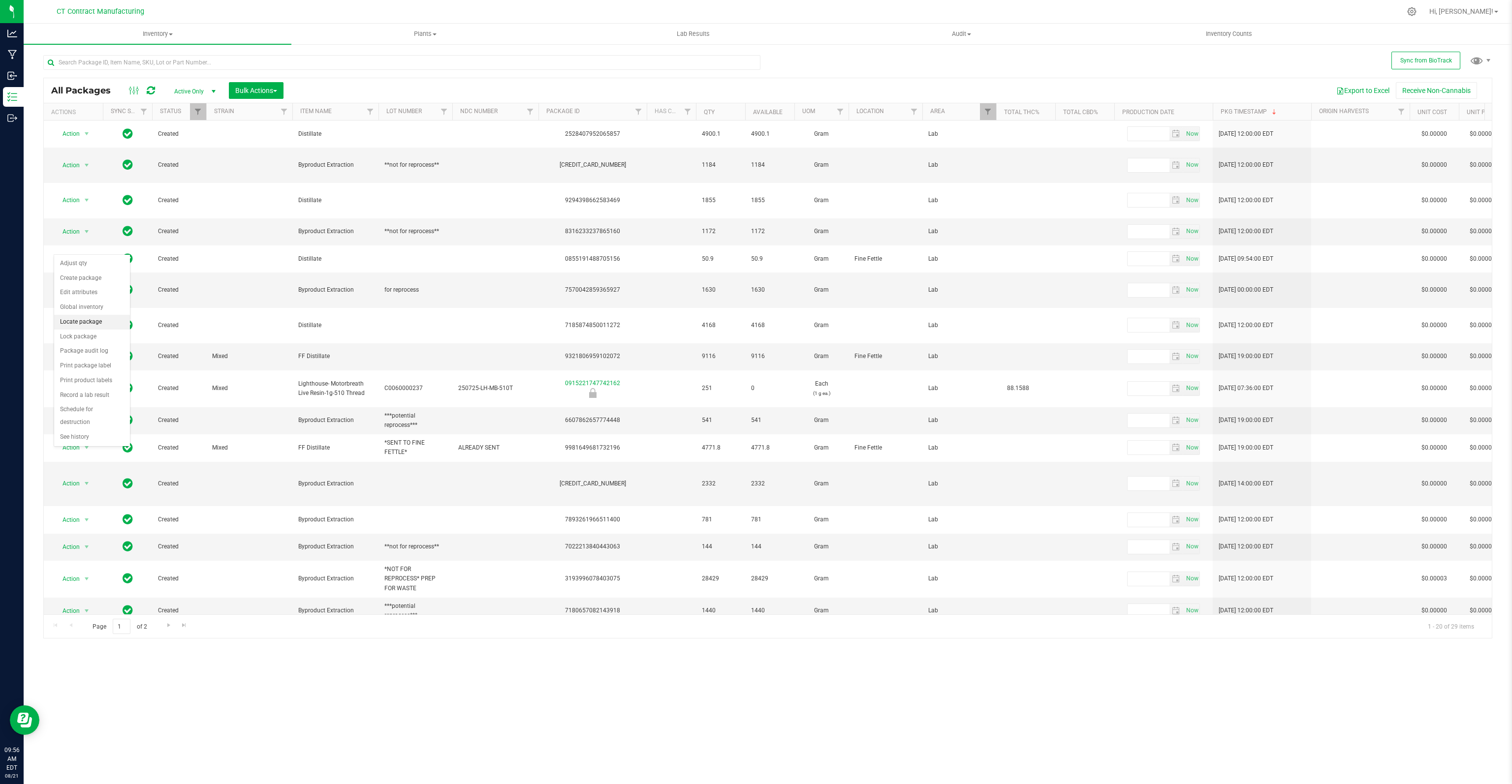
click at [93, 323] on li "Locate package" at bounding box center [92, 322] width 76 height 15
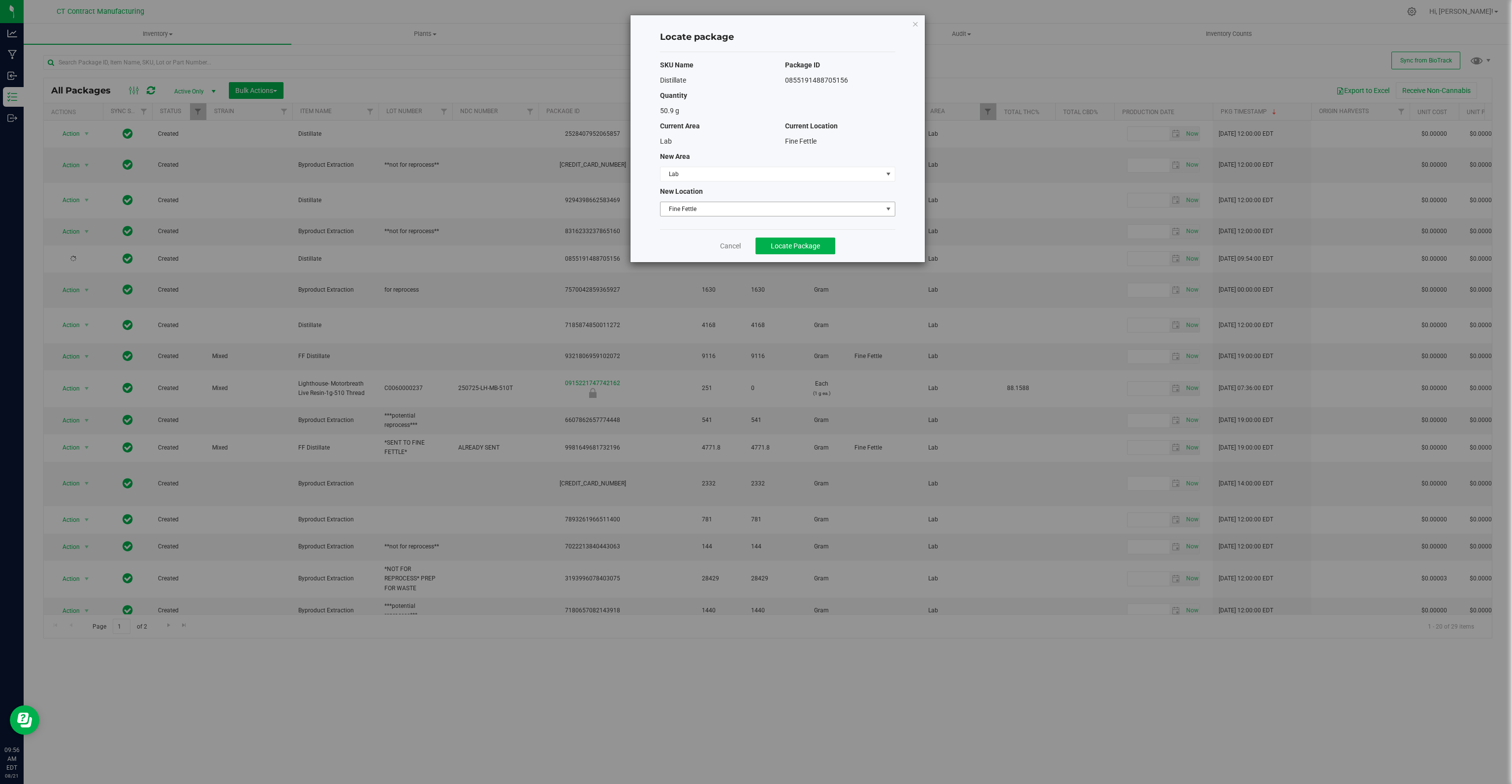
click at [726, 208] on span "Fine Fettle" at bounding box center [771, 209] width 222 height 14
click at [708, 173] on span "Lab" at bounding box center [771, 174] width 222 height 14
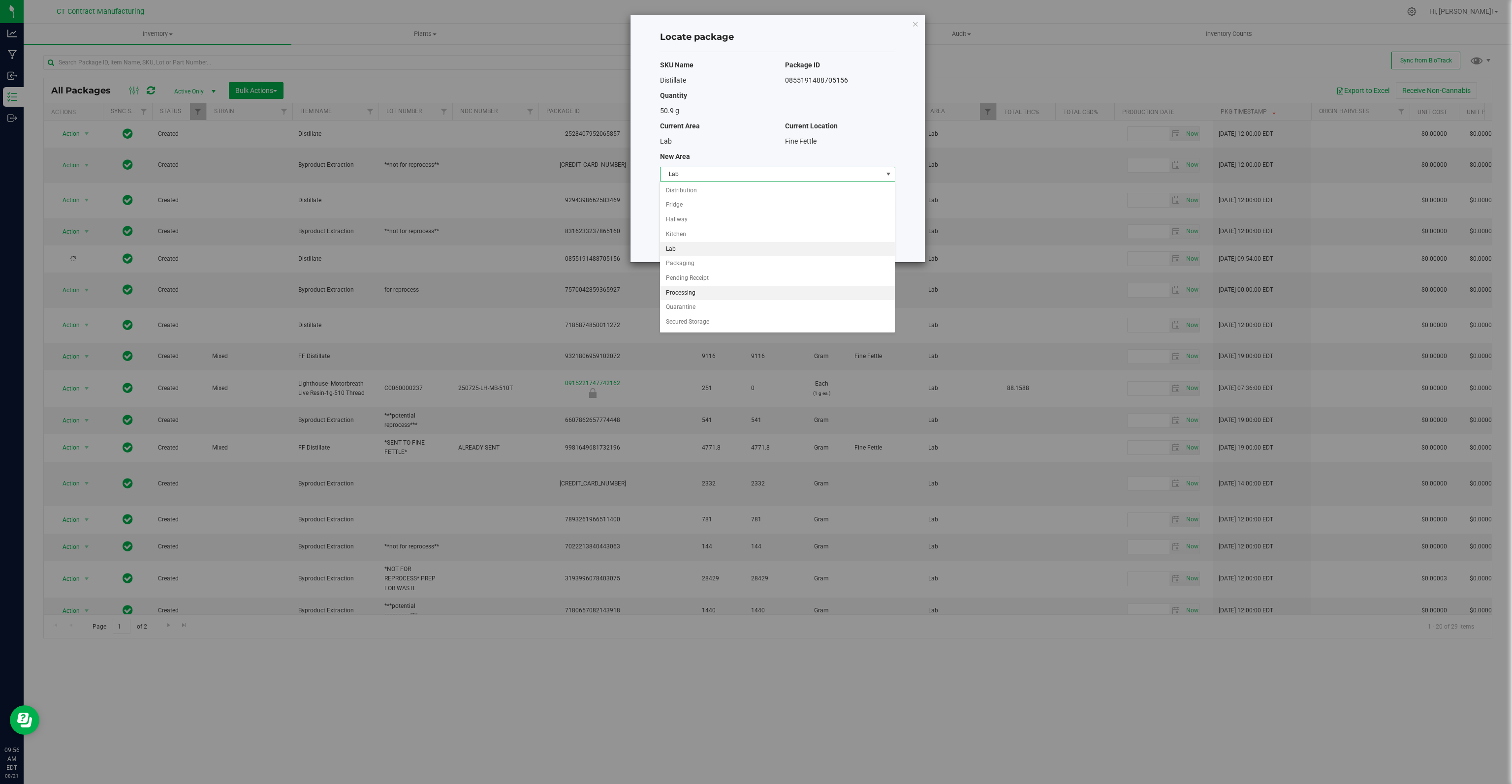
click at [694, 292] on li "Processing" at bounding box center [777, 293] width 235 height 15
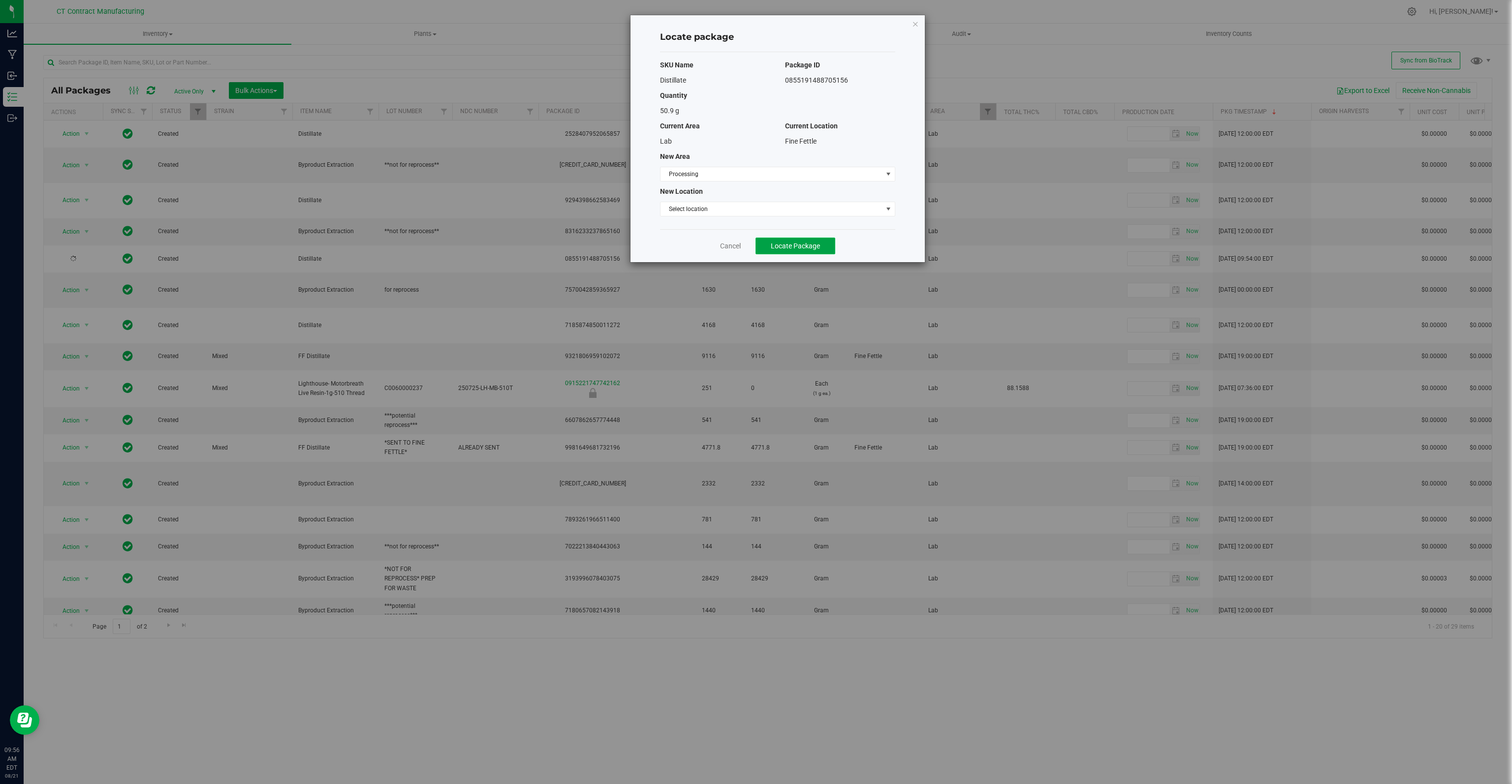
click at [784, 243] on span "Locate Package" at bounding box center [795, 245] width 49 height 8
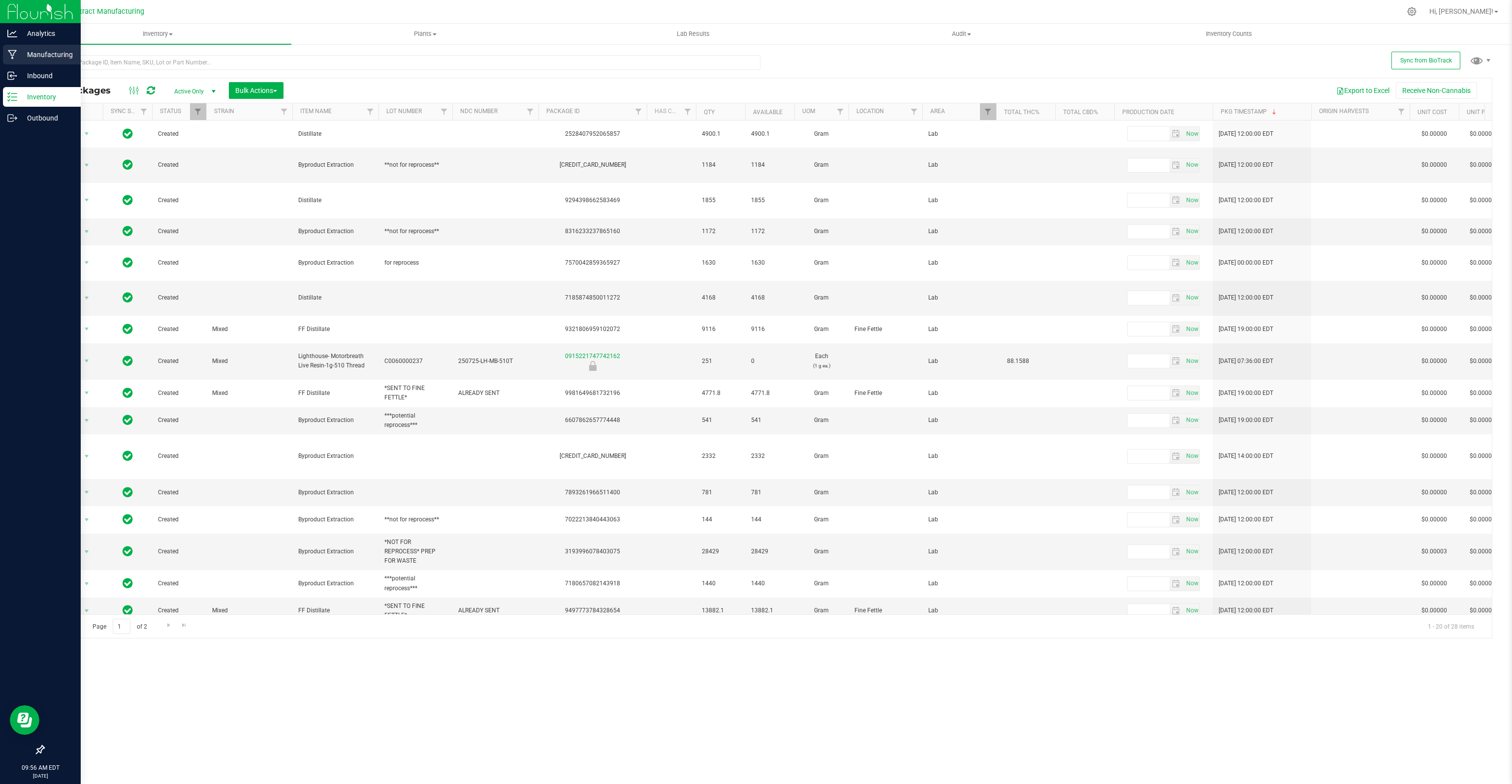
click at [43, 55] on p "Manufacturing" at bounding box center [47, 54] width 59 height 12
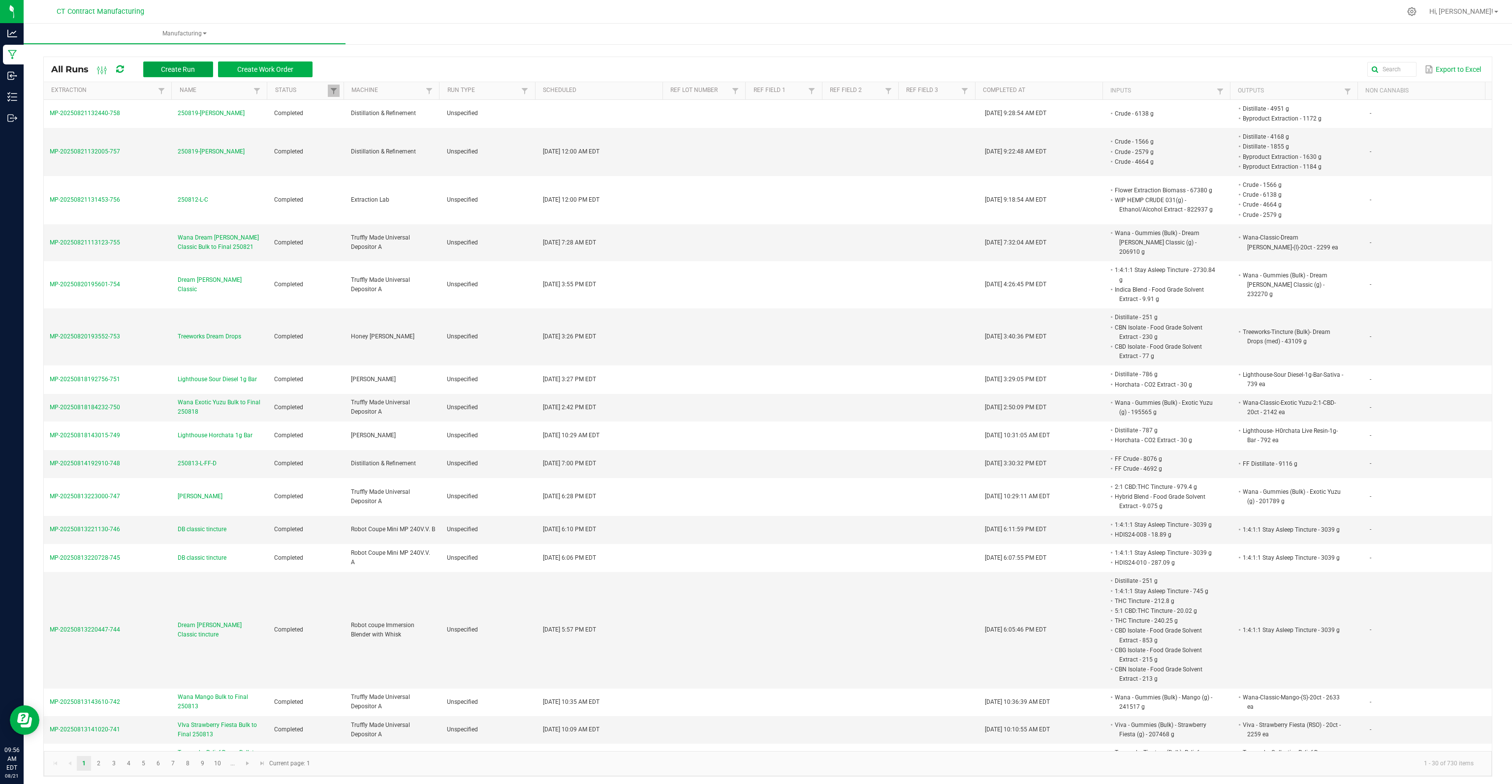
click at [183, 71] on span "Create Run" at bounding box center [178, 69] width 34 height 8
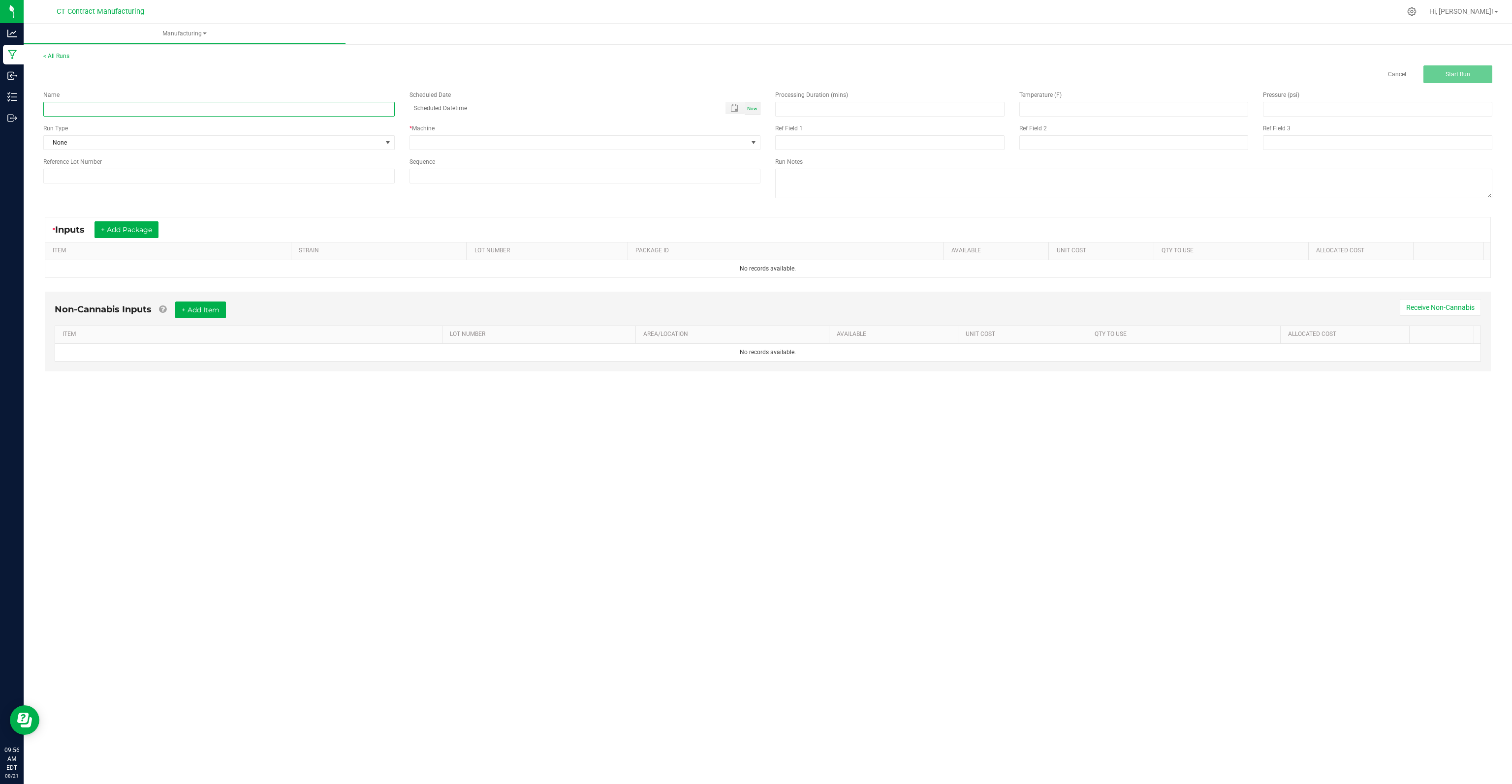
click at [140, 109] on input at bounding box center [219, 110] width 351 height 15
type input "250820-L-D(combine)"
click at [424, 154] on div "Name 250820-L-D(combine) Scheduled Date Now Run Type None * Machine Reference L…" at bounding box center [401, 136] width 732 height 108
click at [431, 148] on span at bounding box center [579, 143] width 338 height 14
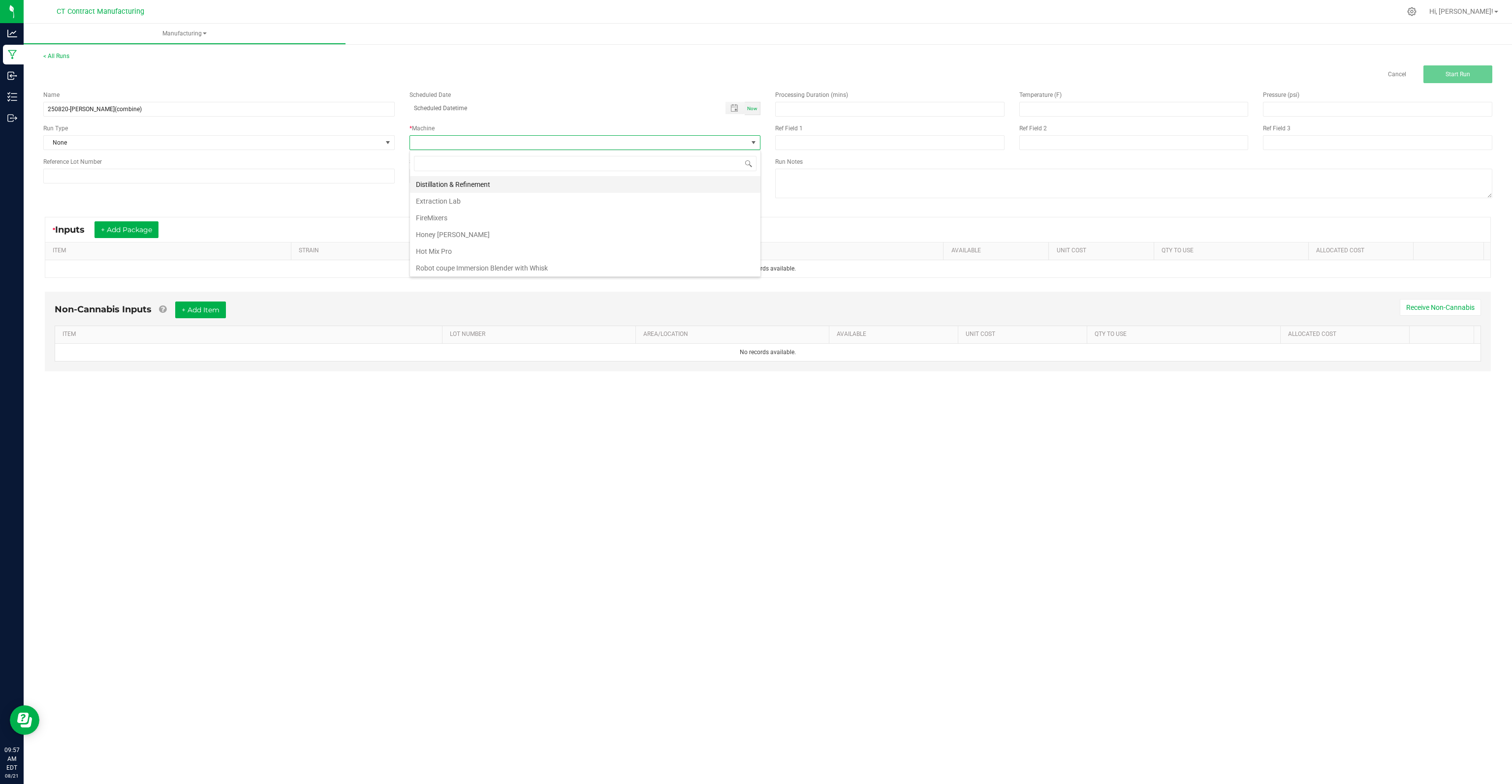
click at [469, 184] on li "Distillation & Refinement" at bounding box center [585, 184] width 350 height 16
click at [136, 229] on button "+ Add Package" at bounding box center [126, 230] width 64 height 16
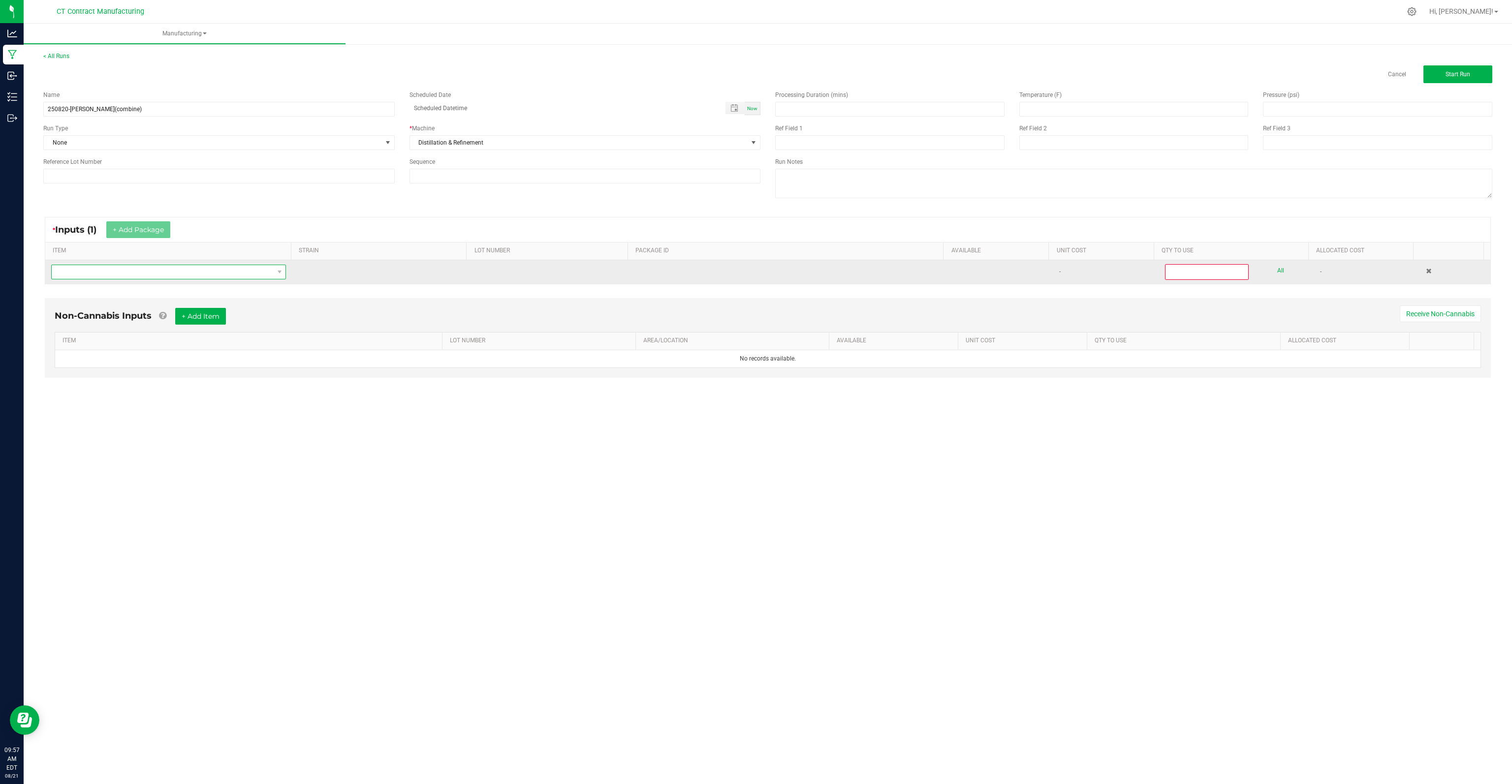
click at [124, 272] on span "NO DATA FOUND" at bounding box center [162, 272] width 221 height 14
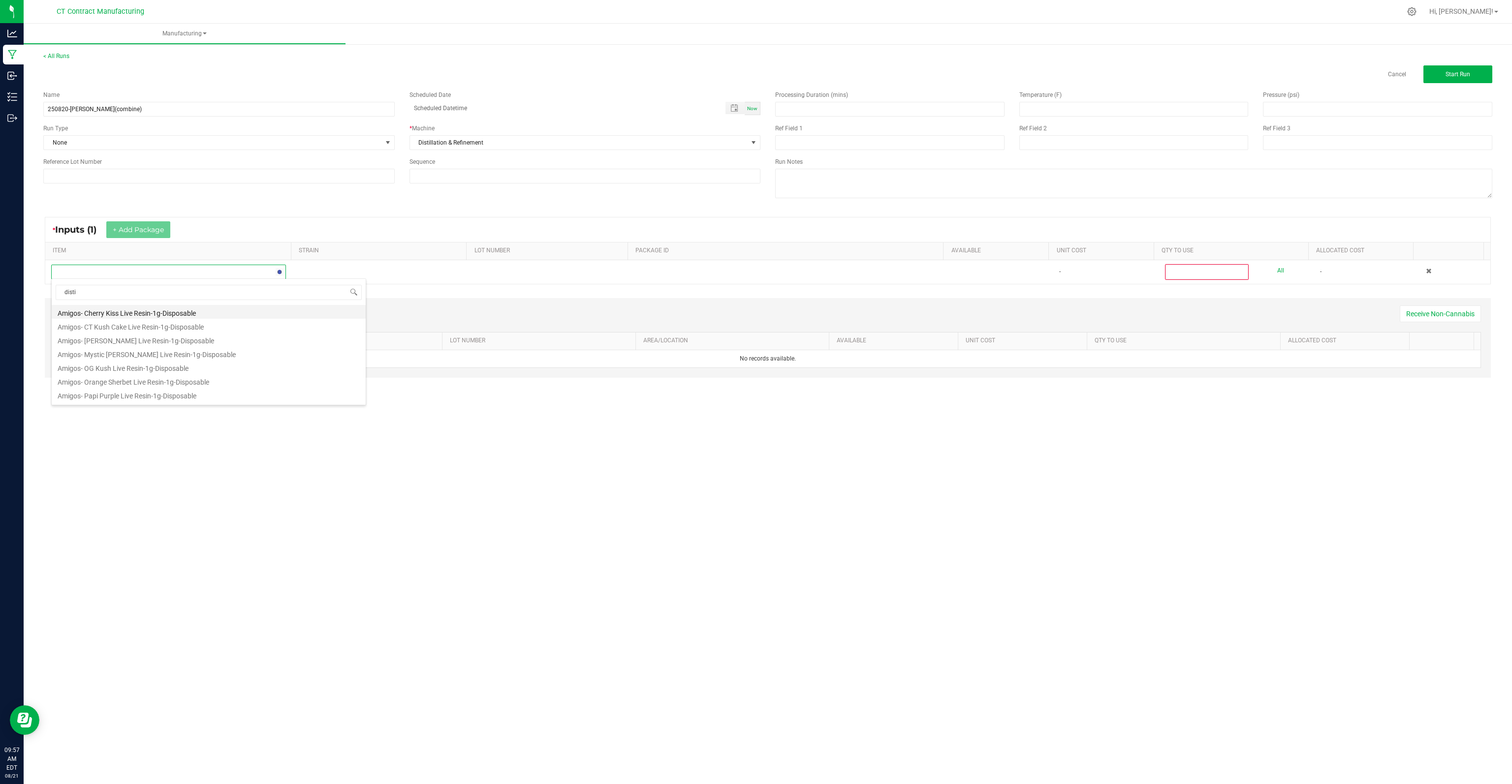
type input "distil"
click at [119, 311] on li "Distillate" at bounding box center [208, 312] width 314 height 14
type input "0"
click at [134, 232] on button "+ Add Package" at bounding box center [138, 230] width 64 height 16
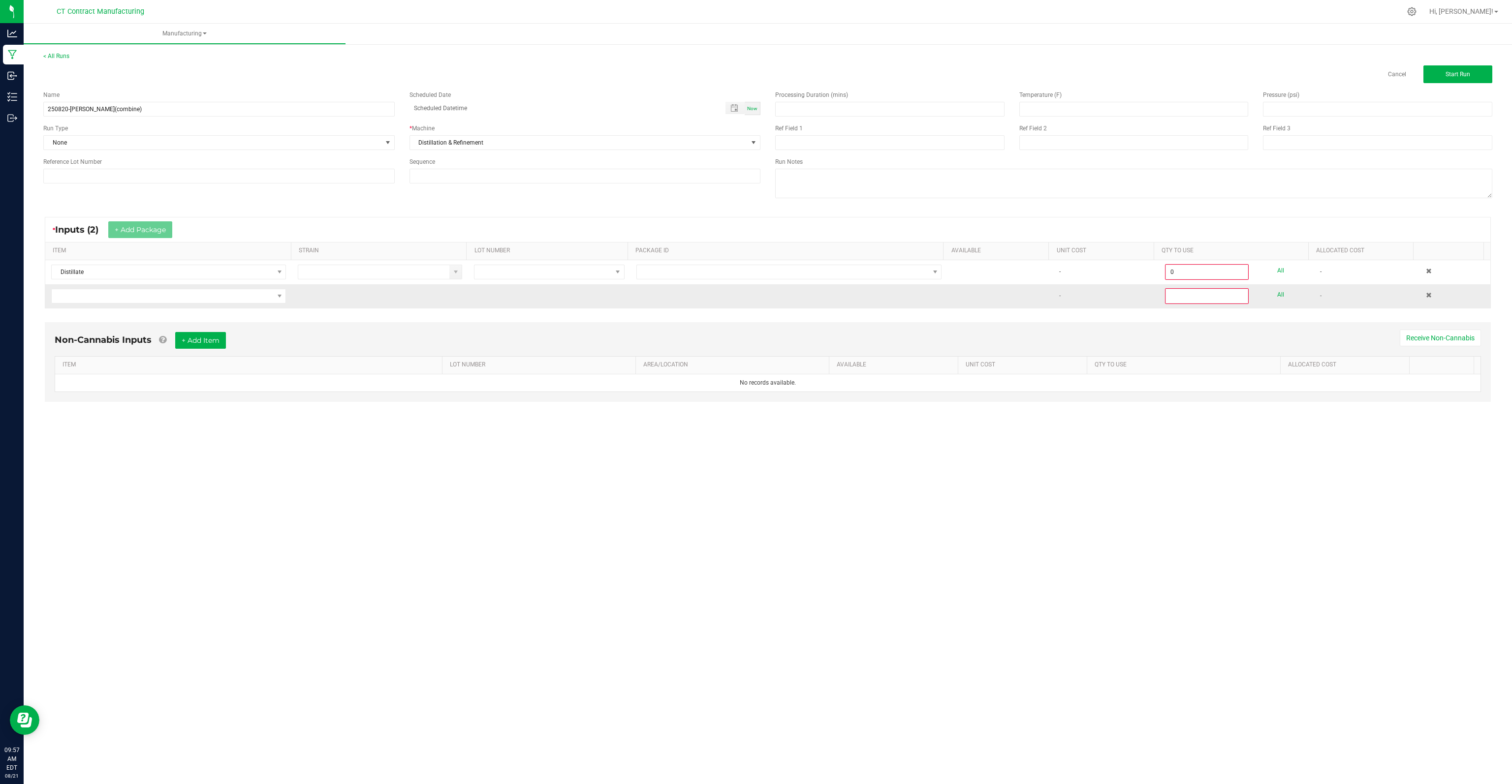
click at [110, 304] on td at bounding box center [169, 296] width 247 height 23
click at [112, 299] on span "NO DATA FOUND" at bounding box center [162, 296] width 221 height 14
type input "dist"
click at [94, 335] on li "Distillate" at bounding box center [208, 335] width 314 height 14
type input "0"
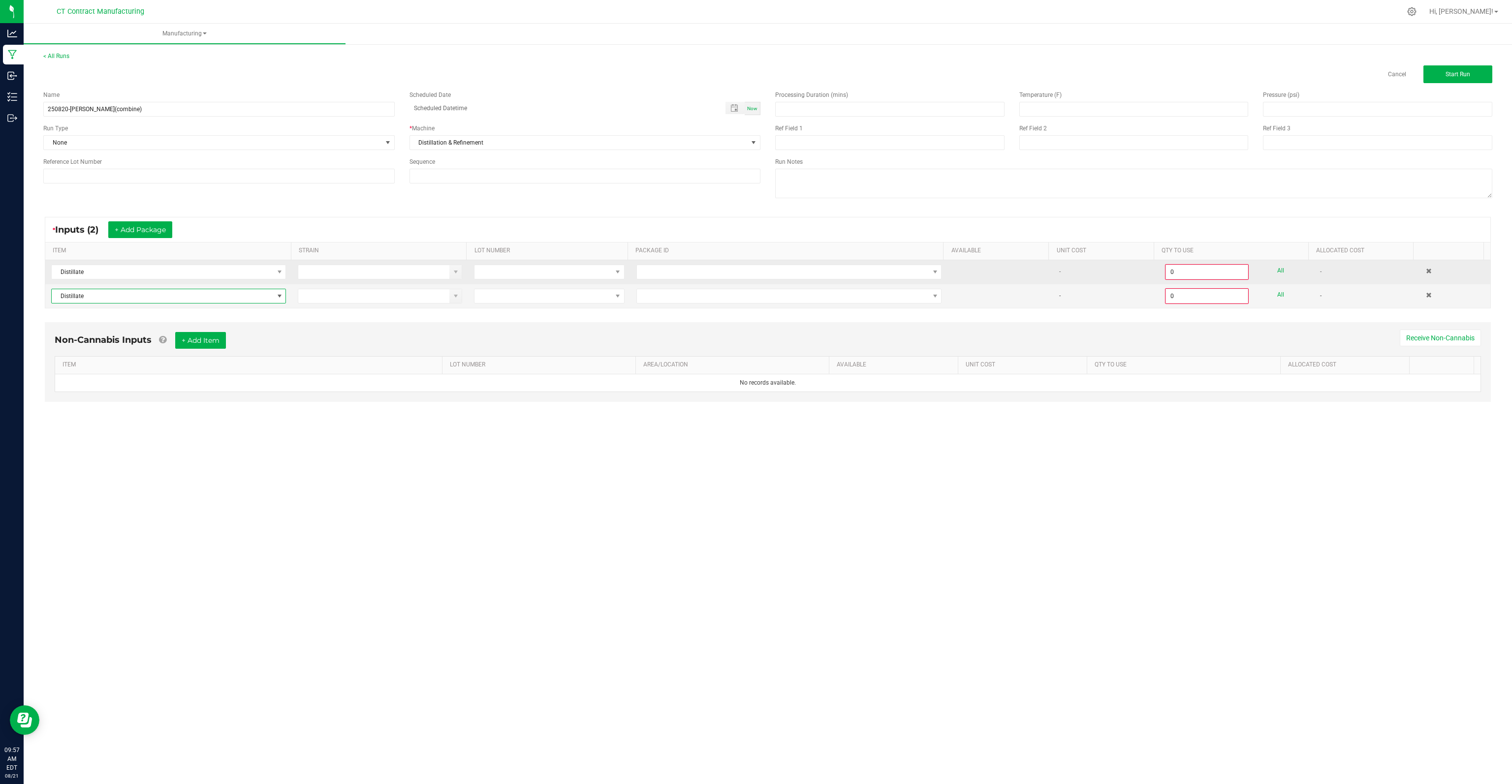
click at [721, 279] on td at bounding box center [789, 272] width 317 height 24
click at [722, 270] on span at bounding box center [783, 272] width 292 height 14
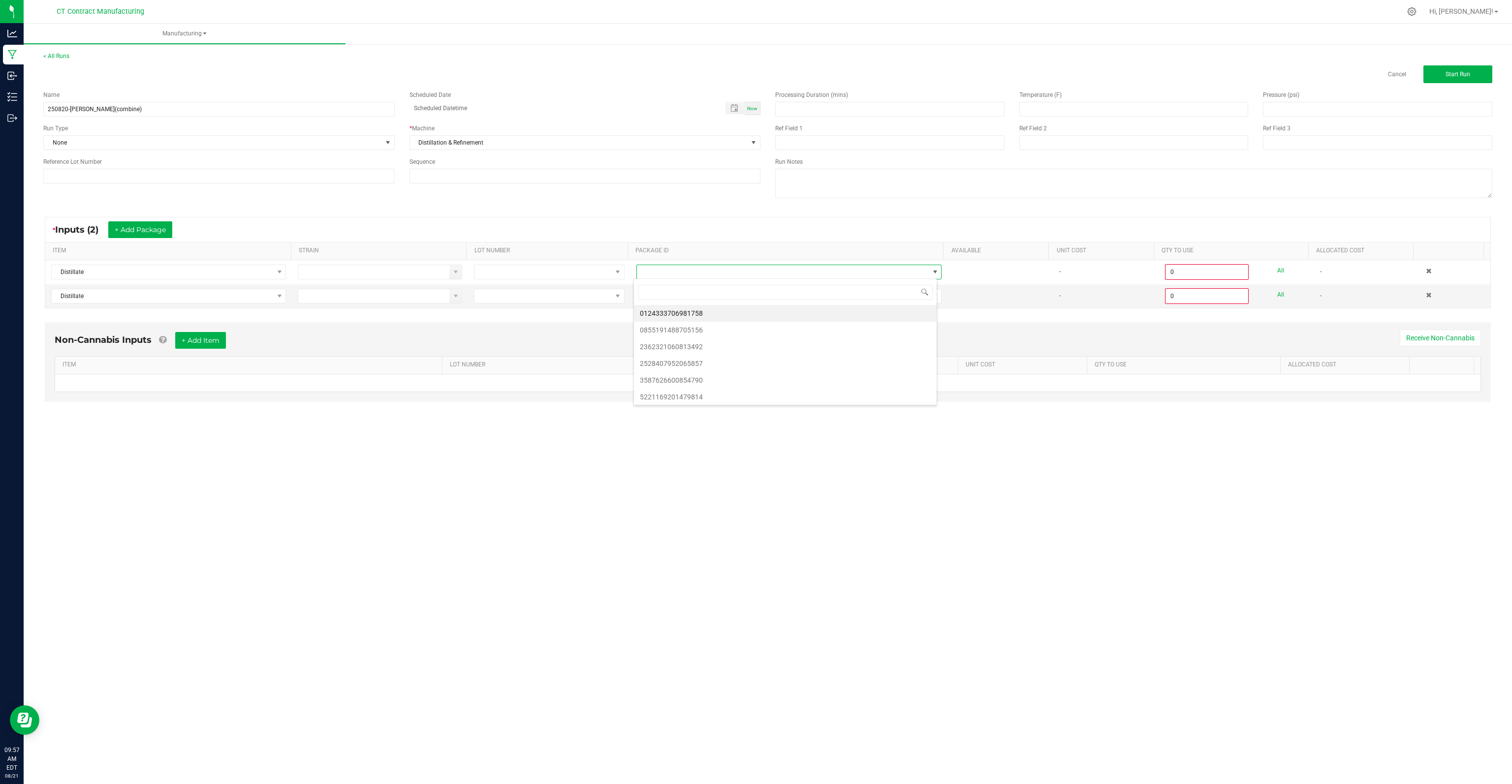
scroll to position [14, 303]
click at [700, 311] on li "0124333706981758" at bounding box center [784, 313] width 302 height 16
type input "0.0000 g"
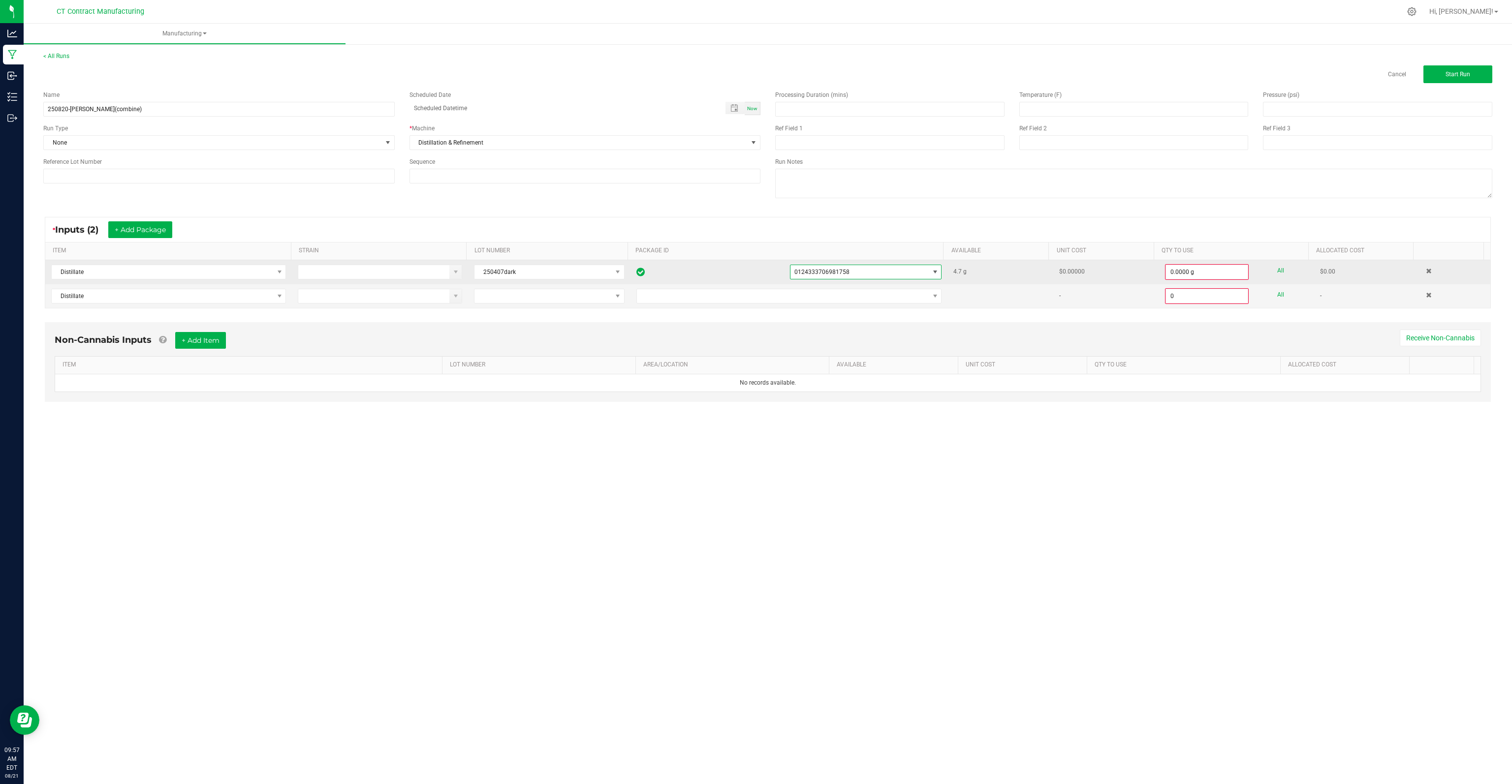
click at [808, 274] on span "0124333706981758" at bounding box center [821, 272] width 55 height 7
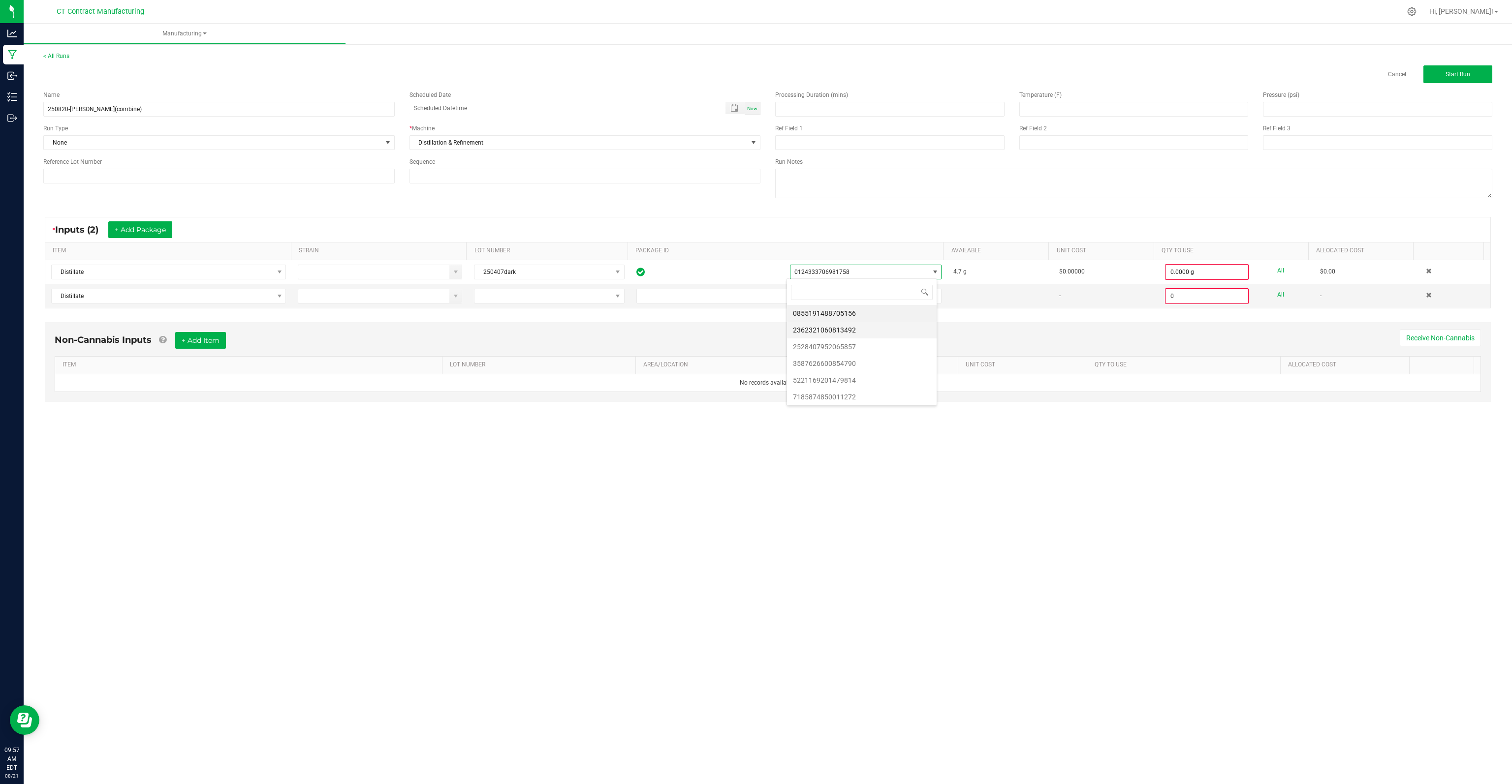
click at [832, 330] on li "2362321060813492" at bounding box center [862, 330] width 149 height 16
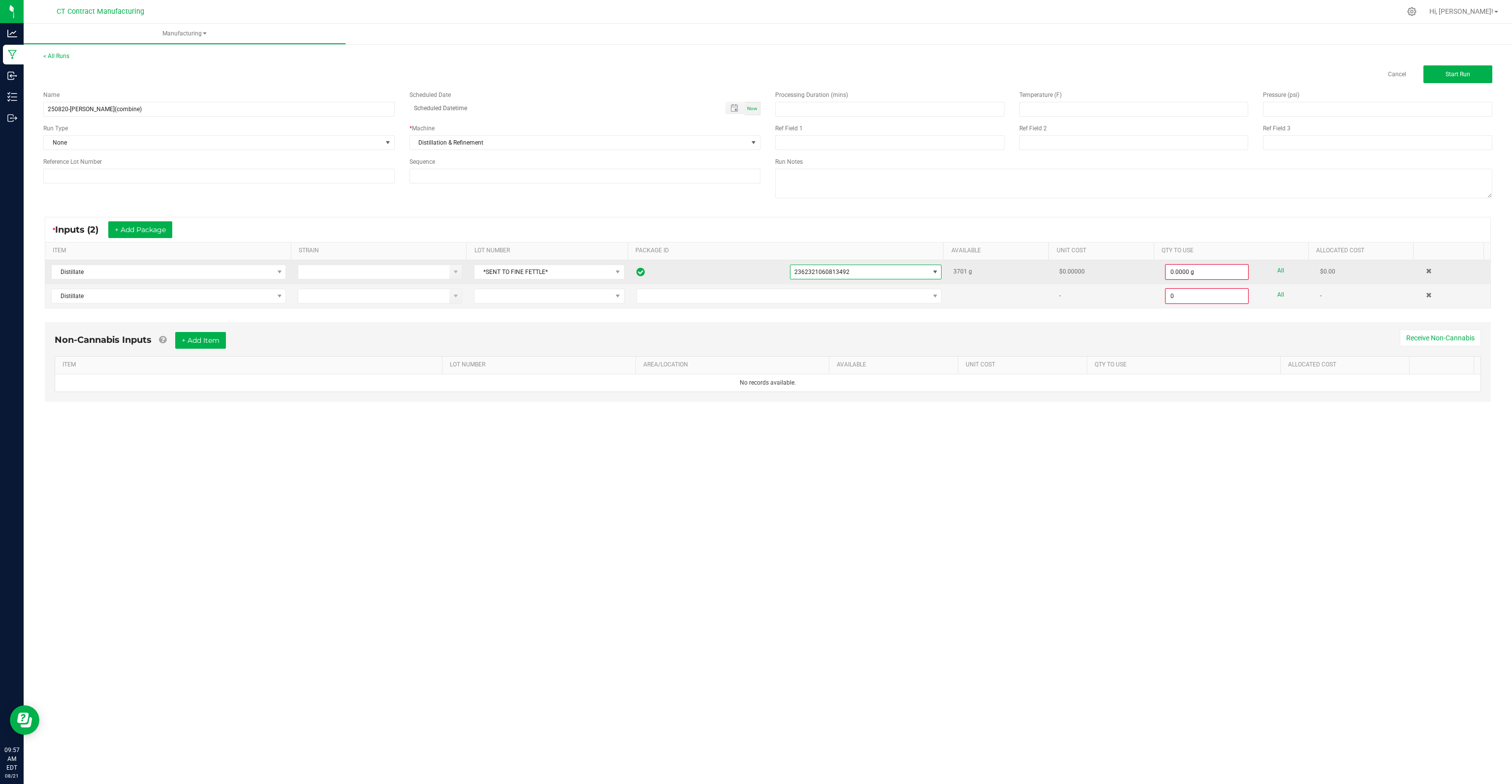
click at [841, 271] on span "2362321060813492" at bounding box center [821, 272] width 55 height 7
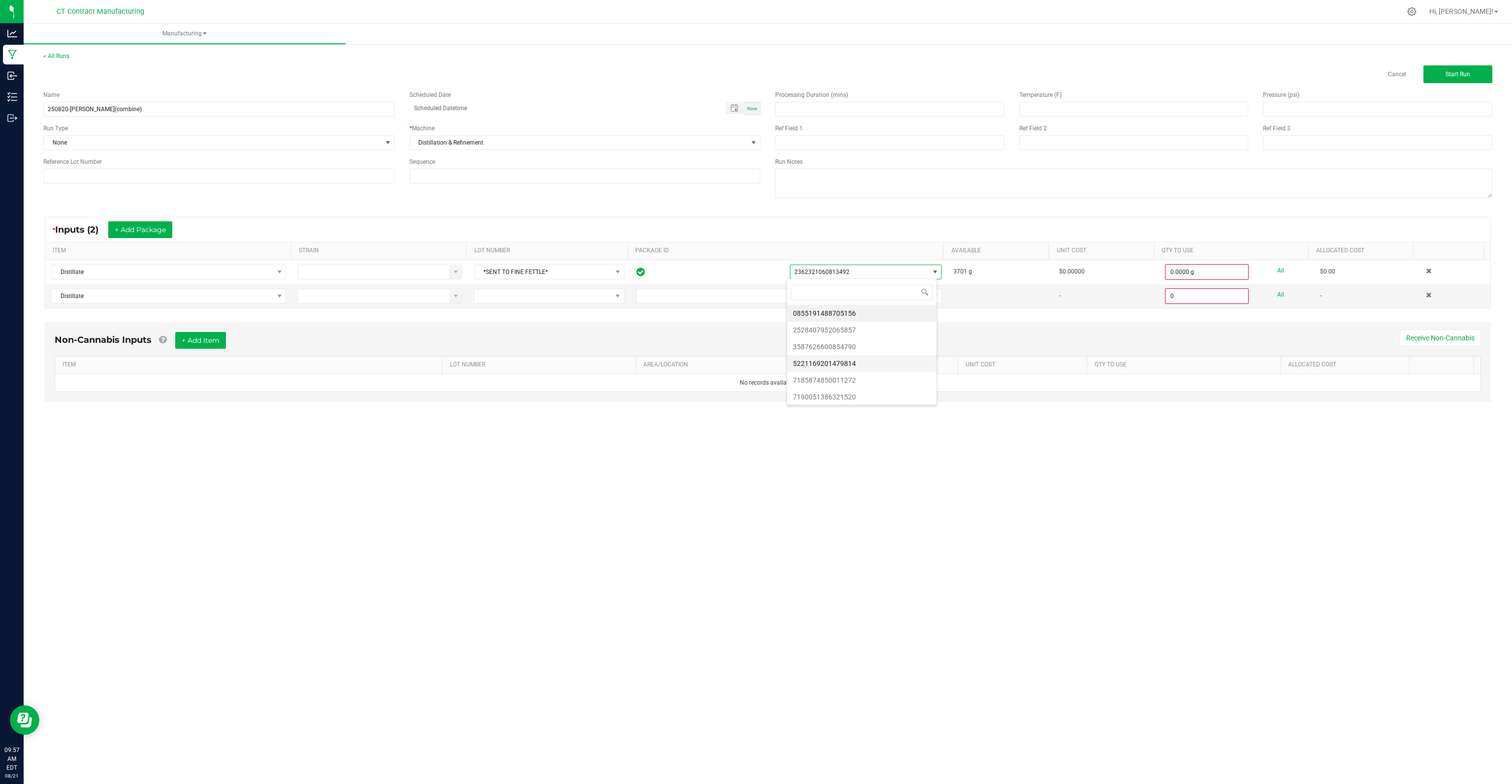
scroll to position [34, 0]
click at [869, 358] on li "7190051386321520" at bounding box center [862, 363] width 149 height 16
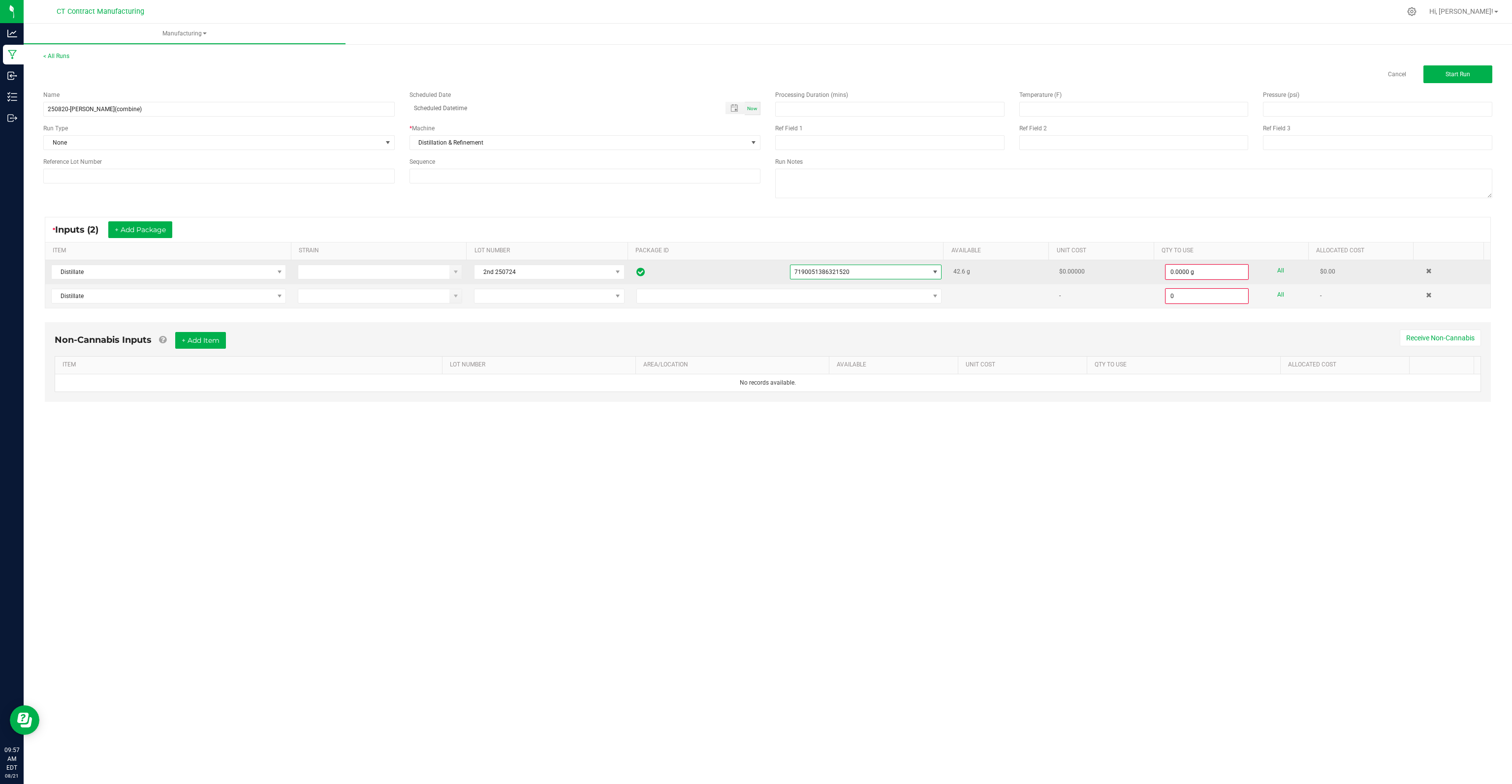
click at [869, 267] on span "7190051386321520" at bounding box center [860, 272] width 139 height 14
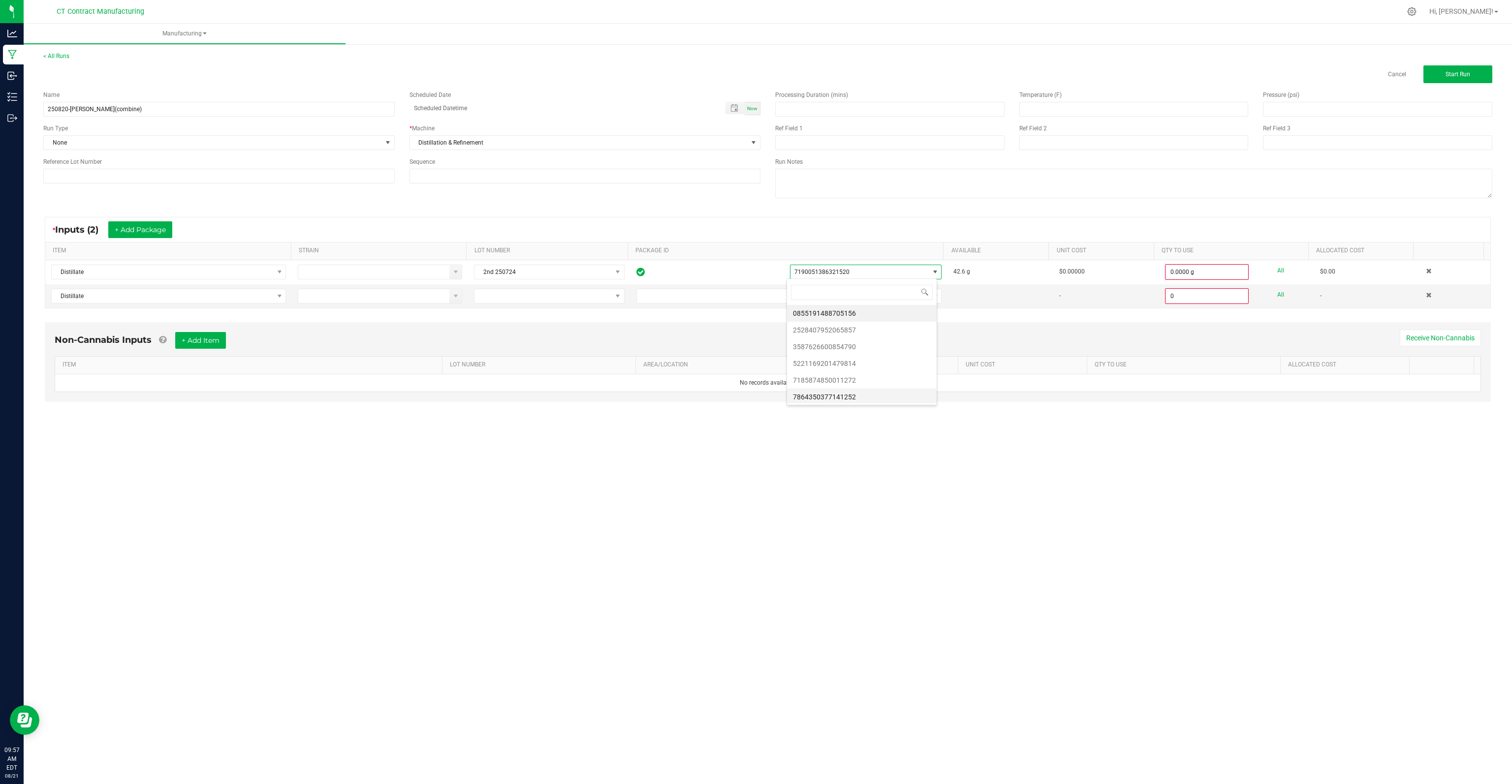
scroll to position [17, 0]
click at [852, 395] on li "9294398662583469" at bounding box center [862, 396] width 149 height 16
click at [807, 296] on span at bounding box center [783, 296] width 292 height 14
click at [706, 419] on li "7864350377141252" at bounding box center [784, 420] width 302 height 16
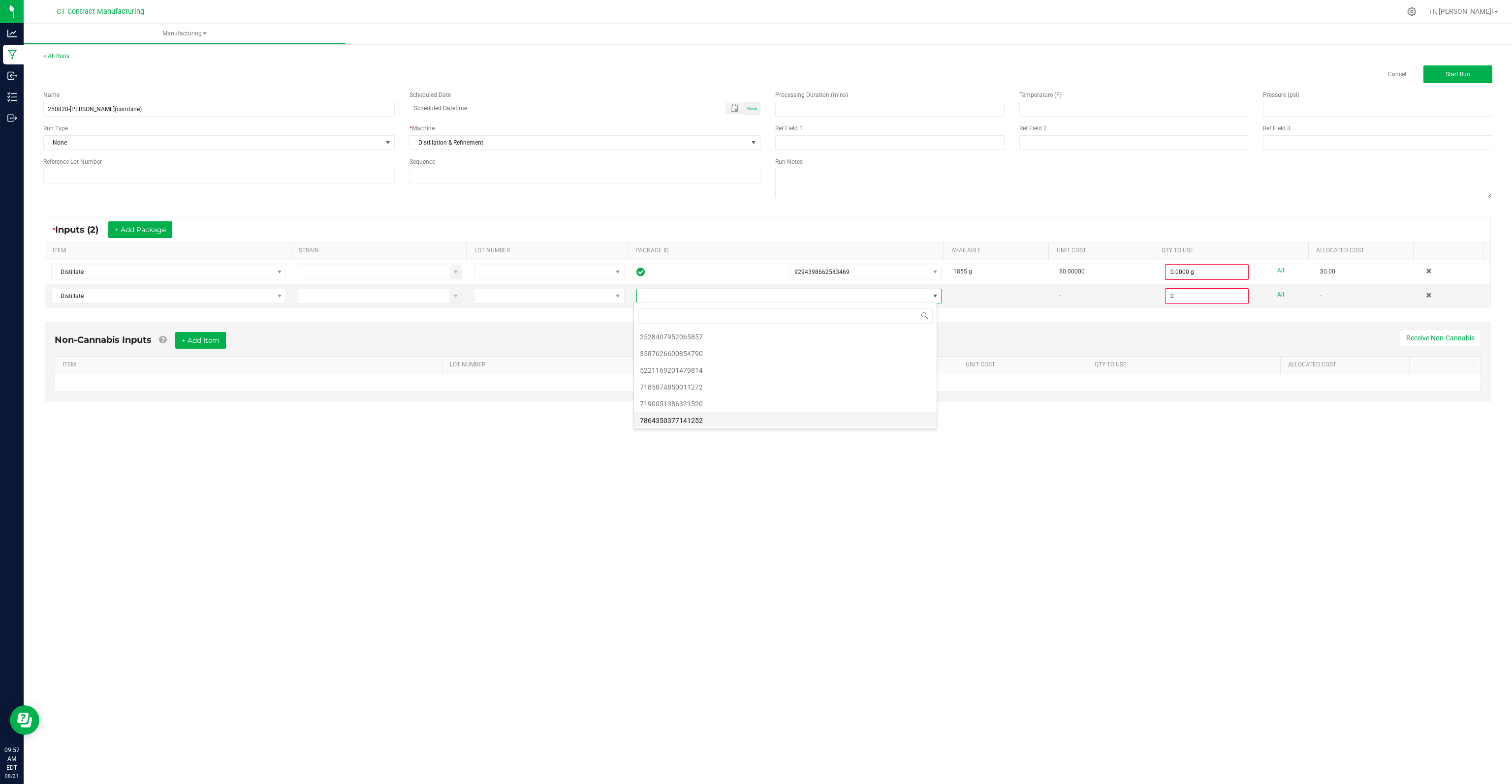
type input "0.0000 g"
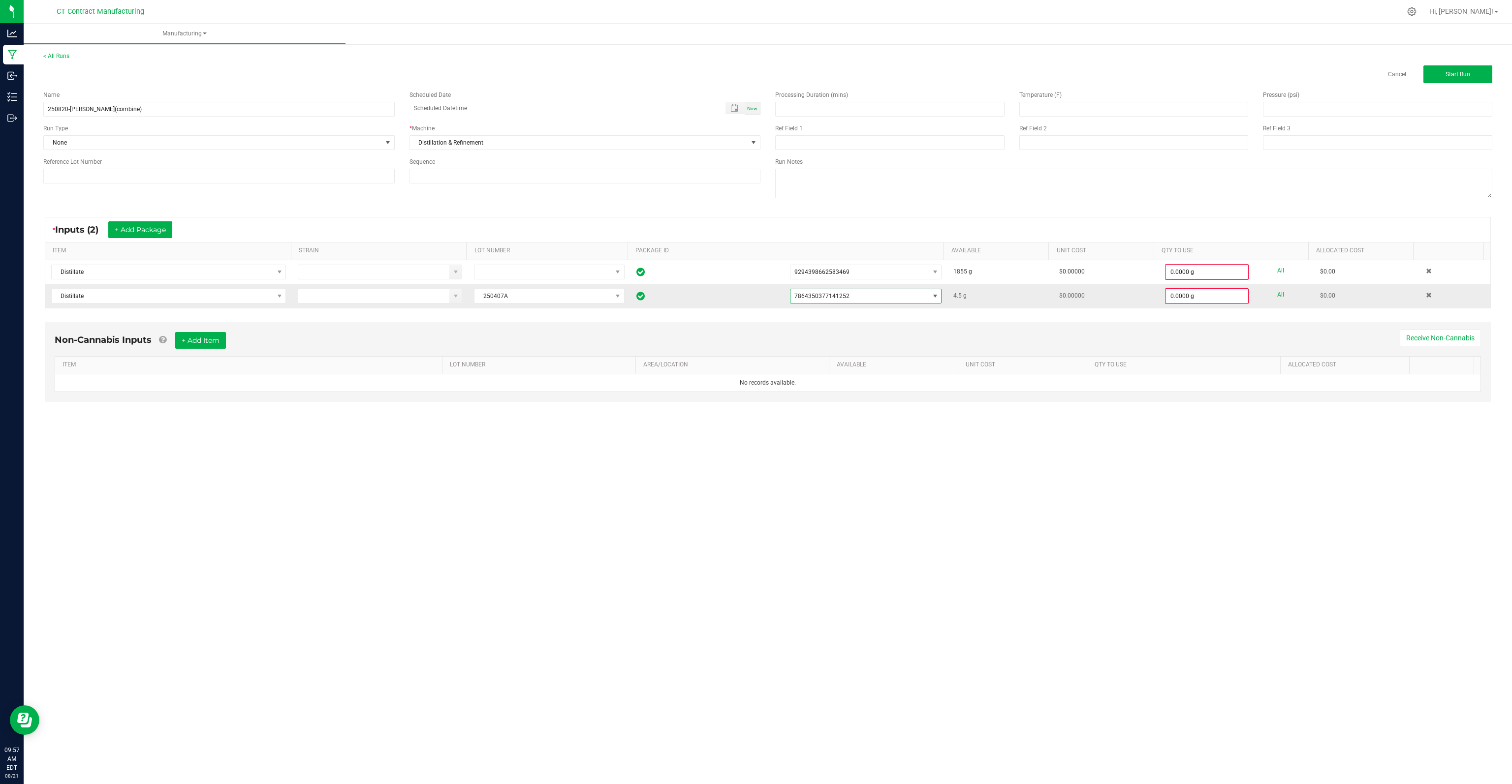
click at [829, 293] on span "7864350377141252" at bounding box center [821, 296] width 55 height 7
click at [862, 402] on li "7185874850011272" at bounding box center [862, 404] width 149 height 16
click at [944, 77] on button "Start Run" at bounding box center [1457, 74] width 69 height 18
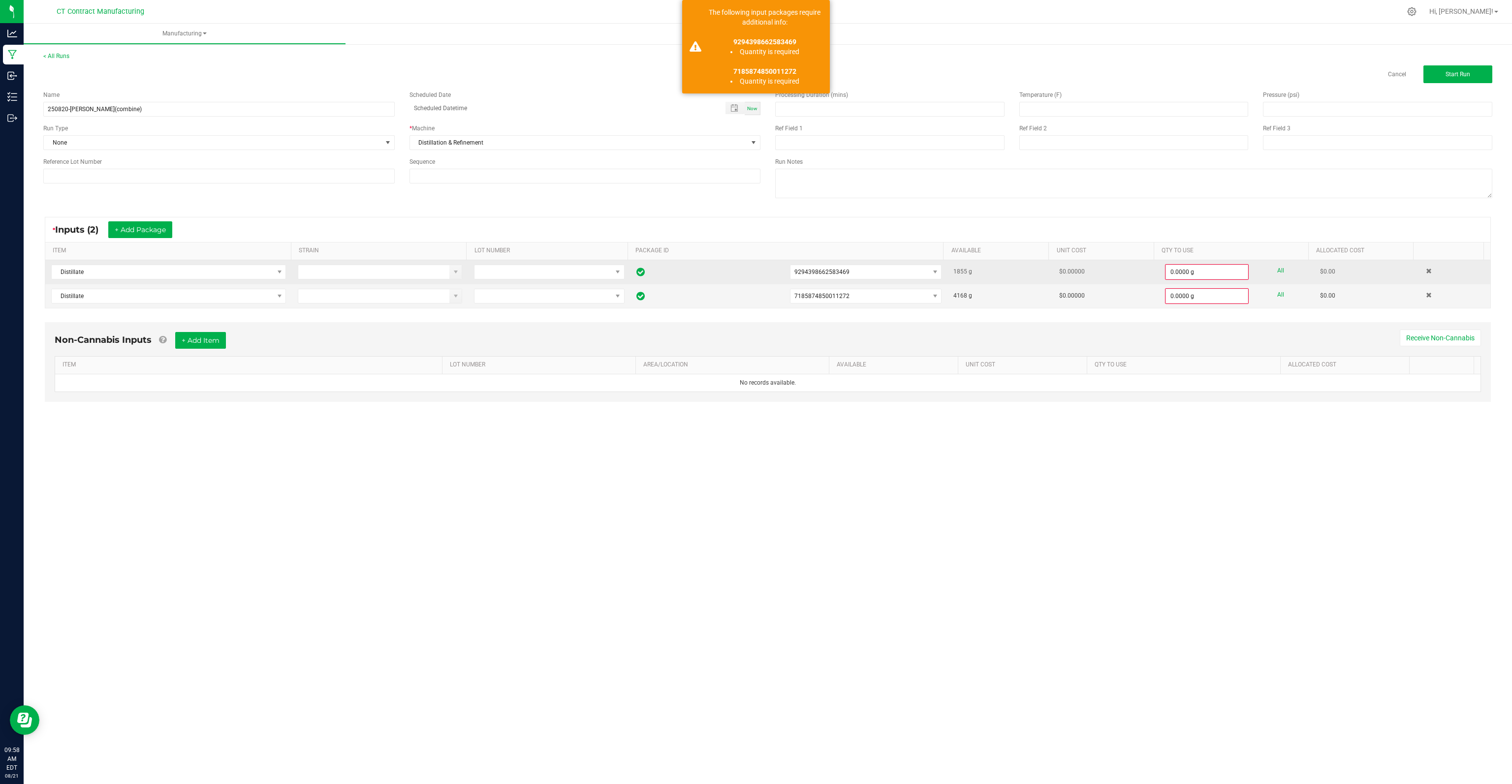
click at [944, 268] on link "All" at bounding box center [1280, 270] width 7 height 13
type input "1855.0000 g"
click at [944, 289] on link "All" at bounding box center [1280, 293] width 7 height 13
type input "4168.0000 g"
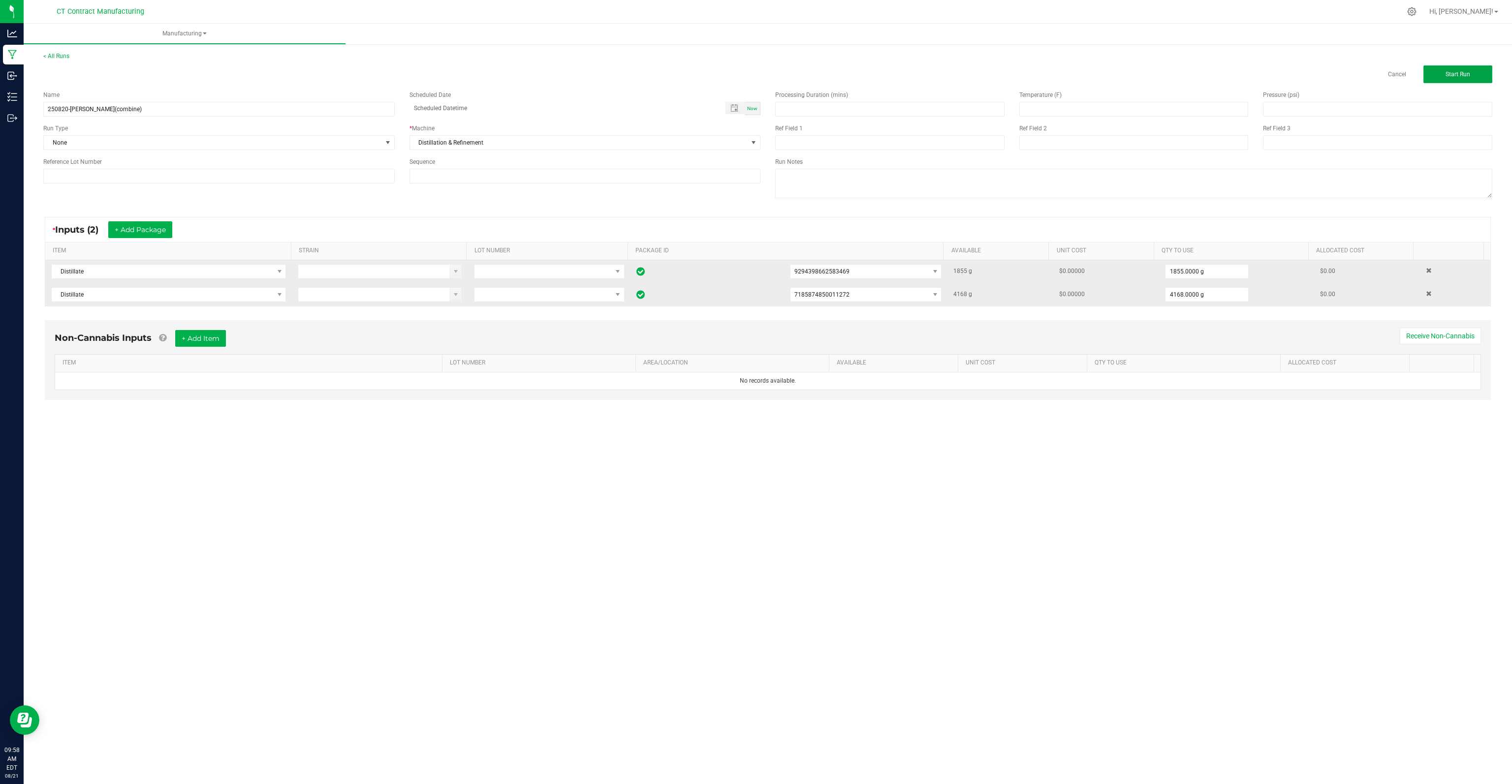
click at [944, 75] on span "Start Run" at bounding box center [1458, 74] width 25 height 7
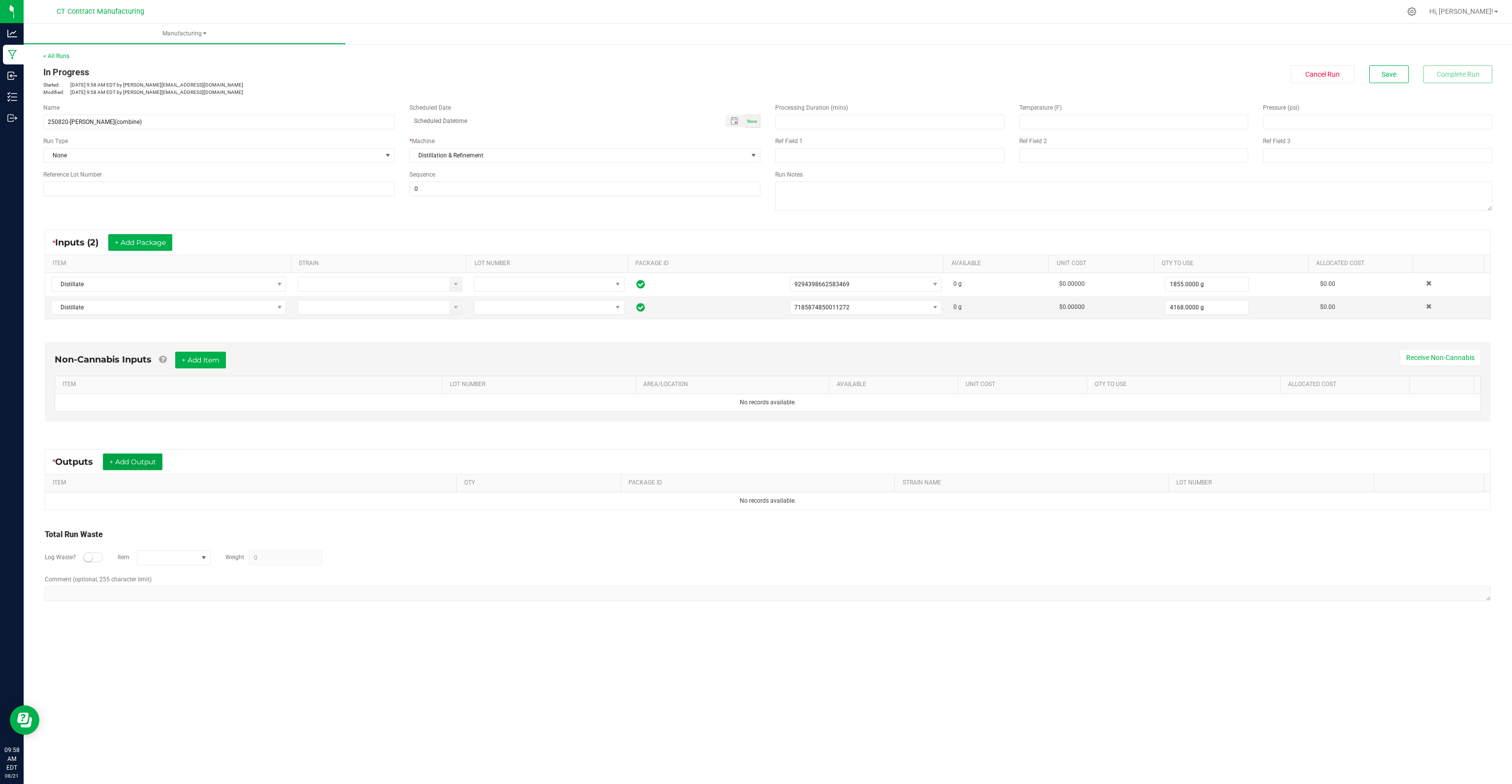
click at [141, 456] on button "+ Add Output" at bounding box center [132, 462] width 60 height 16
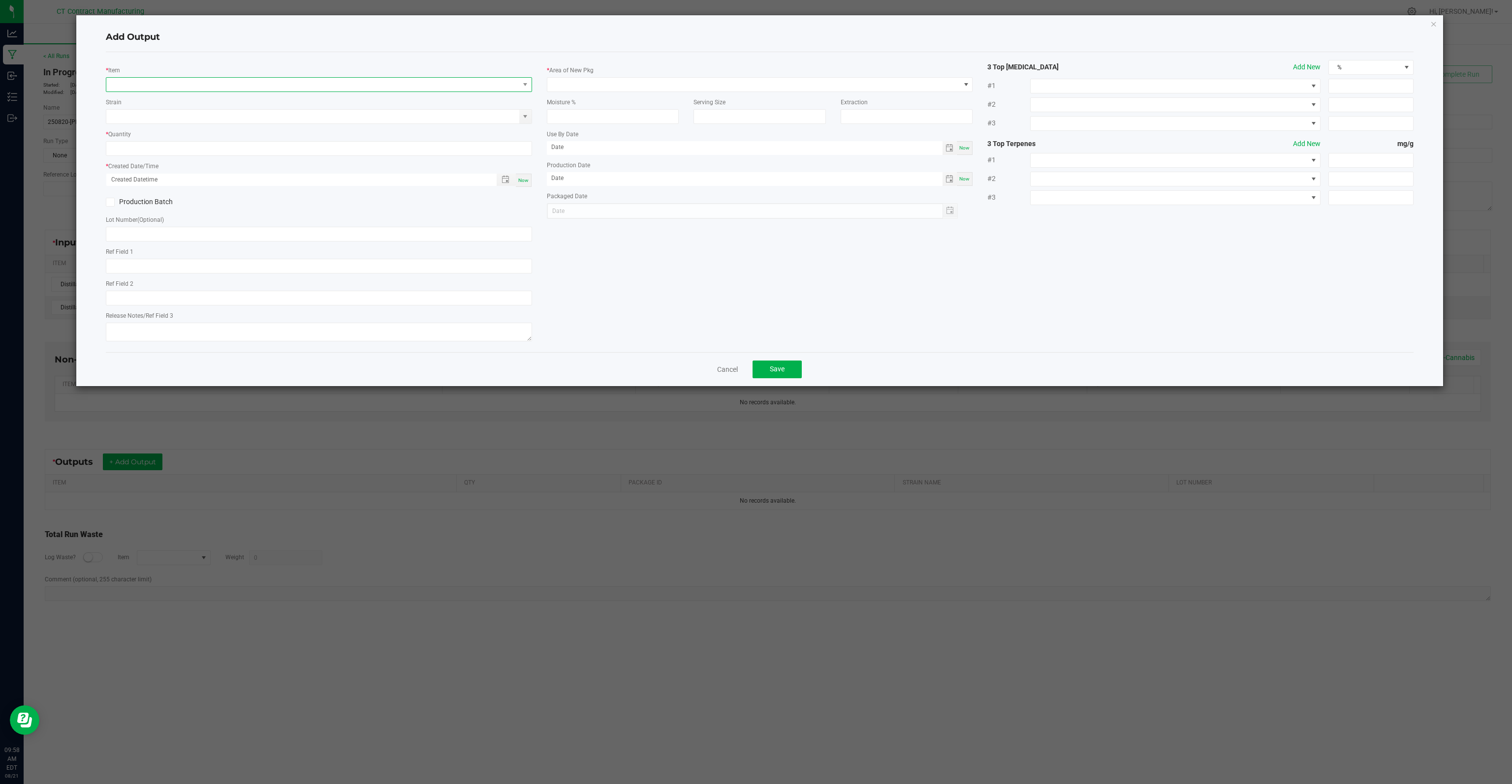
click at [212, 84] on span "NO DATA FOUND" at bounding box center [312, 84] width 412 height 14
type input "distil"
click at [154, 126] on li "Distillate" at bounding box center [319, 125] width 425 height 14
click at [259, 140] on div "* Quantity 0.0000 g" at bounding box center [318, 143] width 426 height 28
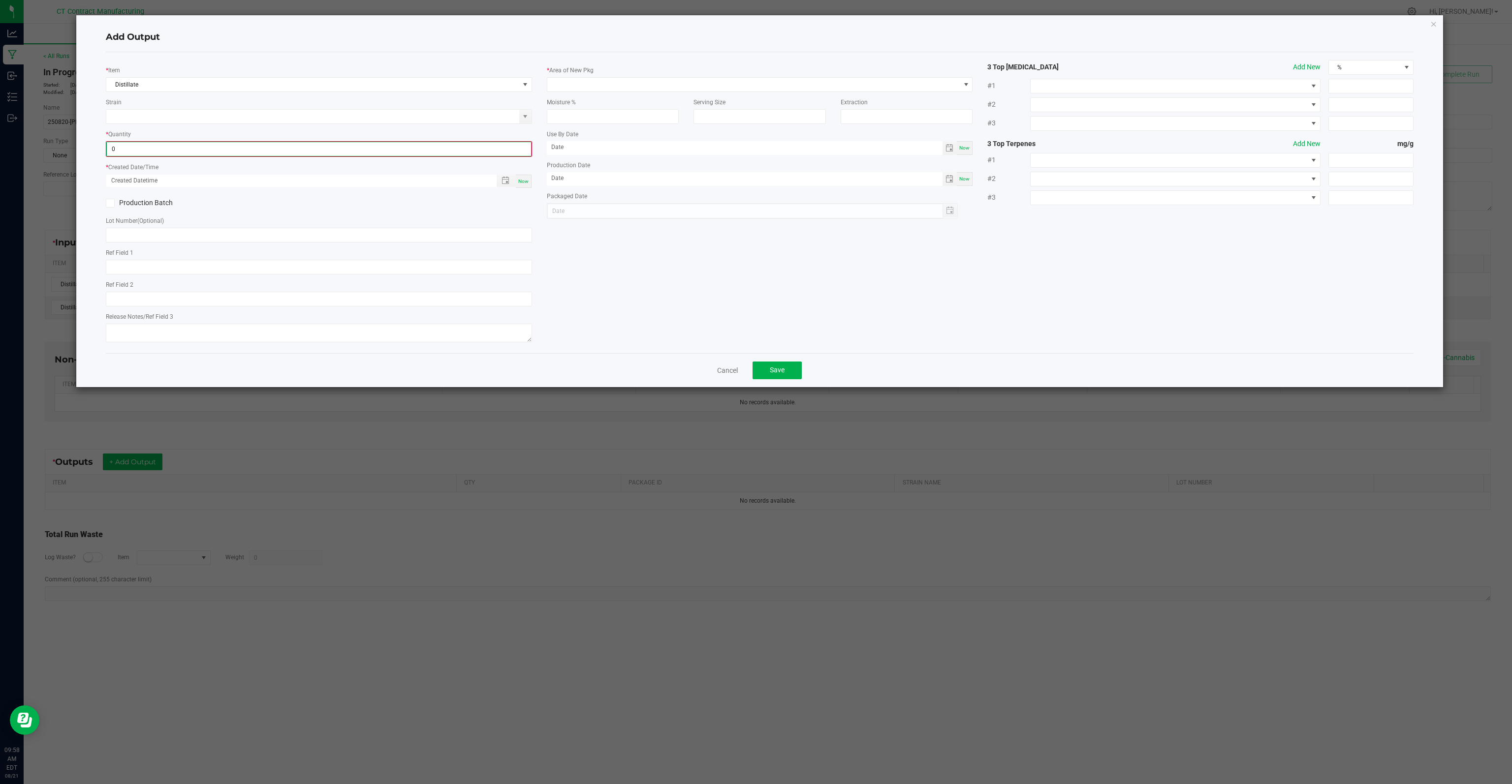
click at [264, 151] on input "0" at bounding box center [319, 149] width 424 height 14
type input "5"
type input "6023.0000 g"
click at [523, 180] on span "Now" at bounding box center [523, 180] width 10 height 5
type input "08/21/2025 9:58 AM"
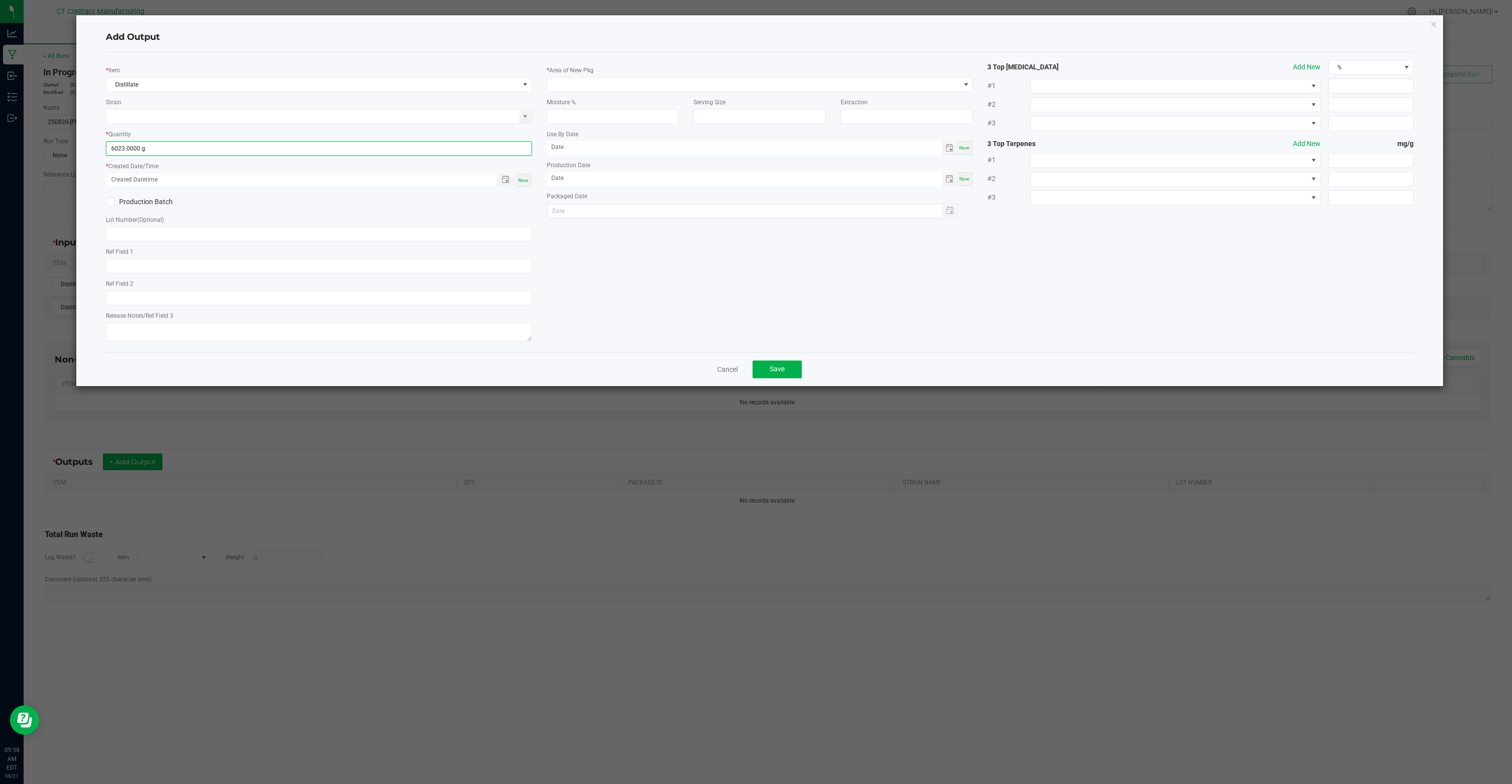
type input "[DATE]"
click at [499, 184] on span "Toggle popup" at bounding box center [506, 180] width 19 height 12
click at [163, 310] on span "20" at bounding box center [169, 309] width 14 height 15
click at [132, 349] on li "12" at bounding box center [132, 351] width 23 height 13
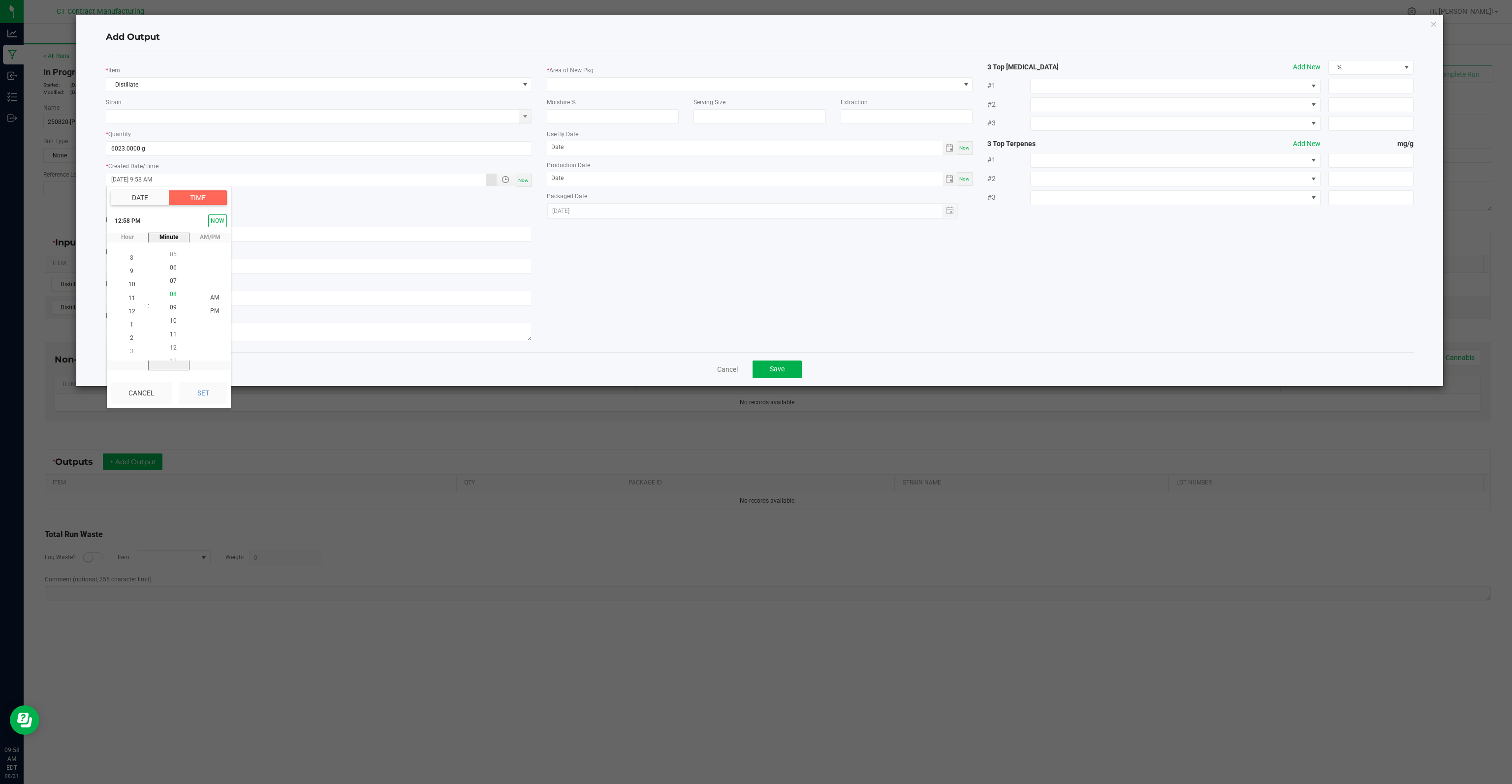
scroll to position [120, 0]
click at [171, 258] on span "05" at bounding box center [173, 258] width 7 height 7
click at [211, 311] on span "PM" at bounding box center [214, 311] width 9 height 7
click at [200, 396] on button "Set" at bounding box center [203, 393] width 48 height 22
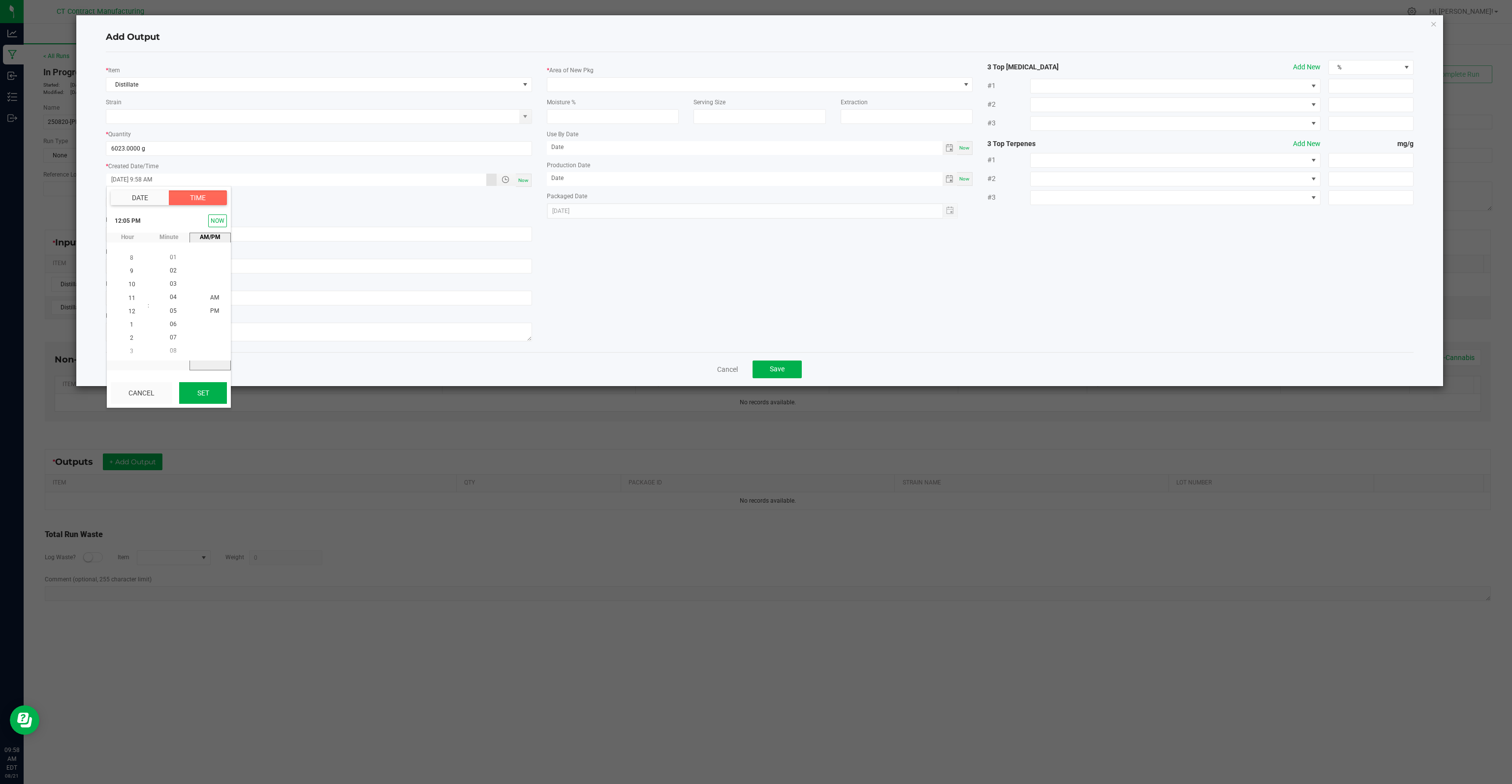
type input "08/20/2025 12:05 PM"
type input "[DATE]"
click at [579, 79] on span at bounding box center [753, 84] width 412 height 14
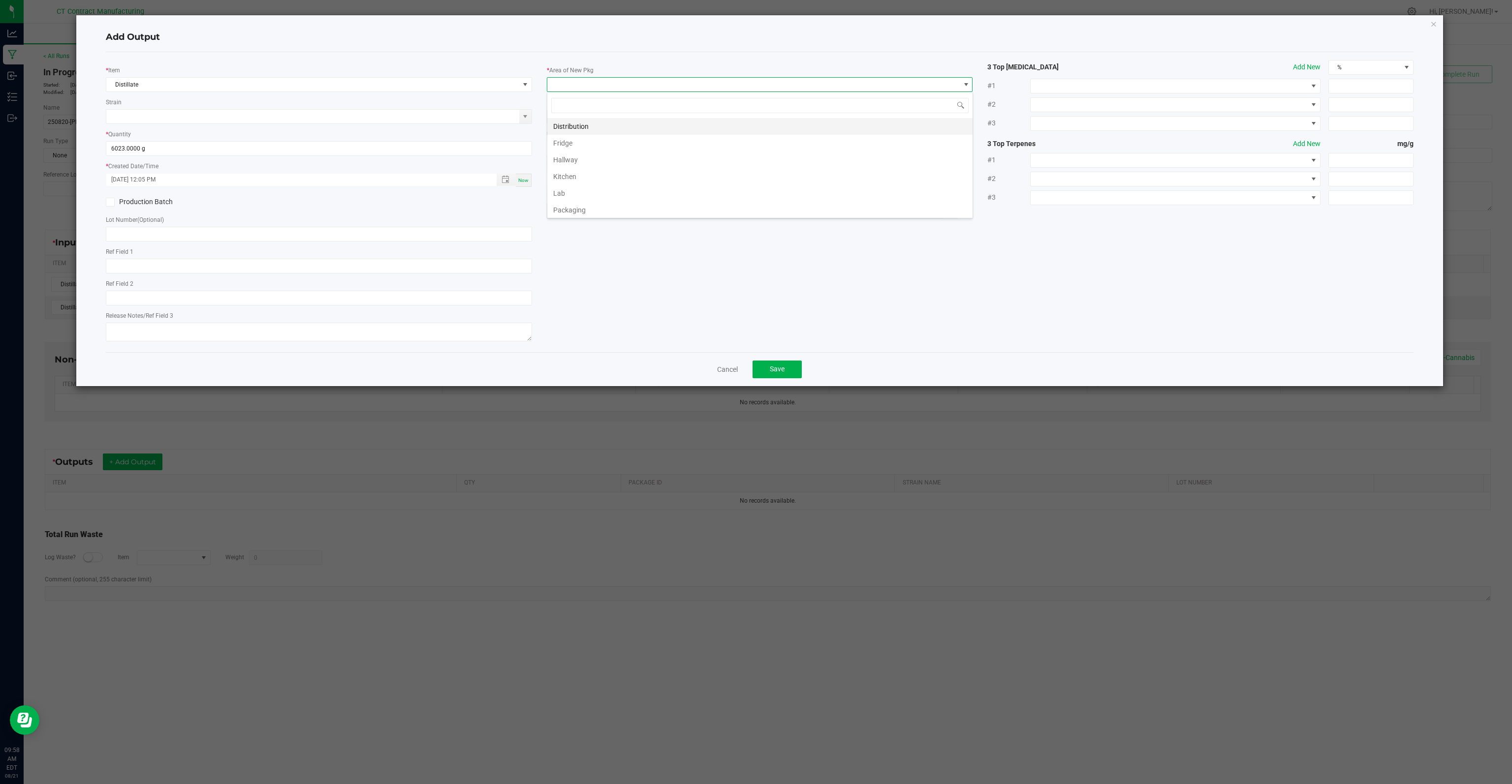
scroll to position [14, 426]
click at [563, 194] on li "Lab" at bounding box center [760, 193] width 425 height 16
click at [650, 317] on div "* Item Distillate Strain * Quantity 6023.0000 g * Created Date/Time 08/20/2025 …" at bounding box center [760, 202] width 1322 height 284
click at [777, 370] on span "Save" at bounding box center [777, 368] width 15 height 8
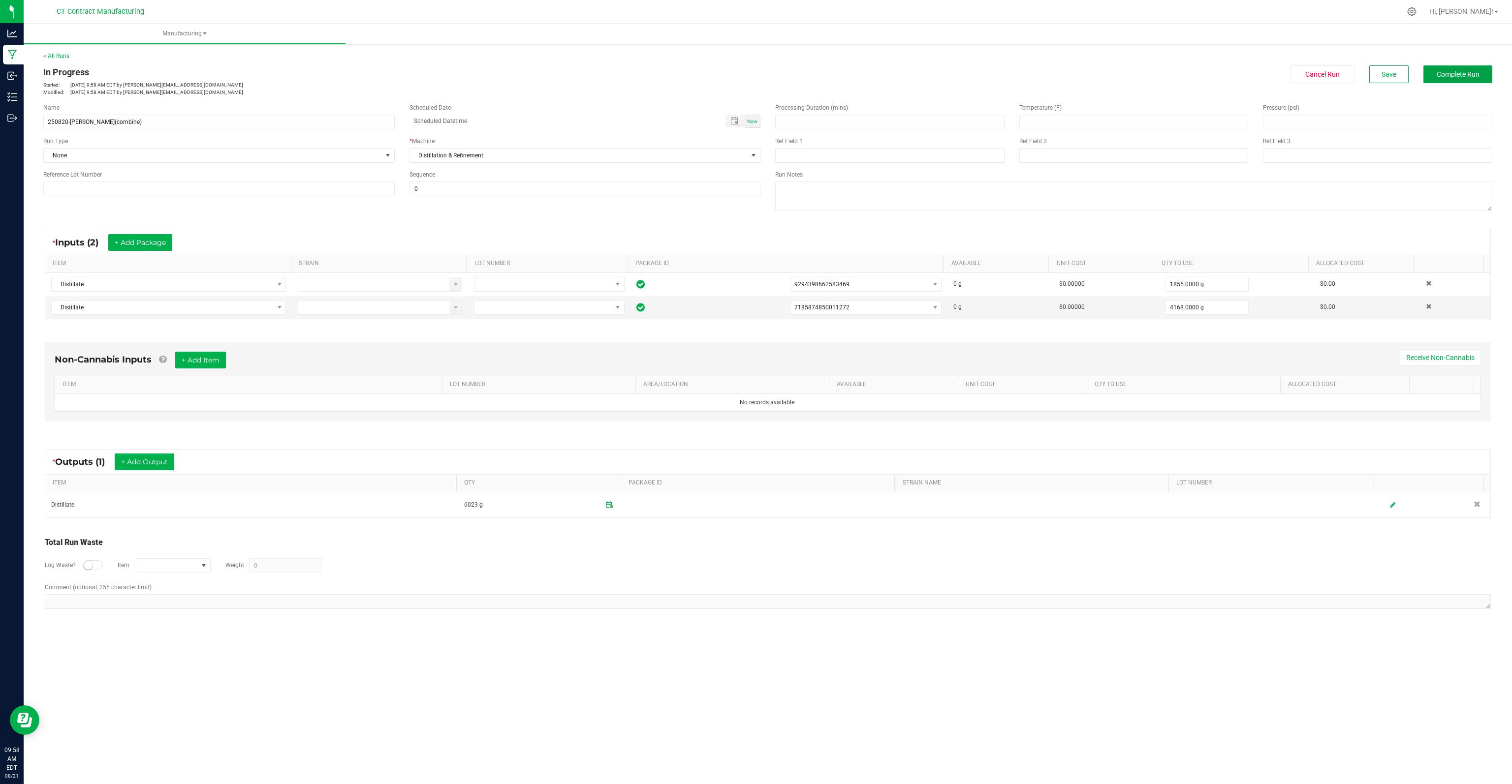
click at [944, 76] on span "Complete Run" at bounding box center [1458, 74] width 43 height 8
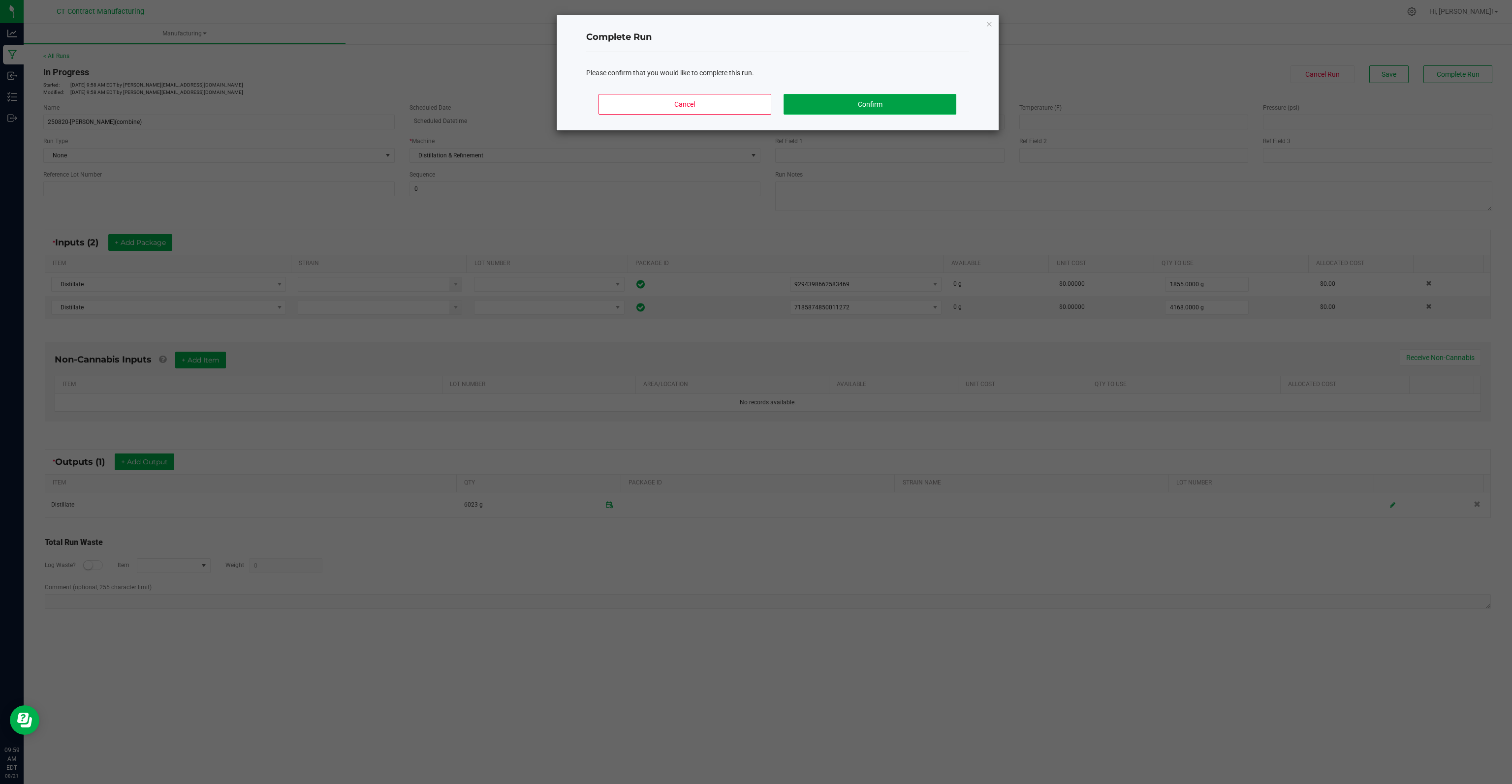
click at [869, 102] on button "Confirm" at bounding box center [869, 104] width 172 height 21
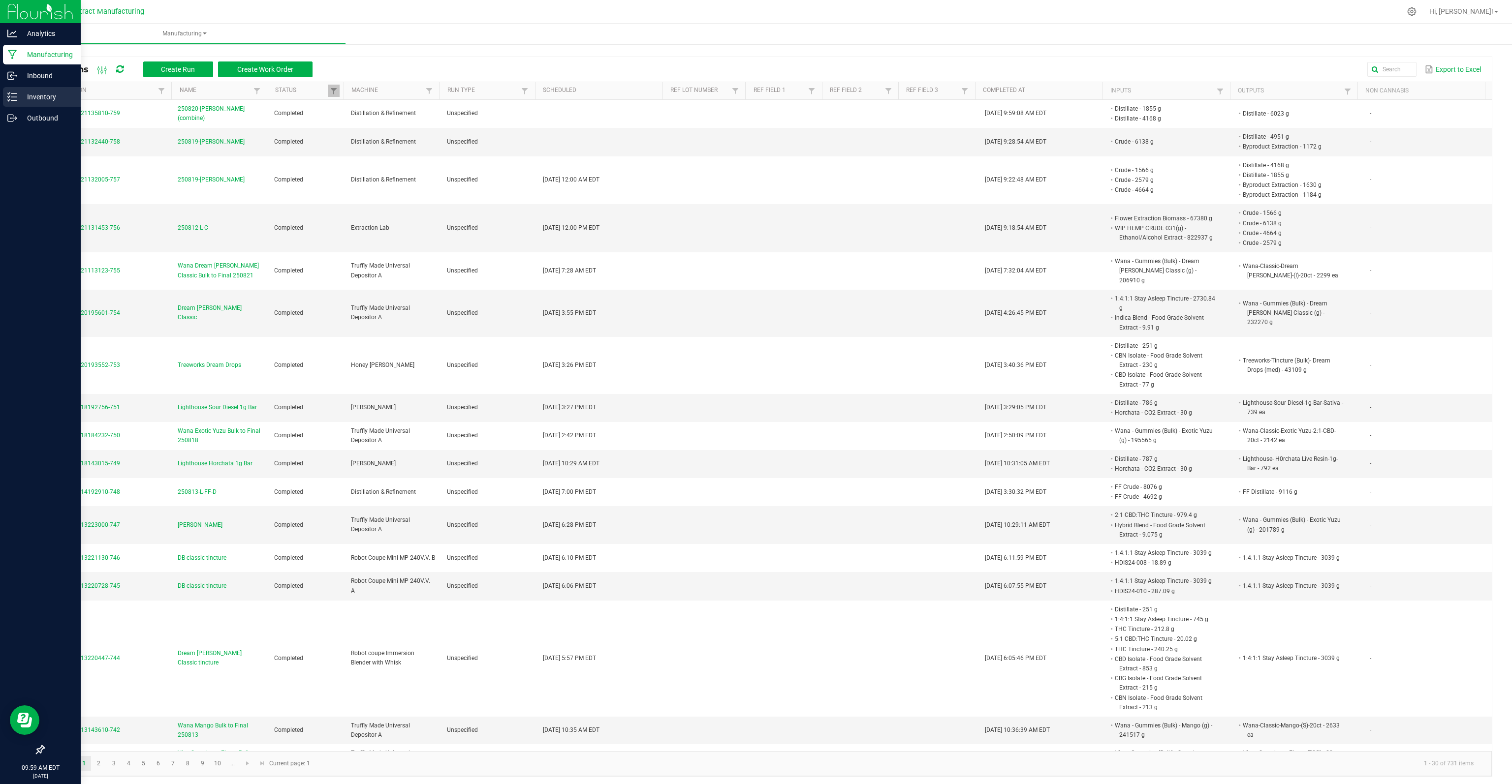
click at [34, 94] on p "Inventory" at bounding box center [47, 97] width 59 height 12
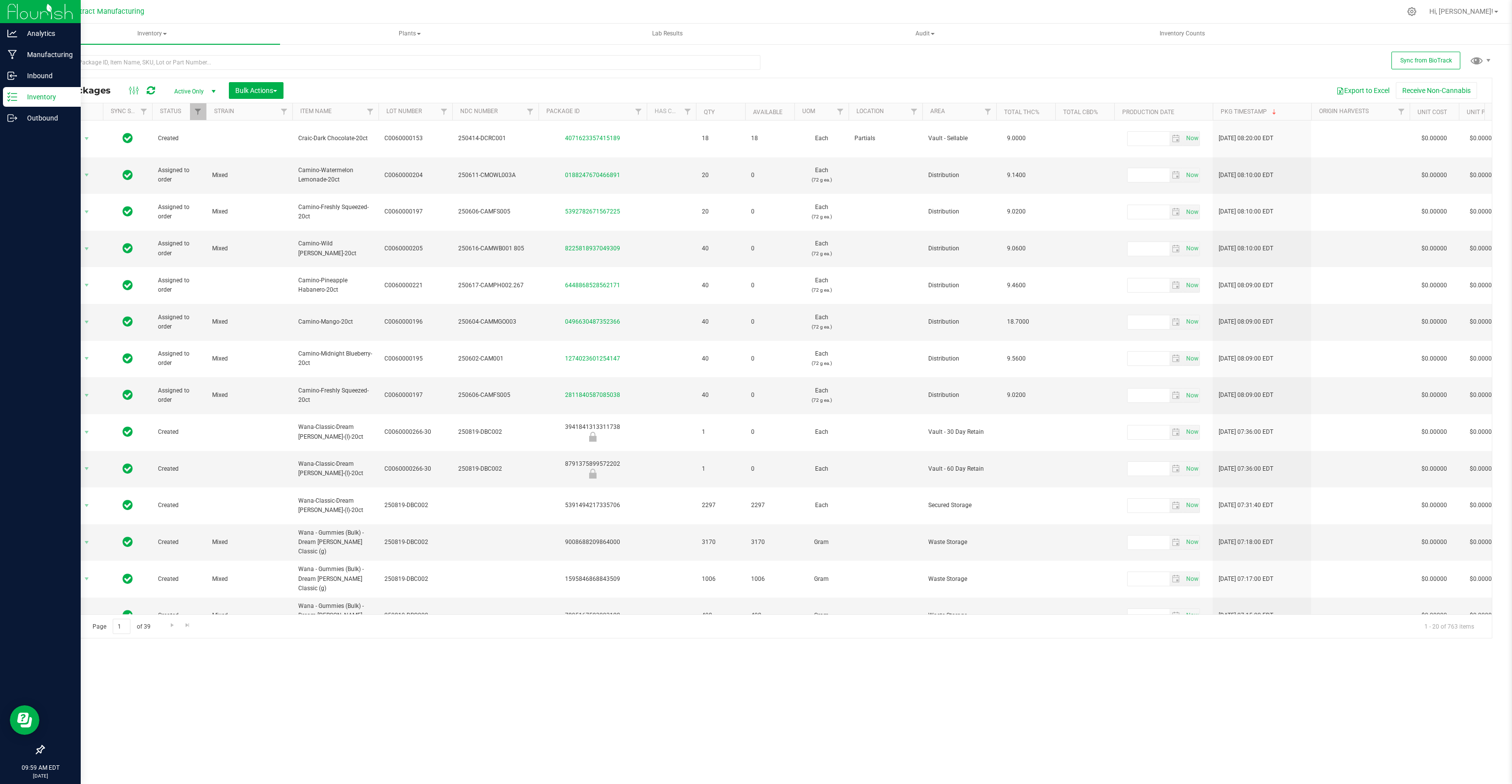
click at [36, 95] on p "Inventory" at bounding box center [47, 97] width 59 height 12
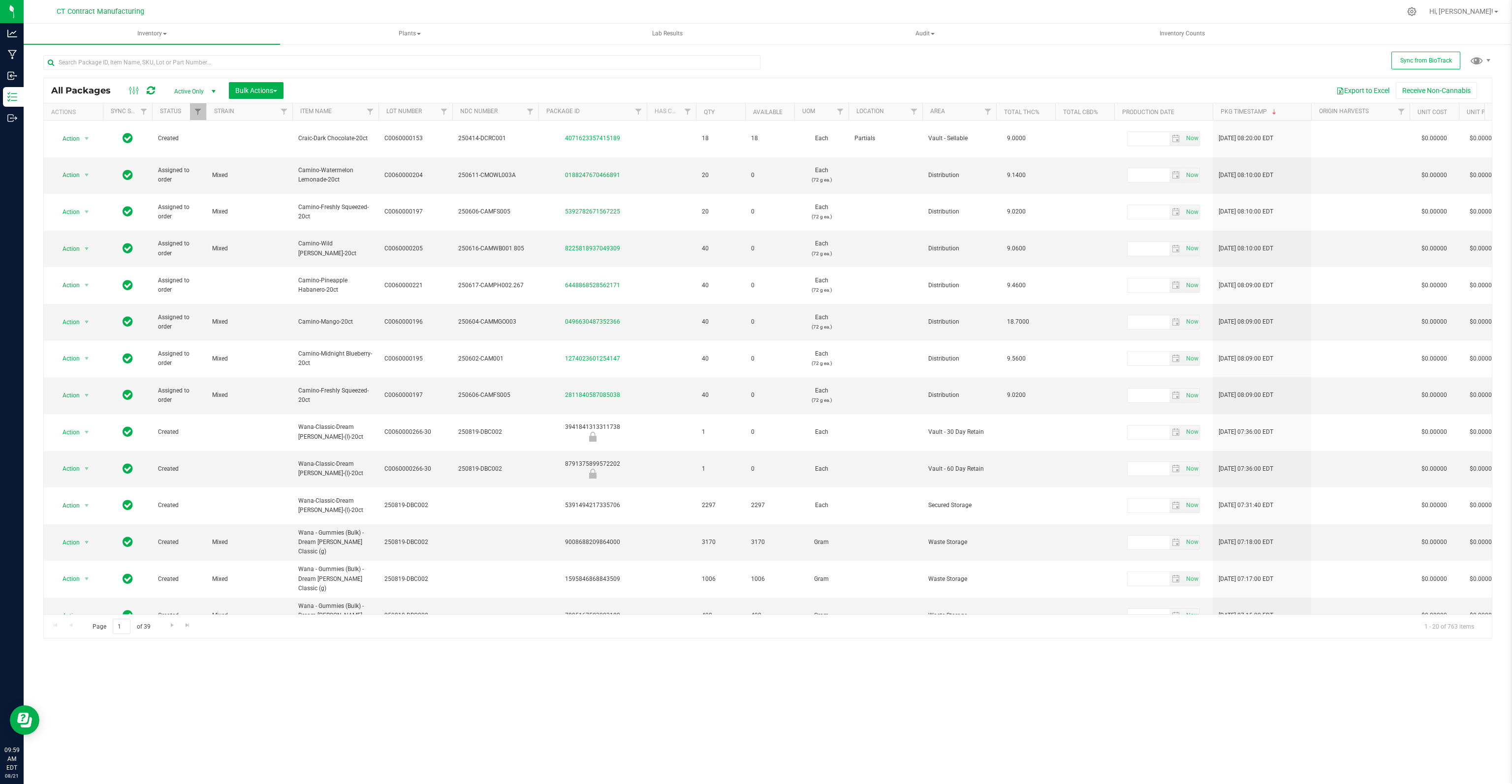
click at [260, 45] on div "Sync from BioTrack All Packages Active Only Active Only Lab Samples Locked All …" at bounding box center [767, 193] width 1488 height 300
click at [944, 112] on span "Filter" at bounding box center [987, 111] width 8 height 8
click at [944, 223] on input "Lab" at bounding box center [992, 219] width 6 height 6
checkbox input "true"
click at [944, 327] on button "Filter" at bounding box center [1009, 328] width 47 height 22
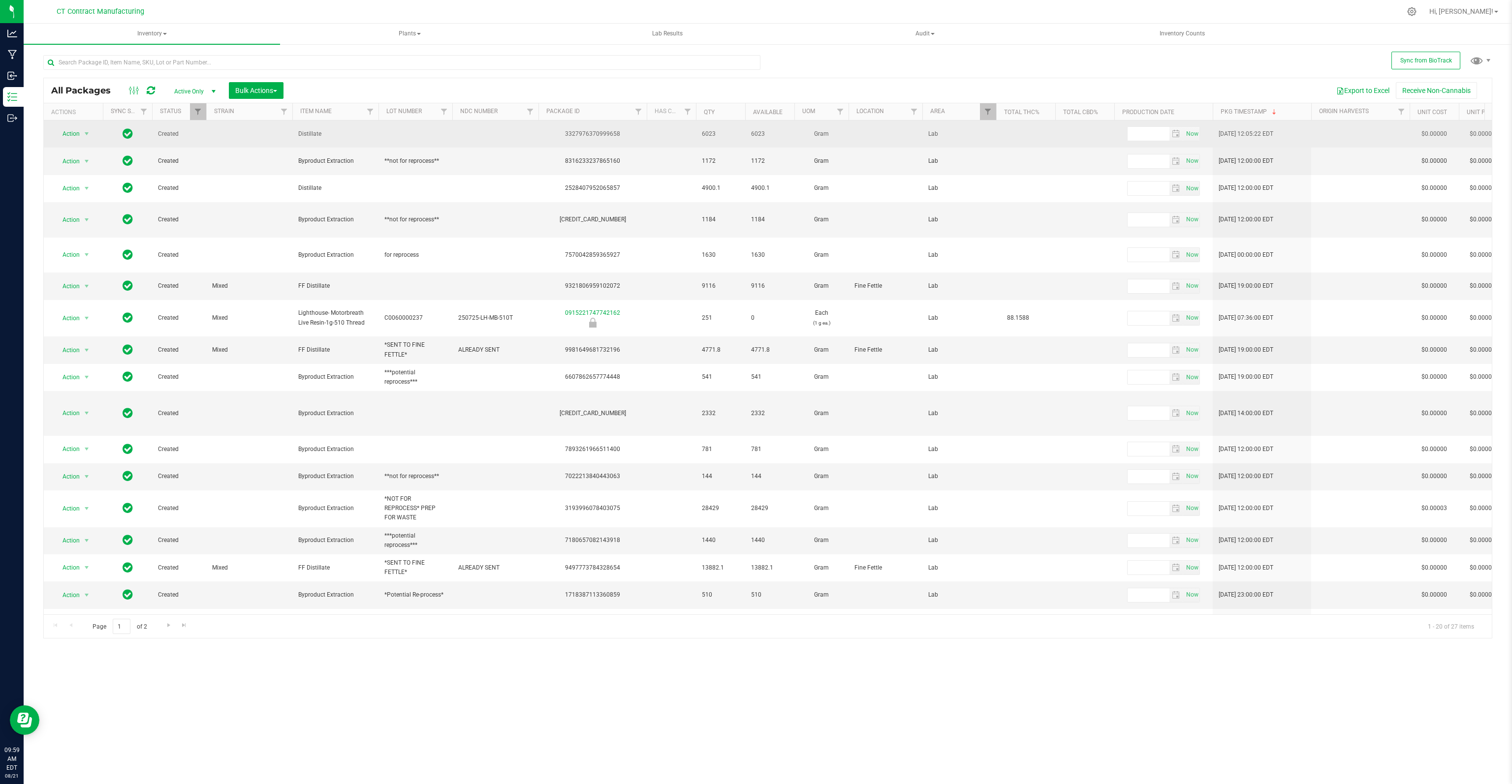
click at [604, 132] on div "3327976370999658" at bounding box center [592, 134] width 111 height 10
copy div "3327976370999658"
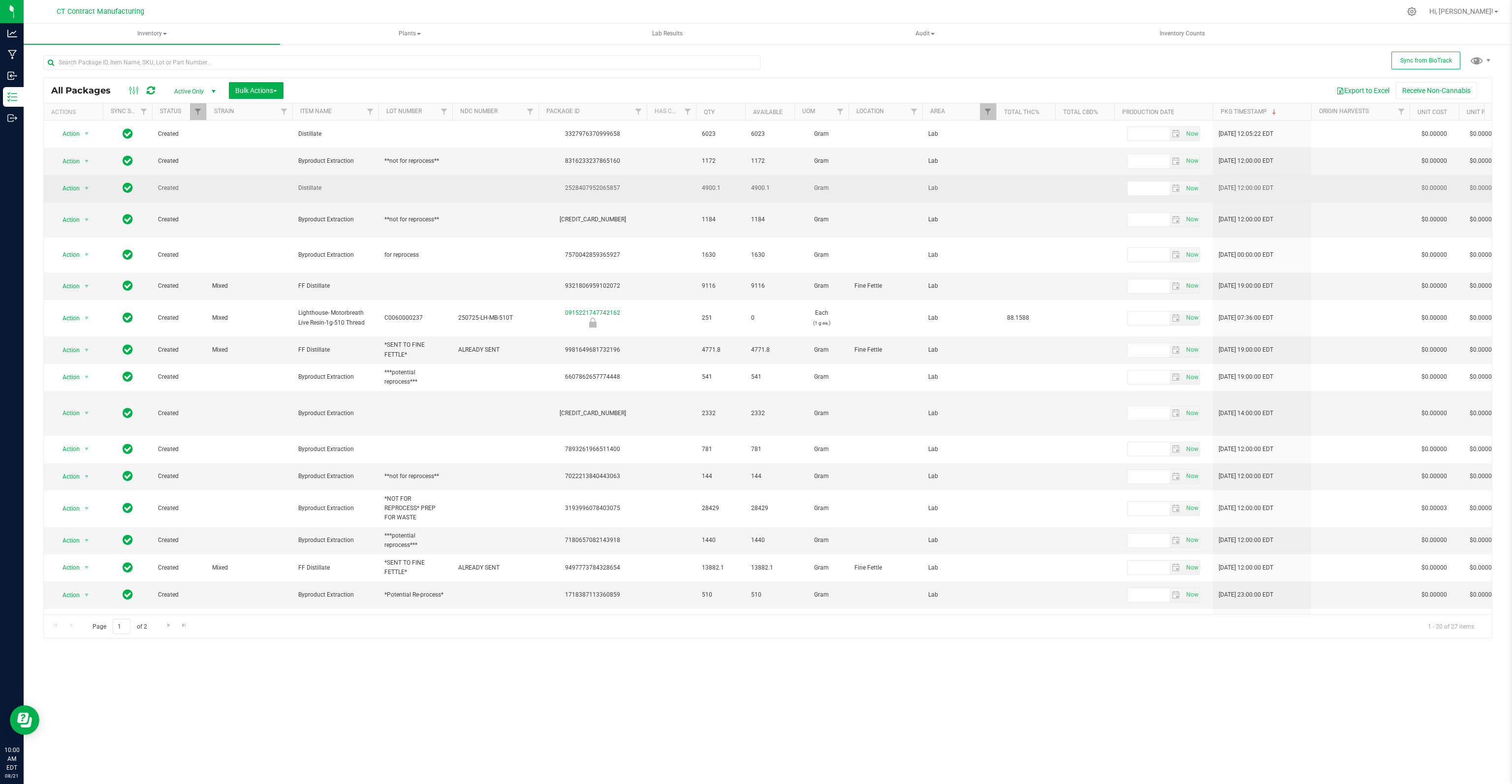
click at [586, 184] on div "2528407952065857" at bounding box center [592, 188] width 111 height 10
copy div "2528407952065857"
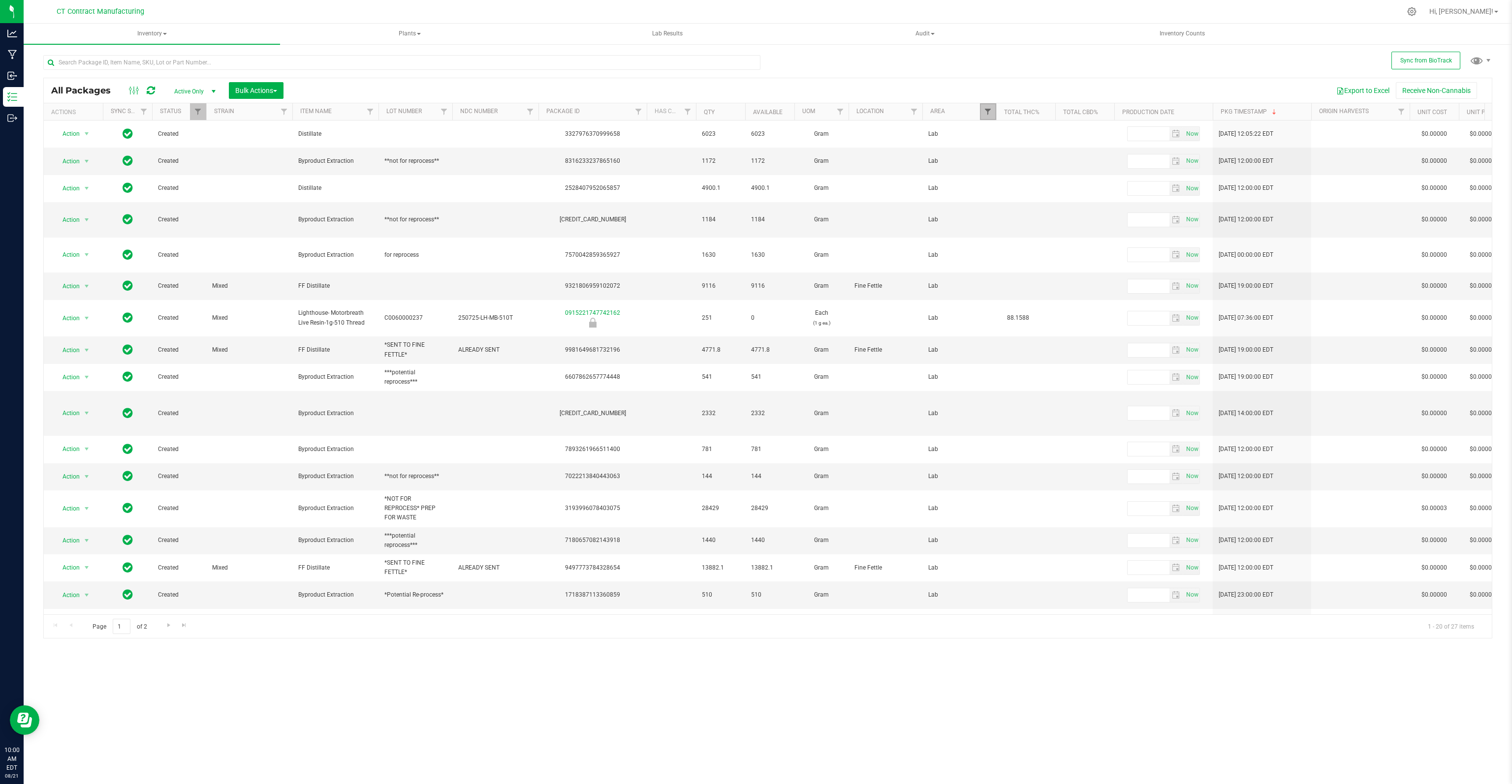
click at [944, 108] on span "Filter" at bounding box center [987, 111] width 8 height 8
click at [944, 272] on input "Processing" at bounding box center [992, 273] width 6 height 6
checkbox input "true"
click at [944, 335] on button "Filter" at bounding box center [1009, 328] width 47 height 22
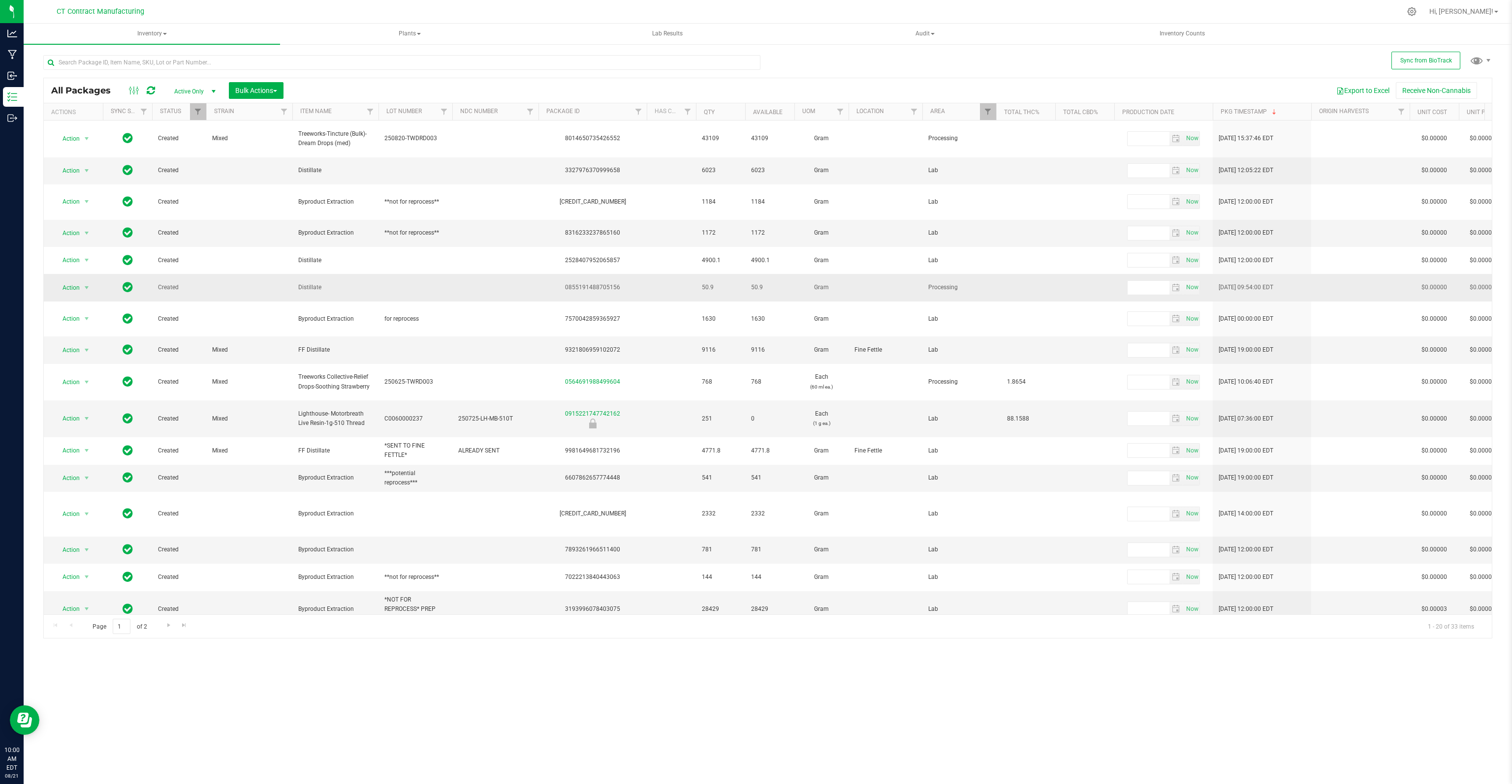
click at [601, 283] on div "0855191488705156" at bounding box center [592, 288] width 111 height 10
copy div "0855191488705156"
